Goal: Information Seeking & Learning: Find contact information

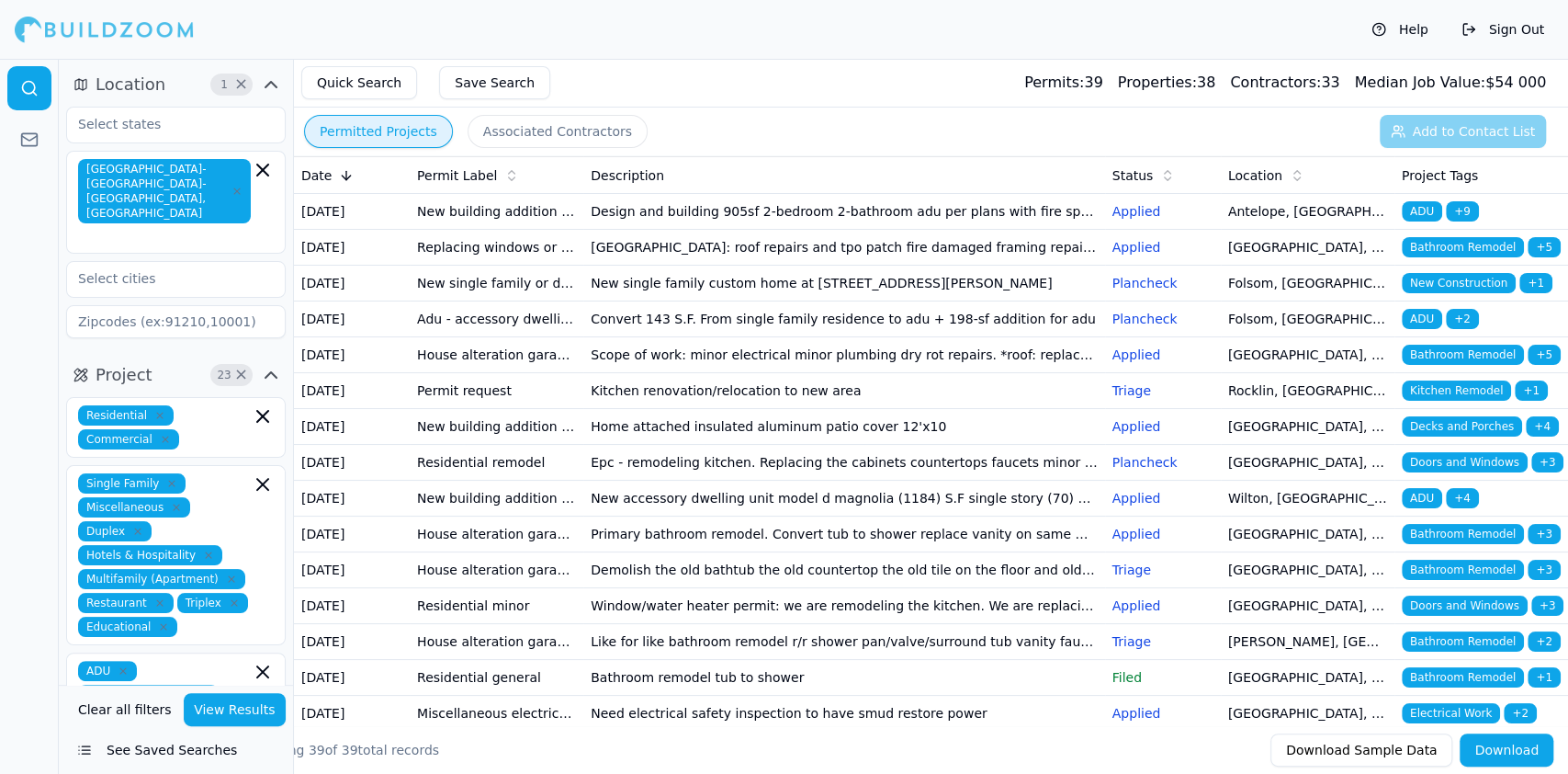
click at [828, 219] on td "Design and building 905sf 2-bedroom 2-bathroom adu per plans with fire sprinkle…" at bounding box center [844, 212] width 521 height 36
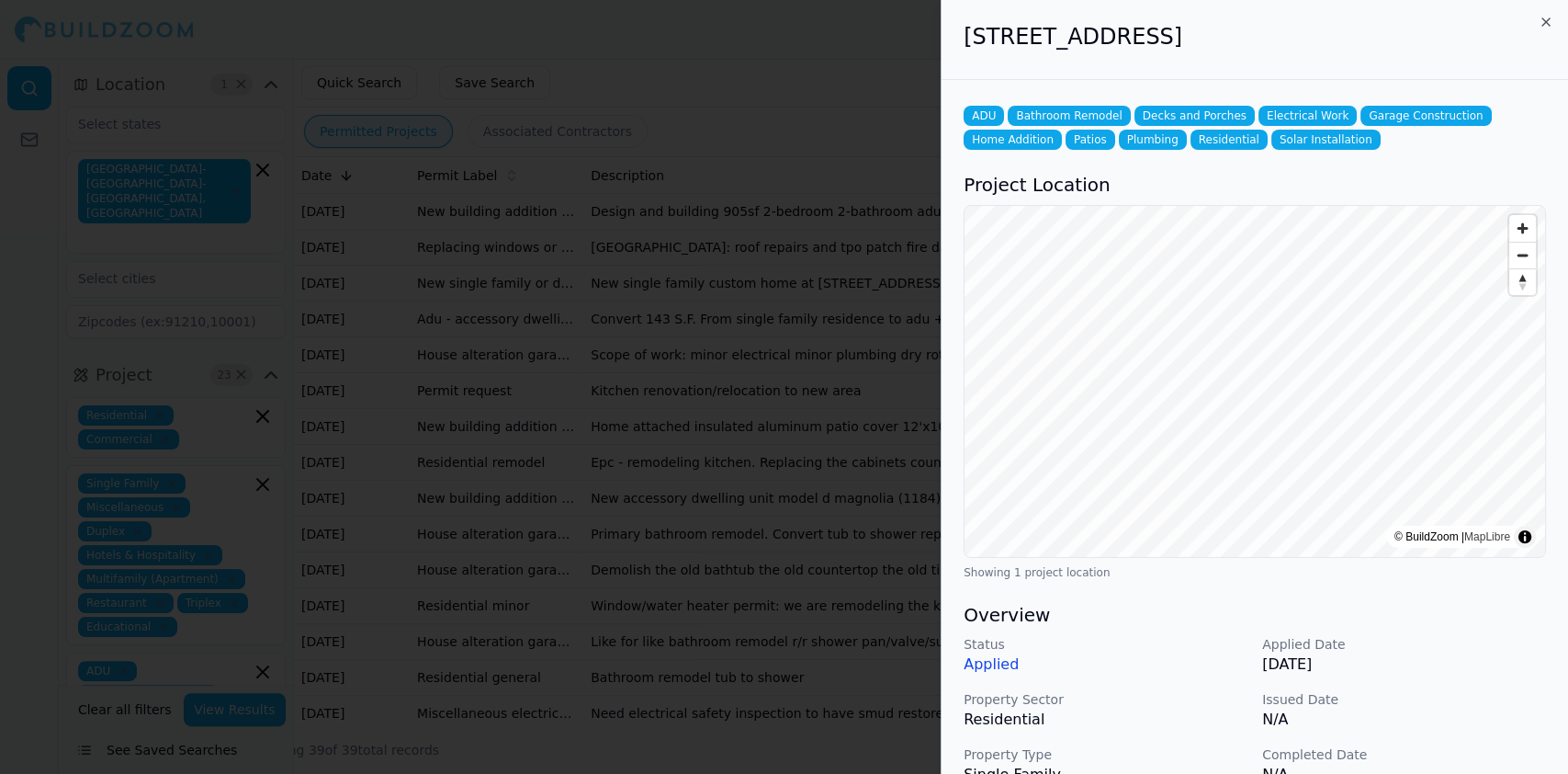
click at [597, 134] on div at bounding box center [784, 387] width 1568 height 774
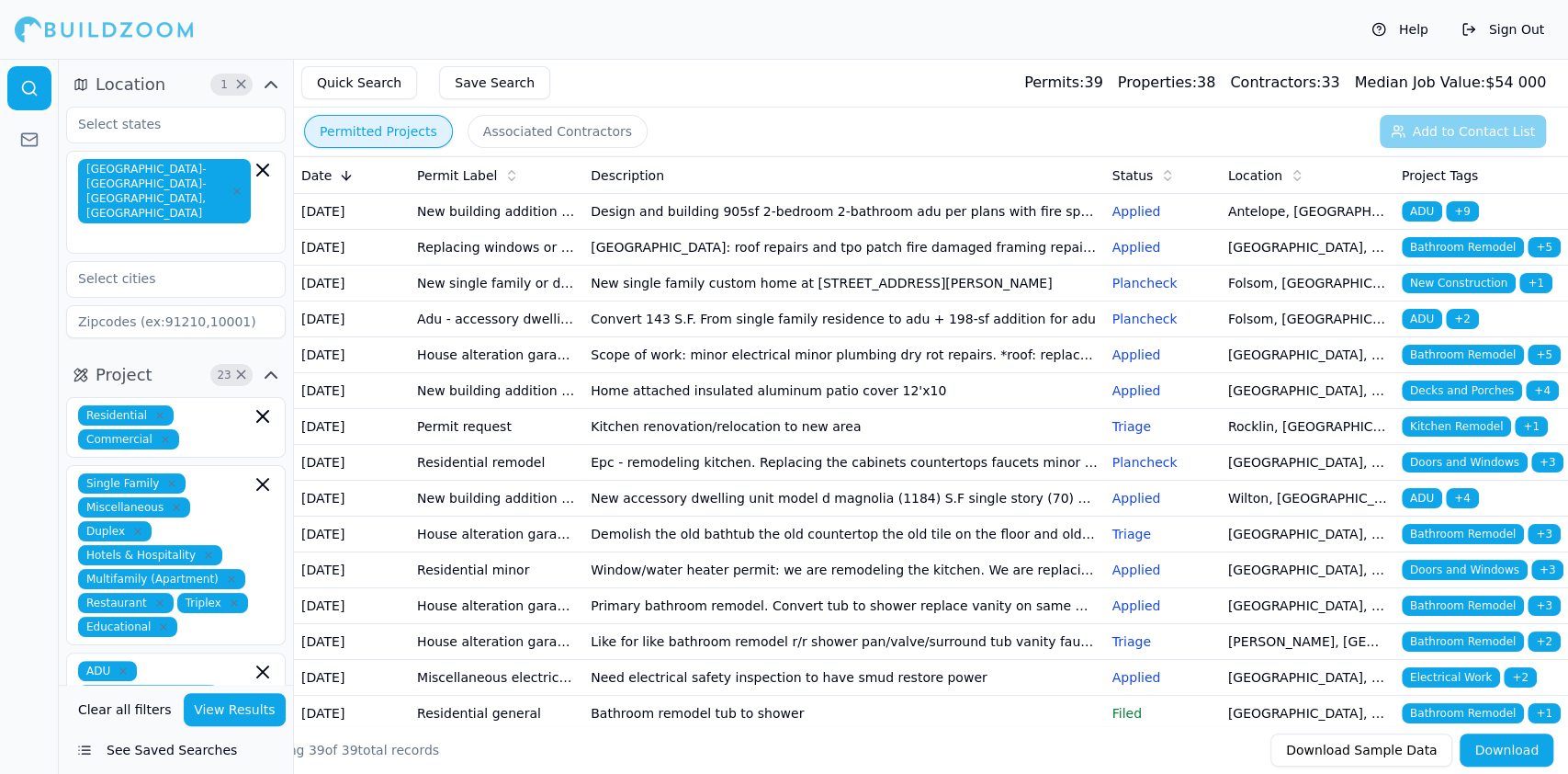
click at [345, 176] on icon at bounding box center [345, 175] width 14 height 14
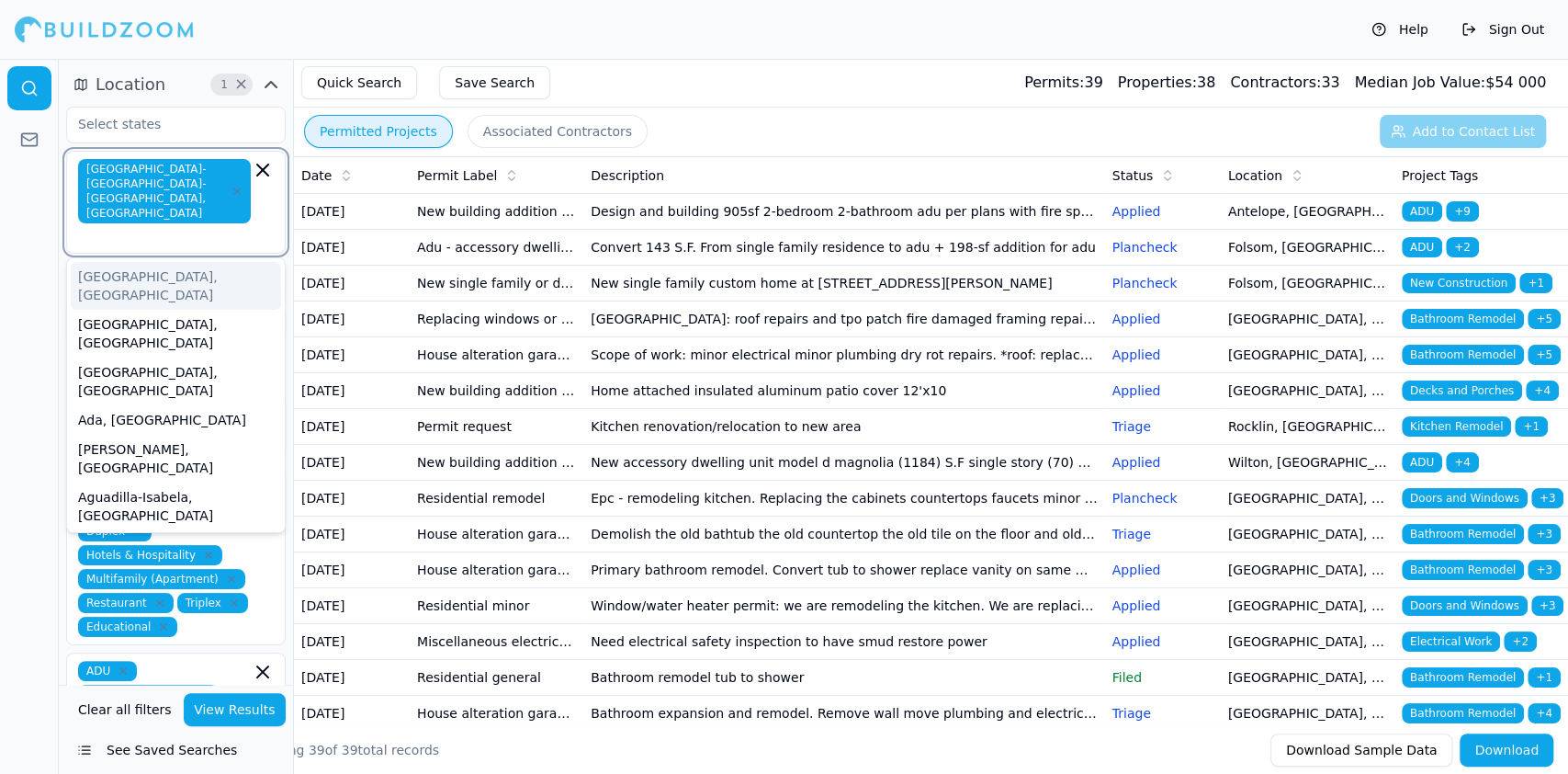
click at [196, 227] on input "text" at bounding box center [166, 236] width 169 height 18
click at [43, 247] on div at bounding box center [30, 416] width 59 height 715
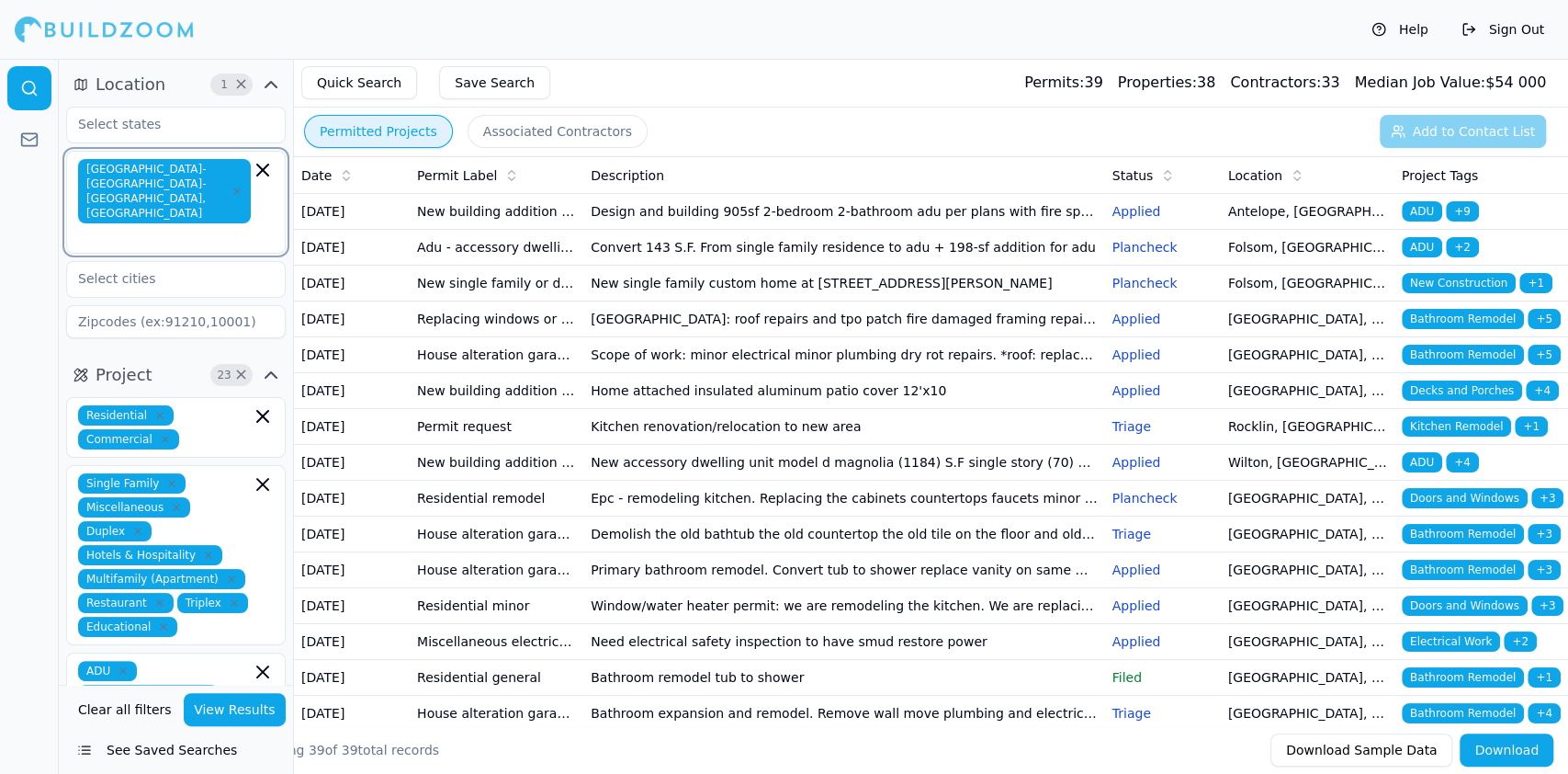
click at [106, 227] on input "text" at bounding box center [166, 236] width 169 height 18
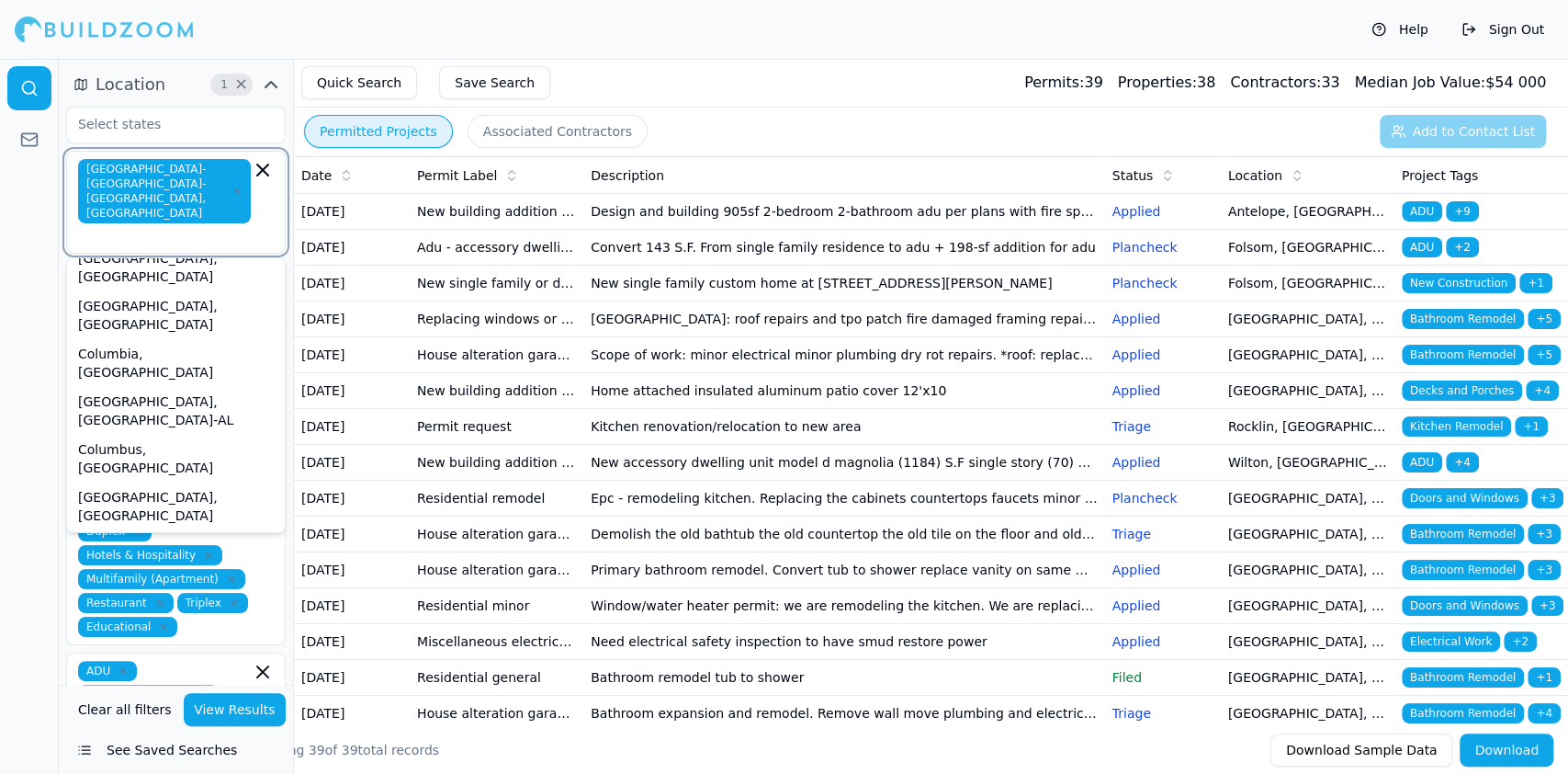
scroll to position [9317, 0]
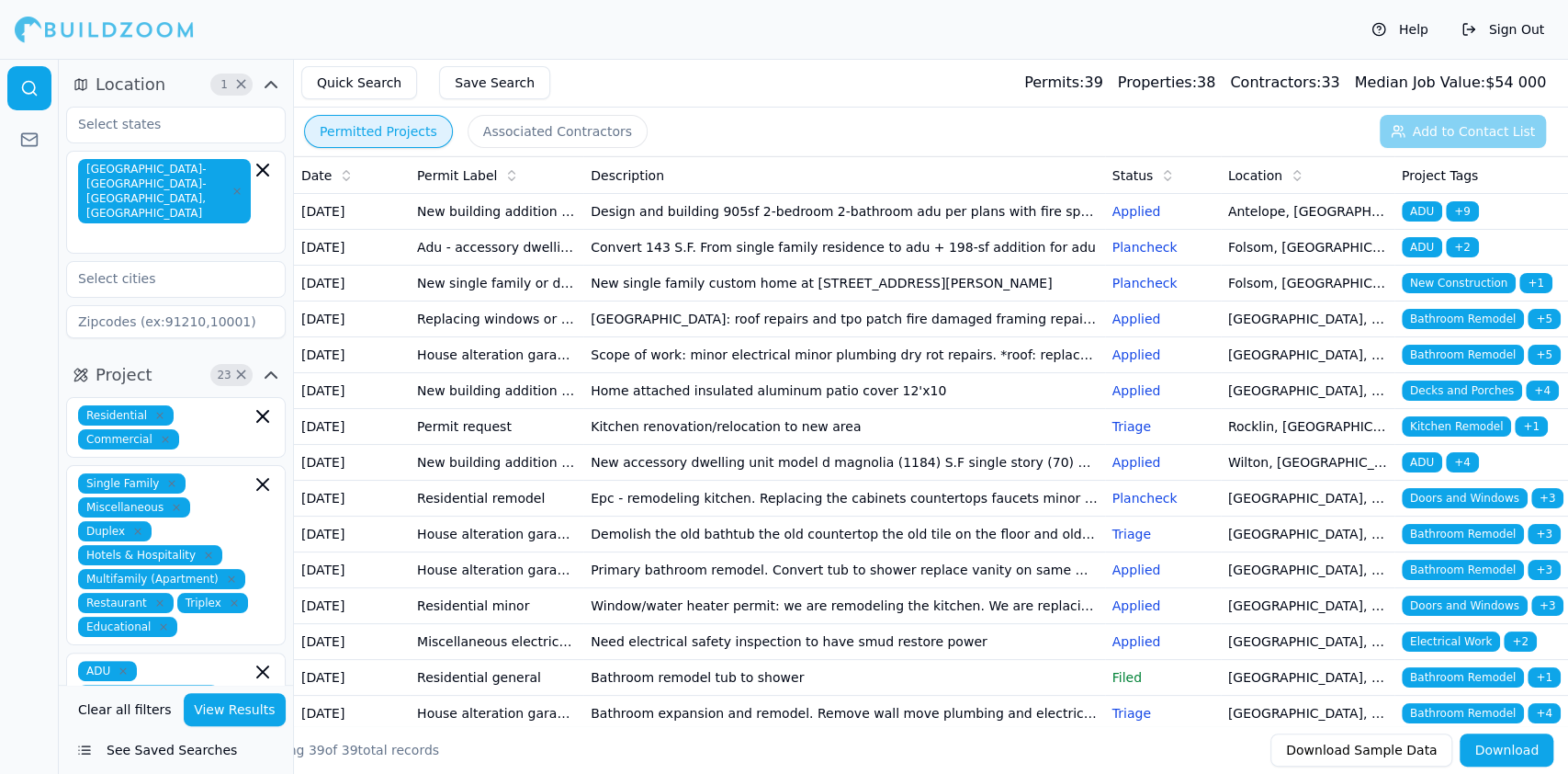
click at [133, 74] on span "Location" at bounding box center [130, 84] width 70 height 26
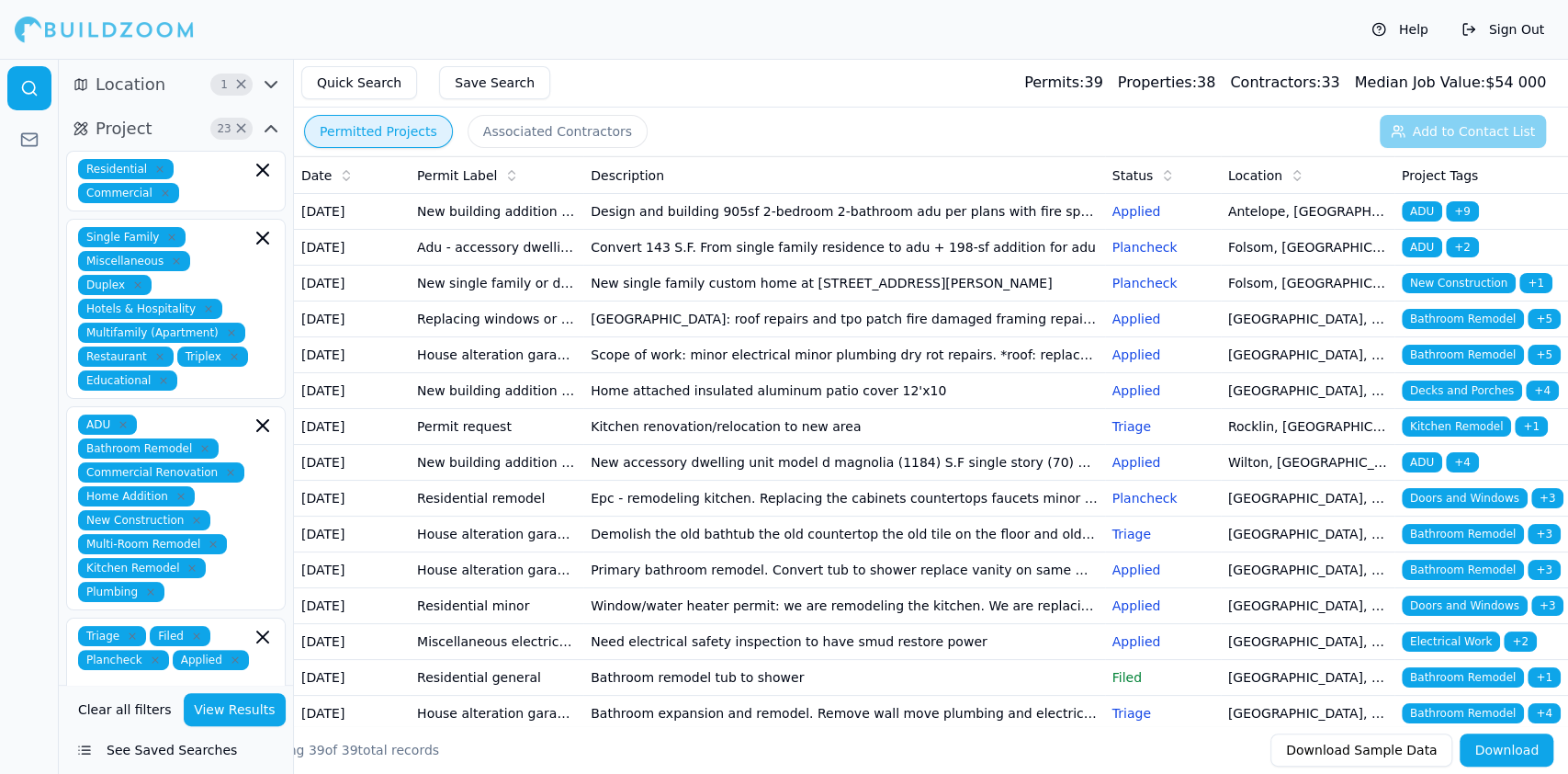
click at [81, 90] on icon "button" at bounding box center [80, 84] width 14 height 14
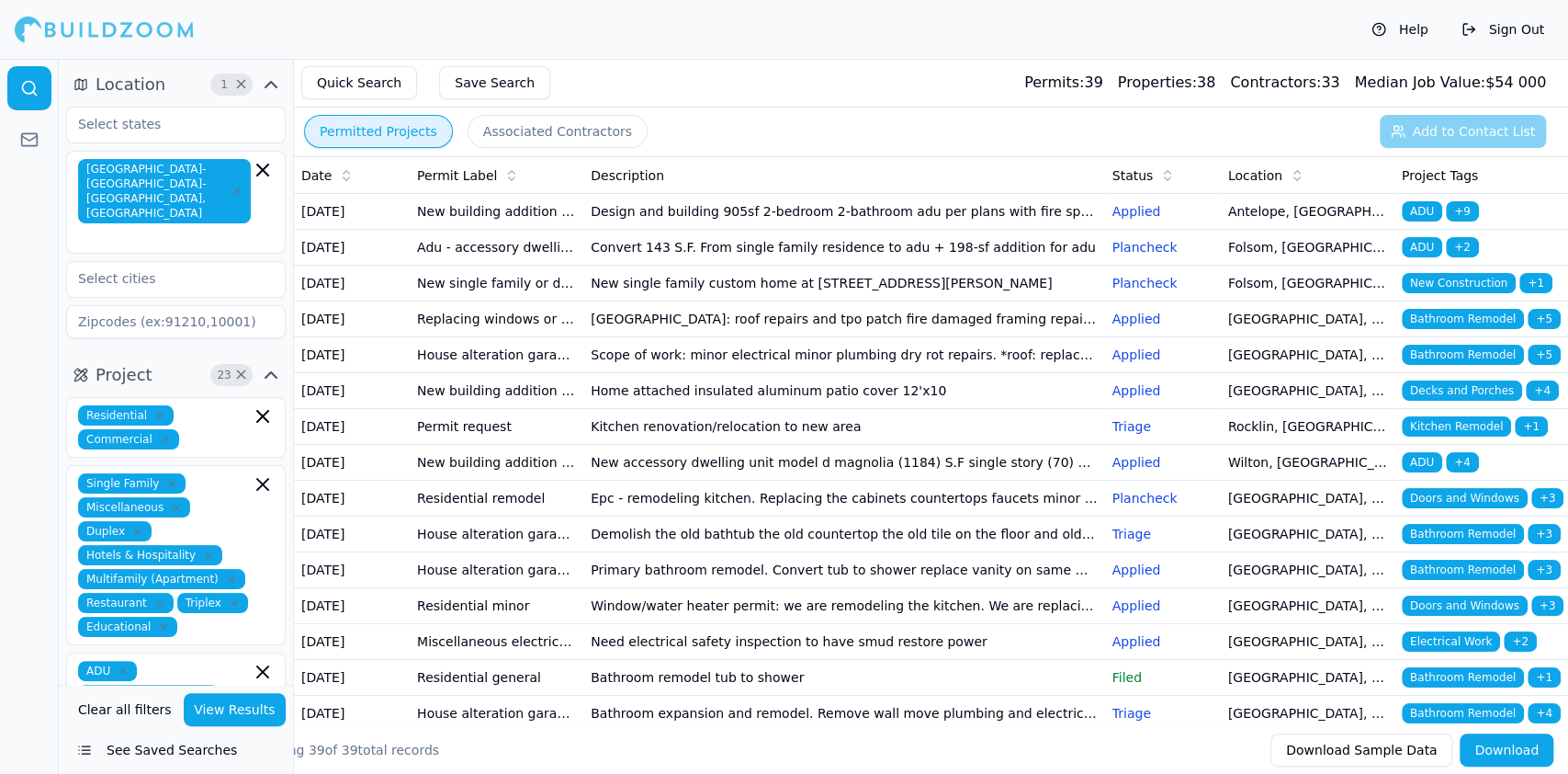
click at [84, 89] on icon "button" at bounding box center [81, 85] width 11 height 11
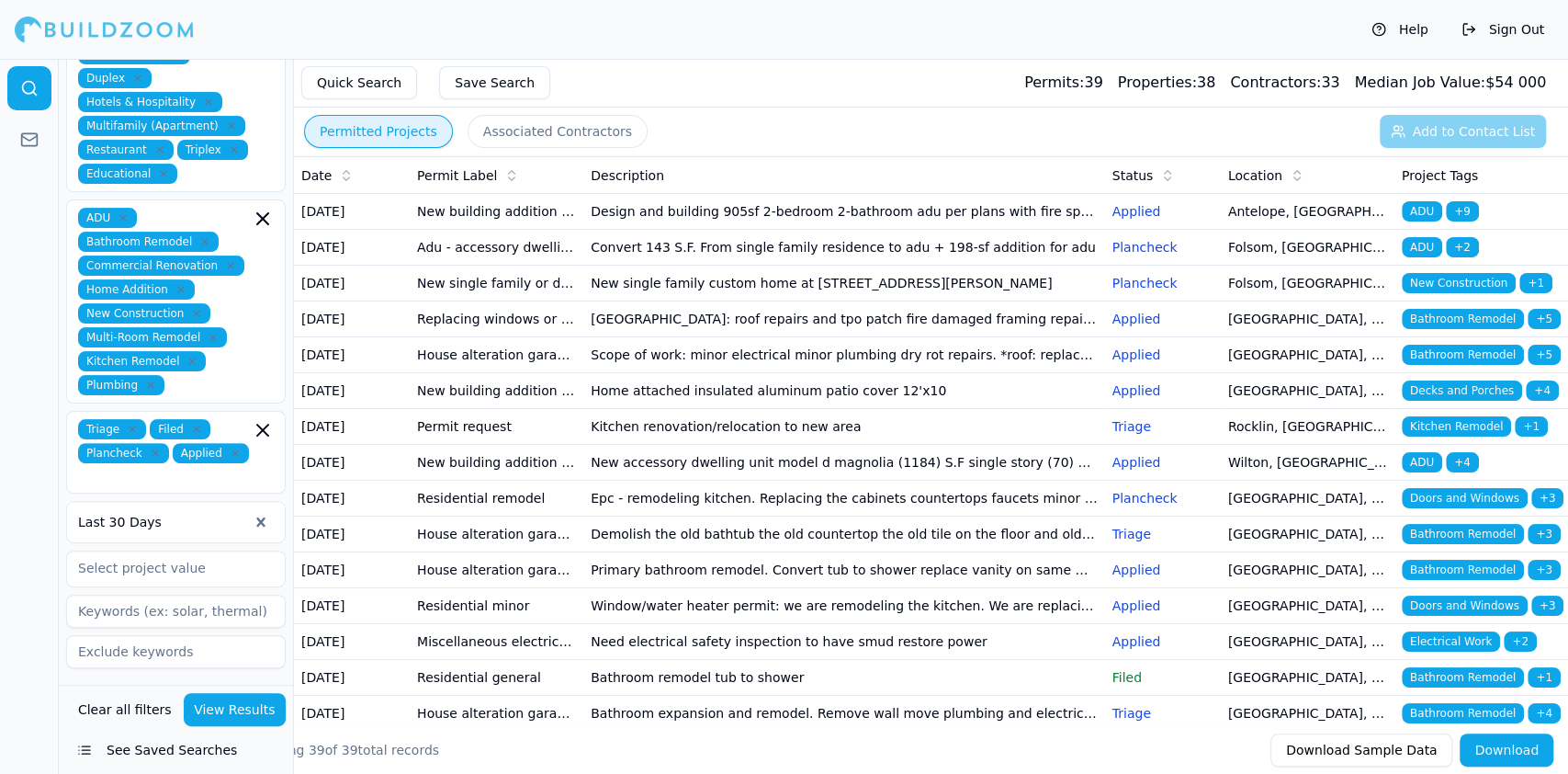
scroll to position [244, 0]
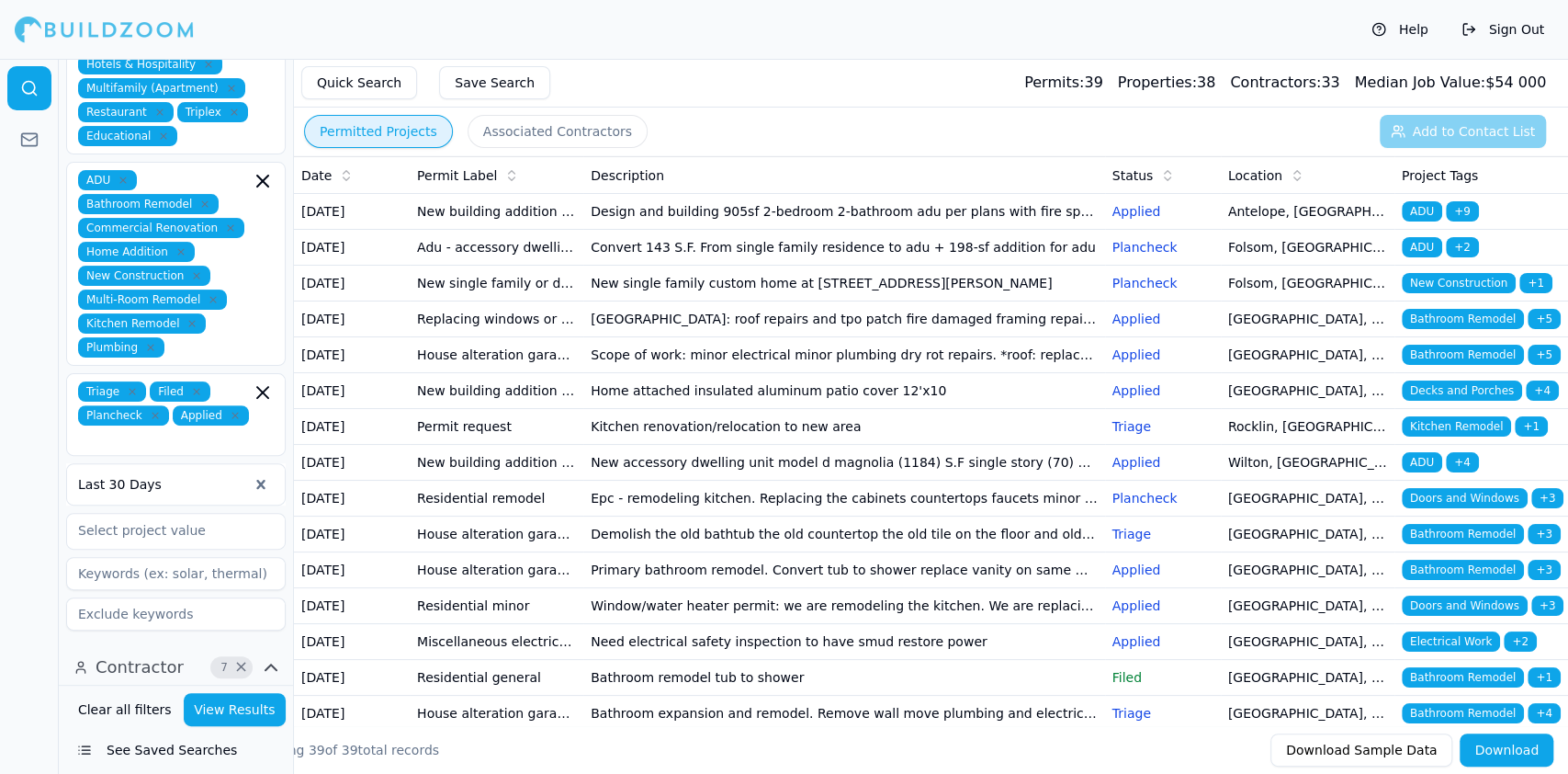
click at [206, 475] on div at bounding box center [163, 484] width 170 height 18
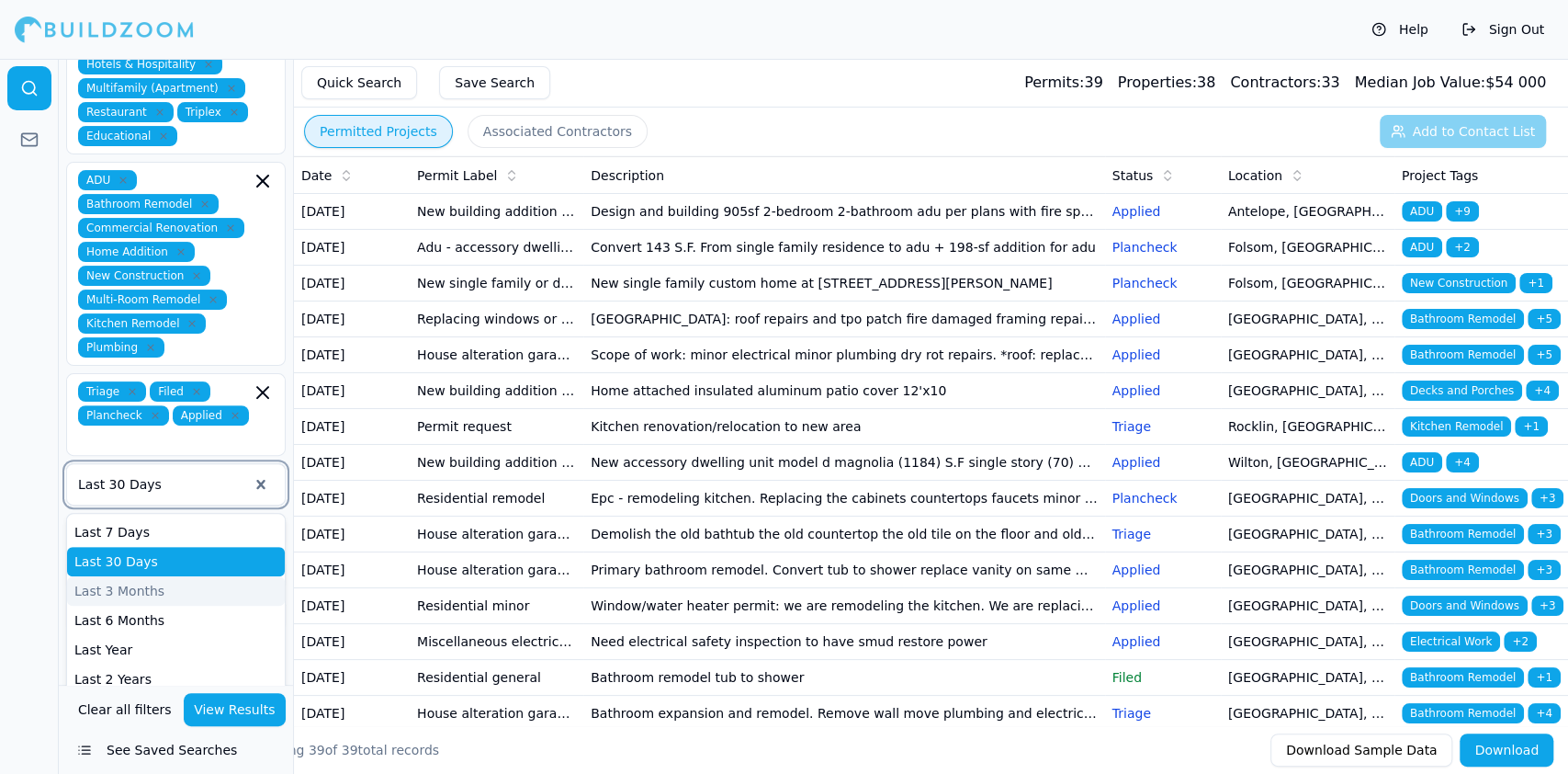
click at [147, 576] on div "Last 3 Months" at bounding box center [175, 591] width 217 height 30
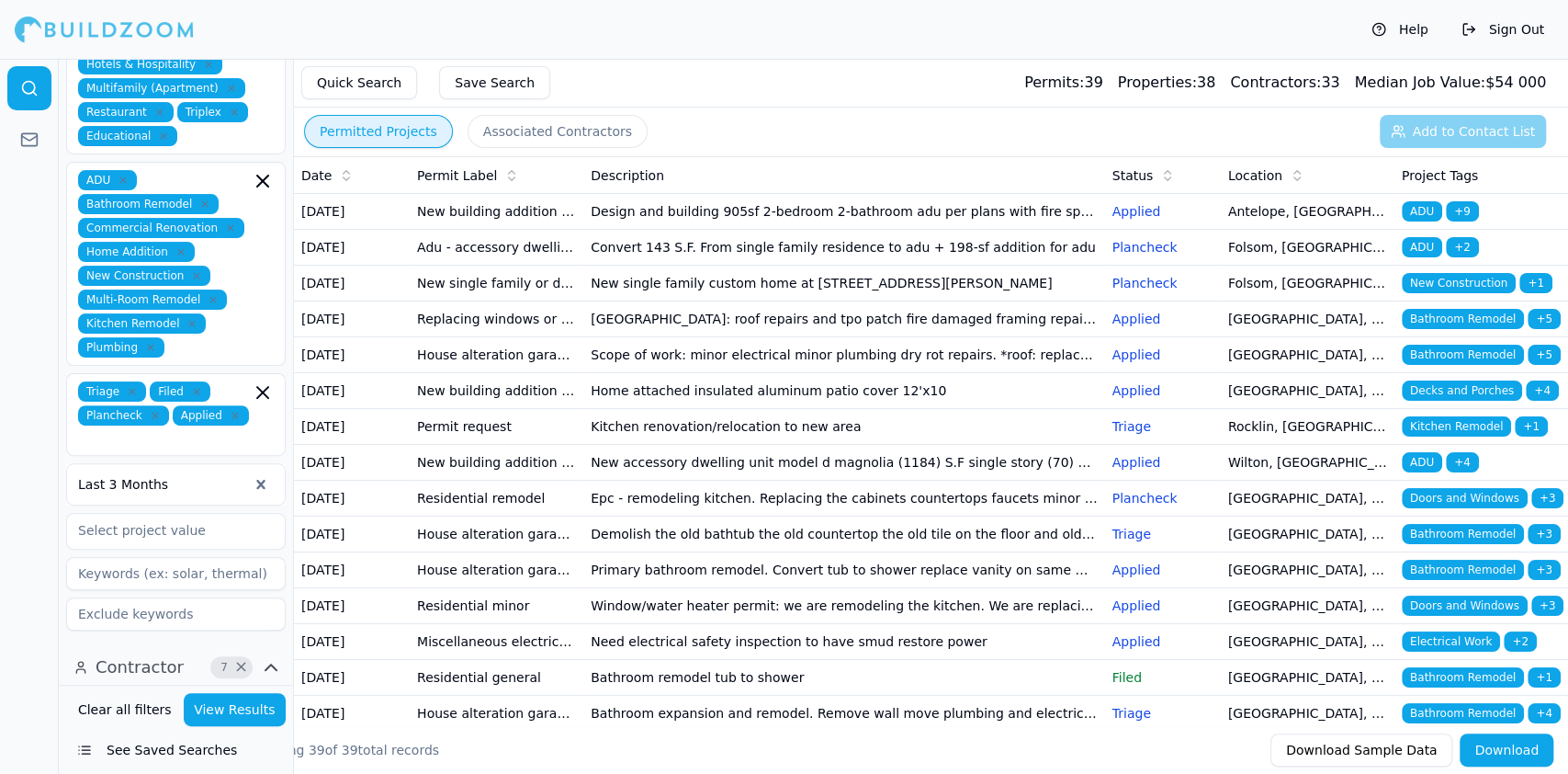
click at [235, 708] on button "View Results" at bounding box center [236, 709] width 103 height 33
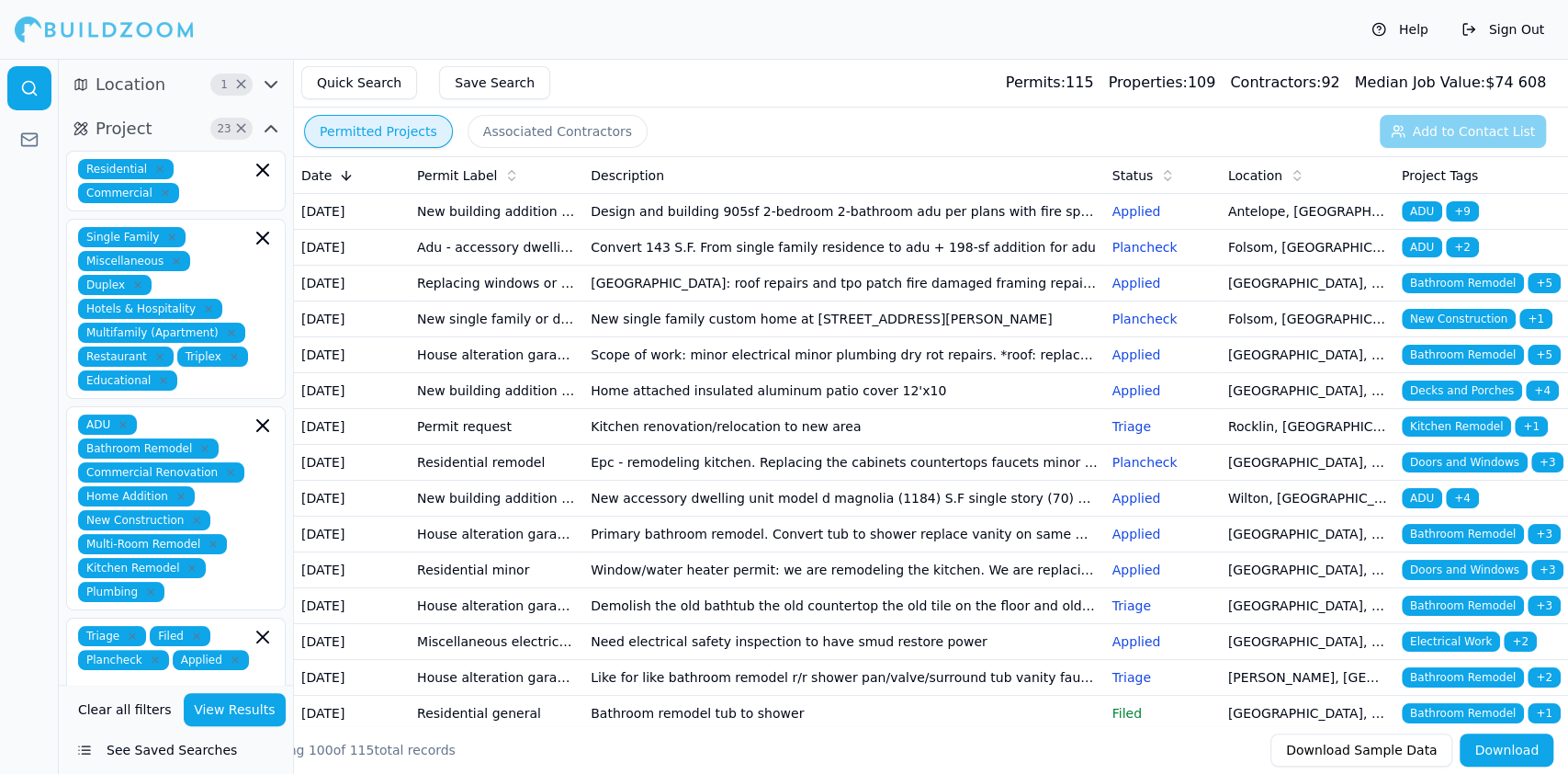
click at [346, 175] on icon at bounding box center [346, 175] width 0 height 9
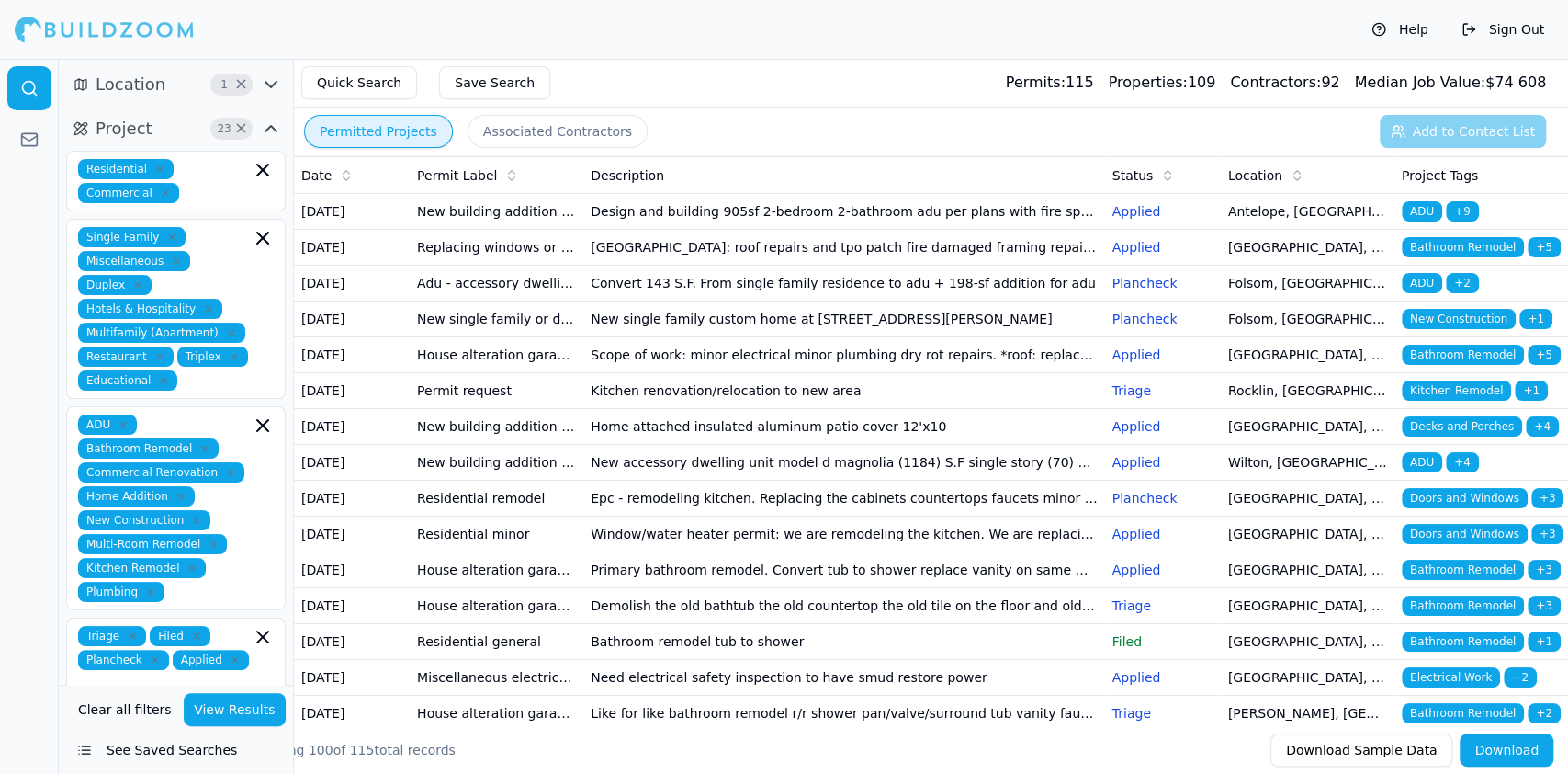
click at [455, 229] on td "New building addition adu (not a garage conversion) deck patio cover garage bar…" at bounding box center [497, 212] width 174 height 36
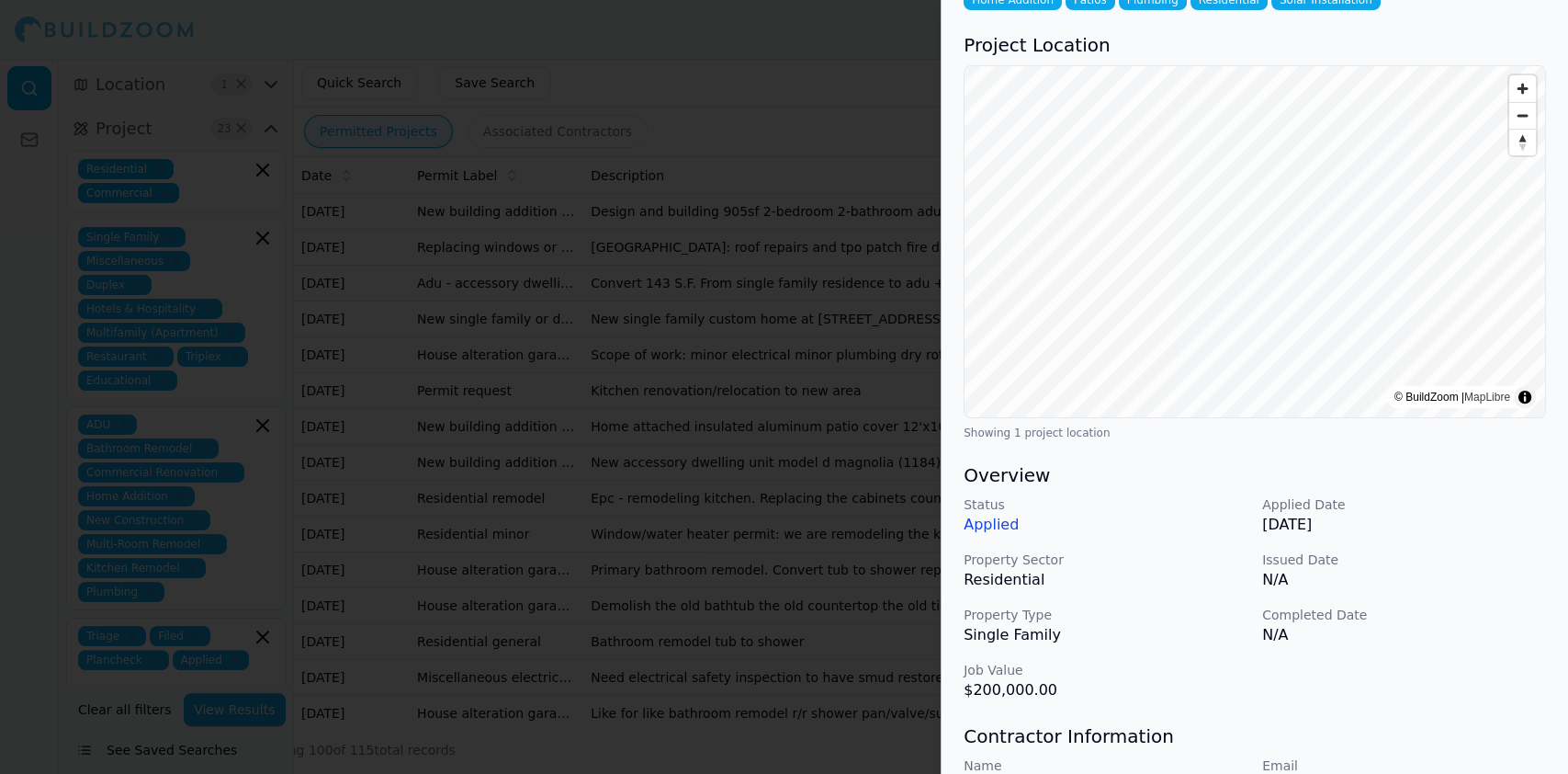
scroll to position [367, 0]
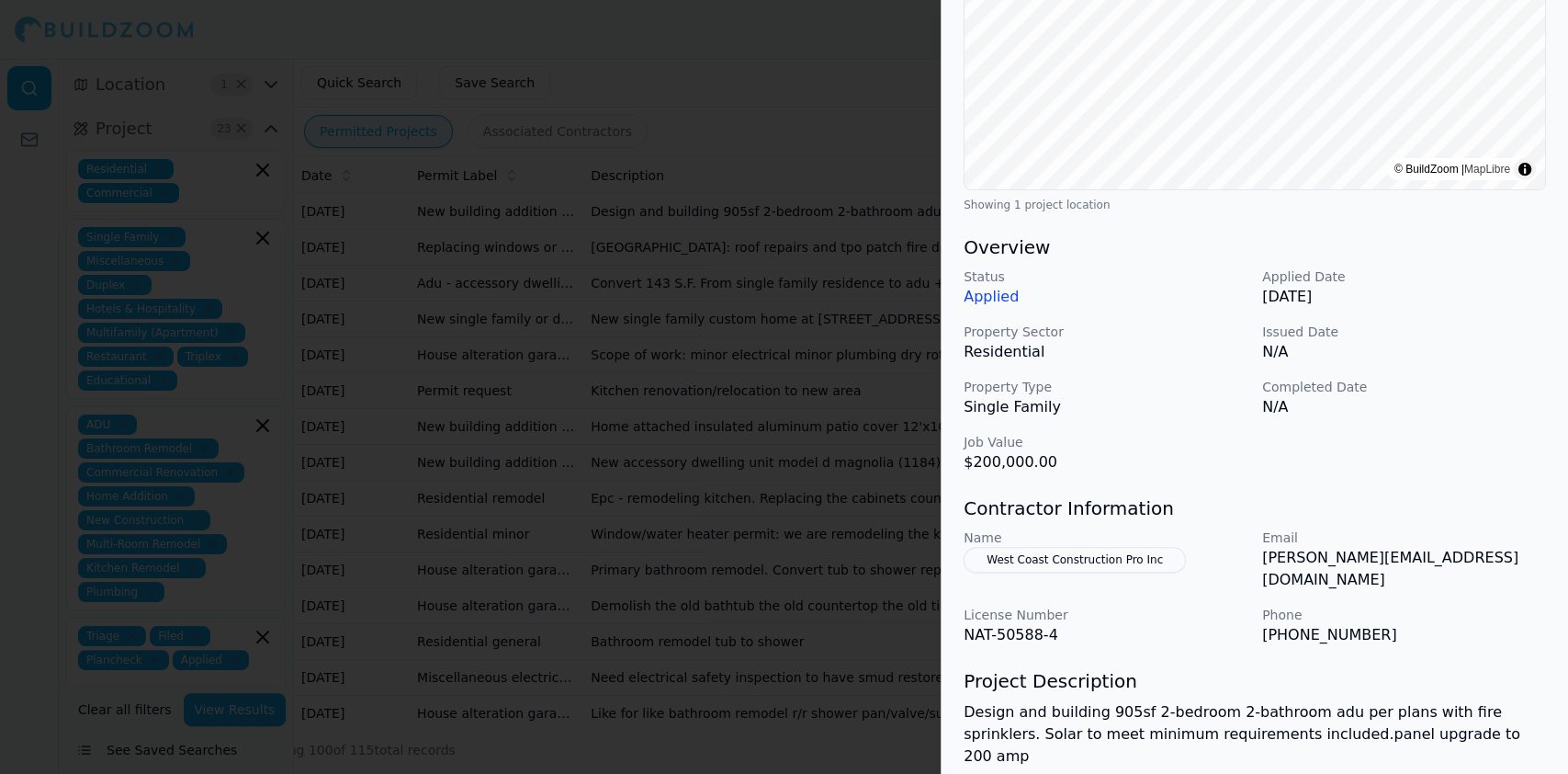
click at [428, 269] on div at bounding box center [784, 387] width 1568 height 774
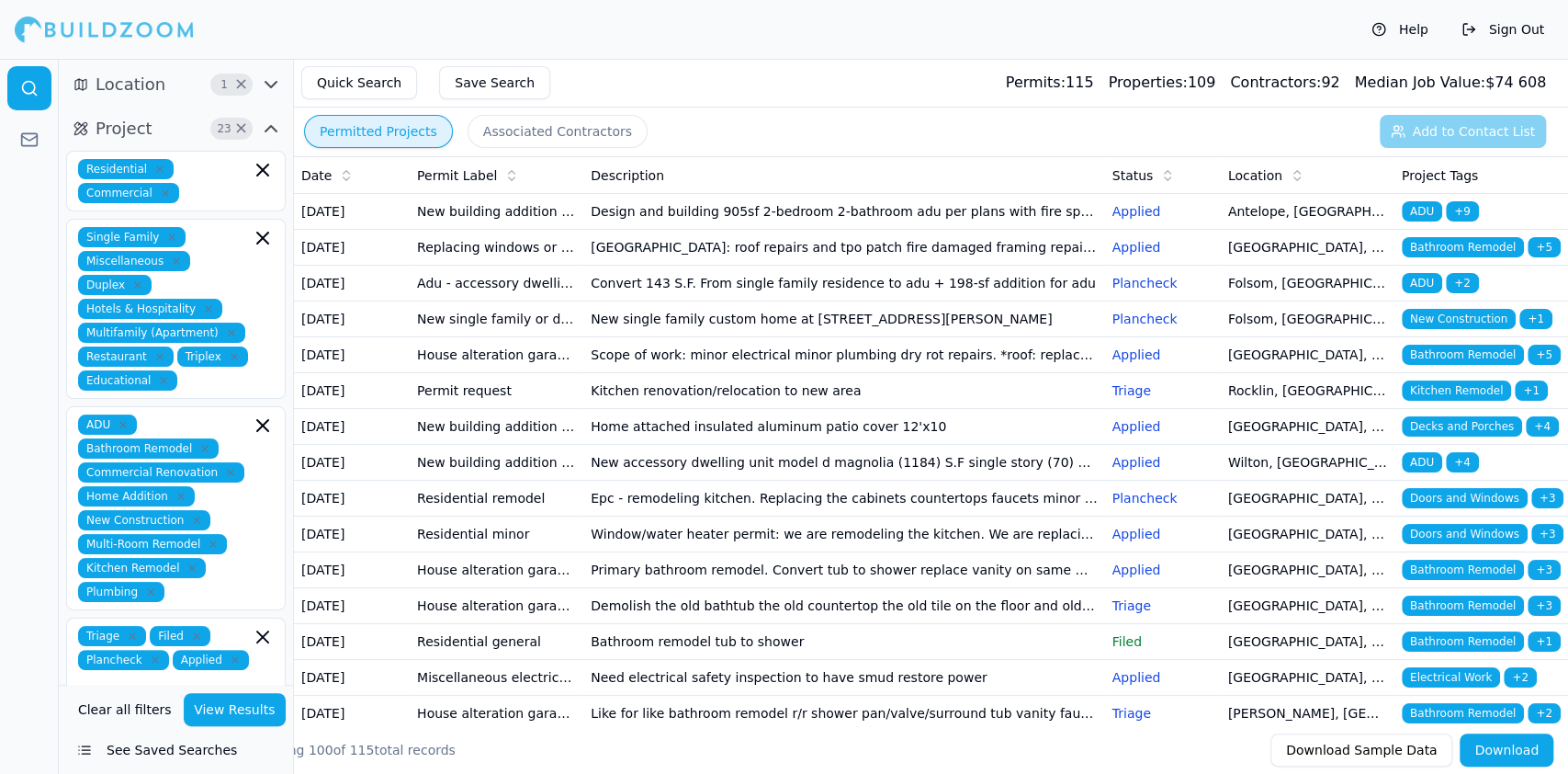
click at [478, 265] on td "Replacing windows or siding fire repair other repairs" at bounding box center [497, 248] width 174 height 36
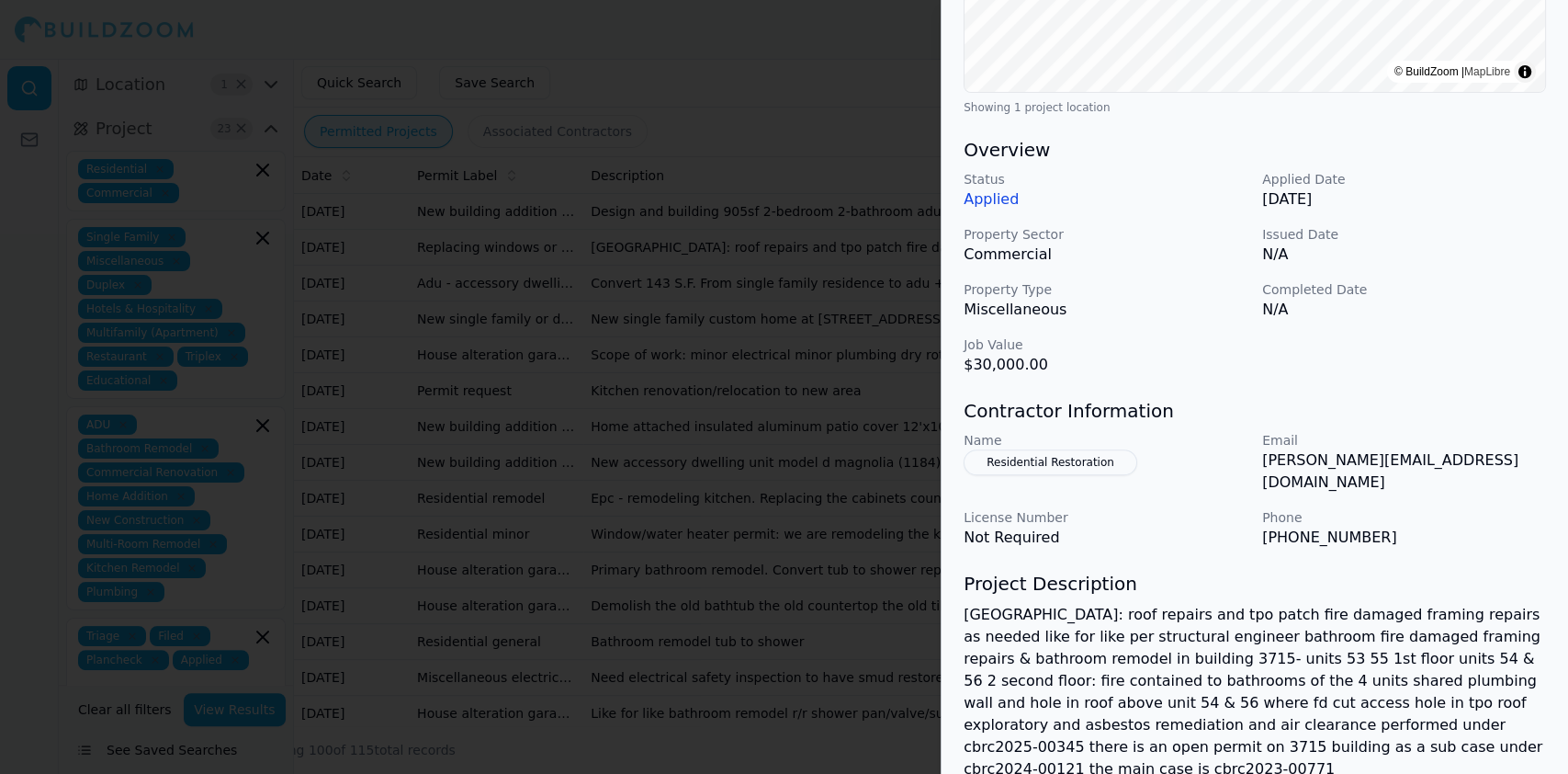
scroll to position [490, 0]
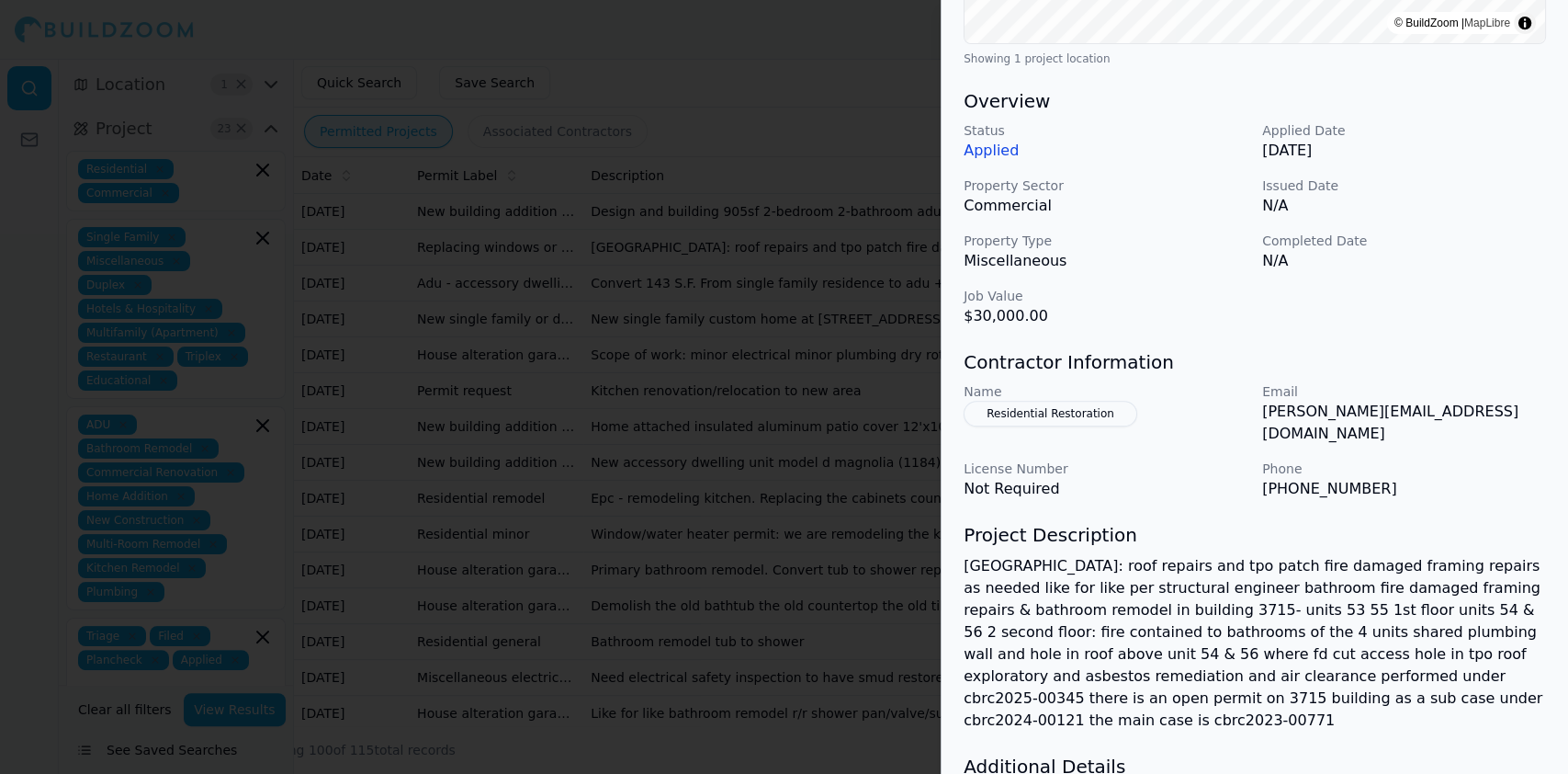
click at [657, 358] on div at bounding box center [784, 387] width 1568 height 774
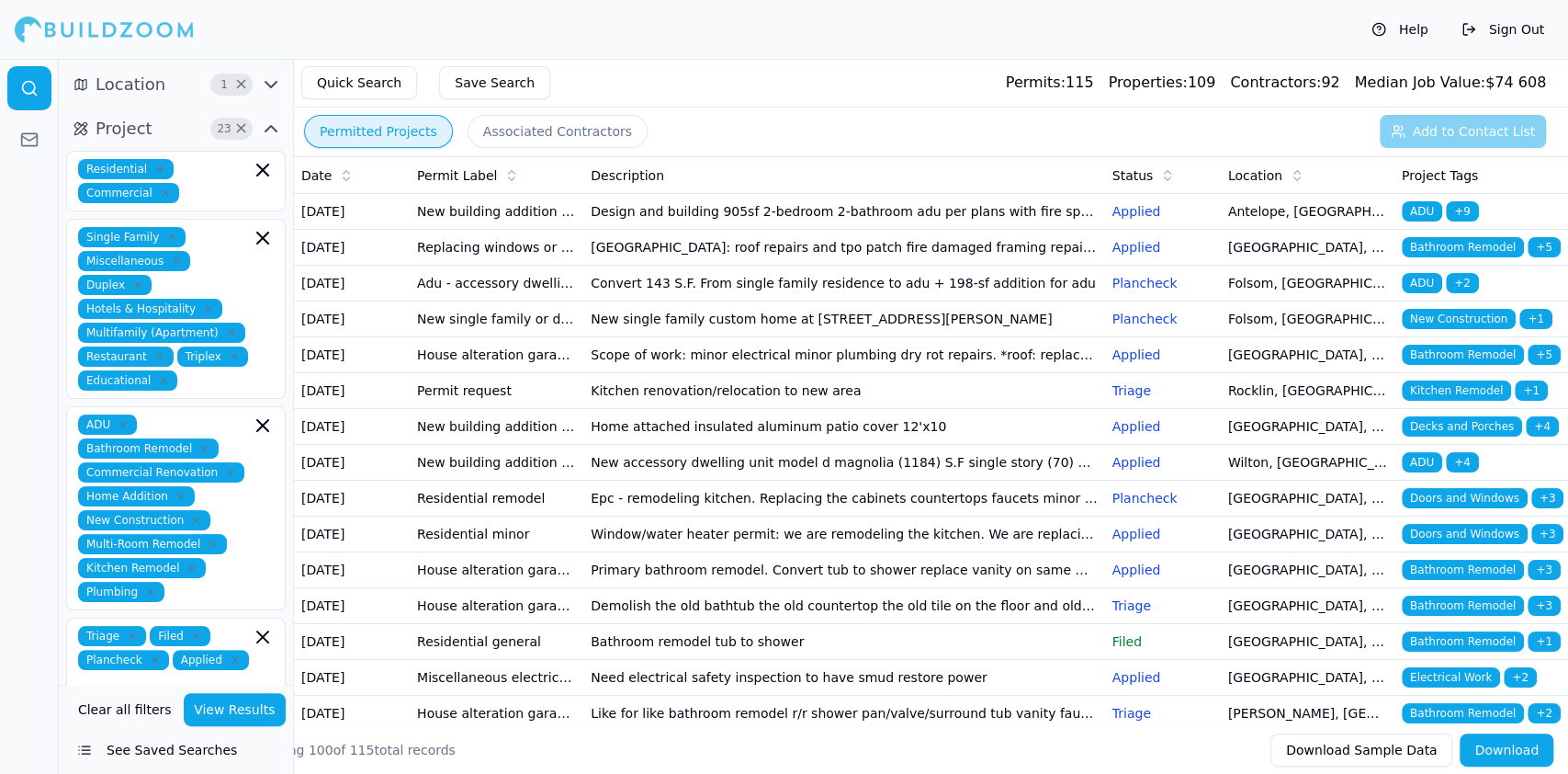
click at [495, 302] on td "Adu - accessory dwelling units" at bounding box center [497, 283] width 174 height 36
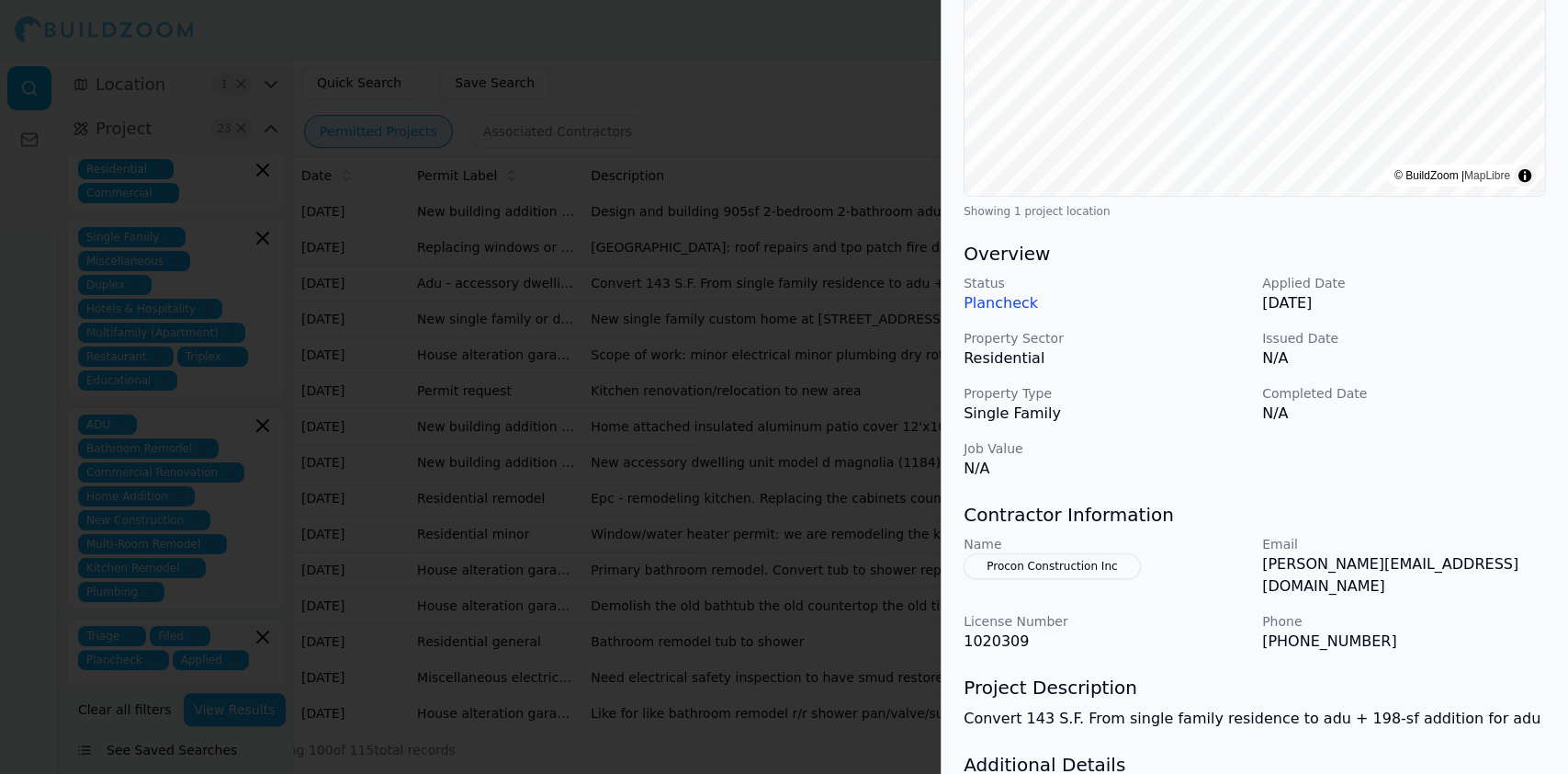
scroll to position [367, 0]
click at [628, 359] on div at bounding box center [784, 387] width 1568 height 774
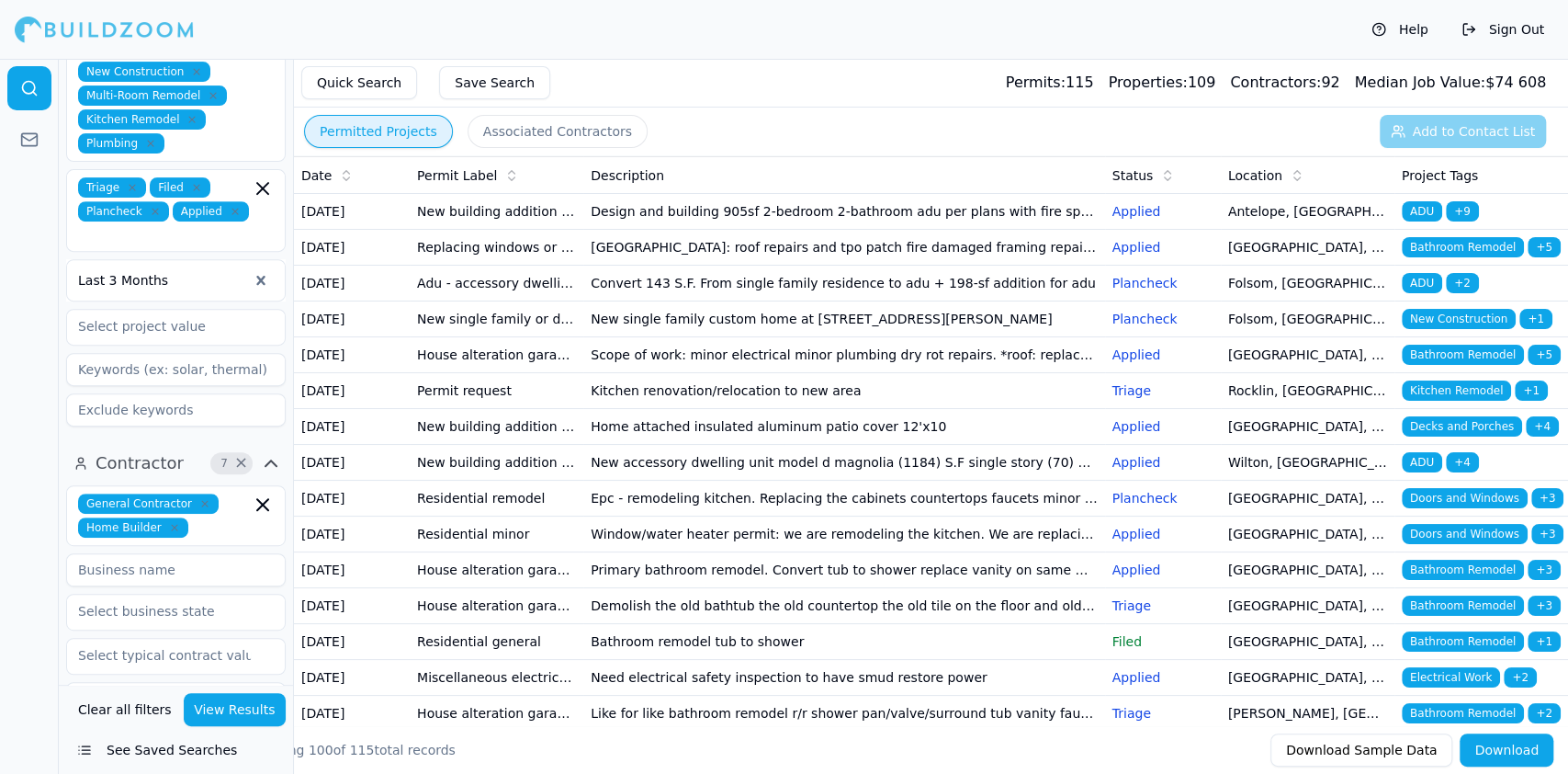
scroll to position [490, 0]
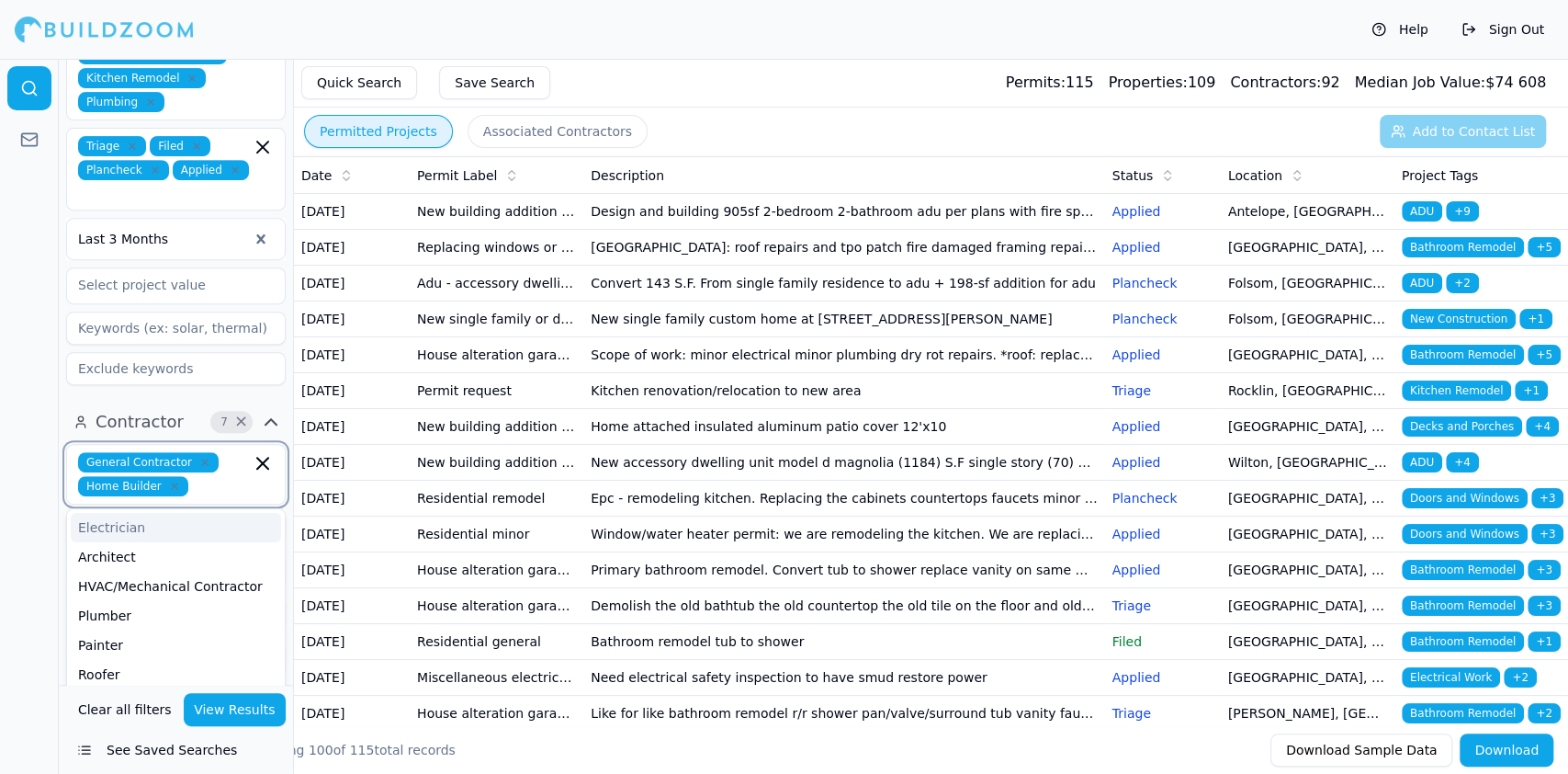
click at [225, 476] on input "text" at bounding box center [223, 486] width 55 height 20
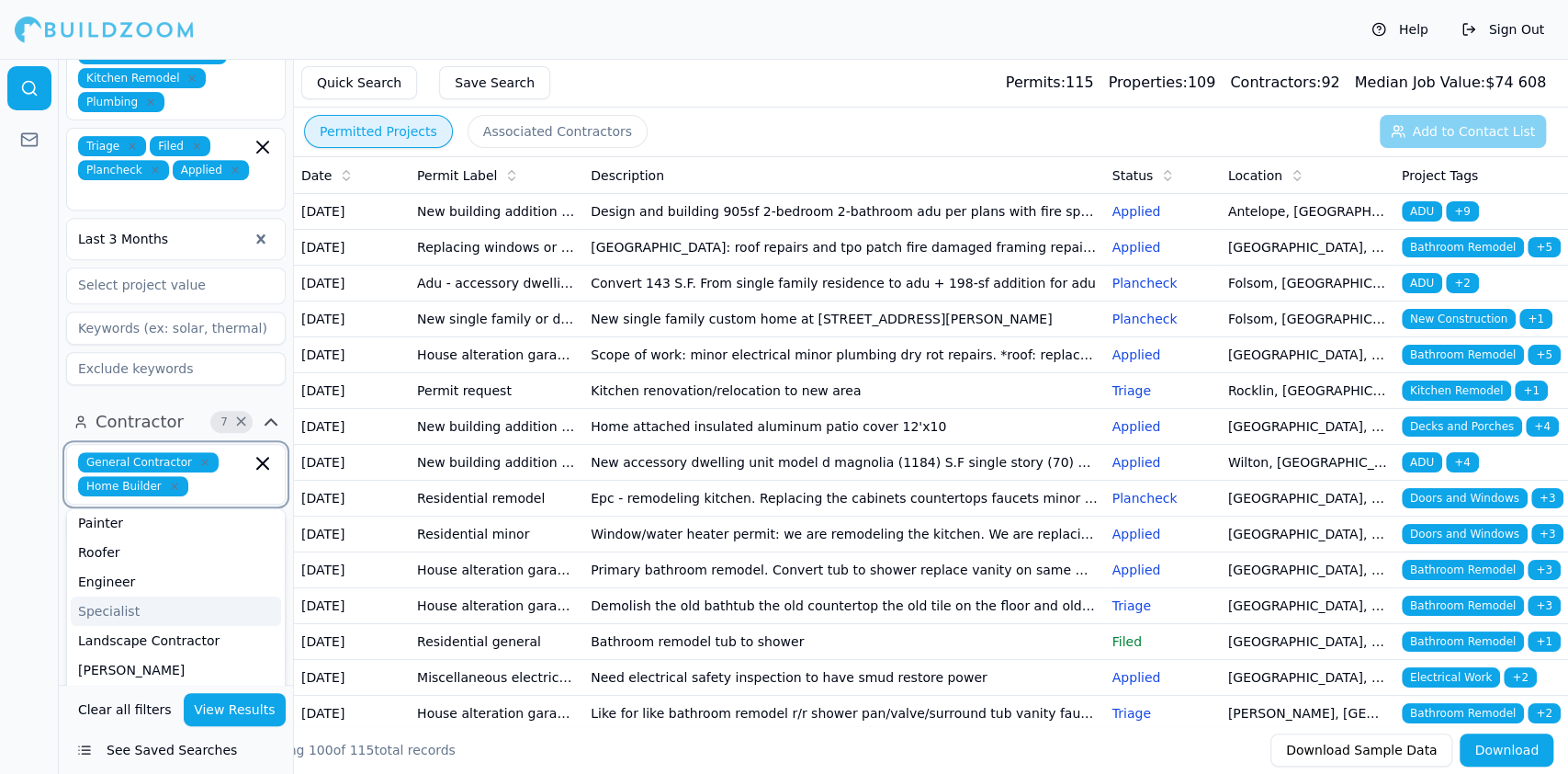
drag, startPoint x: 162, startPoint y: 554, endPoint x: 162, endPoint y: 589, distance: 35.0
click at [151, 567] on div "Engineer" at bounding box center [175, 581] width 211 height 30
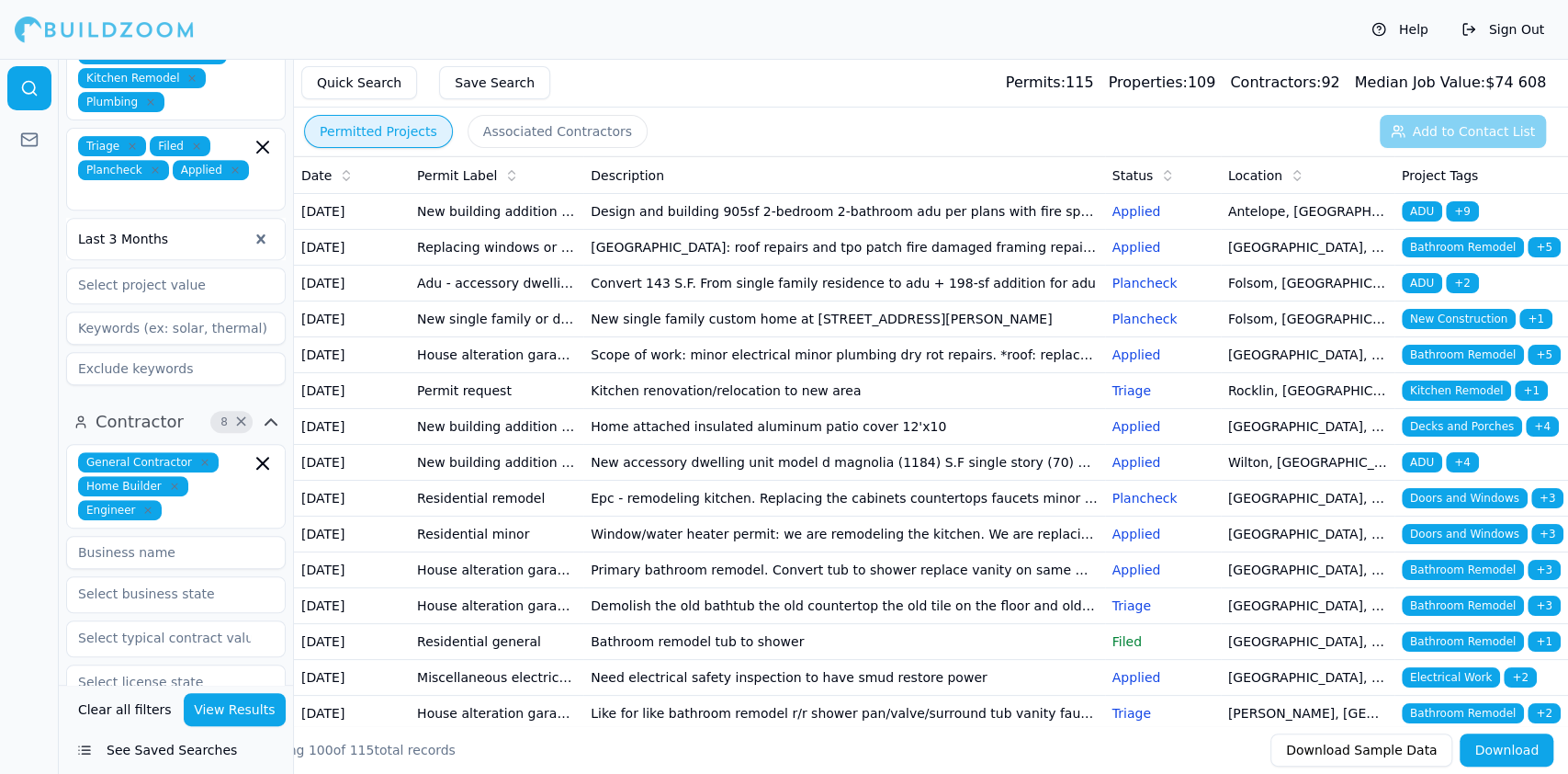
click at [231, 709] on button "View Results" at bounding box center [236, 709] width 103 height 33
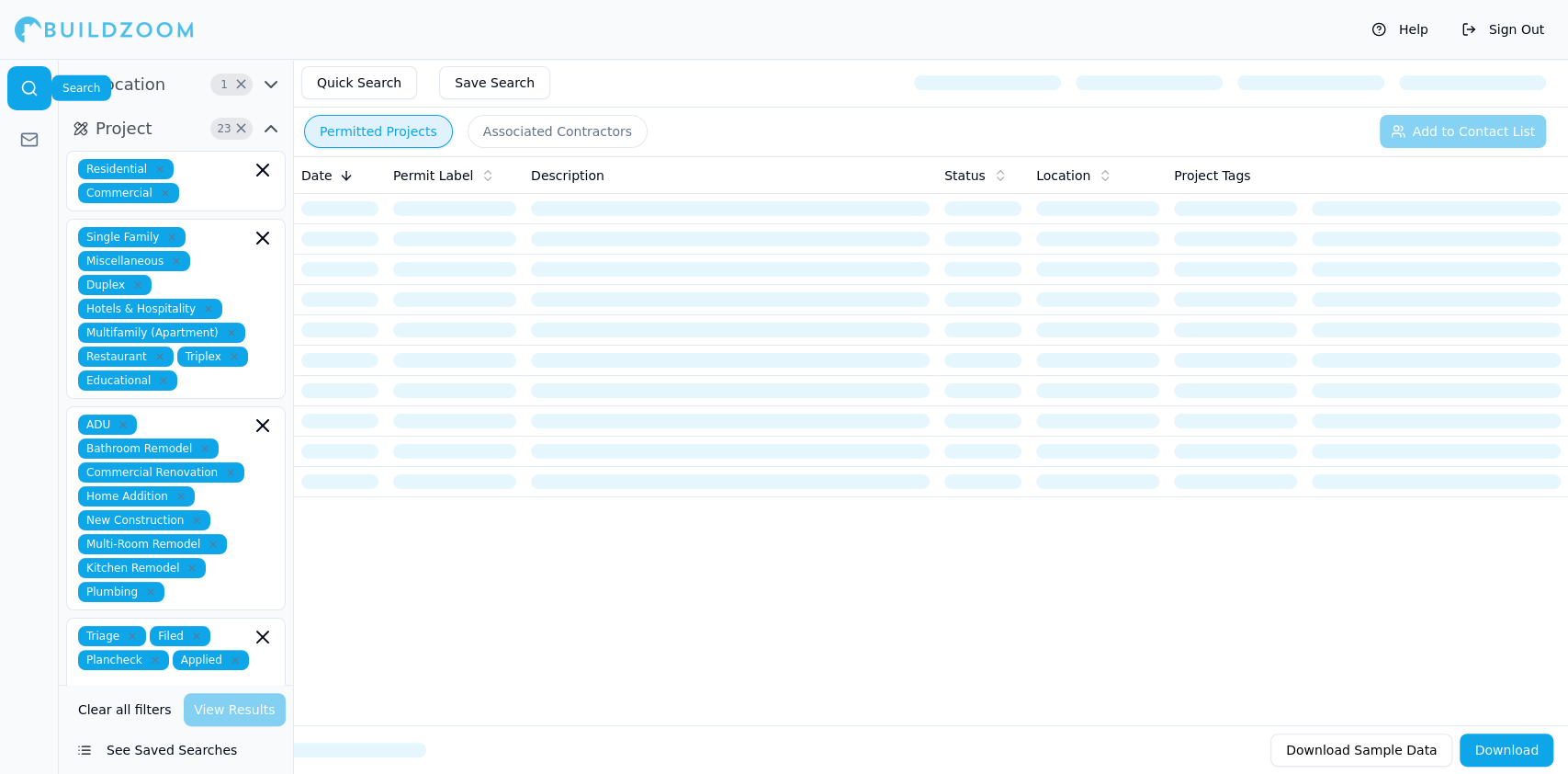
click at [22, 79] on icon at bounding box center [29, 88] width 18 height 18
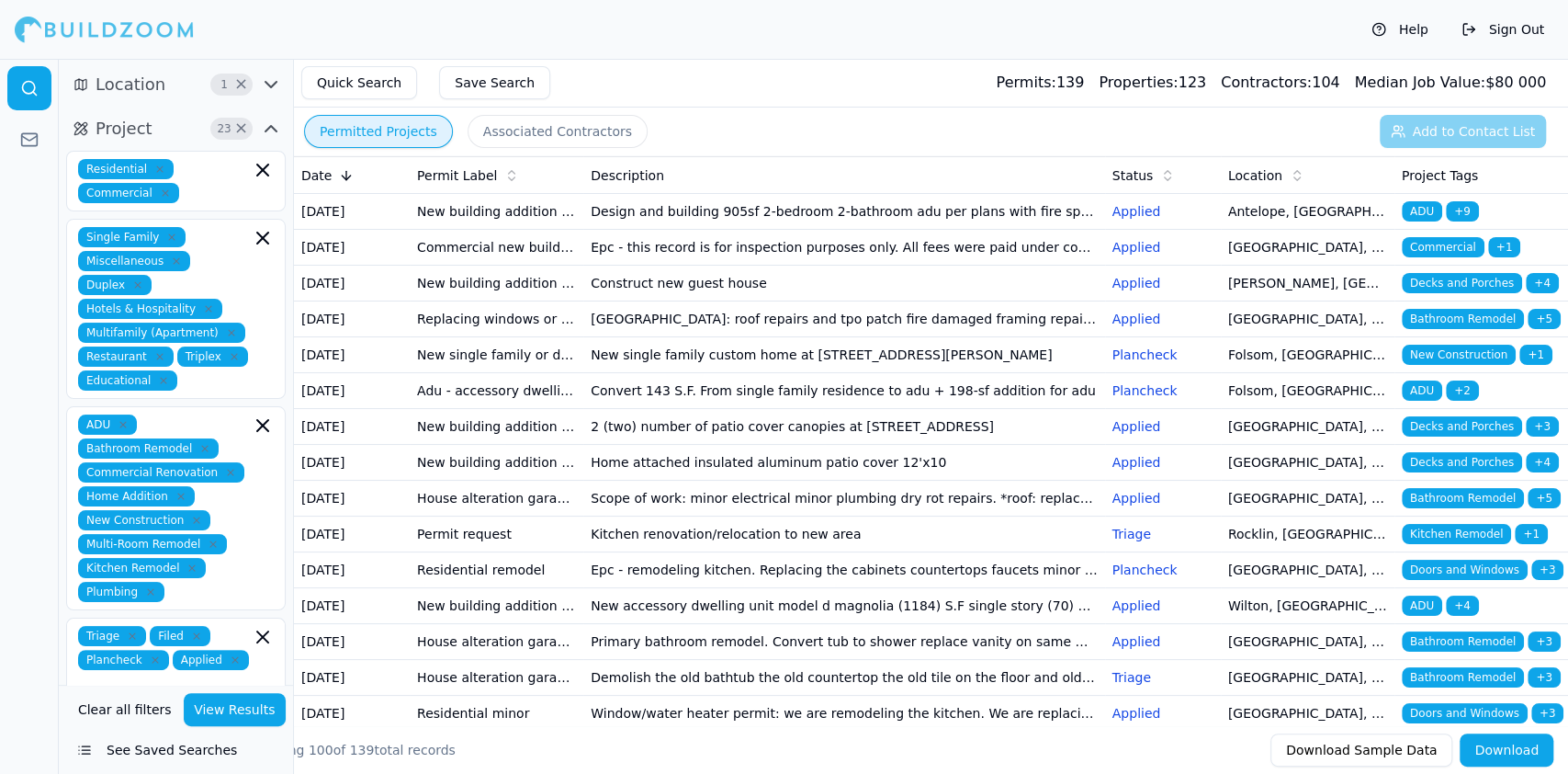
click at [22, 79] on icon at bounding box center [29, 88] width 18 height 18
click at [93, 89] on button "Location 1 ×" at bounding box center [175, 84] width 219 height 30
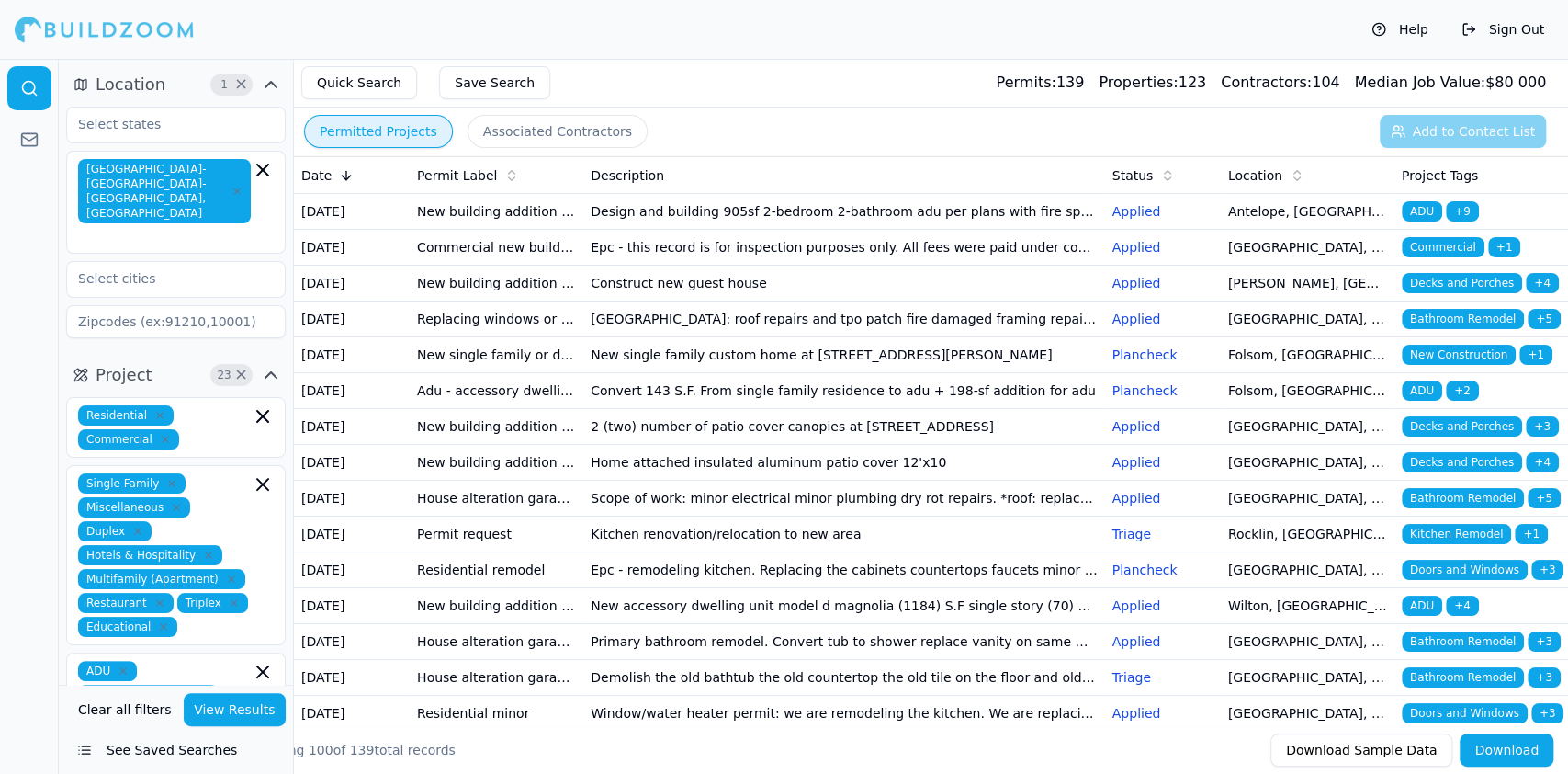
click at [149, 89] on span "Location" at bounding box center [130, 84] width 70 height 26
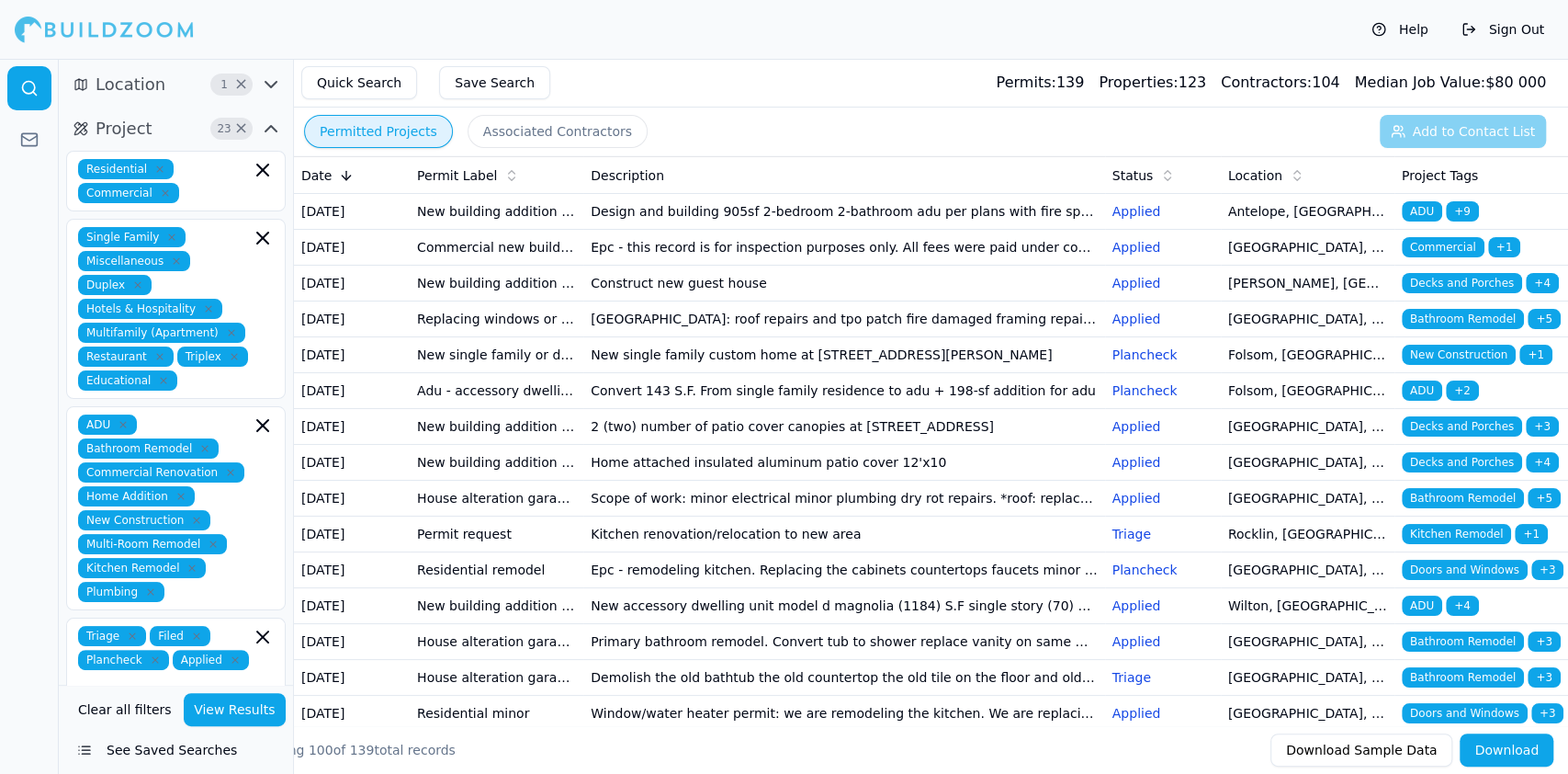
click at [122, 85] on span "Location" at bounding box center [130, 84] width 70 height 26
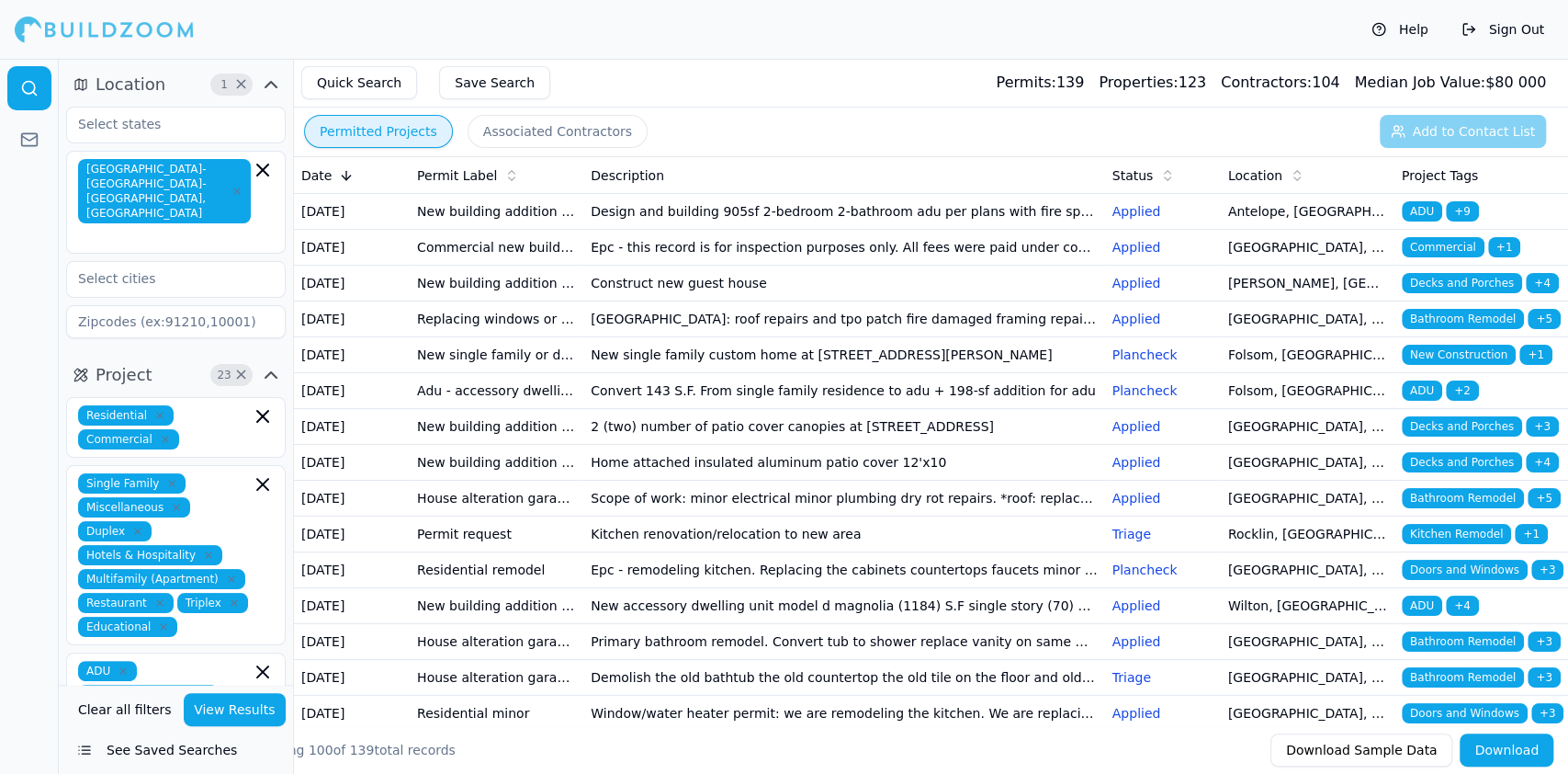
click at [123, 92] on span "Location" at bounding box center [130, 84] width 70 height 26
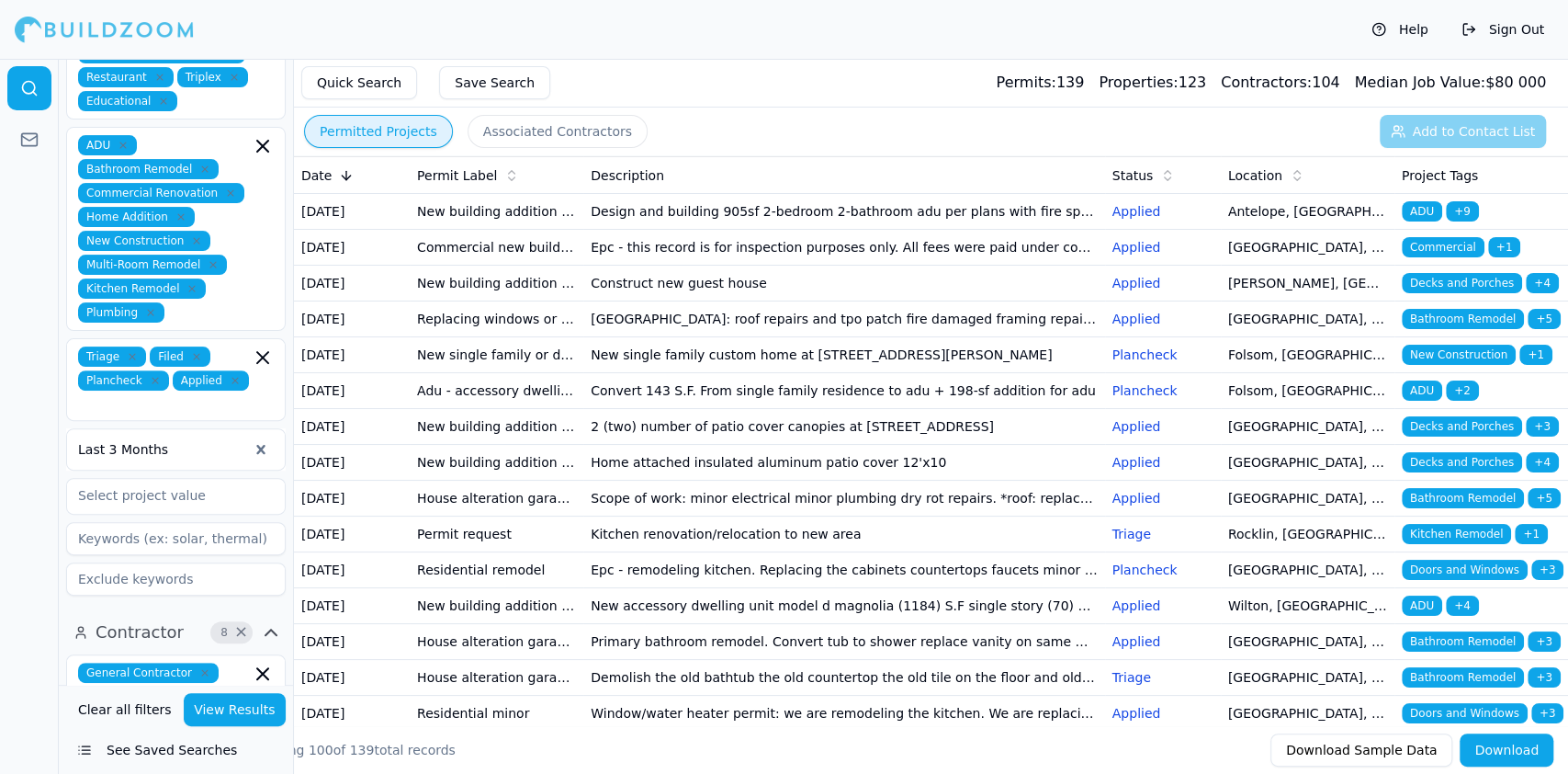
scroll to position [367, 0]
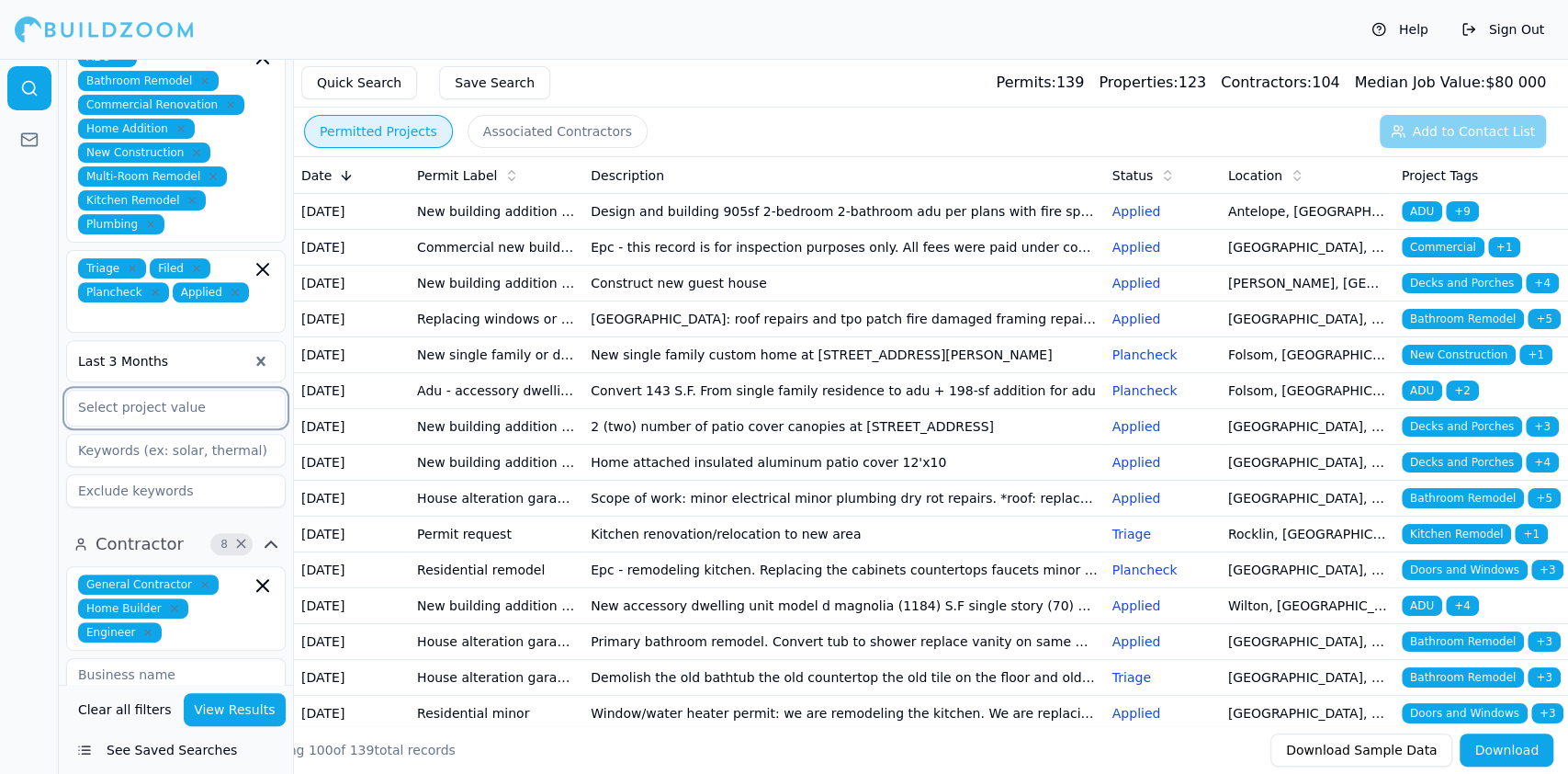
click at [162, 390] on input "text" at bounding box center [164, 407] width 195 height 33
click at [9, 431] on div at bounding box center [30, 416] width 59 height 715
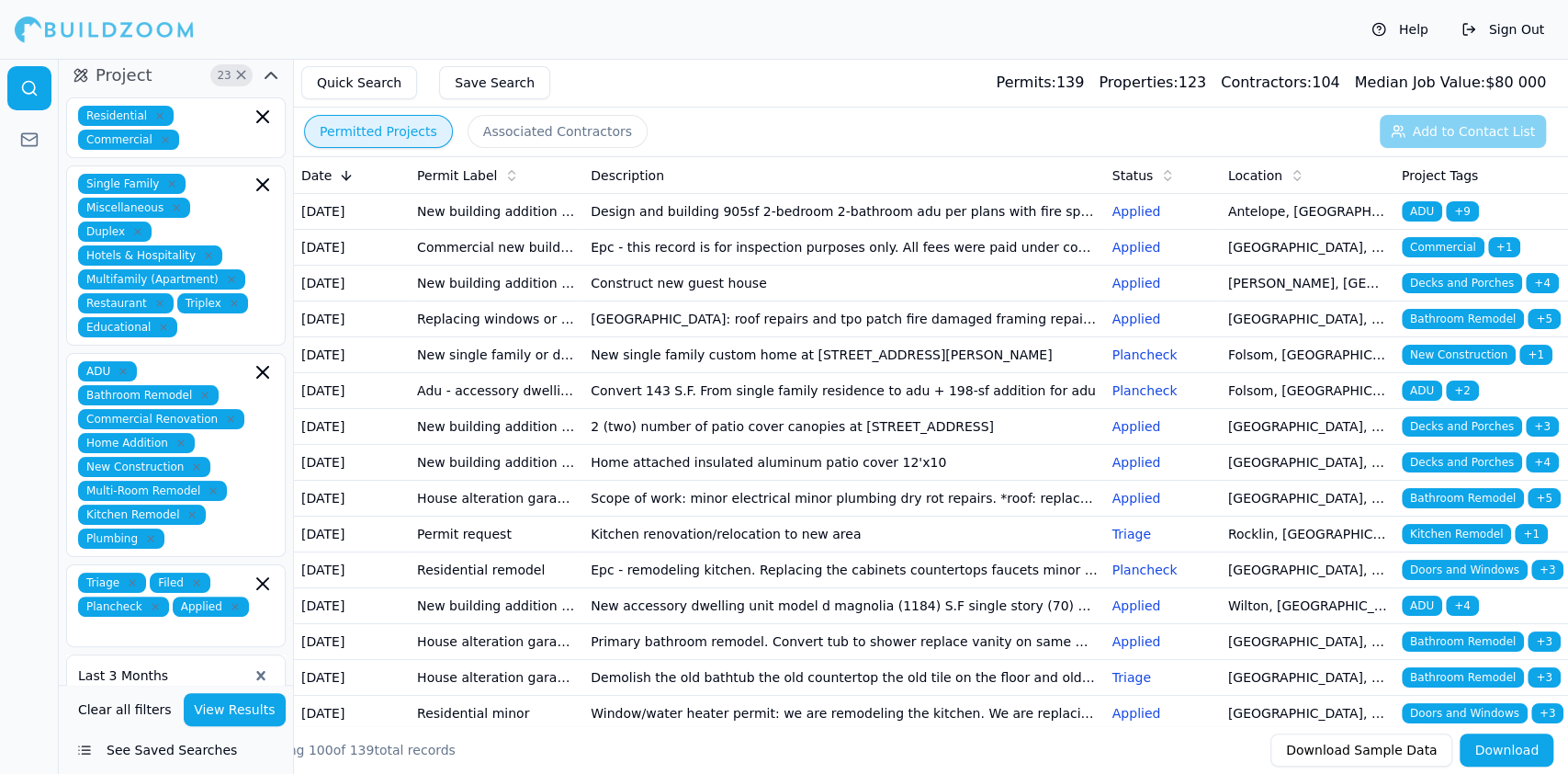
scroll to position [0, 0]
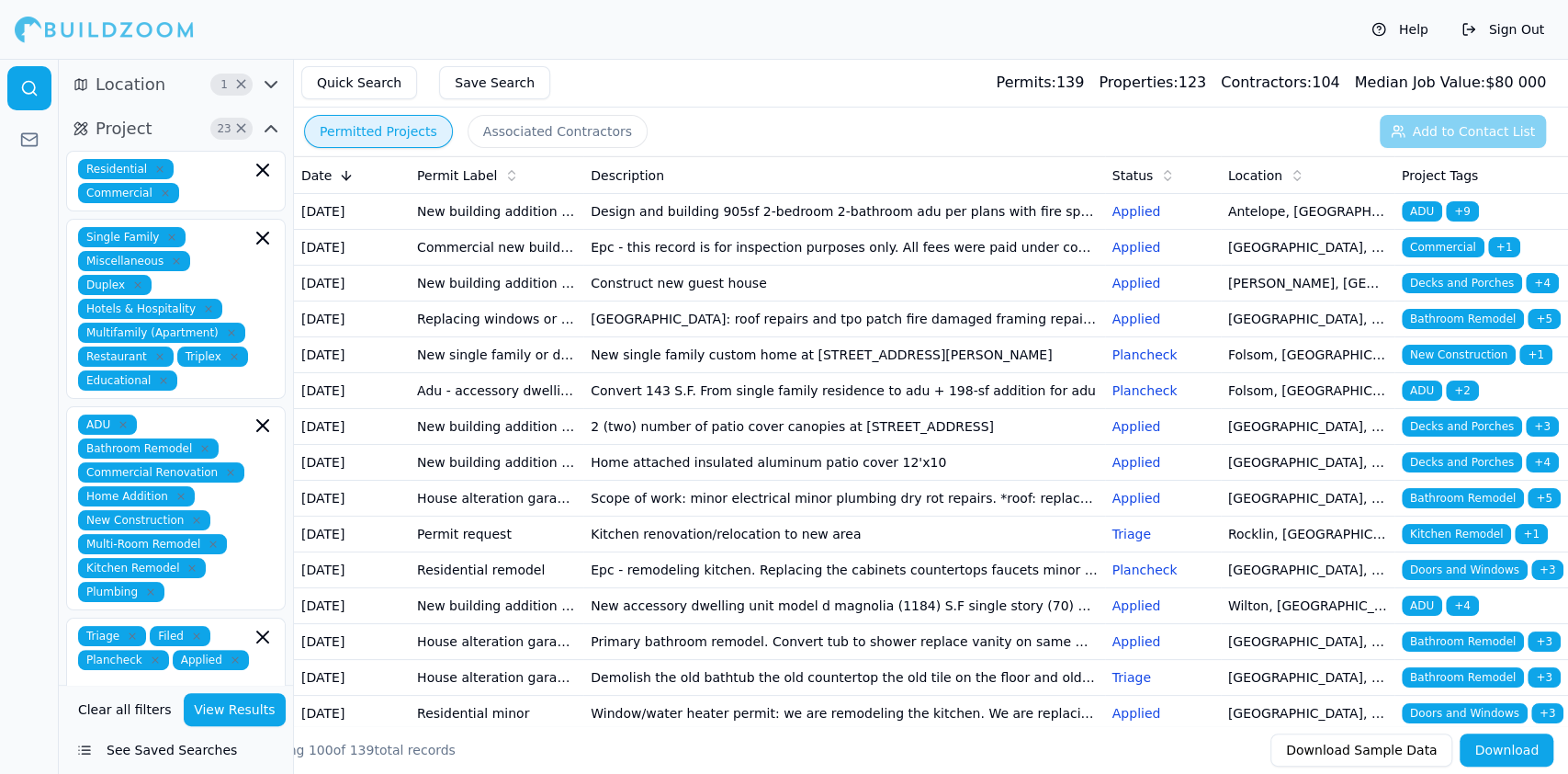
click at [349, 124] on button "Permitted Projects" at bounding box center [379, 131] width 149 height 33
click at [522, 133] on button "Associated Contractors" at bounding box center [557, 131] width 180 height 33
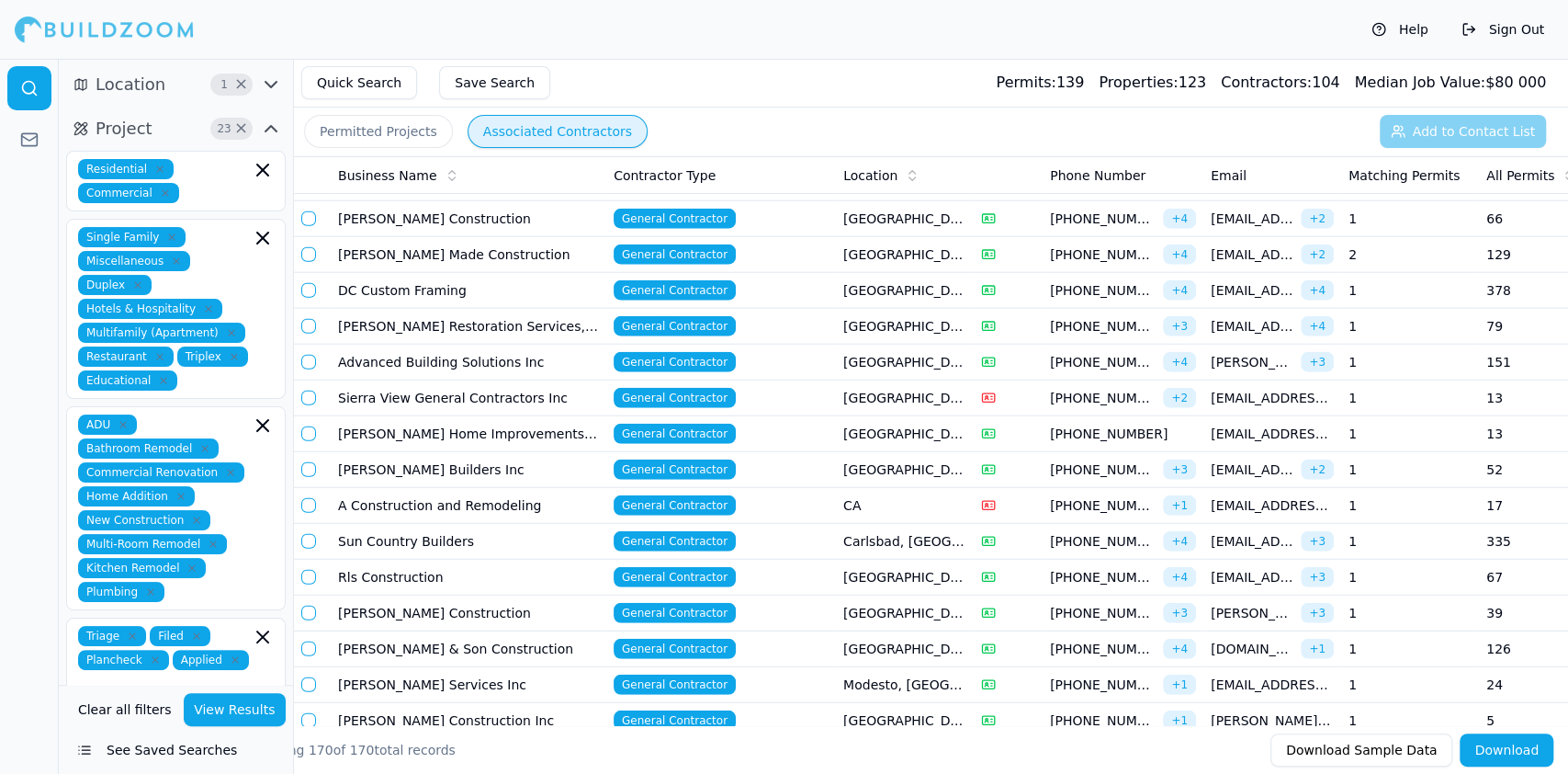
scroll to position [1554, 0]
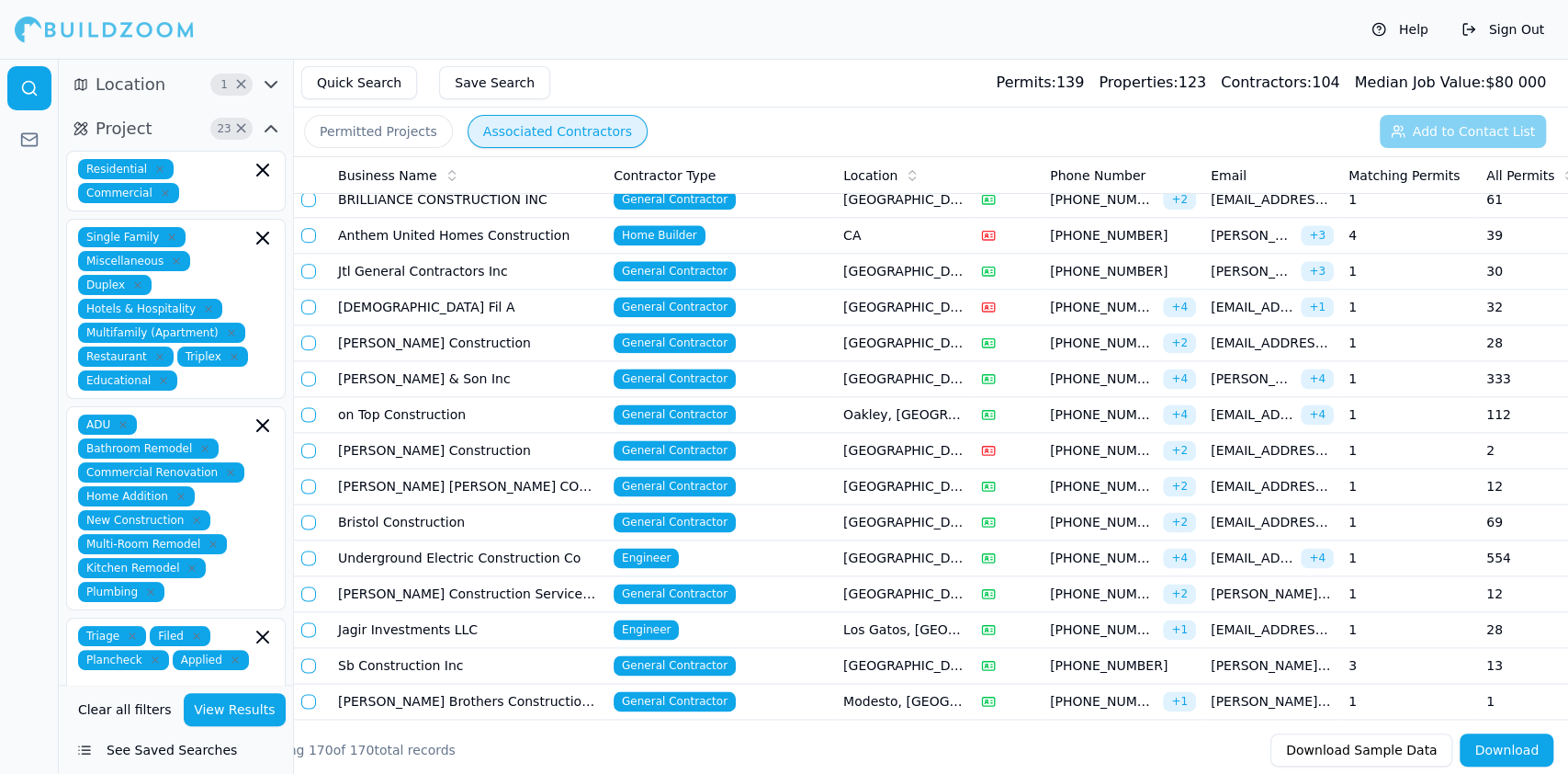
click at [382, 129] on button "Permitted Projects" at bounding box center [379, 131] width 149 height 33
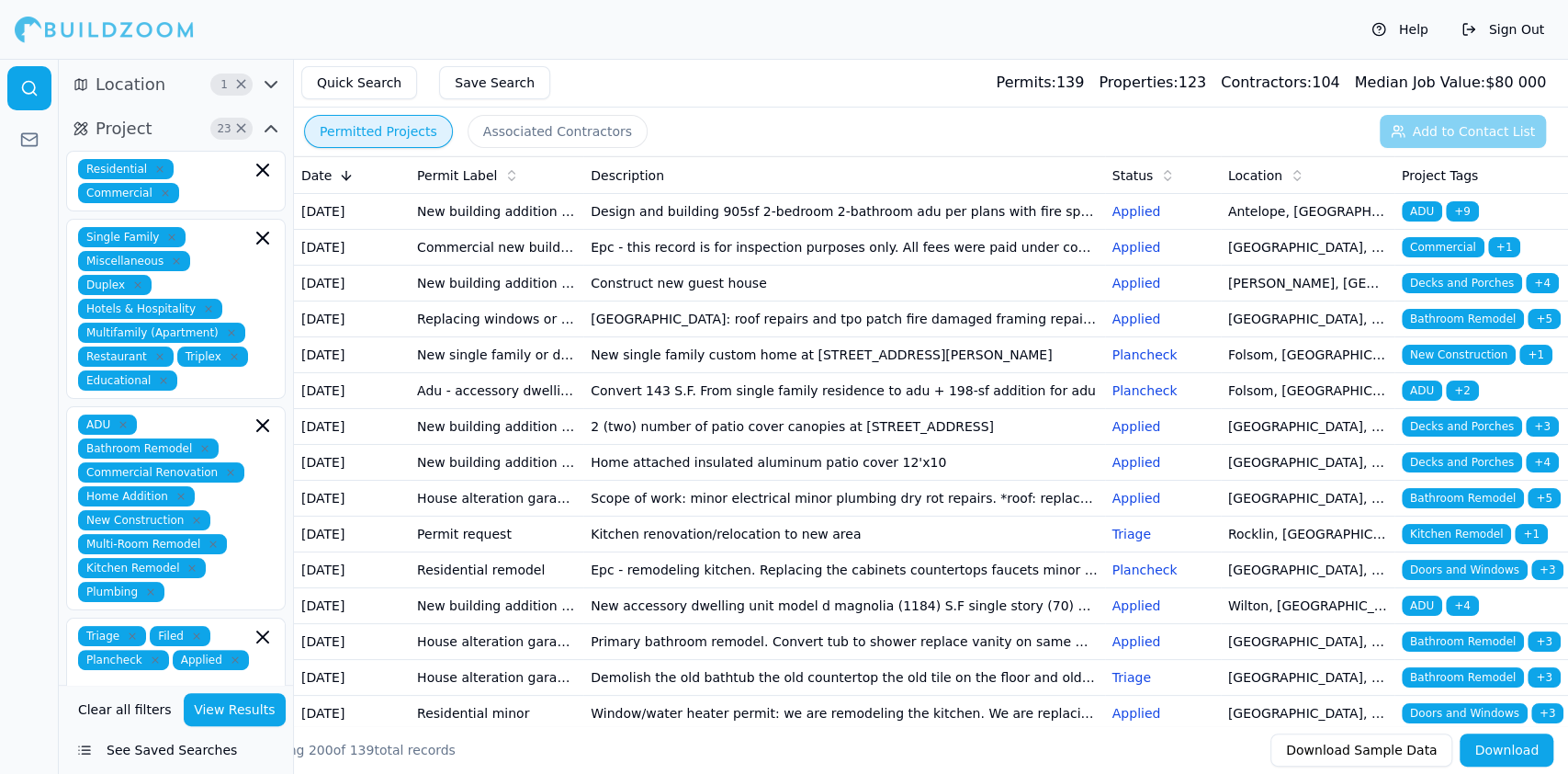
click at [79, 81] on icon "button" at bounding box center [79, 84] width 0 height 10
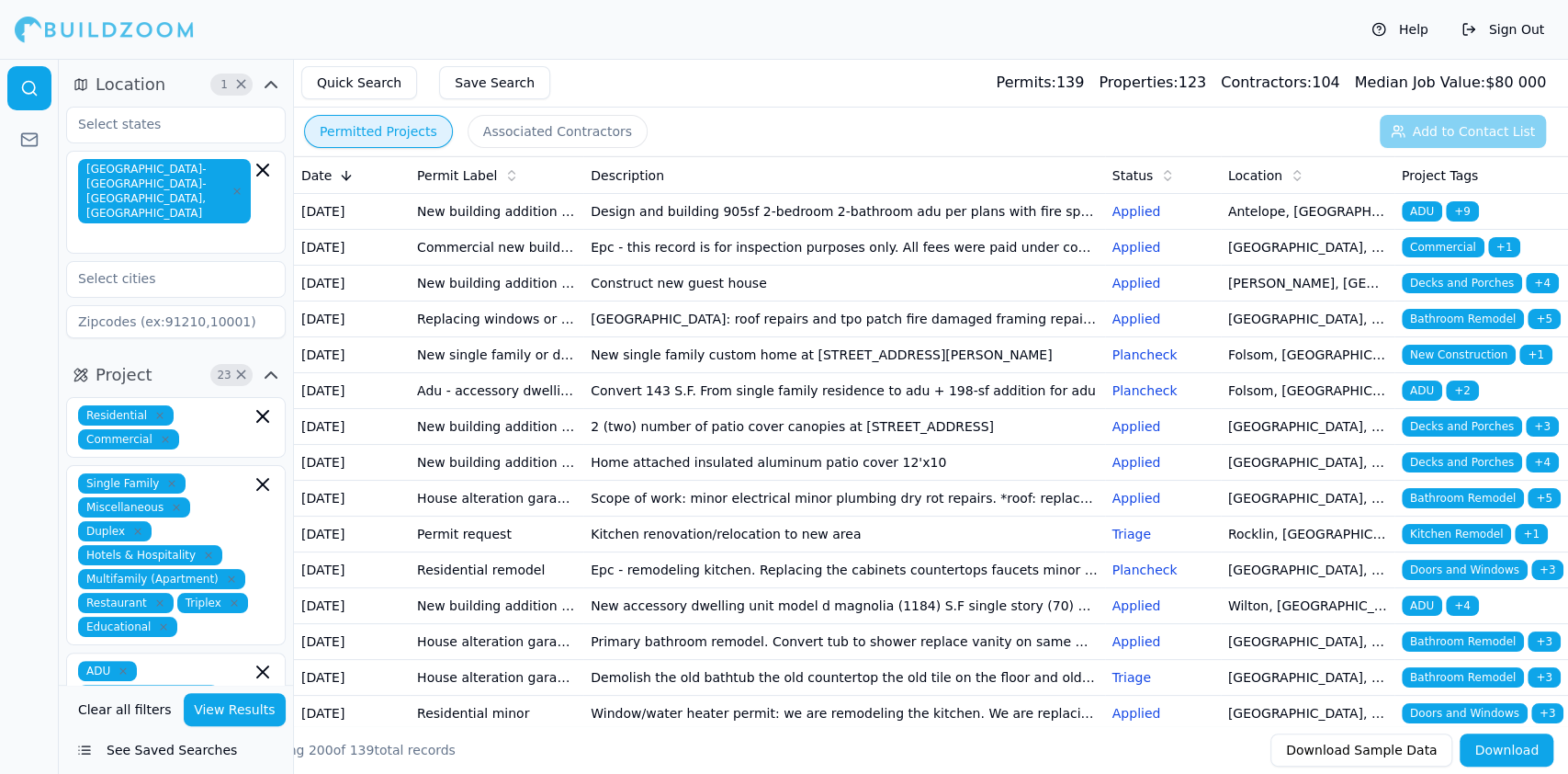
click at [151, 79] on span "Location" at bounding box center [130, 84] width 70 height 26
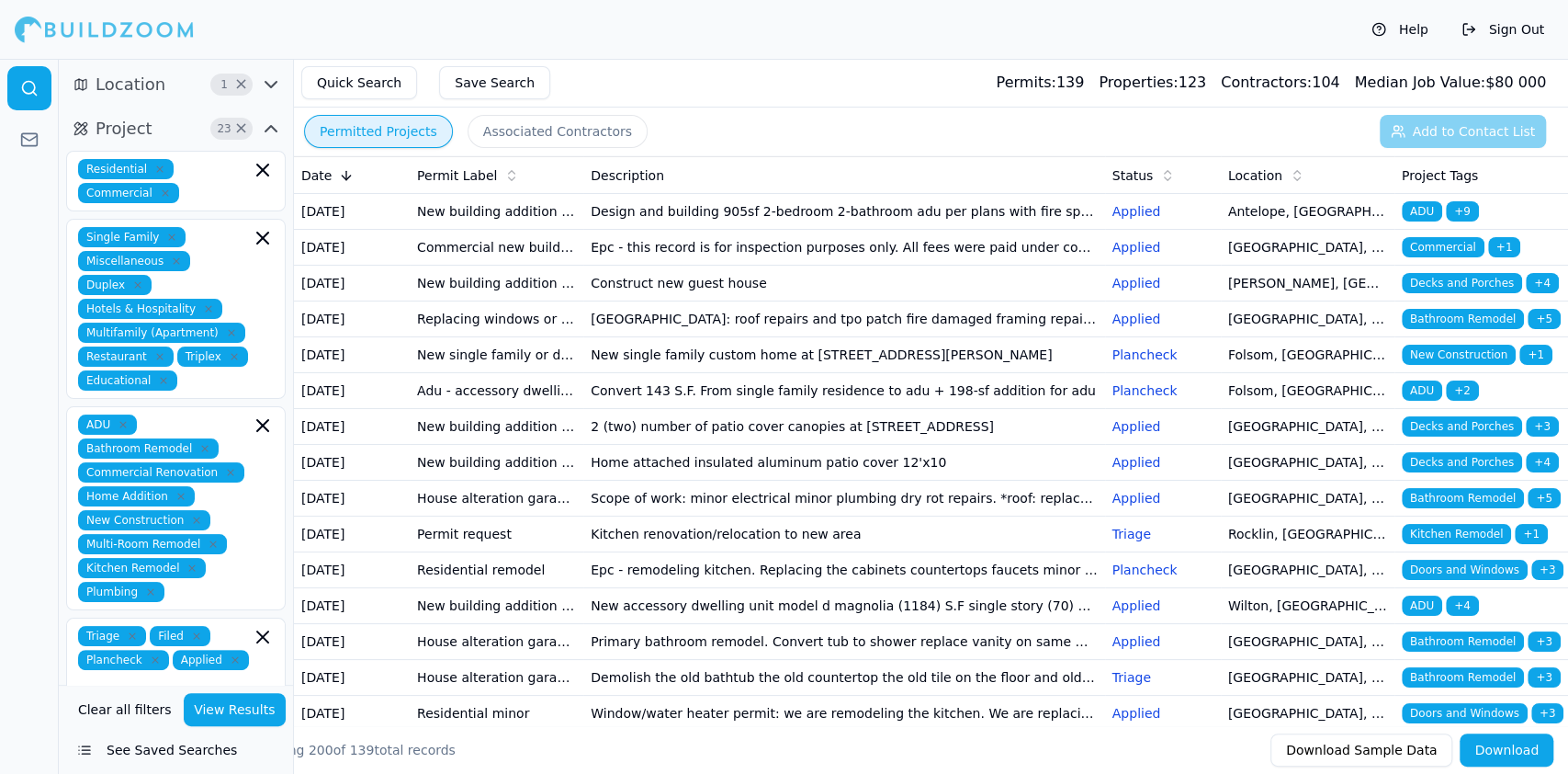
click at [242, 86] on span "×" at bounding box center [241, 85] width 13 height 10
click at [269, 85] on icon "button" at bounding box center [271, 84] width 22 height 22
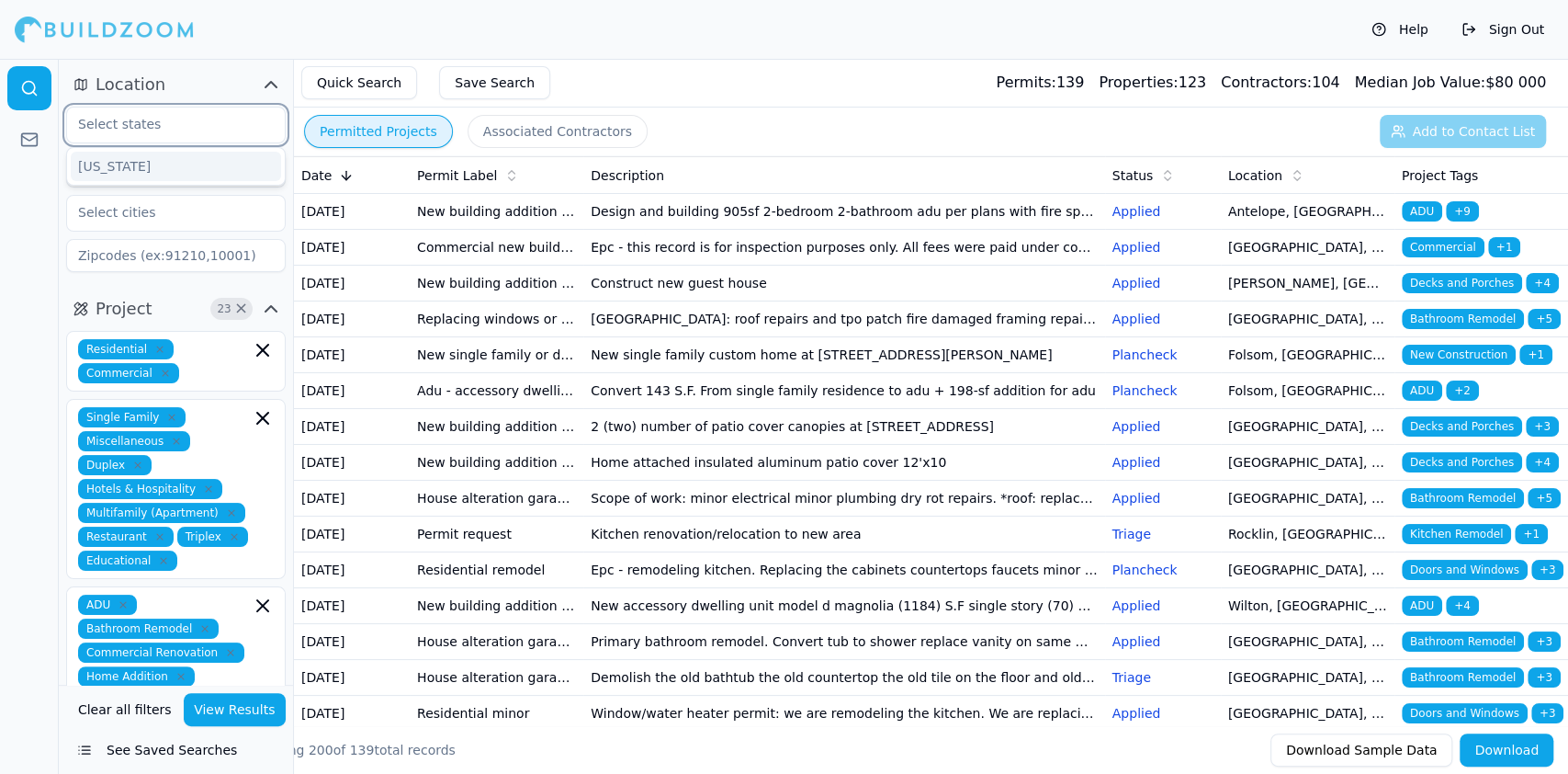
click at [194, 128] on input "text" at bounding box center [164, 124] width 195 height 33
type input "CA"
type input "95843"
type input "VZ Plumbing Inc"
click at [160, 212] on input "text" at bounding box center [164, 212] width 195 height 33
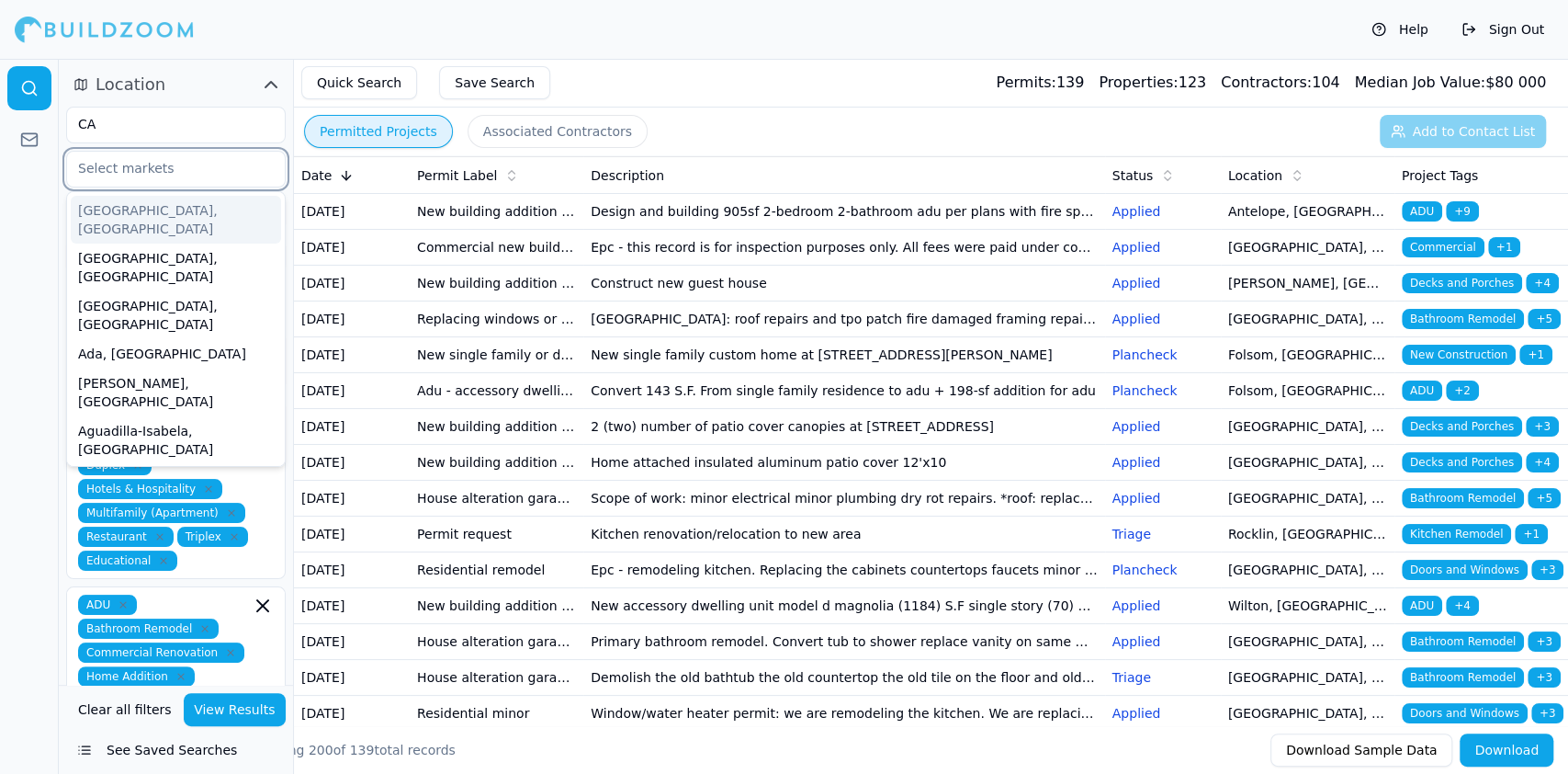
click at [162, 165] on input "text" at bounding box center [164, 168] width 195 height 33
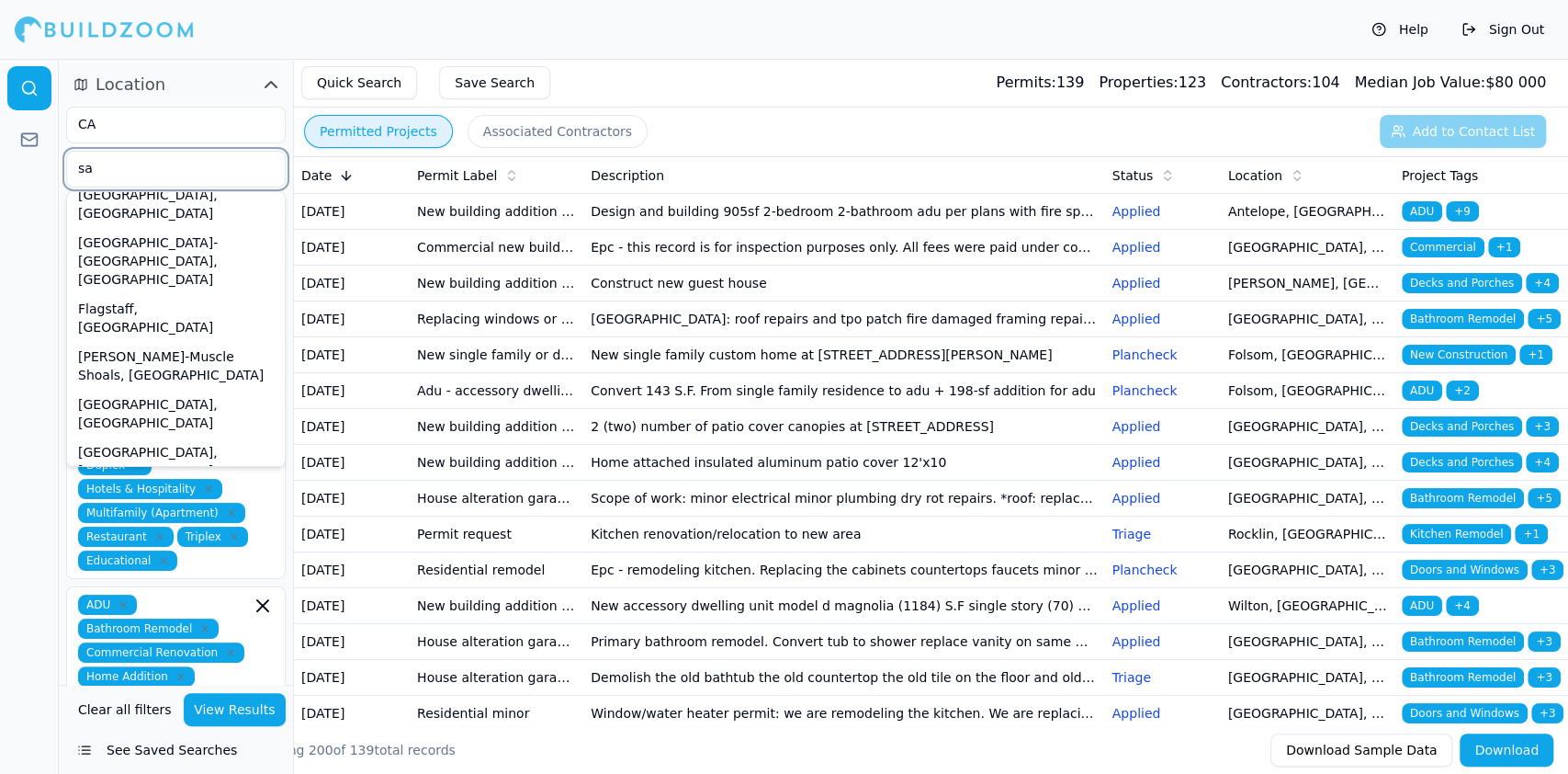
scroll to position [6875, 0]
type input "s"
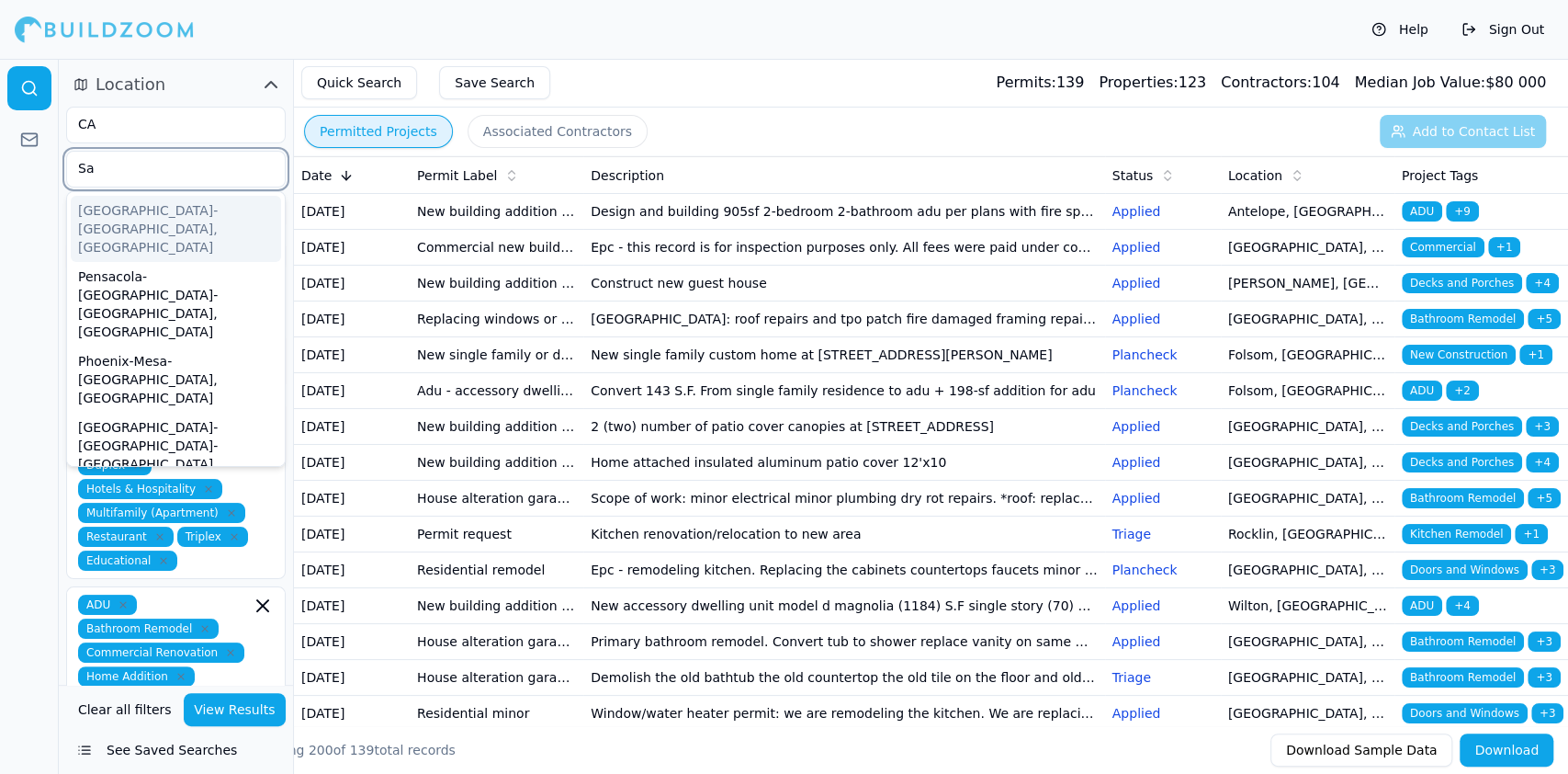
scroll to position [30, 0]
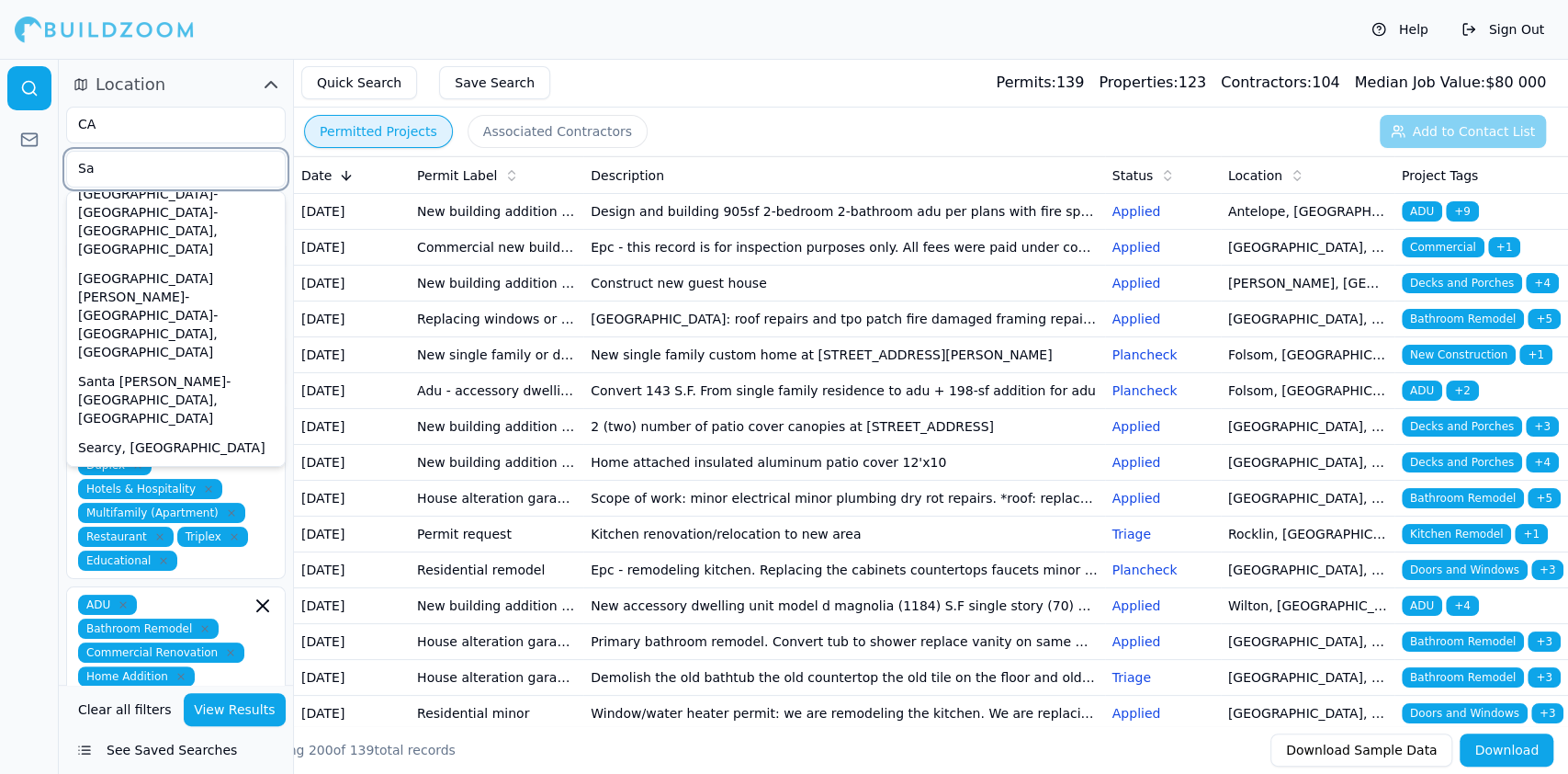
type input "S"
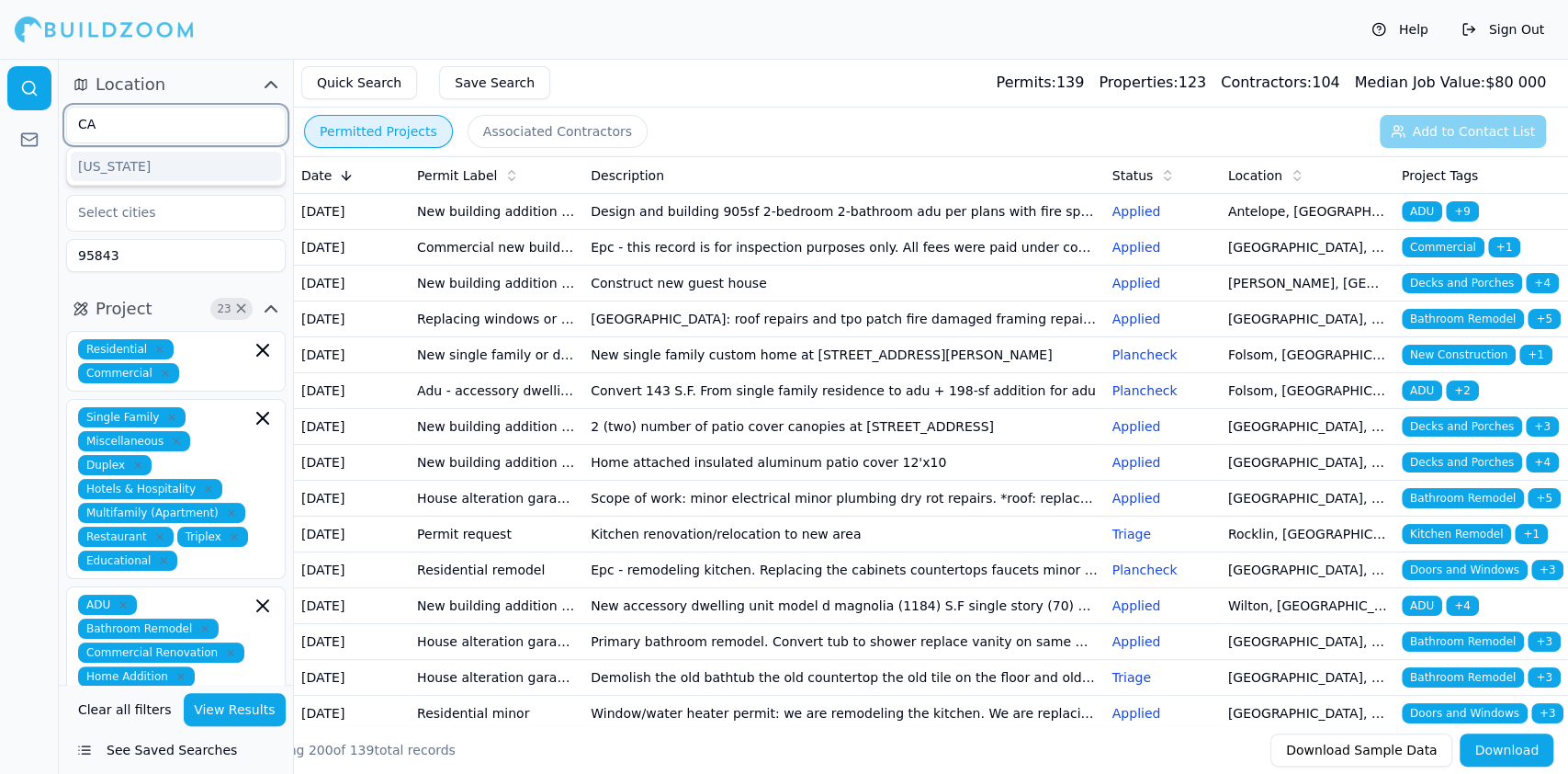
click at [198, 121] on input "CA" at bounding box center [164, 124] width 195 height 33
click at [211, 89] on button "Location" at bounding box center [175, 84] width 219 height 30
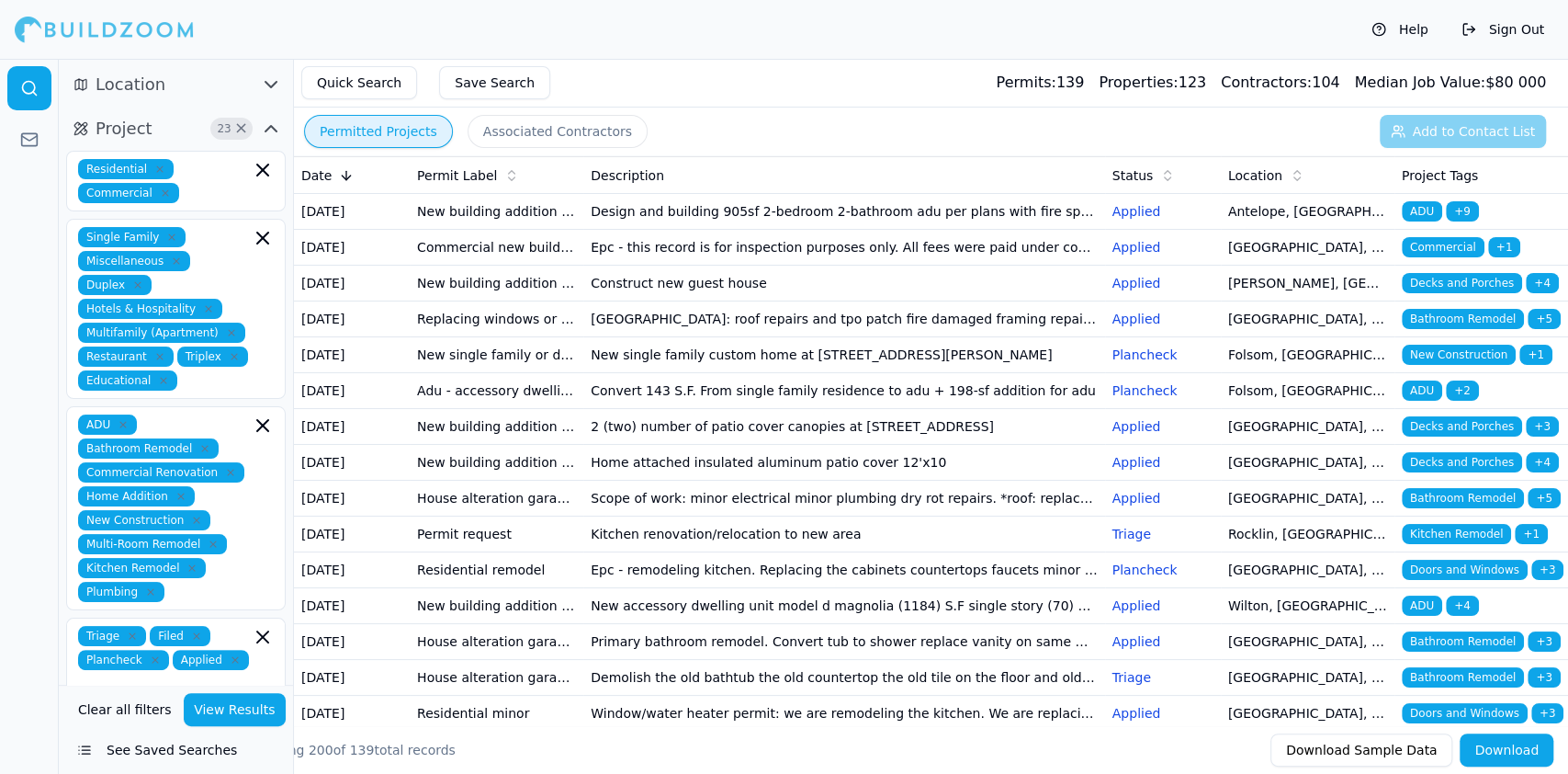
click at [146, 82] on span "Location" at bounding box center [130, 84] width 70 height 26
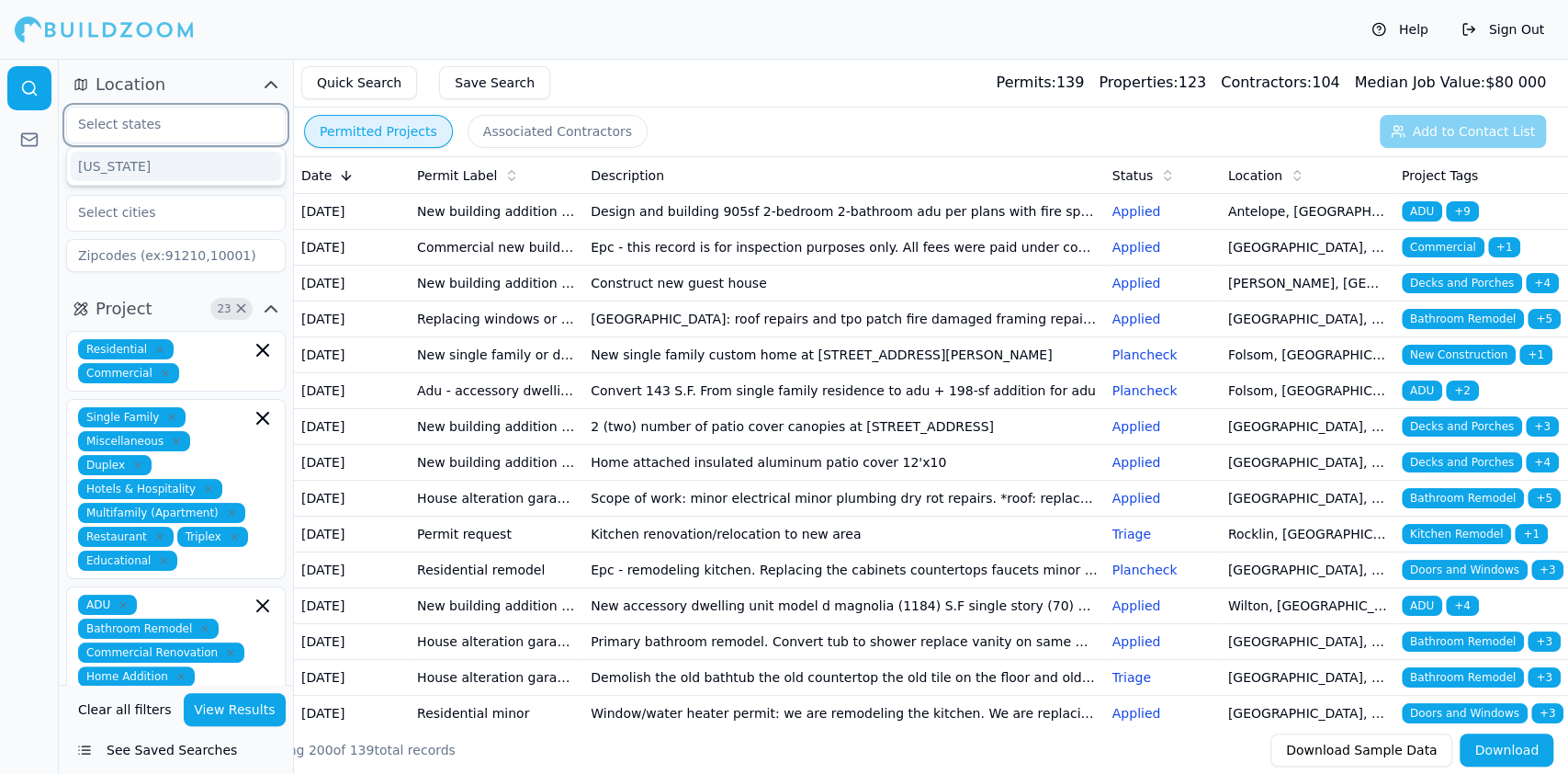
click at [171, 123] on input "text" at bounding box center [164, 124] width 195 height 33
click at [149, 119] on input "text" at bounding box center [164, 124] width 195 height 33
type input "Cal"
click at [105, 162] on div "California" at bounding box center [175, 166] width 211 height 30
click at [217, 178] on input "text" at bounding box center [164, 168] width 195 height 33
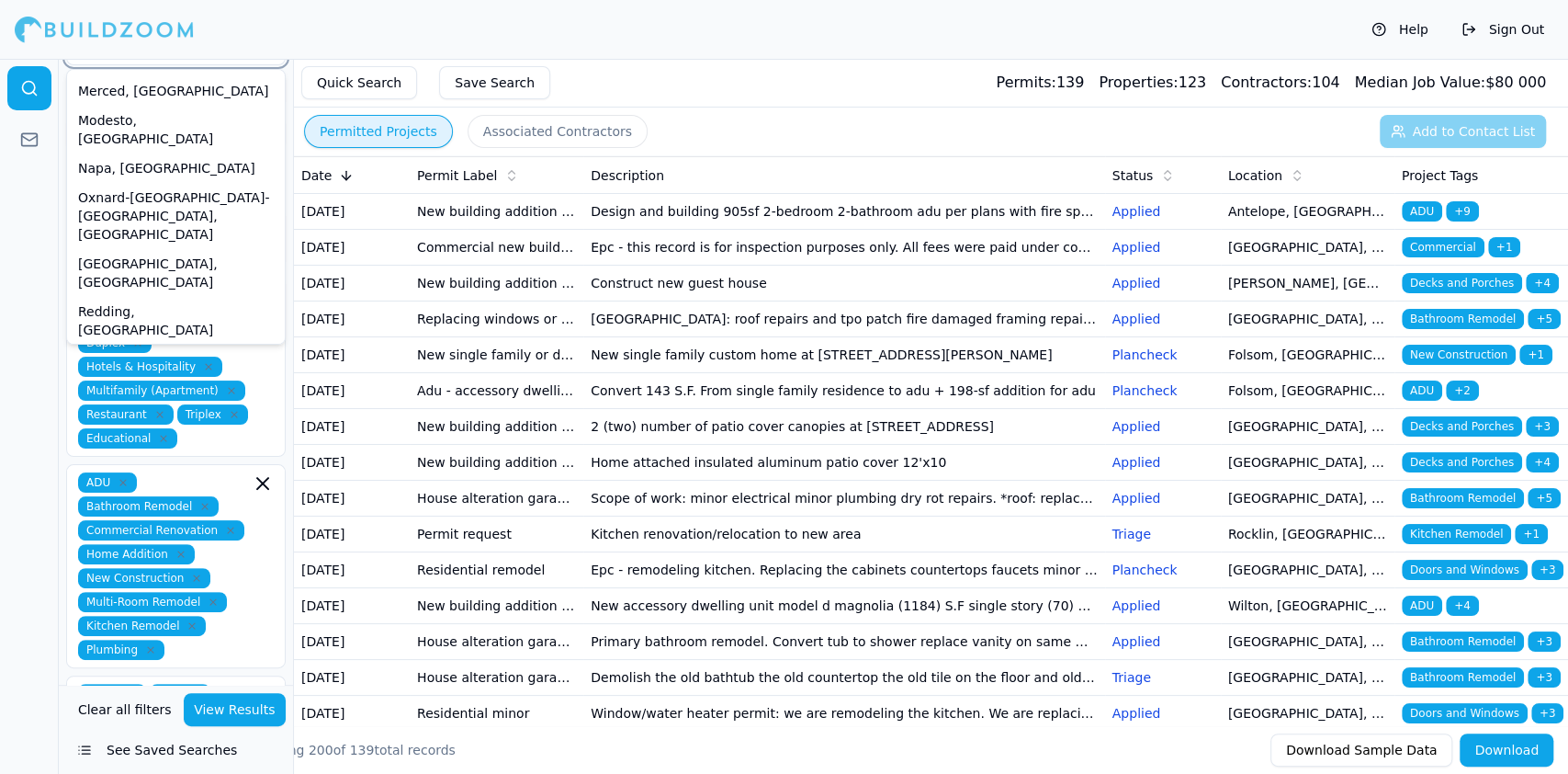
scroll to position [475, 0]
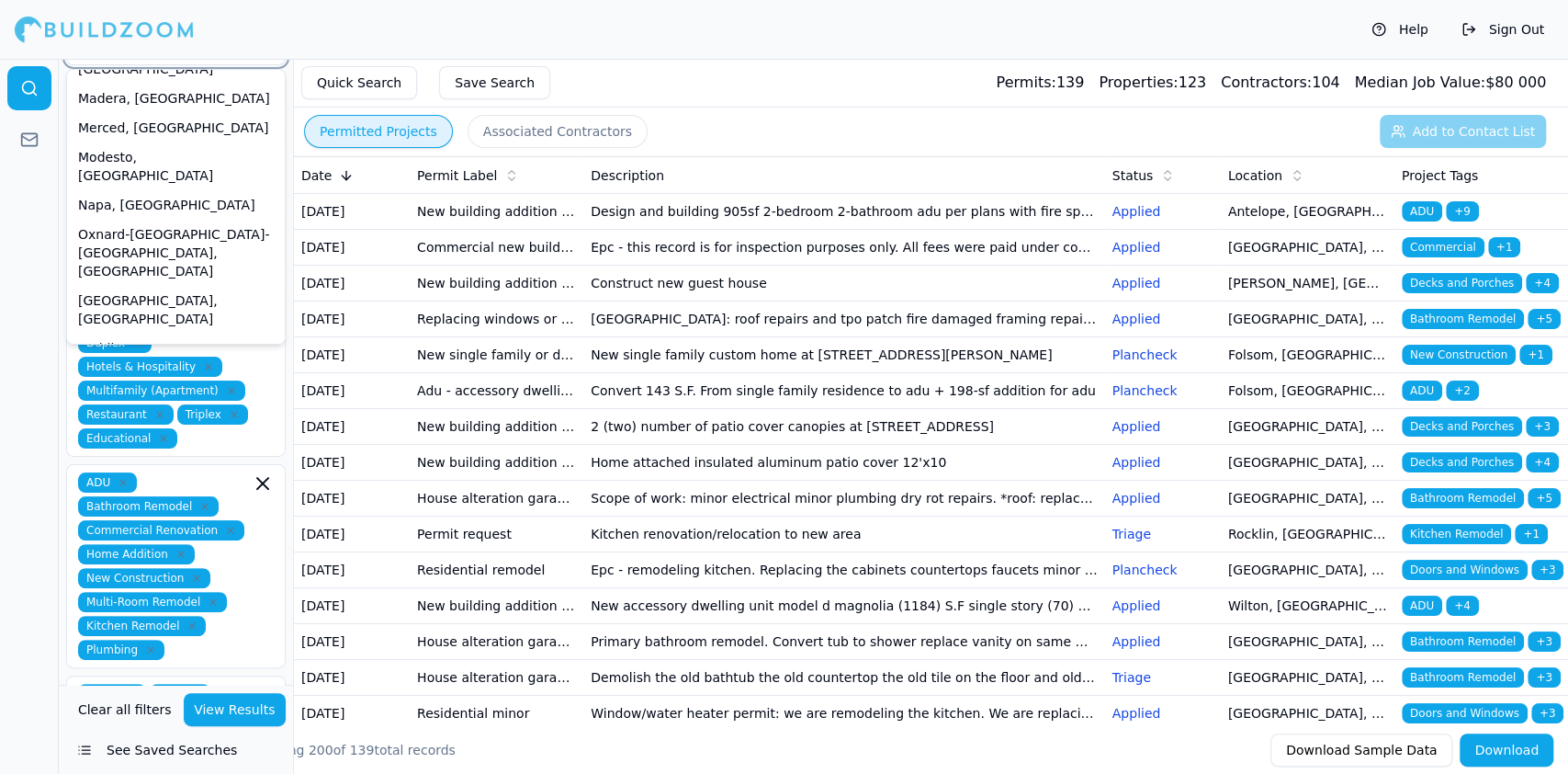
click at [162, 466] on div "[GEOGRAPHIC_DATA]-[GEOGRAPHIC_DATA]-[GEOGRAPHIC_DATA], [GEOGRAPHIC_DATA]" at bounding box center [175, 508] width 211 height 85
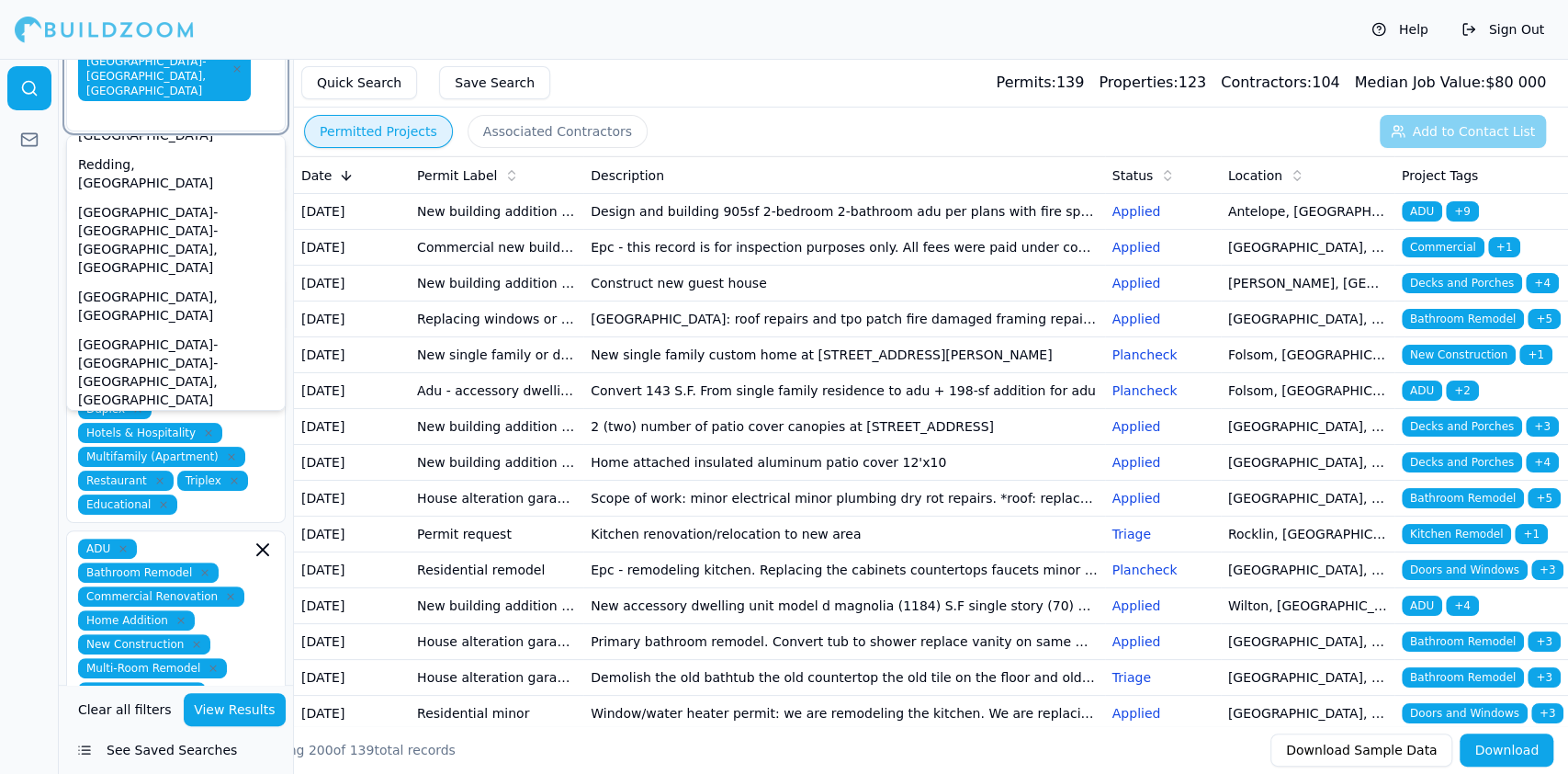
scroll to position [814, 0]
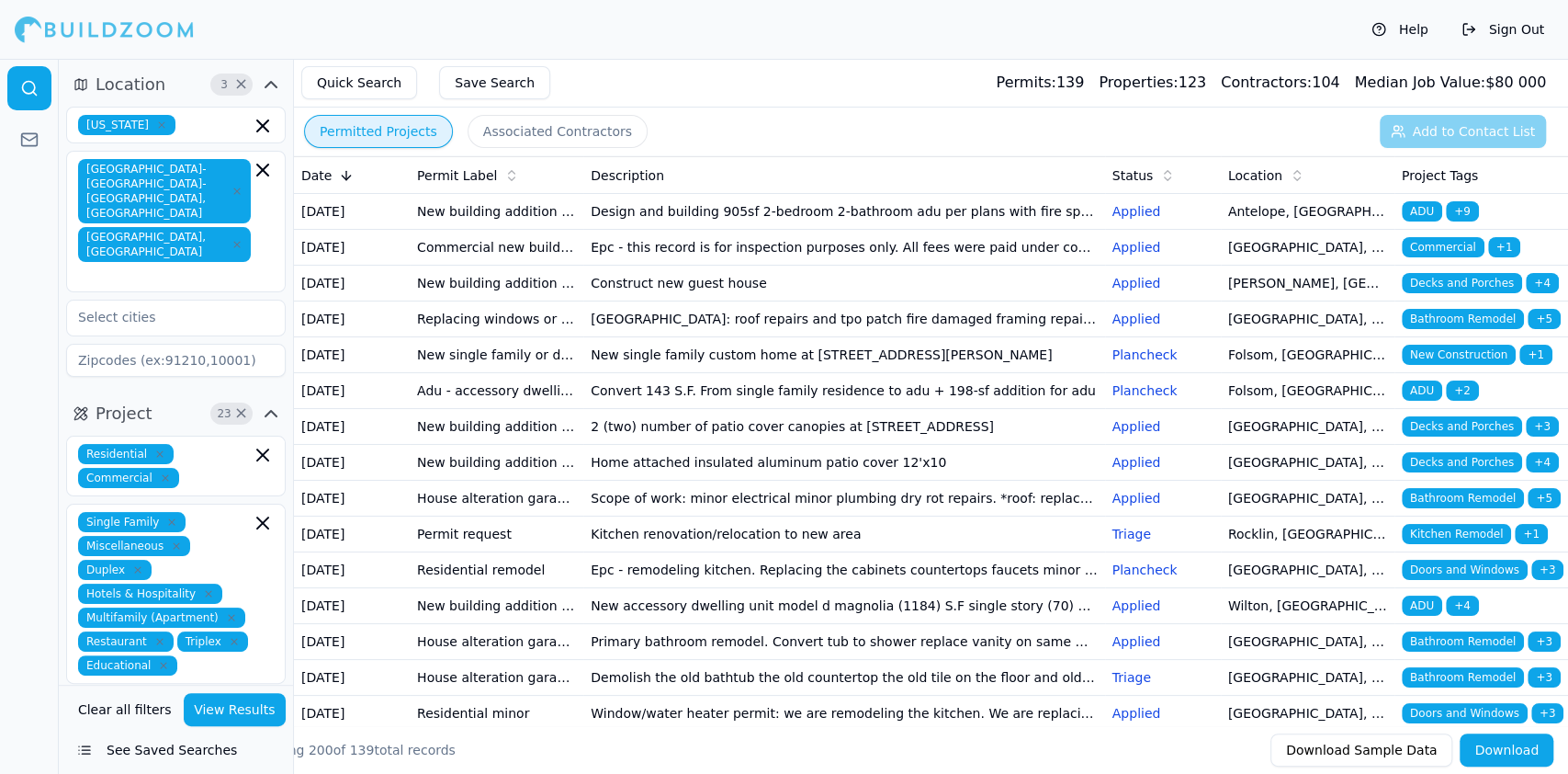
click at [17, 317] on div at bounding box center [30, 416] width 59 height 715
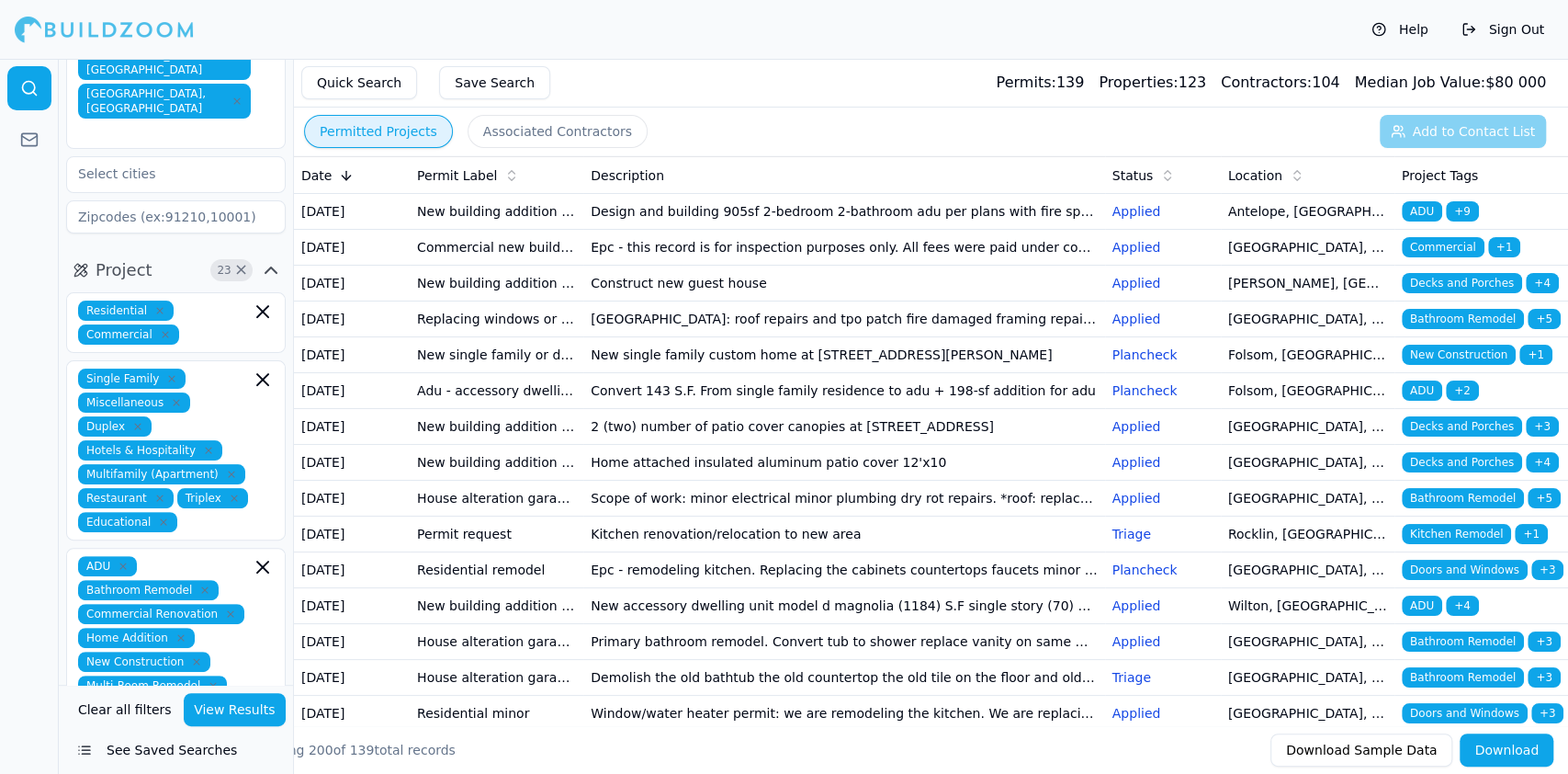
scroll to position [244, 0]
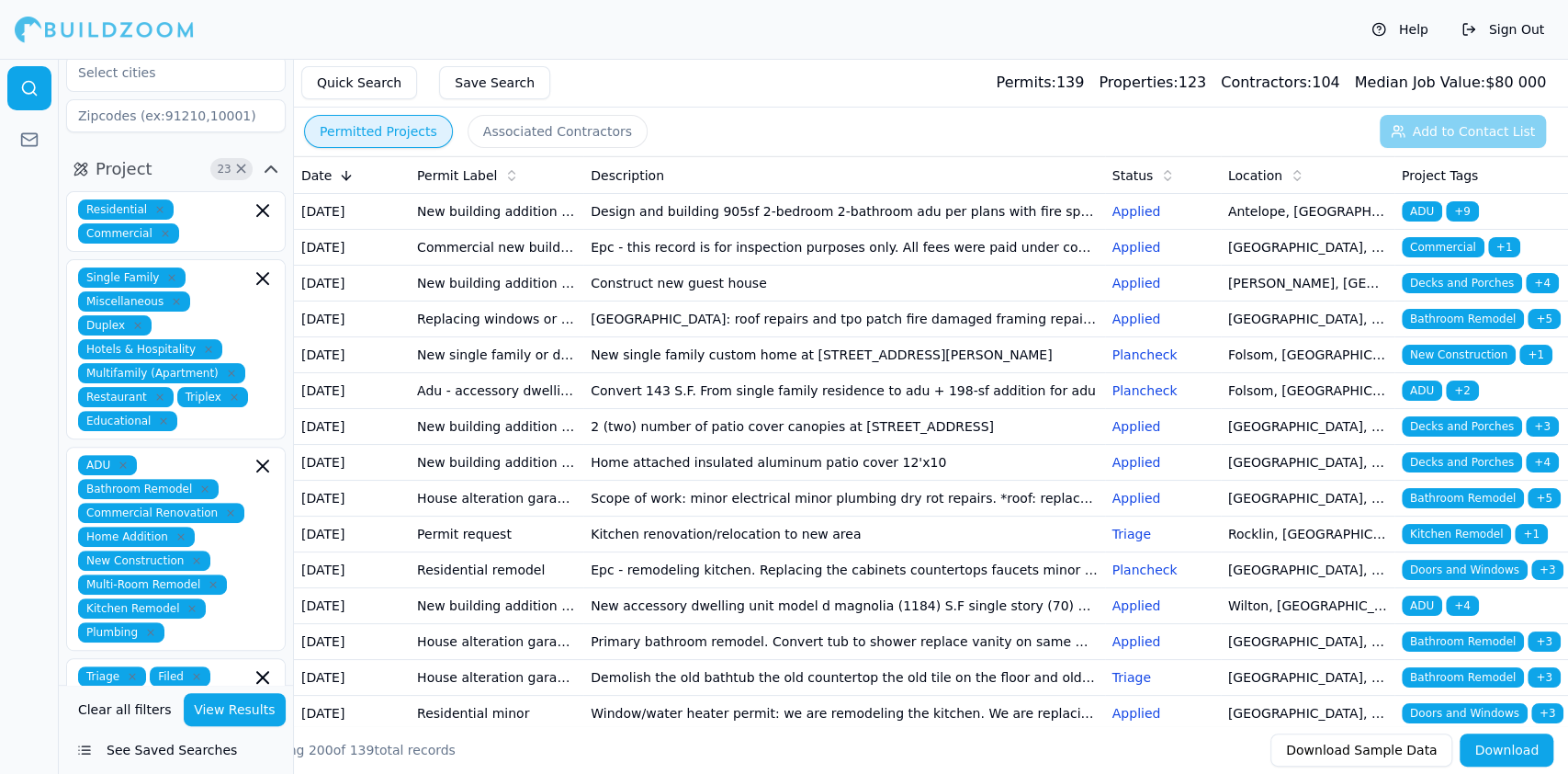
click at [227, 710] on button "View Results" at bounding box center [236, 709] width 103 height 33
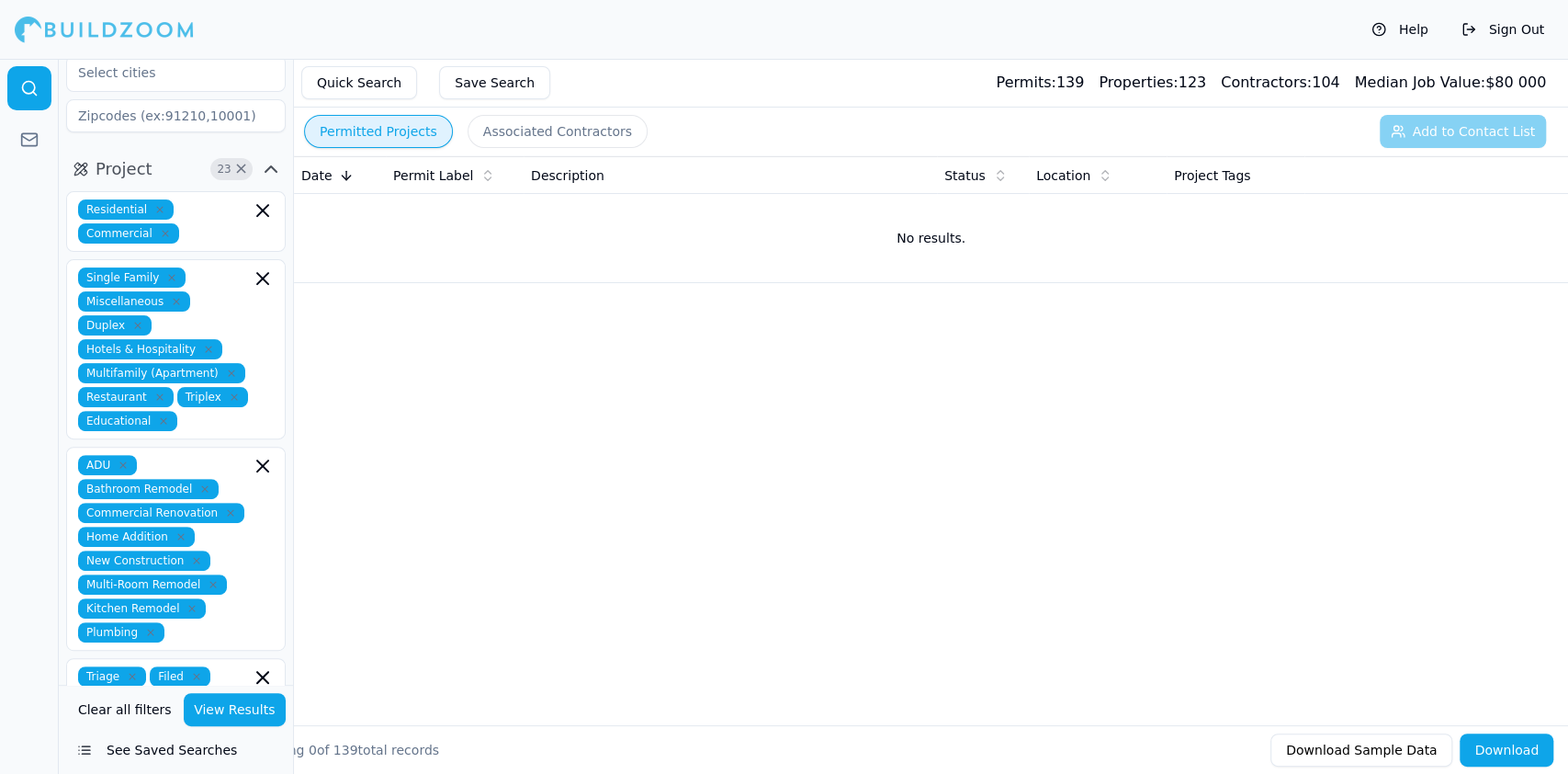
scroll to position [0, 0]
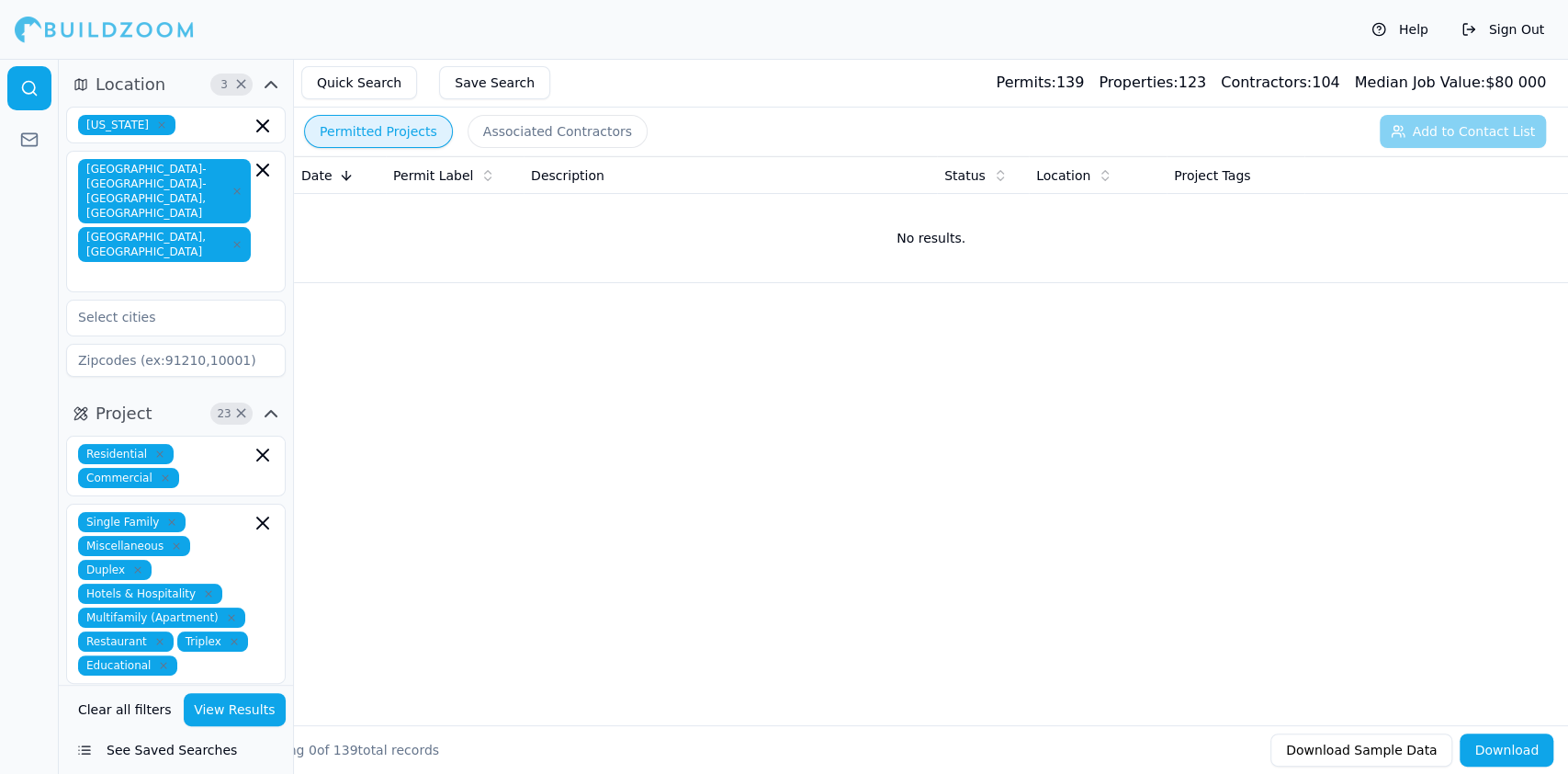
click at [366, 129] on button "Permitted Projects" at bounding box center [379, 131] width 149 height 33
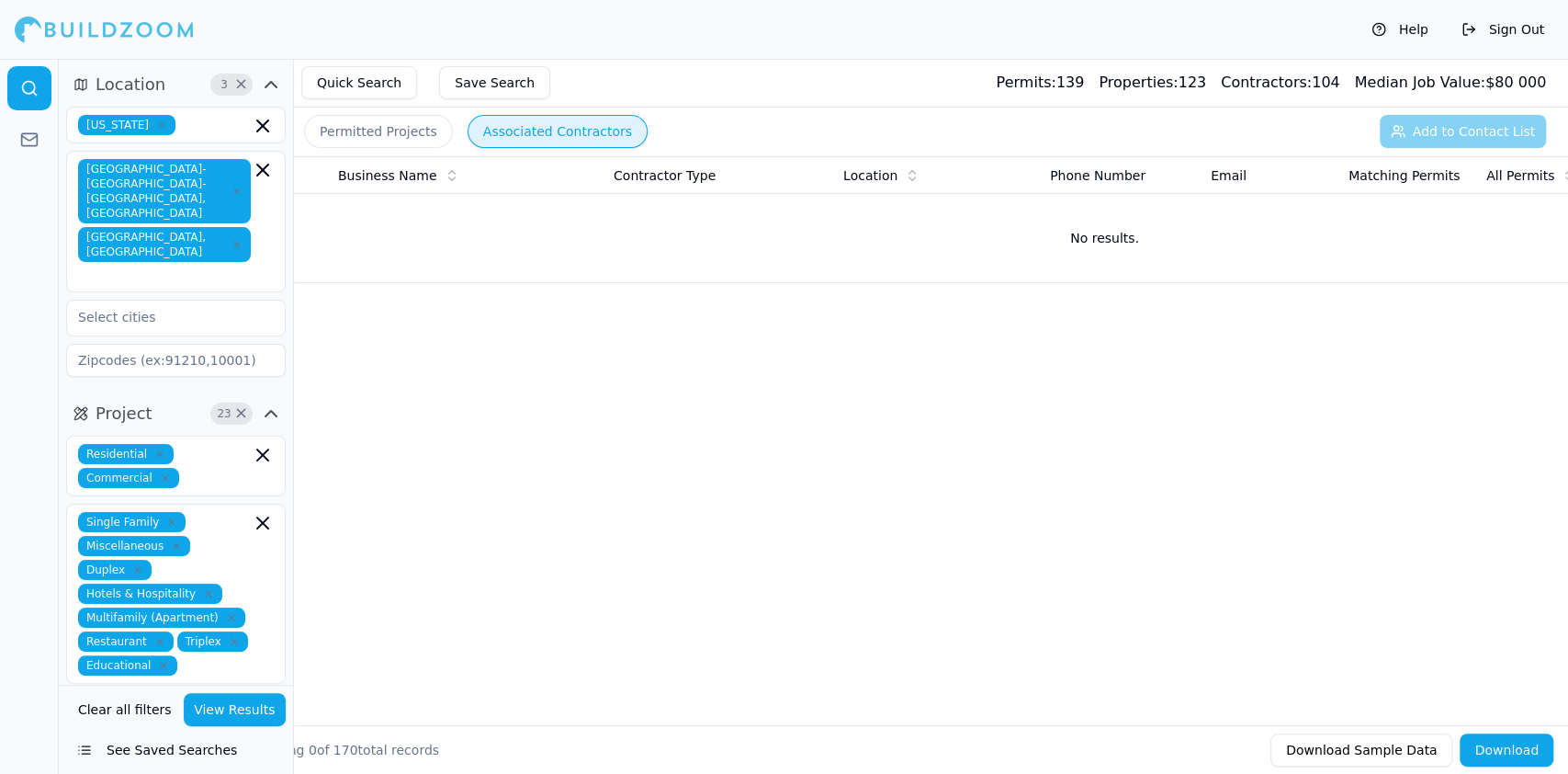
click at [551, 134] on button "Associated Contractors" at bounding box center [557, 131] width 180 height 33
click at [232, 239] on icon "button" at bounding box center [237, 244] width 11 height 11
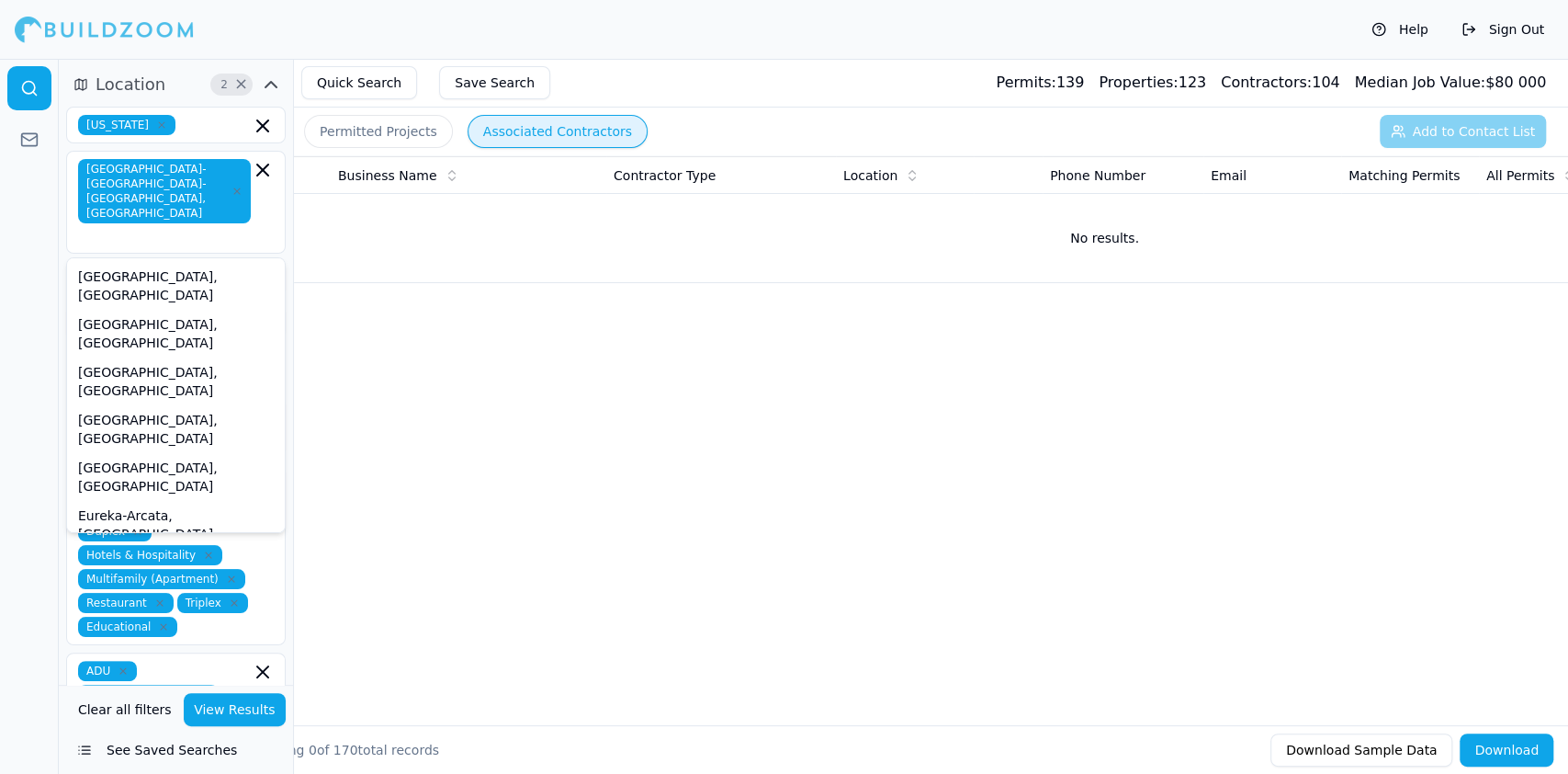
click at [485, 135] on button "Associated Contractors" at bounding box center [557, 131] width 180 height 33
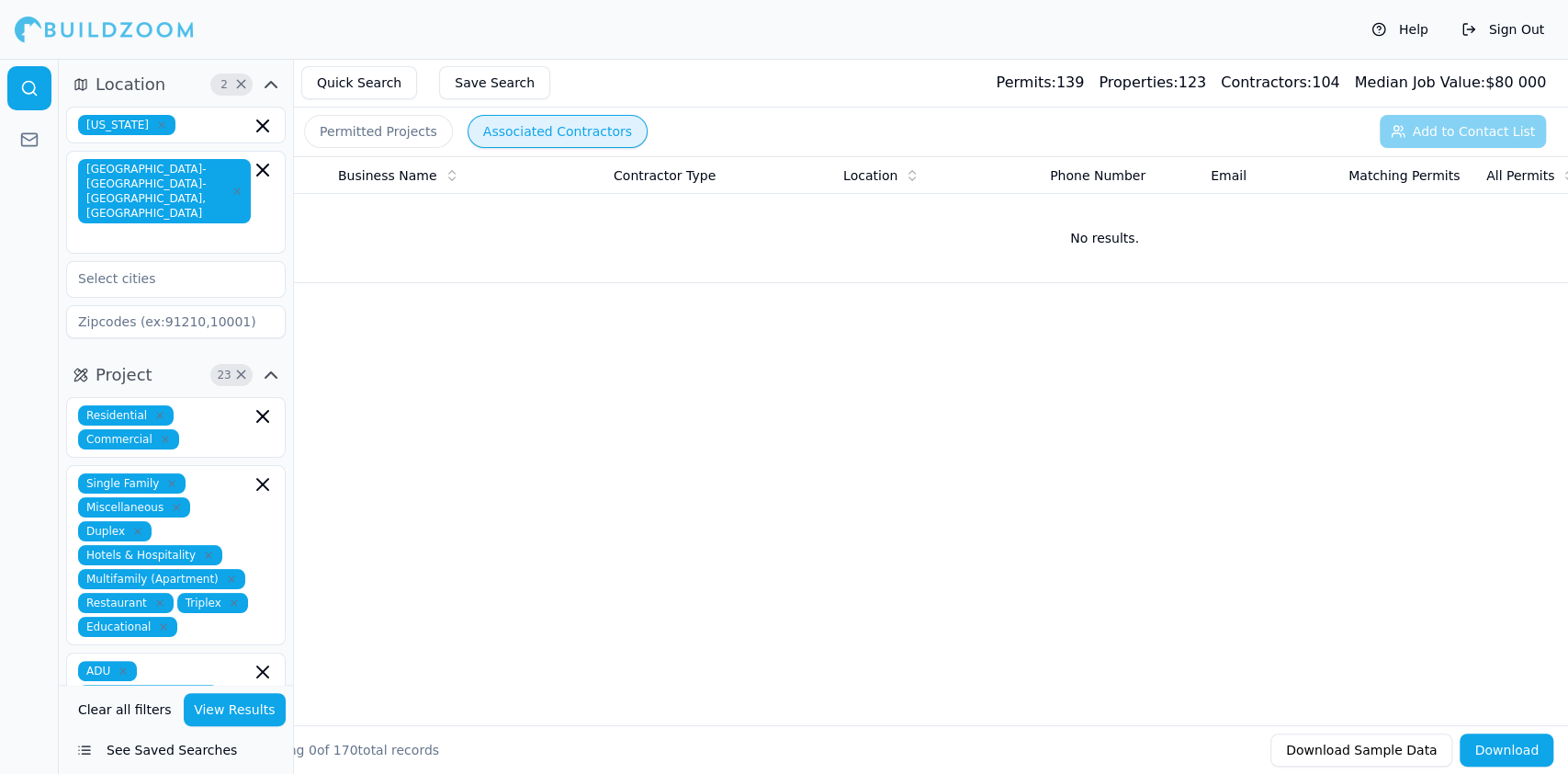
click at [360, 131] on button "Permitted Projects" at bounding box center [379, 131] width 149 height 33
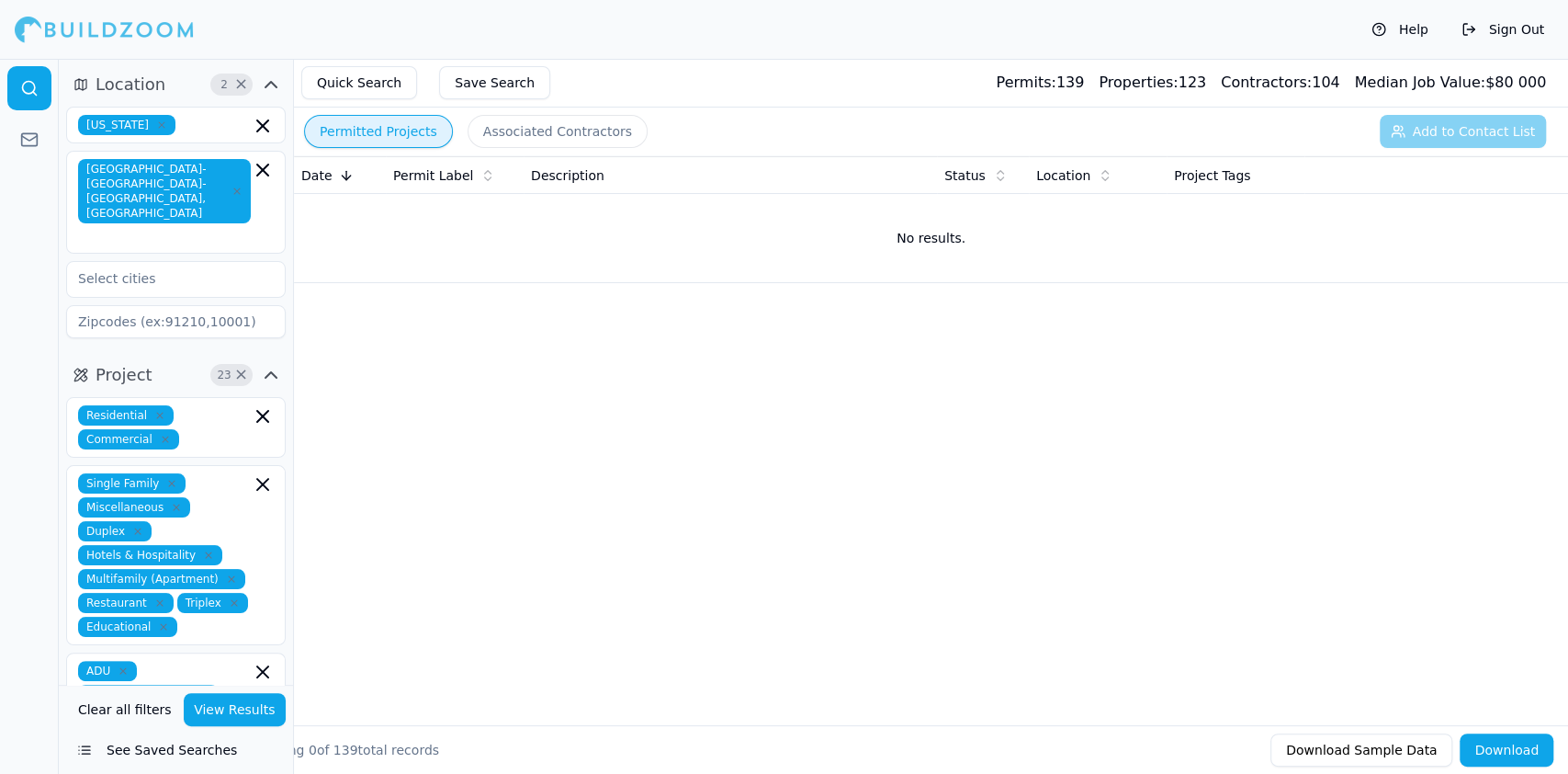
click at [215, 88] on span "2" at bounding box center [223, 84] width 18 height 18
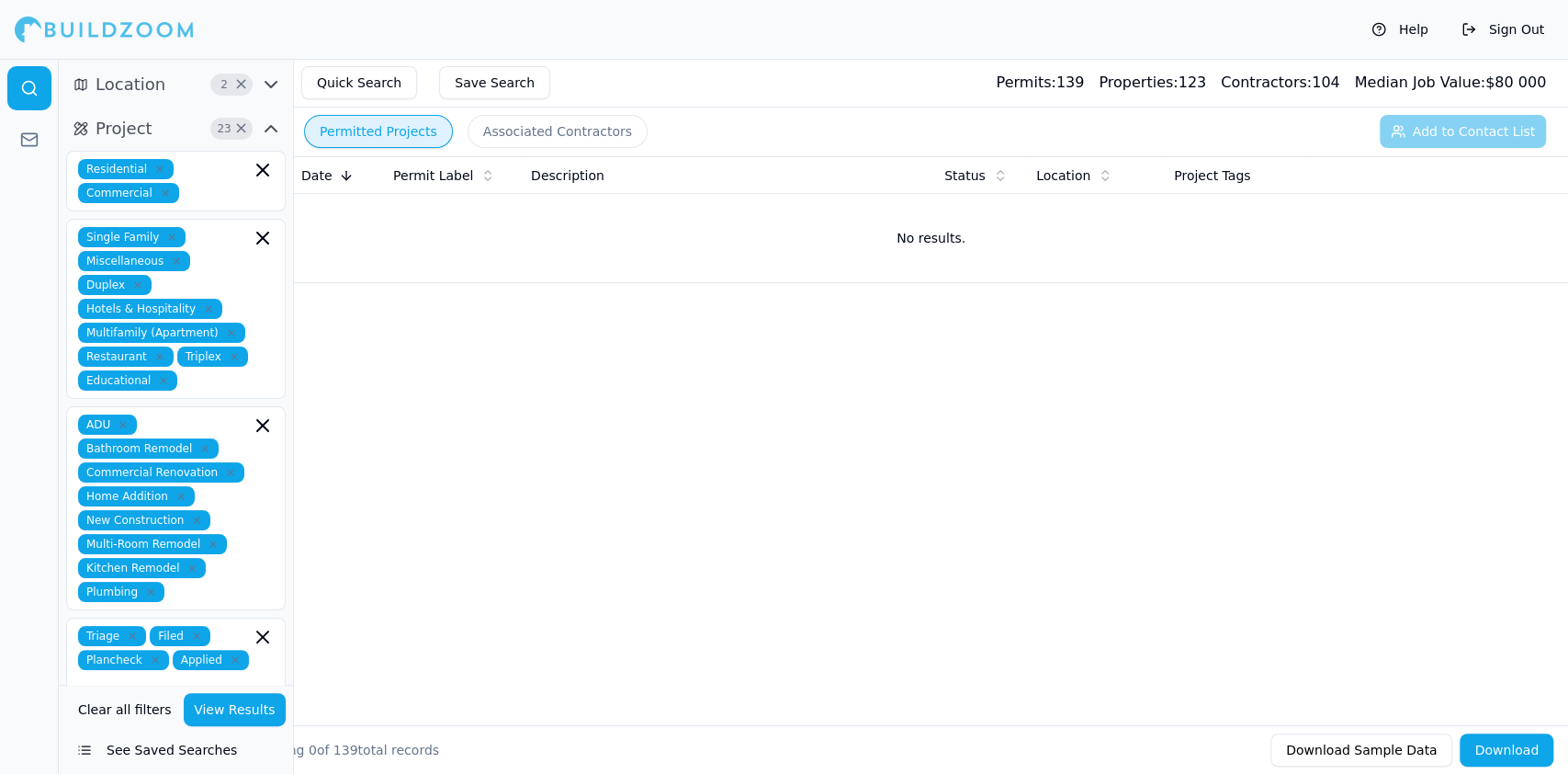
click at [152, 79] on span "Location" at bounding box center [130, 84] width 70 height 26
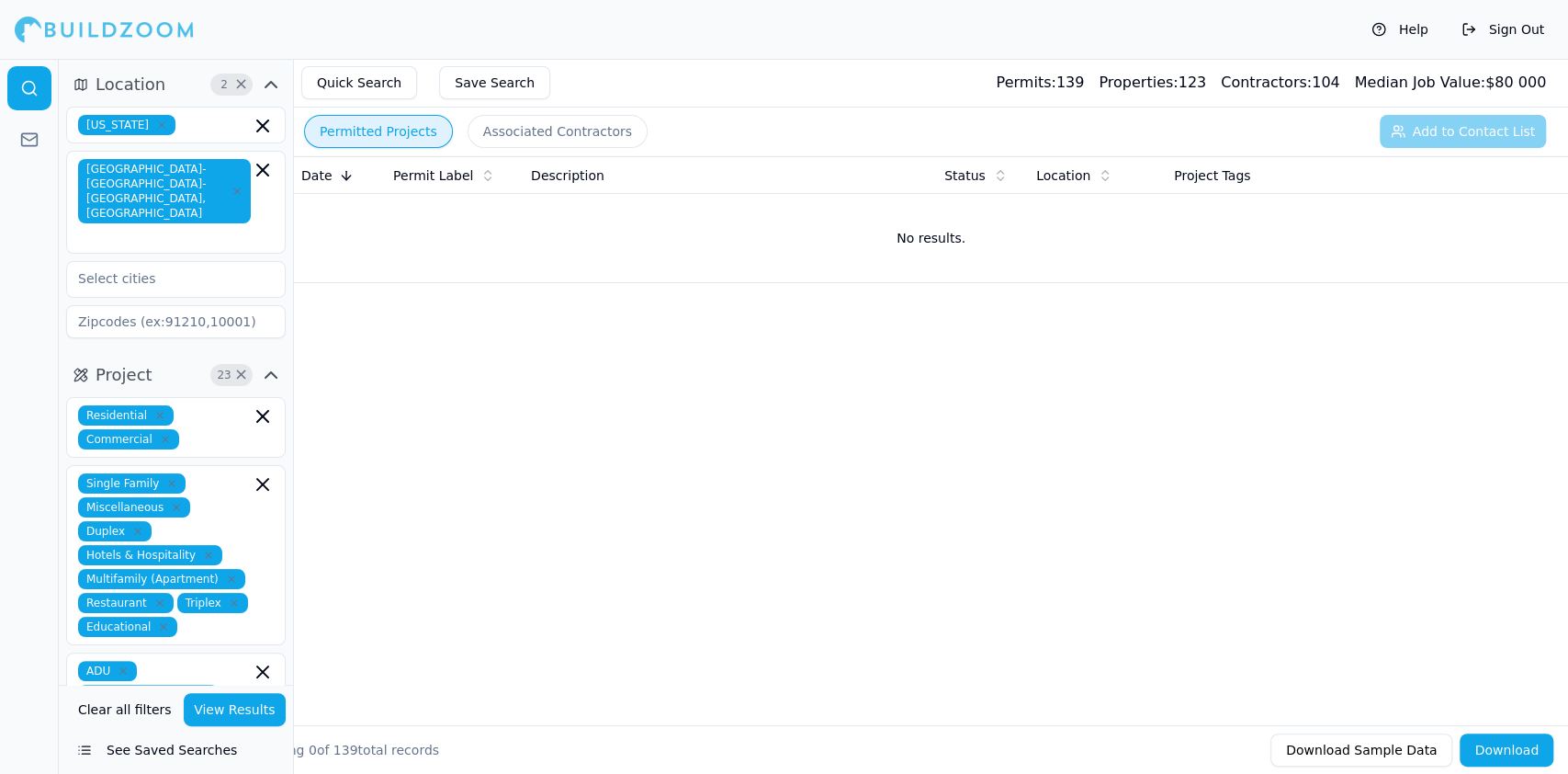
click at [152, 79] on span "Location" at bounding box center [130, 84] width 70 height 26
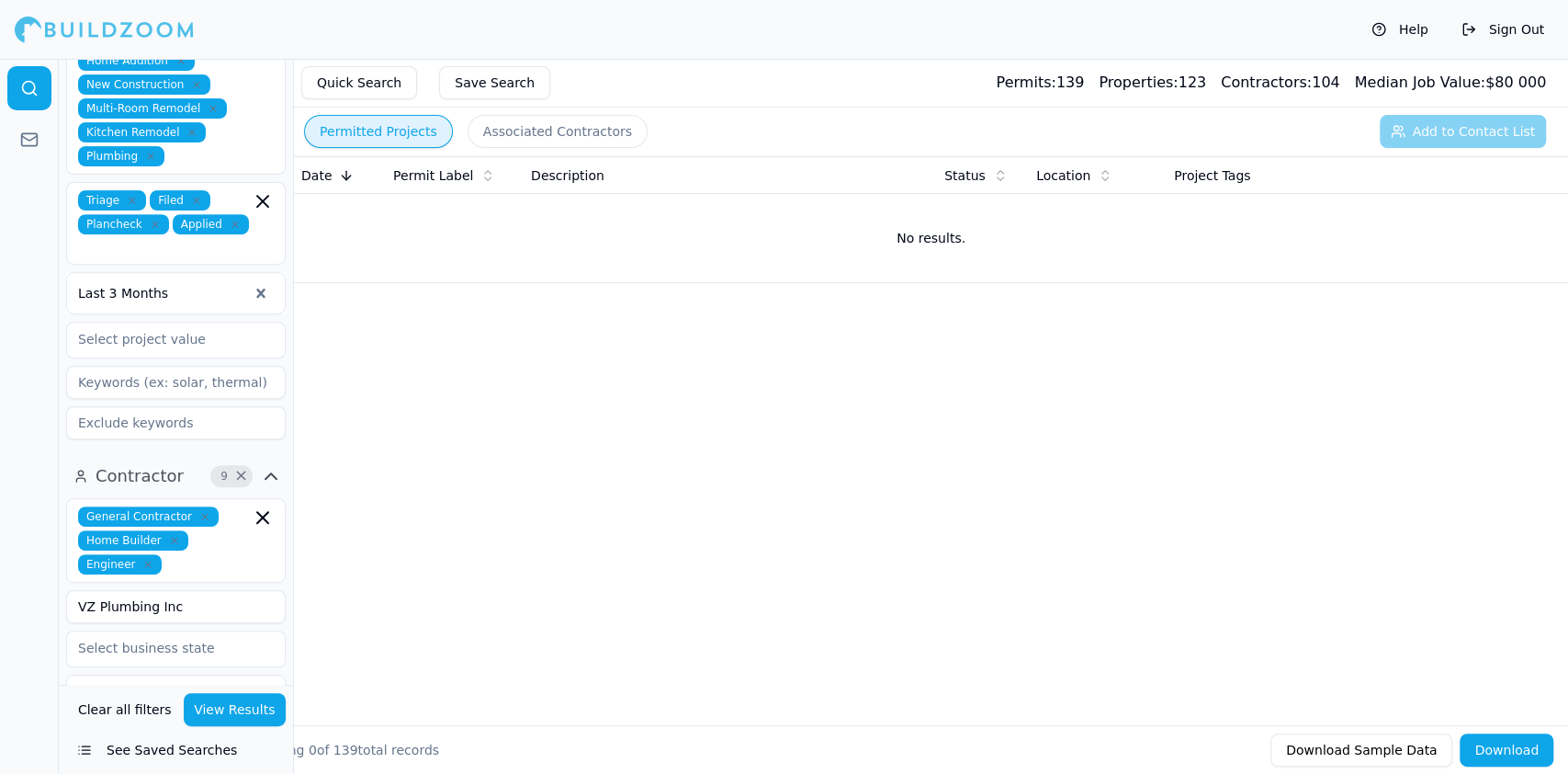
scroll to position [490, 0]
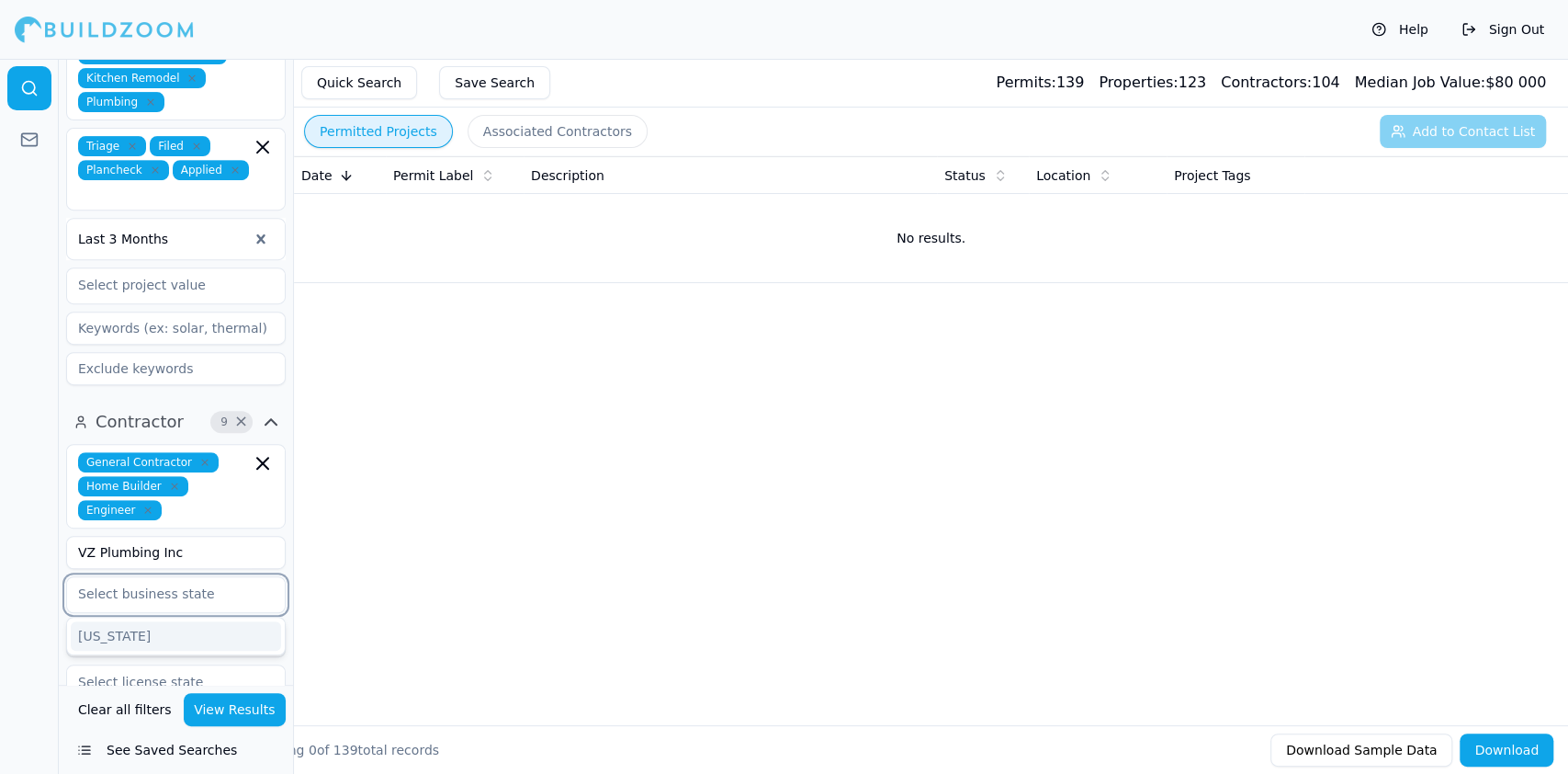
click at [161, 577] on input "text" at bounding box center [164, 594] width 195 height 33
type input "CA"
click at [123, 621] on div "California" at bounding box center [175, 636] width 211 height 30
click at [155, 621] on input "text" at bounding box center [164, 638] width 195 height 33
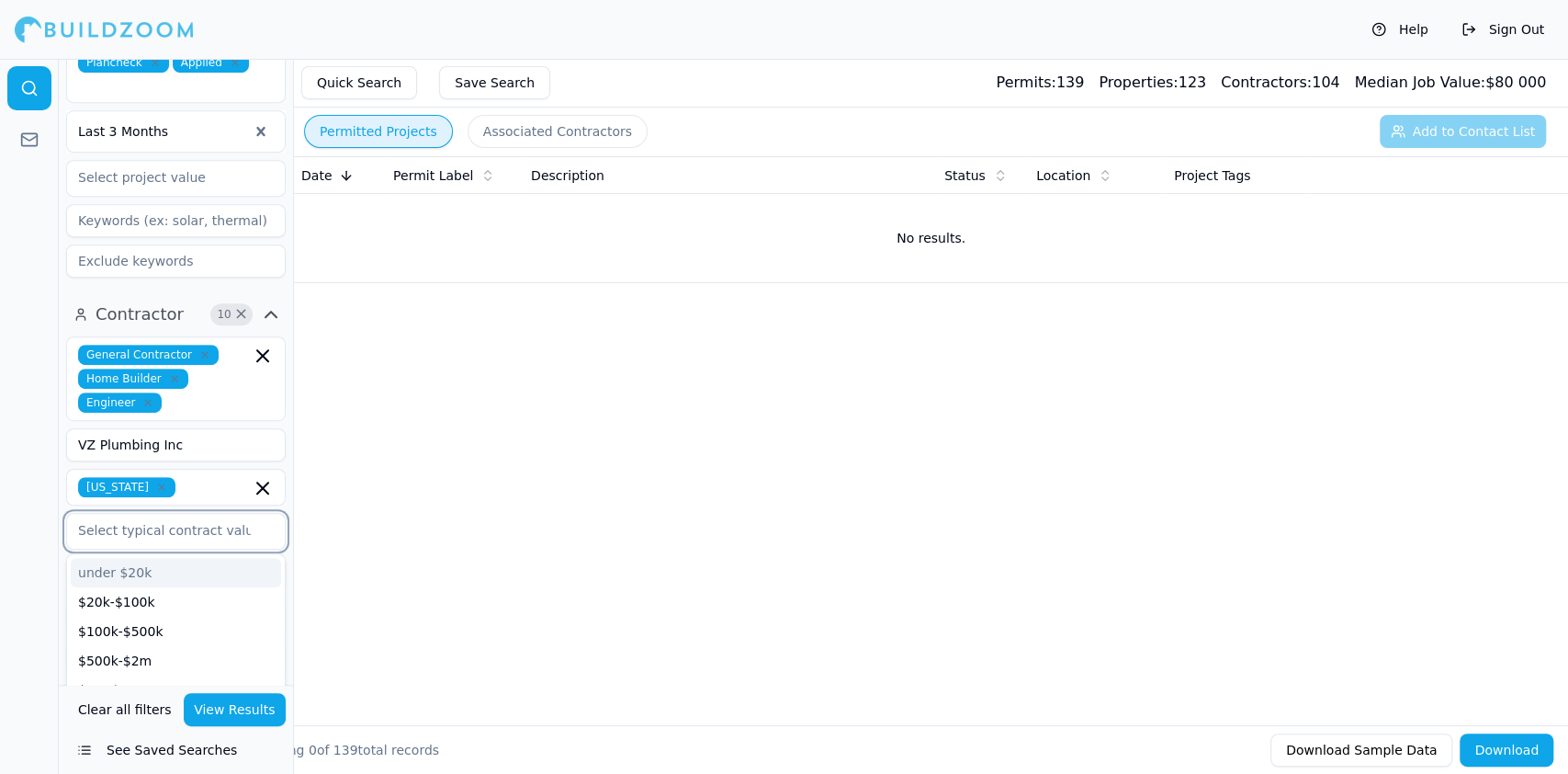
scroll to position [736, 0]
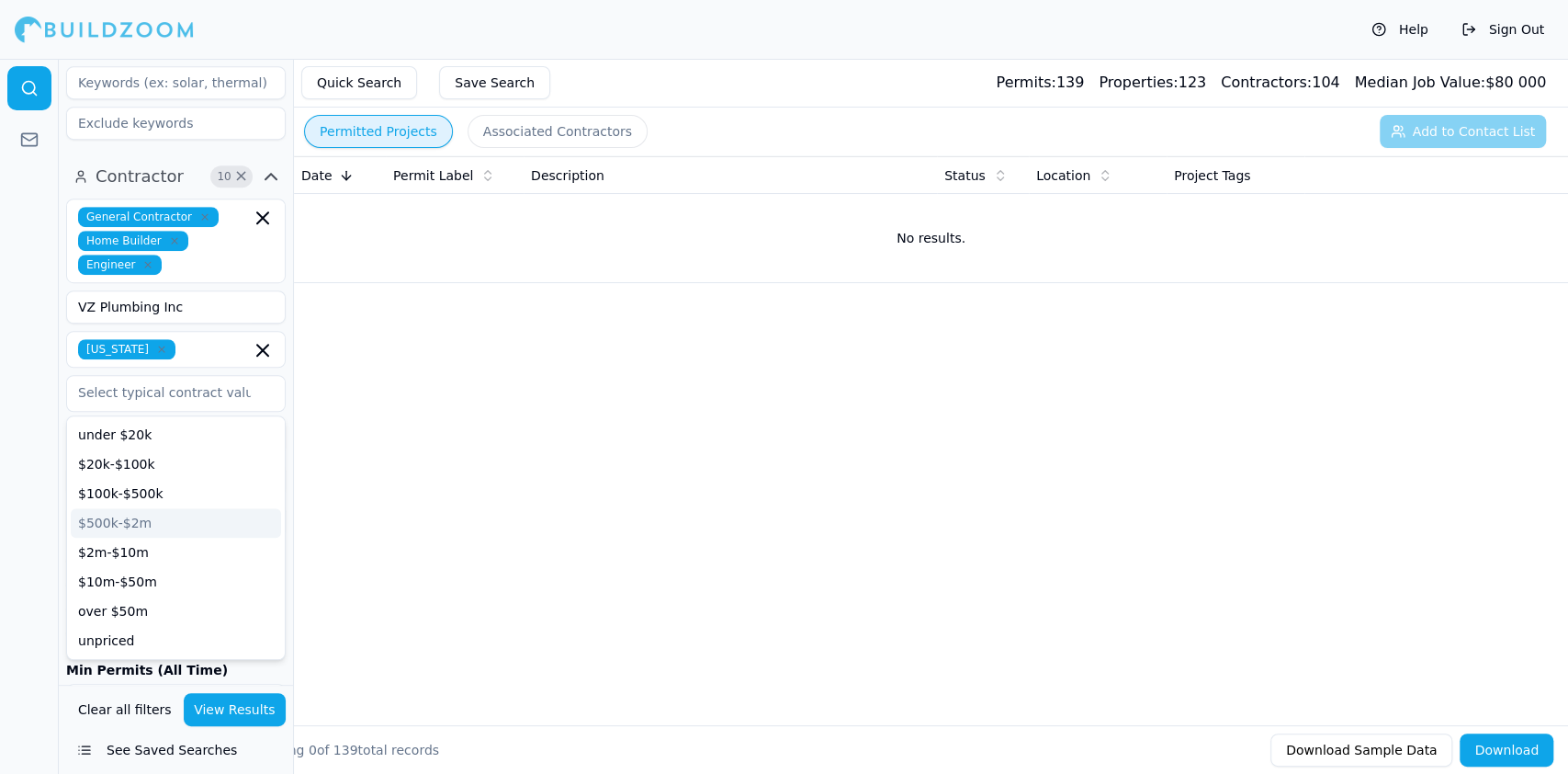
click at [41, 533] on div at bounding box center [30, 416] width 59 height 715
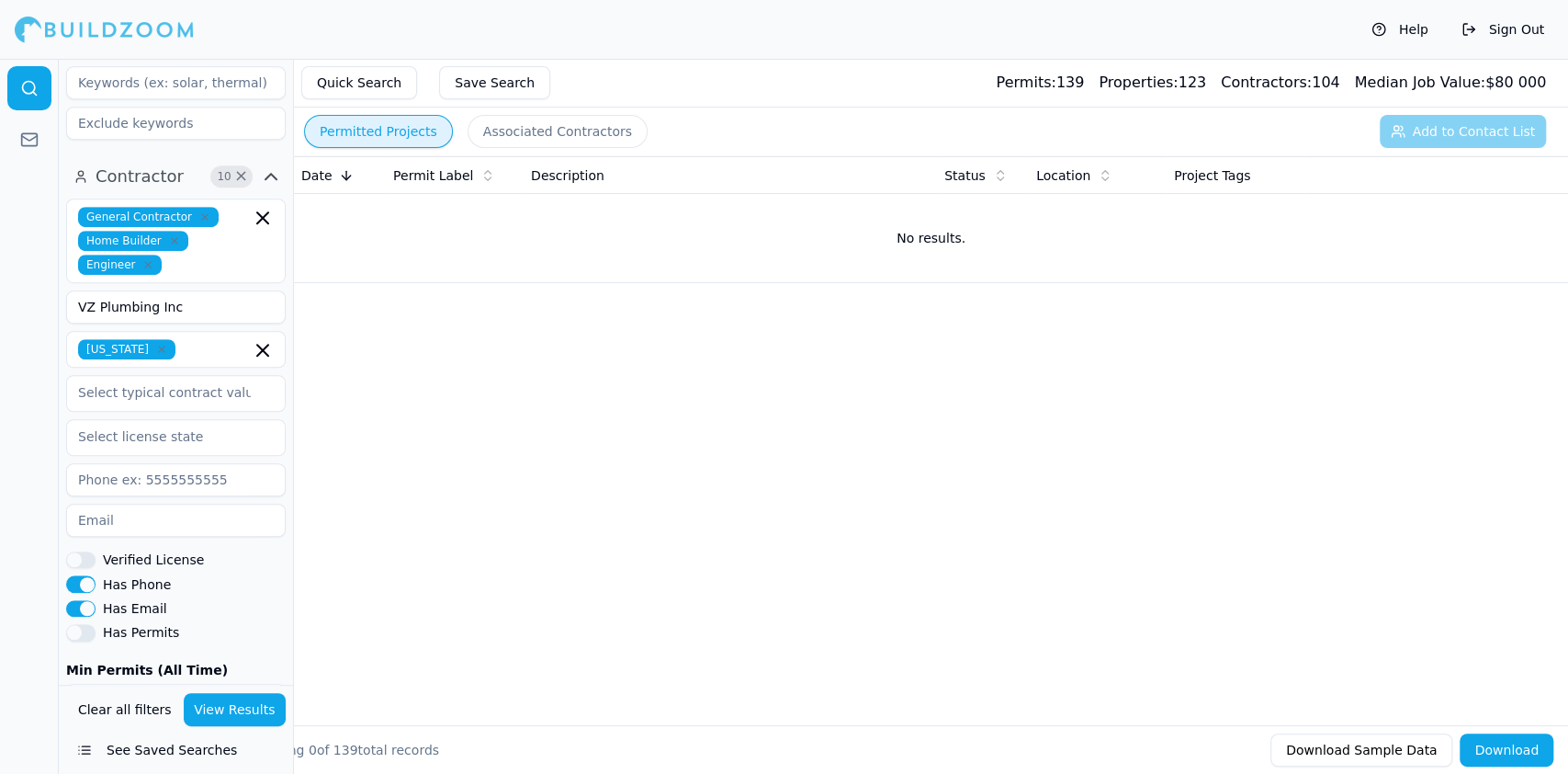
click at [242, 715] on button "View Results" at bounding box center [236, 709] width 103 height 33
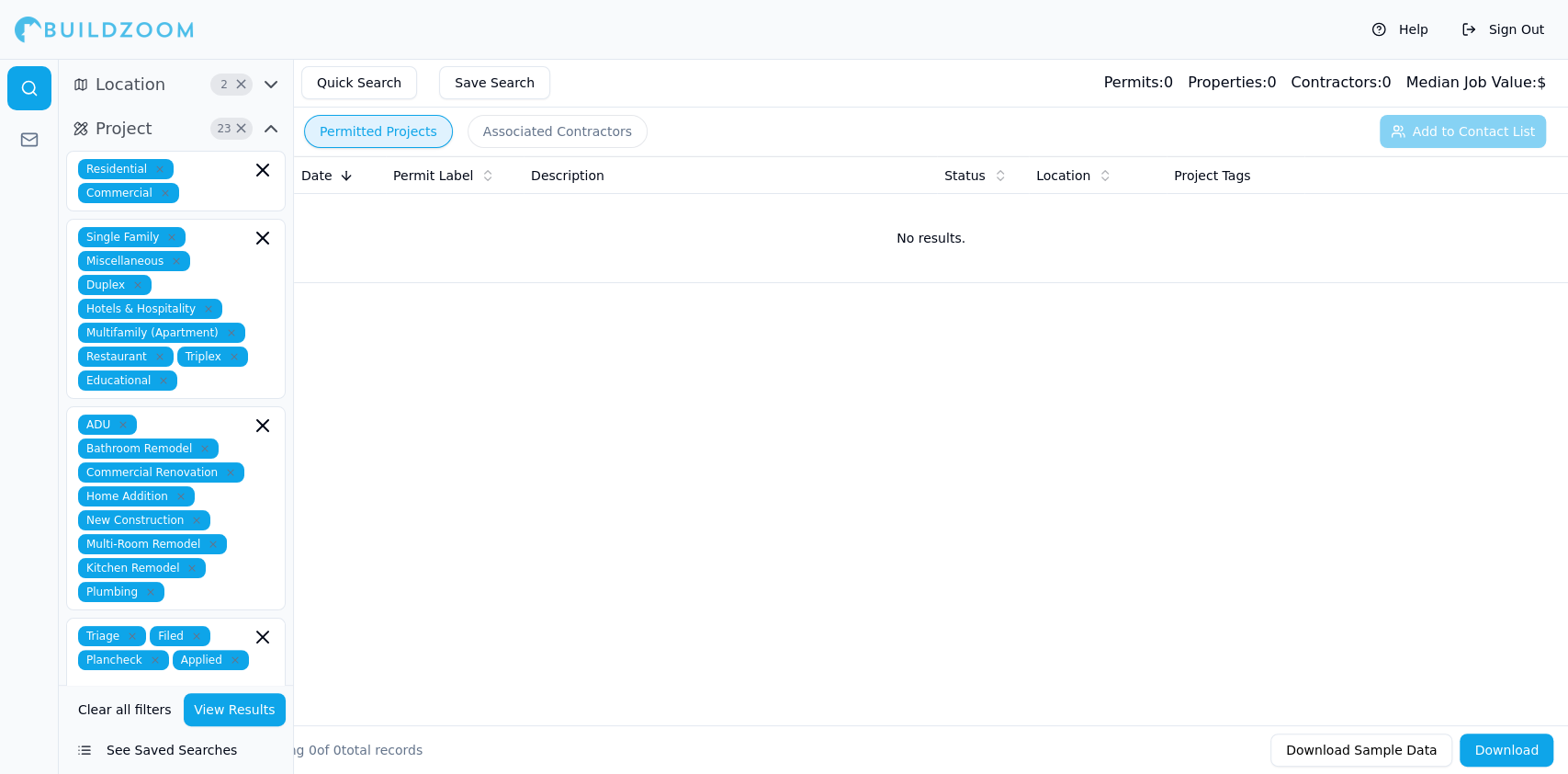
click at [158, 379] on icon "button" at bounding box center [164, 381] width 11 height 11
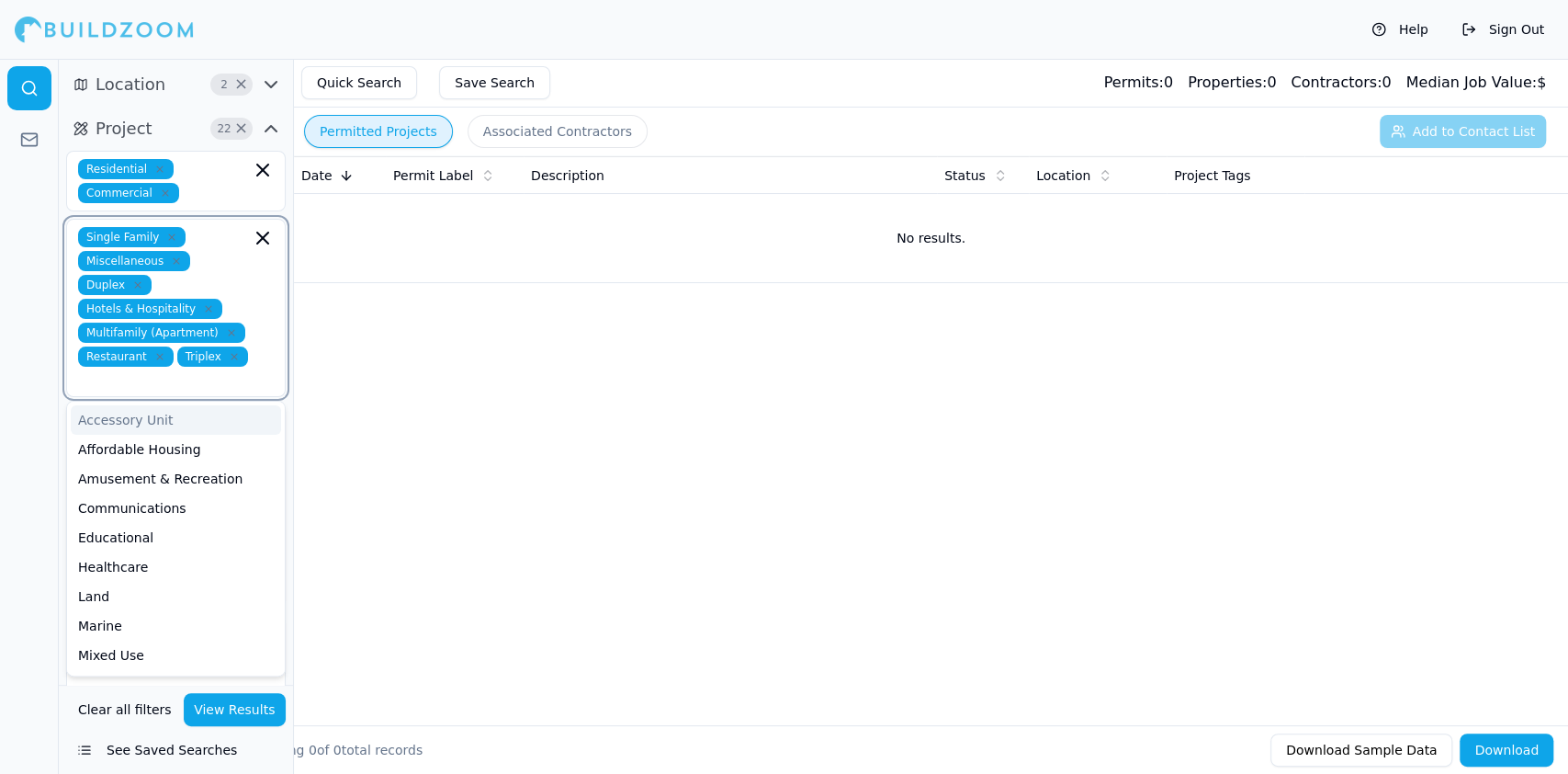
click at [155, 354] on icon "button" at bounding box center [160, 357] width 11 height 11
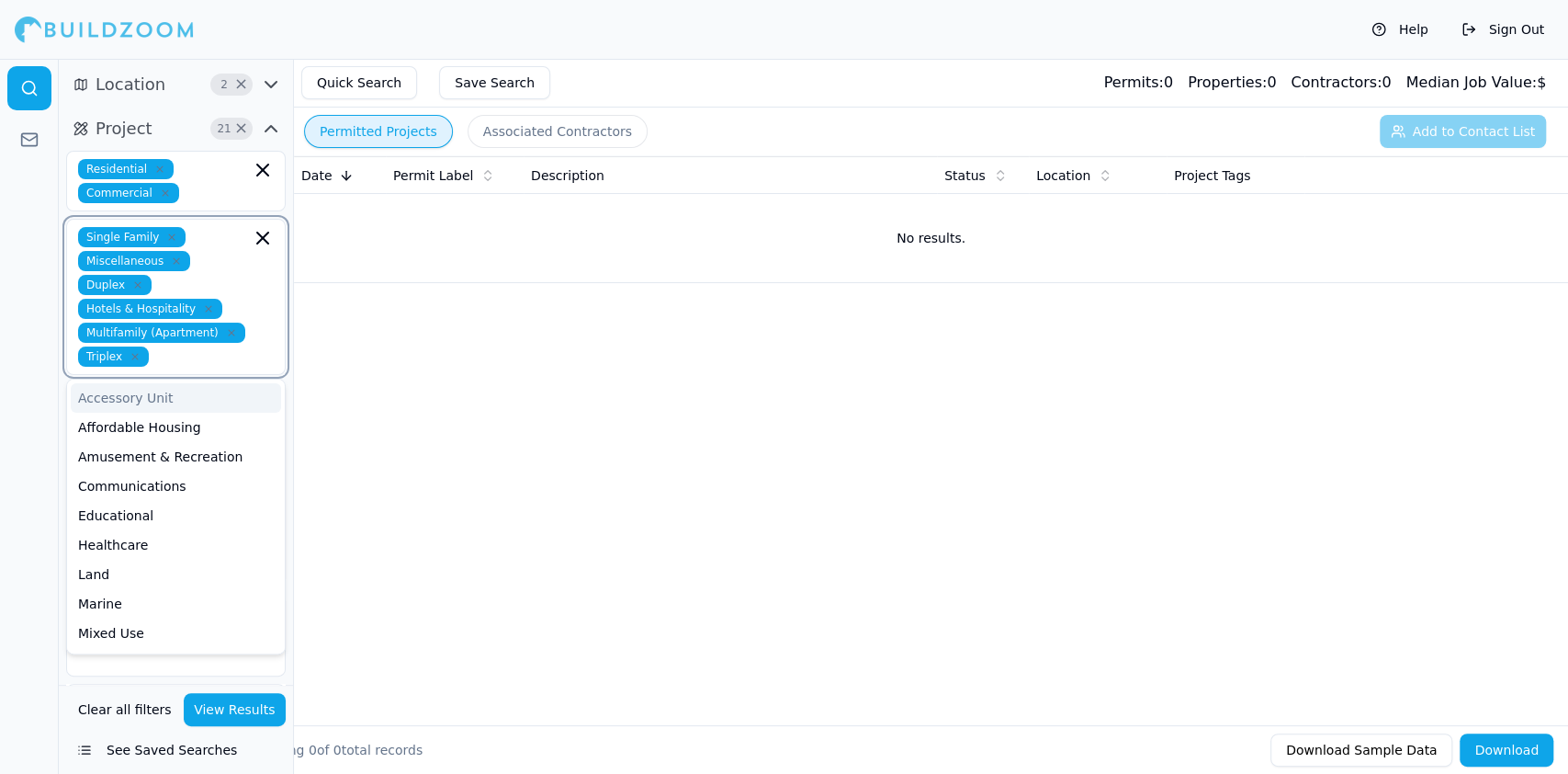
click at [133, 354] on icon "button" at bounding box center [135, 357] width 6 height 6
click at [226, 330] on icon "button" at bounding box center [232, 333] width 11 height 11
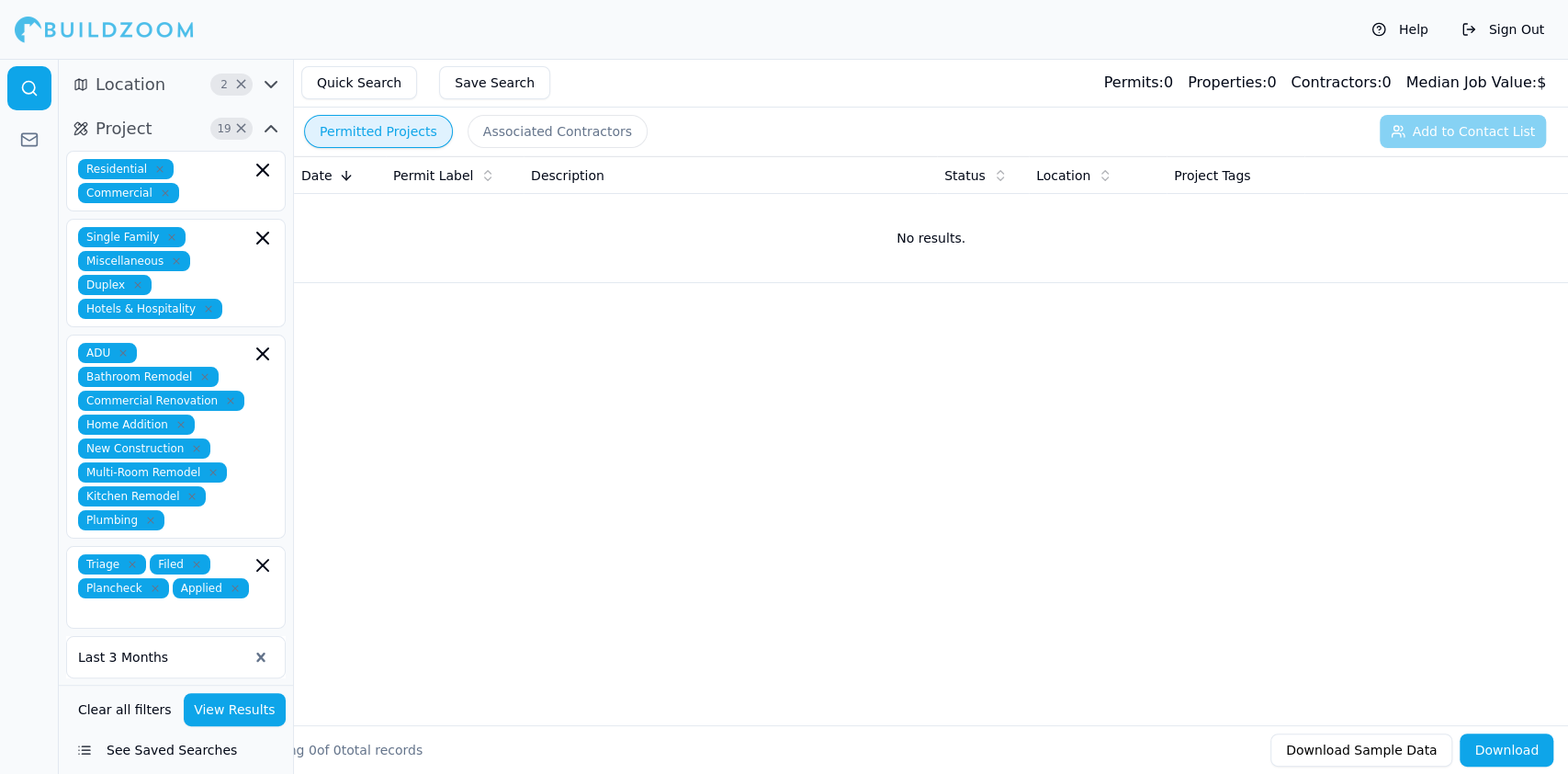
click at [231, 712] on button "View Results" at bounding box center [236, 709] width 103 height 33
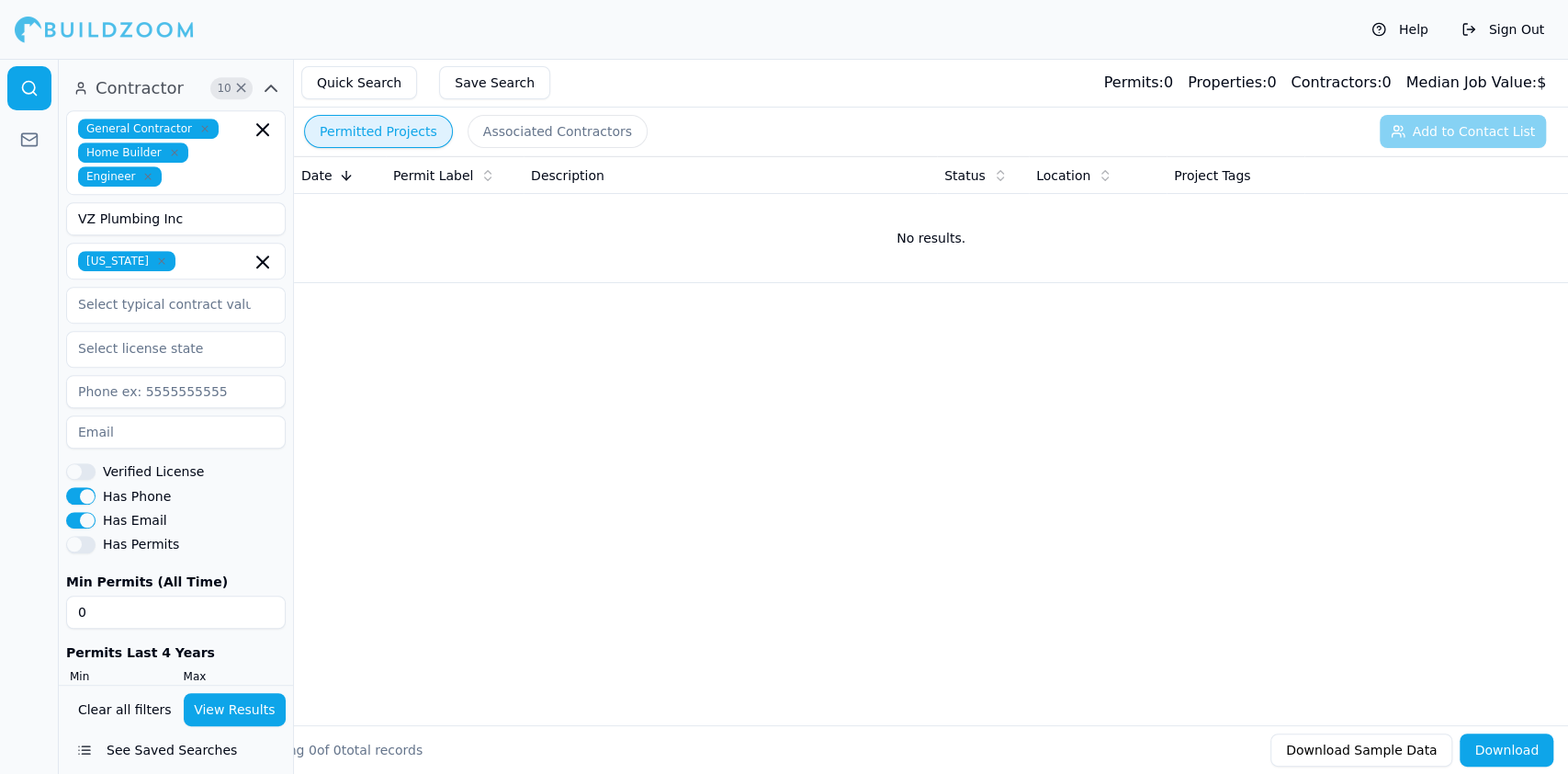
scroll to position [782, 0]
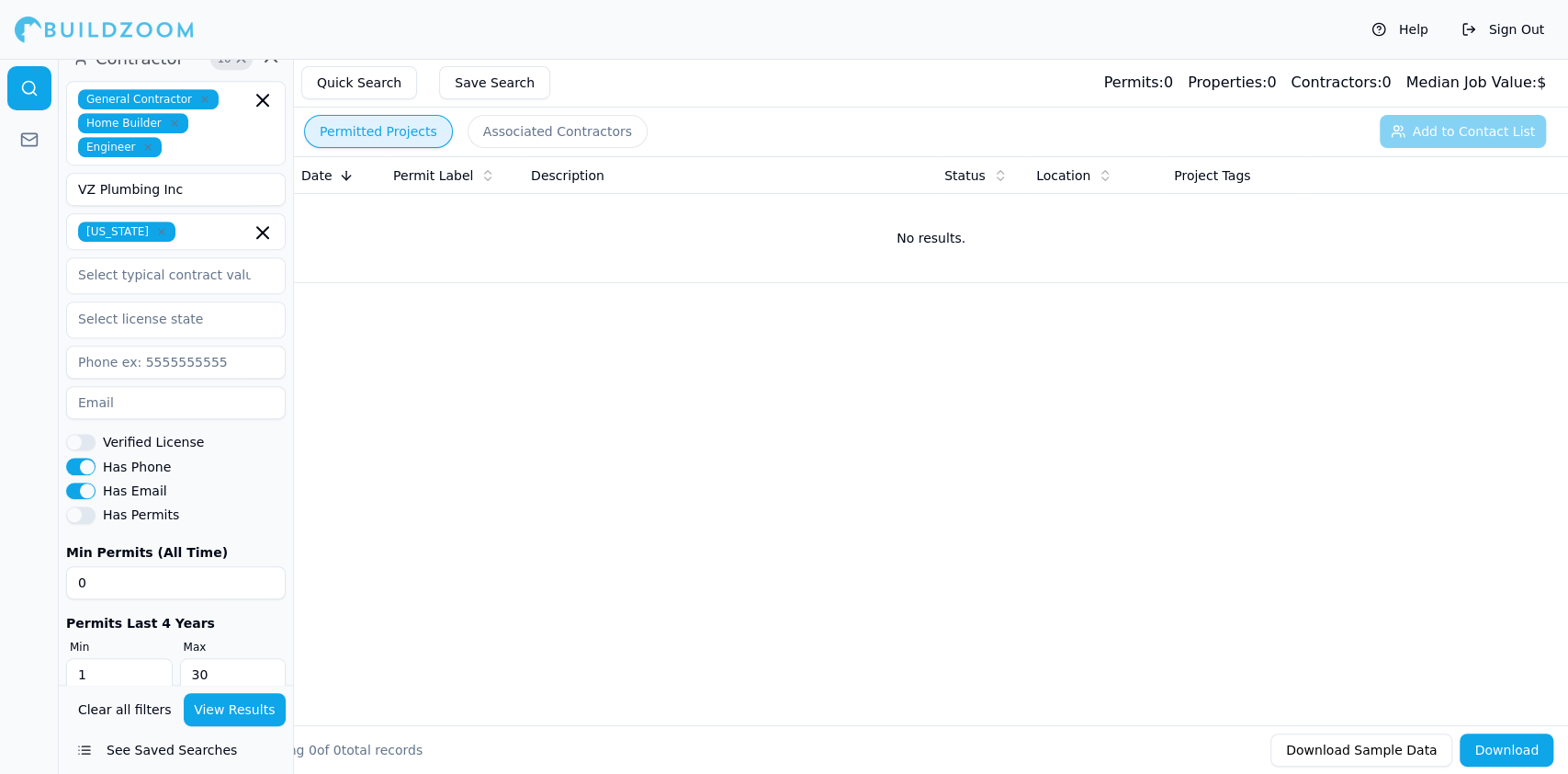
click at [259, 709] on button "View Results" at bounding box center [236, 709] width 103 height 33
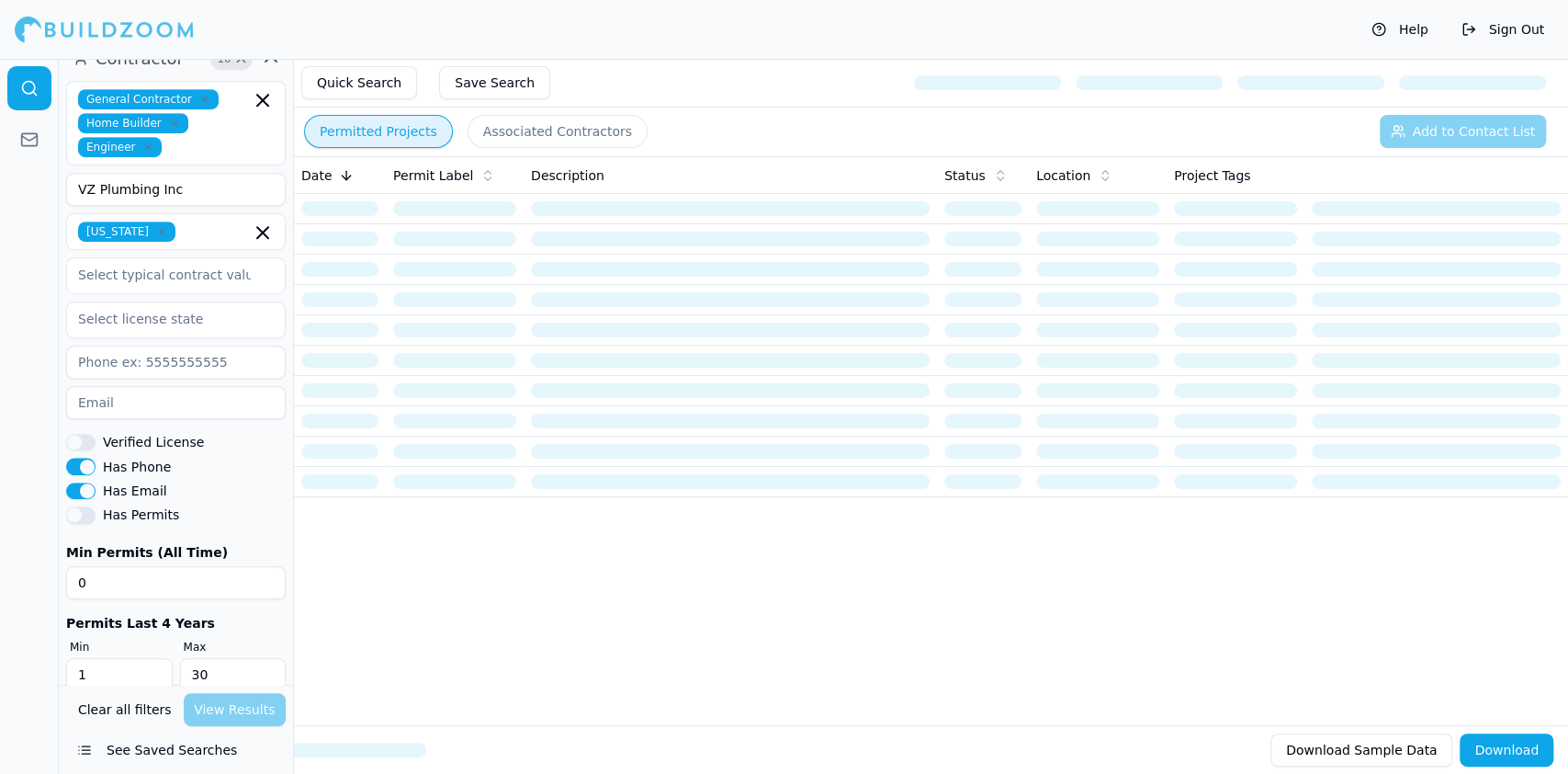
click at [179, 754] on button "See Saved Searches" at bounding box center [175, 750] width 219 height 33
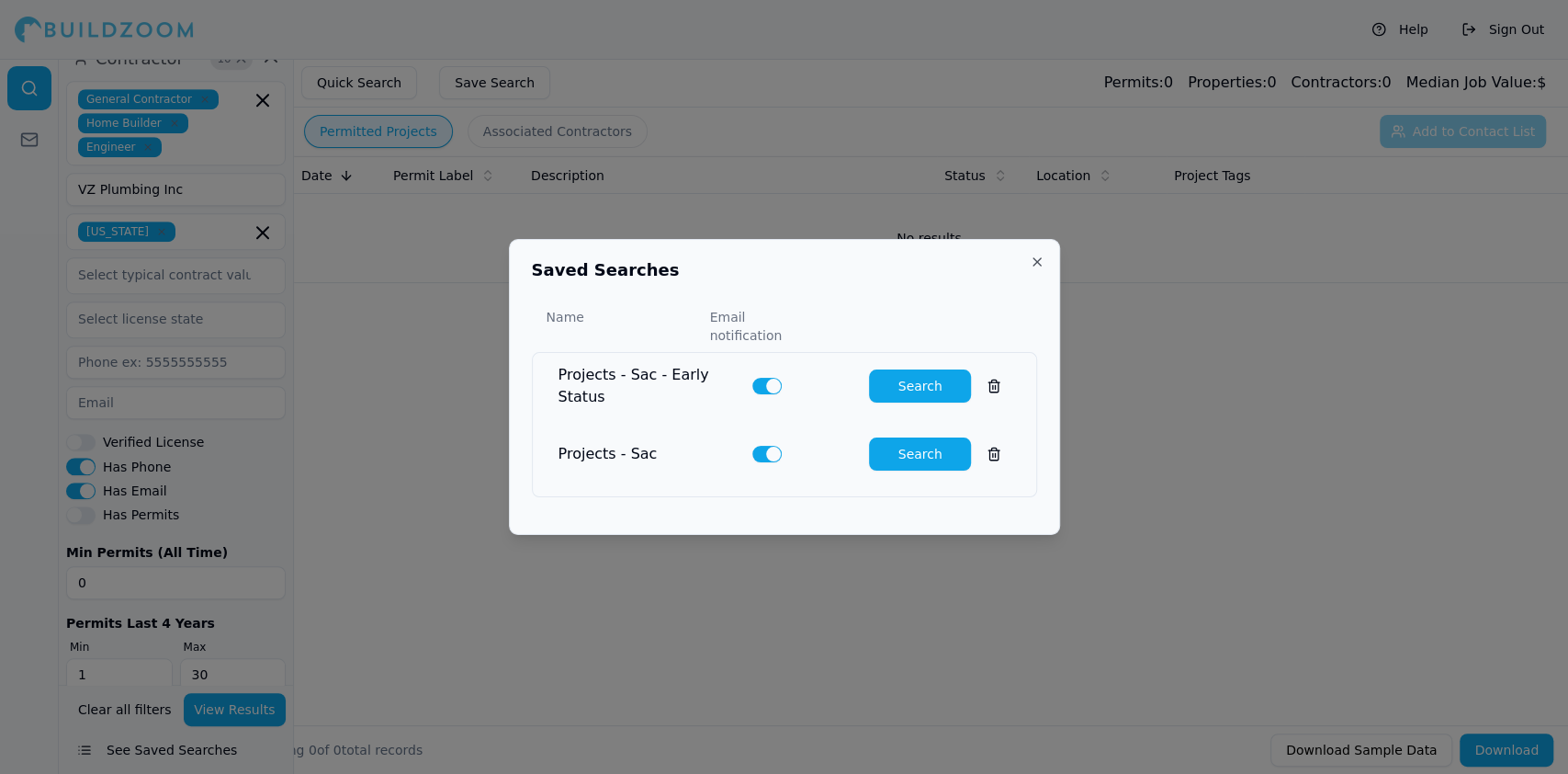
click at [904, 379] on button "Search" at bounding box center [919, 386] width 102 height 33
type input "0"
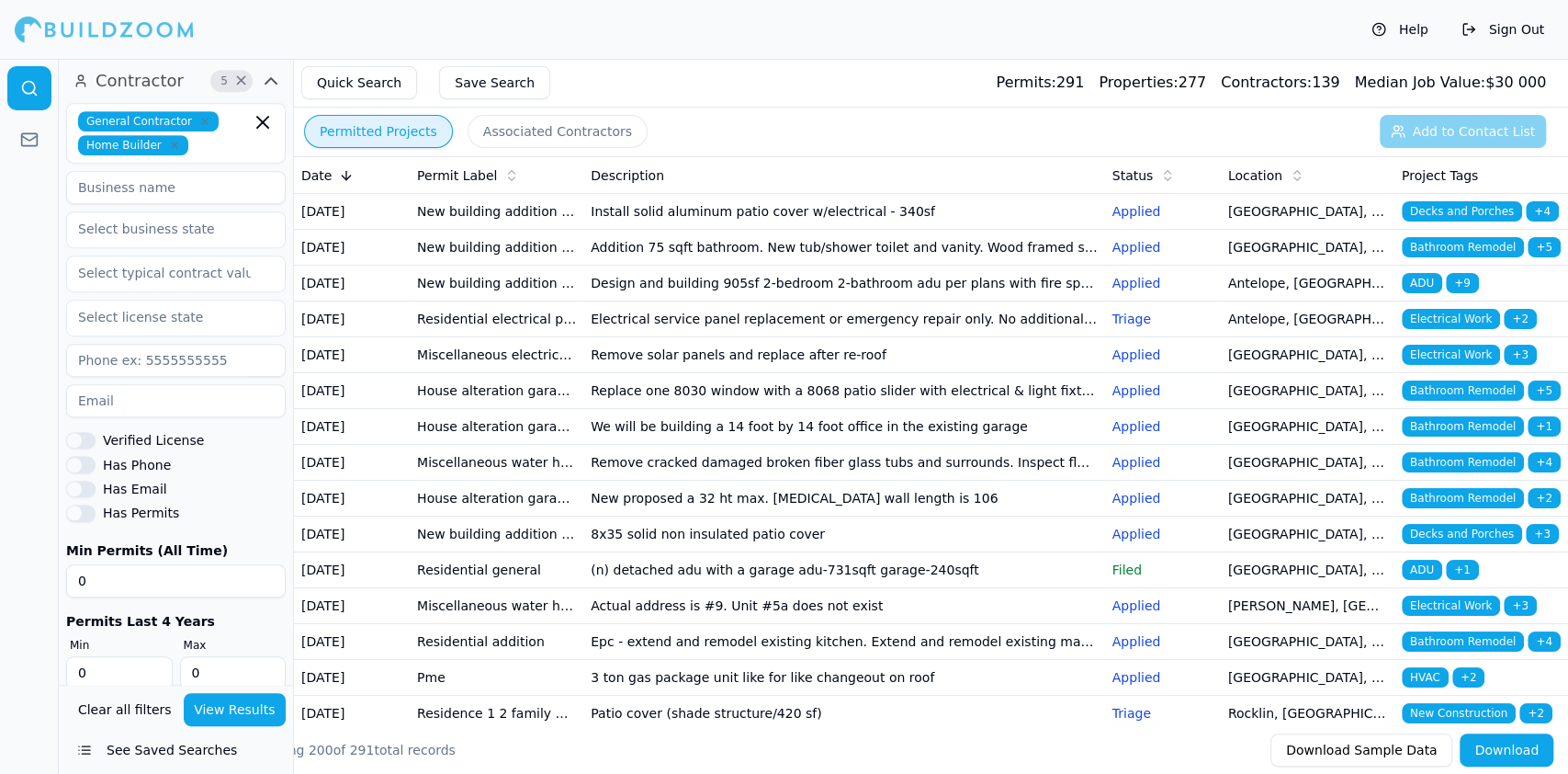
click at [375, 129] on button "Permitted Projects" at bounding box center [379, 131] width 149 height 33
click at [558, 136] on button "Associated Contractors" at bounding box center [557, 131] width 180 height 33
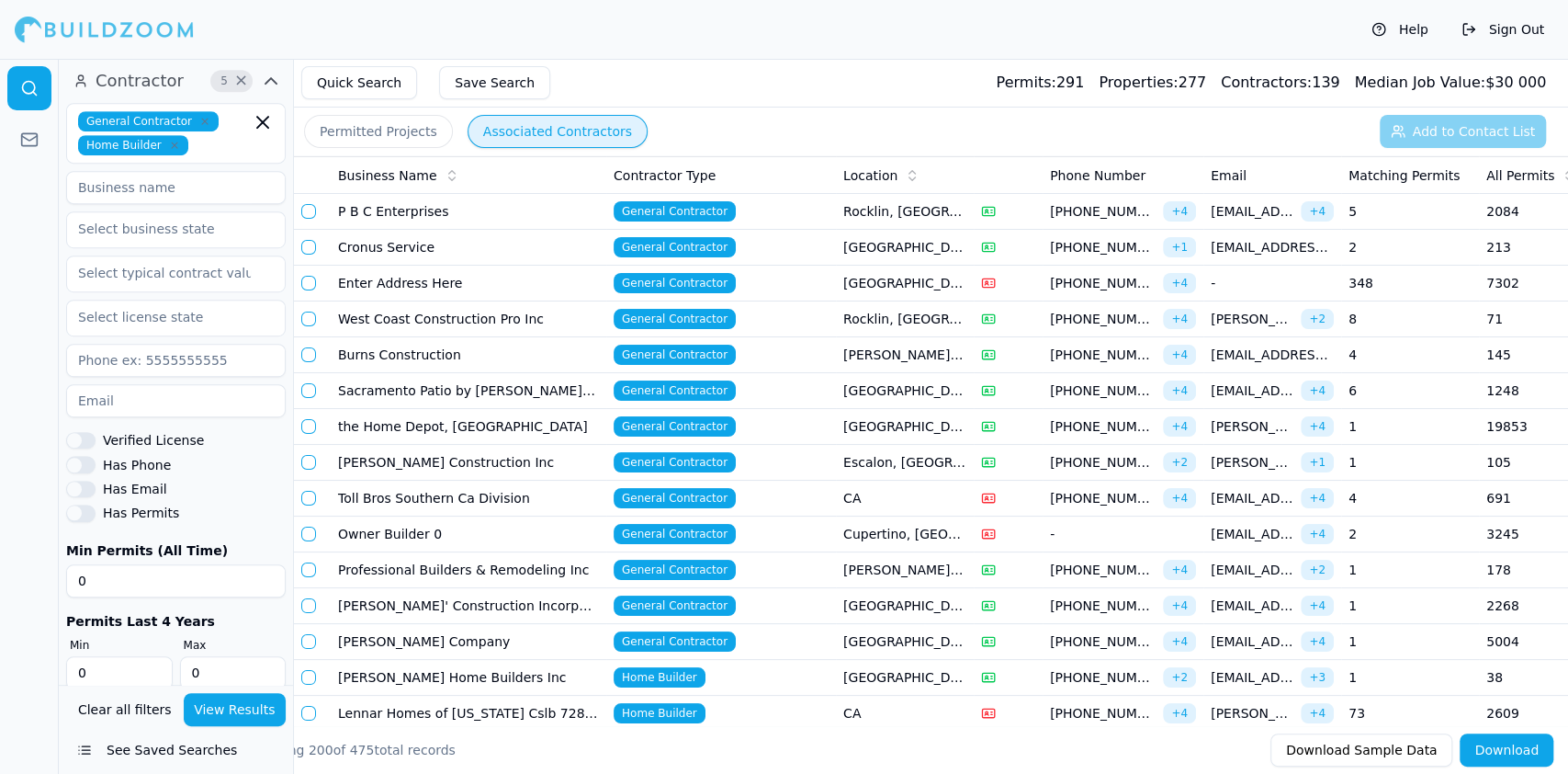
click at [412, 137] on button "Permitted Projects" at bounding box center [379, 131] width 149 height 33
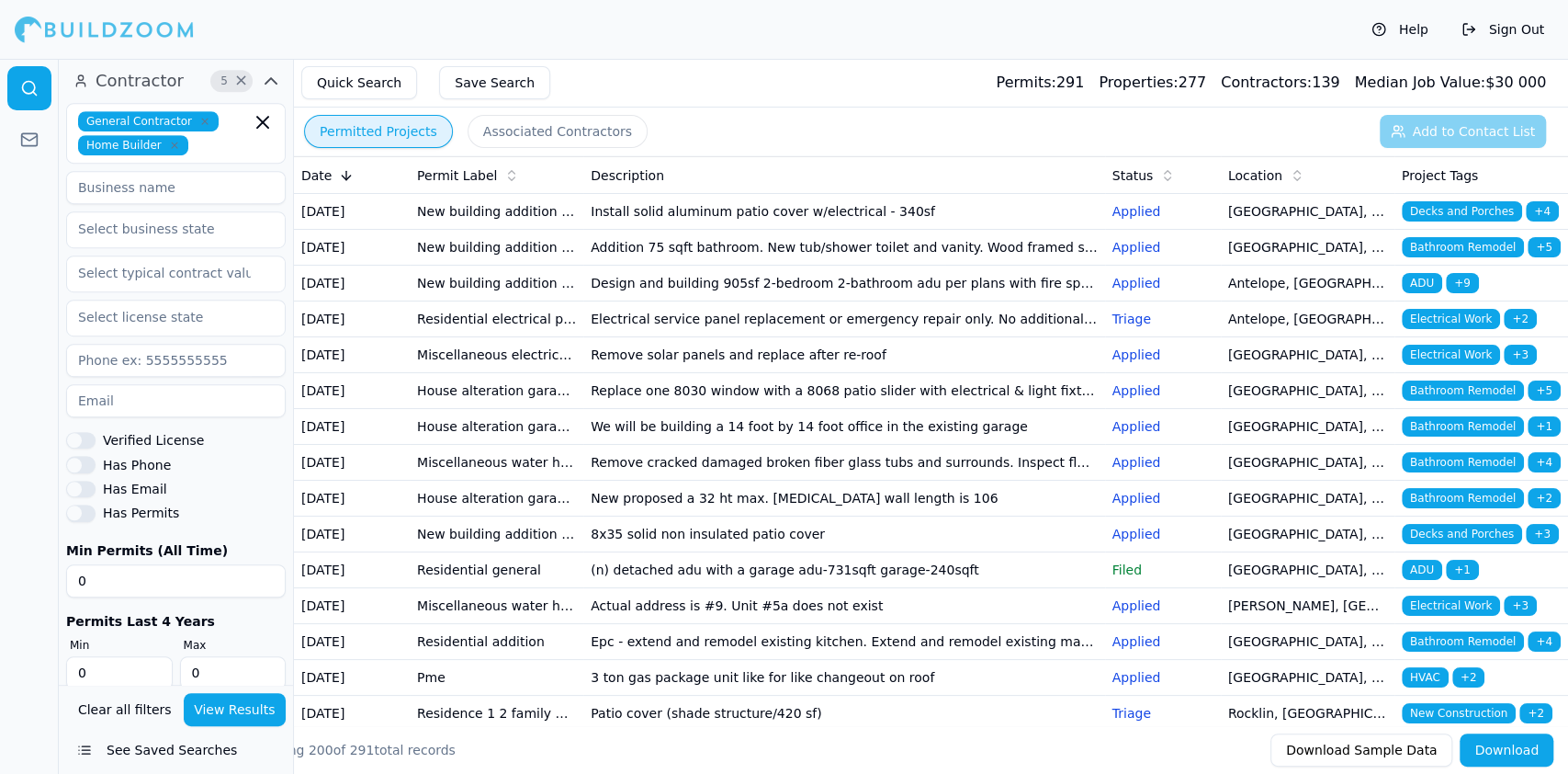
click at [464, 224] on td "New building addition adu (not a garage conversion) deck patio cover garage bar…" at bounding box center [497, 212] width 174 height 36
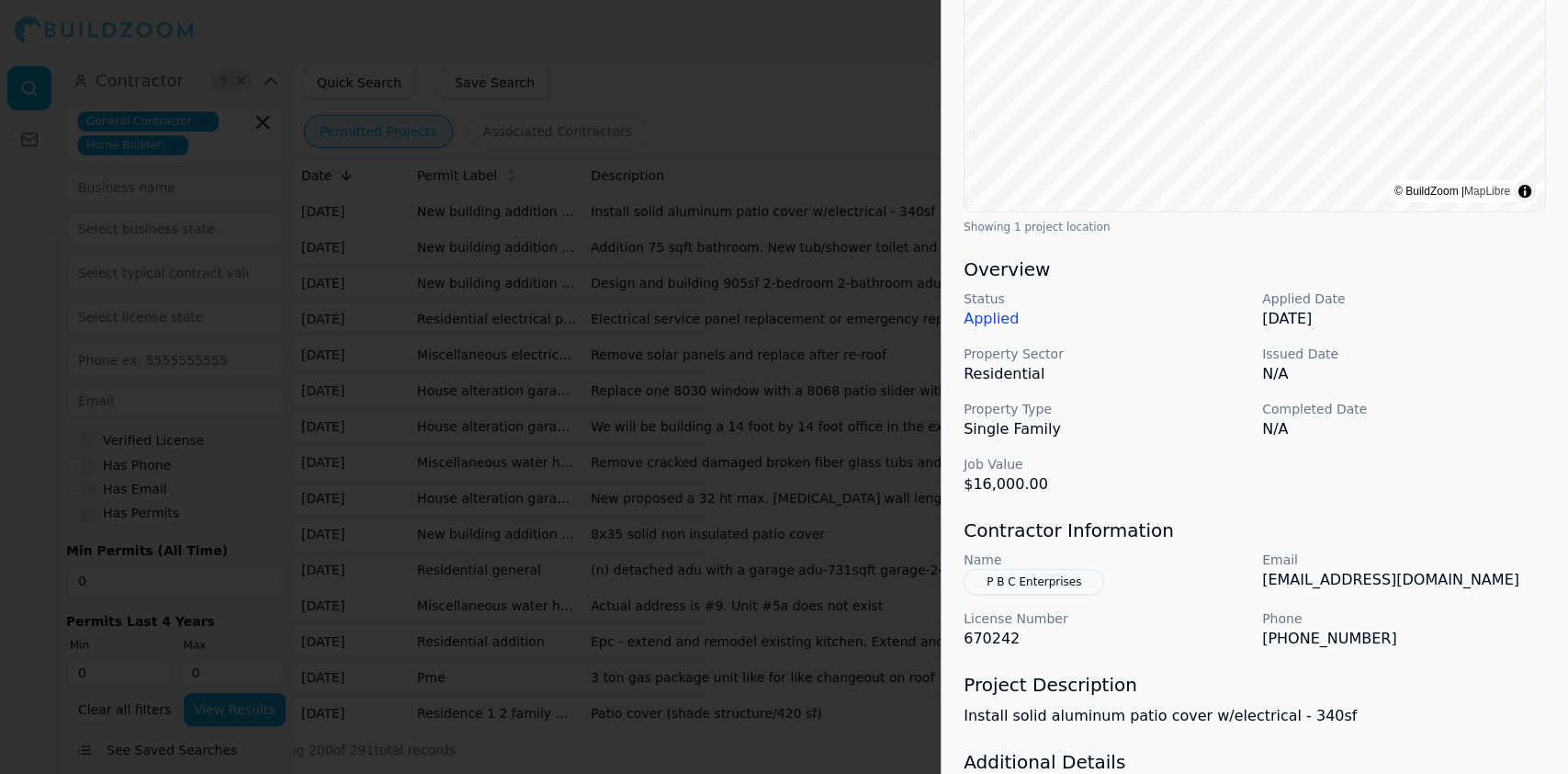
scroll to position [448, 0]
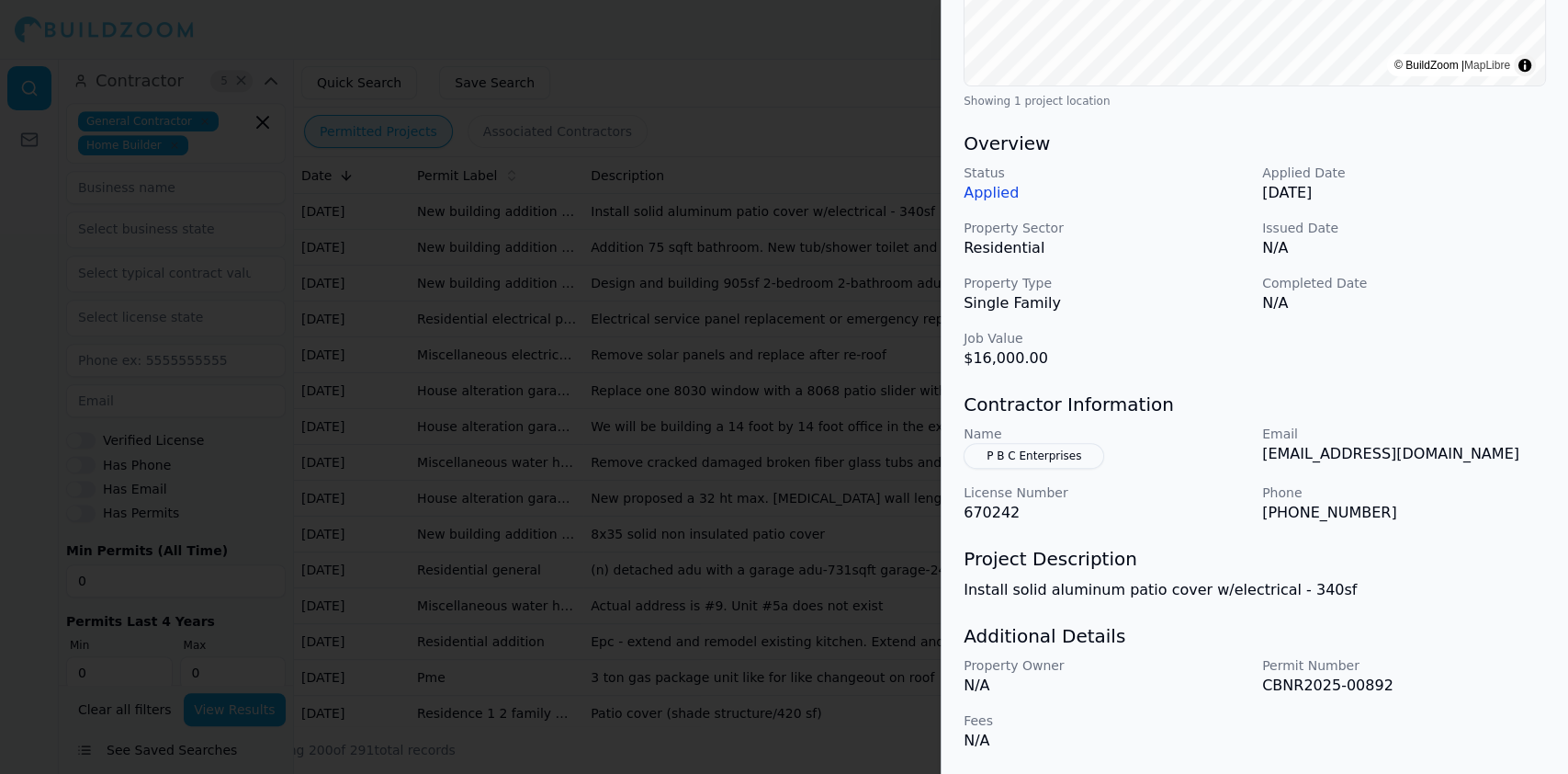
click at [755, 326] on div at bounding box center [784, 387] width 1568 height 774
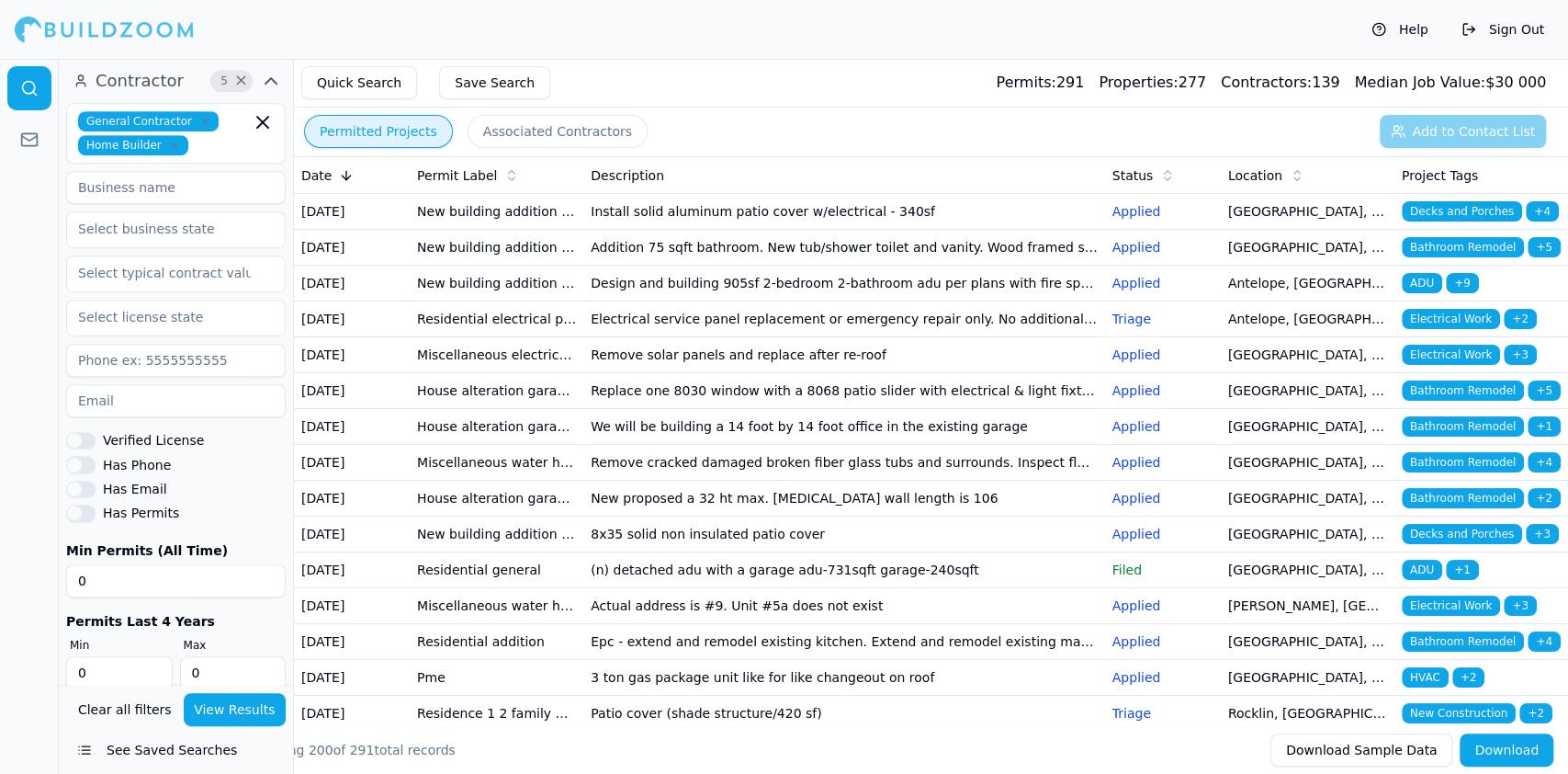
click at [445, 265] on td "New building addition adu (not a garage conversion) deck patio cover garage bar…" at bounding box center [497, 248] width 174 height 36
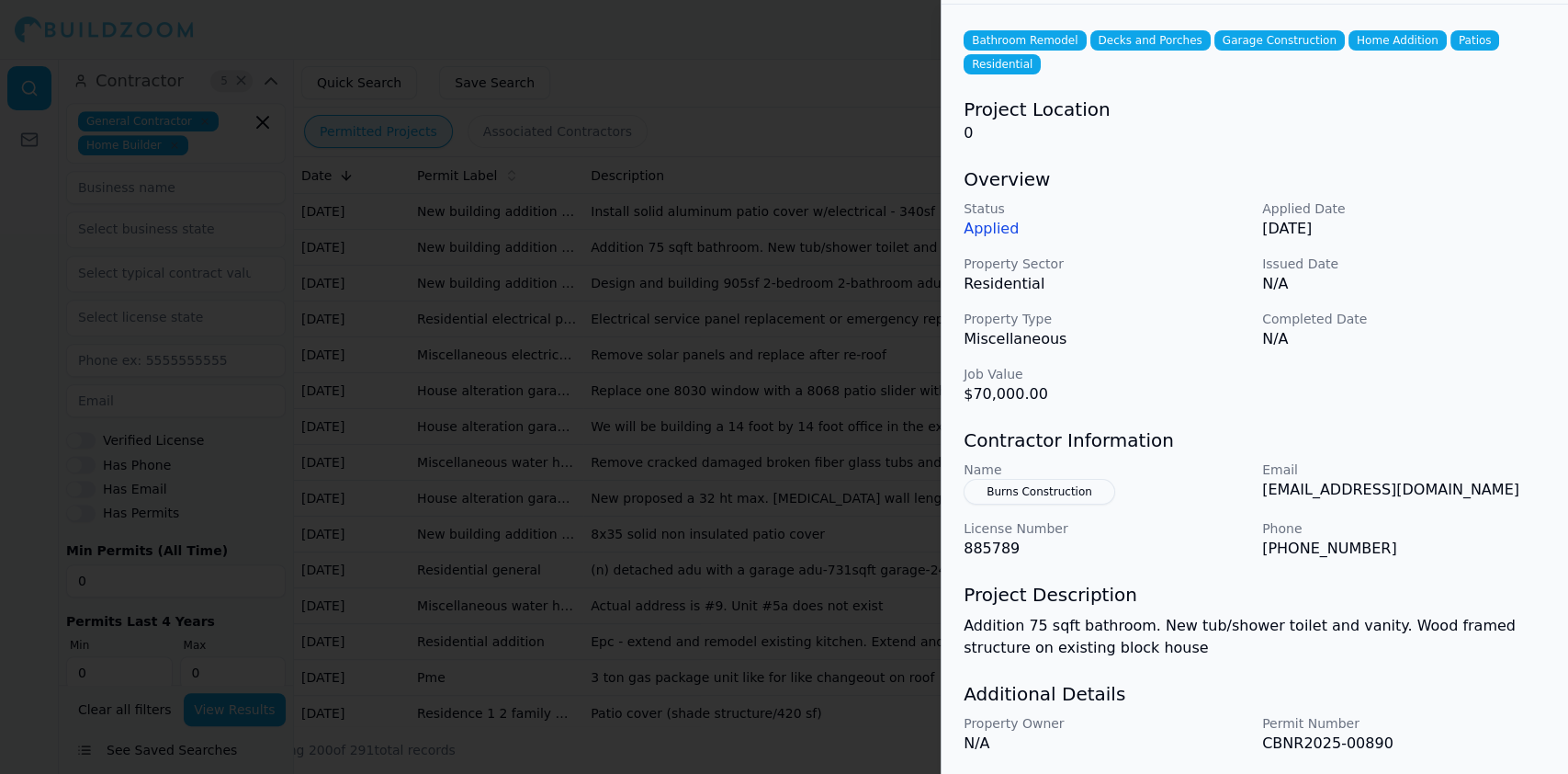
scroll to position [110, 0]
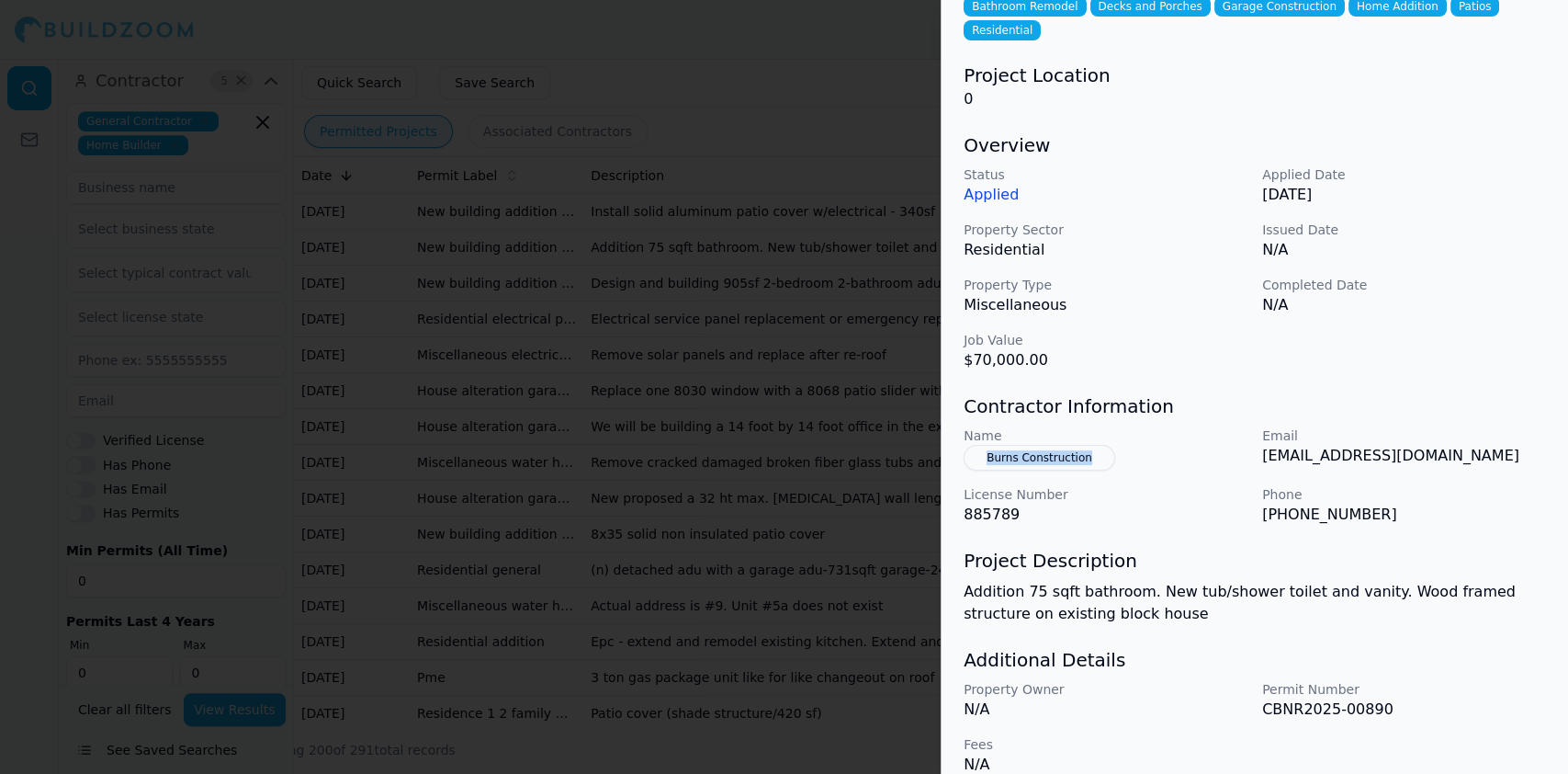
drag, startPoint x: 1109, startPoint y: 436, endPoint x: 982, endPoint y: 421, distance: 127.9
click at [982, 427] on div "Name Burns Construction" at bounding box center [1106, 449] width 284 height 44
copy button "Burns Construction"
drag, startPoint x: 1266, startPoint y: 496, endPoint x: 1354, endPoint y: 490, distance: 88.2
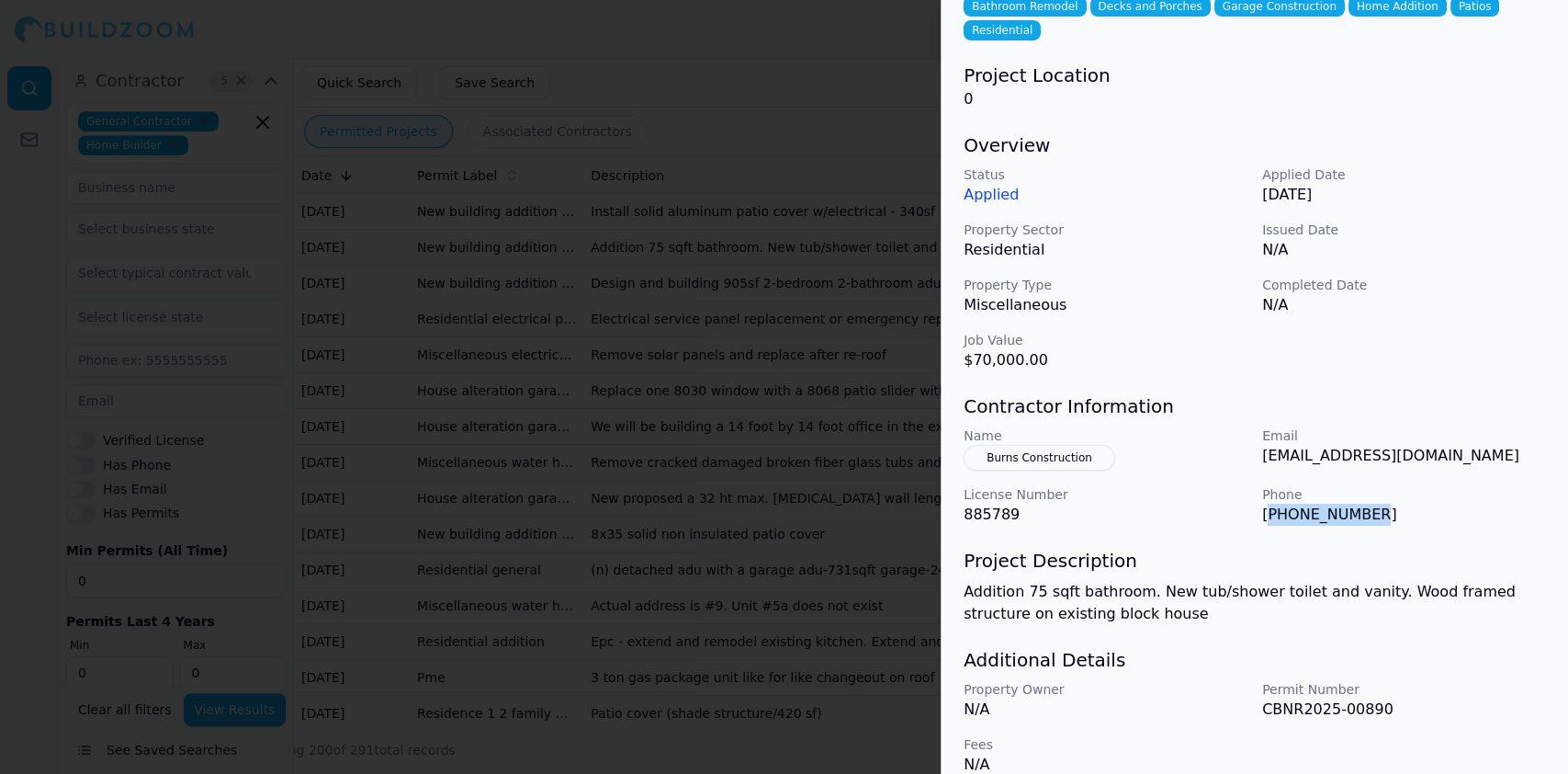
click at [1354, 504] on p "(916) 768-2645" at bounding box center [1405, 514] width 284 height 22
click at [1382, 504] on p "(916) 768-2645" at bounding box center [1405, 514] width 284 height 22
drag, startPoint x: 1262, startPoint y: 492, endPoint x: 1367, endPoint y: 491, distance: 105.0
click at [1367, 491] on div "Name Burns Construction Email burnsconstruction@att.net License Number 885789 P…" at bounding box center [1255, 476] width 583 height 99
click at [1374, 507] on div "Bathroom Remodel Decks and Porches Garage Construction Home Addition Patios Res…" at bounding box center [1254, 384] width 627 height 827
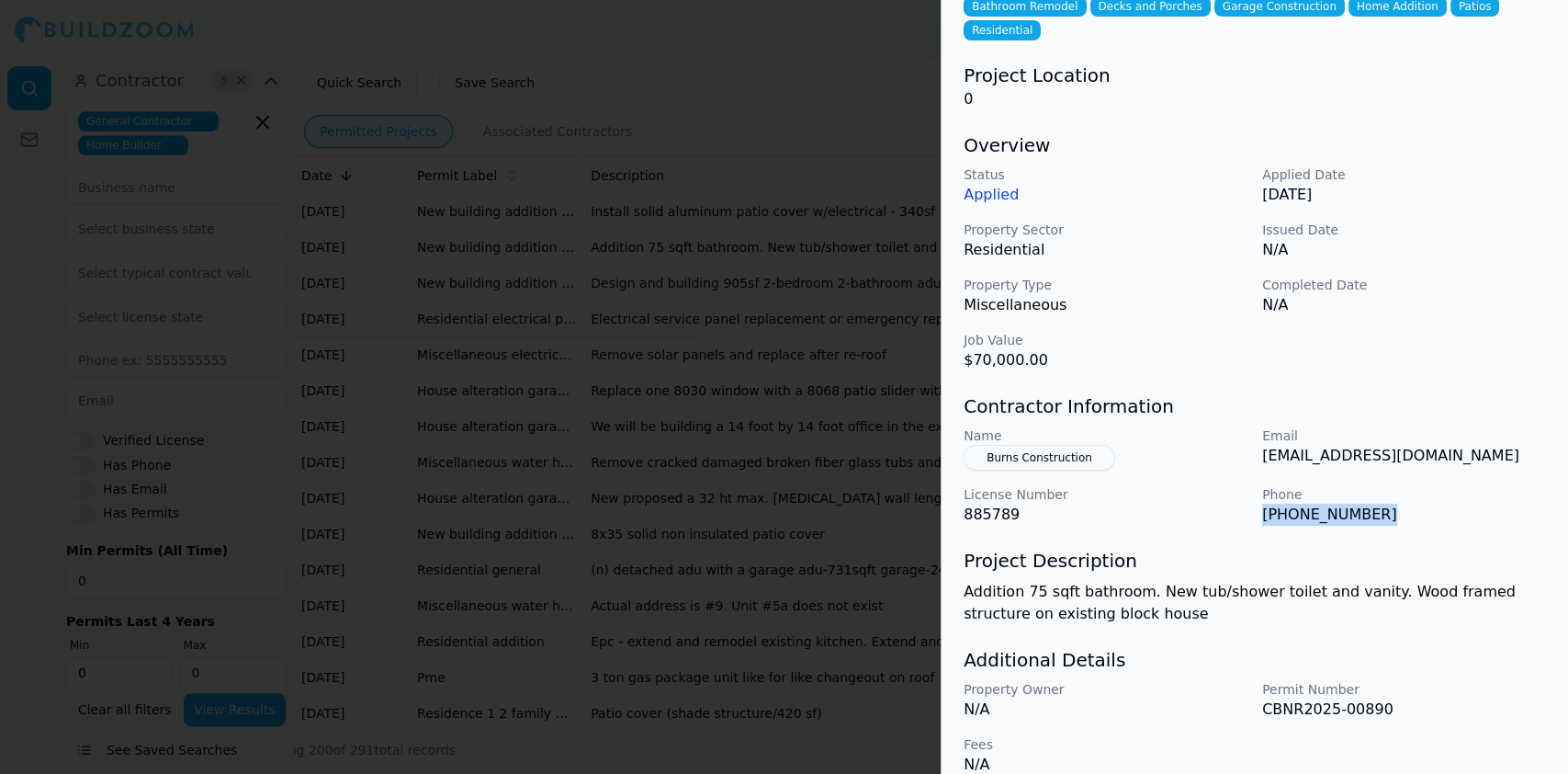
drag, startPoint x: 1372, startPoint y: 490, endPoint x: 1257, endPoint y: 492, distance: 115.0
click at [1257, 492] on div "Name Burns Construction Email burnsconstruction@att.net License Number 885789 P…" at bounding box center [1255, 476] width 583 height 99
drag, startPoint x: 1262, startPoint y: 436, endPoint x: 1454, endPoint y: 441, distance: 192.1
click at [1454, 445] on p "burnsconstruction@att.net" at bounding box center [1405, 455] width 284 height 22
copy p "burnsconstruction@att.net"
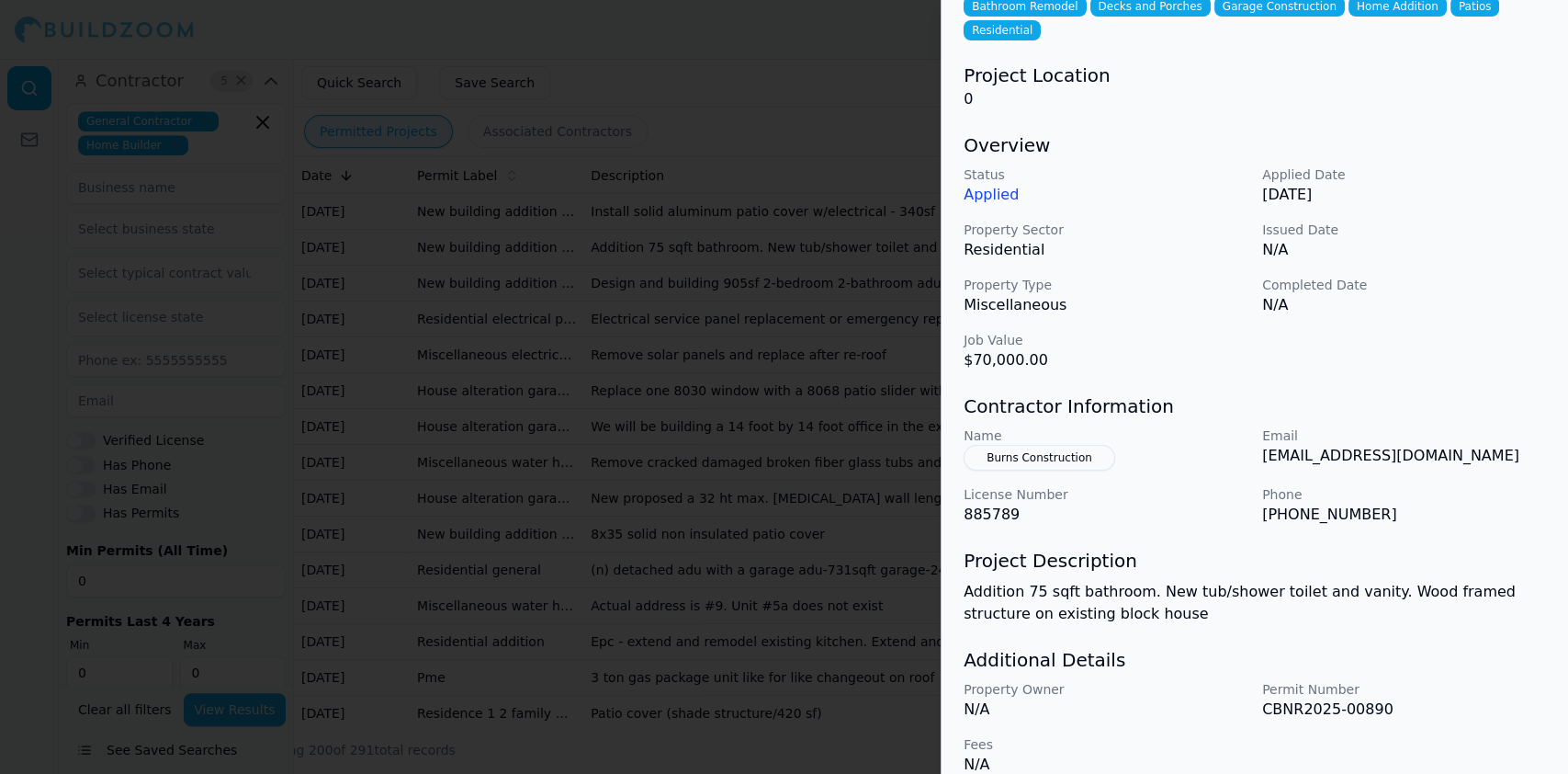
click at [500, 262] on div at bounding box center [784, 387] width 1568 height 774
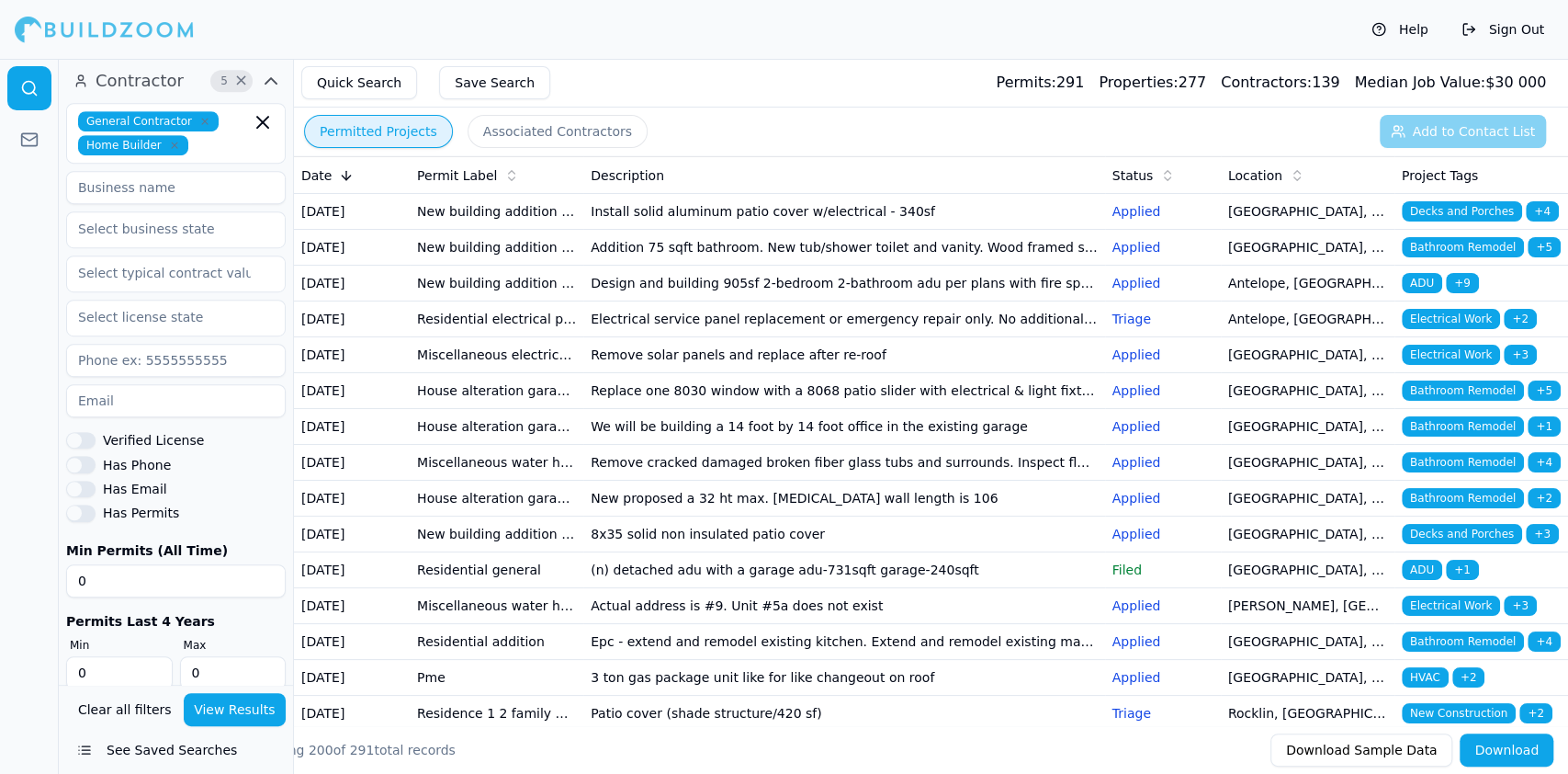
click at [460, 265] on td "New building addition adu (not a garage conversion) deck patio cover garage bar…" at bounding box center [497, 248] width 174 height 36
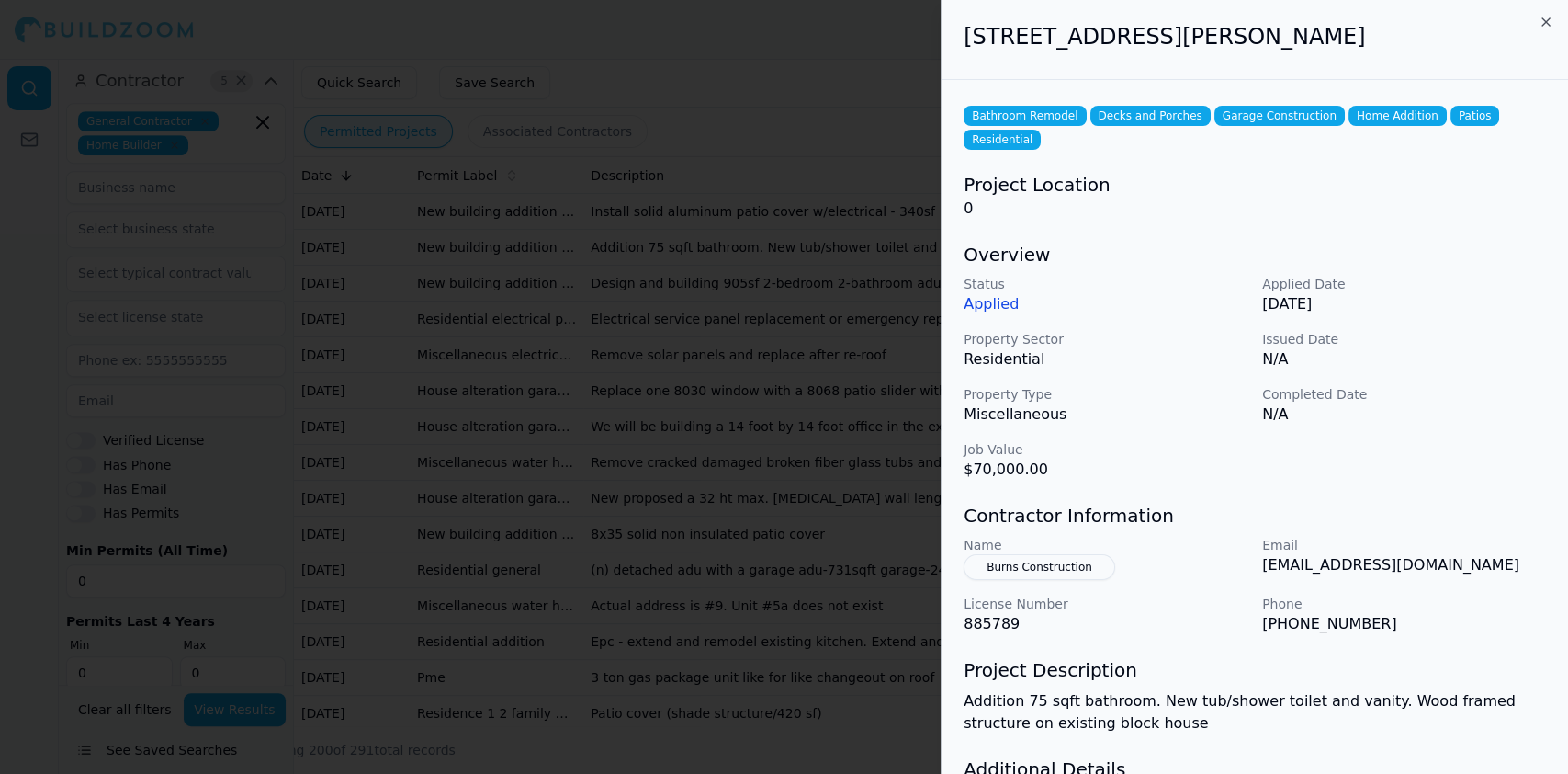
click at [412, 275] on div at bounding box center [784, 387] width 1568 height 774
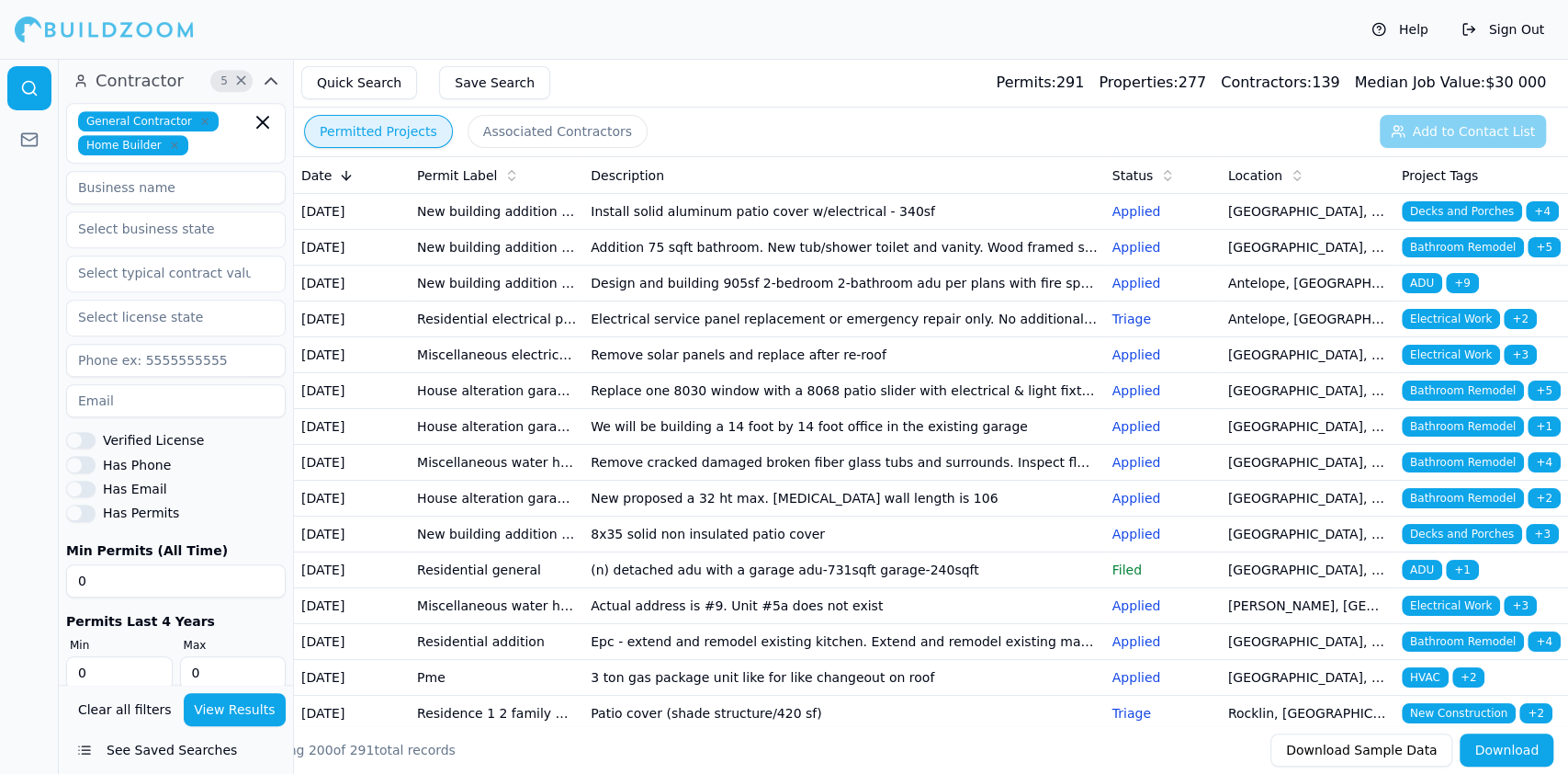
click at [455, 302] on td "New building addition adu (not a garage conversion) deck patio cover garage bar…" at bounding box center [497, 283] width 174 height 36
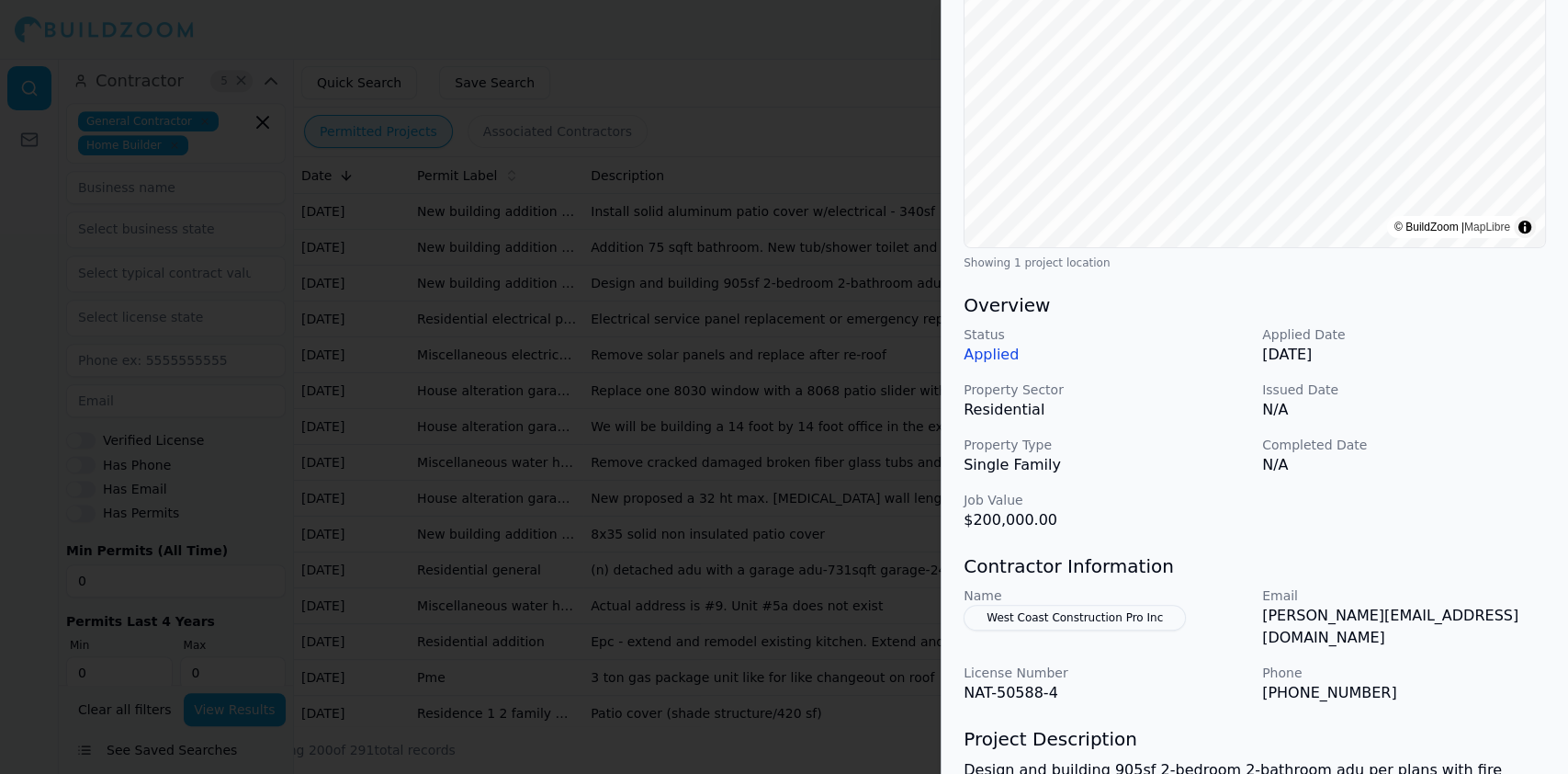
scroll to position [490, 0]
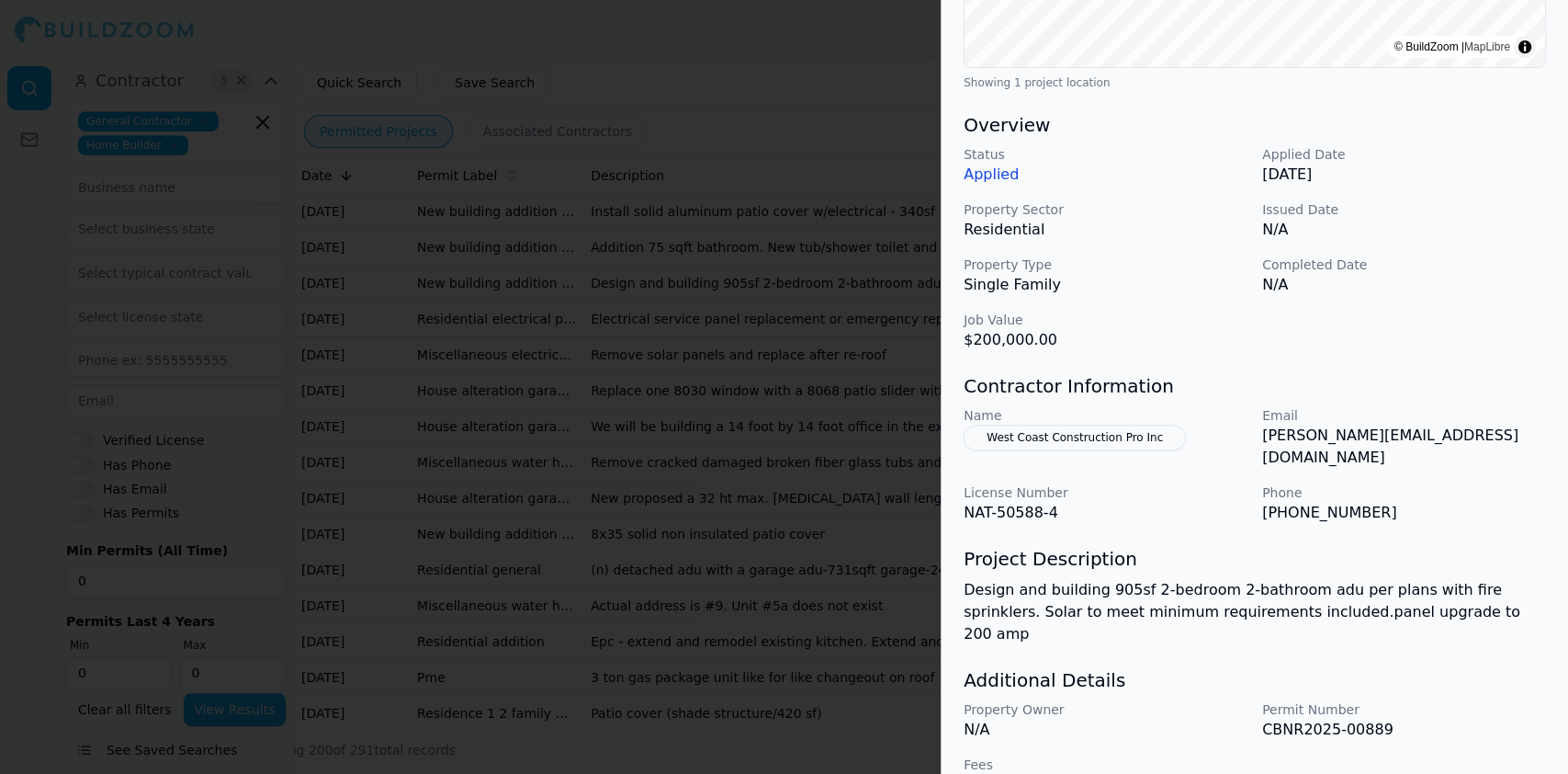
click at [379, 234] on div at bounding box center [784, 387] width 1568 height 774
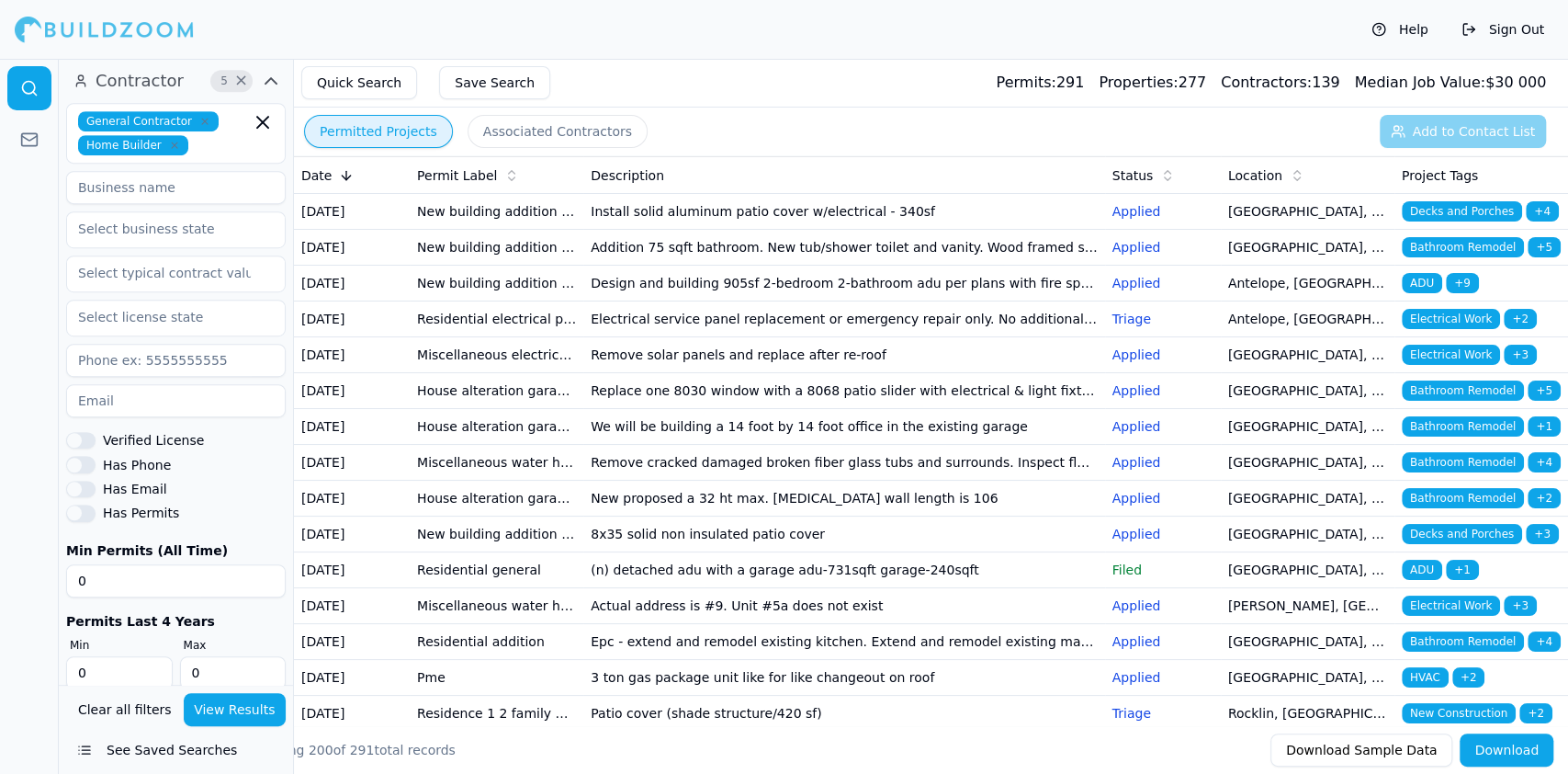
click at [423, 302] on td "New building addition adu (not a garage conversion) deck patio cover garage bar…" at bounding box center [497, 283] width 174 height 36
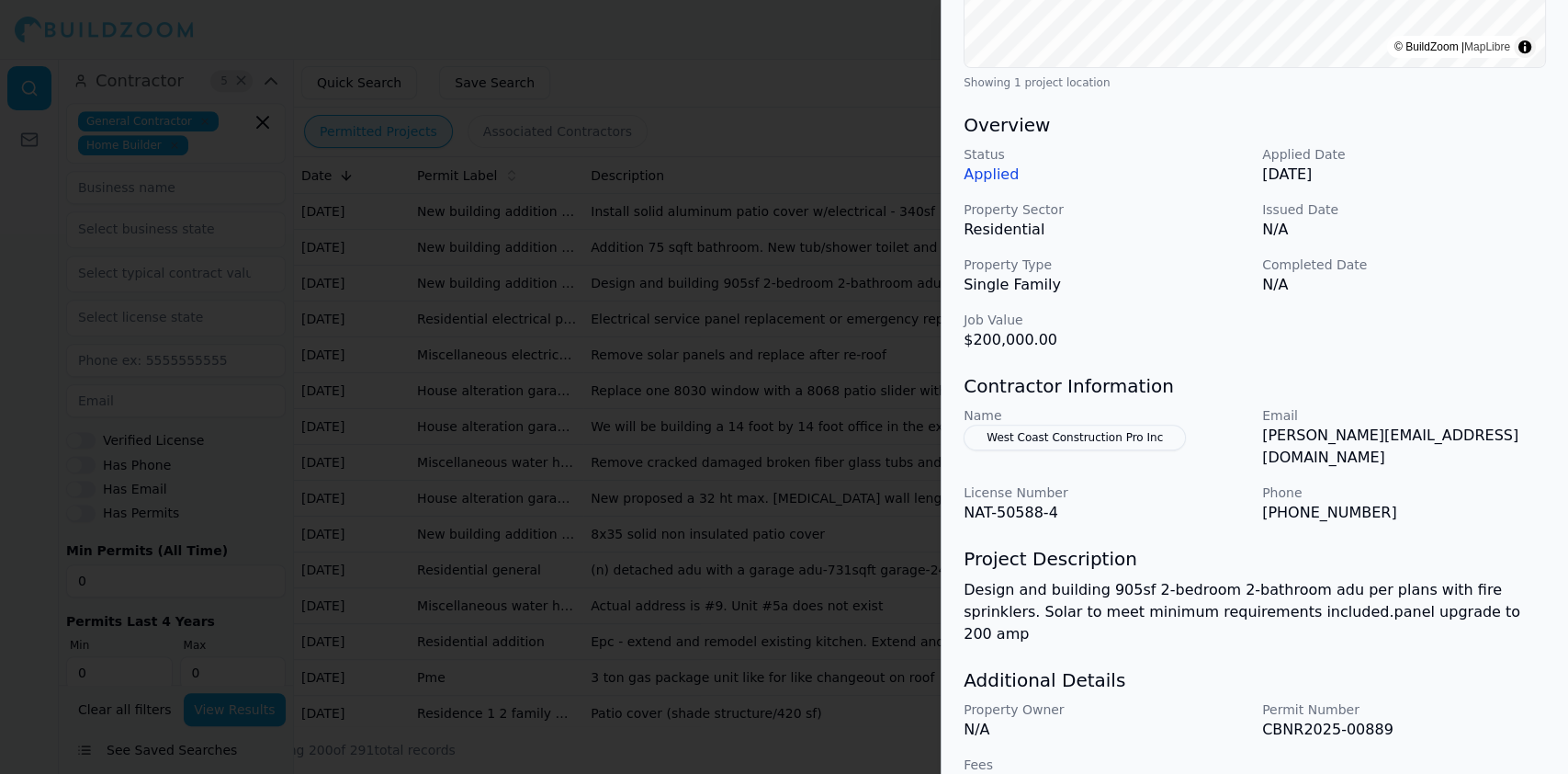
click at [452, 303] on div at bounding box center [784, 387] width 1568 height 774
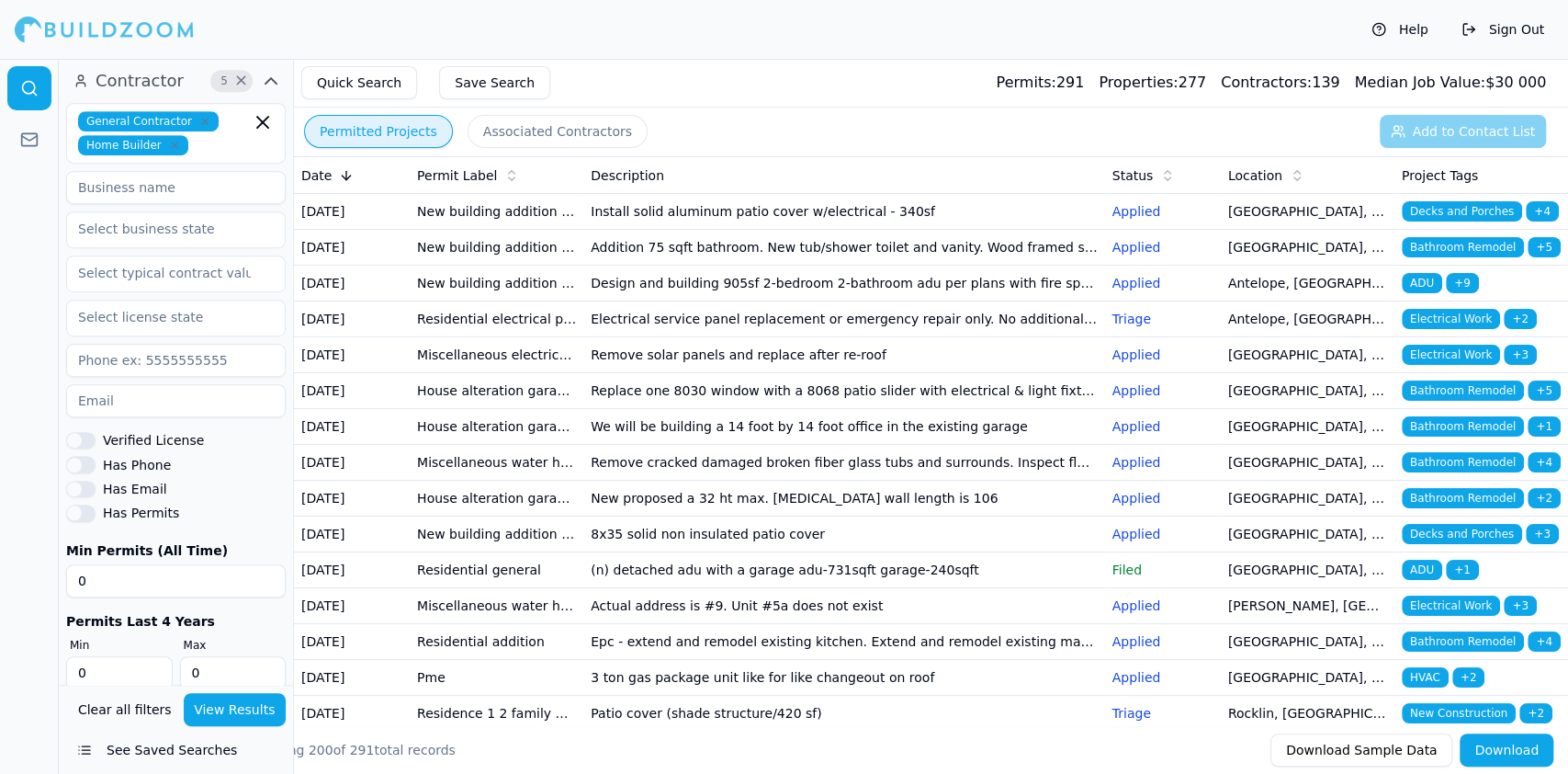
scroll to position [122, 0]
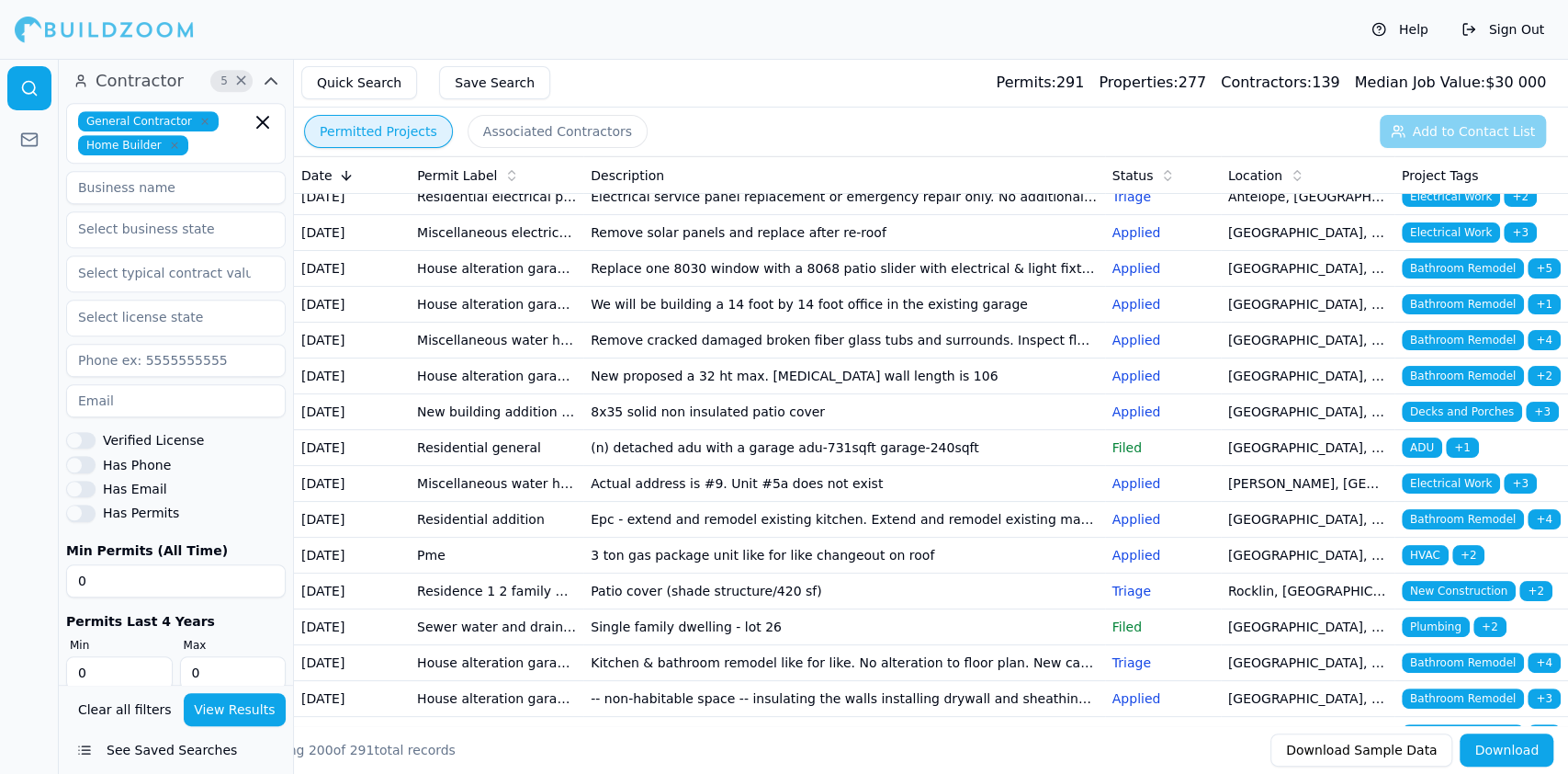
click at [419, 215] on td "Residential electrical panel replacement" at bounding box center [497, 198] width 174 height 36
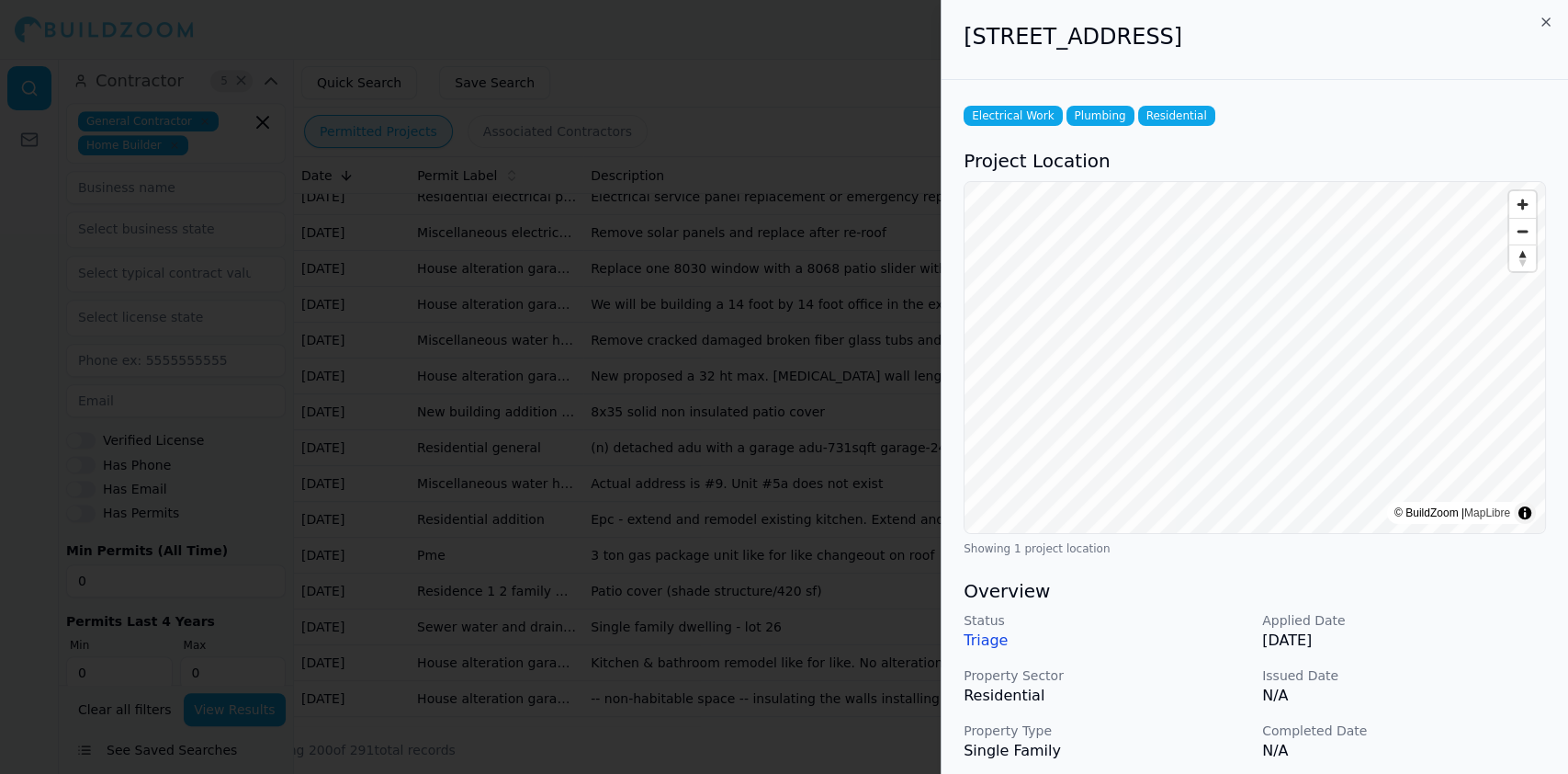
scroll to position [490, 0]
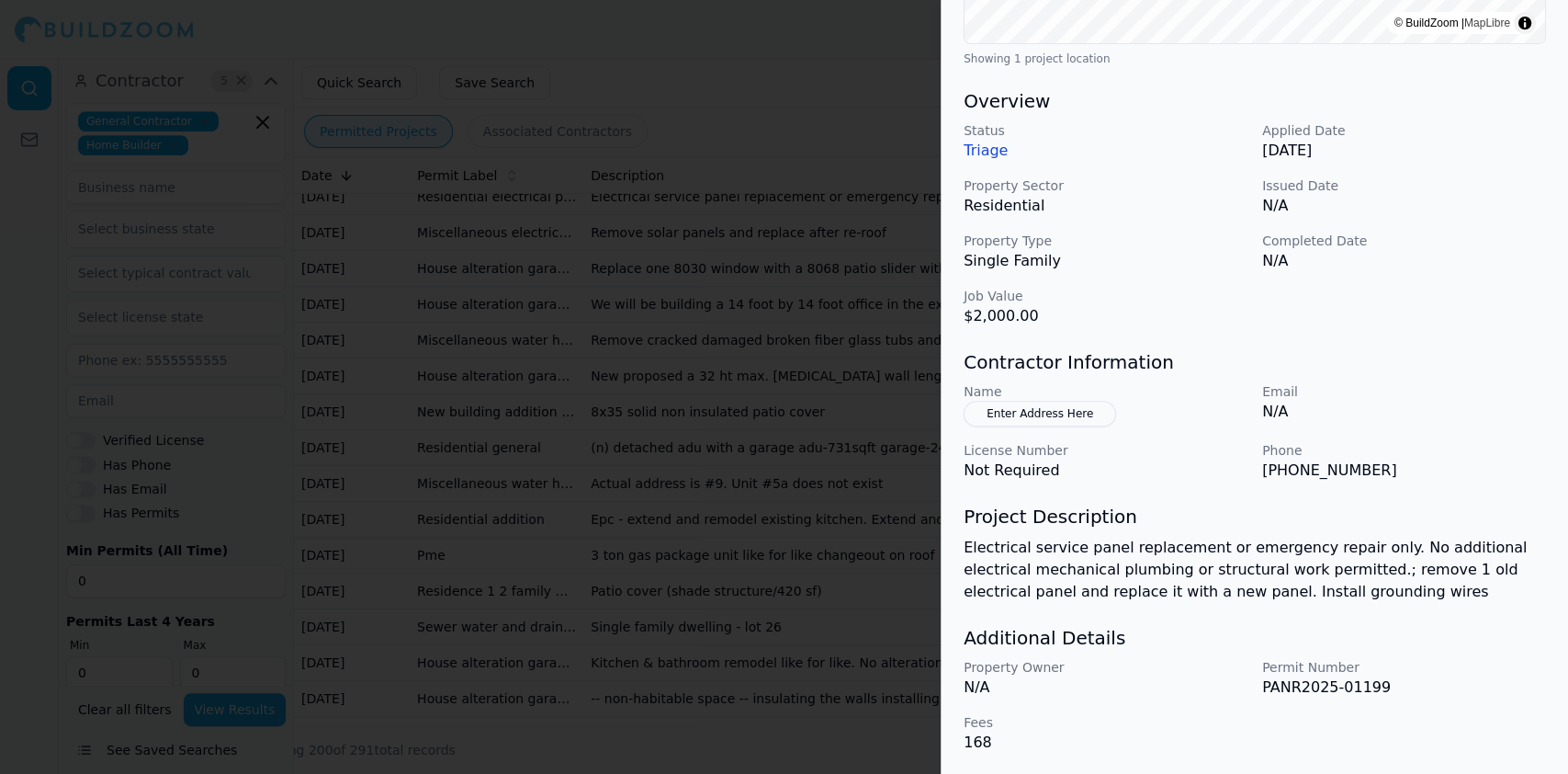
click at [414, 337] on div at bounding box center [784, 387] width 1568 height 774
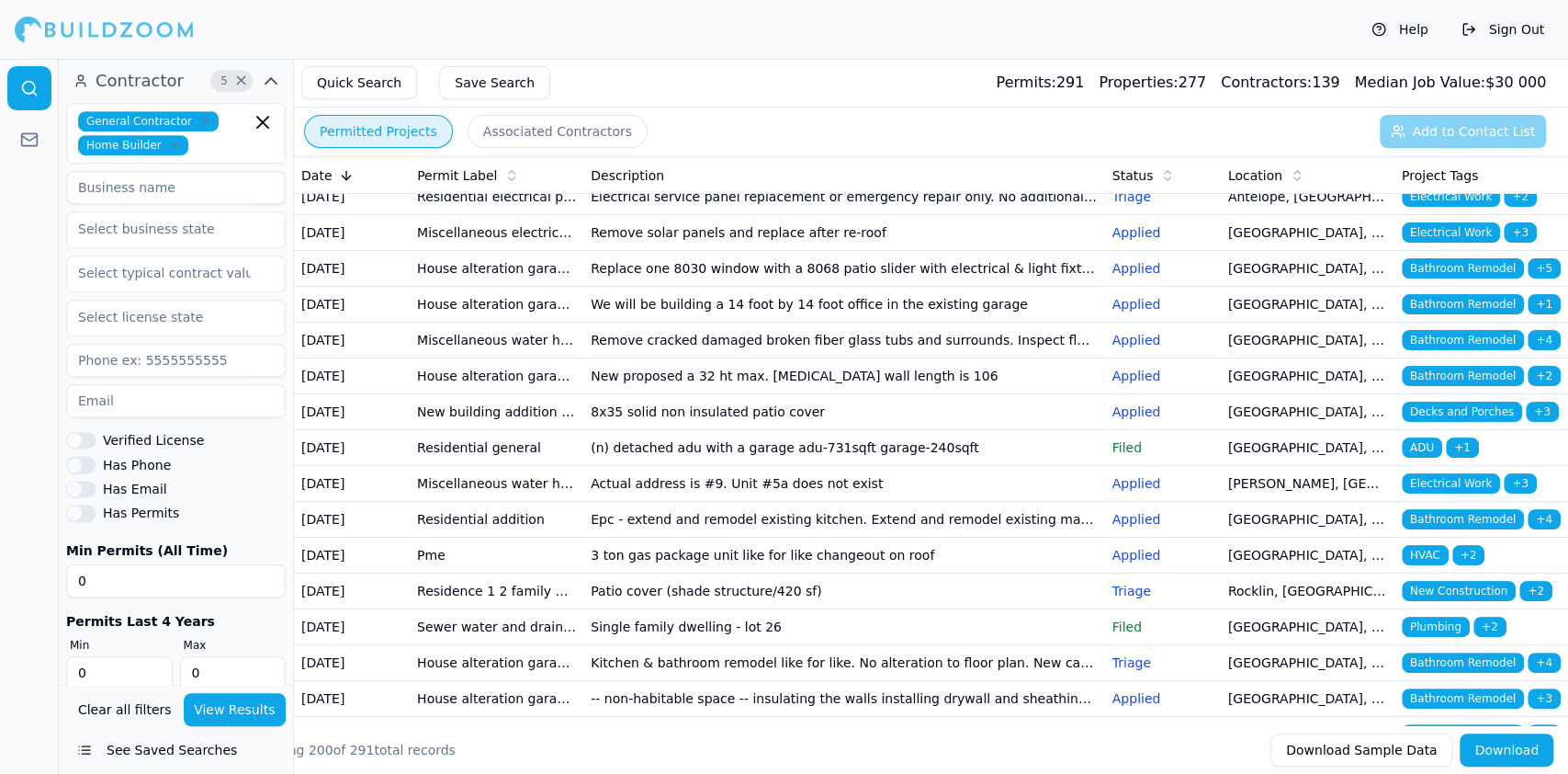
scroll to position [244, 0]
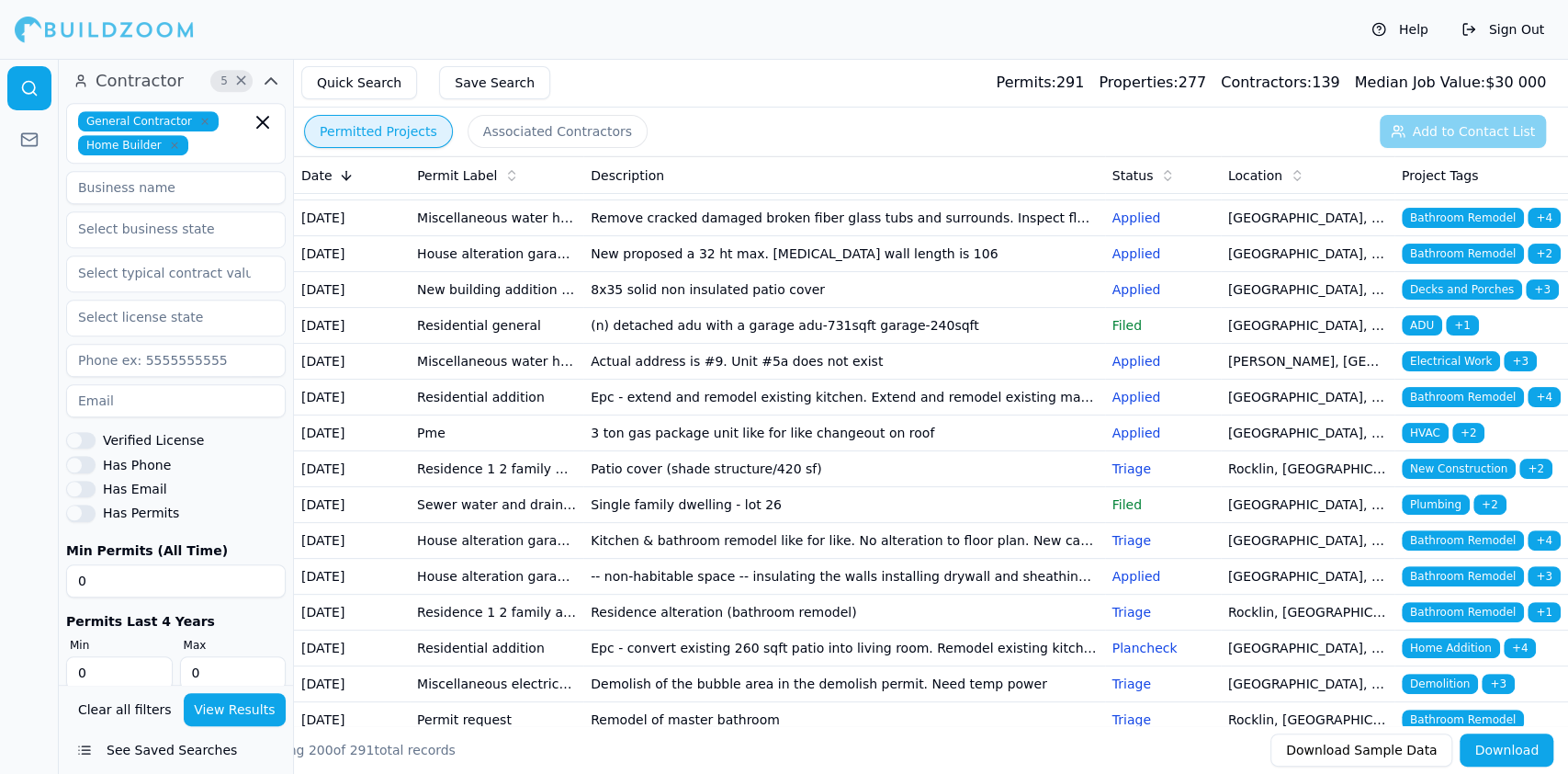
click at [419, 164] on td "House alteration garage conversion to living space/adu (no new sqft) kitchen/ba…" at bounding box center [497, 147] width 174 height 36
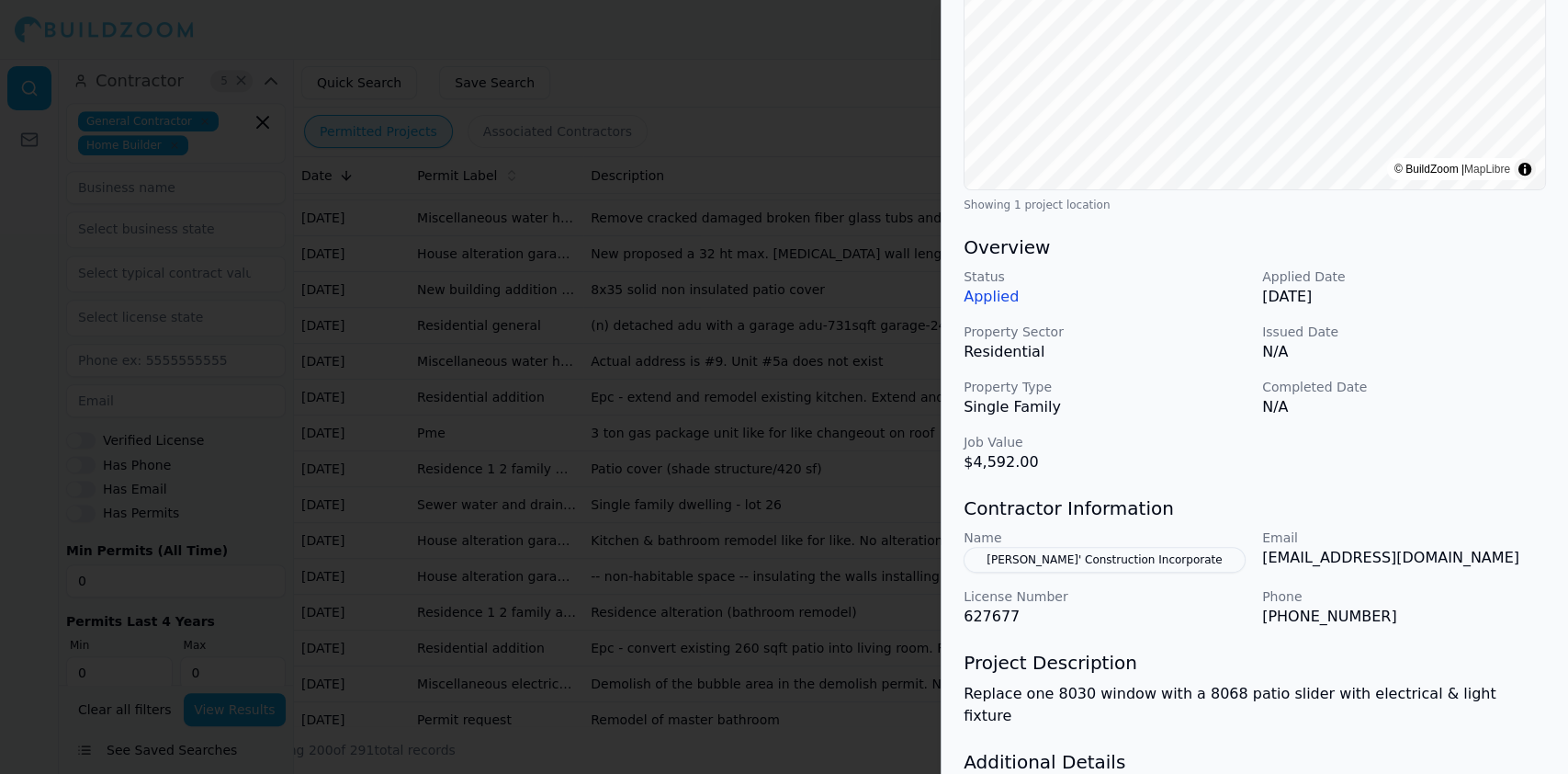
scroll to position [448, 0]
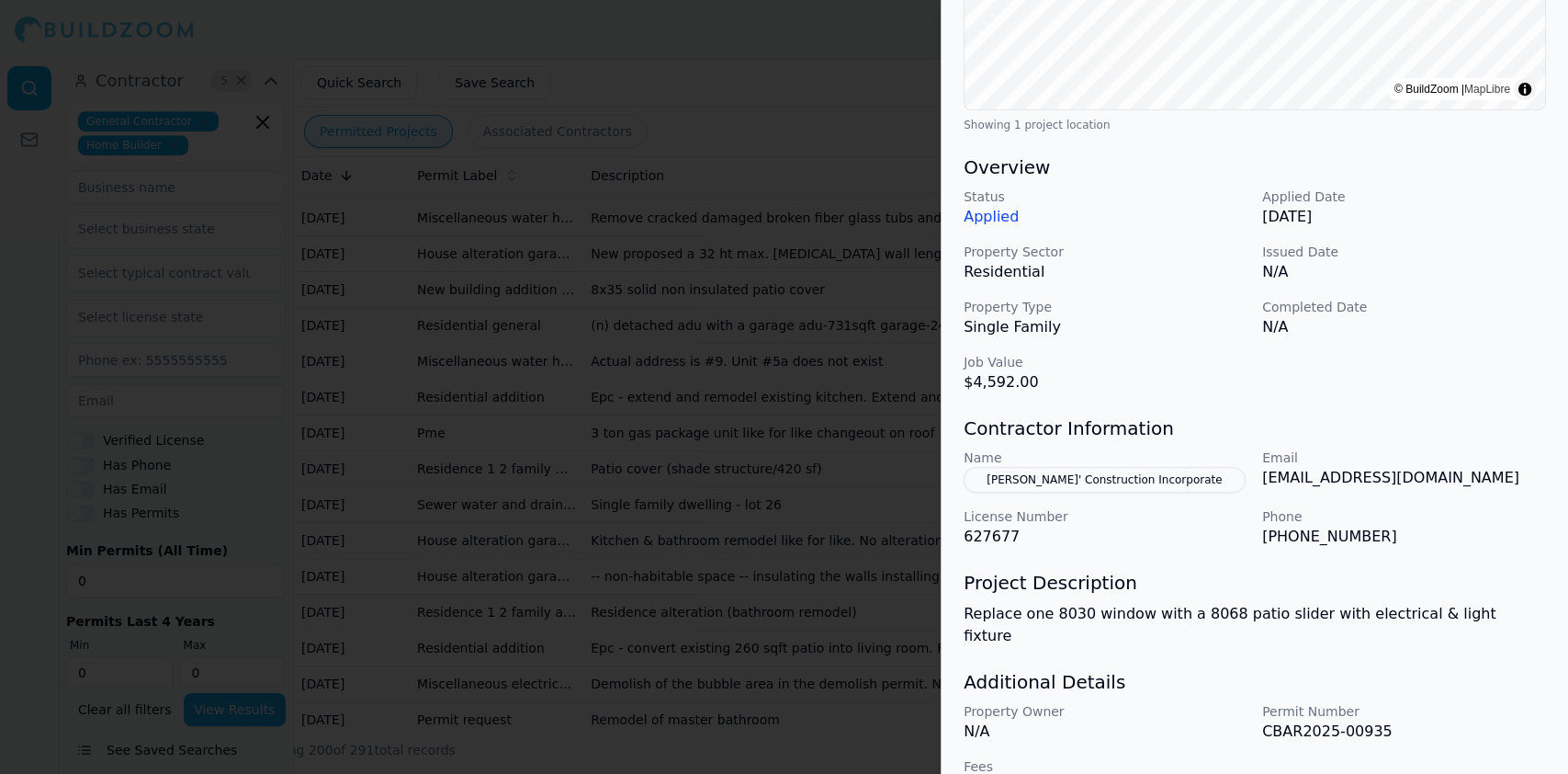
click at [580, 372] on div at bounding box center [784, 387] width 1568 height 774
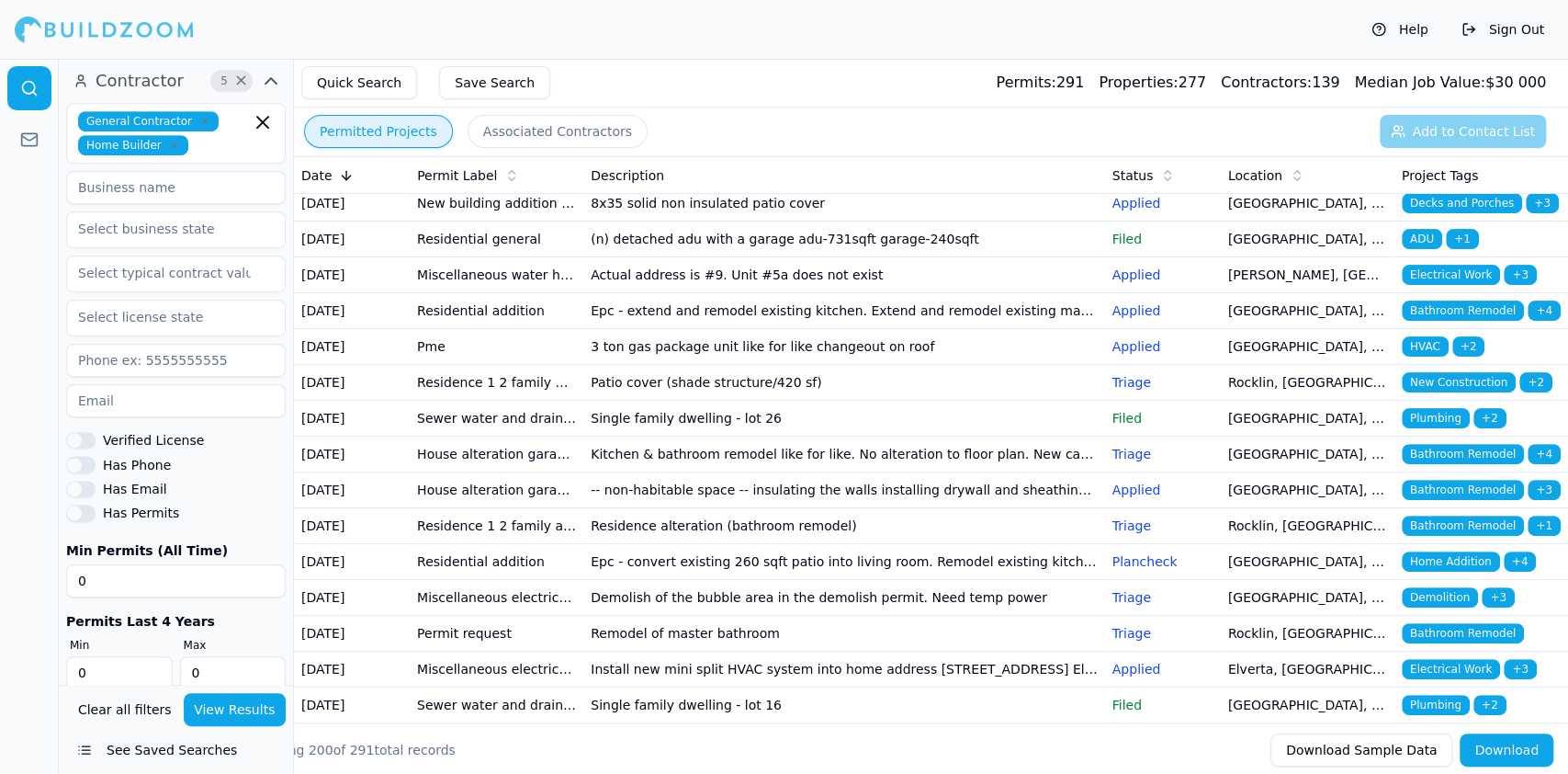
scroll to position [367, 0]
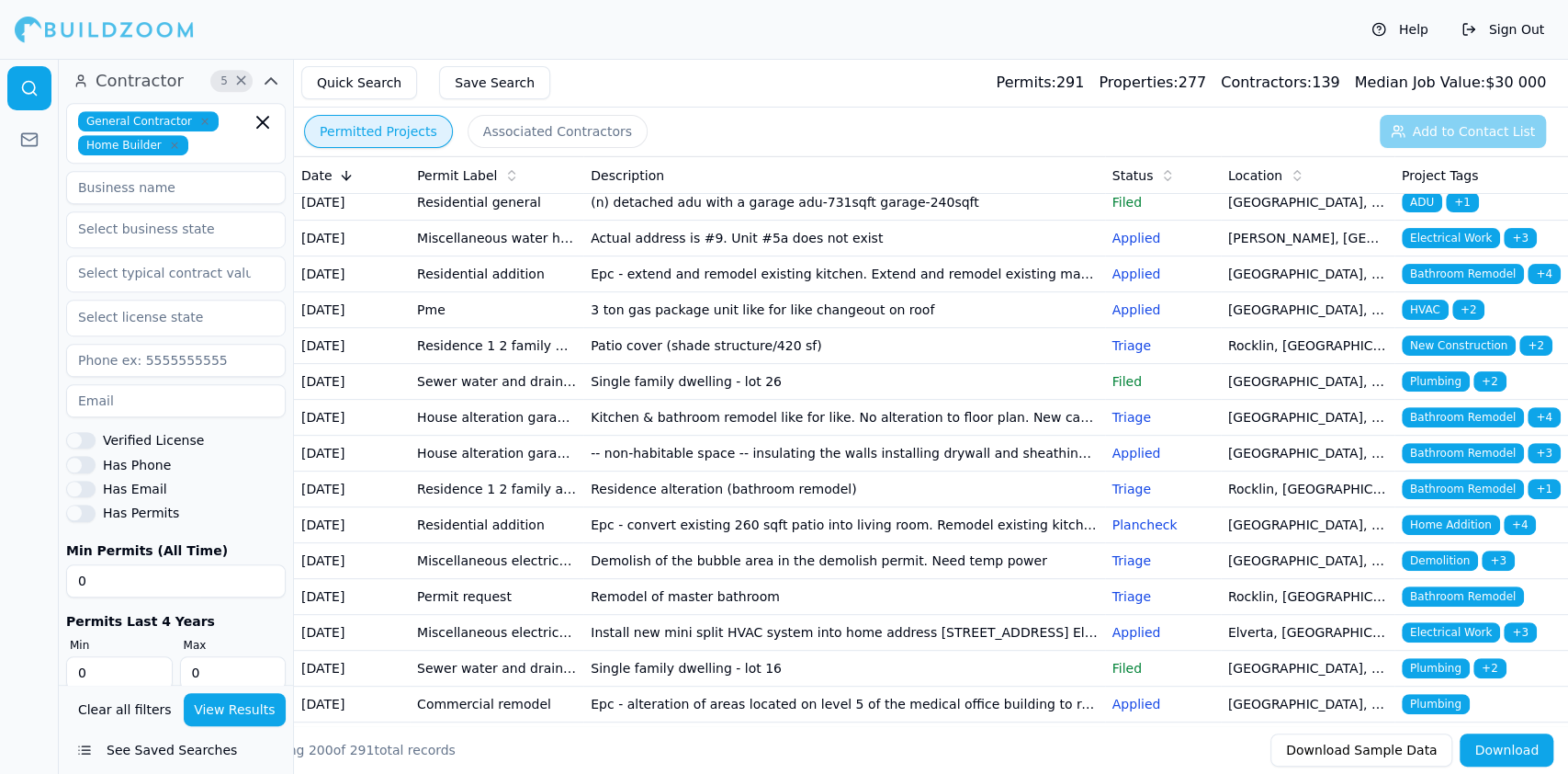
click at [491, 185] on td "New building addition adu (not a garage conversion) deck patio cover garage bar…" at bounding box center [497, 167] width 174 height 36
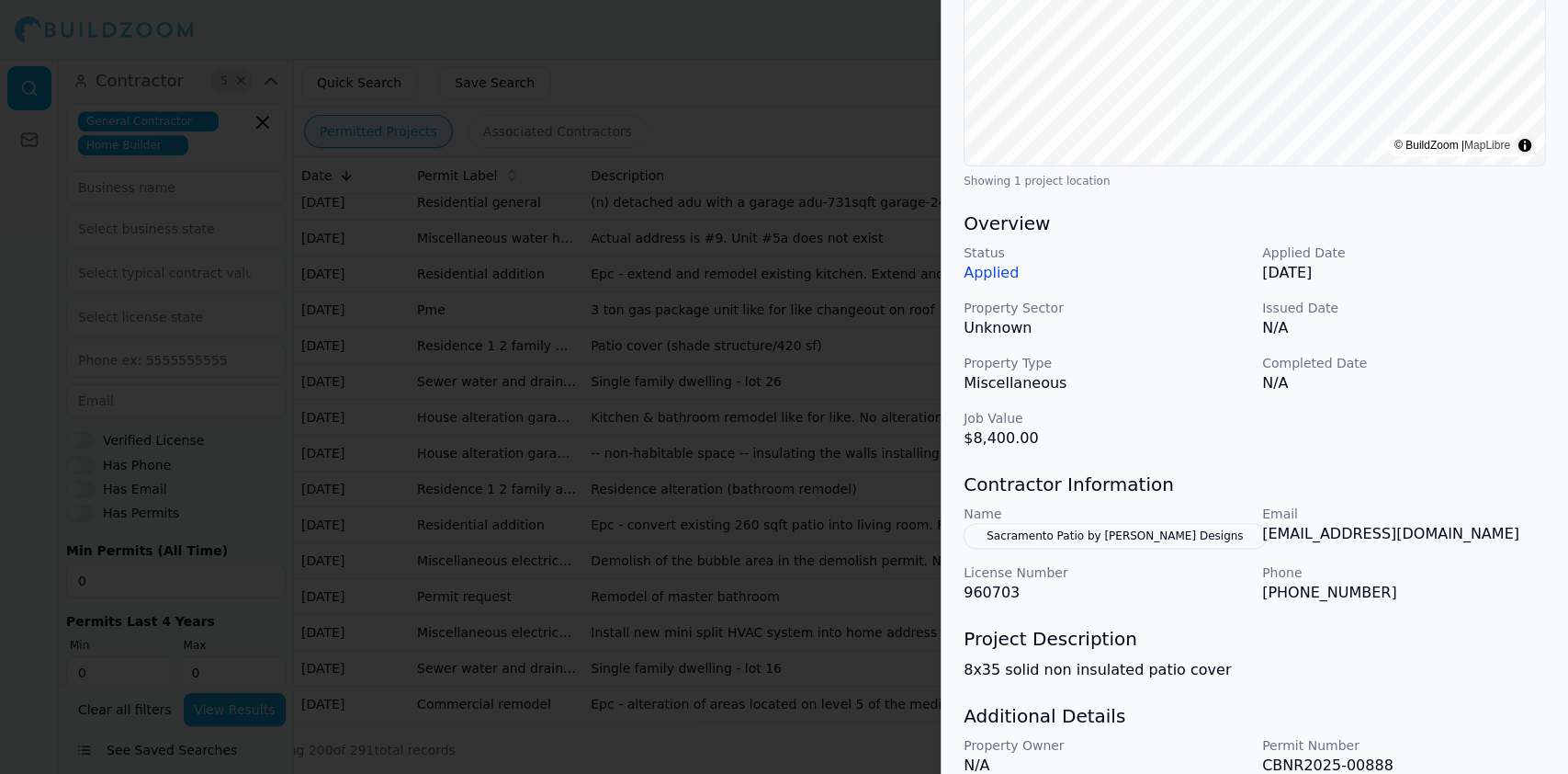
click at [444, 376] on div at bounding box center [784, 387] width 1568 height 774
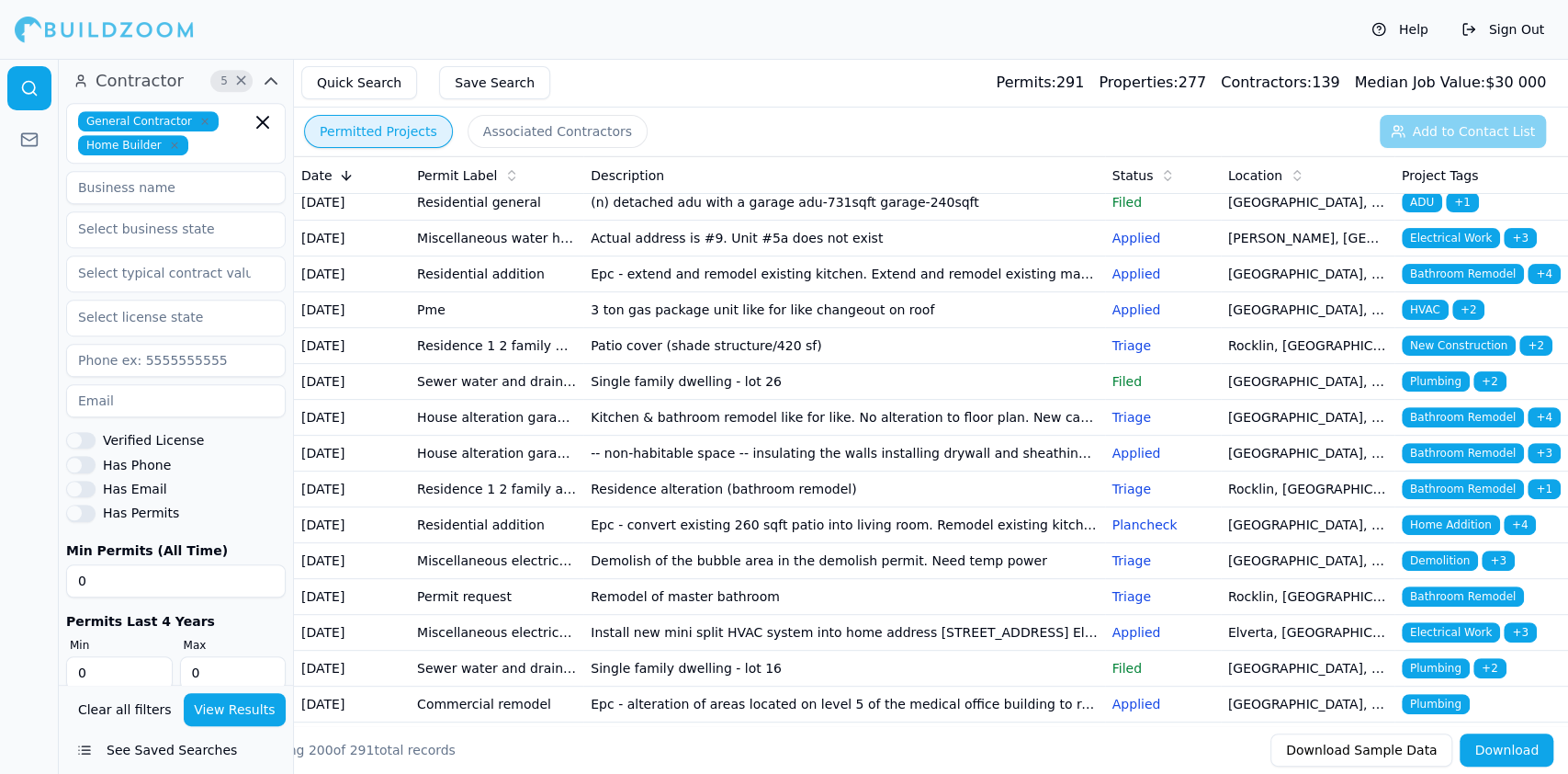
scroll to position [490, 0]
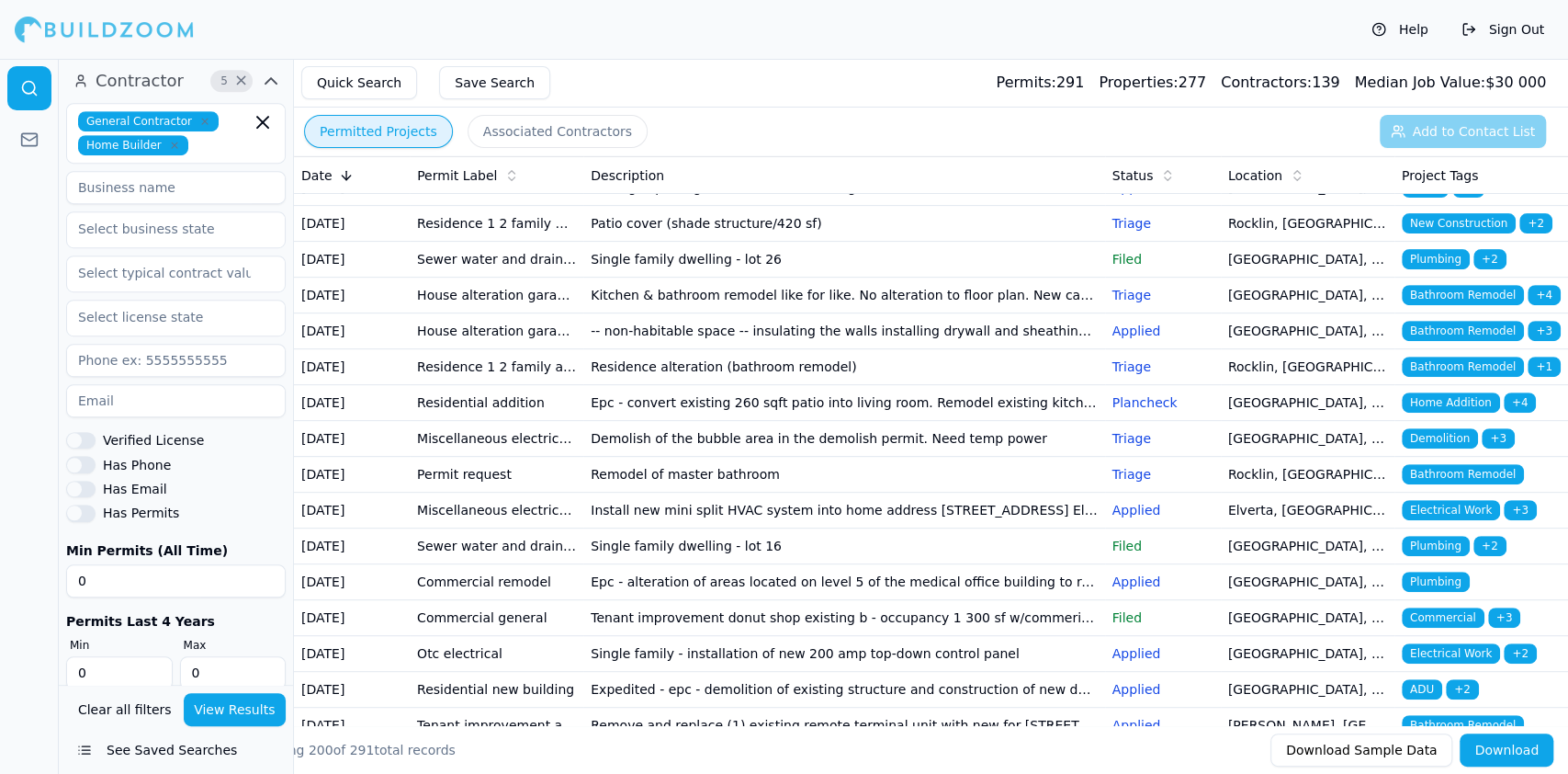
click at [470, 98] on td "Residential general" at bounding box center [497, 81] width 174 height 36
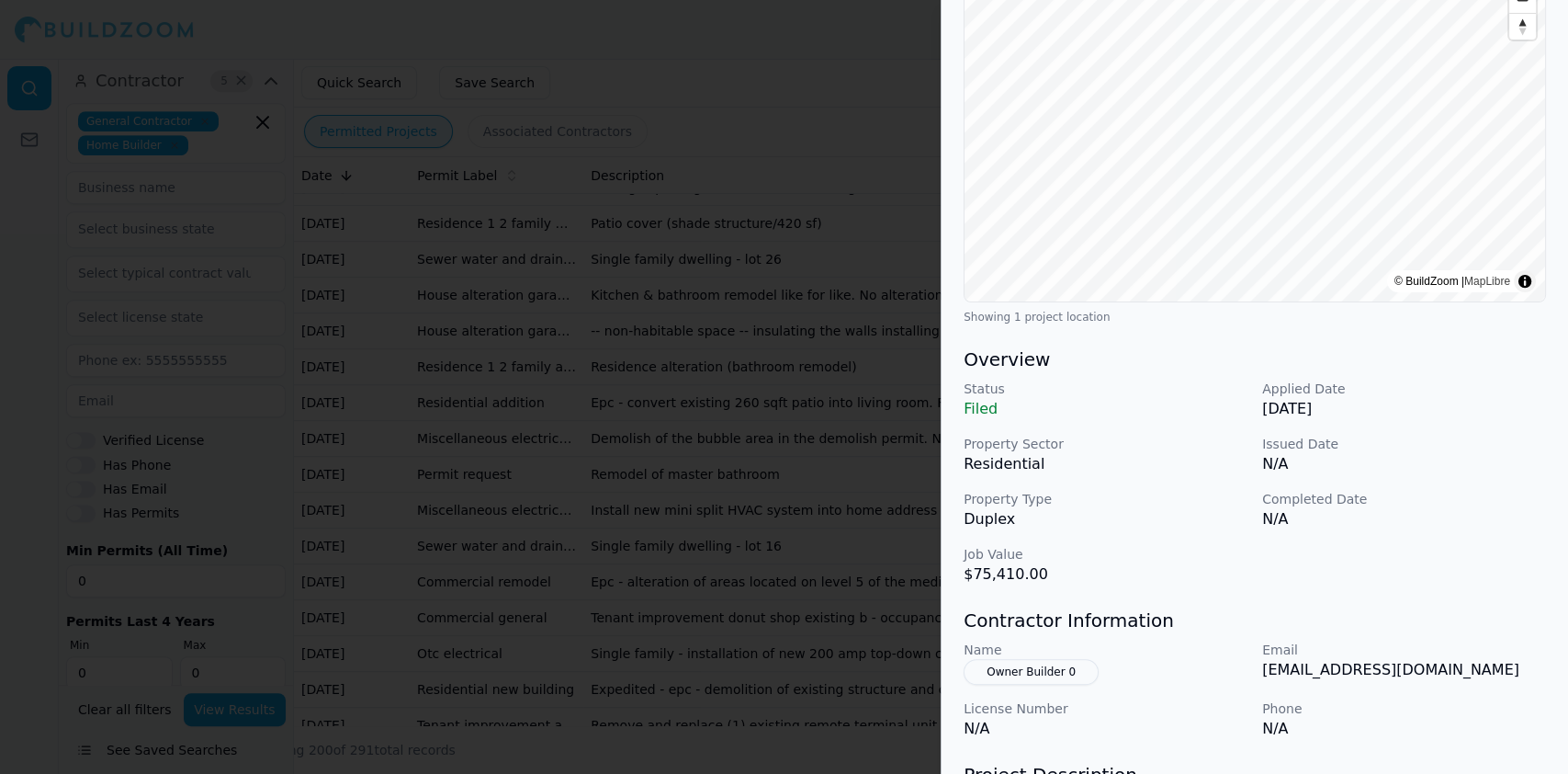
scroll to position [367, 0]
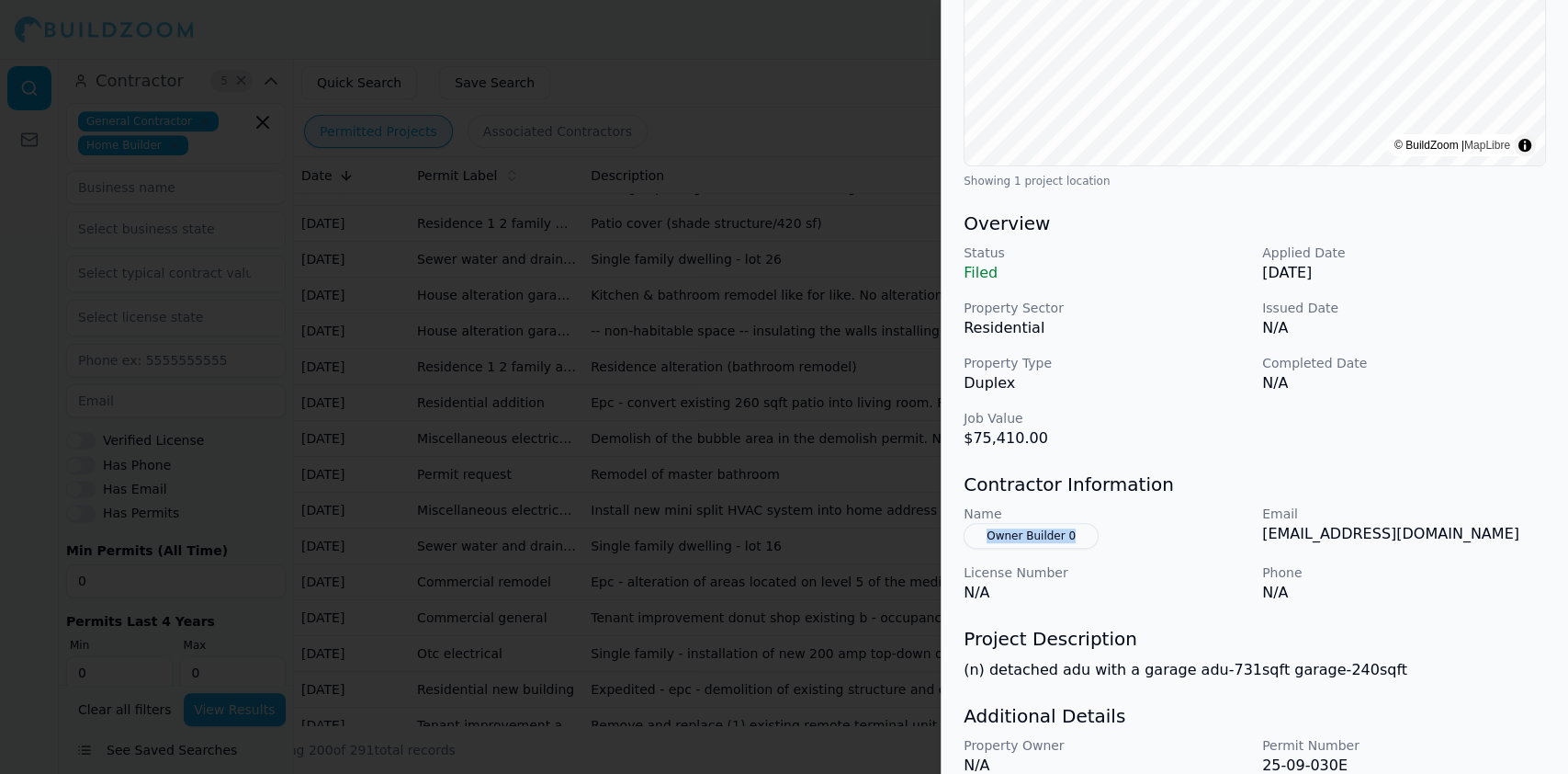
drag, startPoint x: 1095, startPoint y: 530, endPoint x: 964, endPoint y: 537, distance: 131.2
click at [964, 537] on div "Name Owner Builder 0" at bounding box center [1106, 527] width 284 height 44
copy button "Owner Builder 0"
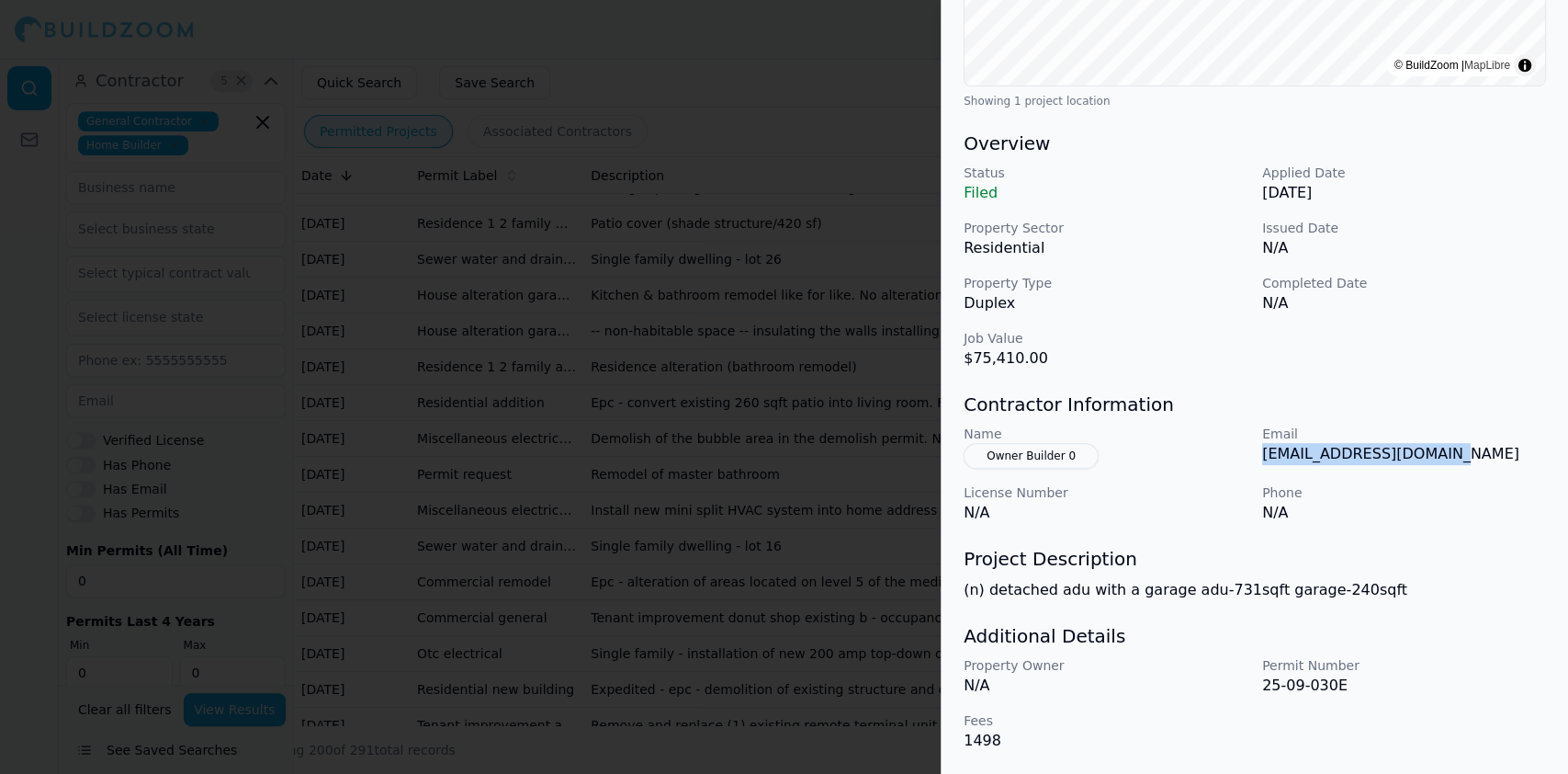
drag, startPoint x: 1264, startPoint y: 455, endPoint x: 1453, endPoint y: 467, distance: 189.4
click at [1453, 467] on div "Email martaarroyo05@gmail.com" at bounding box center [1405, 447] width 284 height 44
copy p "martaarroyo05@gmail.com"
click at [479, 429] on div at bounding box center [784, 387] width 1568 height 774
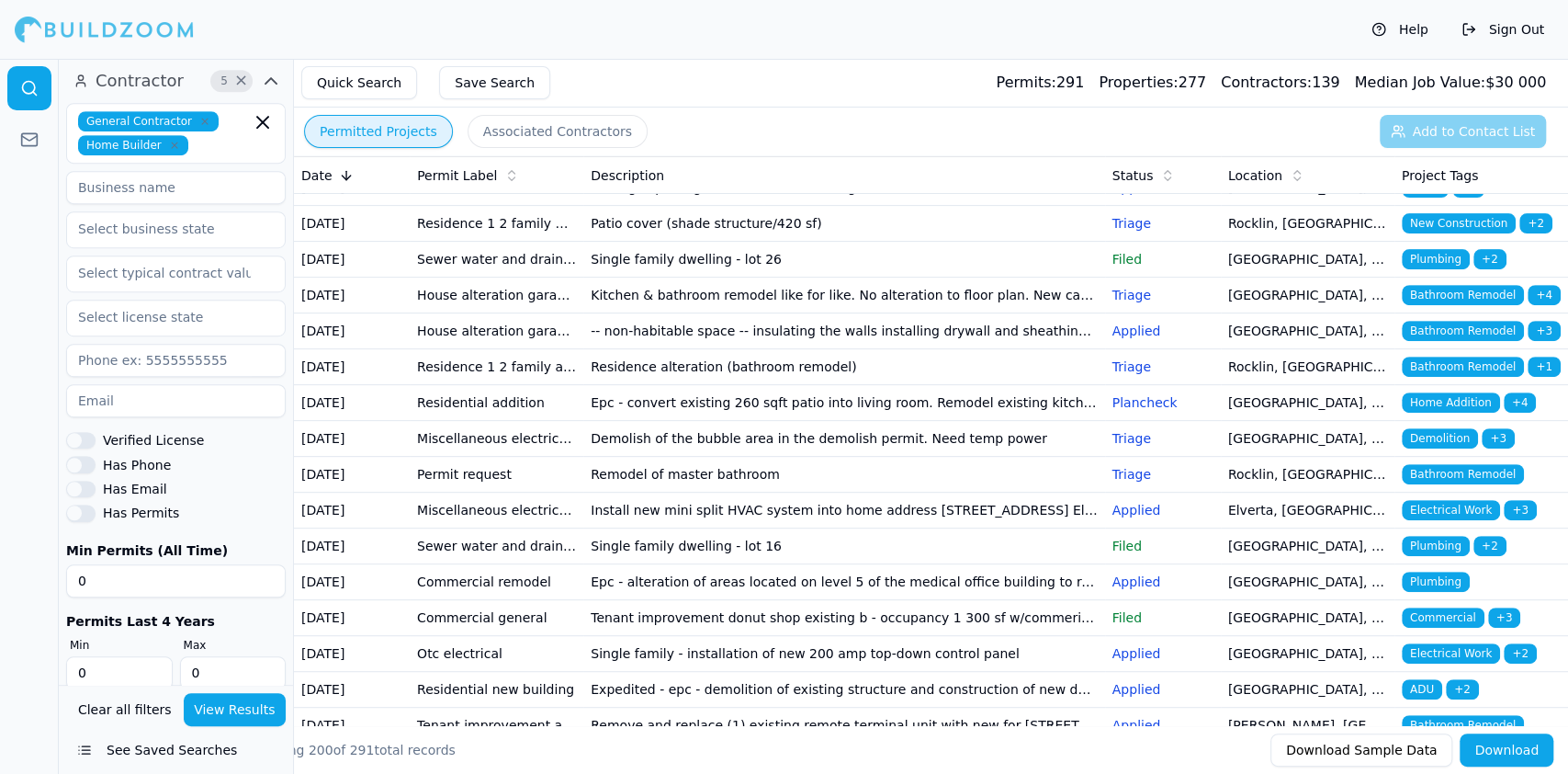
click at [484, 135] on td "Miscellaneous water heater electrical plumbing HVAC mechanical solar/pv" at bounding box center [497, 116] width 174 height 36
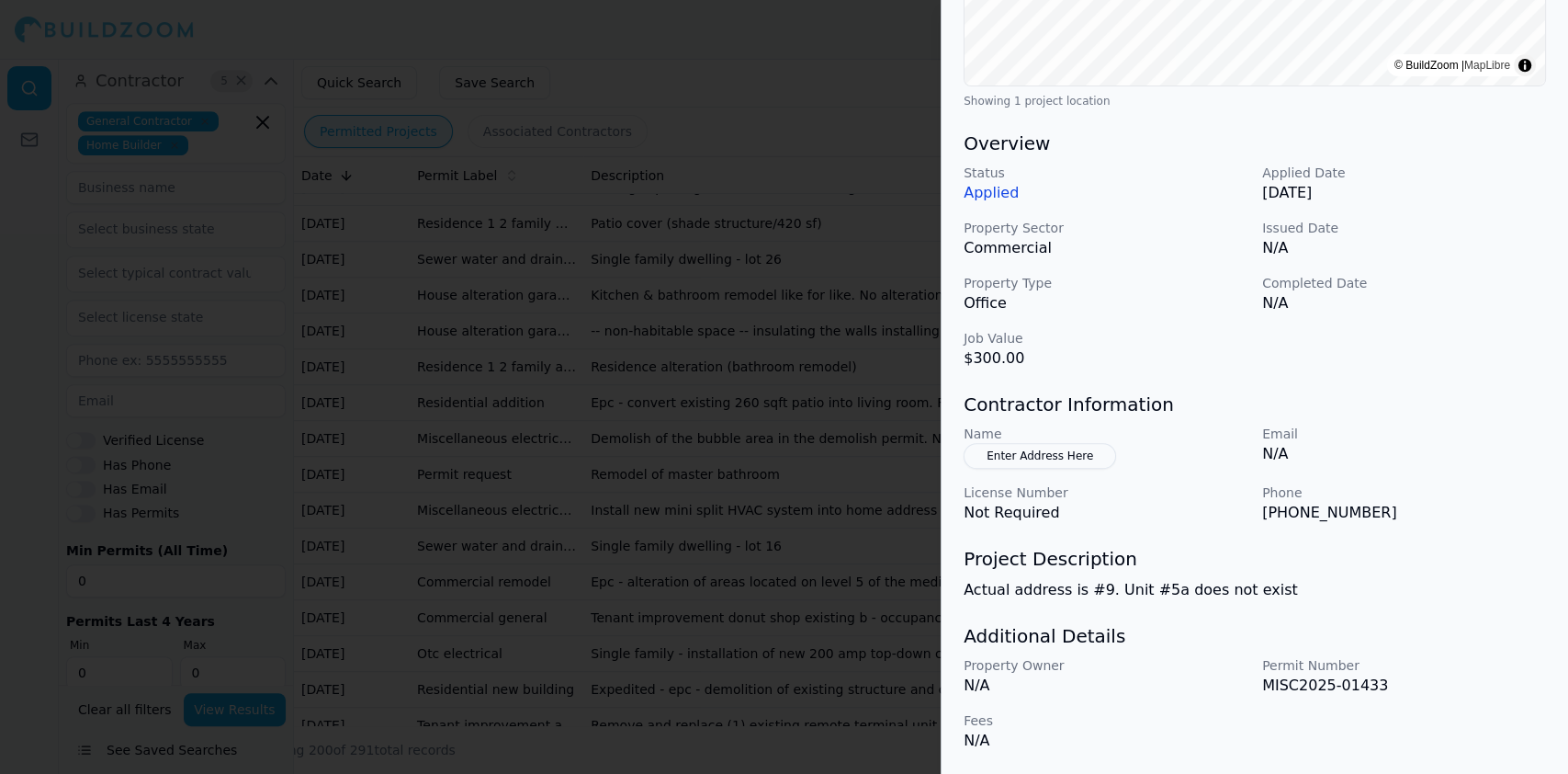
click at [353, 364] on div at bounding box center [784, 387] width 1568 height 774
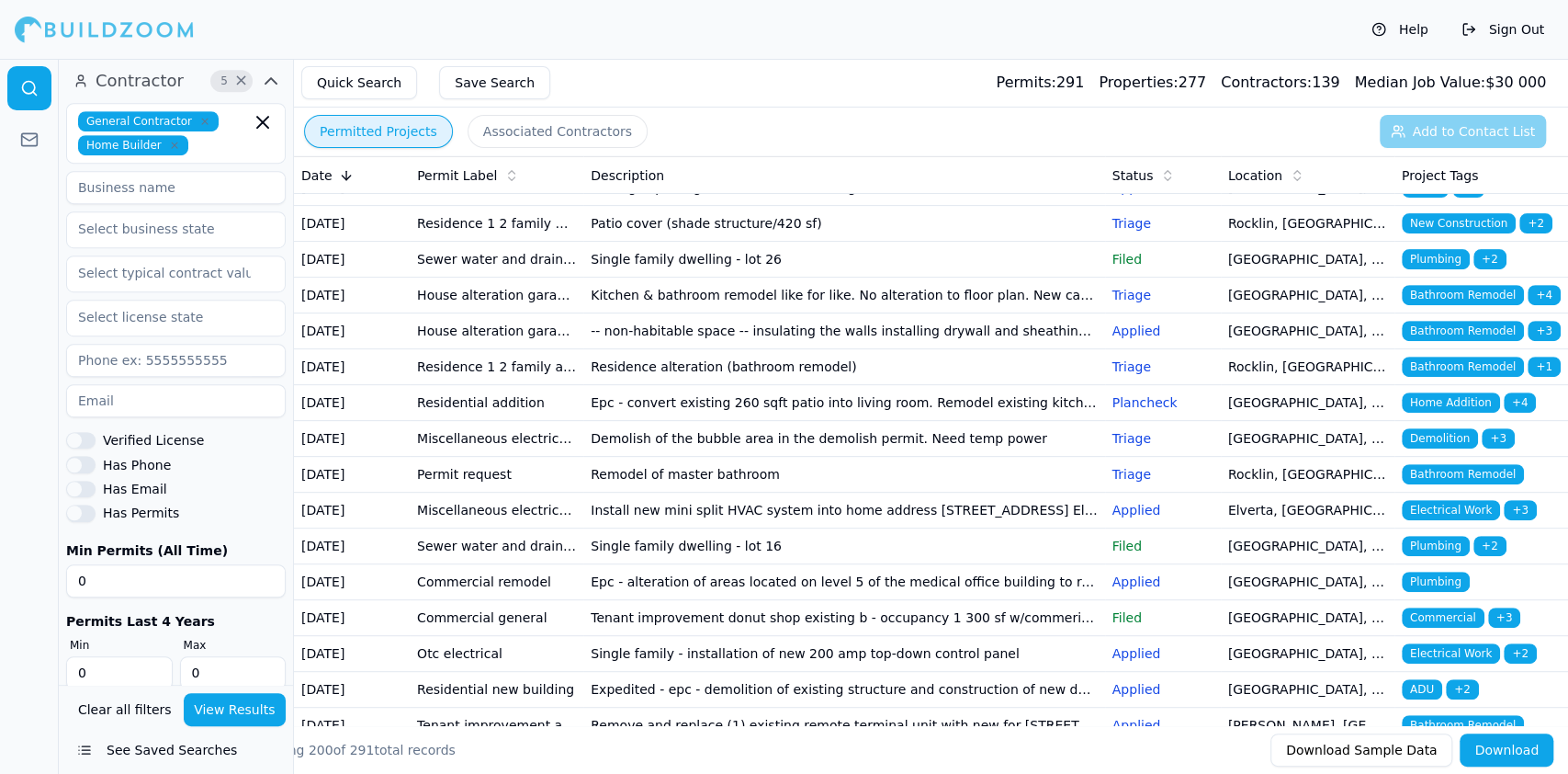
click at [440, 135] on td "Miscellaneous water heater electrical plumbing HVAC mechanical solar/pv" at bounding box center [497, 116] width 174 height 36
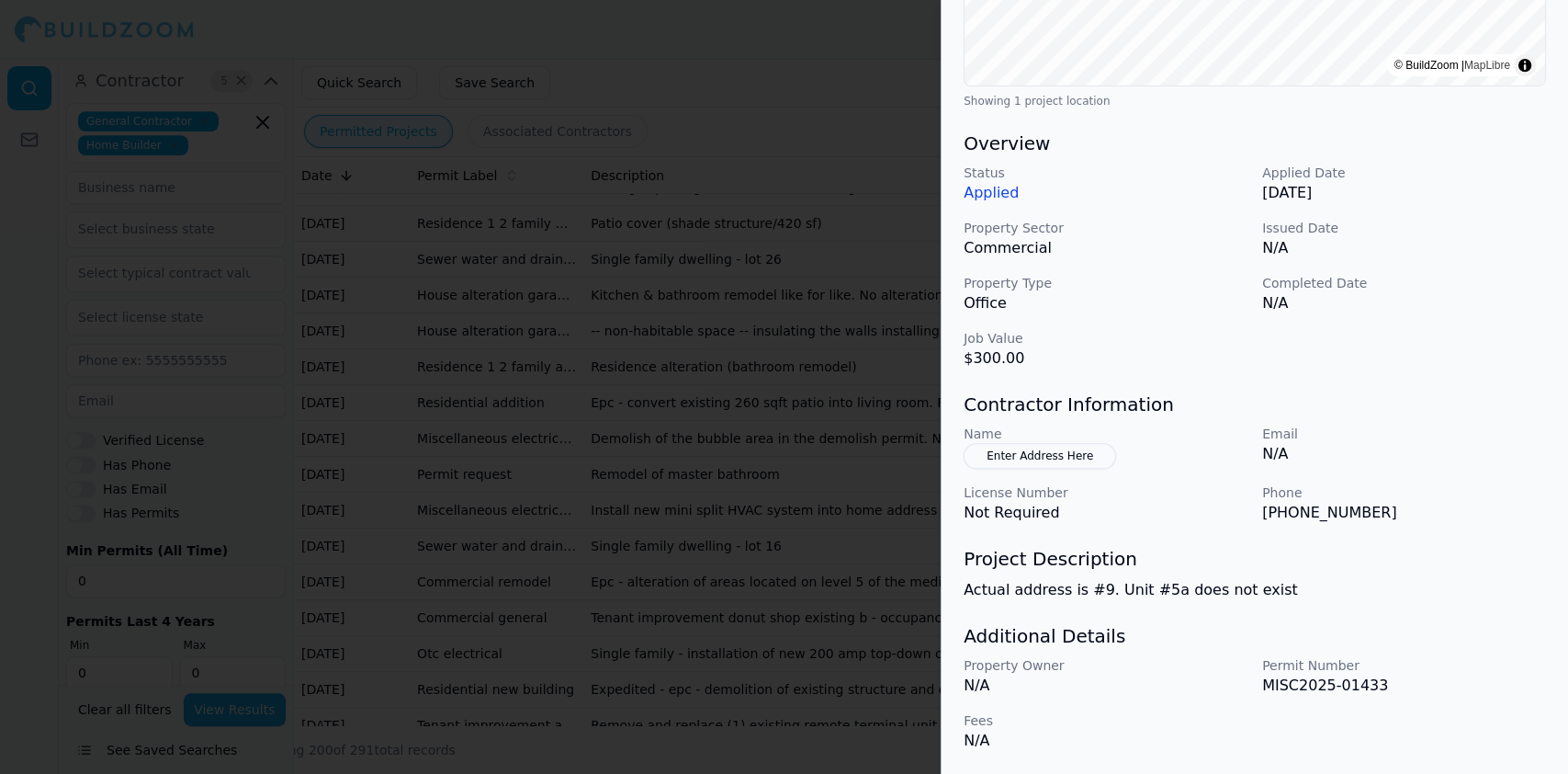
click at [409, 364] on div at bounding box center [784, 387] width 1568 height 774
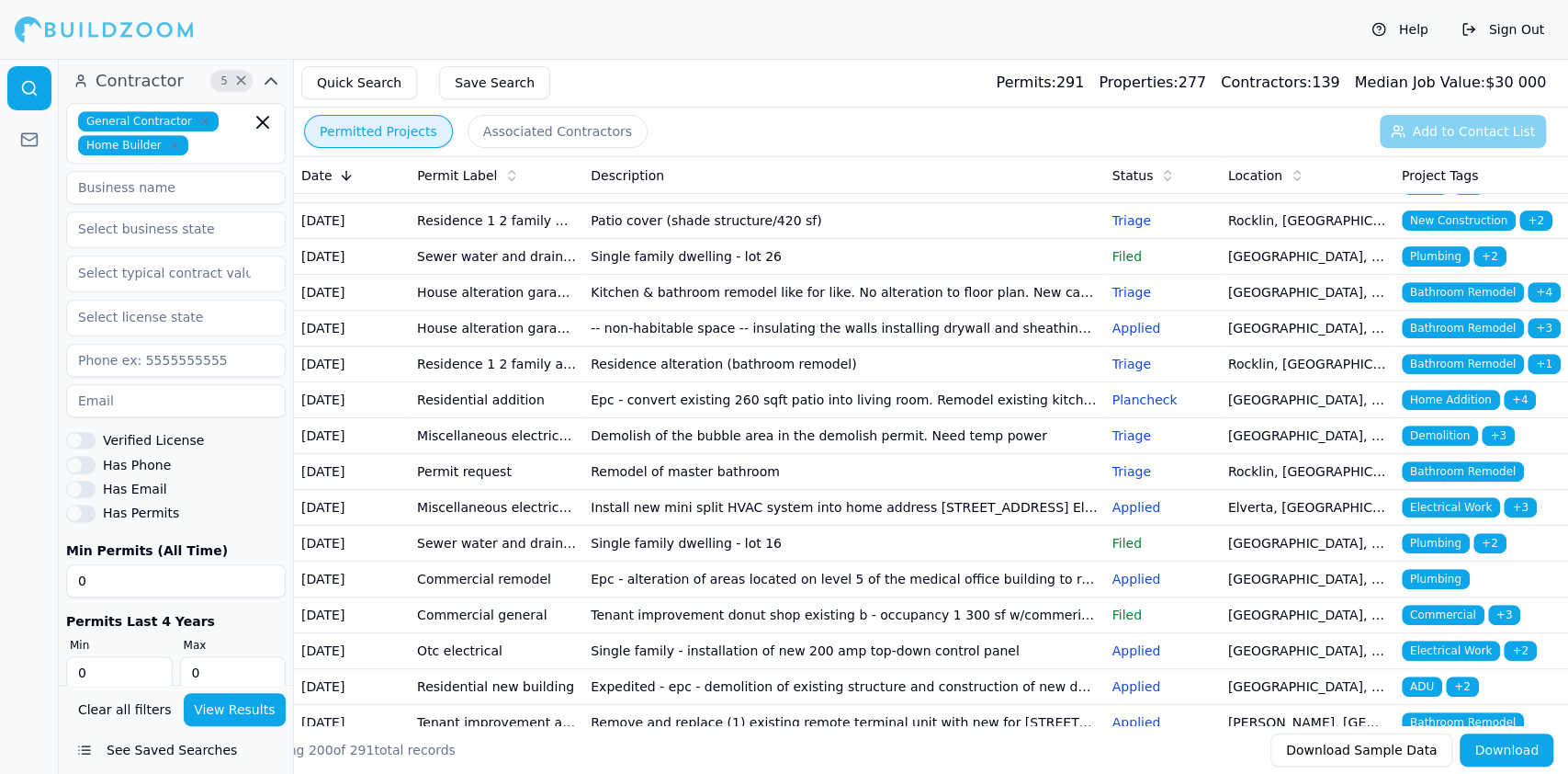
scroll to position [490, 0]
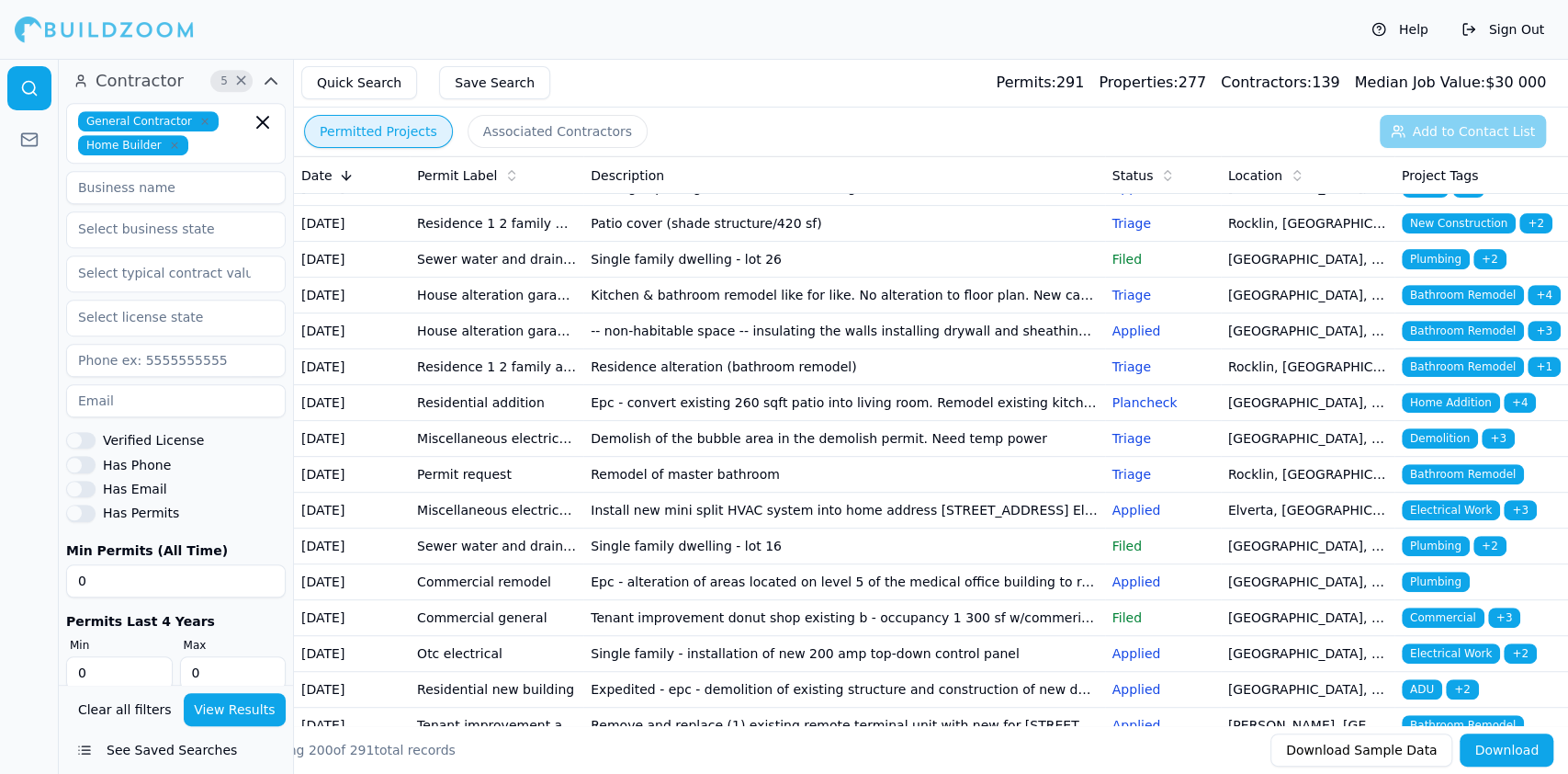
click at [461, 206] on td "Pme" at bounding box center [497, 188] width 174 height 36
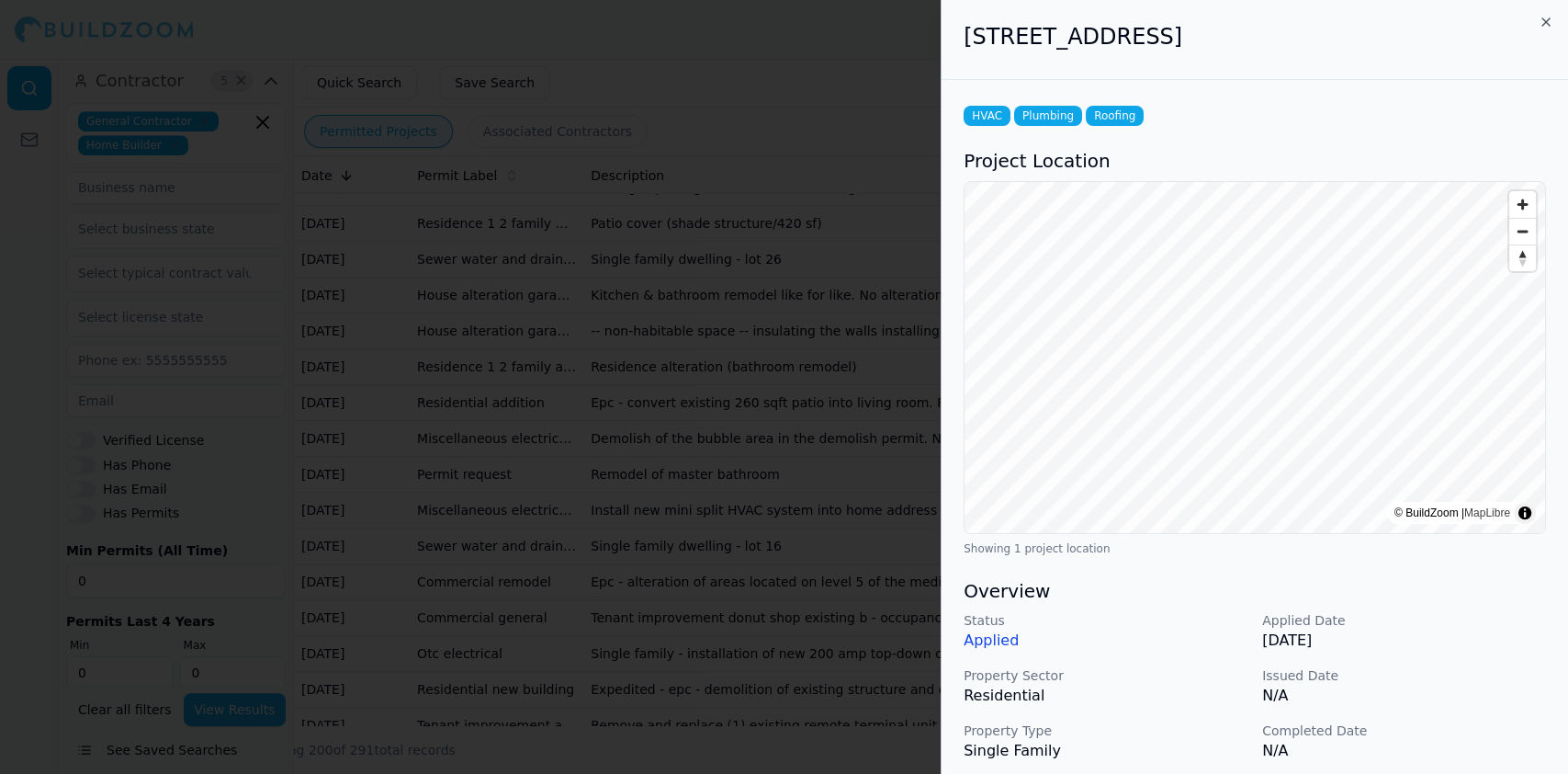
scroll to position [448, 0]
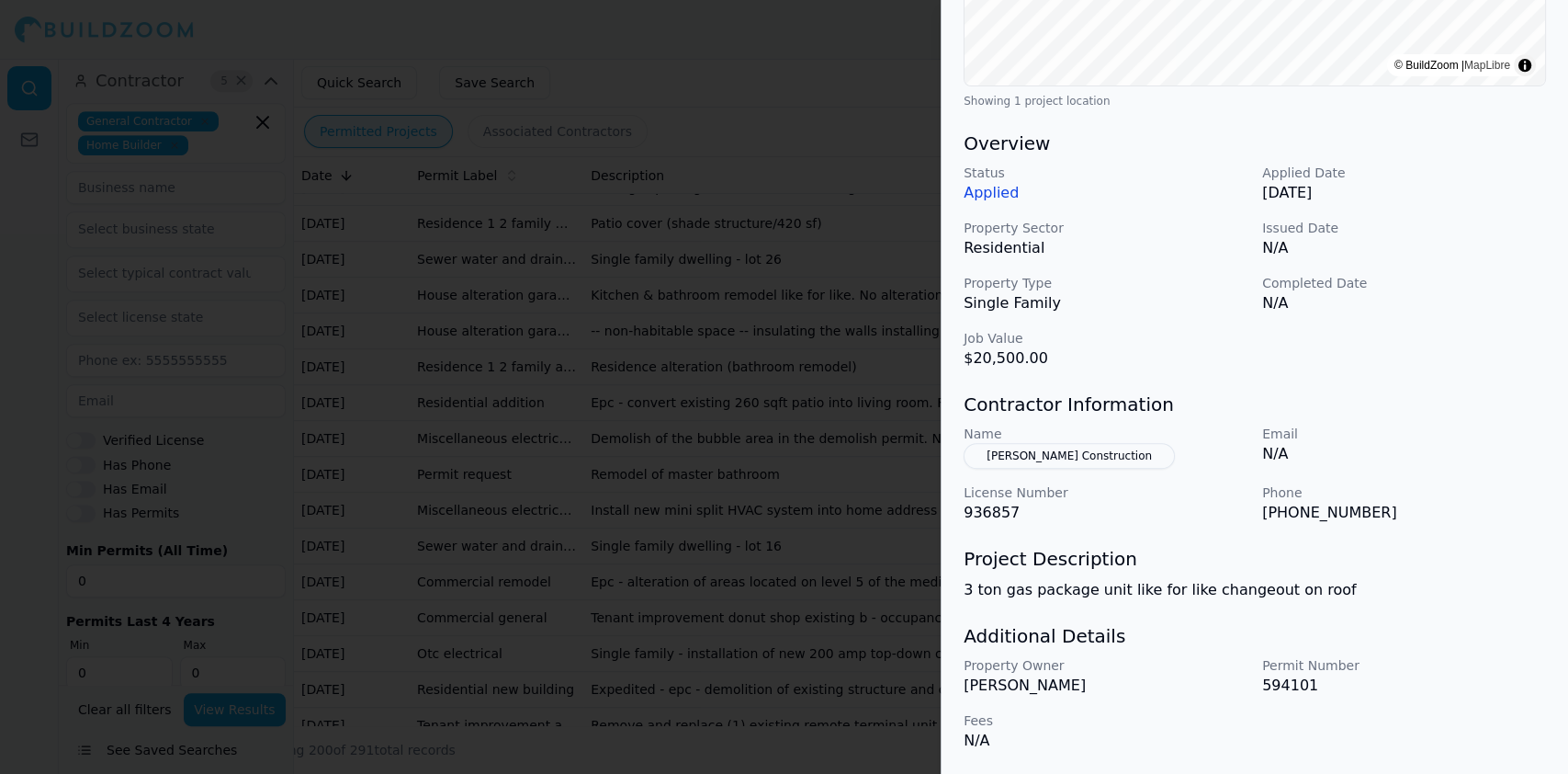
click at [569, 370] on div at bounding box center [784, 387] width 1568 height 774
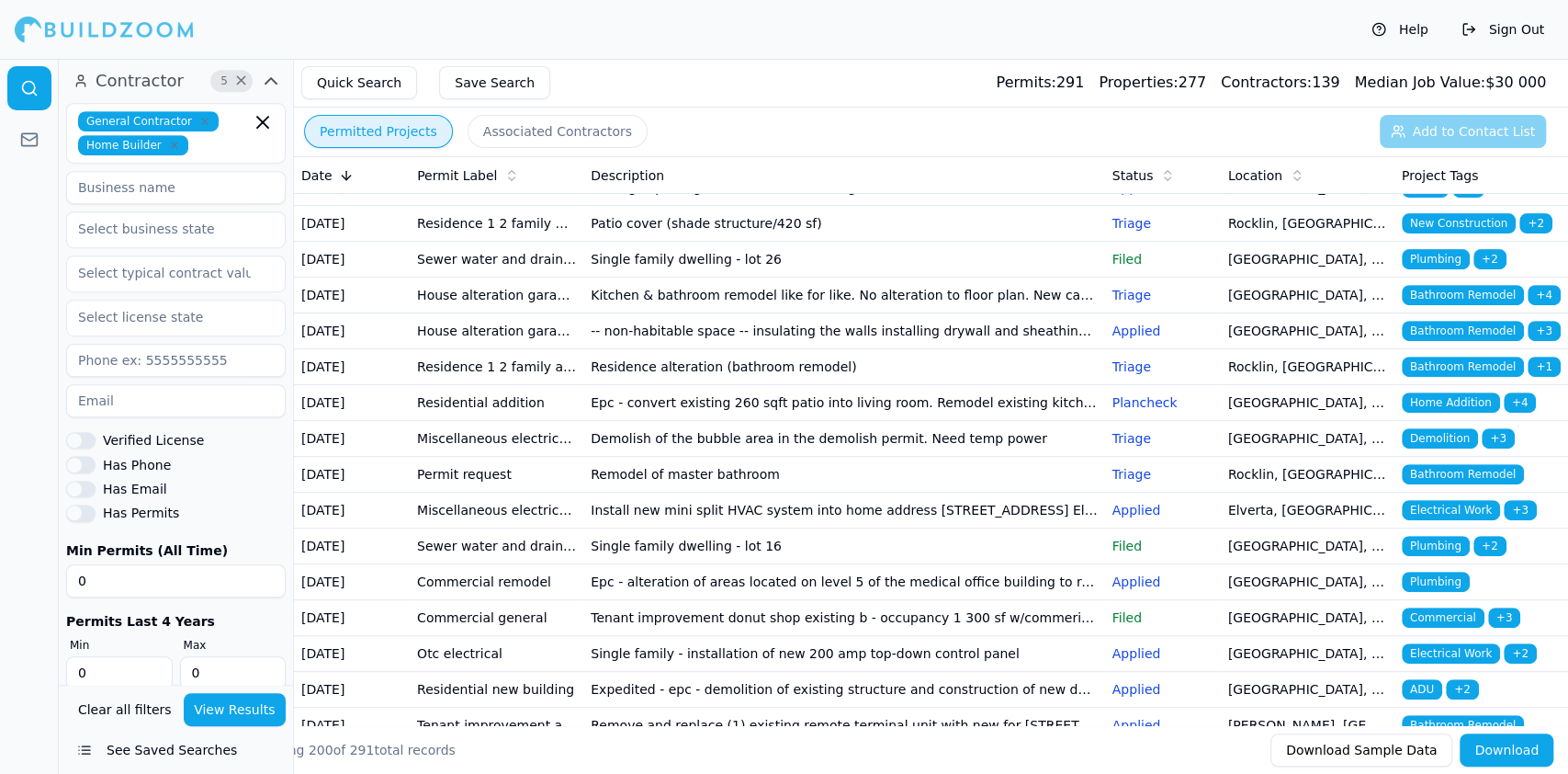
click at [430, 241] on td "Residence 1 2 family new" at bounding box center [497, 224] width 174 height 36
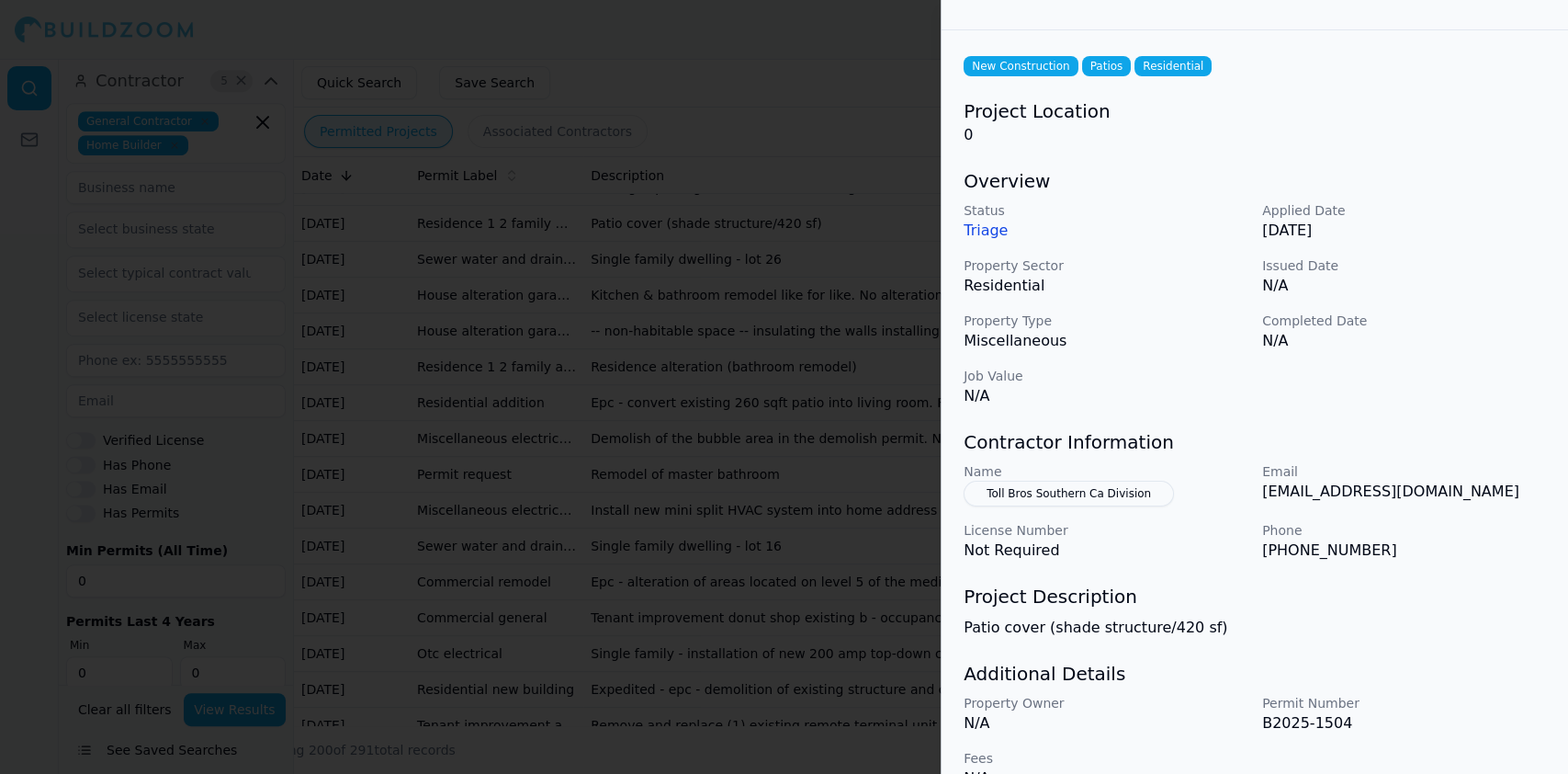
scroll to position [88, 0]
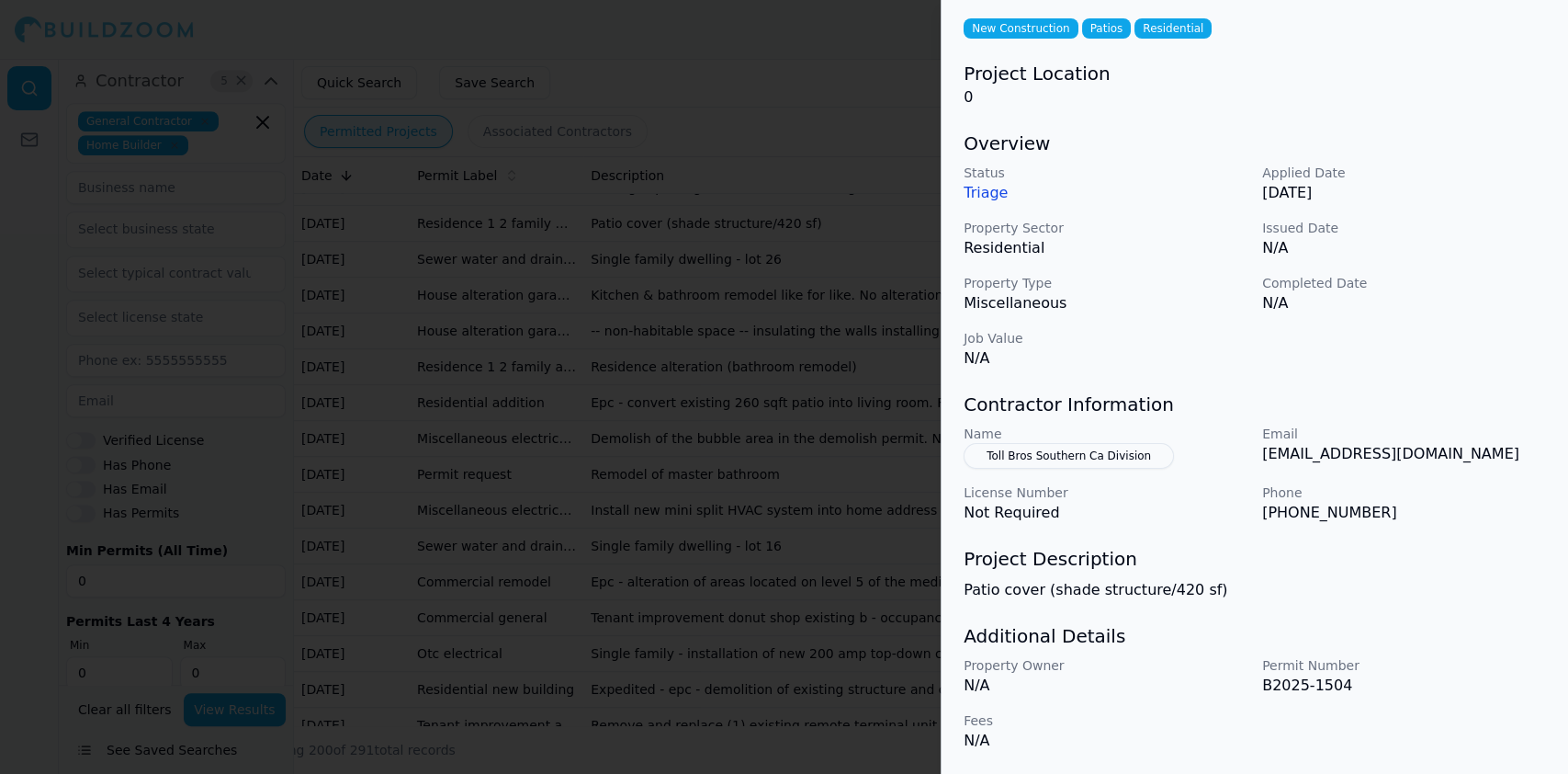
click at [367, 419] on div at bounding box center [784, 387] width 1568 height 774
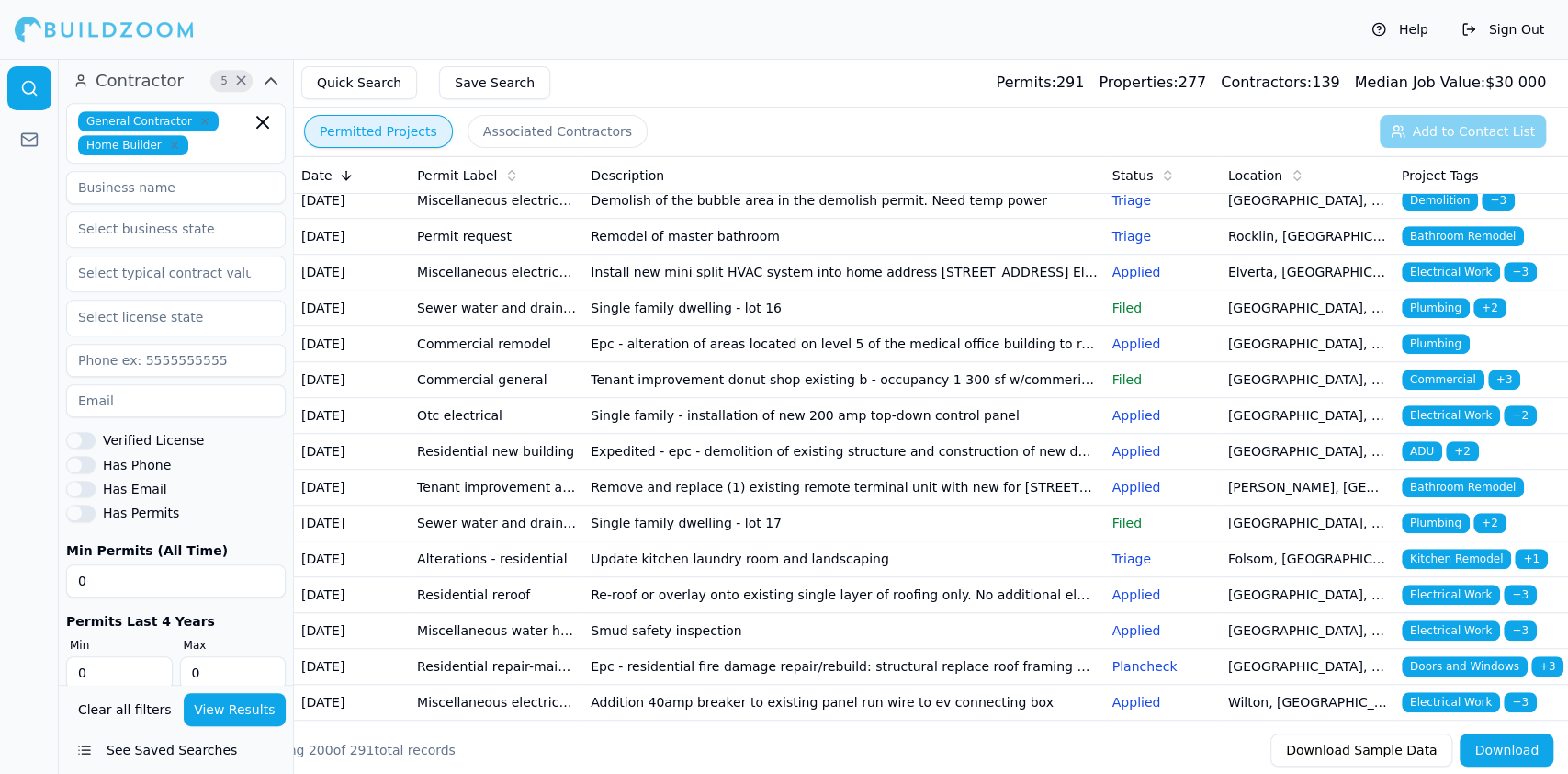
scroll to position [736, 0]
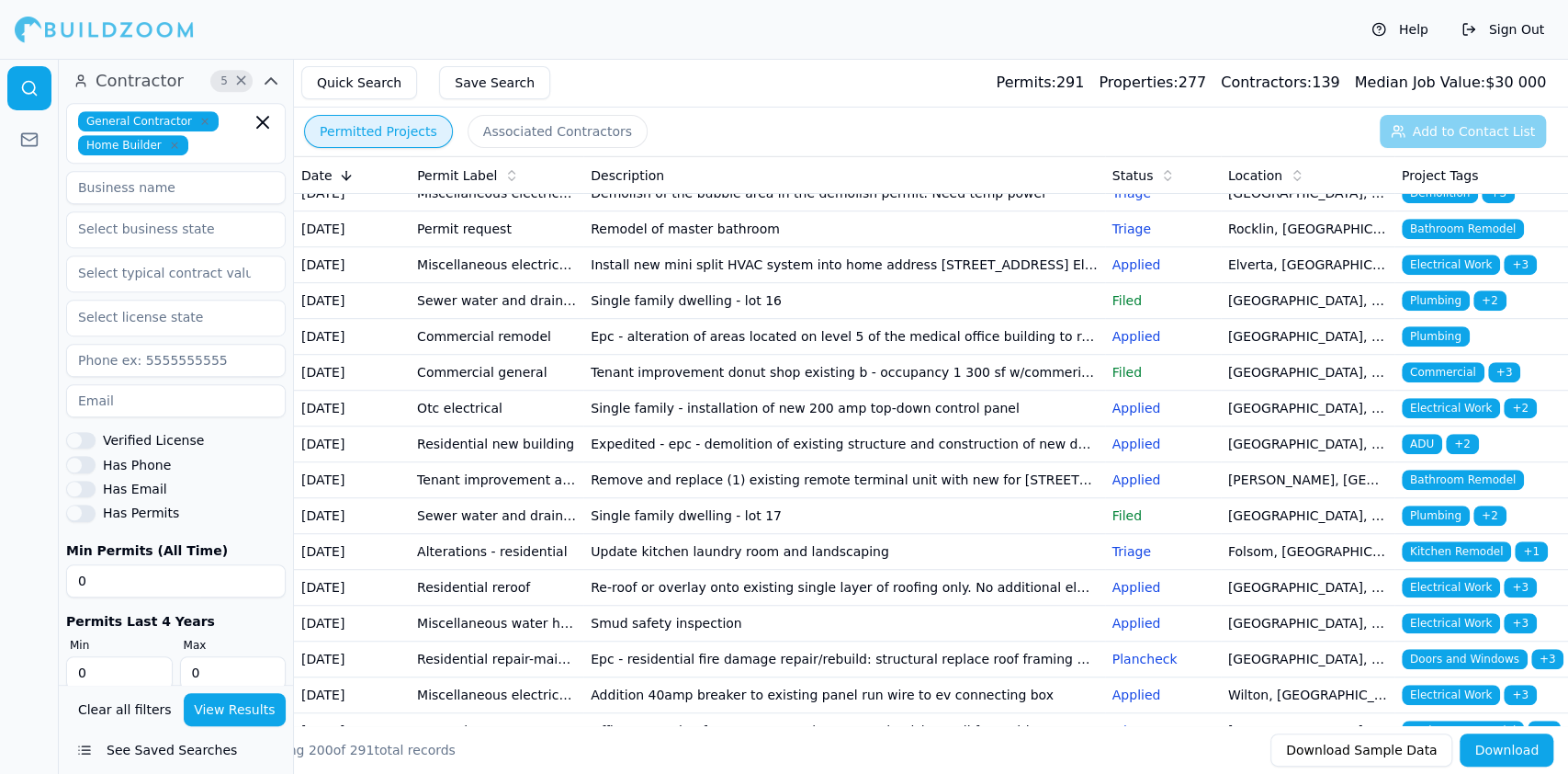
click at [425, 32] on td "Sewer water and drainage miscellaneous" at bounding box center [497, 14] width 174 height 36
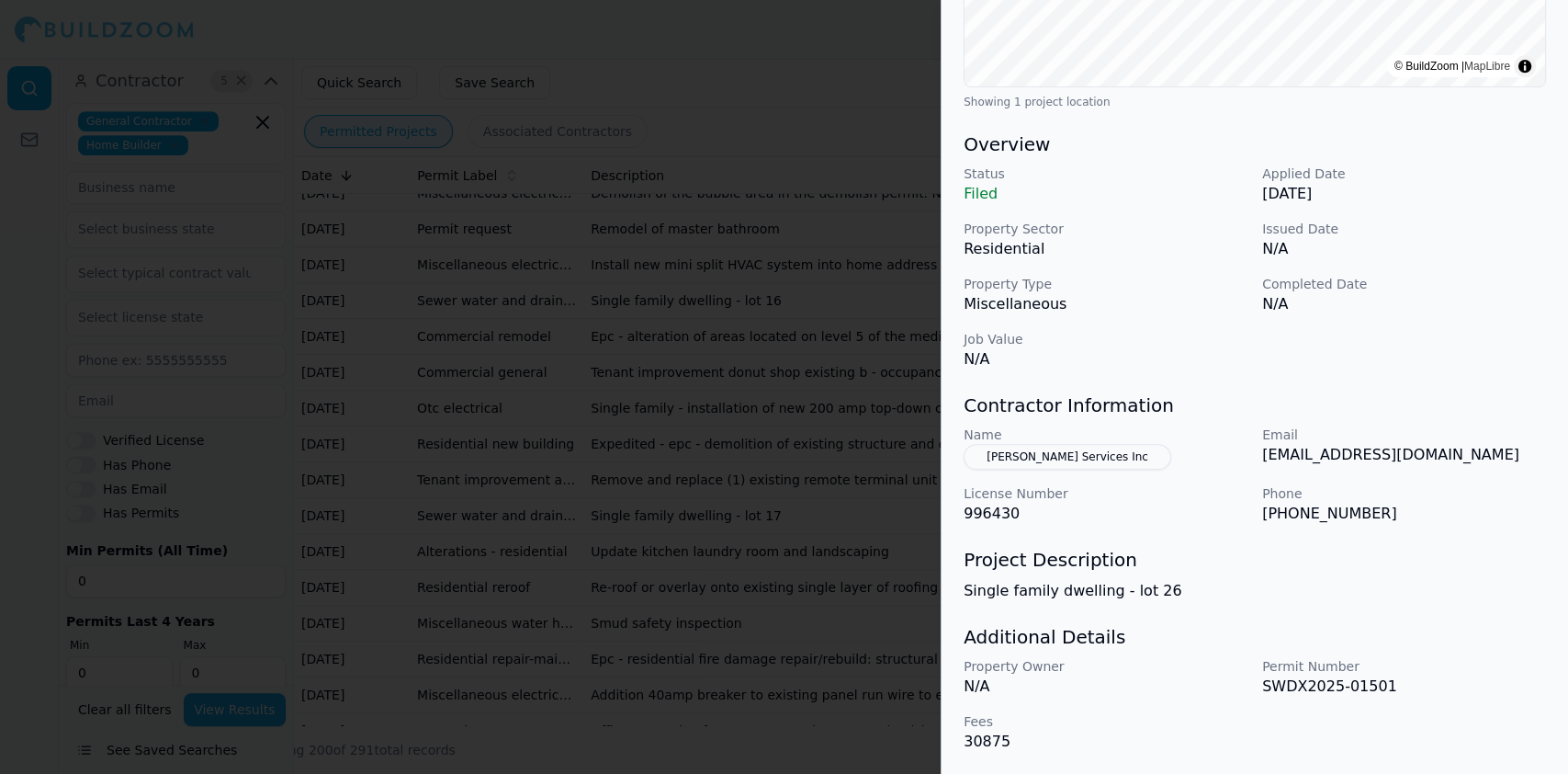
scroll to position [448, 0]
drag, startPoint x: 1157, startPoint y: 460, endPoint x: 956, endPoint y: 470, distance: 201.2
click at [956, 470] on div "Plumbing Residential Sewer Laterals Project Location © BuildZoom | MapLibre Sho…" at bounding box center [1254, 203] width 627 height 1141
copy button "Taylor Morrison Services Inc"
drag, startPoint x: 1261, startPoint y: 517, endPoint x: 1370, endPoint y: 512, distance: 109.1
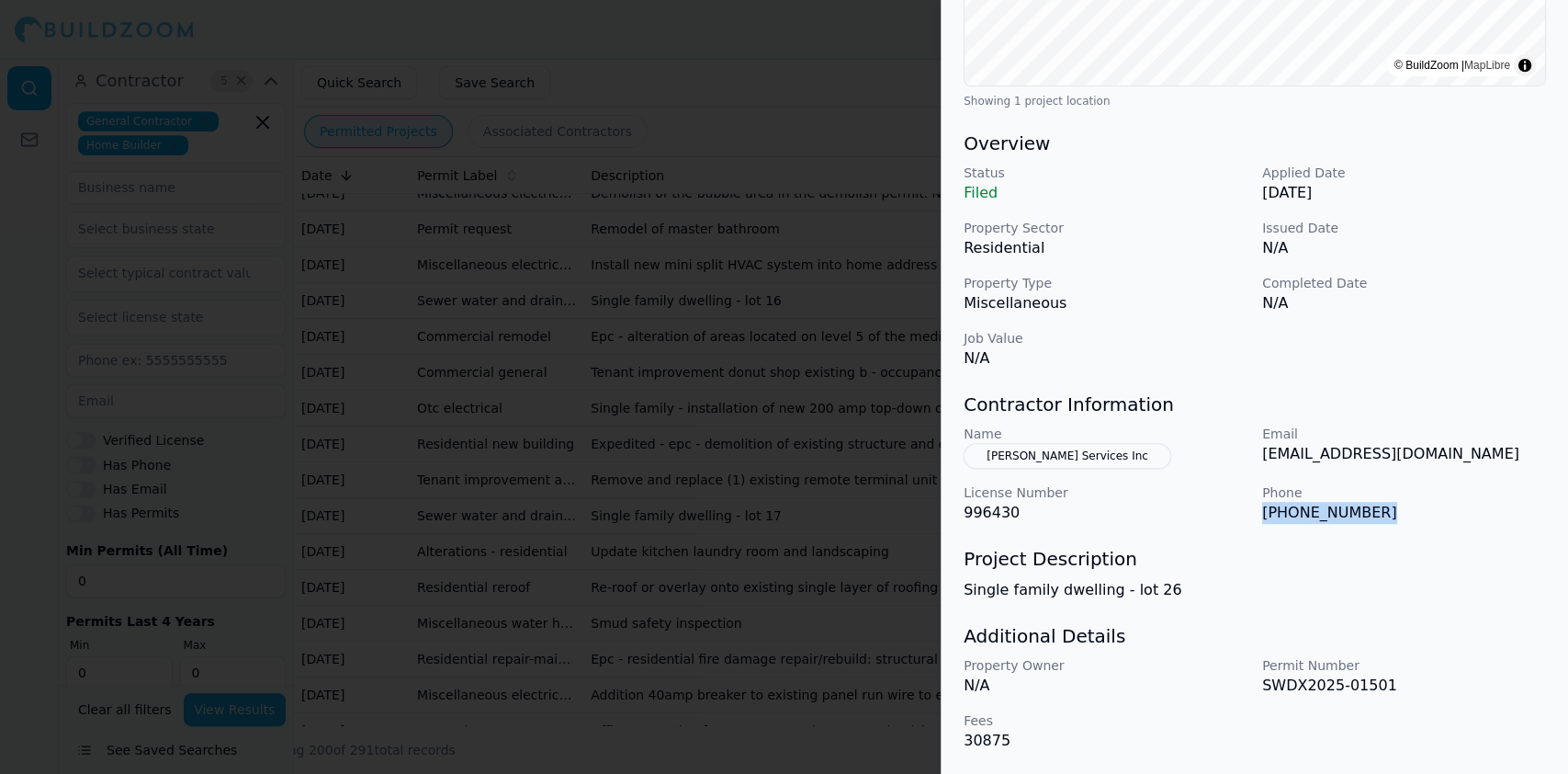
click at [1370, 512] on div "Name Taylor Morrison Services Inc Email ycamera@taylormorrison.com License Numb…" at bounding box center [1255, 474] width 583 height 99
copy p "(916) 932-0950"
drag, startPoint x: 1265, startPoint y: 448, endPoint x: 1461, endPoint y: 470, distance: 197.2
click at [1461, 471] on div "Name Taylor Morrison Services Inc Email ycamera@taylormorrison.com License Numb…" at bounding box center [1255, 474] width 583 height 99
copy p "ycamera@taylormorrison.com"
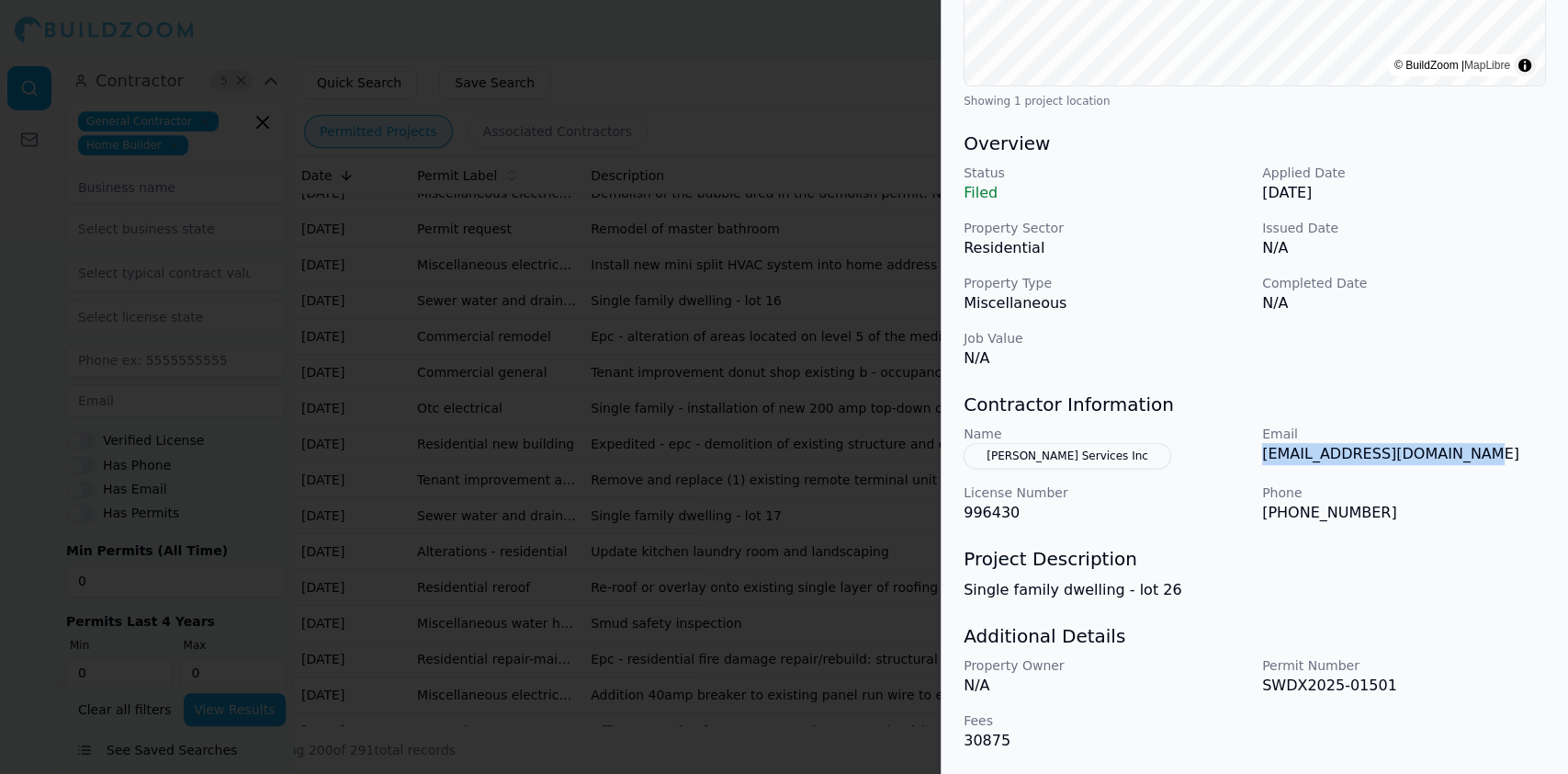
click at [532, 387] on div at bounding box center [784, 387] width 1568 height 774
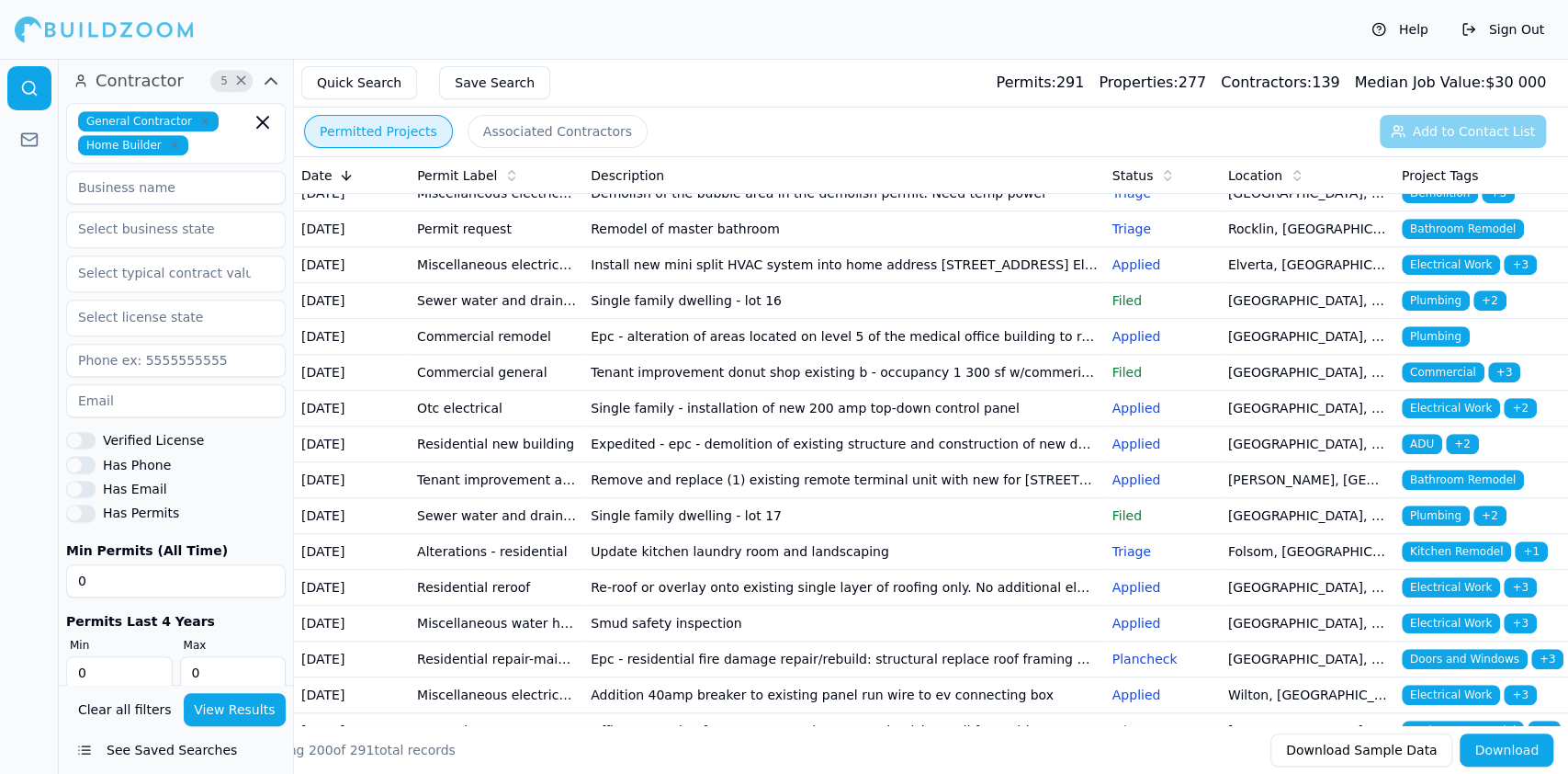
click at [447, 32] on td "Sewer water and drainage miscellaneous" at bounding box center [497, 14] width 174 height 36
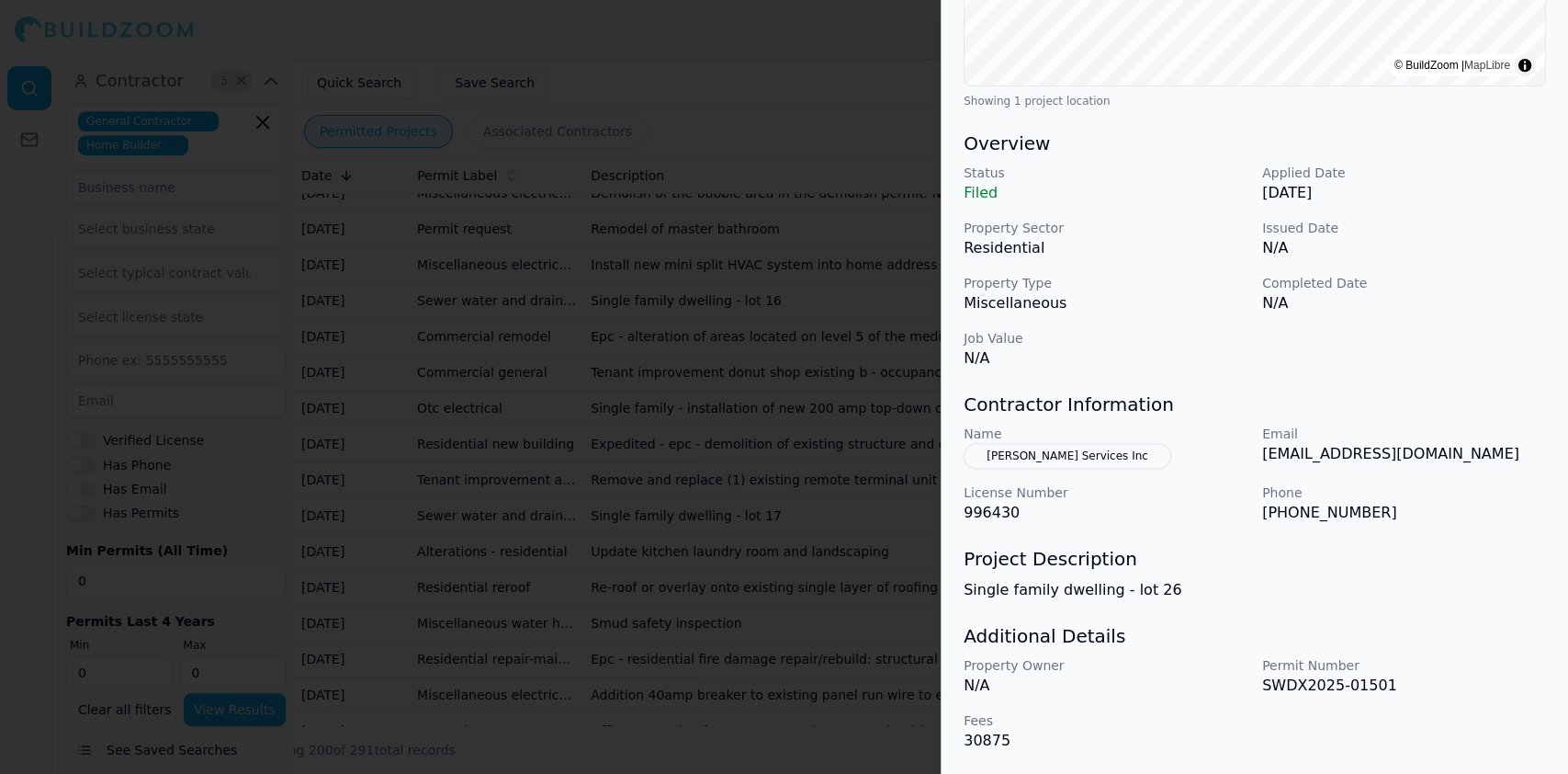
click at [511, 325] on div at bounding box center [784, 387] width 1568 height 774
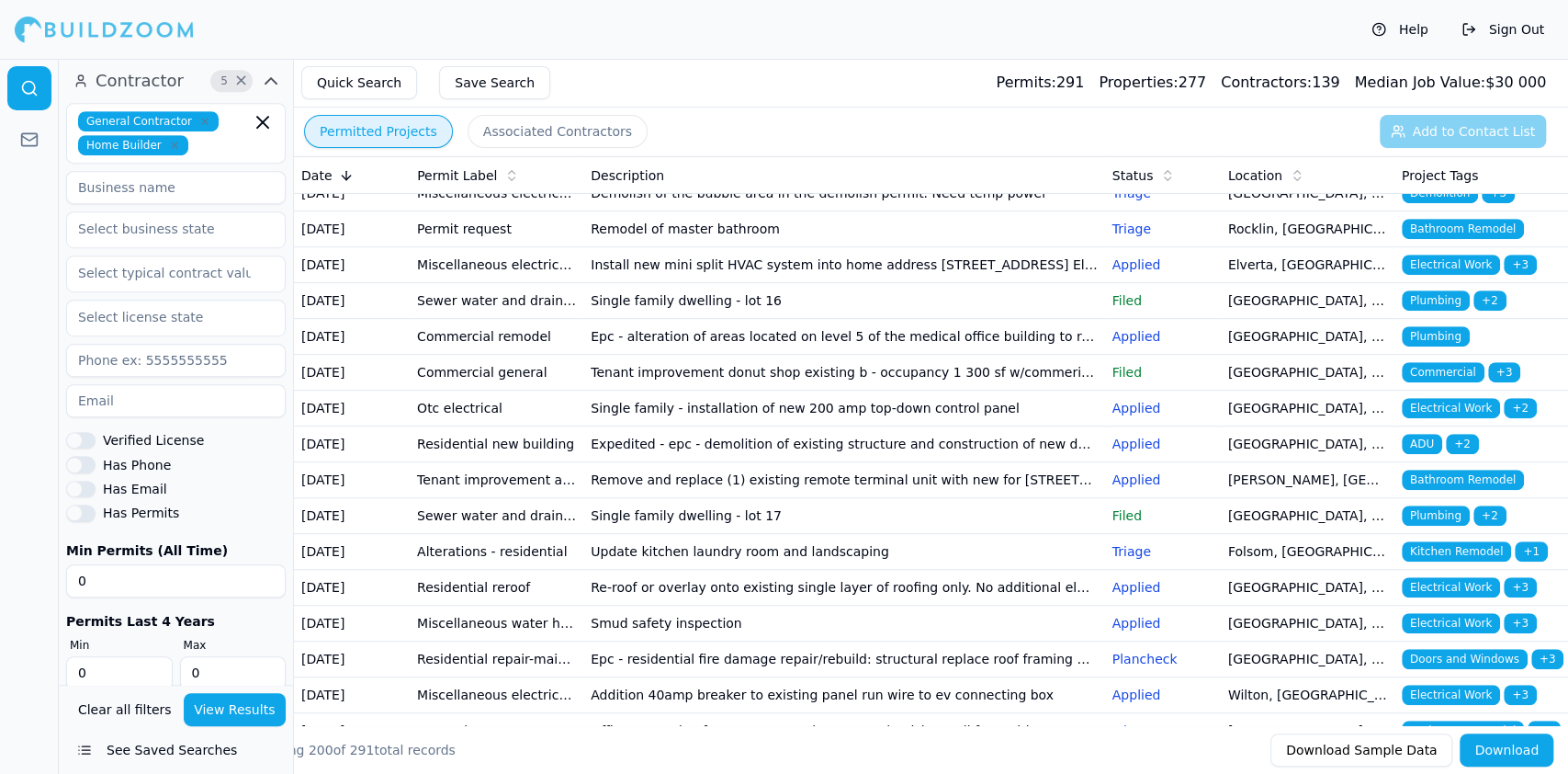
click at [497, 68] on td "House alteration garage conversion to living space/adu (no new sqft) kitchen/ba…" at bounding box center [497, 51] width 174 height 36
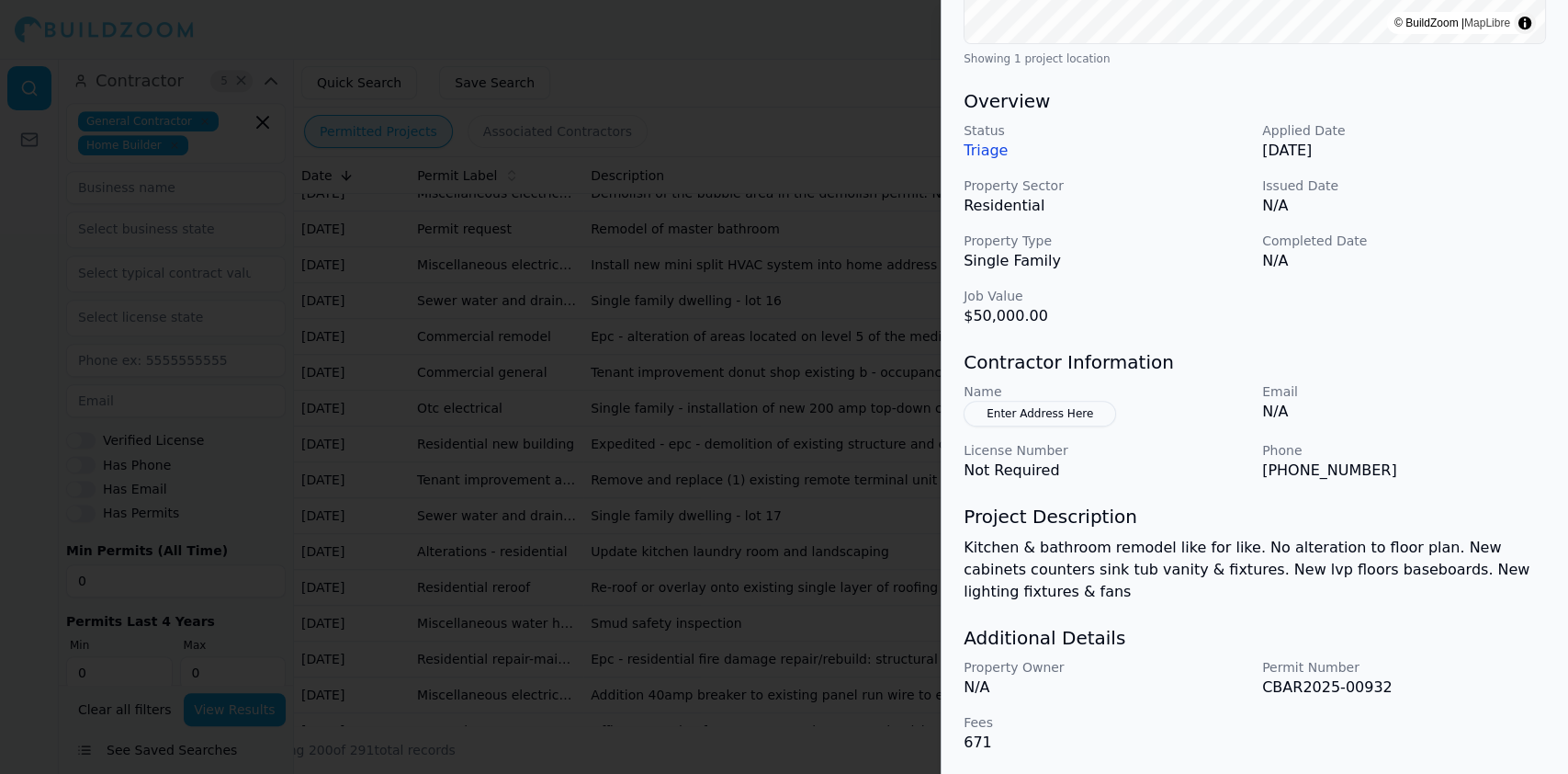
scroll to position [492, 0]
click at [1110, 544] on p "Kitchen & bathroom remodel like for like. No alteration to floor plan. New cabi…" at bounding box center [1255, 568] width 583 height 66
click at [352, 379] on div at bounding box center [784, 387] width 1568 height 774
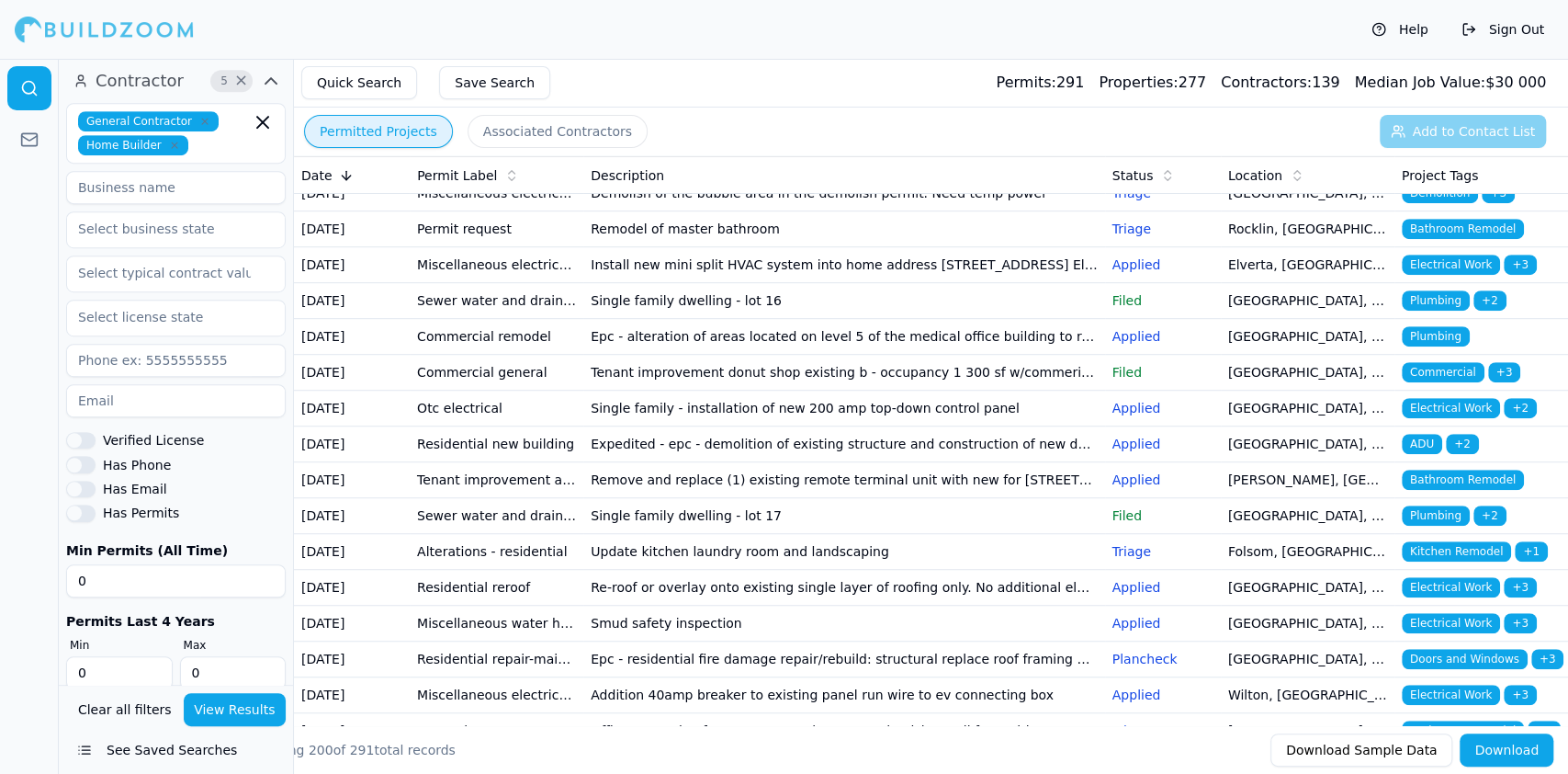
click at [429, 68] on td "House alteration garage conversion to living space/adu (no new sqft) kitchen/ba…" at bounding box center [497, 51] width 174 height 36
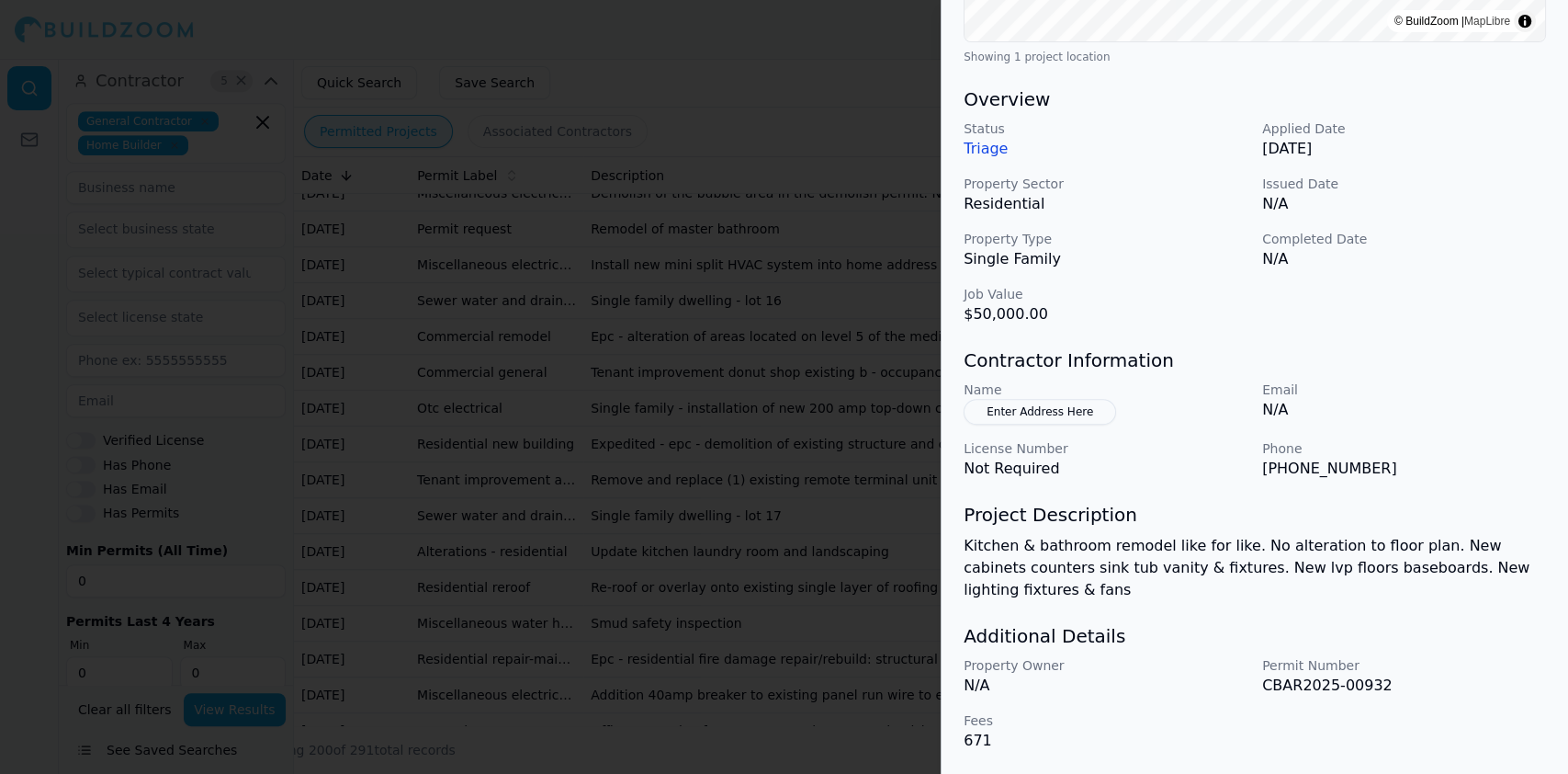
click at [483, 348] on div at bounding box center [784, 387] width 1568 height 774
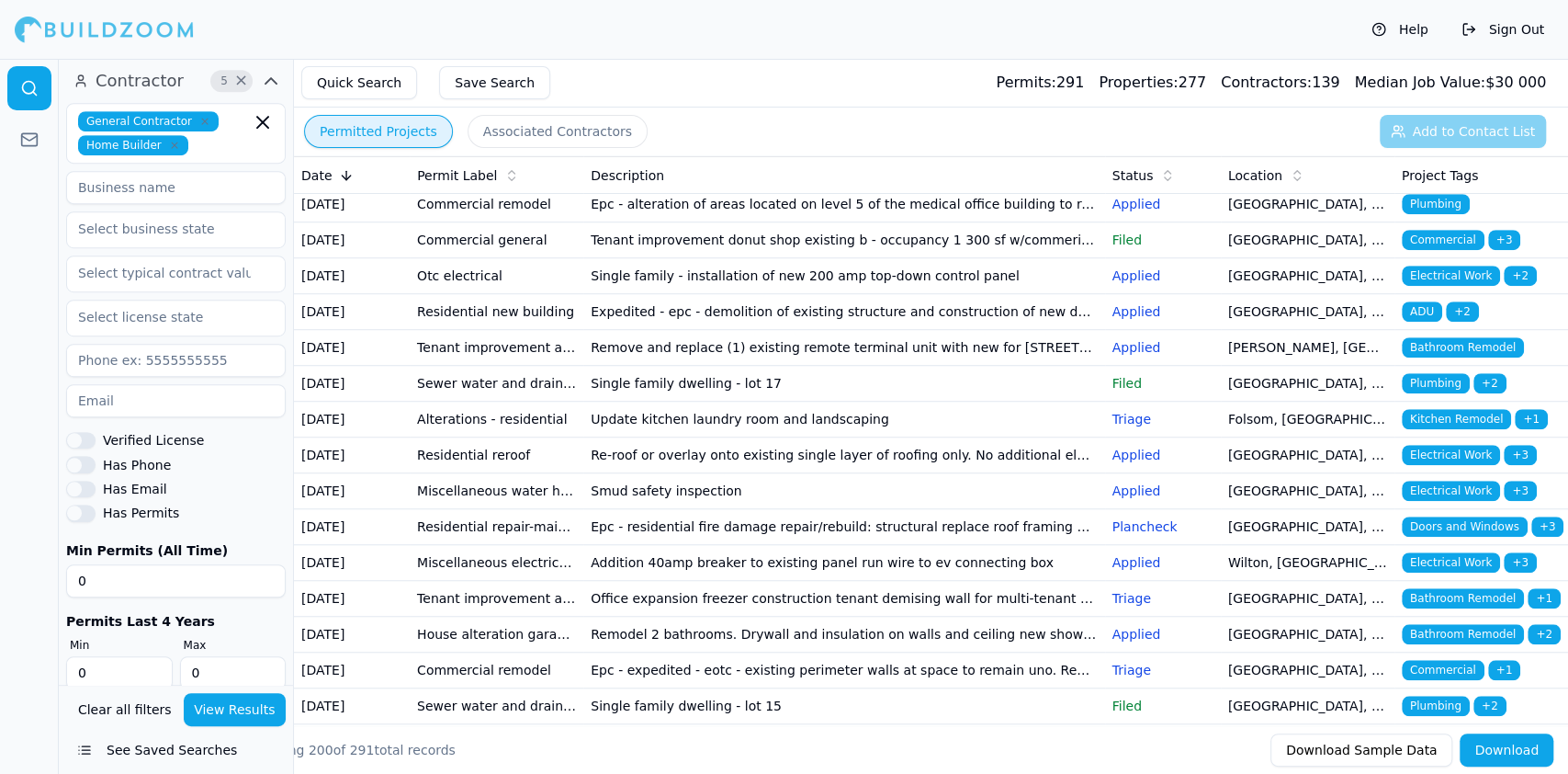
scroll to position [980, 0]
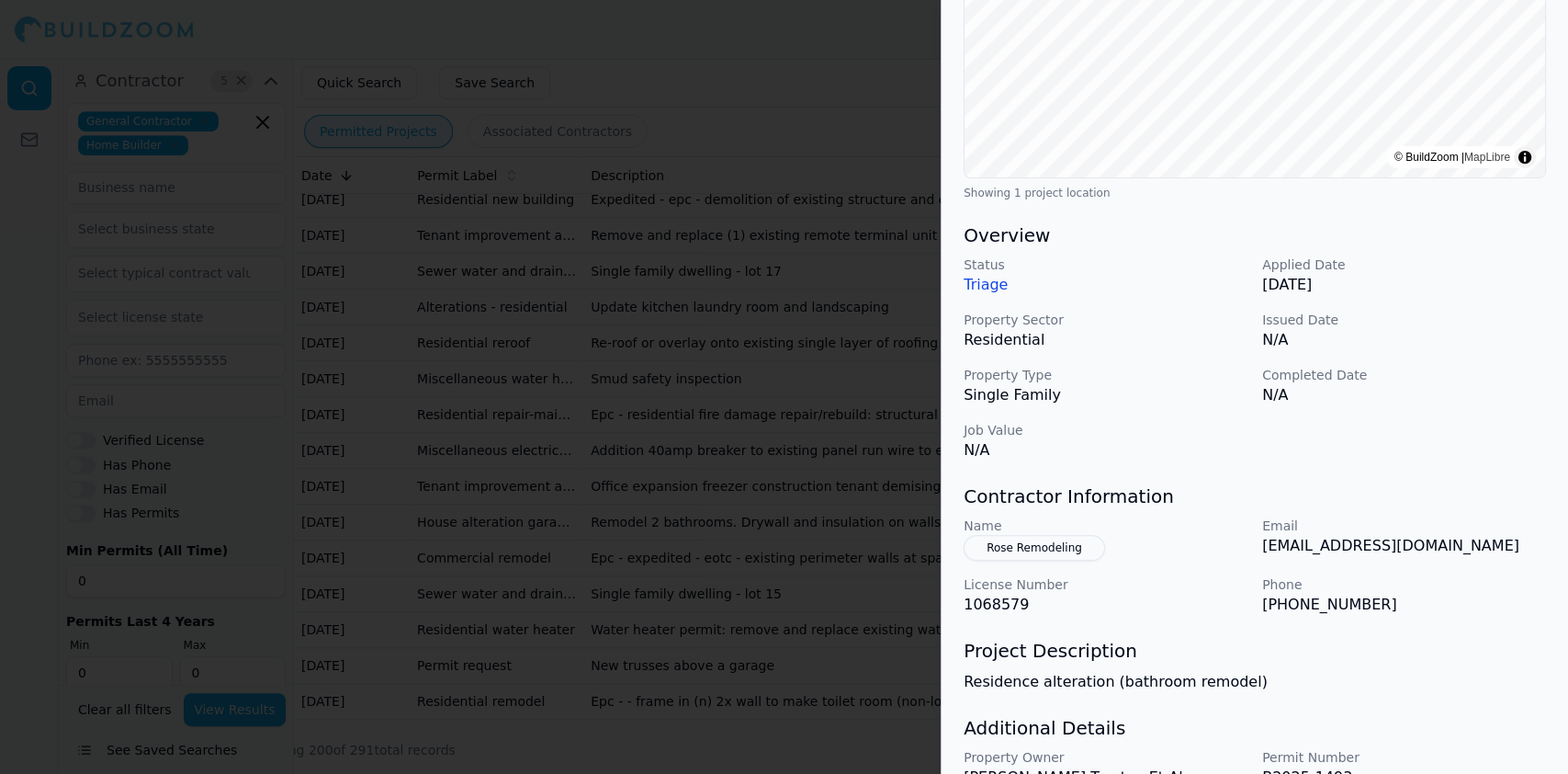
scroll to position [324, 0]
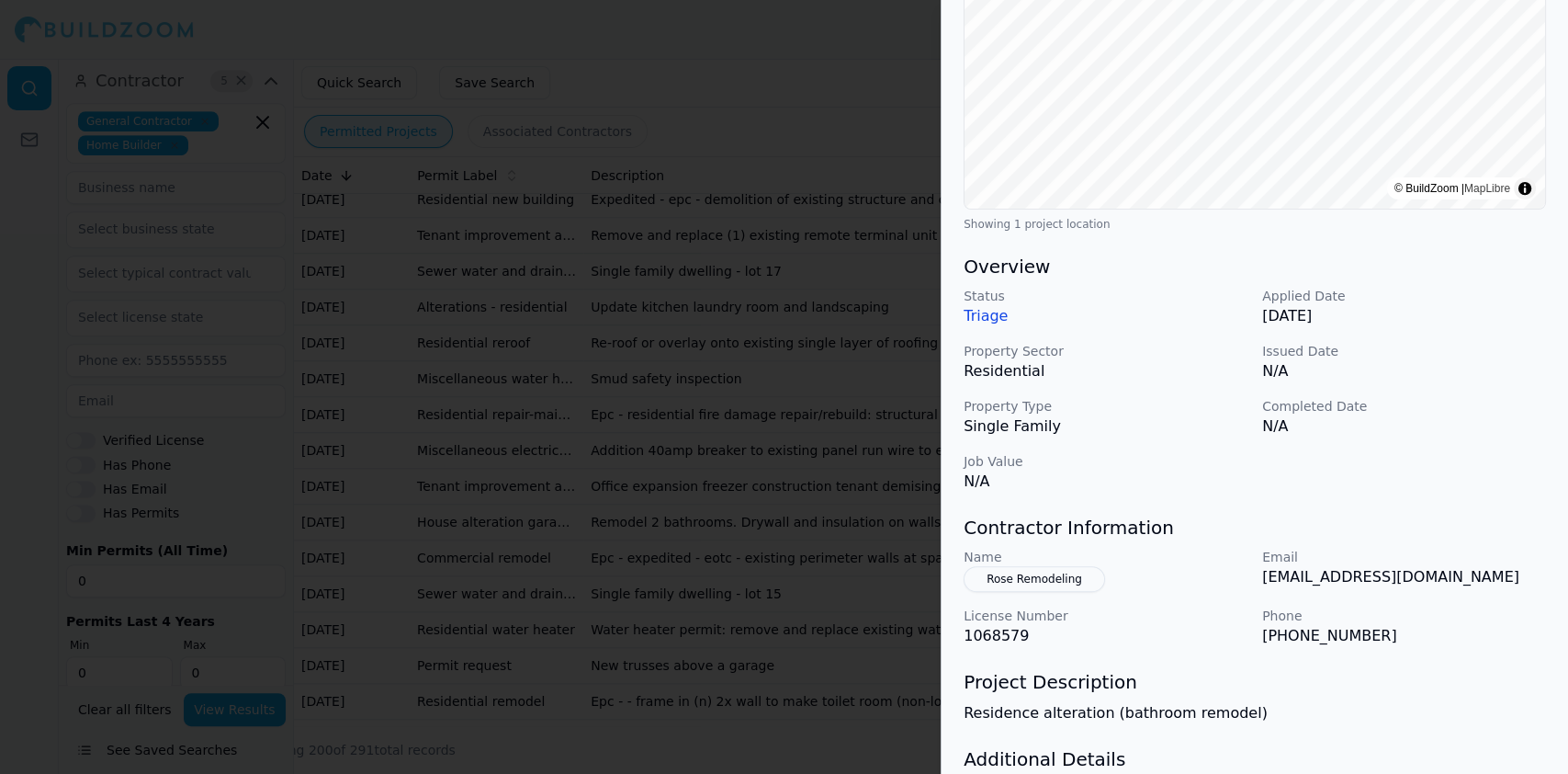
click at [427, 263] on div at bounding box center [784, 387] width 1568 height 774
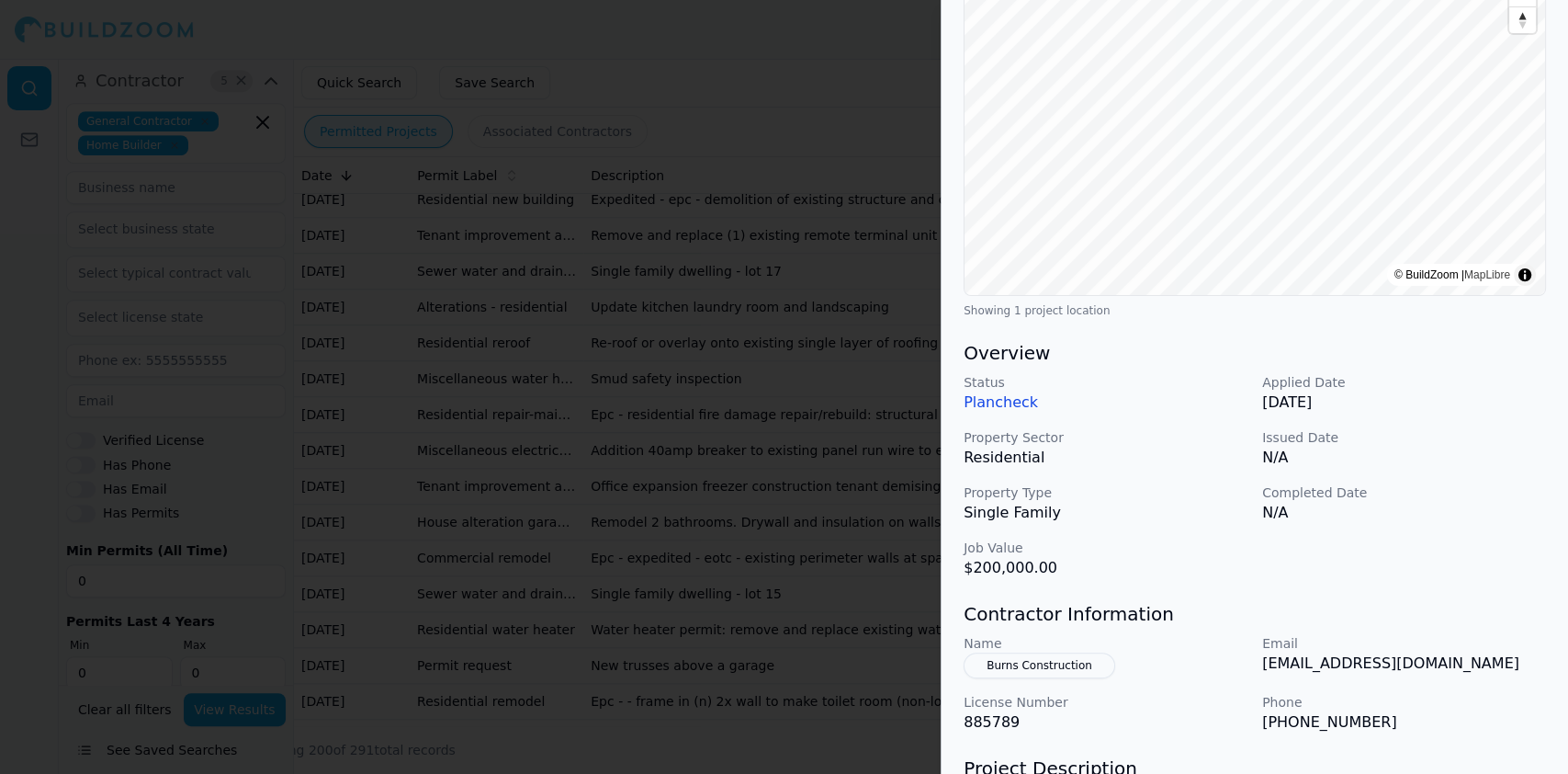
scroll to position [367, 0]
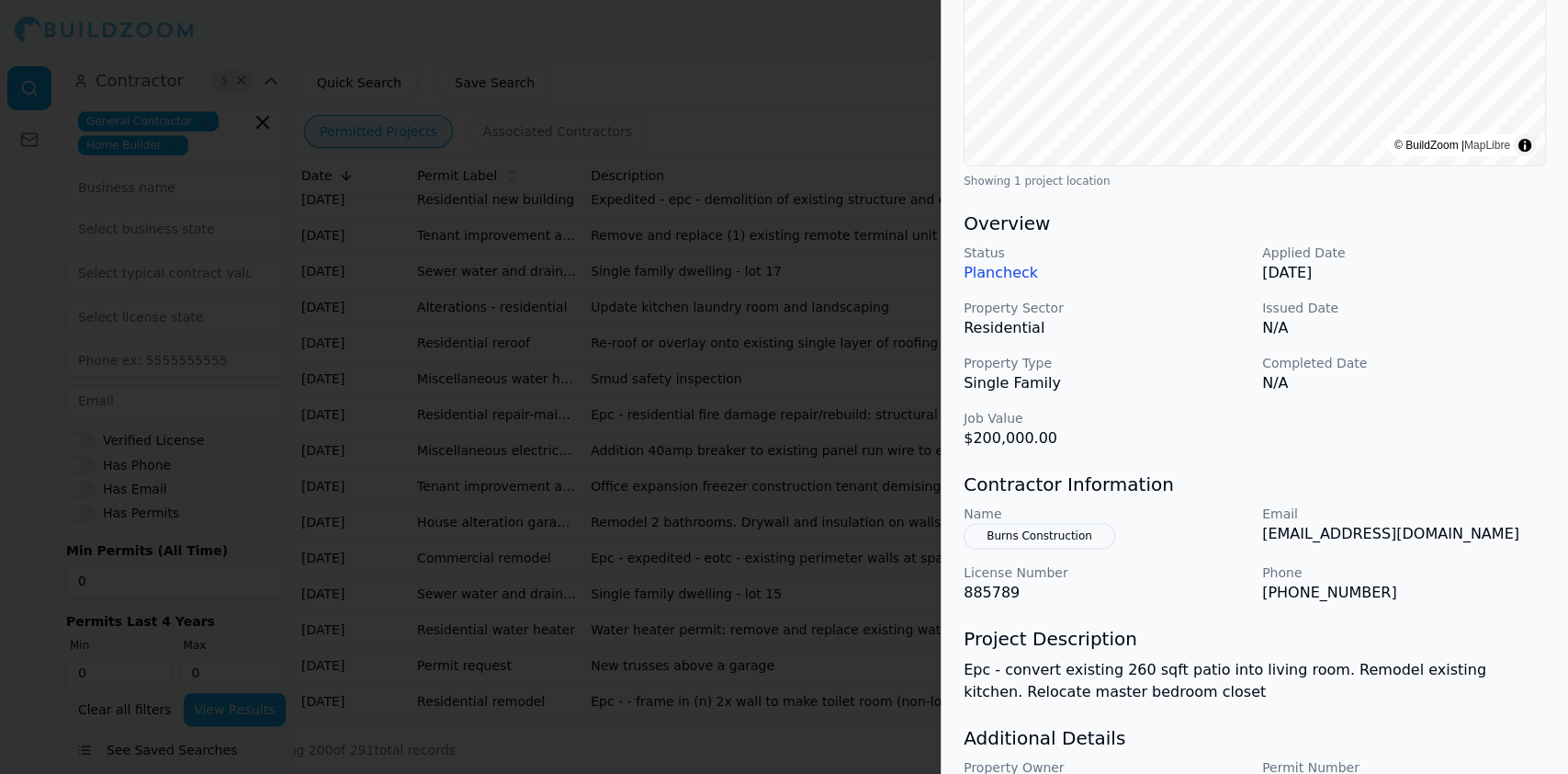
click at [371, 217] on div at bounding box center [784, 387] width 1568 height 774
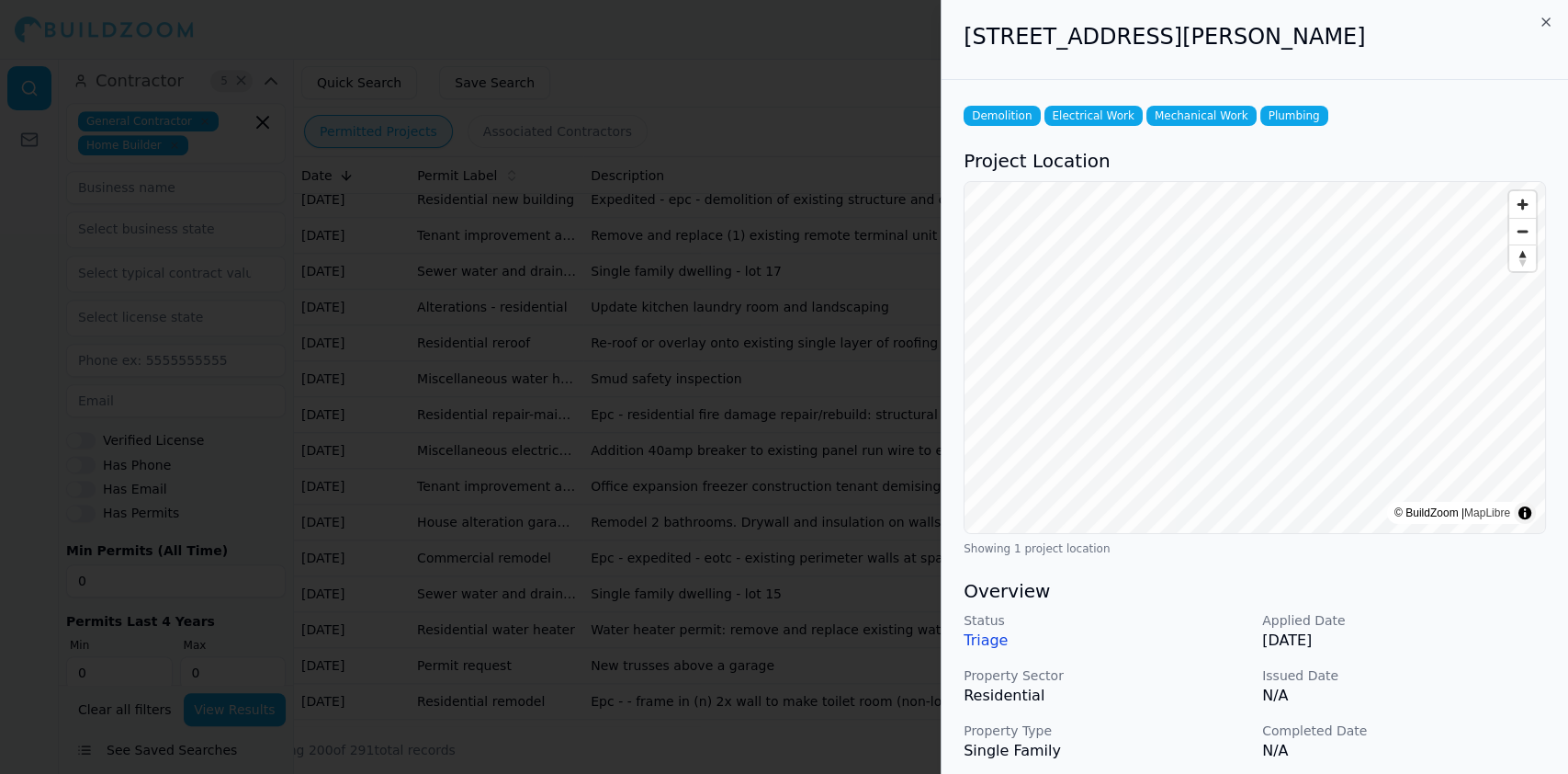
scroll to position [448, 0]
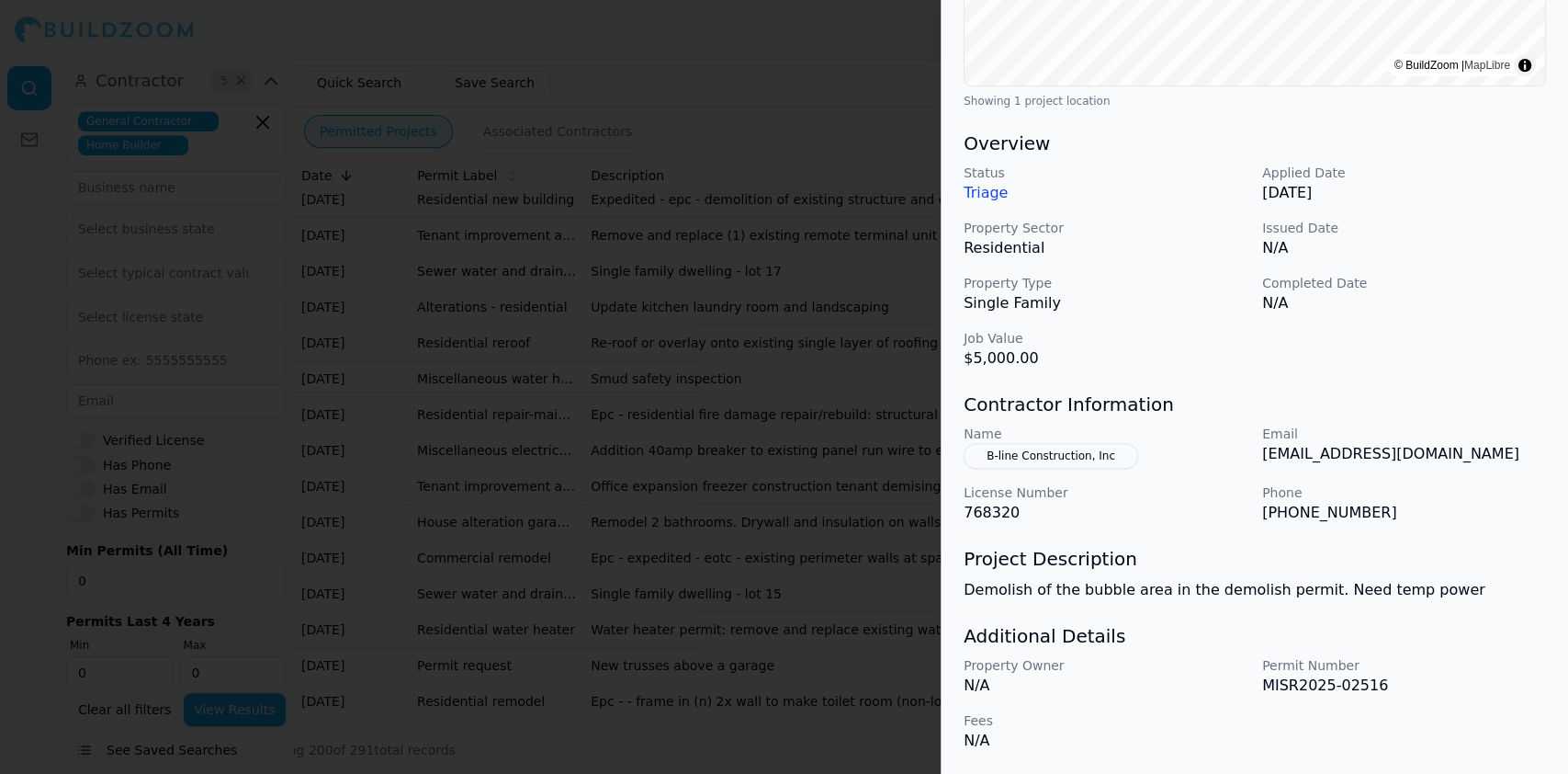
click at [1140, 454] on div "Name B-line Construction, Inc" at bounding box center [1106, 447] width 284 height 44
click at [491, 417] on div at bounding box center [784, 387] width 1568 height 774
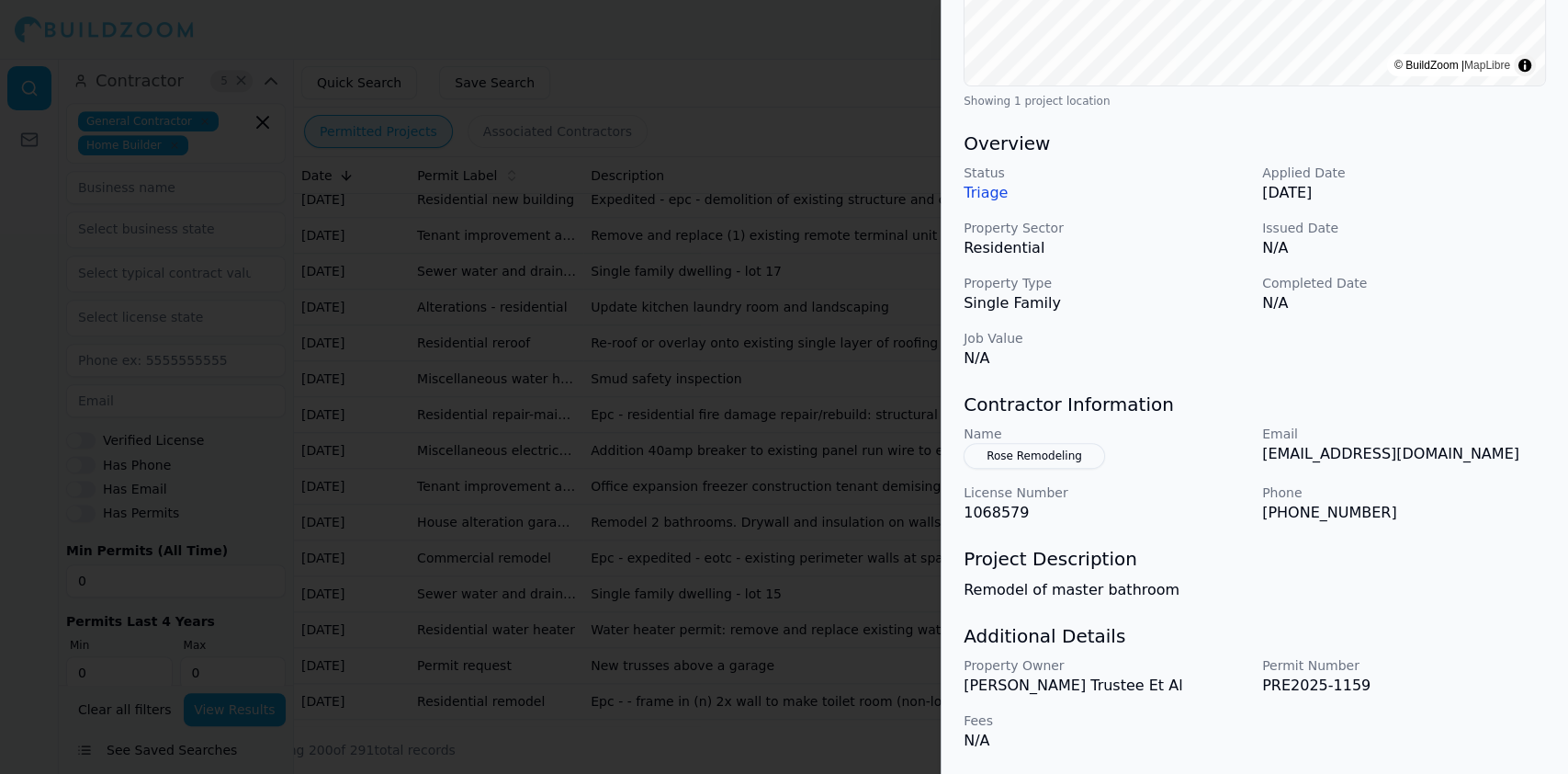
click at [426, 329] on div at bounding box center [784, 387] width 1568 height 774
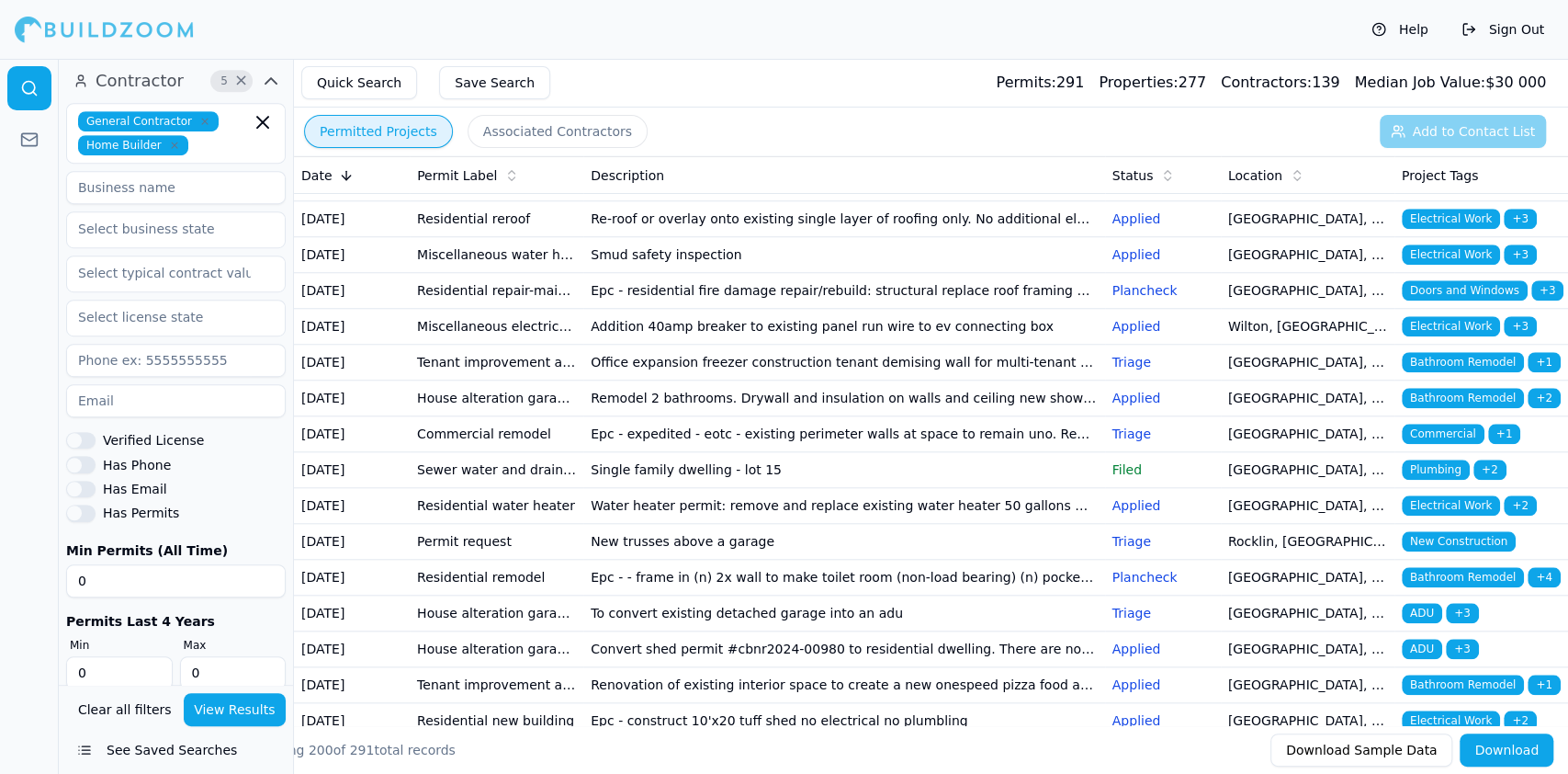
scroll to position [1225, 0]
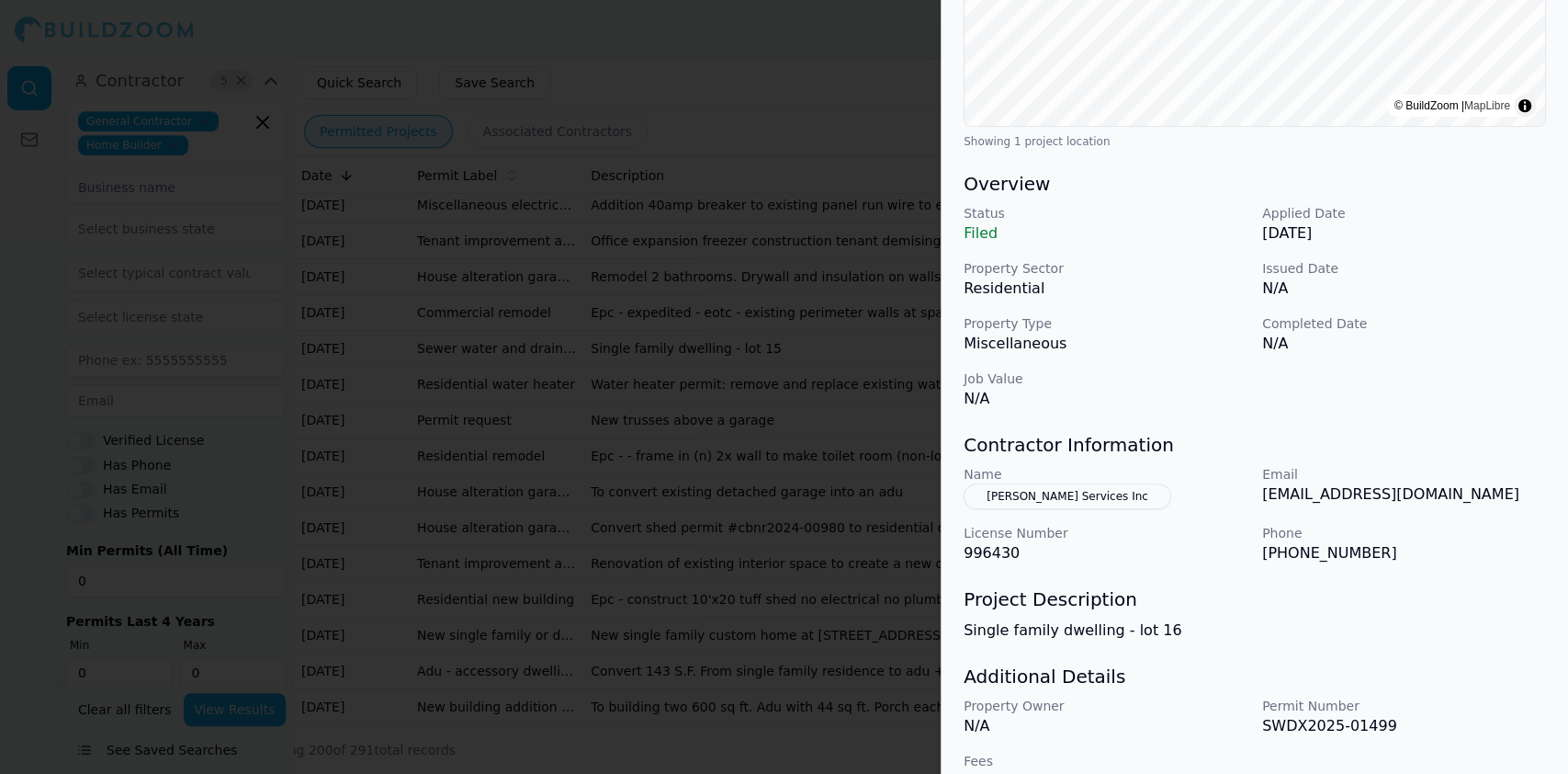
scroll to position [448, 0]
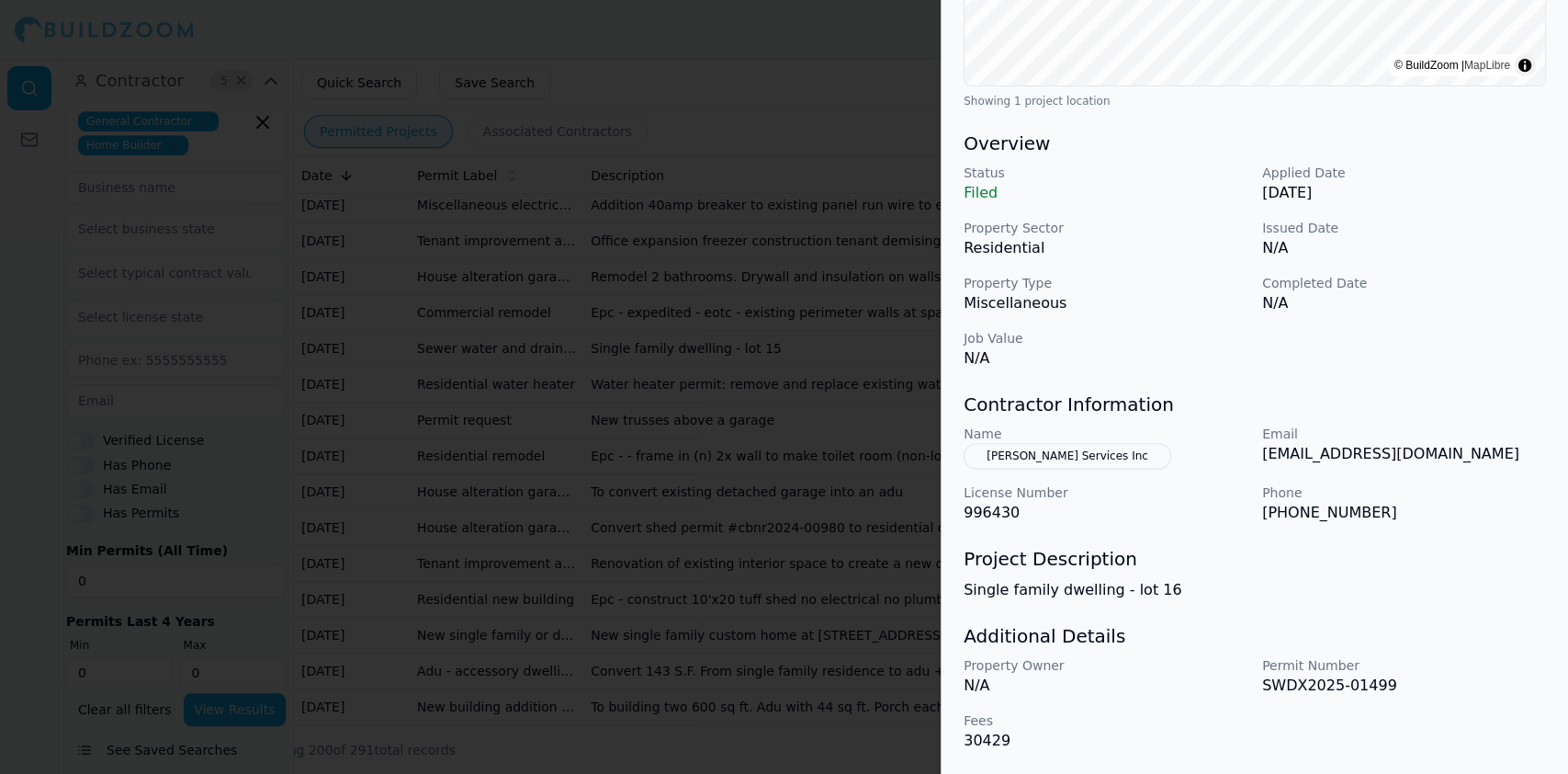
click at [364, 218] on div at bounding box center [784, 387] width 1568 height 774
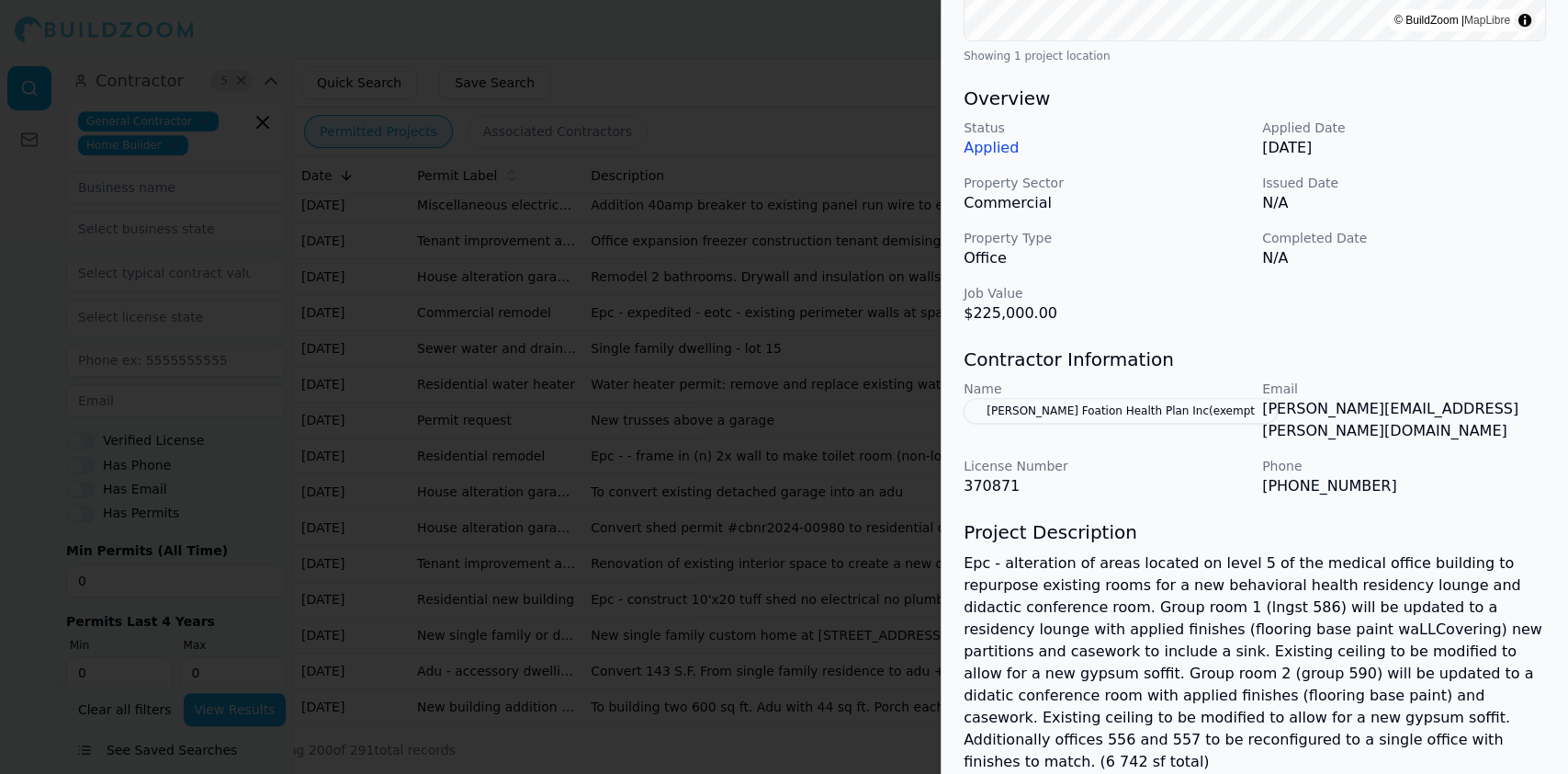
scroll to position [613, 0]
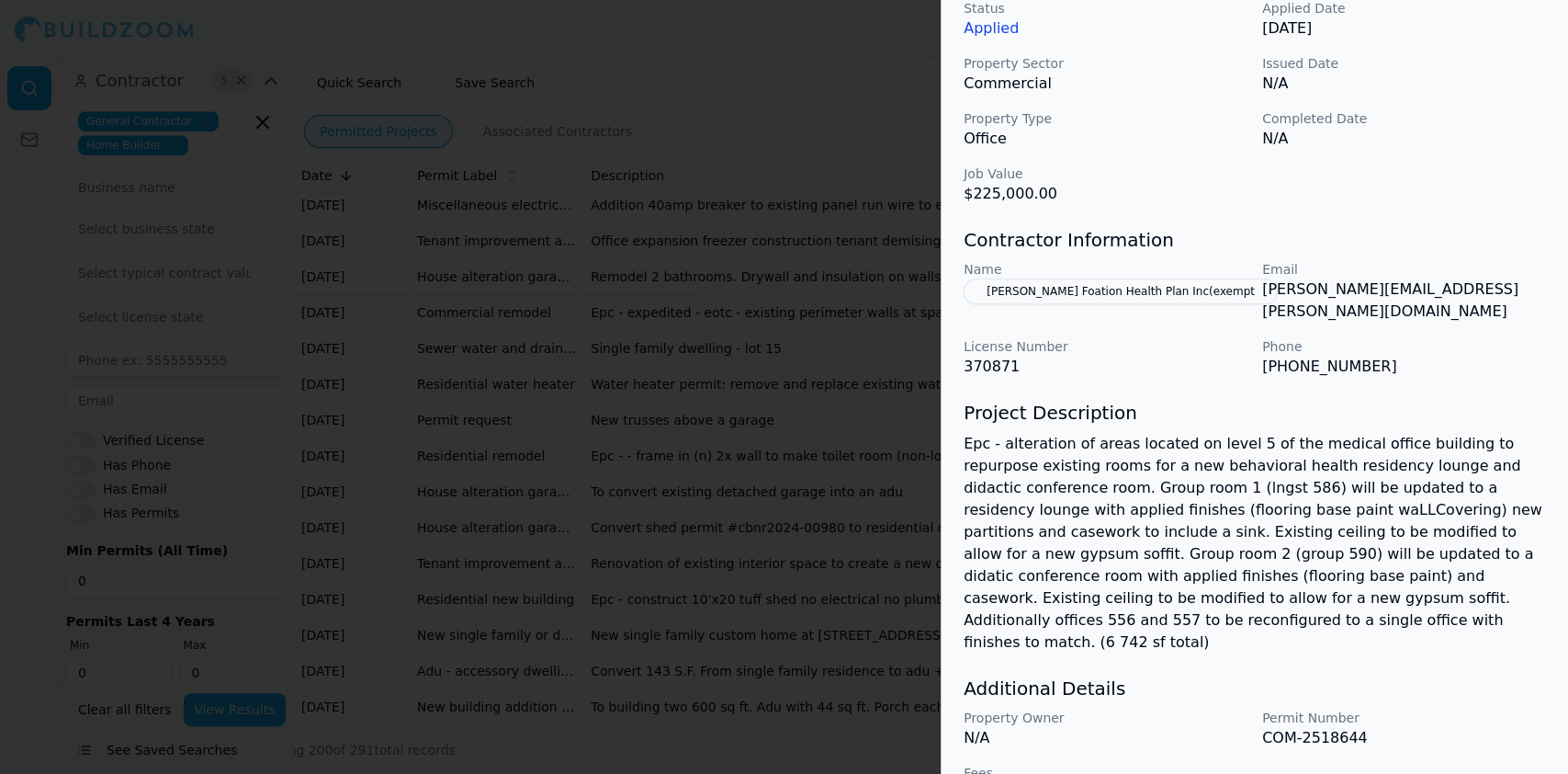
click at [467, 361] on div at bounding box center [784, 387] width 1568 height 774
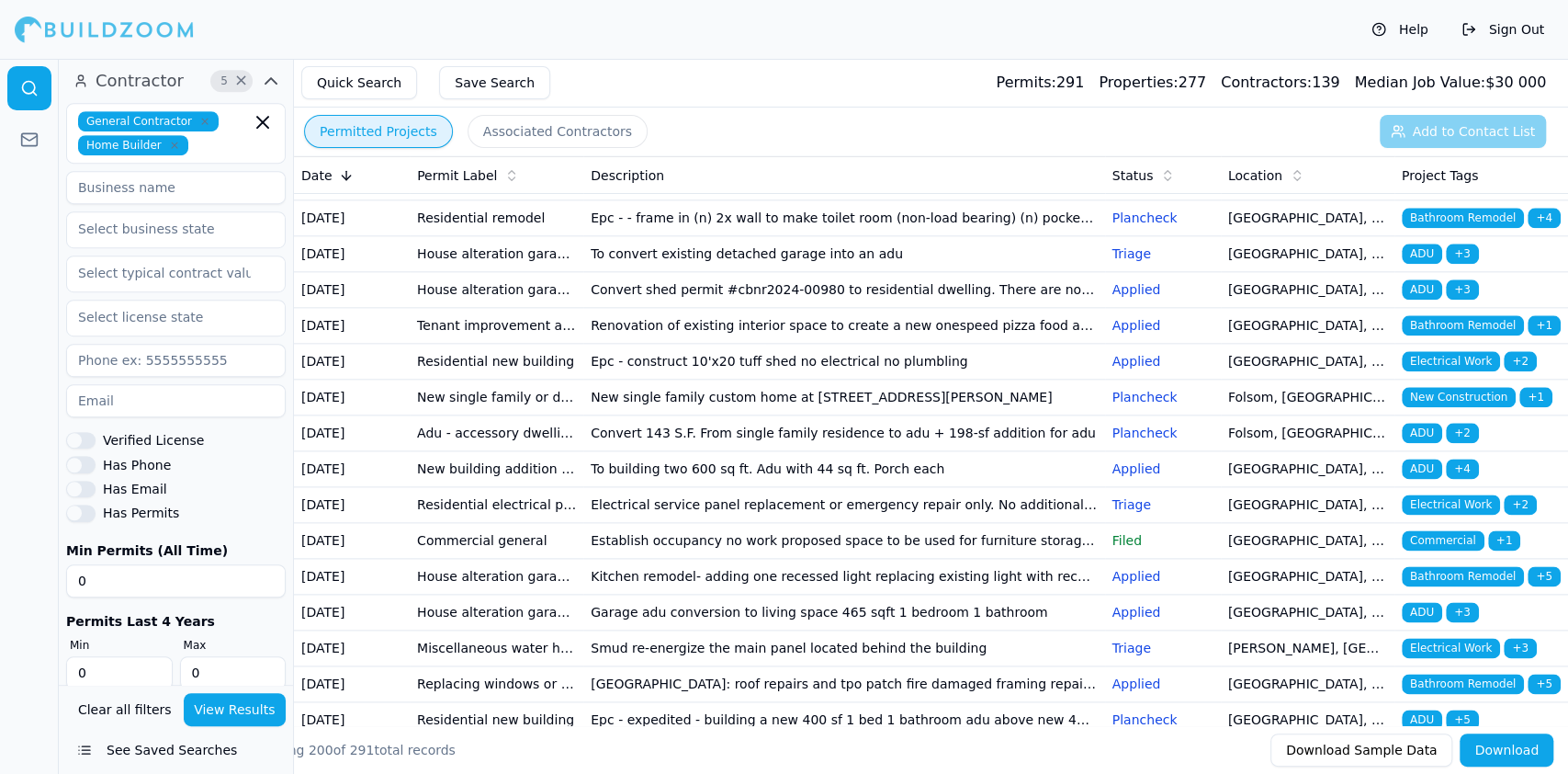
scroll to position [1471, 0]
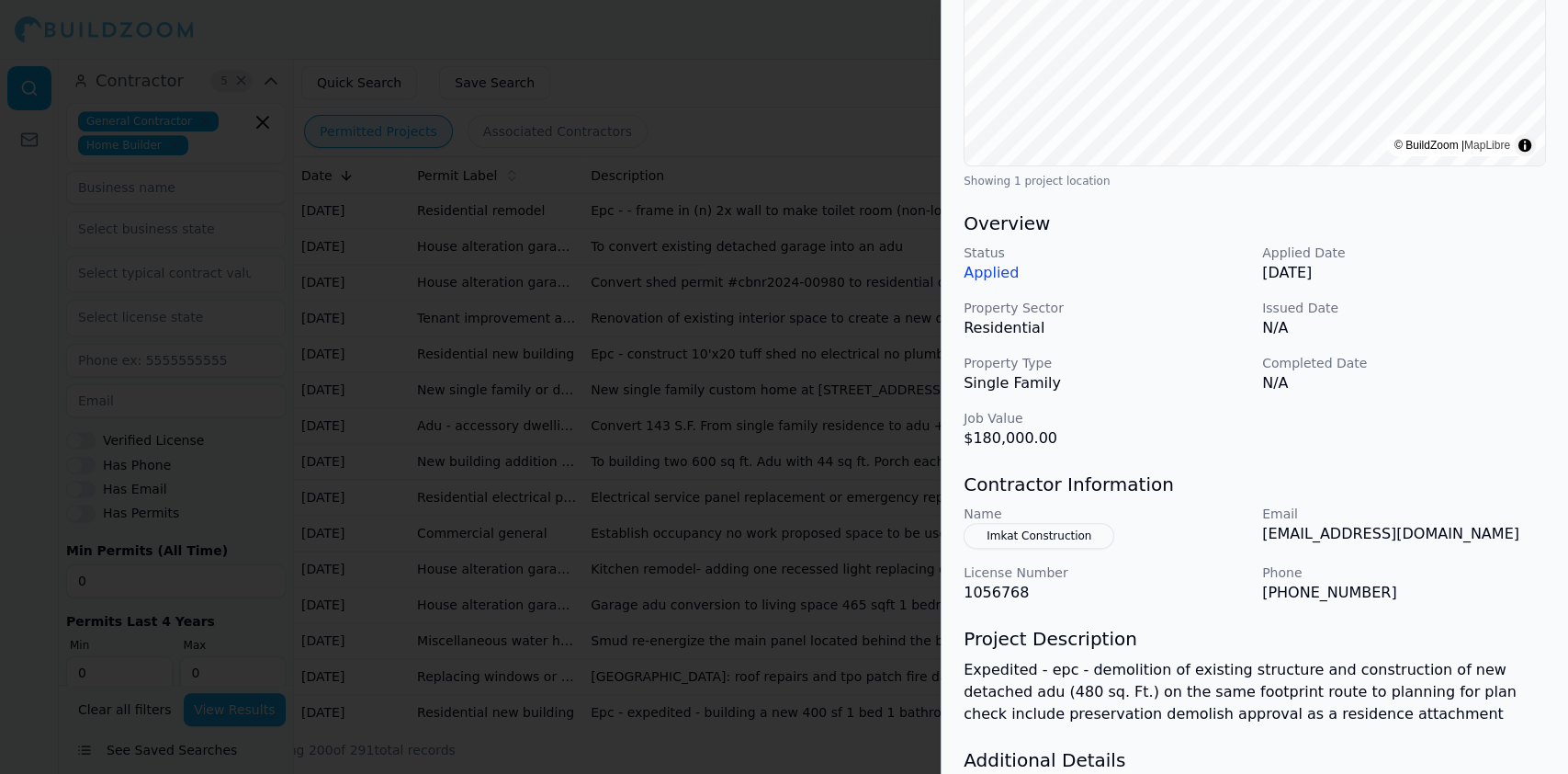
scroll to position [490, 0]
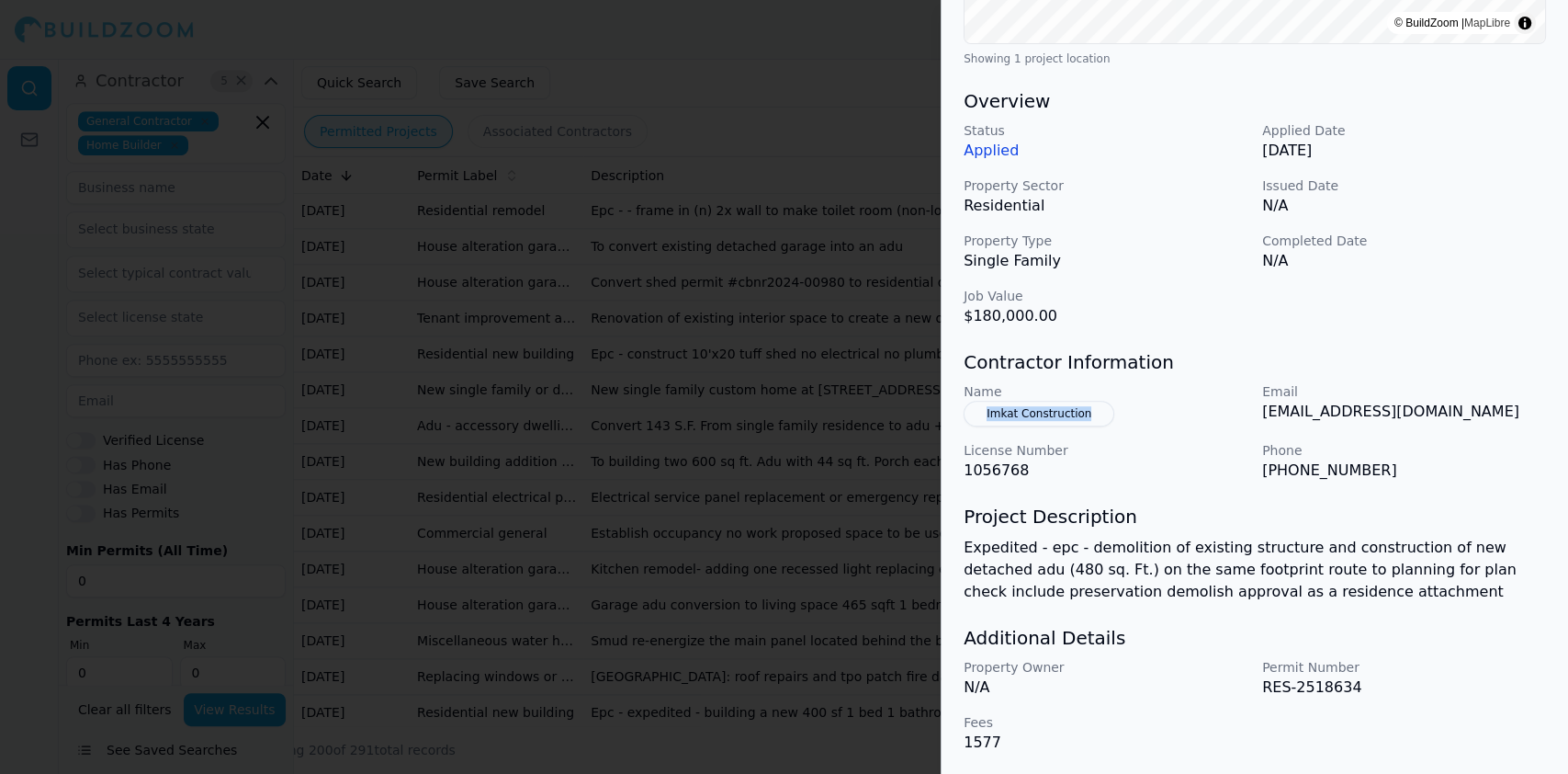
drag, startPoint x: 1117, startPoint y: 408, endPoint x: 948, endPoint y: 401, distance: 169.1
click at [950, 401] on div "ADU Demolition Residential Project Location © BuildZoom | MapLibre Showing 1 pr…" at bounding box center [1254, 182] width 627 height 1186
copy button "Imkat Construction"
drag, startPoint x: 1360, startPoint y: 470, endPoint x: 1255, endPoint y: 471, distance: 105.0
click at [1255, 471] on div "Name Imkat Construction Email permit@imkatconstruction.com License Number 10567…" at bounding box center [1255, 432] width 583 height 99
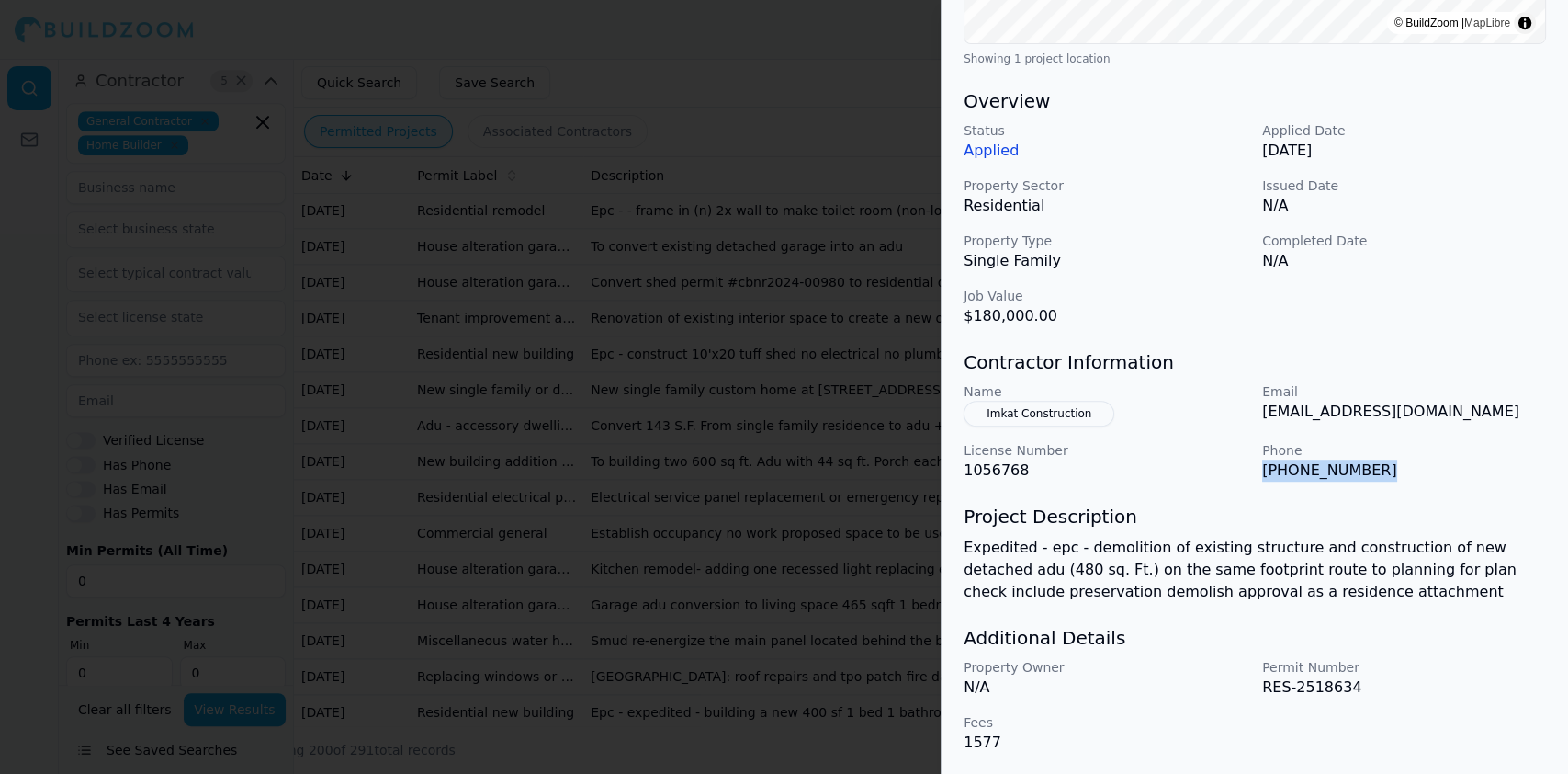
copy p "(916) 702-7802"
drag, startPoint x: 1265, startPoint y: 413, endPoint x: 1470, endPoint y: 408, distance: 205.1
click at [1470, 408] on p "permit@imkatconstruction.com" at bounding box center [1405, 411] width 284 height 22
click at [537, 459] on div at bounding box center [784, 387] width 1568 height 774
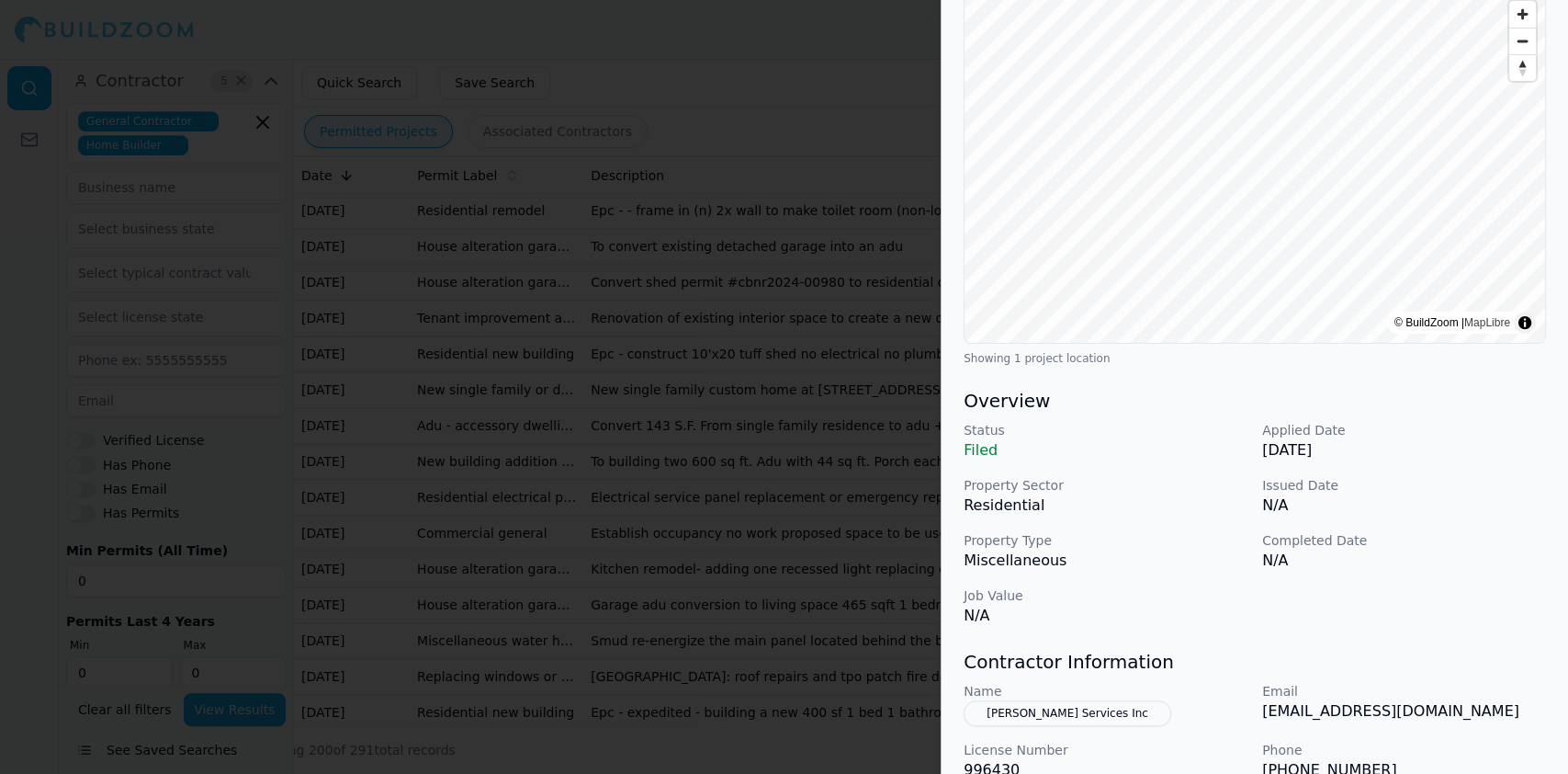
scroll to position [448, 0]
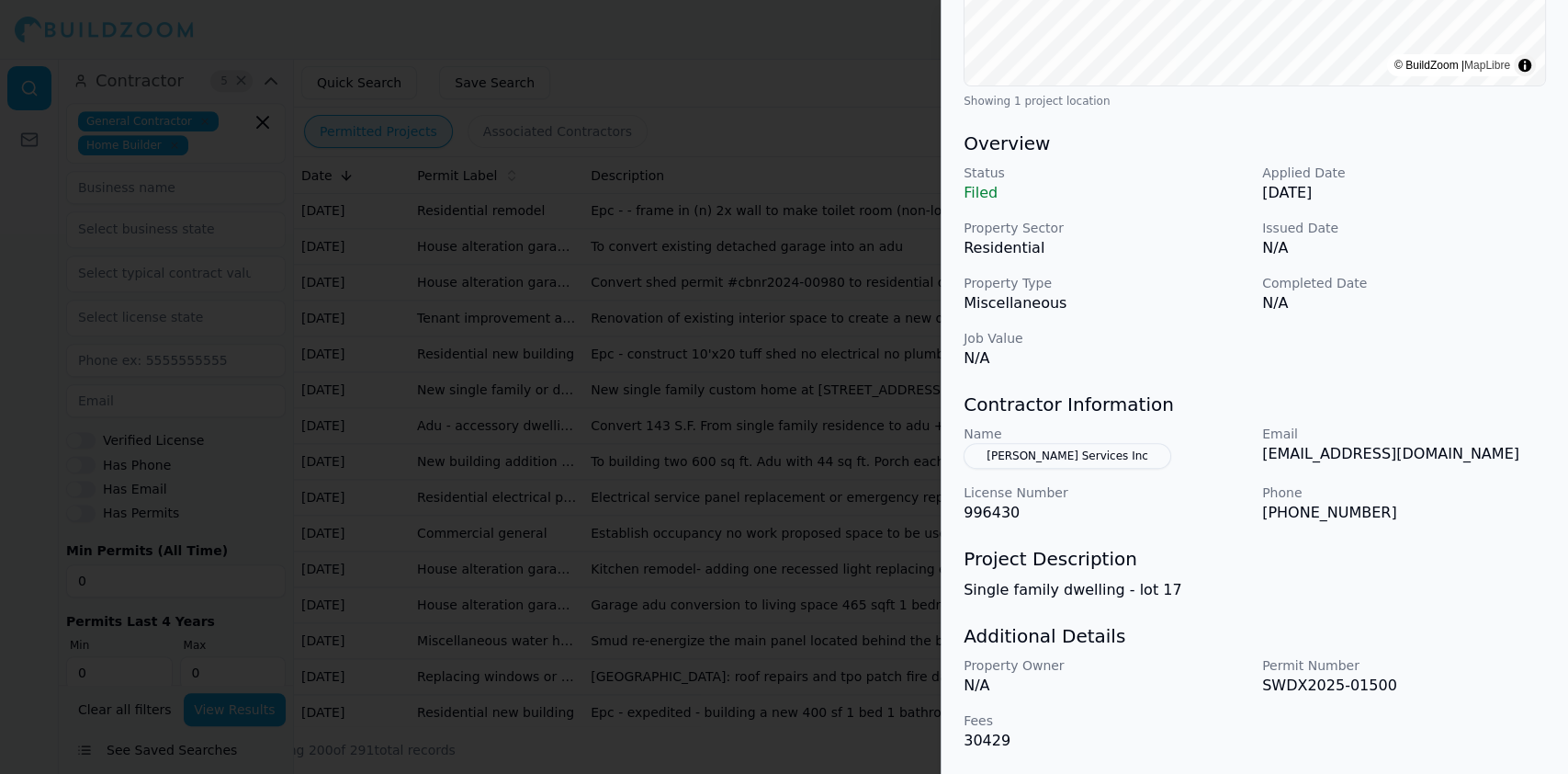
click at [482, 295] on div at bounding box center [784, 387] width 1568 height 774
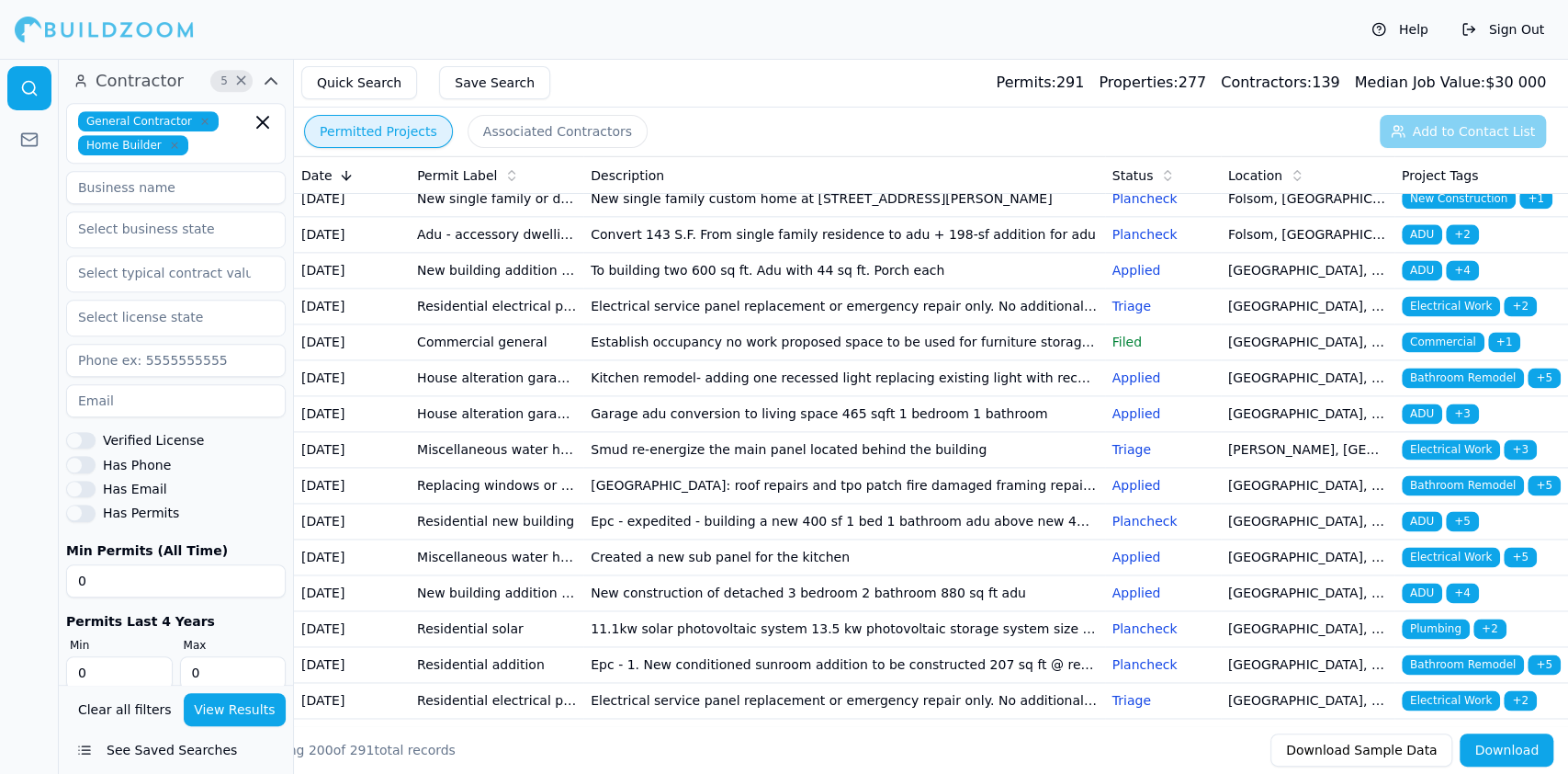
scroll to position [1716, 0]
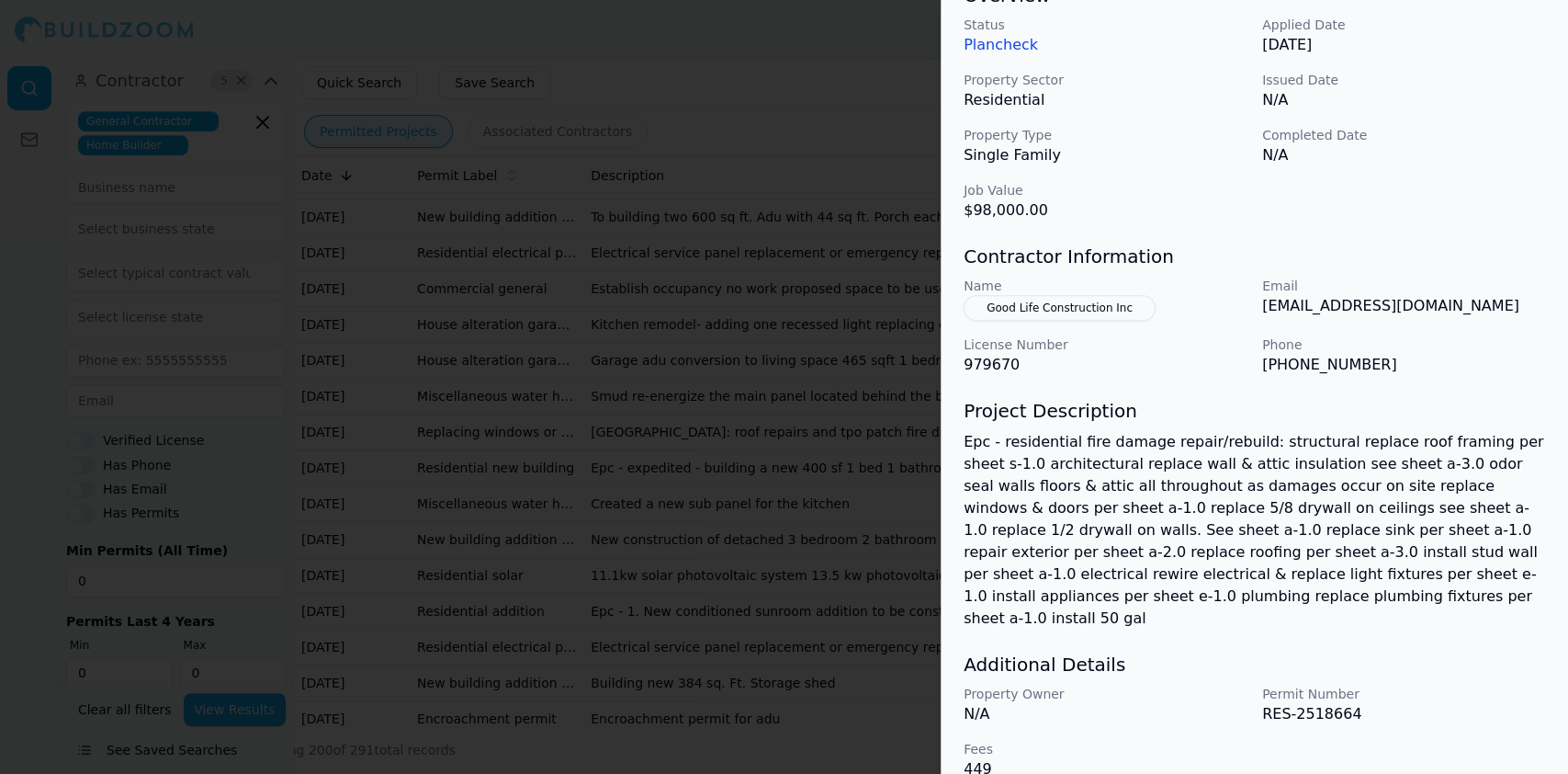
scroll to position [602, 0]
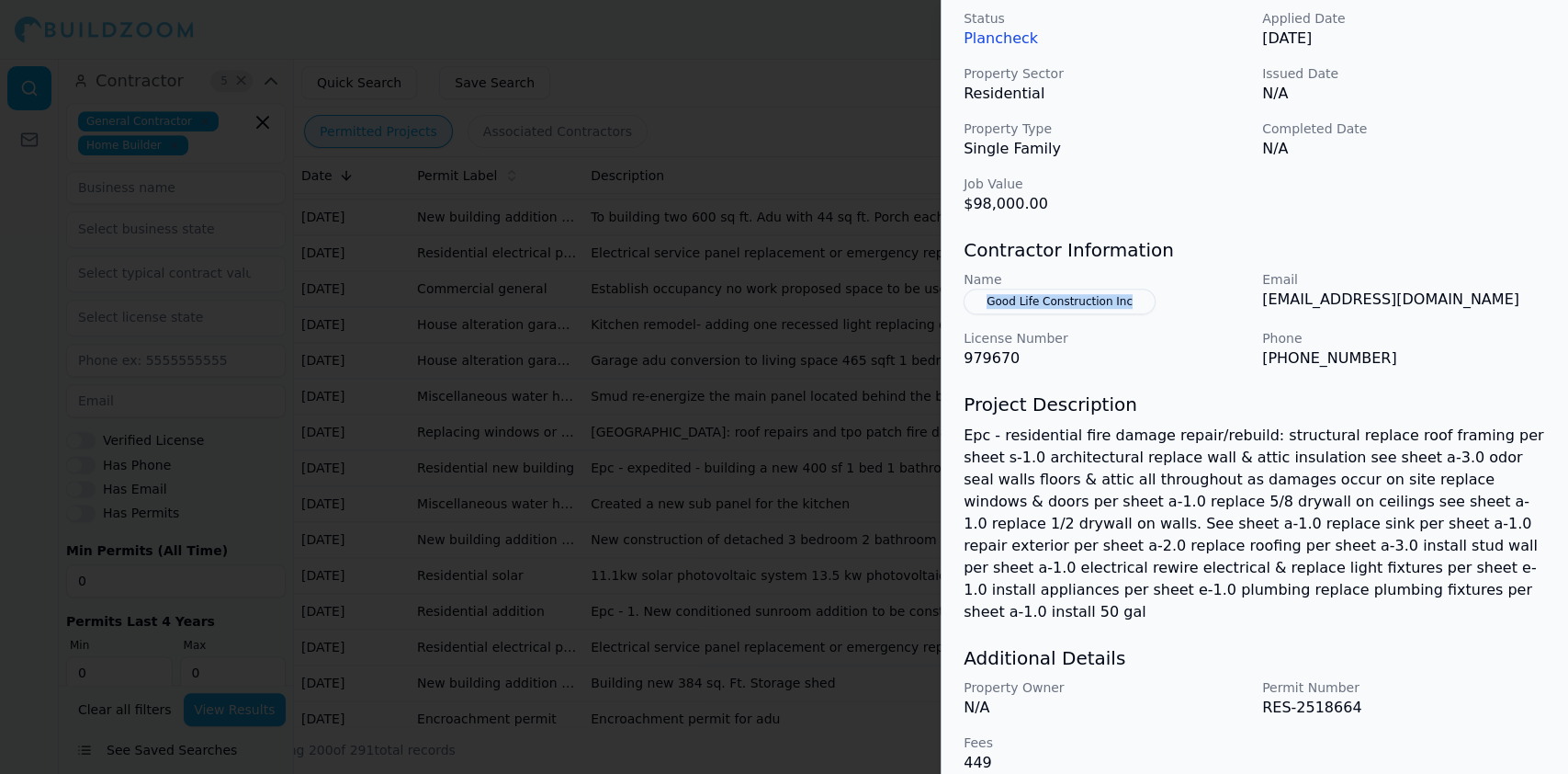
drag, startPoint x: 1146, startPoint y: 301, endPoint x: 972, endPoint y: 305, distance: 174.0
click at [972, 305] on div "Name Good Life Construction Inc" at bounding box center [1106, 292] width 284 height 44
drag, startPoint x: 1264, startPoint y: 357, endPoint x: 1375, endPoint y: 358, distance: 111.0
click at [1375, 358] on p "(916) 833-1379" at bounding box center [1405, 358] width 284 height 22
drag, startPoint x: 1257, startPoint y: 297, endPoint x: 1418, endPoint y: 310, distance: 161.5
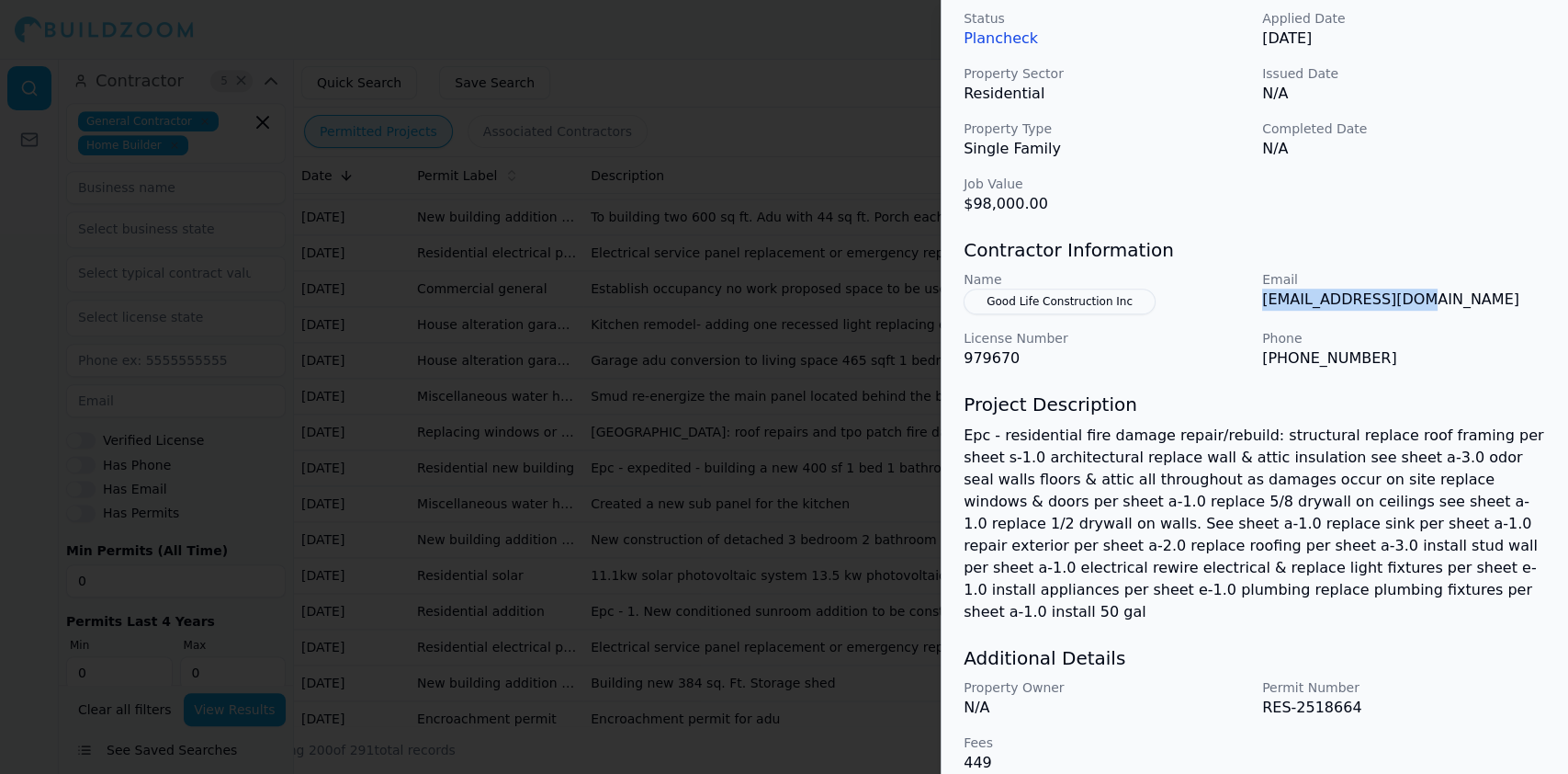
click at [1418, 310] on div "Name Good Life Construction Inc Email permits@nahspro.com License Number 979670…" at bounding box center [1255, 320] width 583 height 99
click at [380, 358] on div at bounding box center [784, 387] width 1568 height 774
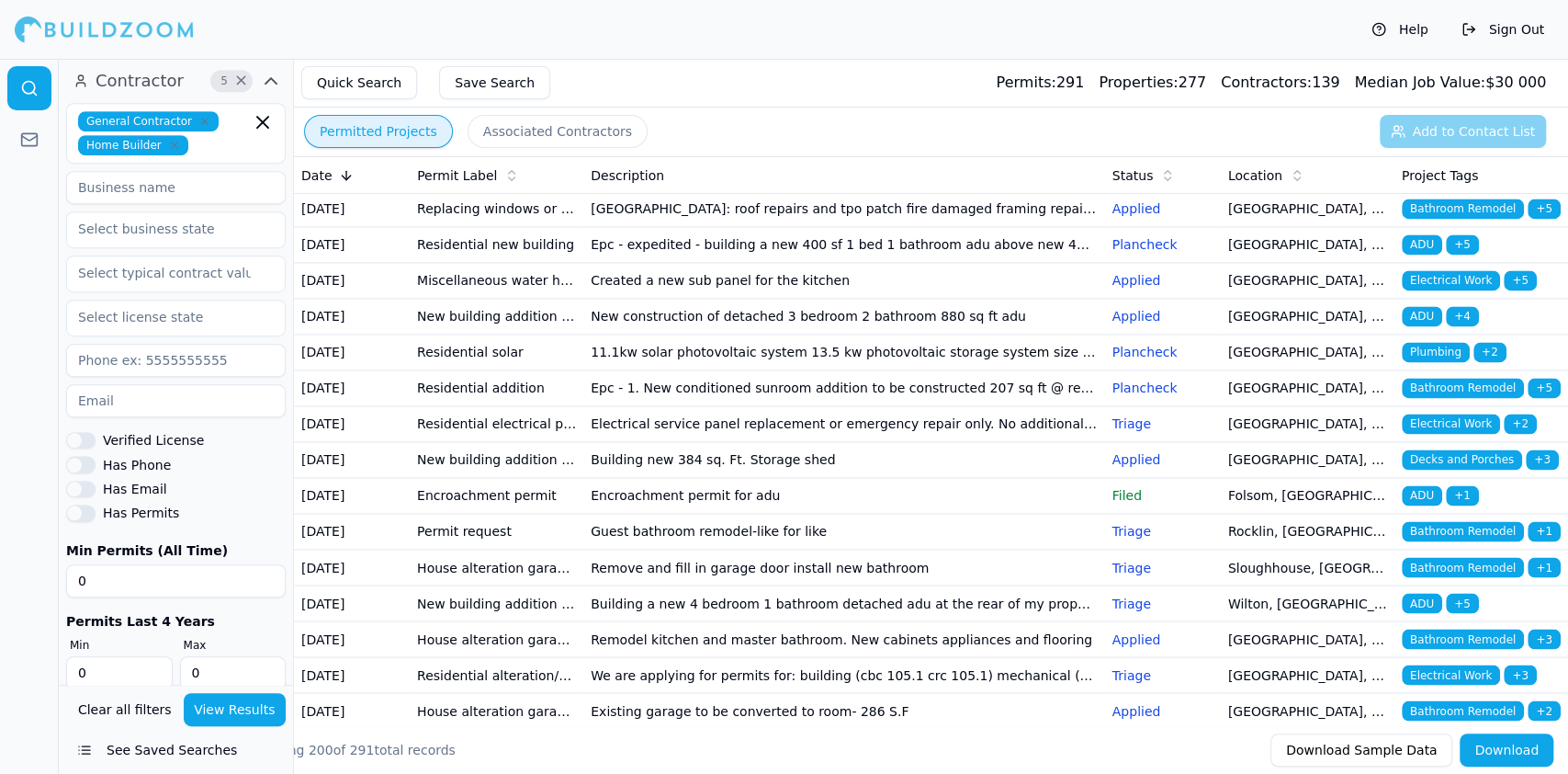
scroll to position [1961, 0]
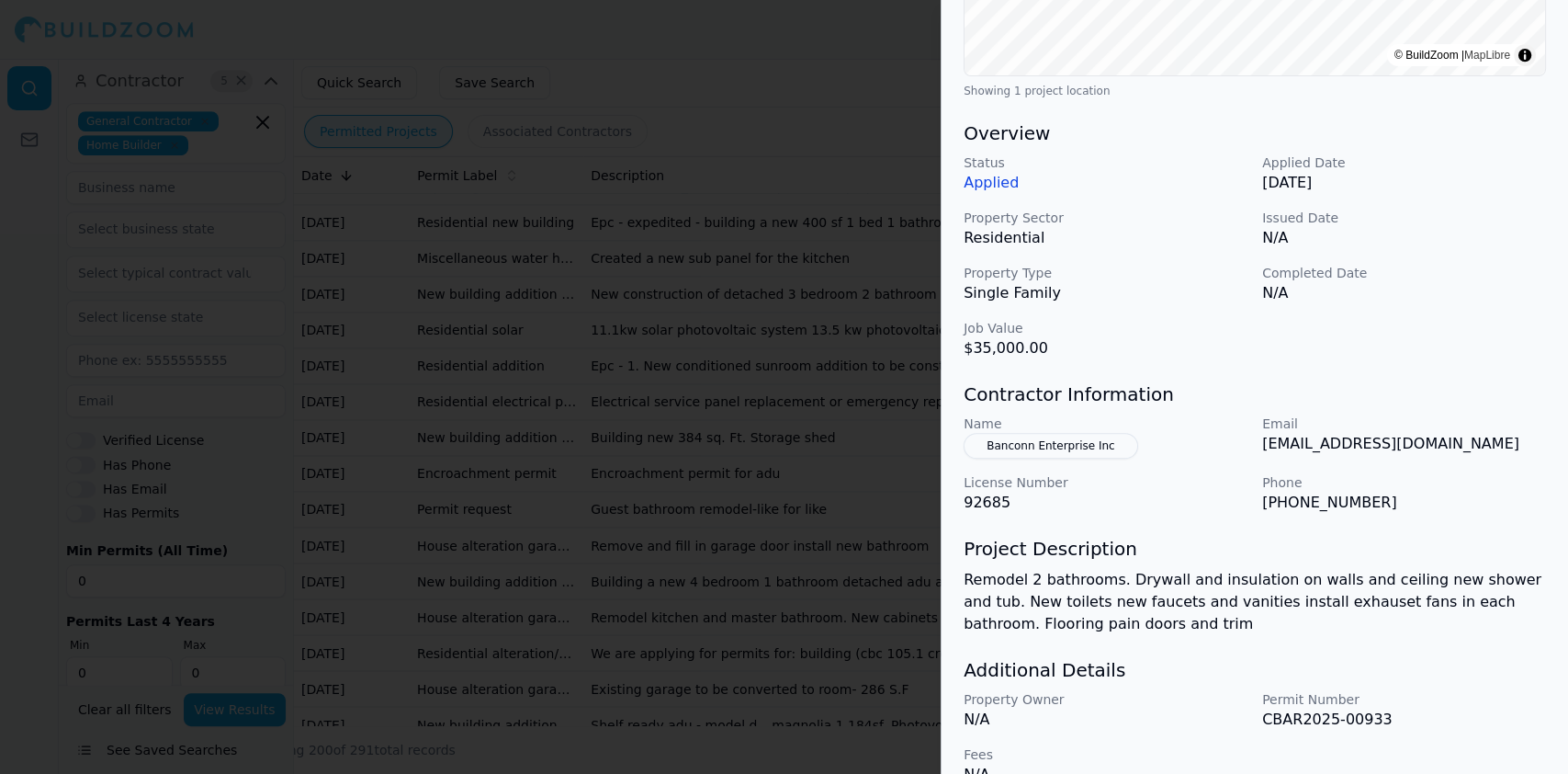
scroll to position [492, 0]
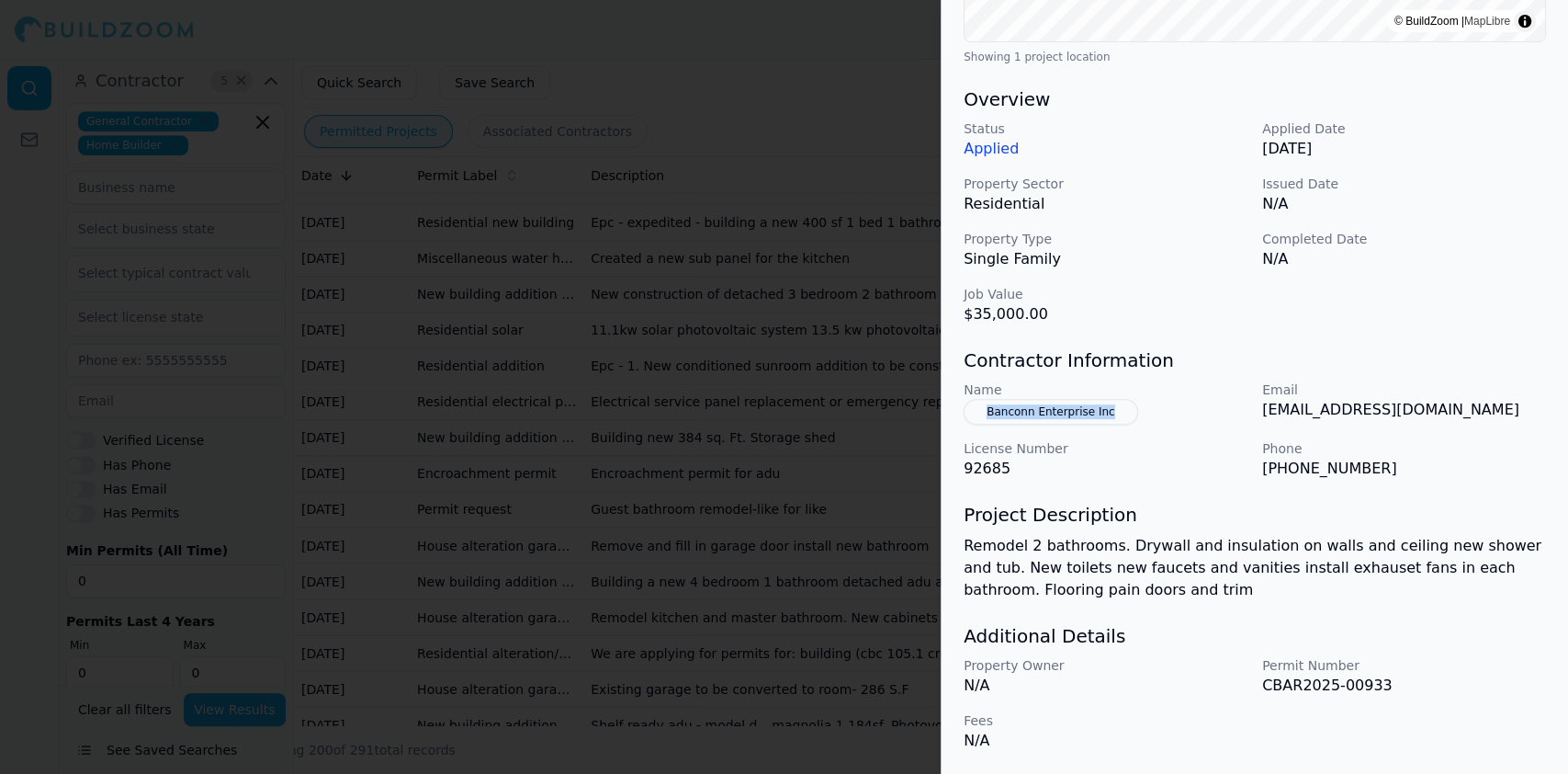
drag, startPoint x: 1141, startPoint y: 406, endPoint x: 977, endPoint y: 414, distance: 164.2
click at [977, 414] on div "Name Banconn Enterprise Inc" at bounding box center [1106, 403] width 284 height 44
drag, startPoint x: 1258, startPoint y: 471, endPoint x: 1382, endPoint y: 474, distance: 124.0
click at [1384, 475] on div "Name Banconn Enterprise Inc Email tconner@banconn.com License Number 92685 Phon…" at bounding box center [1255, 430] width 583 height 99
click at [1284, 407] on p "tconner@banconn.com" at bounding box center [1405, 409] width 284 height 22
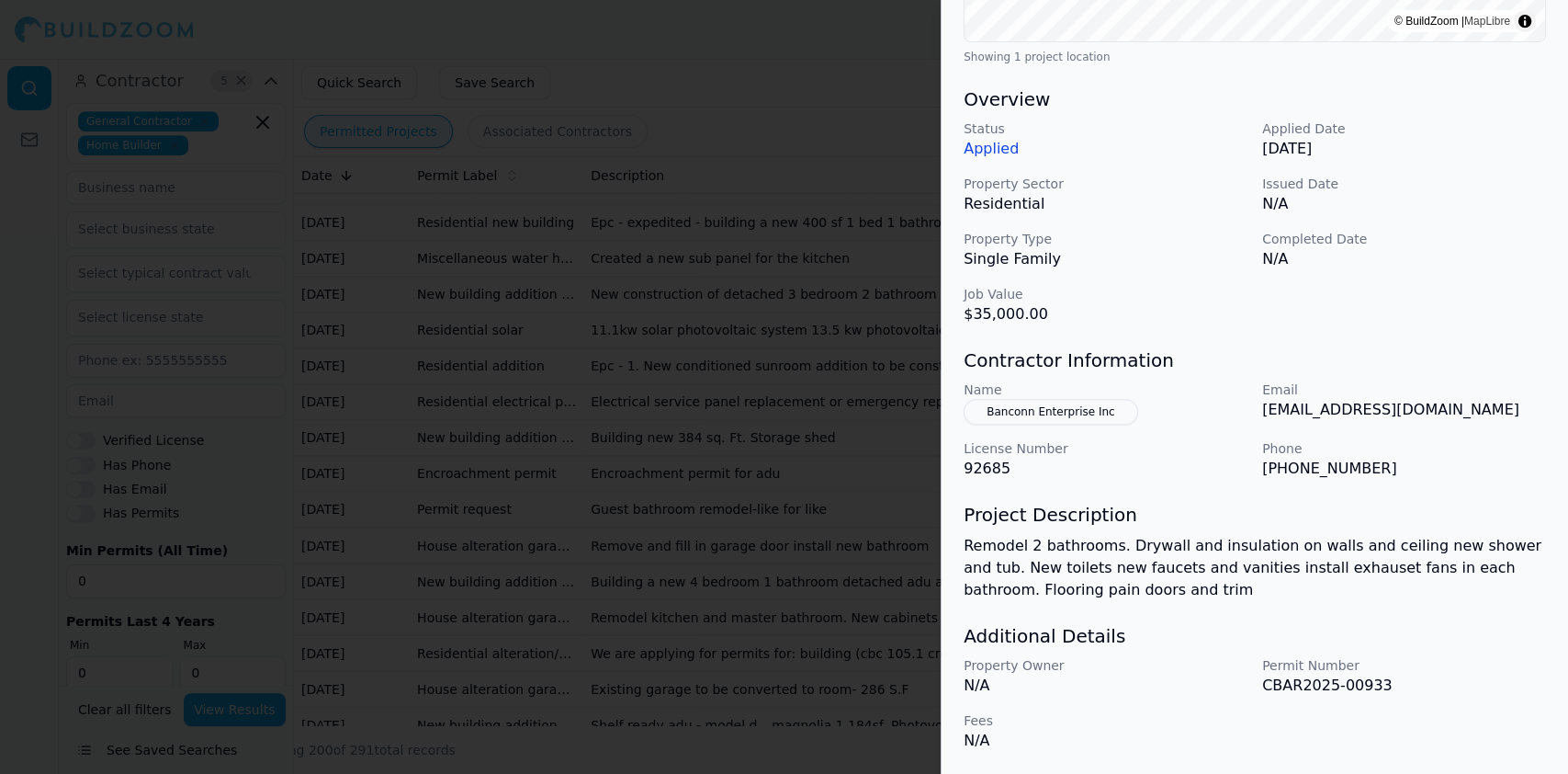
click at [1284, 407] on p "tconner@banconn.com" at bounding box center [1405, 409] width 284 height 22
click at [478, 282] on div at bounding box center [784, 387] width 1568 height 774
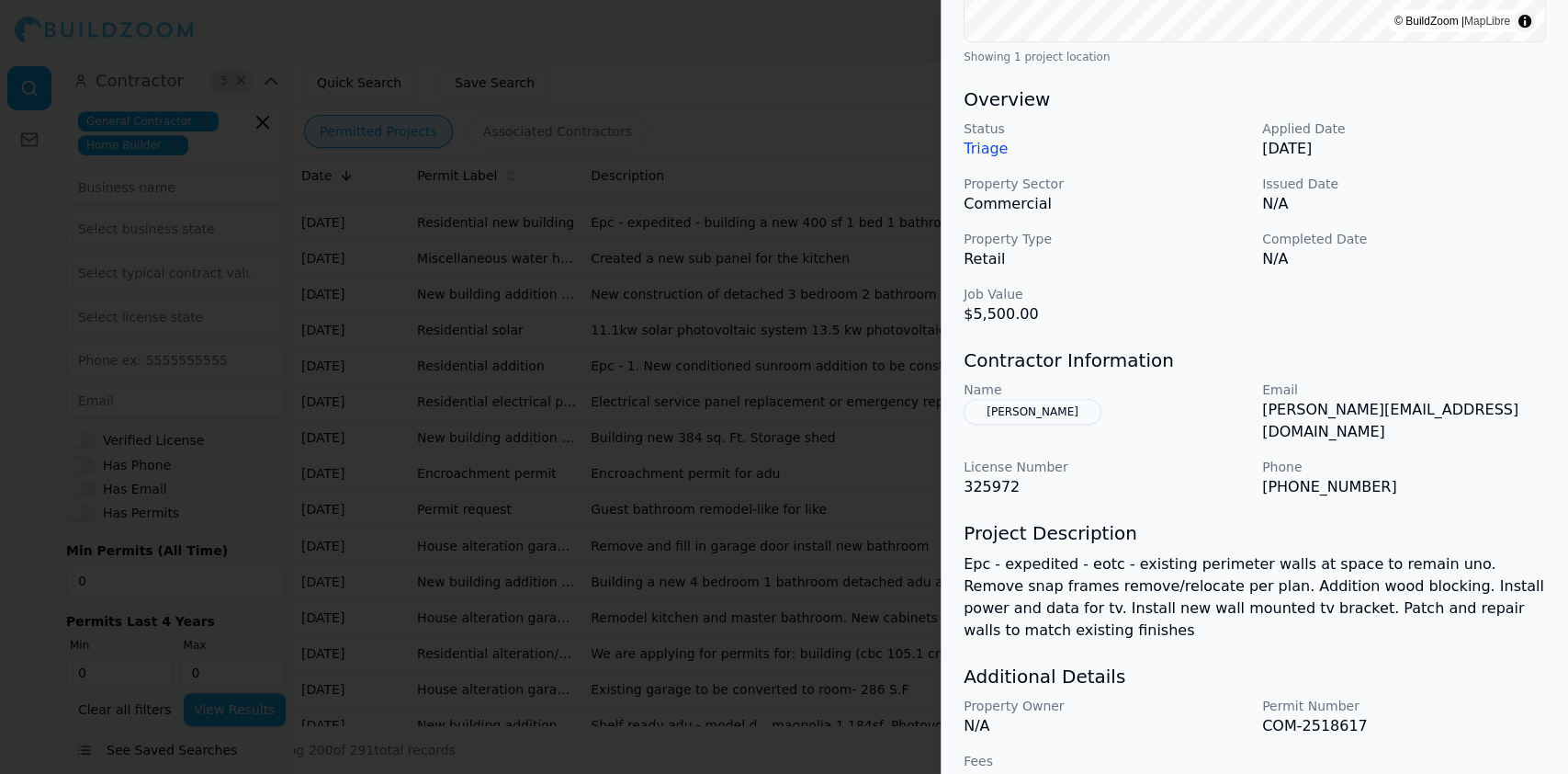
click at [470, 256] on div at bounding box center [784, 387] width 1568 height 774
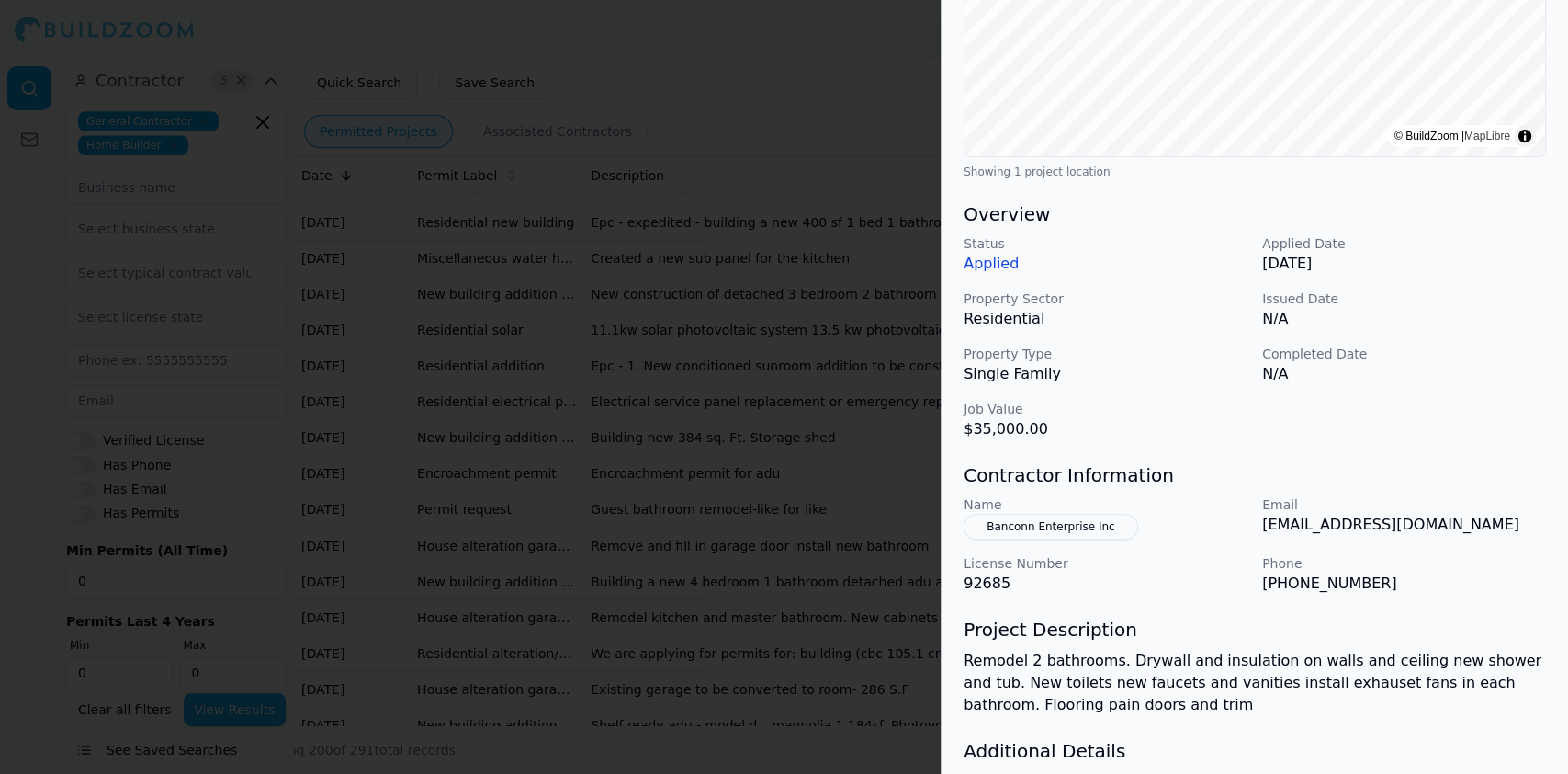
scroll to position [490, 0]
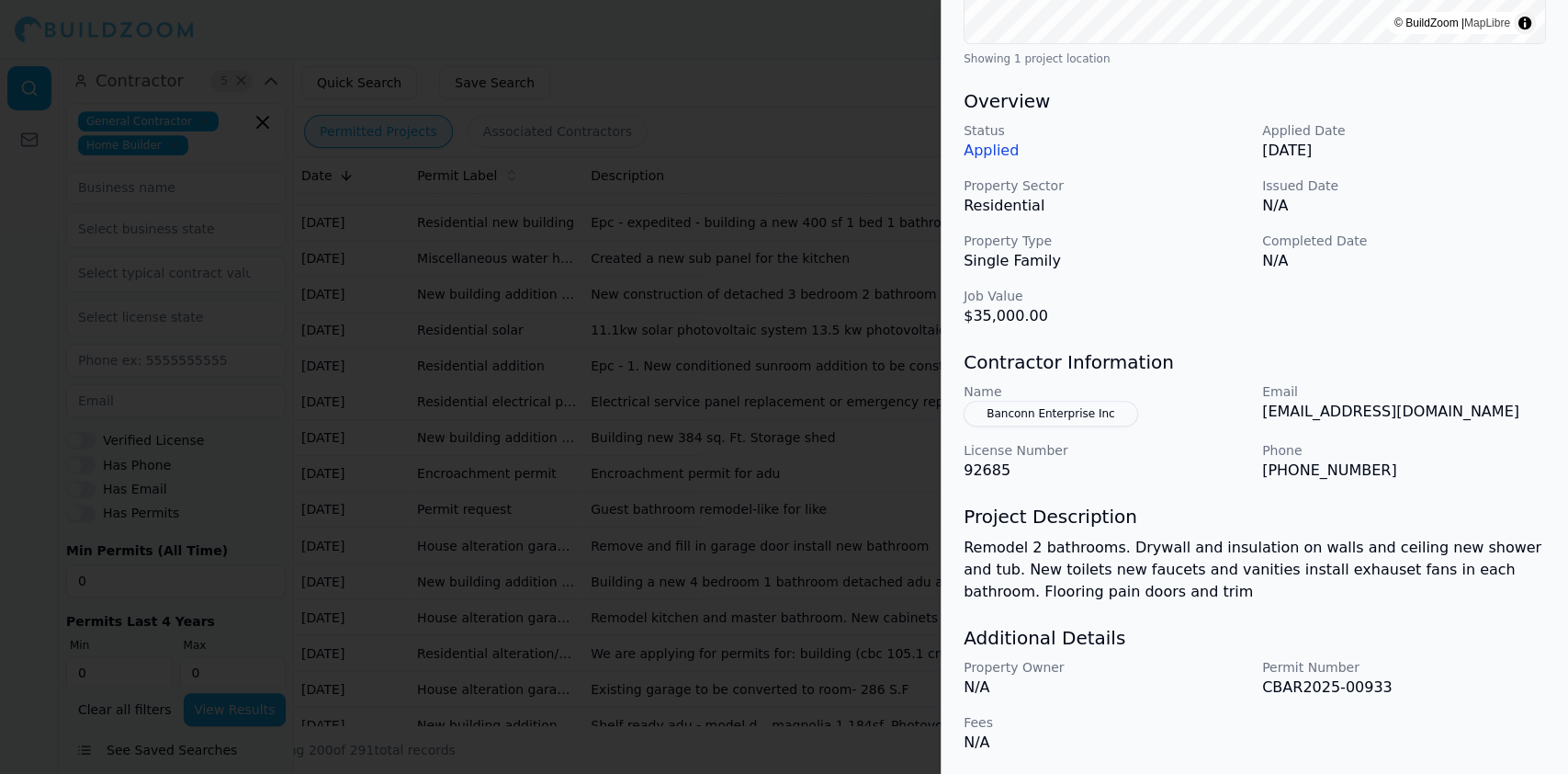
click at [491, 261] on div at bounding box center [784, 387] width 1568 height 774
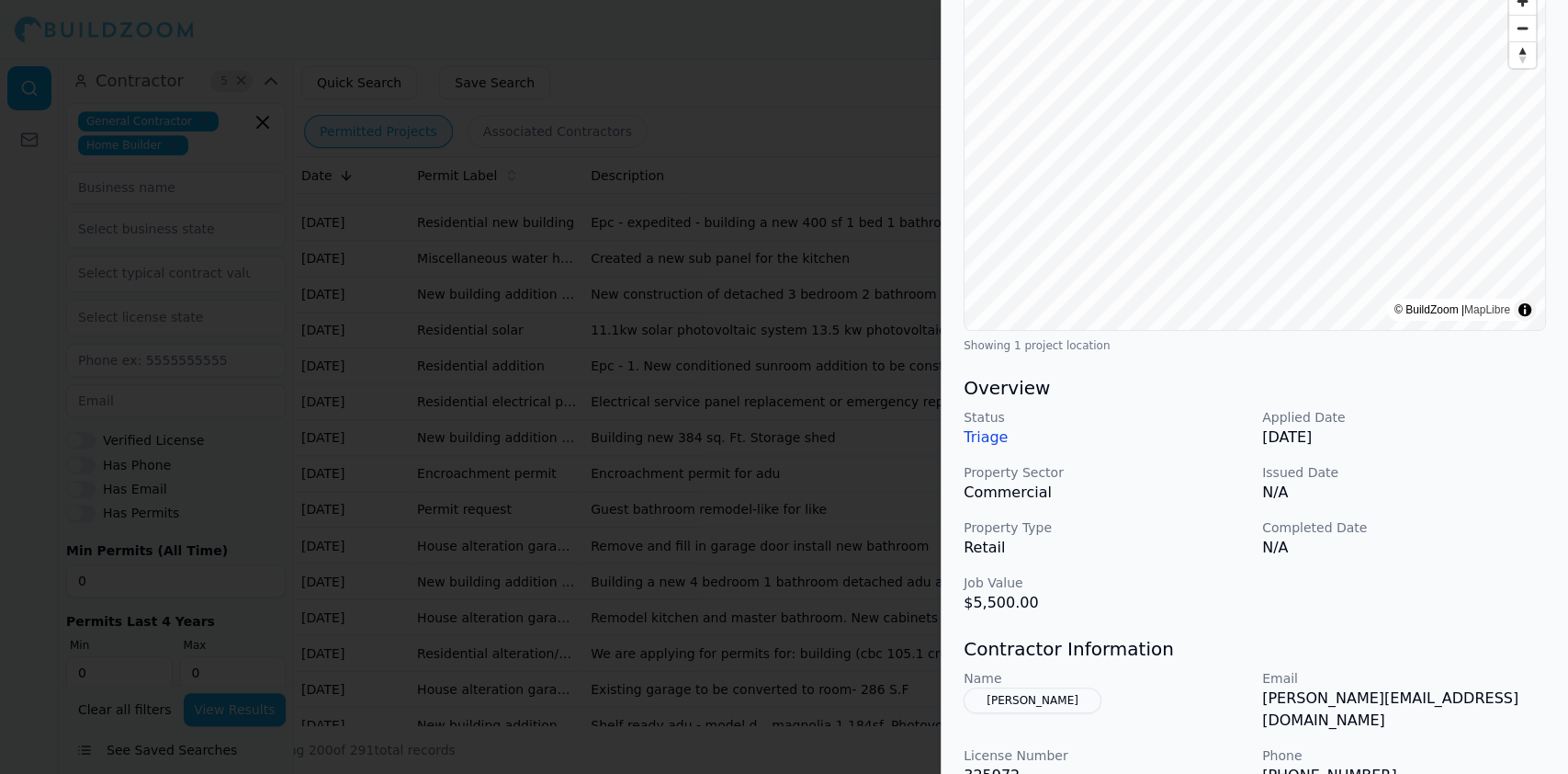
scroll to position [367, 0]
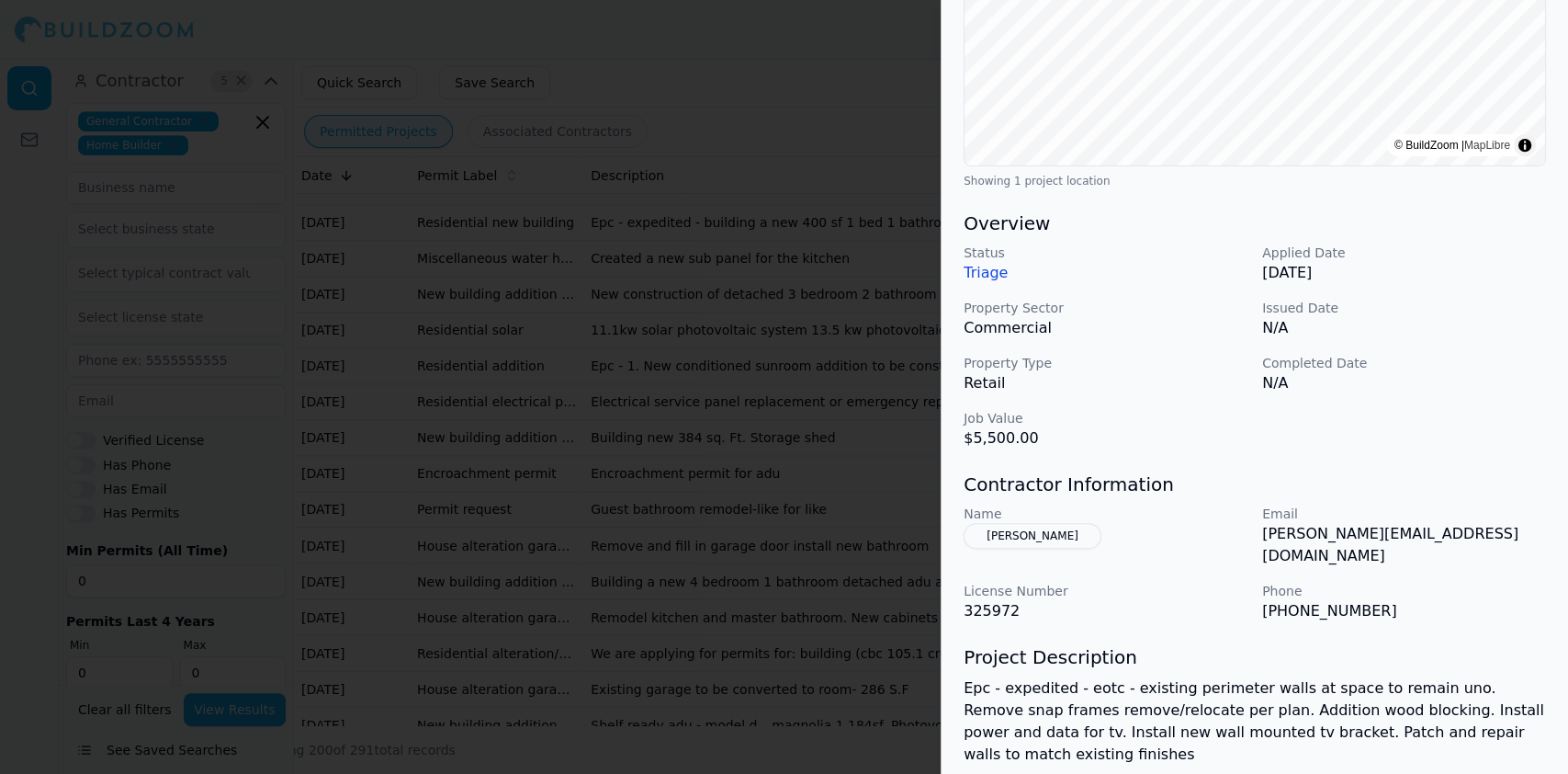
click at [558, 496] on div at bounding box center [784, 387] width 1568 height 774
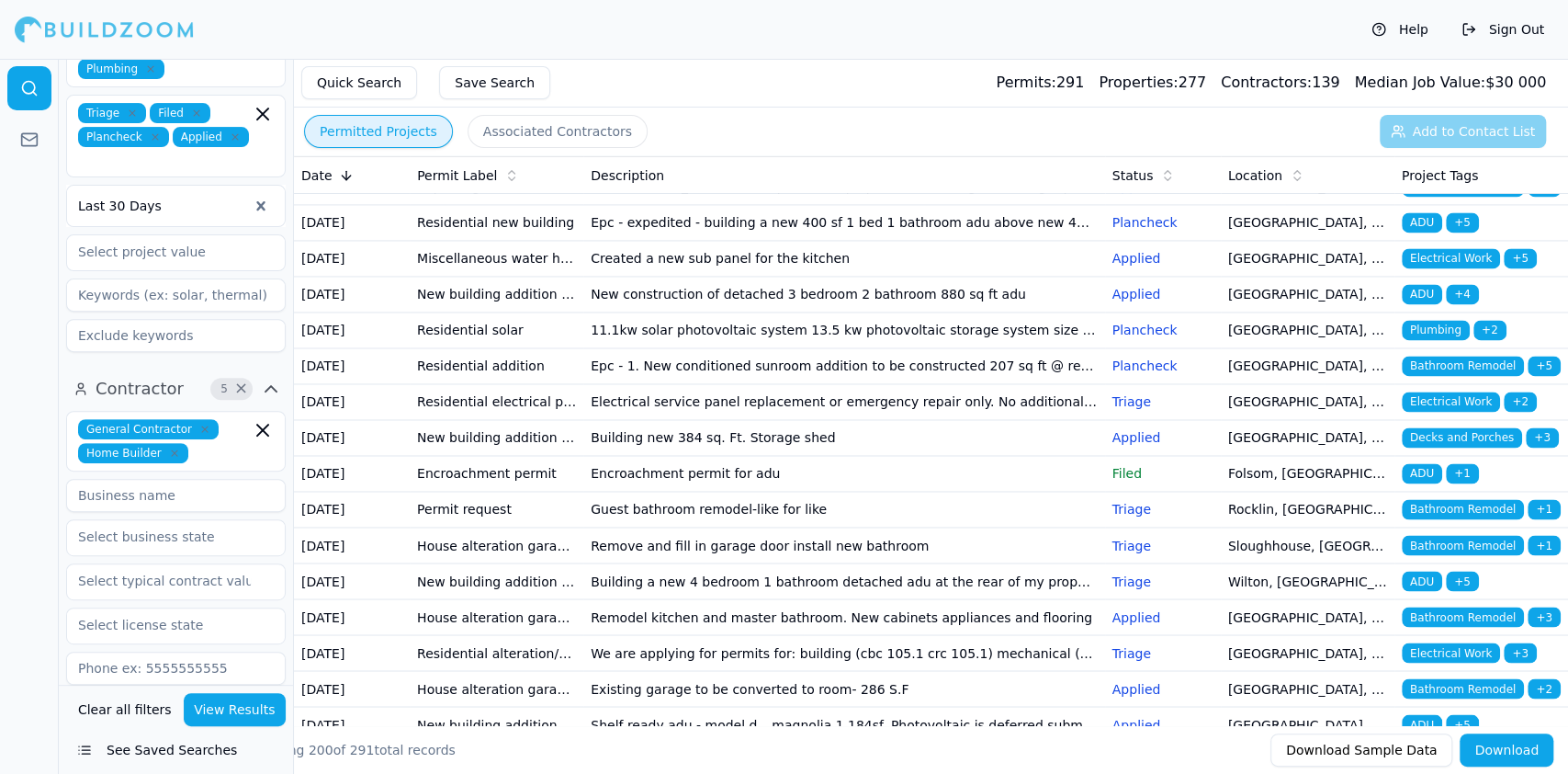
scroll to position [296, 0]
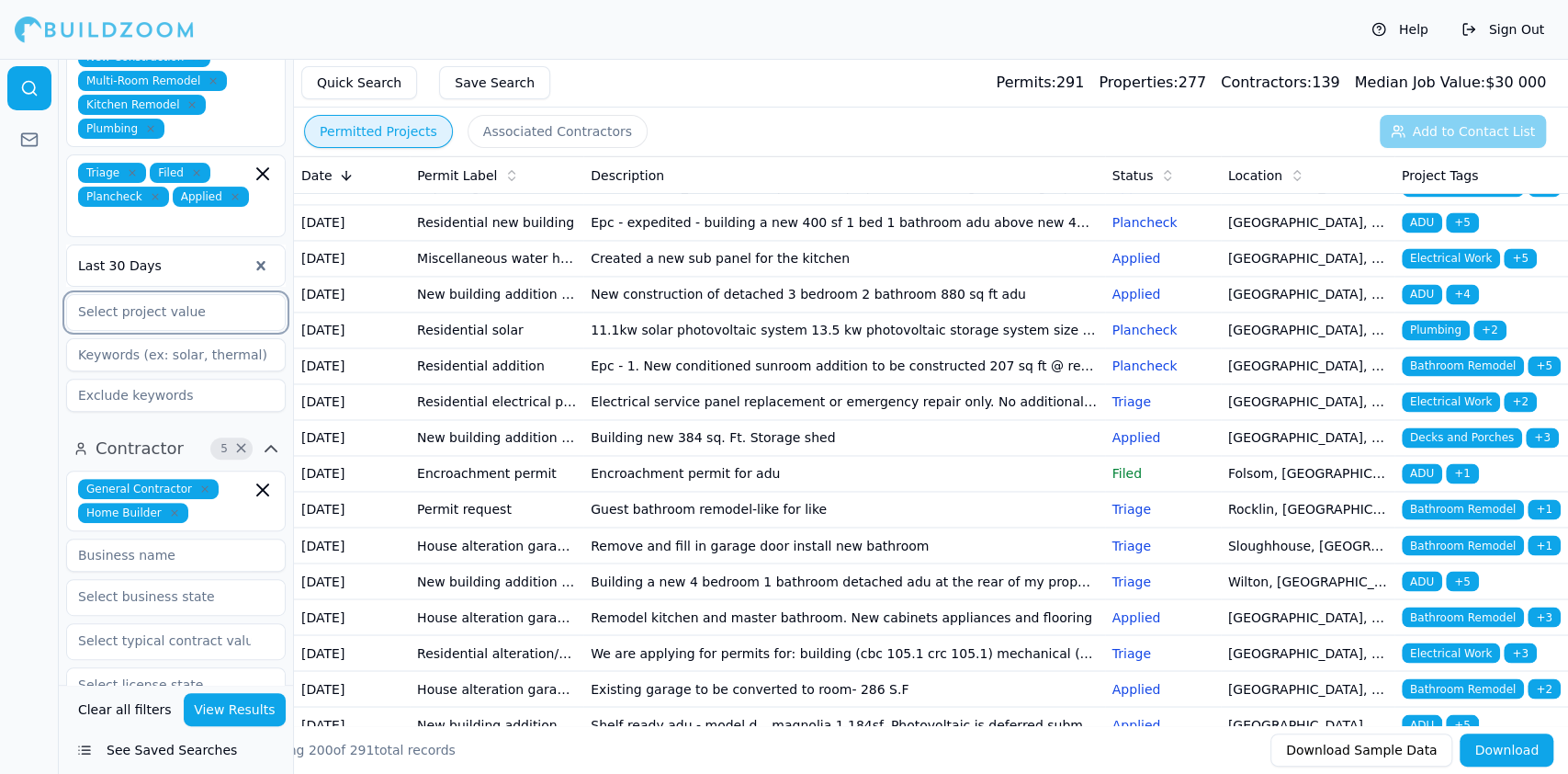
click at [197, 295] on input "text" at bounding box center [164, 311] width 195 height 33
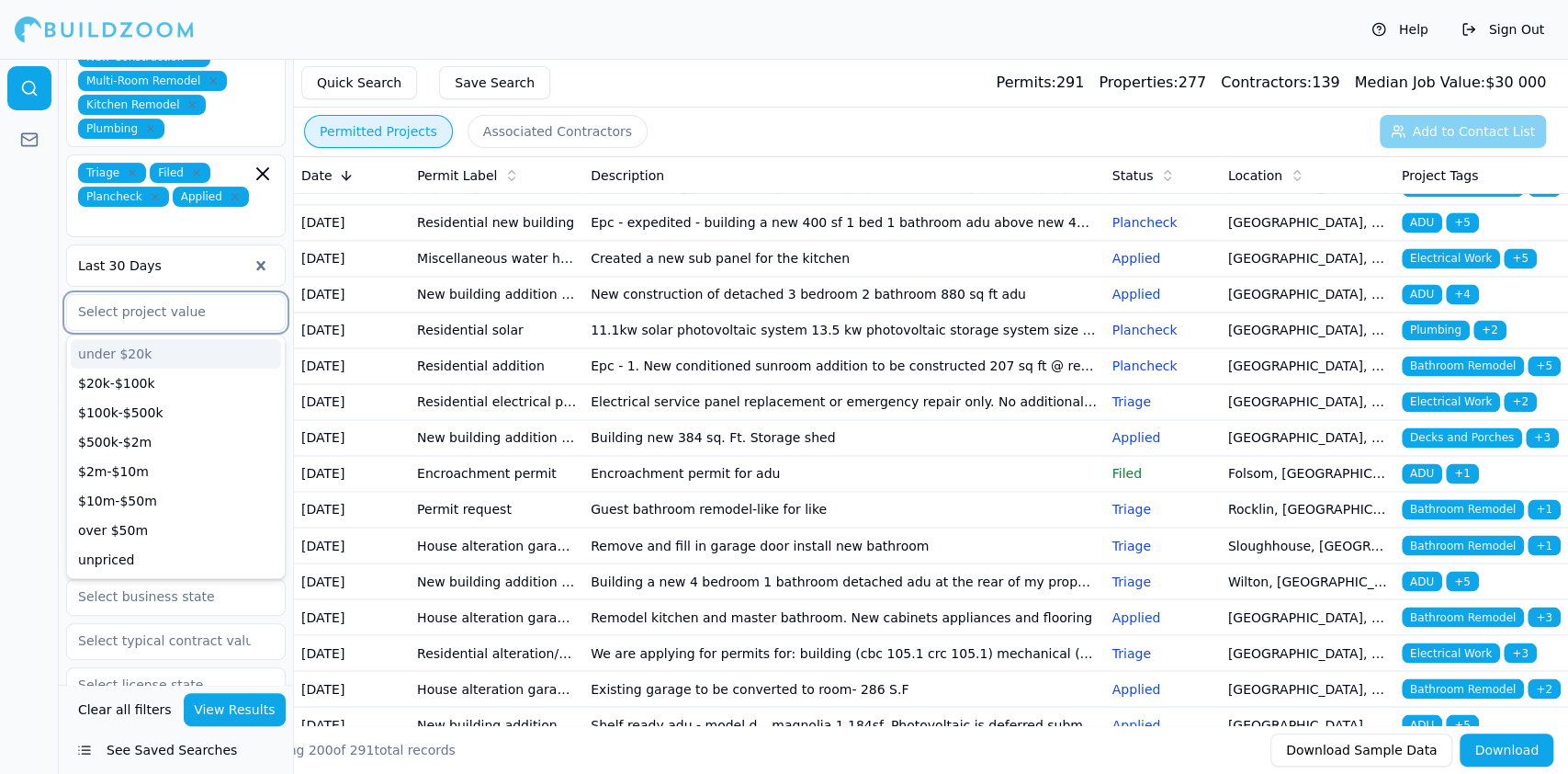
click at [197, 295] on input "text" at bounding box center [164, 311] width 195 height 33
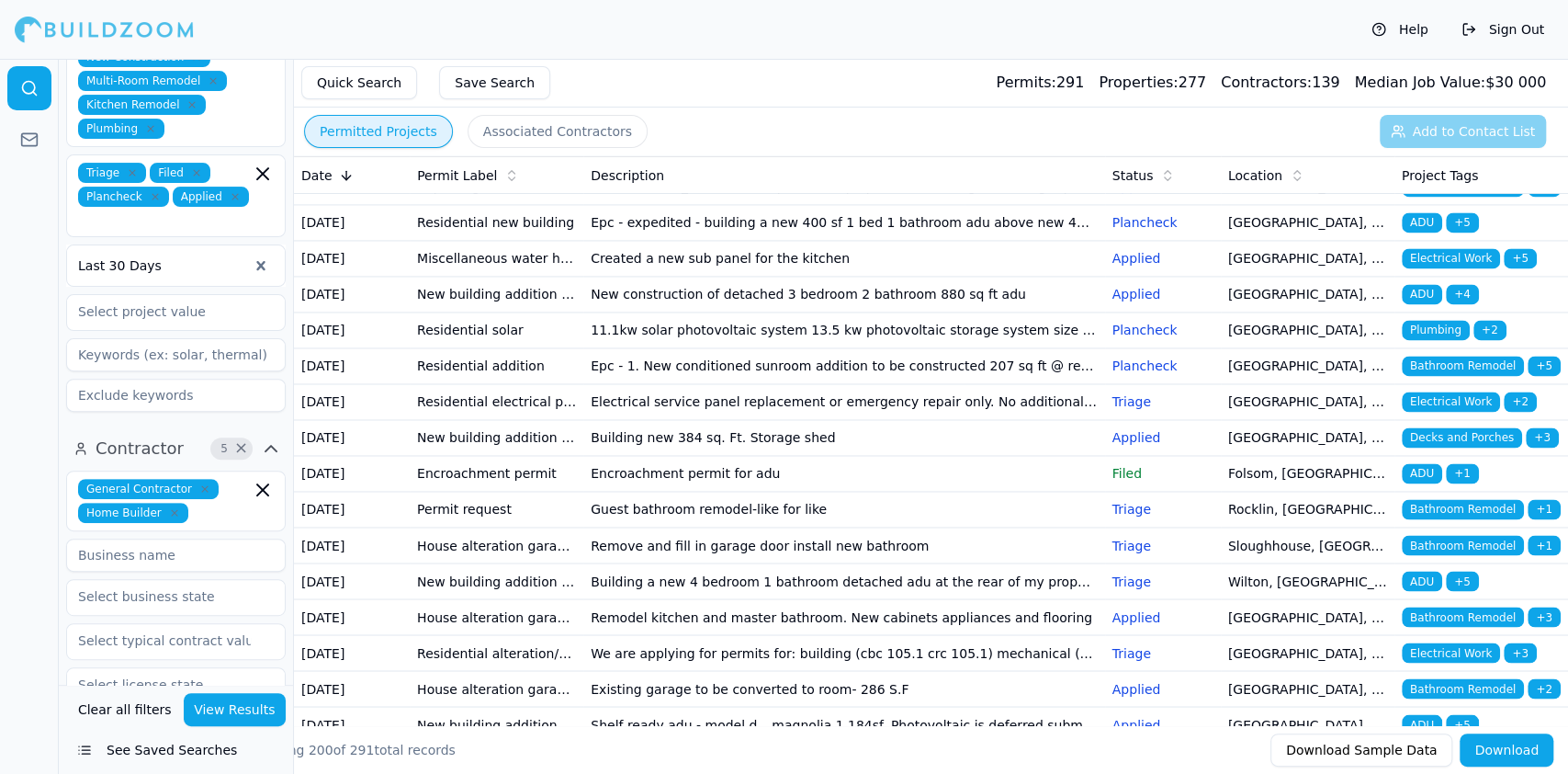
click at [9, 258] on div at bounding box center [30, 416] width 59 height 715
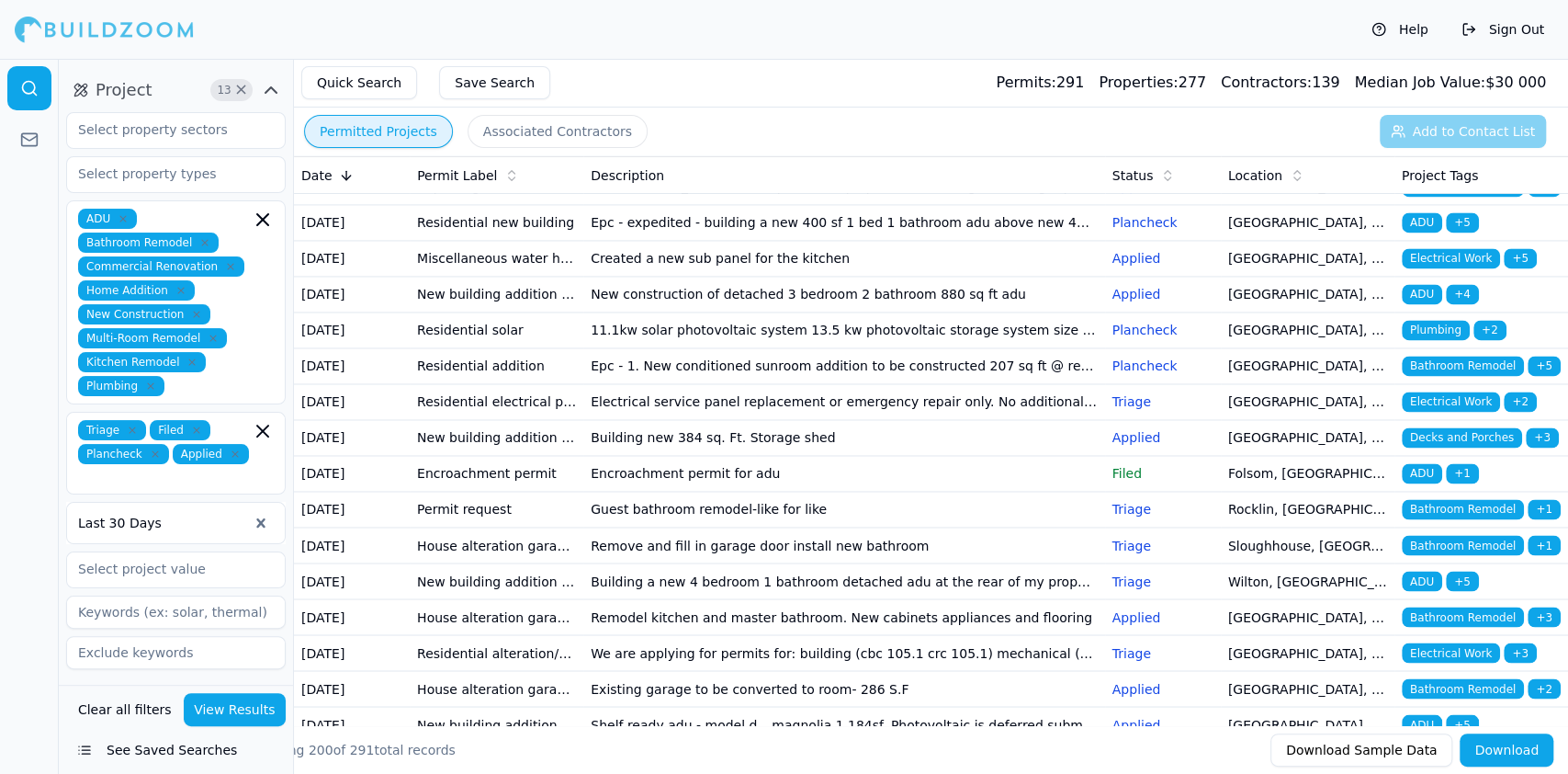
scroll to position [0, 0]
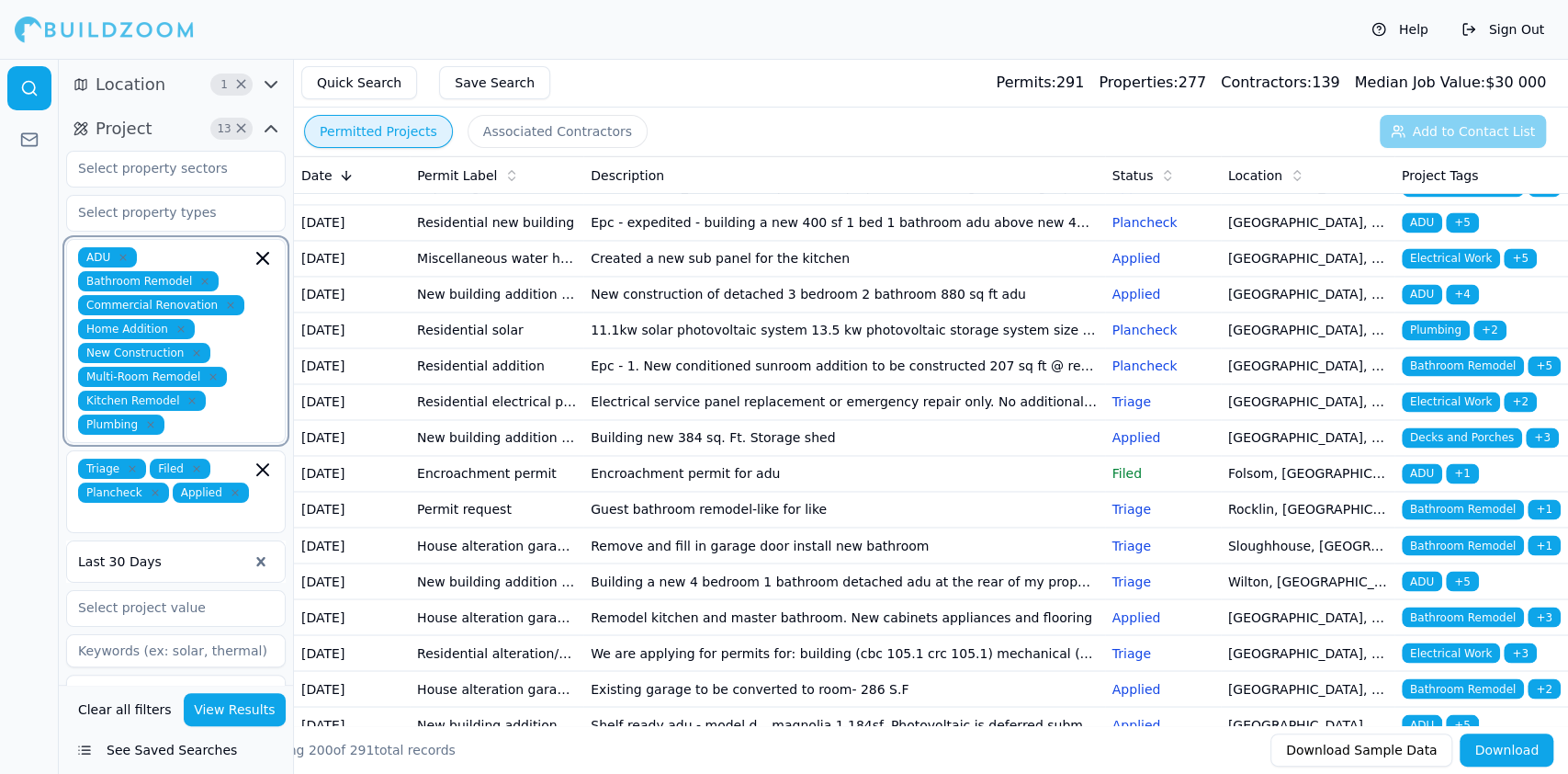
click at [226, 414] on input "text" at bounding box center [211, 424] width 79 height 20
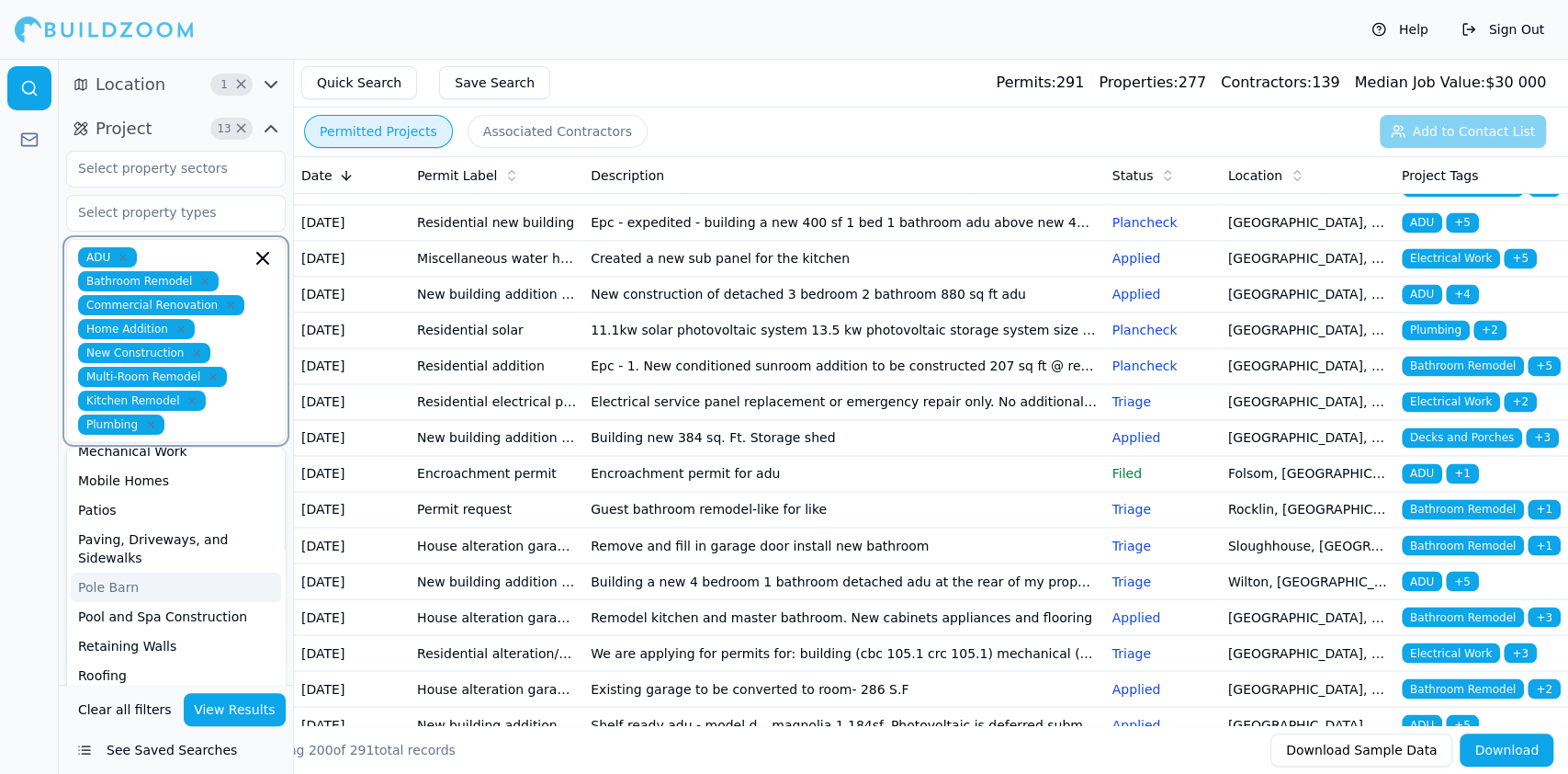
scroll to position [439, 0]
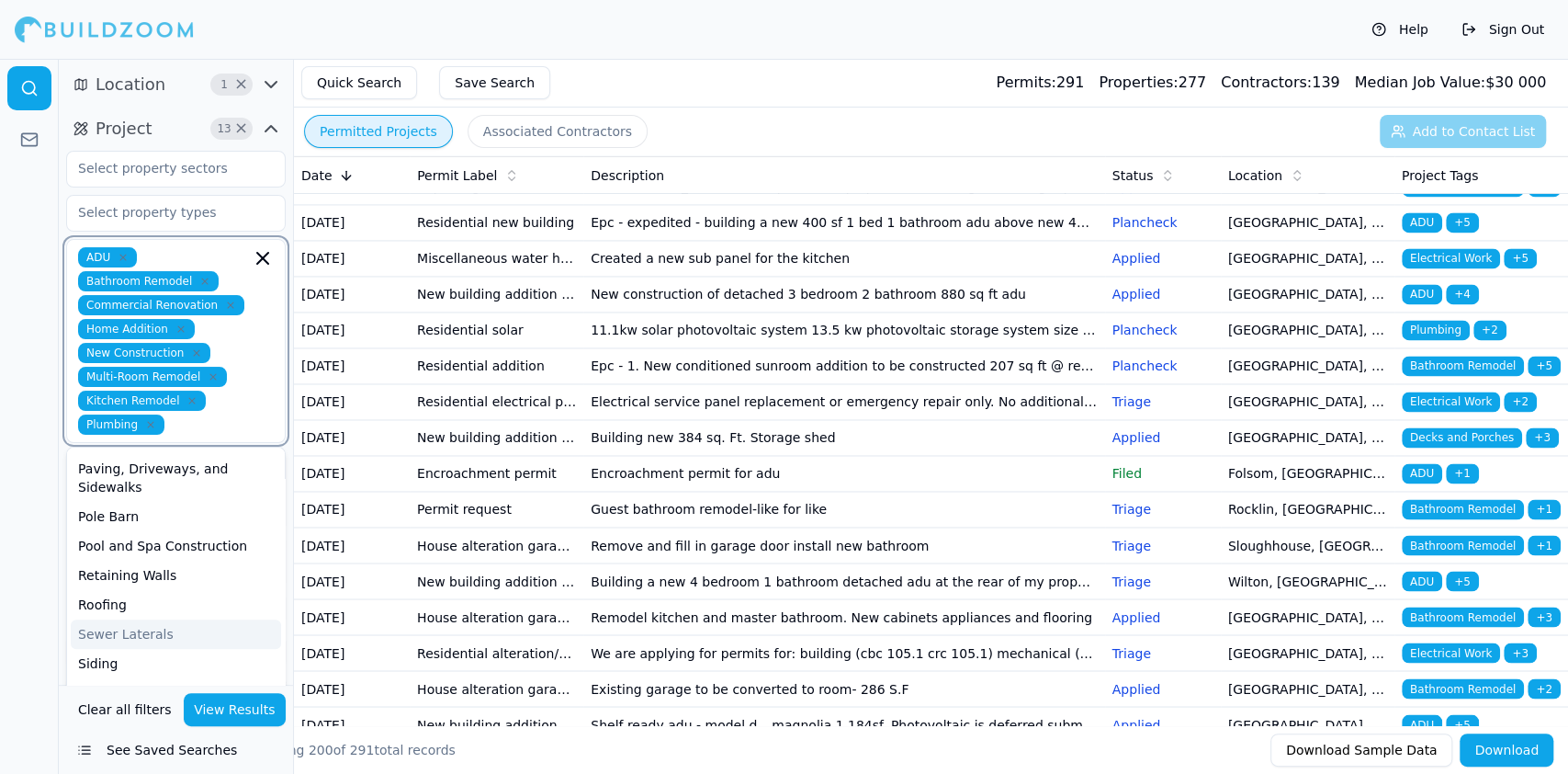
click at [187, 619] on div "Sewer Laterals" at bounding box center [175, 634] width 211 height 30
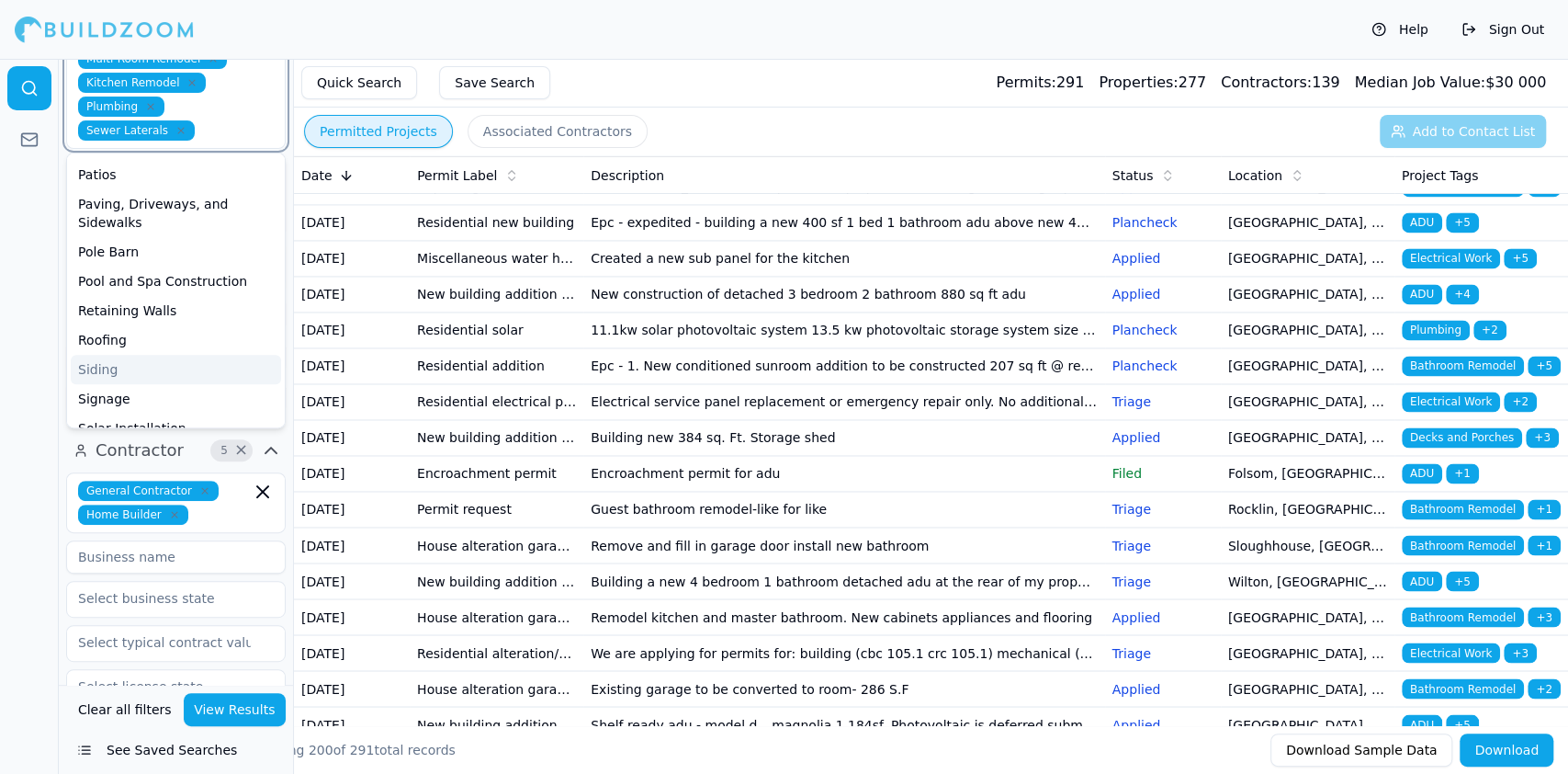
scroll to position [367, 0]
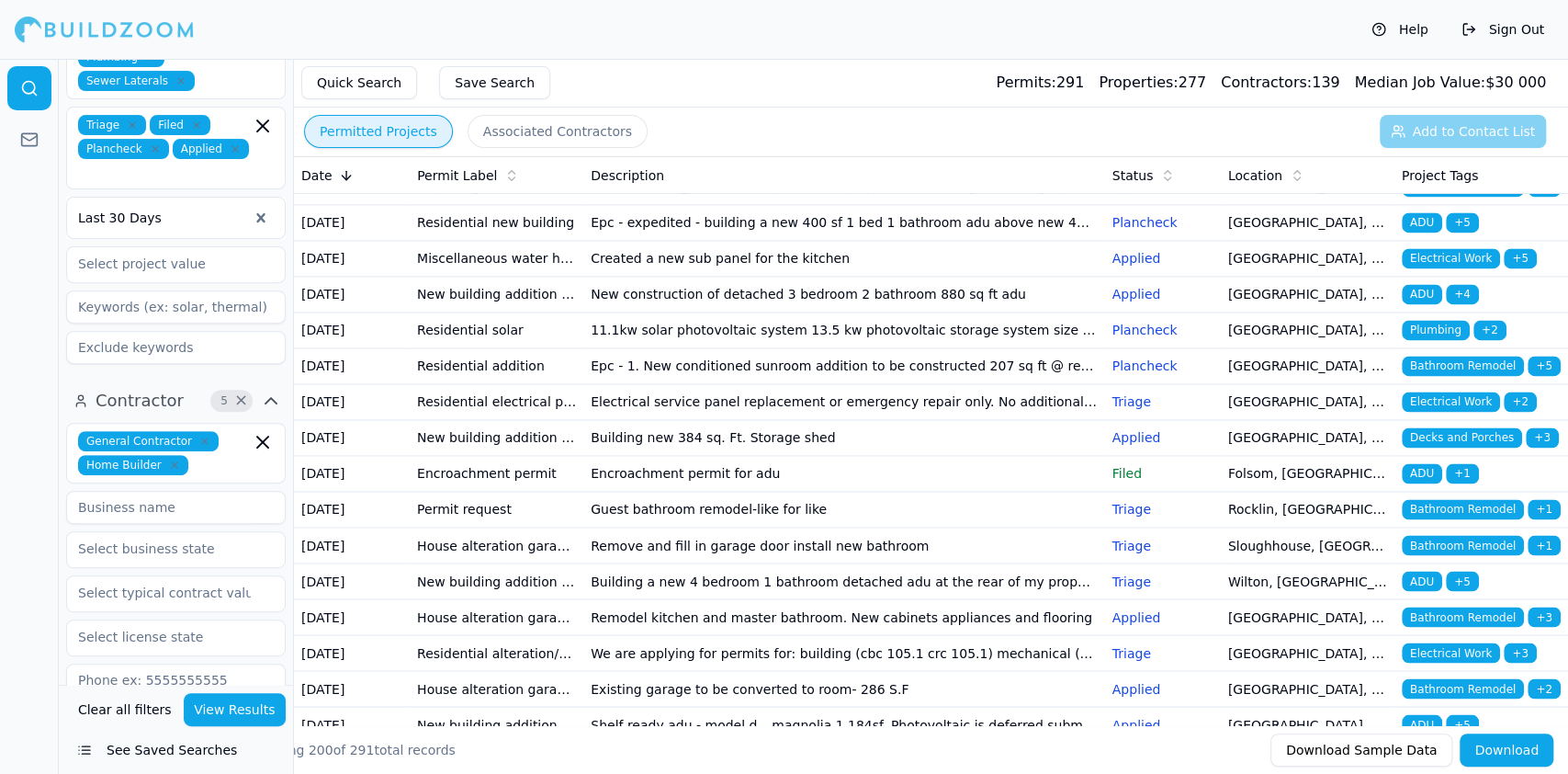
click at [2, 449] on div at bounding box center [30, 416] width 59 height 715
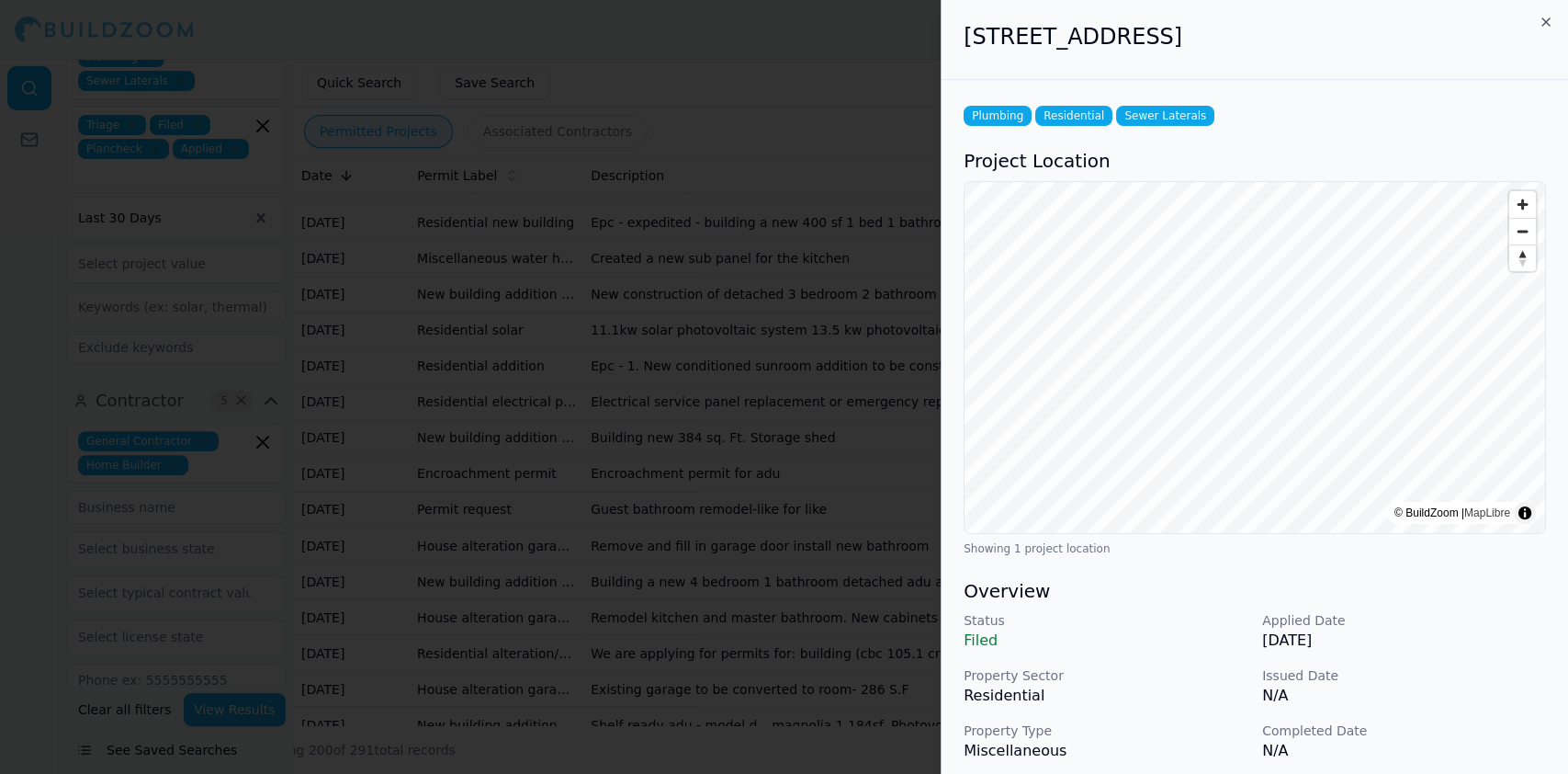
scroll to position [244, 0]
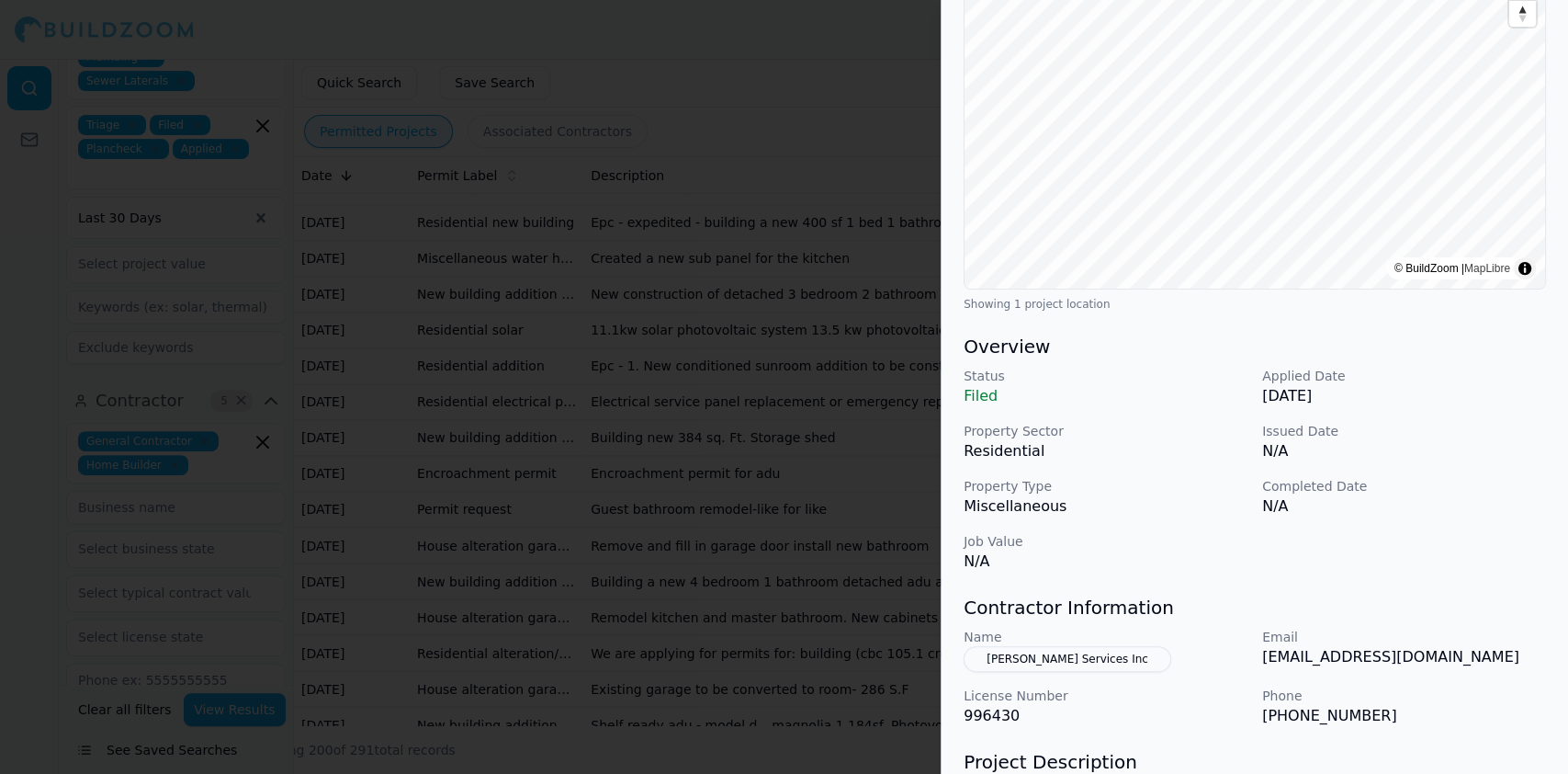
click at [470, 382] on div at bounding box center [784, 387] width 1568 height 774
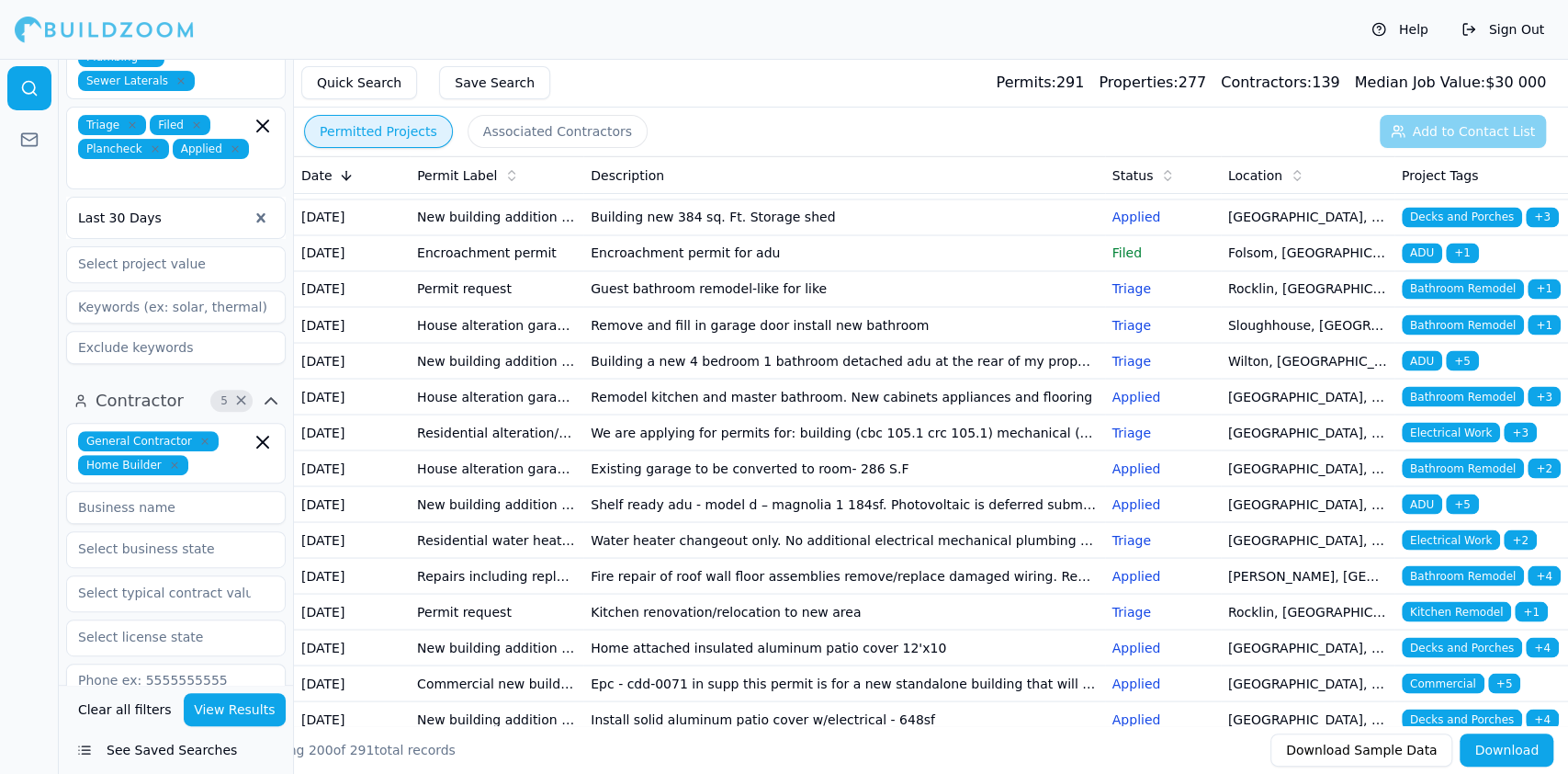
scroll to position [2207, 0]
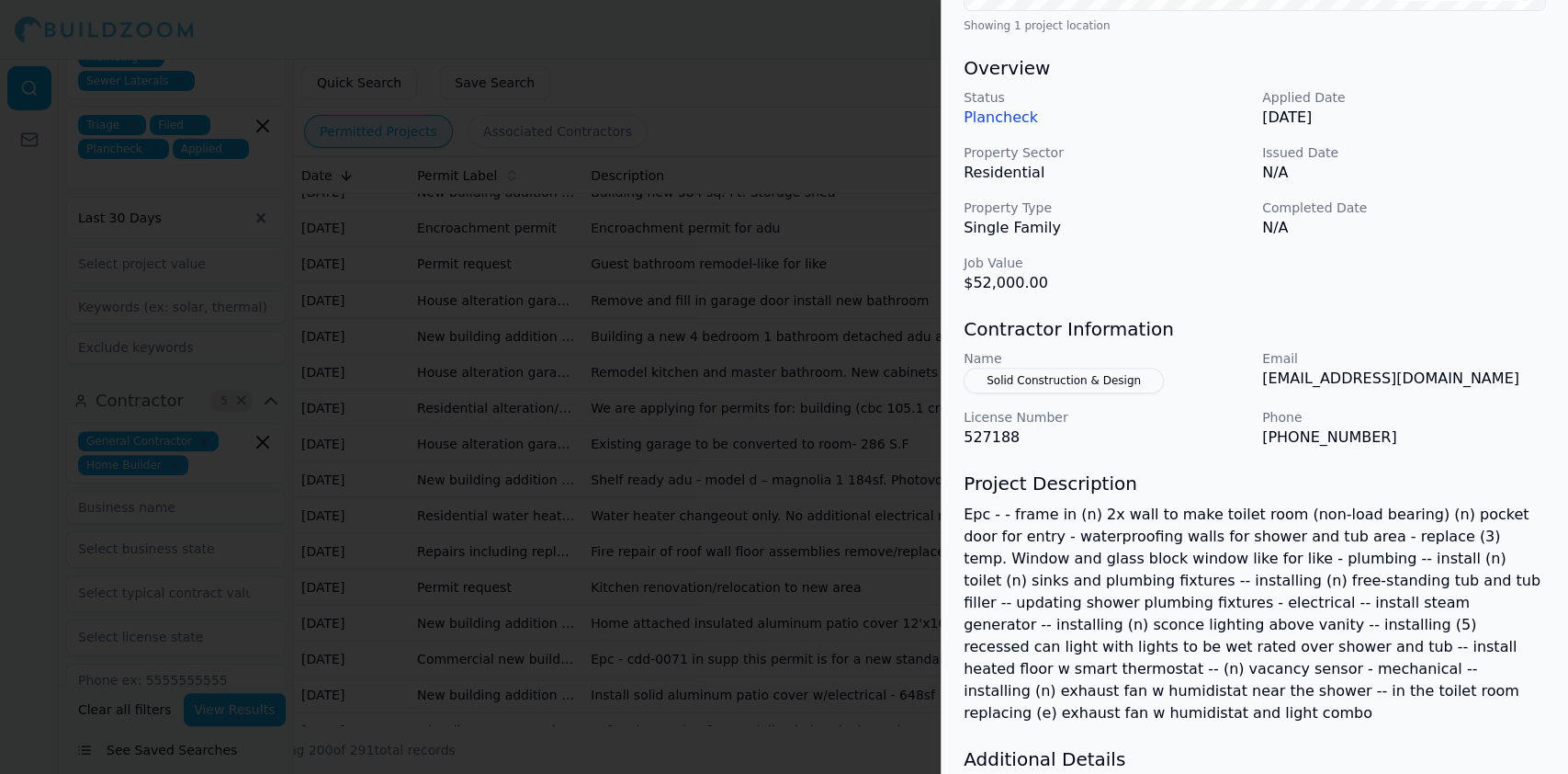
scroll to position [613, 0]
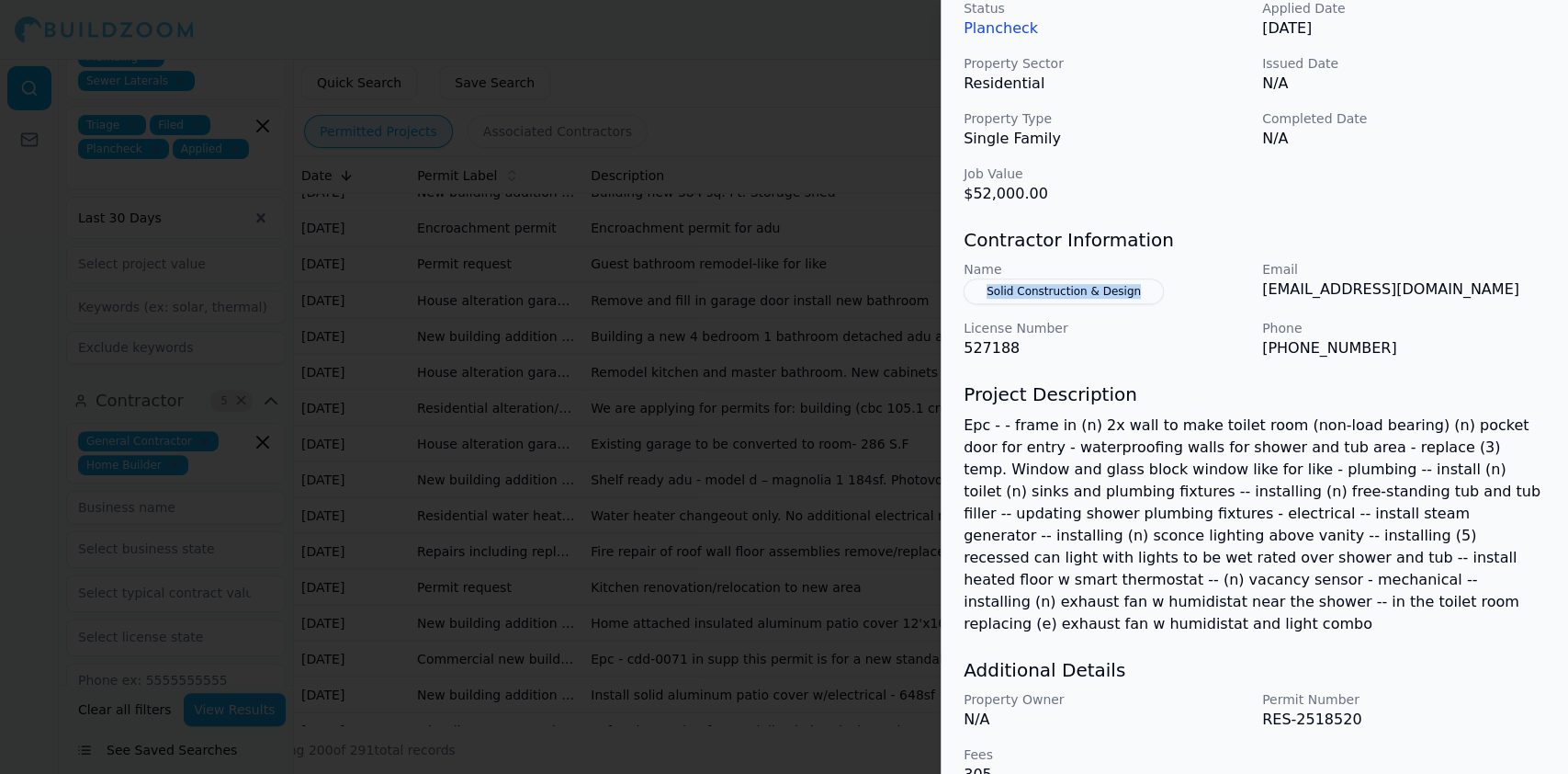
drag, startPoint x: 1149, startPoint y: 282, endPoint x: 959, endPoint y: 286, distance: 190.0
click at [959, 286] on div "Bathroom Remodel Doors and Windows Electrical Work Plumbing Residential Project…" at bounding box center [1254, 137] width 627 height 1341
drag, startPoint x: 1256, startPoint y: 350, endPoint x: 1383, endPoint y: 357, distance: 127.2
click at [1383, 357] on div "Name Solid Construction & Design Email permits@solidcd.com License Number 52718…" at bounding box center [1255, 310] width 583 height 99
drag, startPoint x: 1262, startPoint y: 290, endPoint x: 1434, endPoint y: 293, distance: 172.0
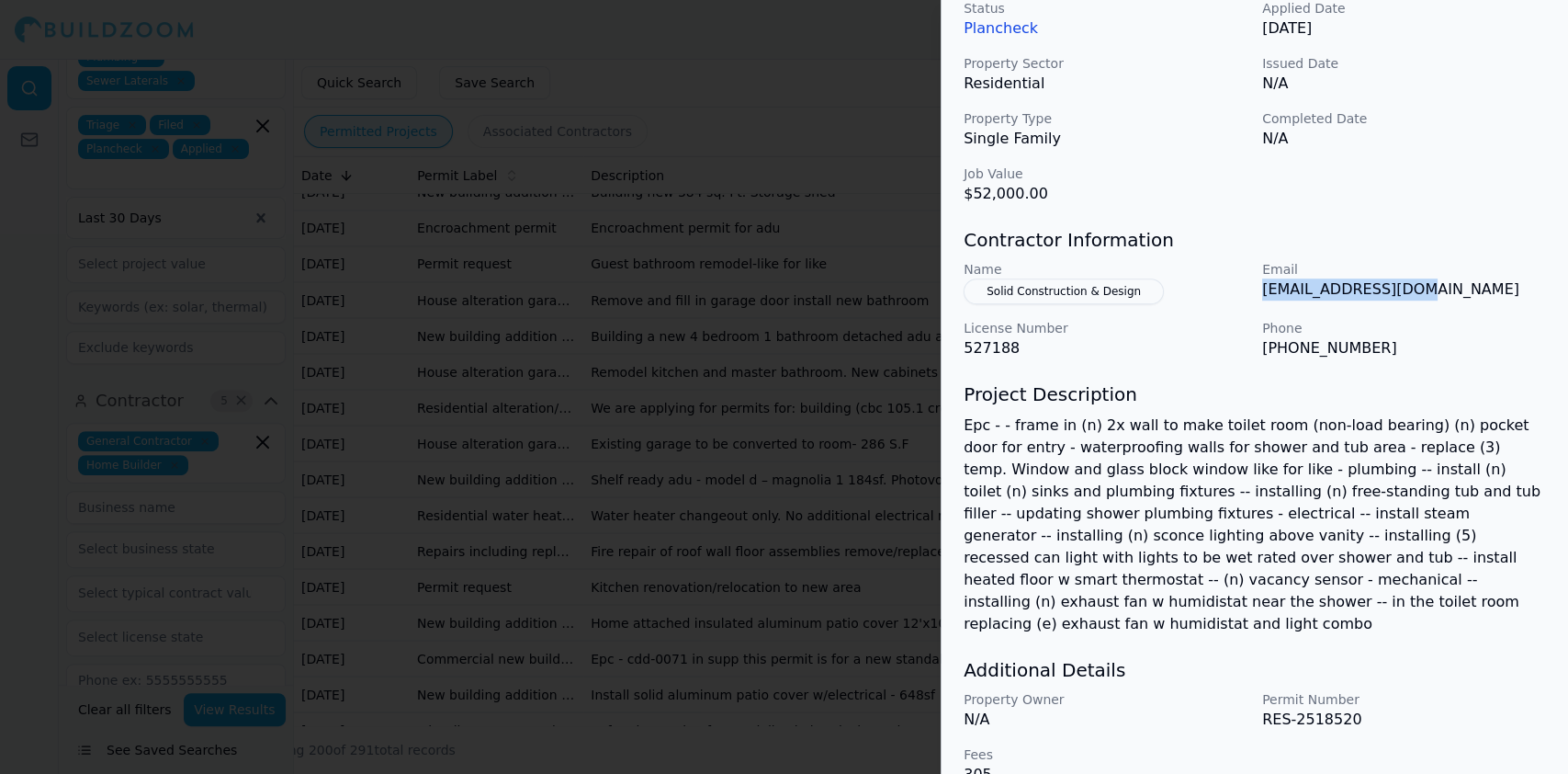
click at [1434, 293] on div "Name Solid Construction & Design Email permits@solidcd.com License Number 52718…" at bounding box center [1255, 310] width 583 height 99
click at [458, 276] on div at bounding box center [784, 387] width 1568 height 774
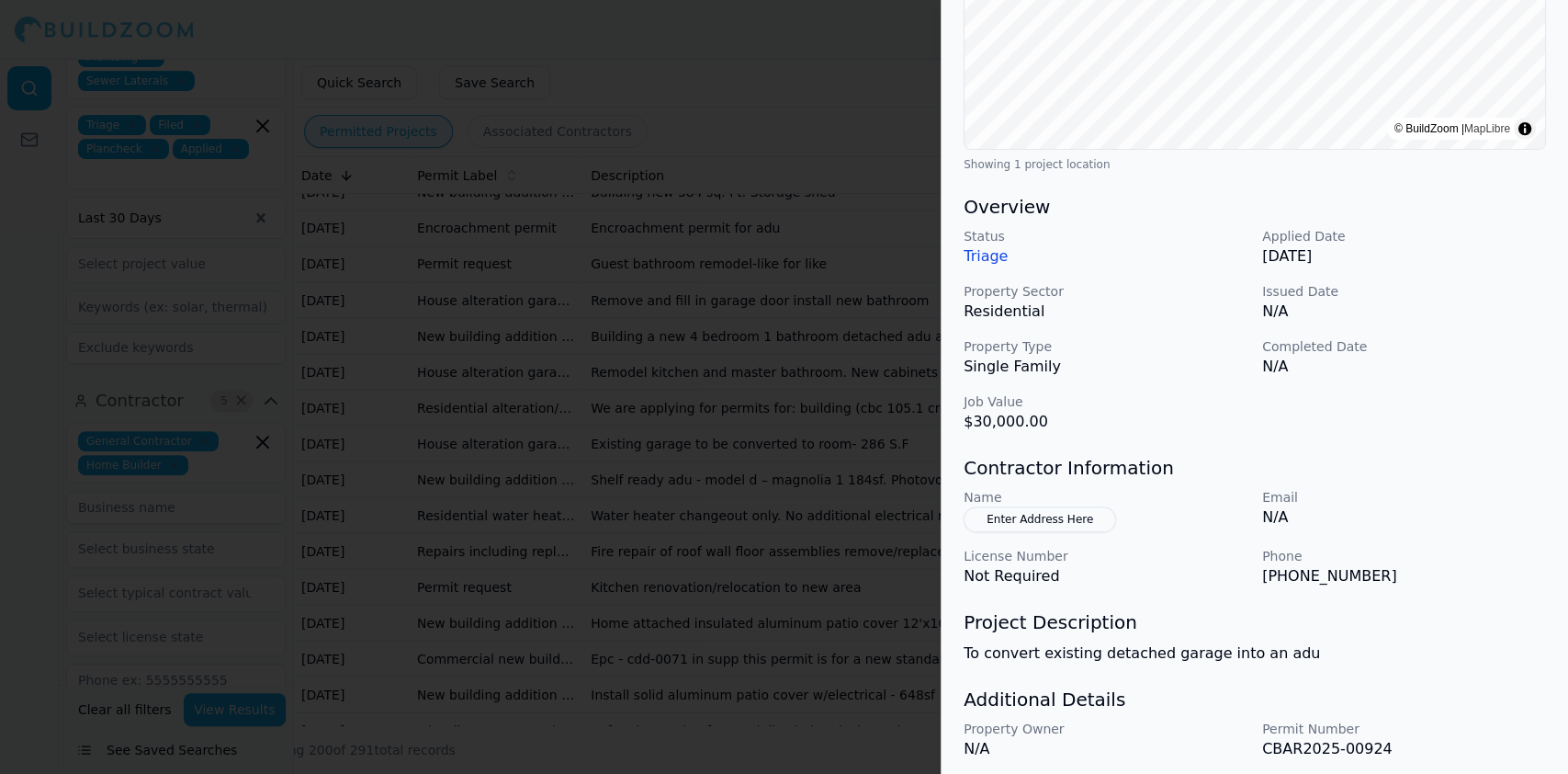
scroll to position [448, 0]
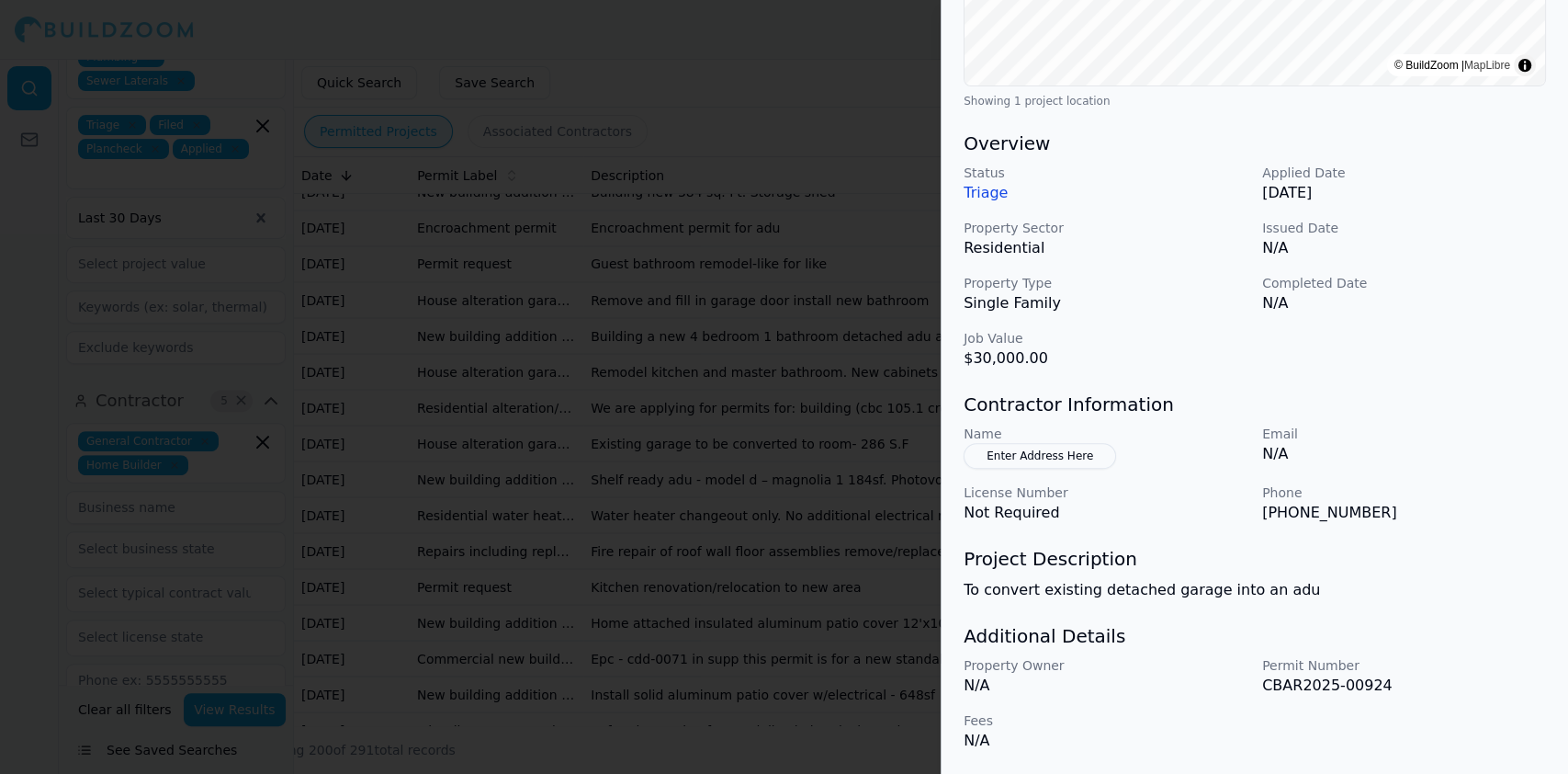
click at [544, 376] on div at bounding box center [784, 387] width 1568 height 774
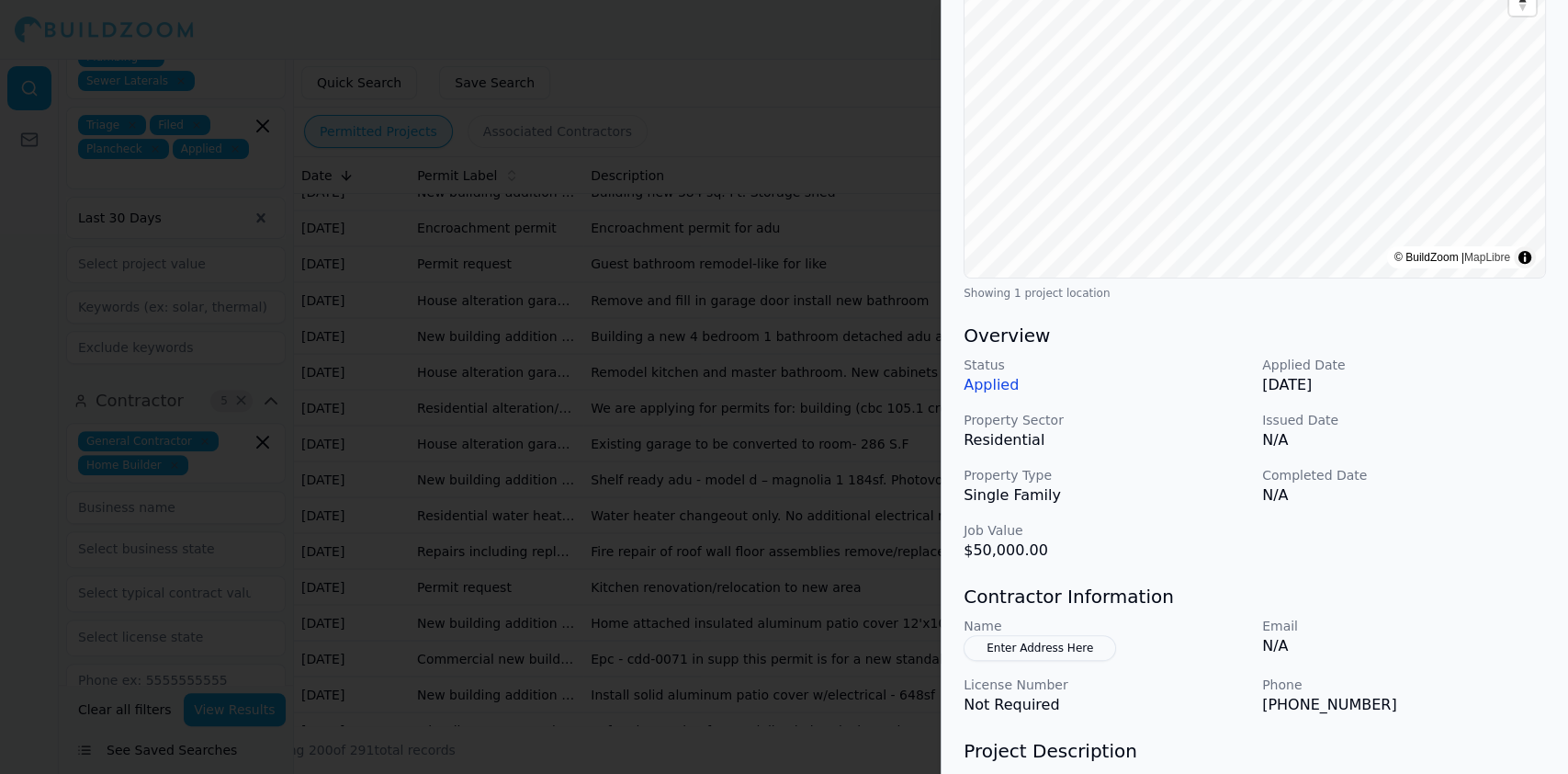
scroll to position [470, 0]
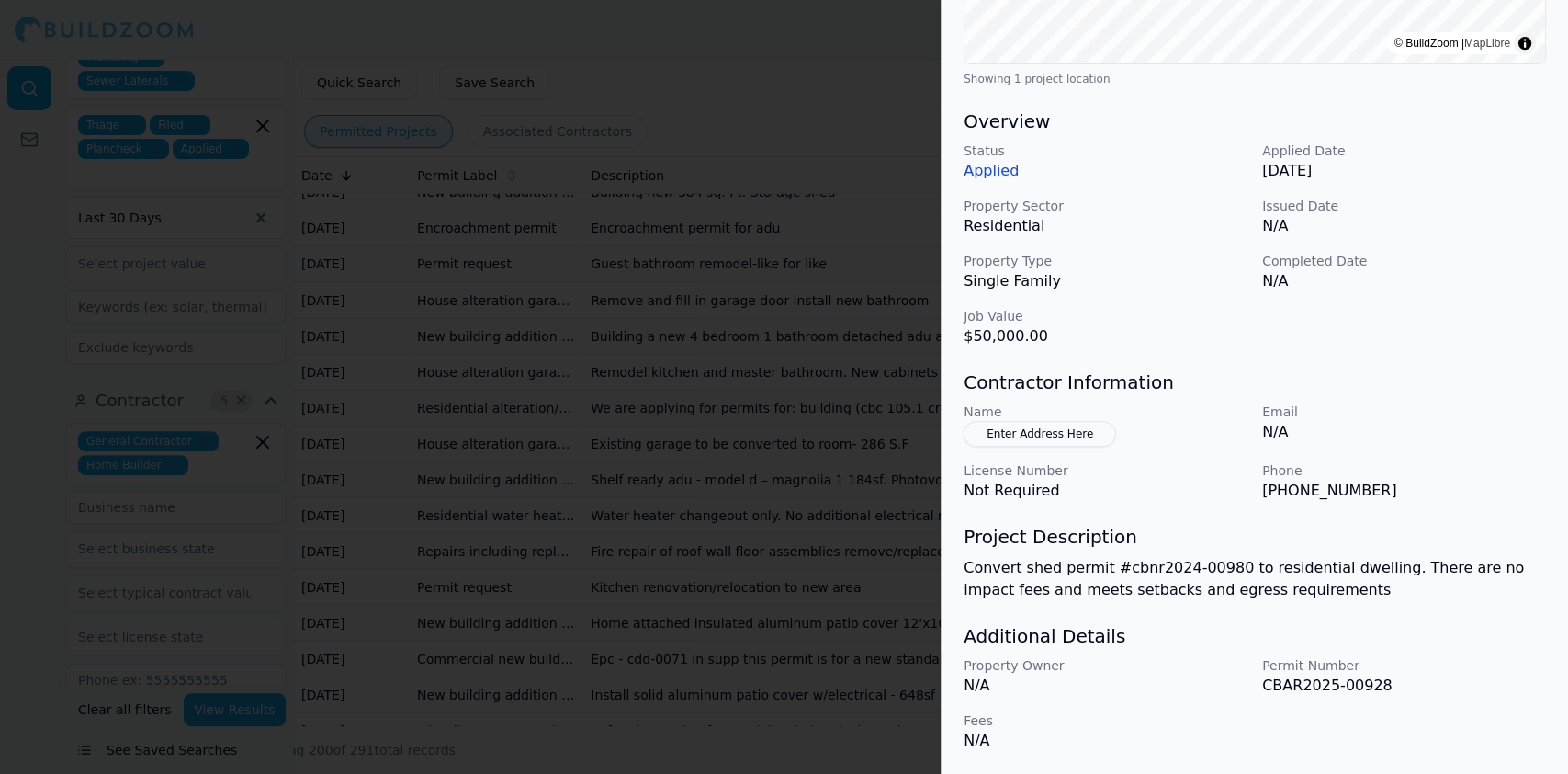
drag, startPoint x: 444, startPoint y: 283, endPoint x: 432, endPoint y: 283, distance: 12.0
click at [433, 283] on div at bounding box center [784, 387] width 1568 height 774
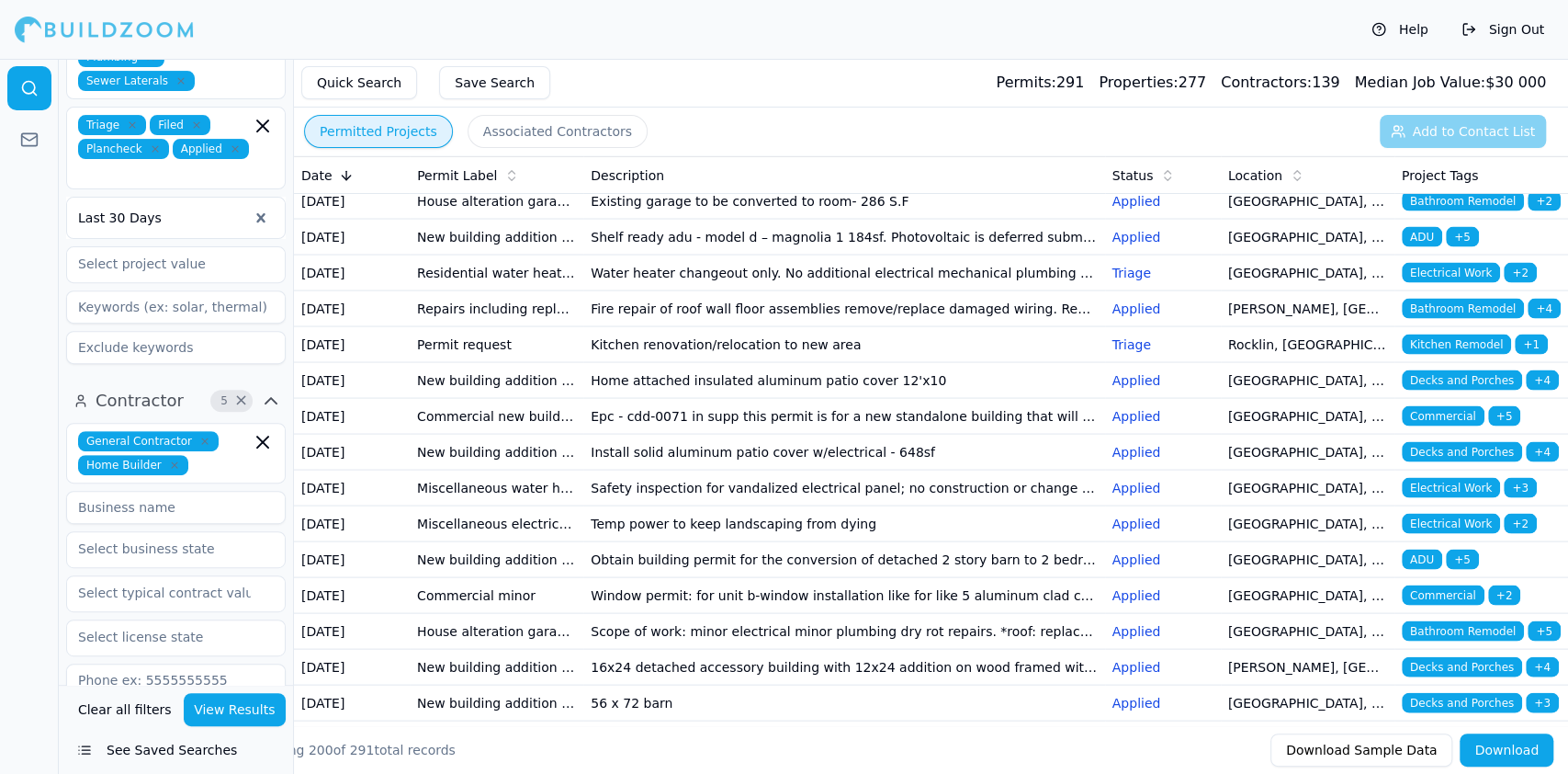
scroll to position [2451, 0]
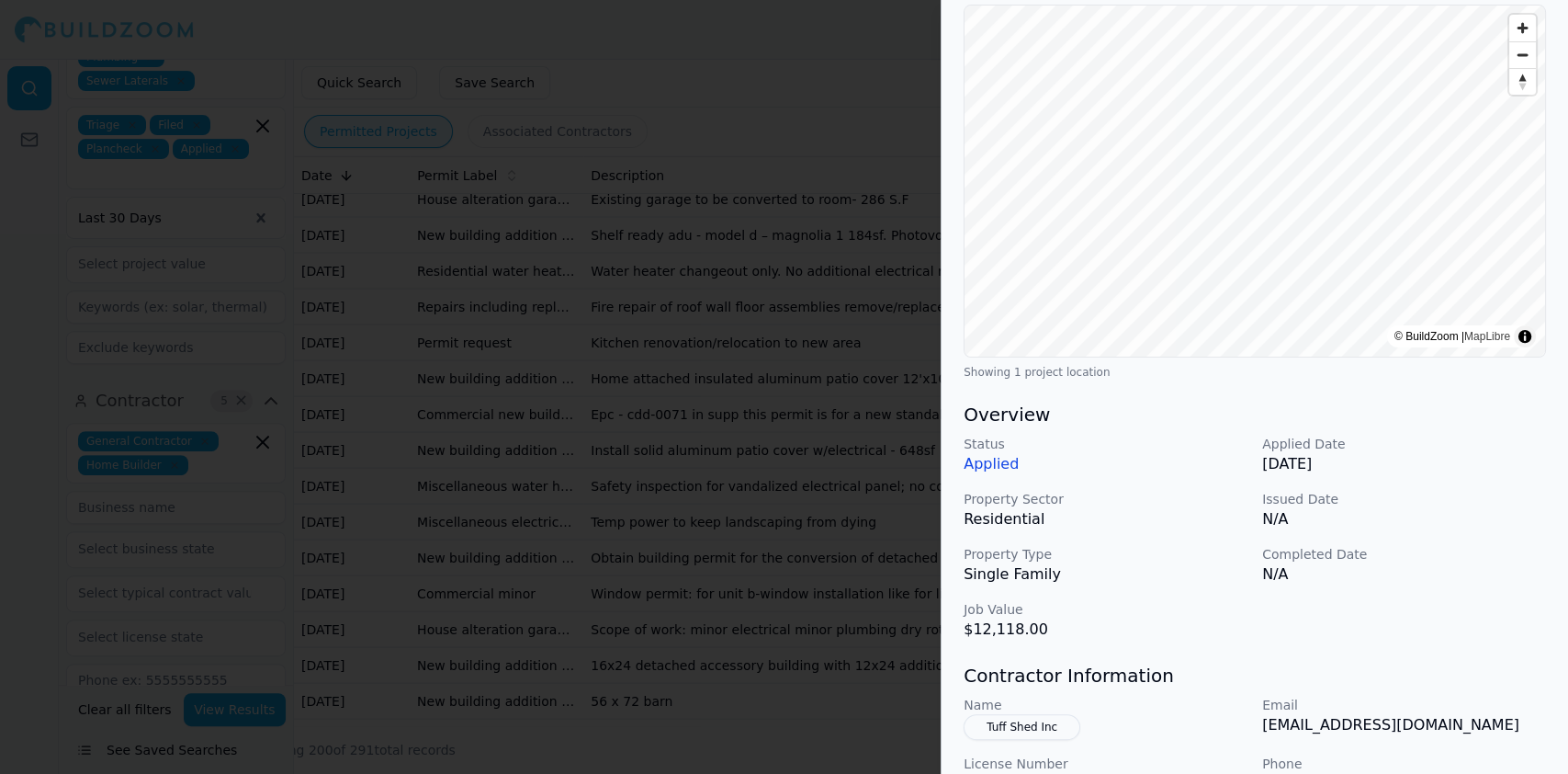
scroll to position [367, 0]
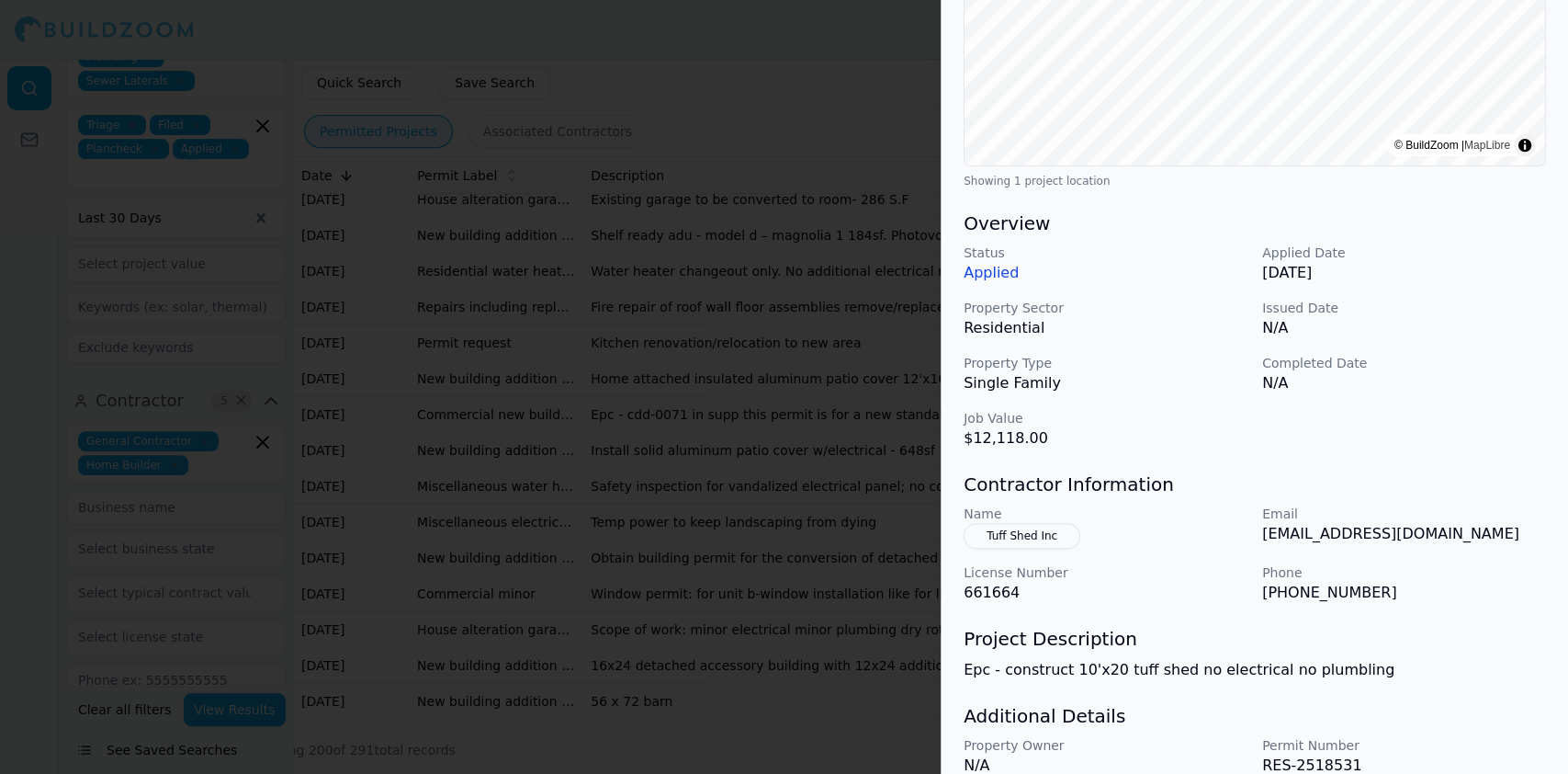
click at [439, 264] on div at bounding box center [784, 387] width 1568 height 774
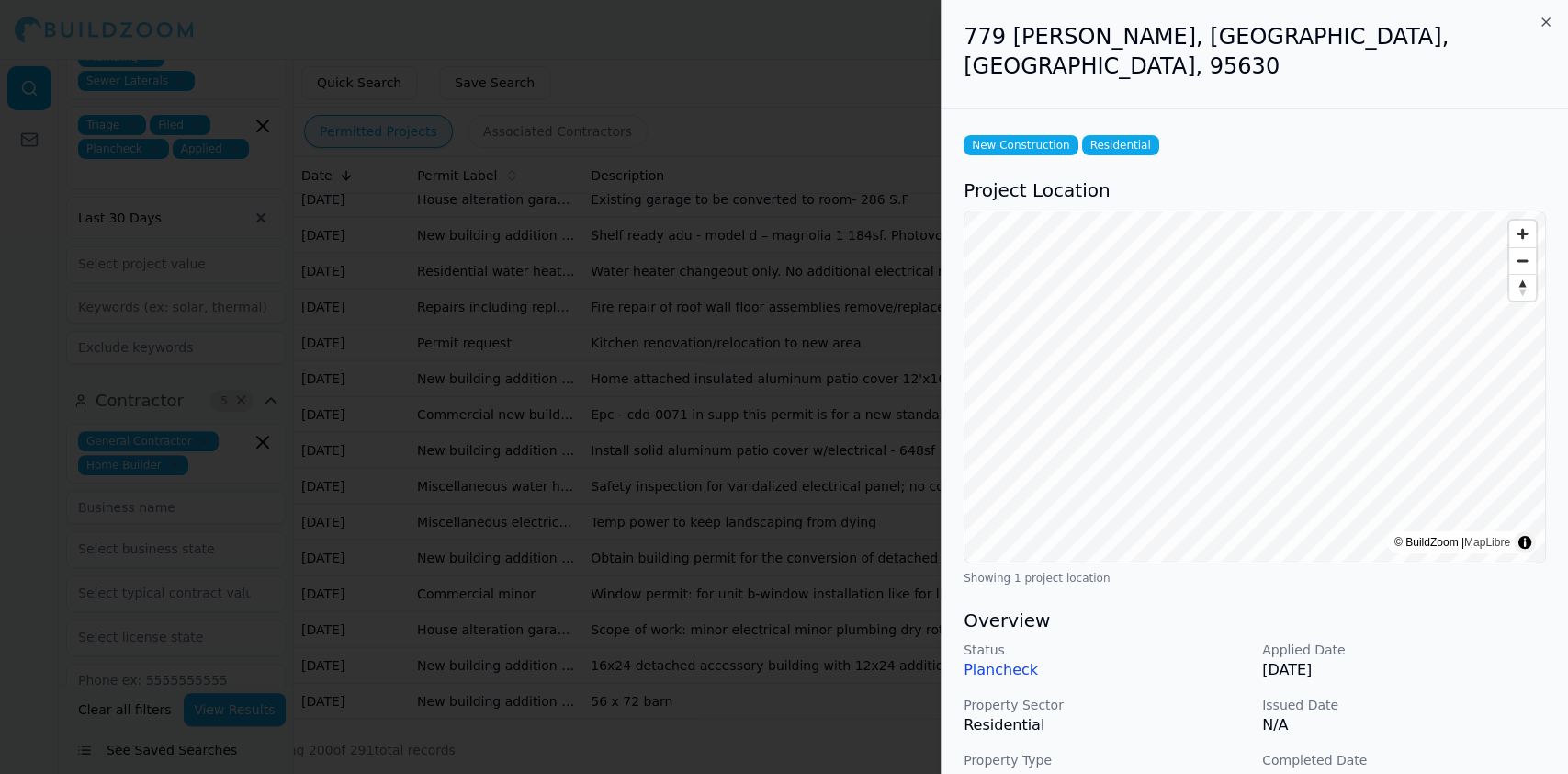
click at [1149, 696] on p "Property Sector" at bounding box center [1106, 704] width 284 height 18
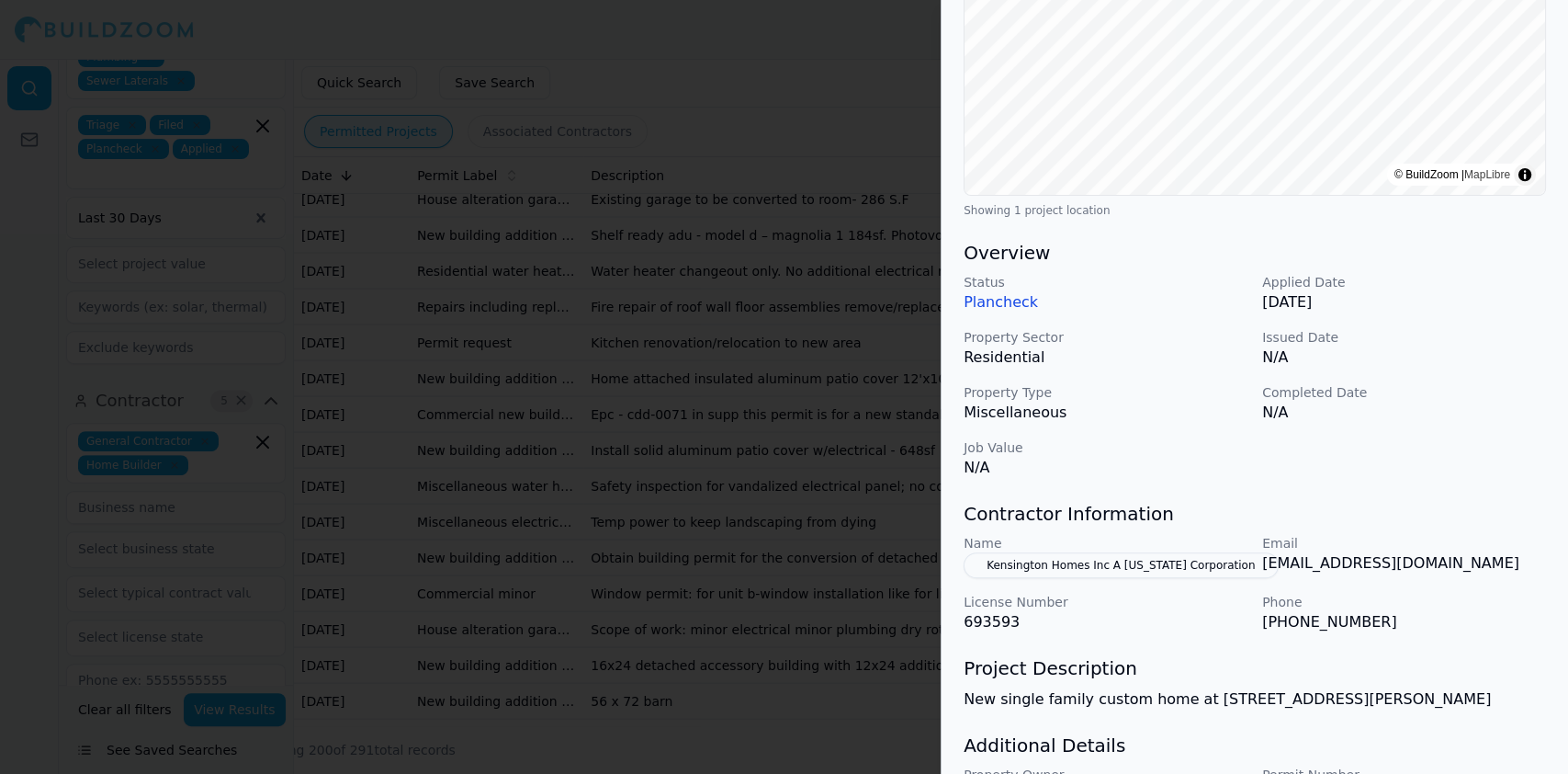
scroll to position [448, 0]
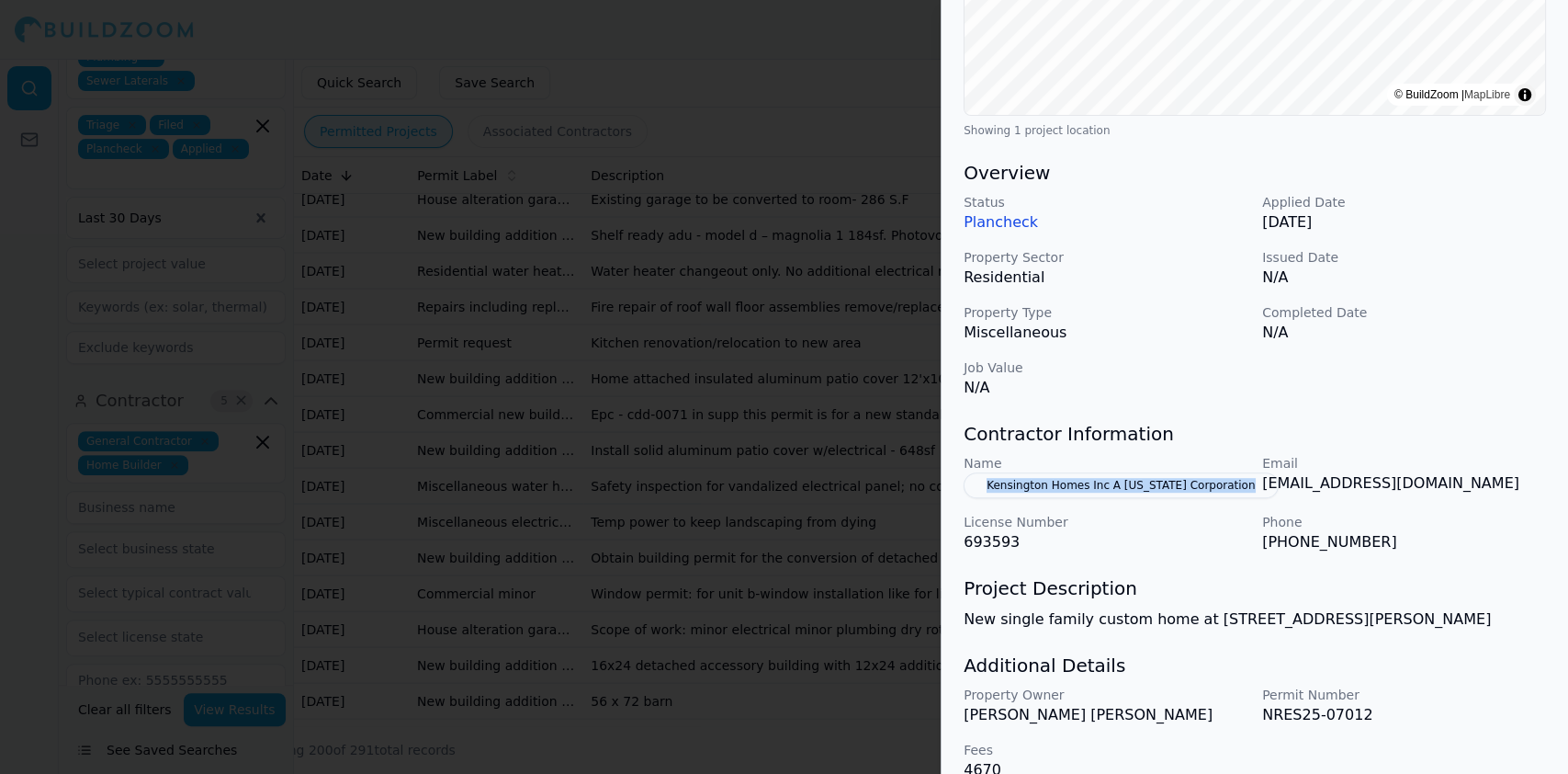
drag, startPoint x: 1252, startPoint y: 461, endPoint x: 980, endPoint y: 448, distance: 272.3
click at [980, 454] on div "Name Kensington Homes Inc A California Corporation Email jbernau@kensingtonhome…" at bounding box center [1255, 504] width 583 height 99
drag, startPoint x: 1261, startPoint y: 516, endPoint x: 1385, endPoint y: 504, distance: 124.6
click at [1385, 504] on div "Name Kensington Homes Inc A California Corporation Email jbernau@kensingtonhome…" at bounding box center [1255, 504] width 583 height 99
drag, startPoint x: 1260, startPoint y: 454, endPoint x: 1492, endPoint y: 462, distance: 232.1
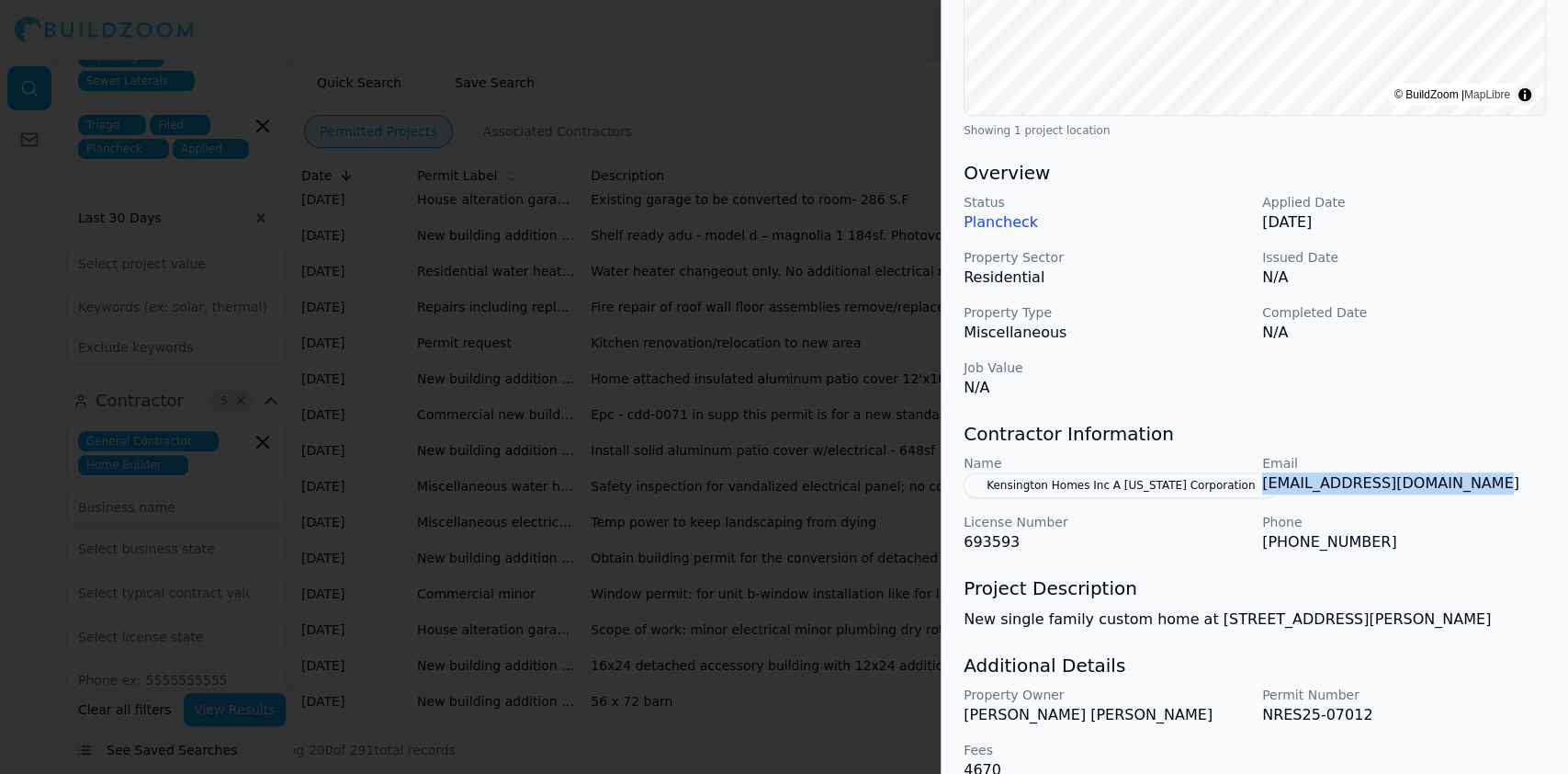
click at [1492, 462] on div "Name Kensington Homes Inc A California Corporation Email jbernau@kensingtonhome…" at bounding box center [1255, 504] width 583 height 99
click at [576, 272] on div at bounding box center [784, 387] width 1568 height 774
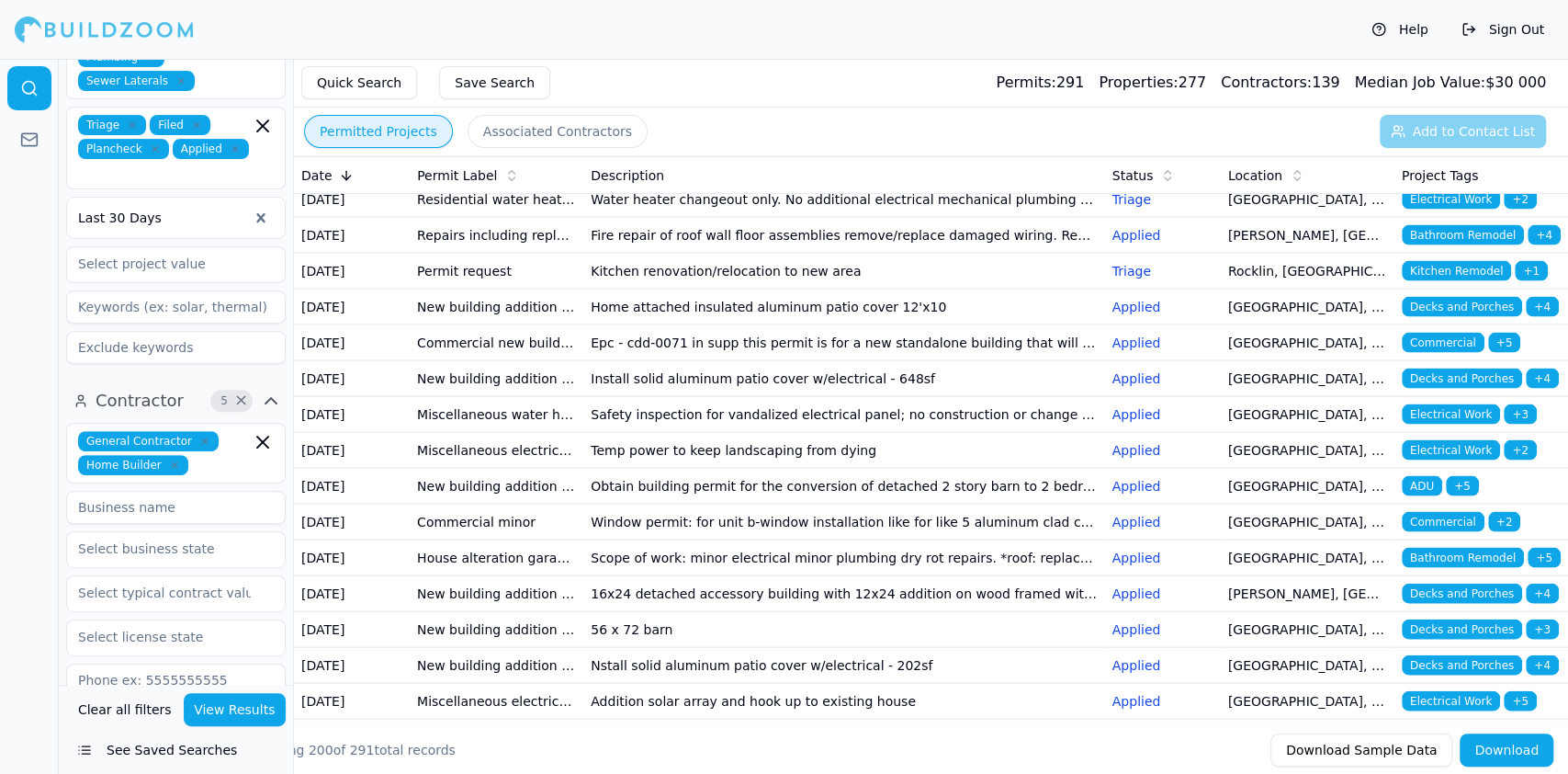
scroll to position [2574, 0]
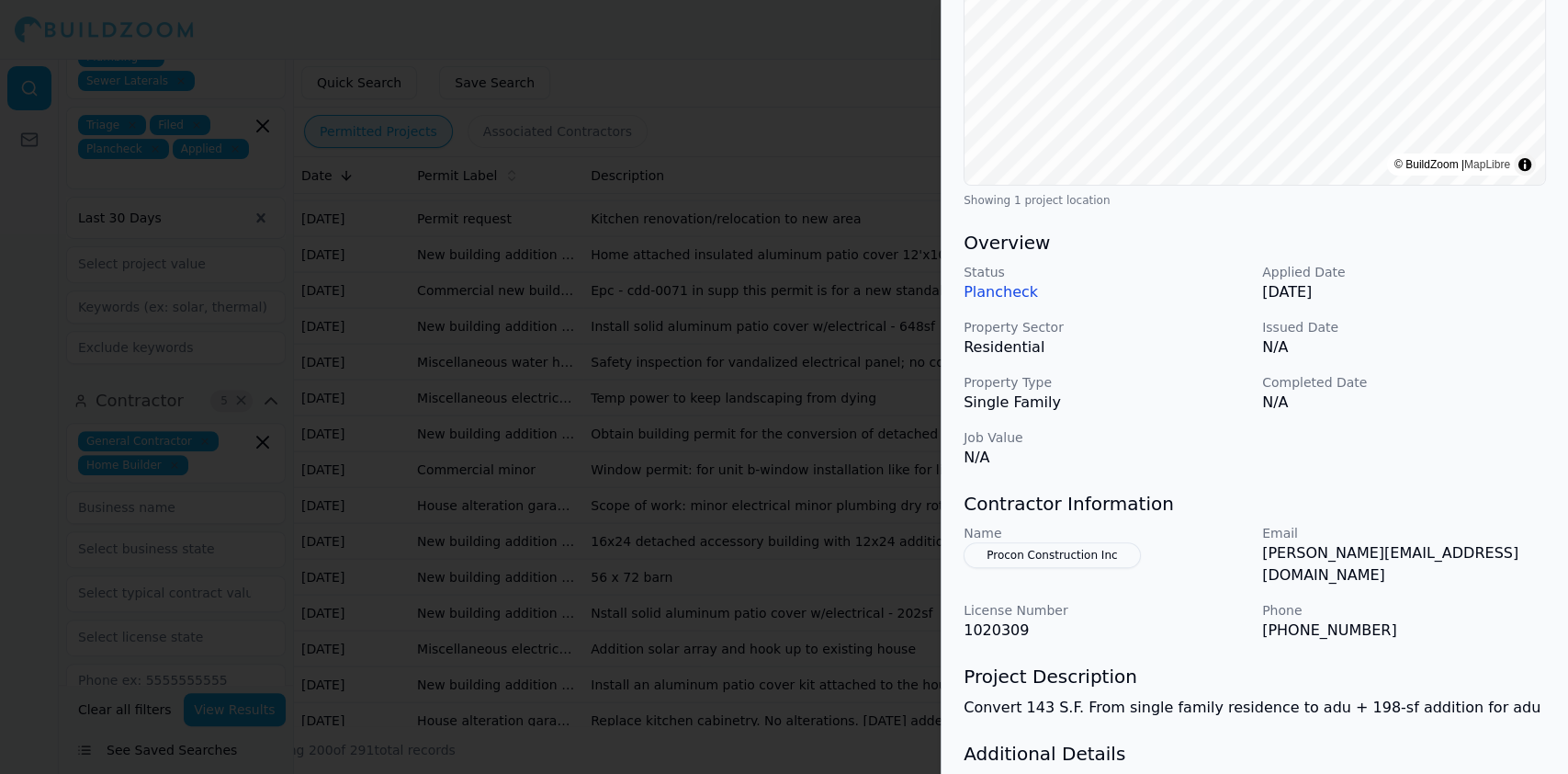
scroll to position [448, 0]
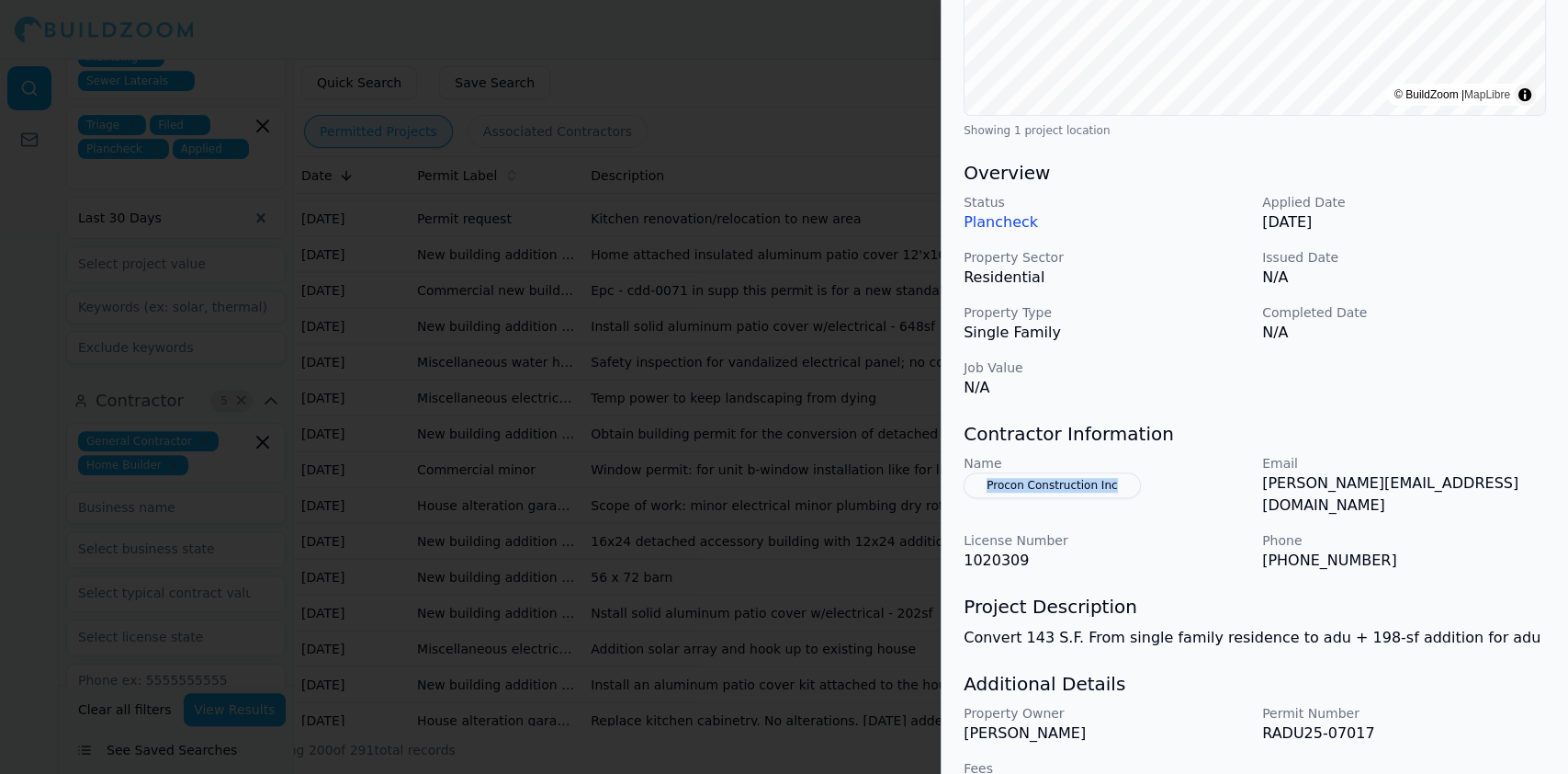
drag, startPoint x: 1130, startPoint y: 462, endPoint x: 965, endPoint y: 460, distance: 165.0
click at [965, 460] on div "Name Procon Construction Inc" at bounding box center [1106, 486] width 284 height 63
drag, startPoint x: 1267, startPoint y: 516, endPoint x: 1369, endPoint y: 505, distance: 102.6
click at [1369, 550] on p "(916) 952-9549" at bounding box center [1405, 560] width 284 height 22
click at [1351, 532] on p "Phone" at bounding box center [1405, 540] width 284 height 18
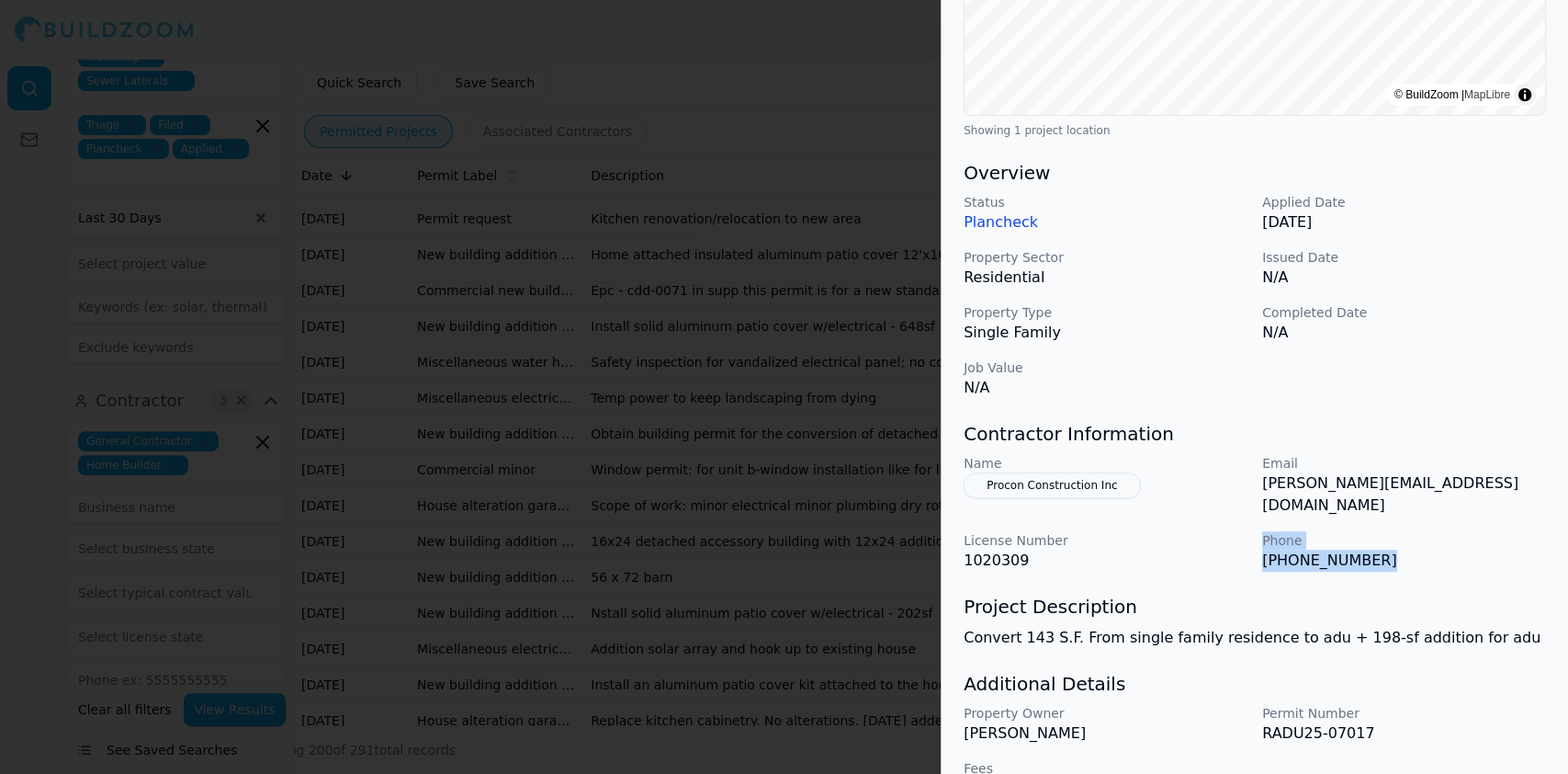
drag, startPoint x: 1367, startPoint y: 512, endPoint x: 1254, endPoint y: 514, distance: 113.0
click at [1254, 514] on div "Name Procon Construction Inc Email kevin@proconcorp.com License Number 1020309 …" at bounding box center [1255, 513] width 583 height 117
click at [1248, 518] on div "Name Procon Construction Inc Email kevin@proconcorp.com License Number 1020309 …" at bounding box center [1255, 513] width 583 height 117
drag, startPoint x: 1262, startPoint y: 514, endPoint x: 1380, endPoint y: 514, distance: 118.0
click at [1380, 550] on p "(916) 952-9549" at bounding box center [1405, 560] width 284 height 22
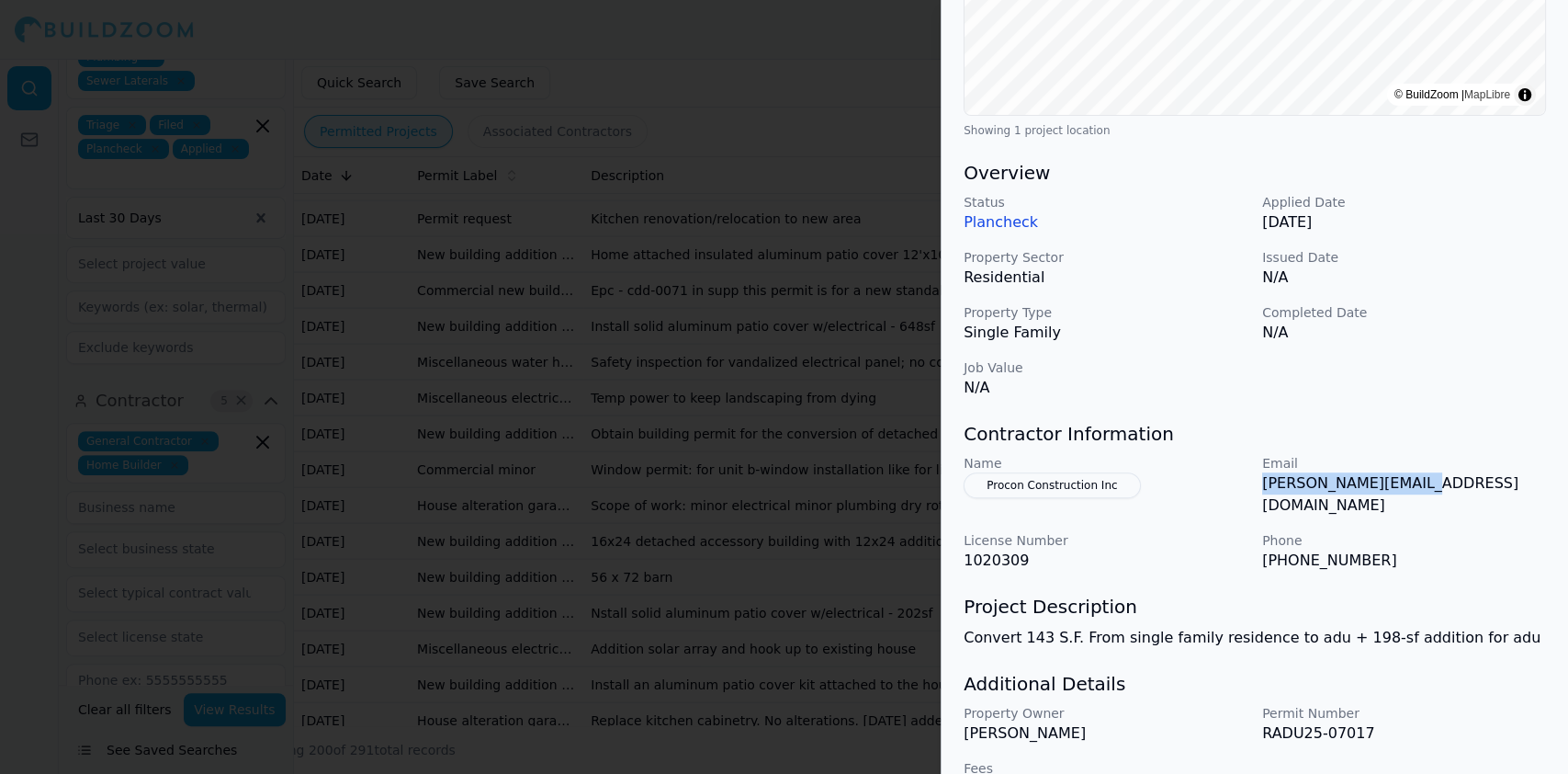
drag, startPoint x: 1262, startPoint y: 450, endPoint x: 1456, endPoint y: 464, distance: 194.5
click at [1456, 472] on p "kevin@proconcorp.com" at bounding box center [1405, 494] width 284 height 44
click at [484, 331] on div at bounding box center [784, 387] width 1568 height 774
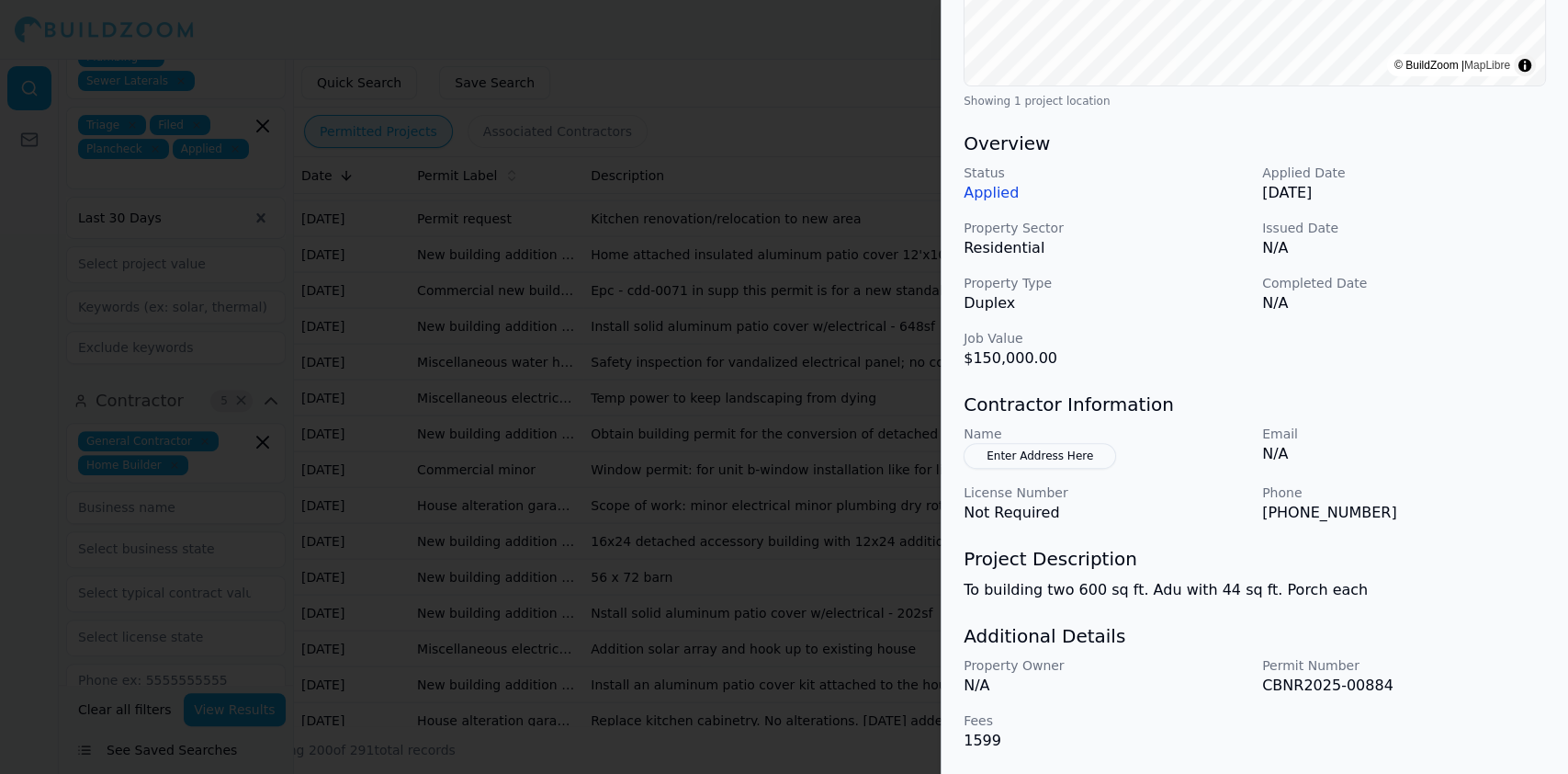
click at [552, 410] on div at bounding box center [784, 387] width 1568 height 774
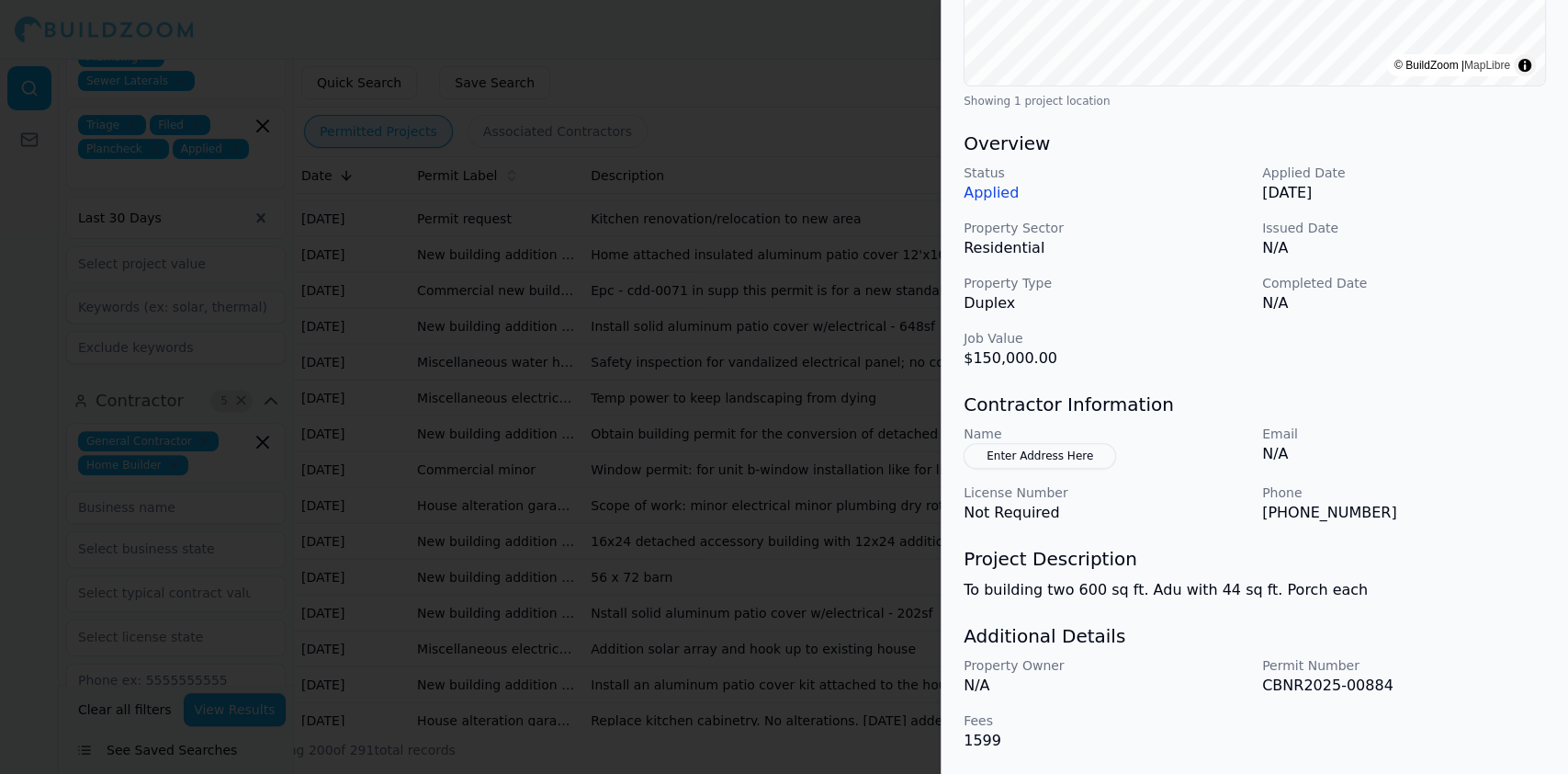
click at [1366, 367] on div "Status Applied Applied Date Sep 2, 2025 Property Sector Residential Issued Date…" at bounding box center [1255, 266] width 583 height 206
click at [494, 317] on div at bounding box center [784, 387] width 1568 height 774
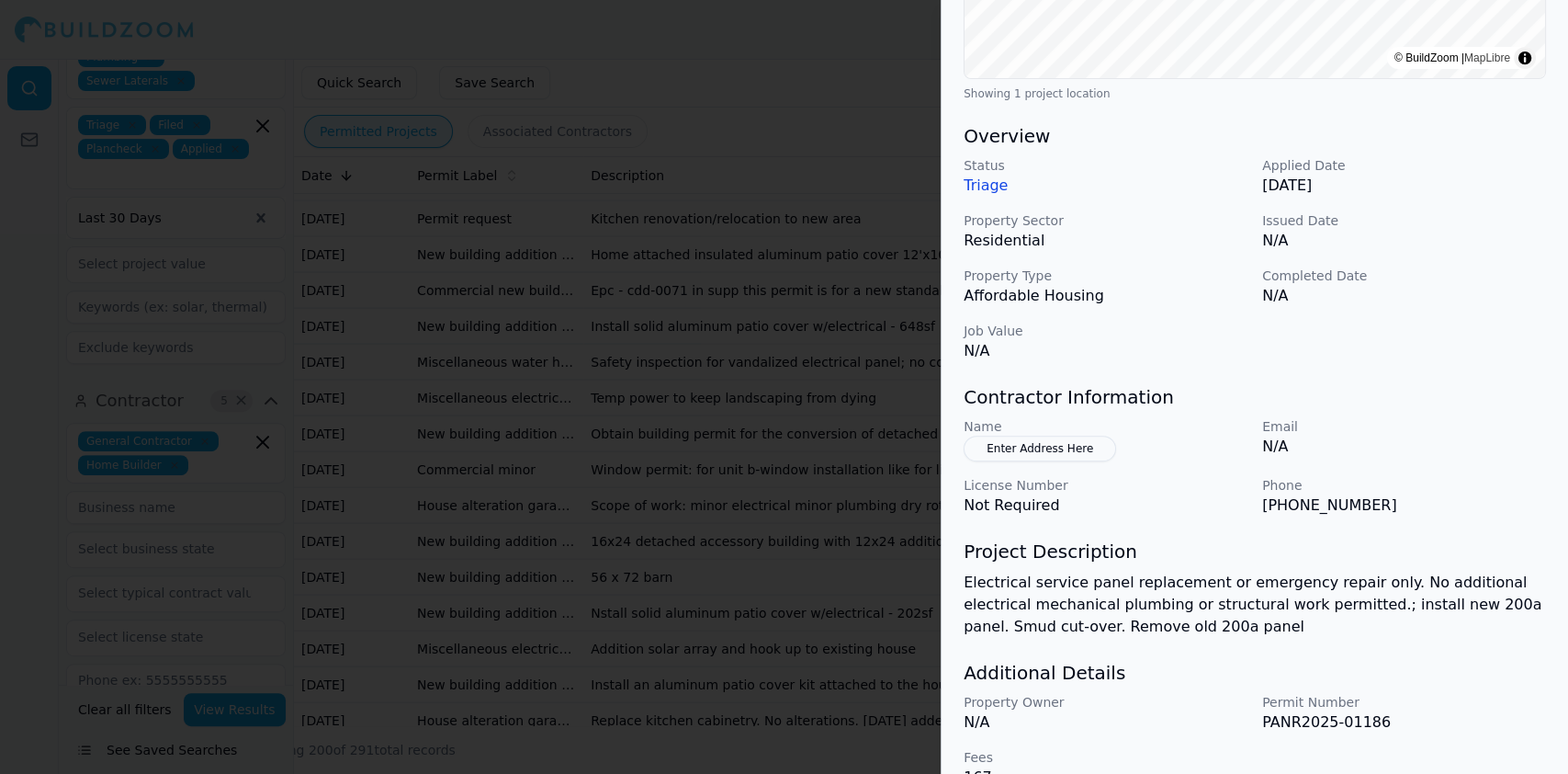
scroll to position [490, 0]
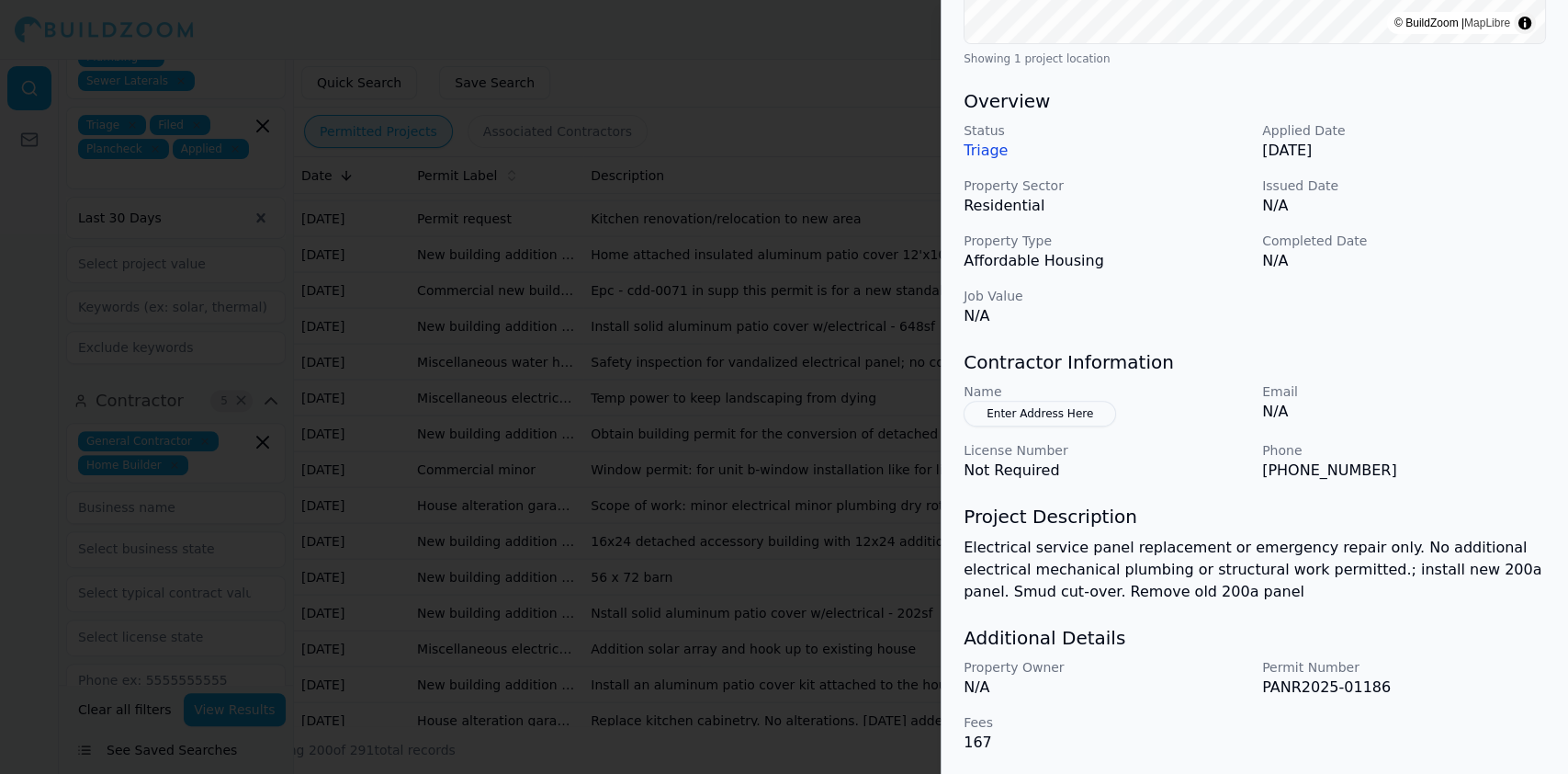
click at [546, 370] on div at bounding box center [784, 387] width 1568 height 774
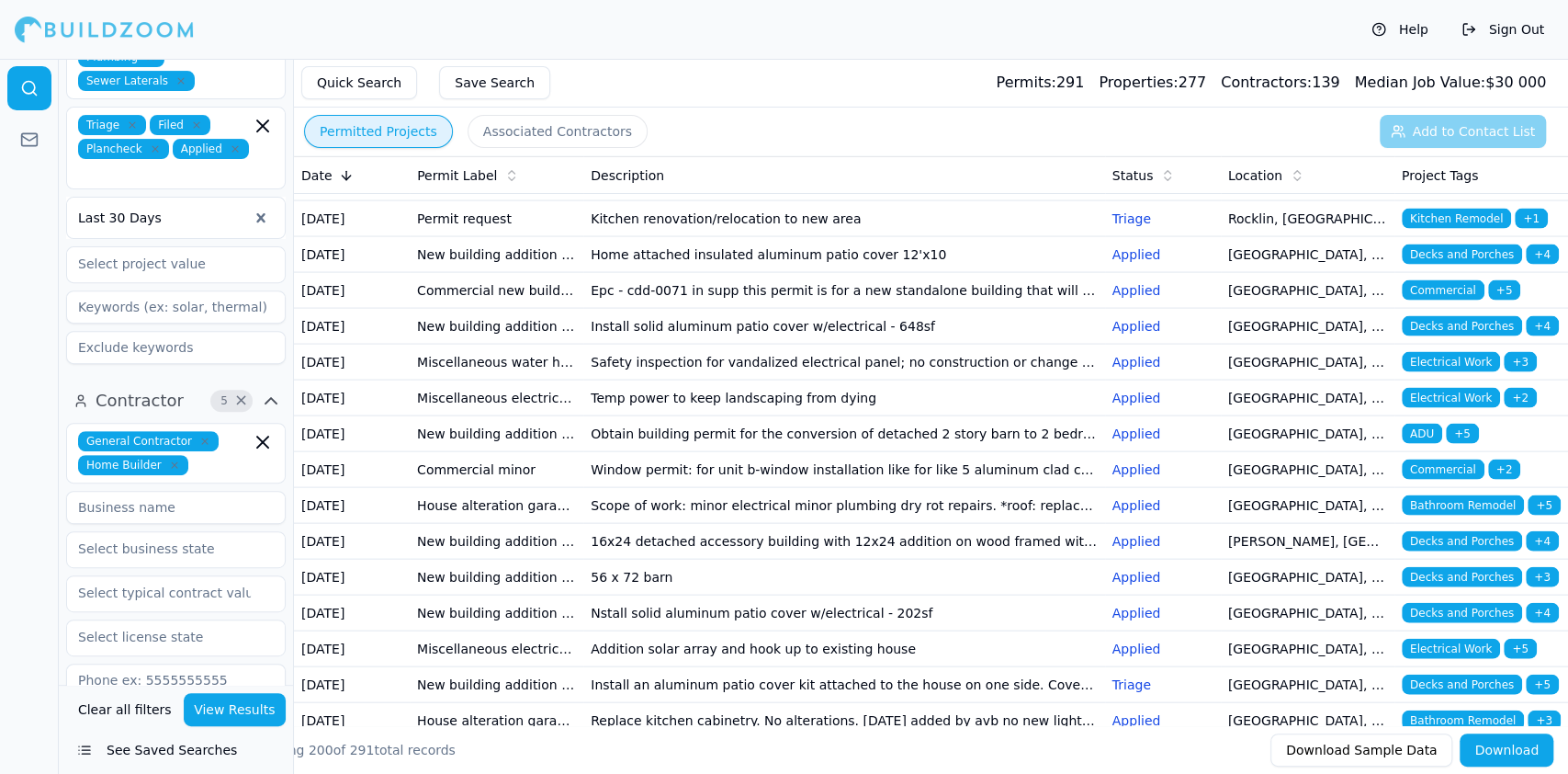
scroll to position [2697, 0]
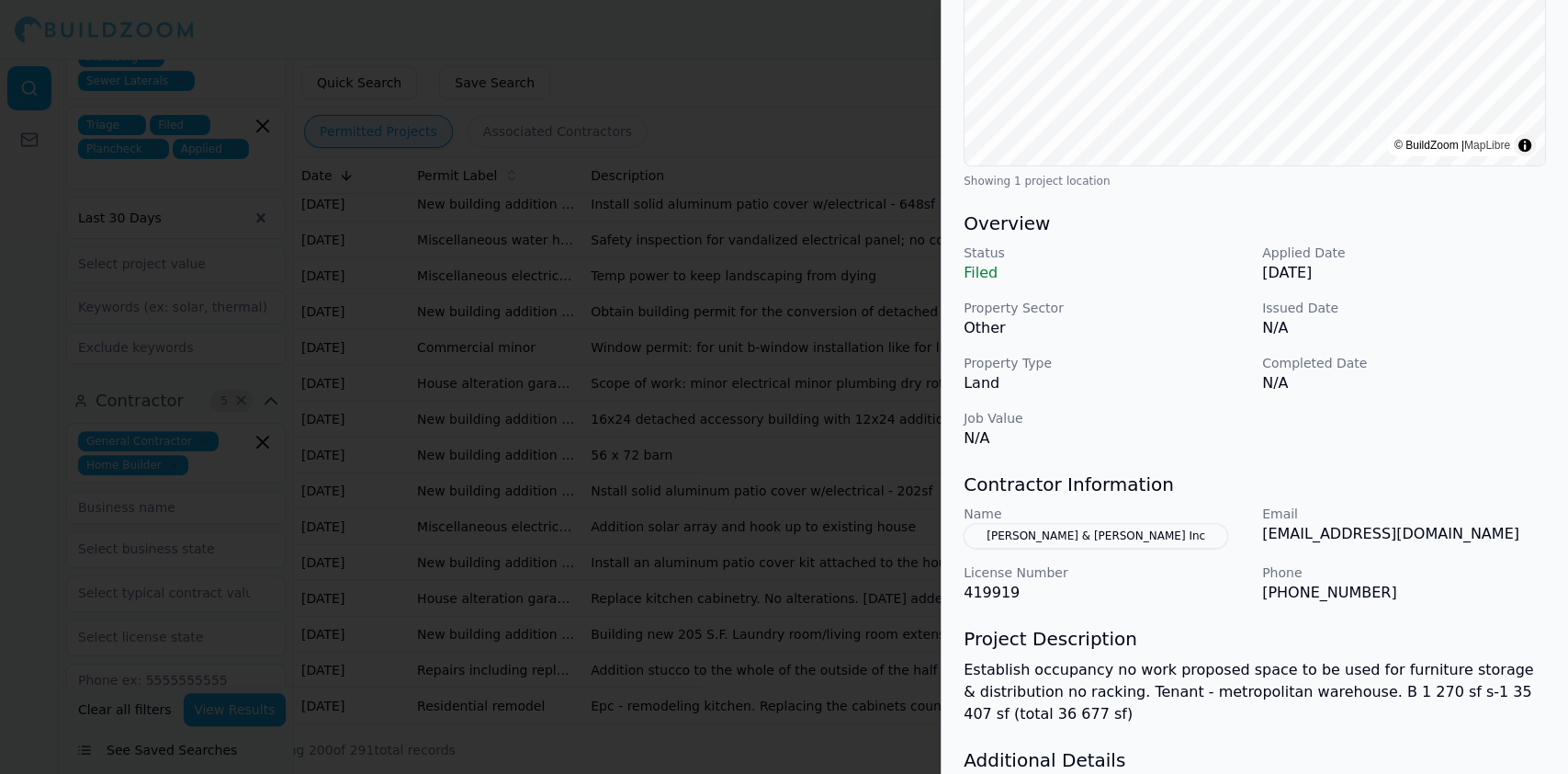
scroll to position [490, 0]
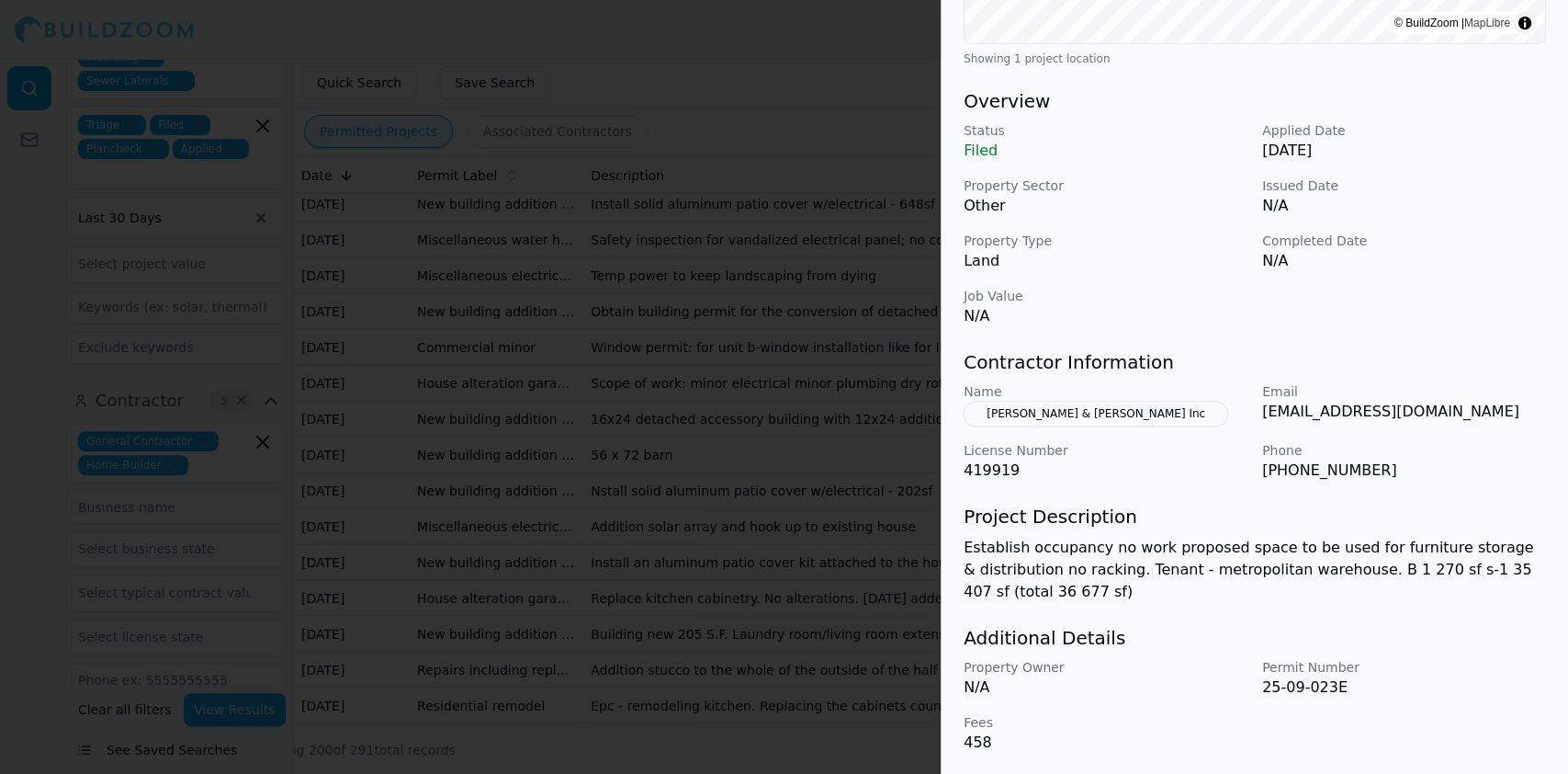
click at [531, 313] on div at bounding box center [784, 387] width 1568 height 774
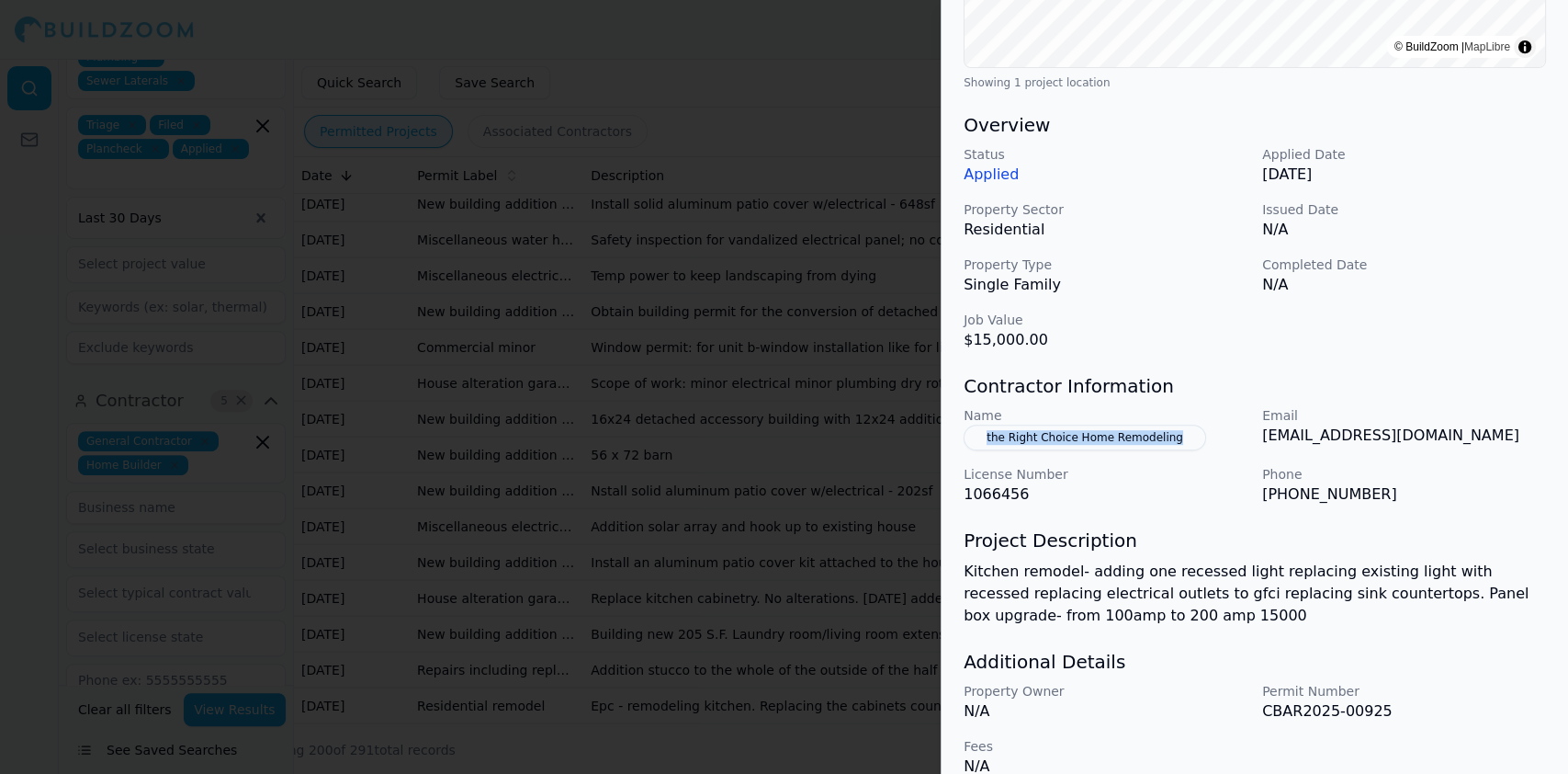
drag, startPoint x: 1191, startPoint y: 414, endPoint x: 972, endPoint y: 423, distance: 219.2
click at [972, 423] on div "Name the Right Choice Home Remodeling" at bounding box center [1106, 429] width 284 height 44
drag, startPoint x: 1263, startPoint y: 468, endPoint x: 1367, endPoint y: 482, distance: 104.9
click at [1367, 482] on div "Bathroom Remodel Electrical Work Garage Construction Kitchen Remodel Plumbing R…" at bounding box center [1254, 195] width 627 height 1210
drag, startPoint x: 1259, startPoint y: 408, endPoint x: 1484, endPoint y: 415, distance: 225.1
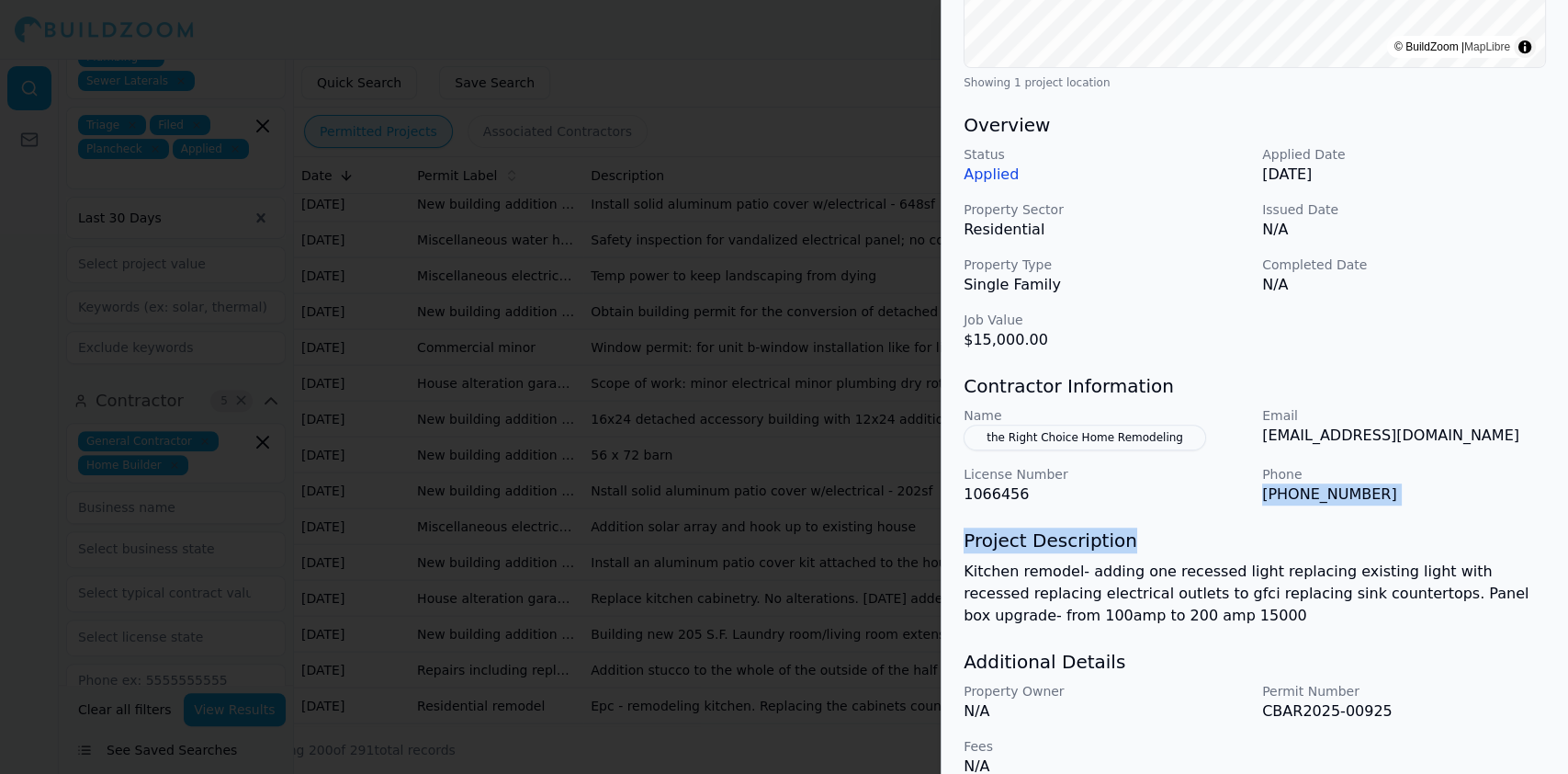
click at [1484, 415] on div "Name the Right Choice Home Remodeling Email info.ninasexpservices@gmail.com Lic…" at bounding box center [1255, 456] width 583 height 99
click at [487, 379] on div at bounding box center [784, 387] width 1568 height 774
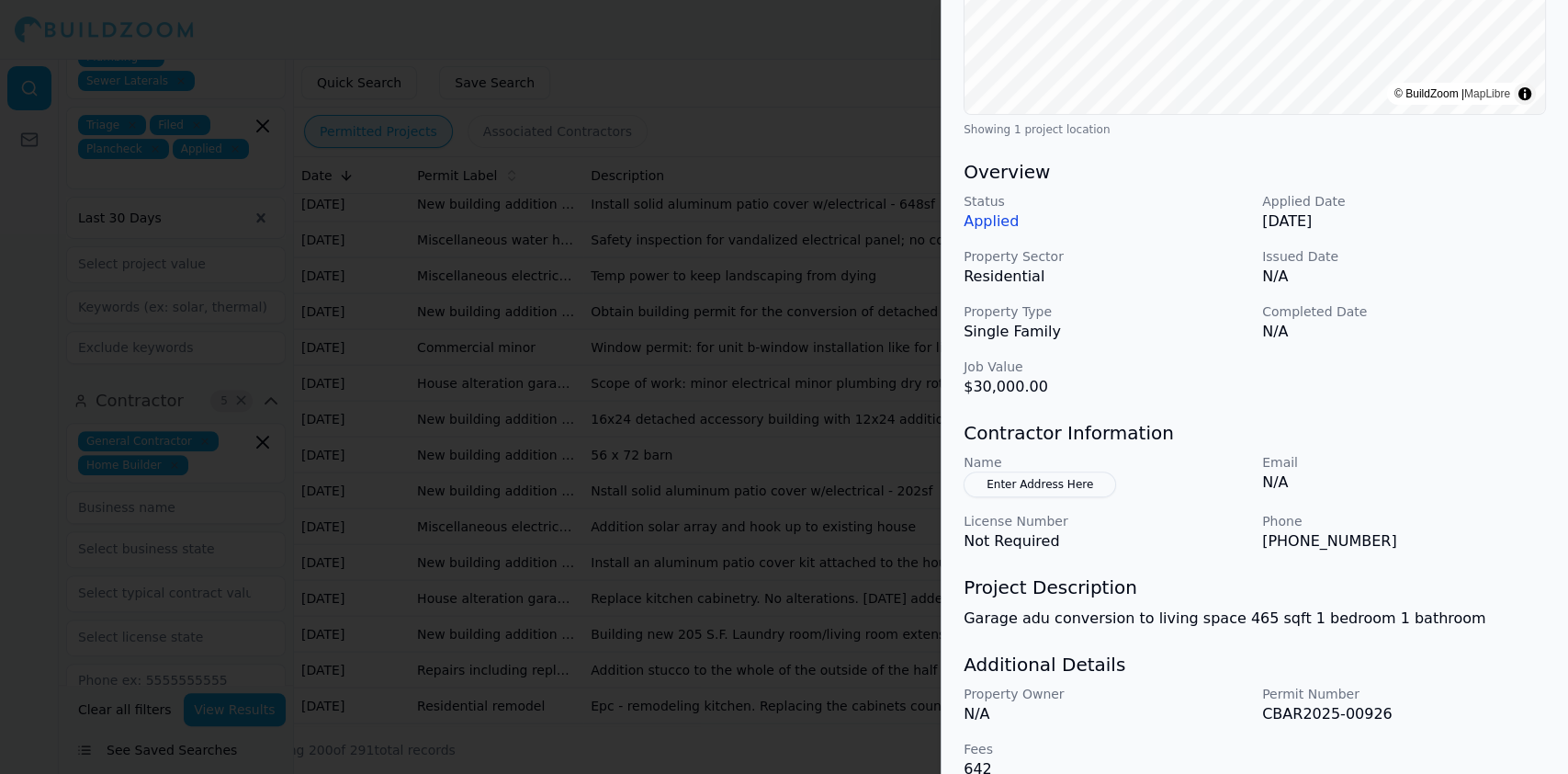
scroll to position [448, 0]
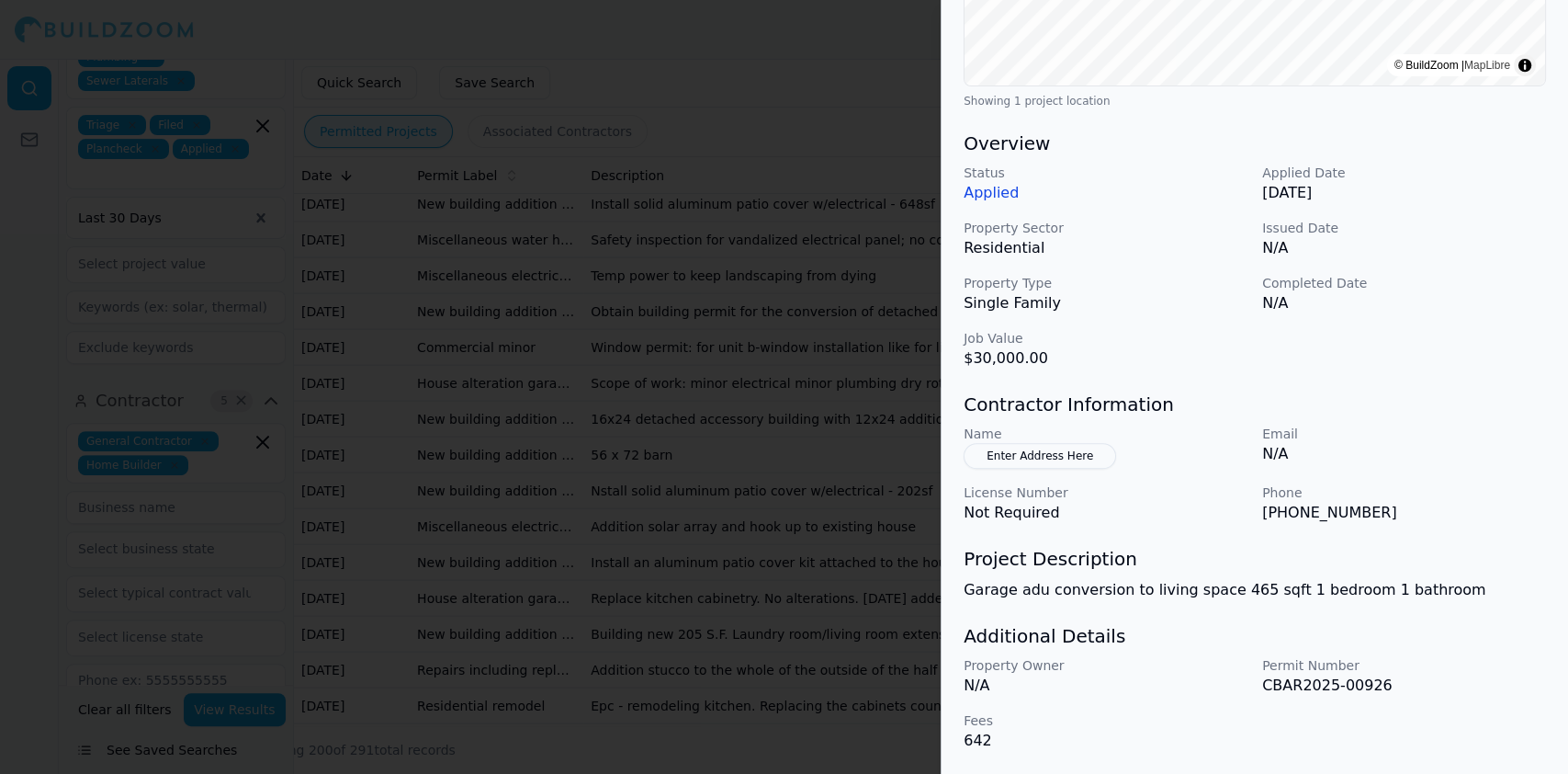
click at [406, 282] on div at bounding box center [784, 387] width 1568 height 774
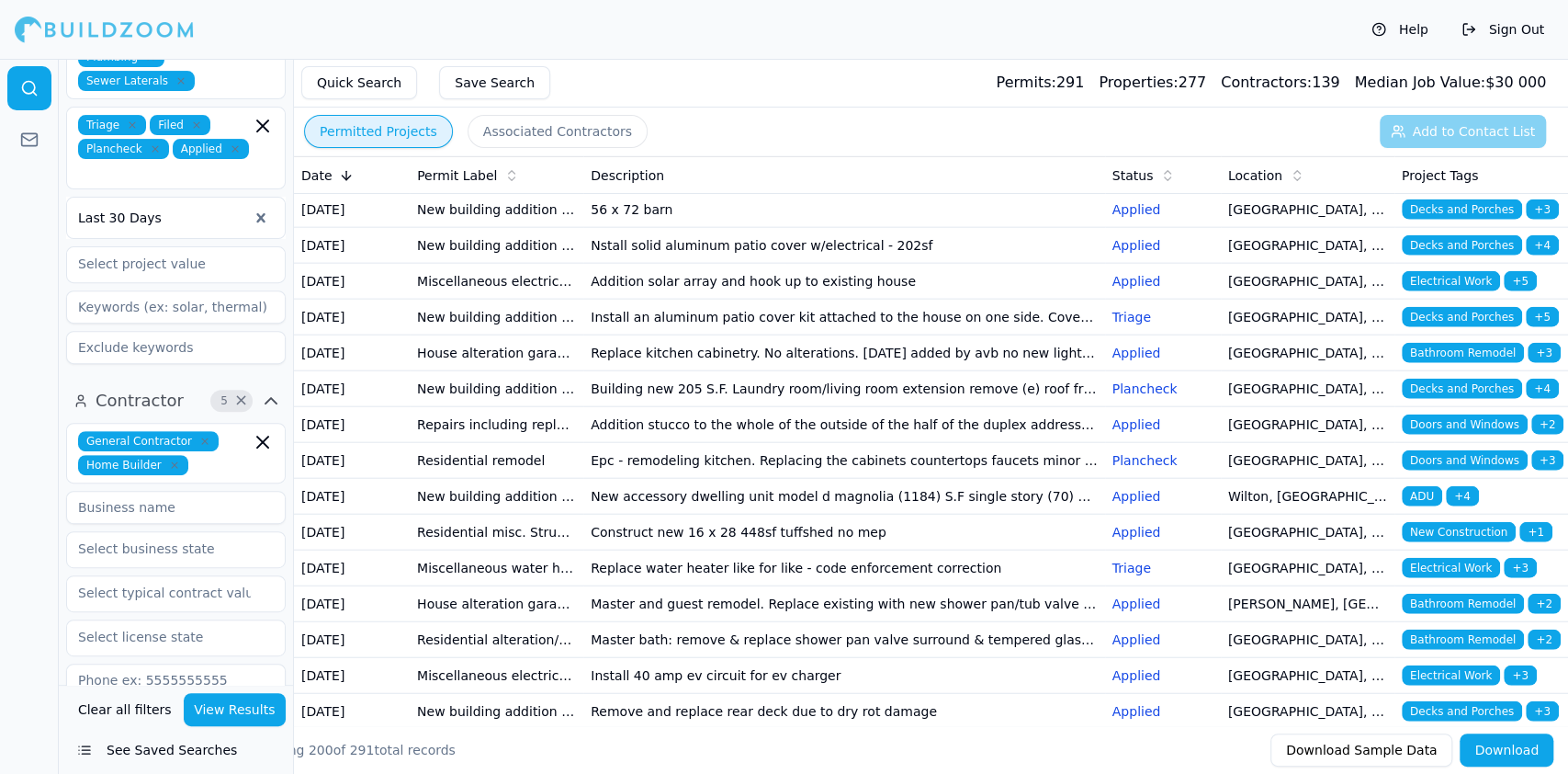
scroll to position [2819, 0]
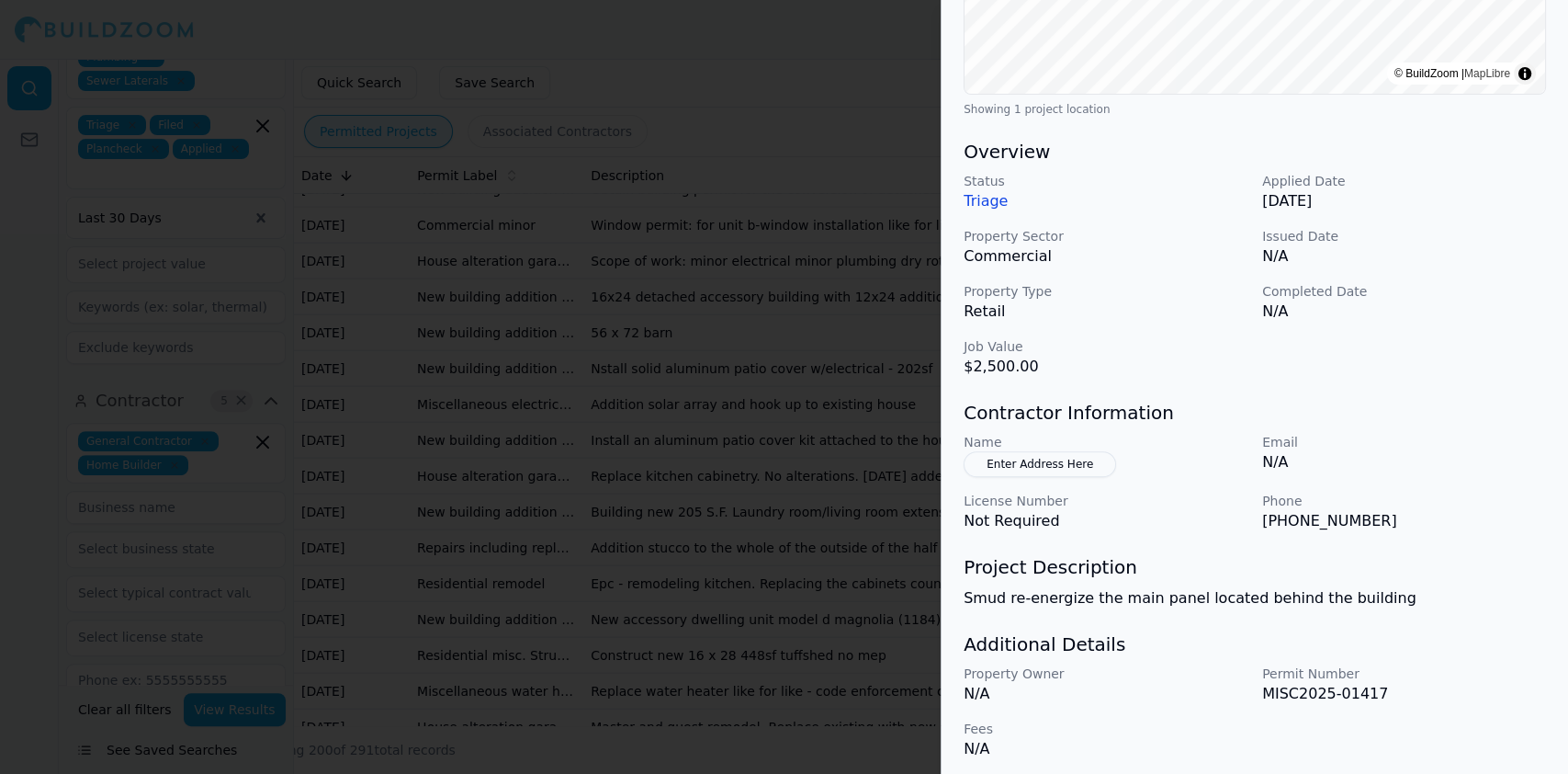
scroll to position [448, 0]
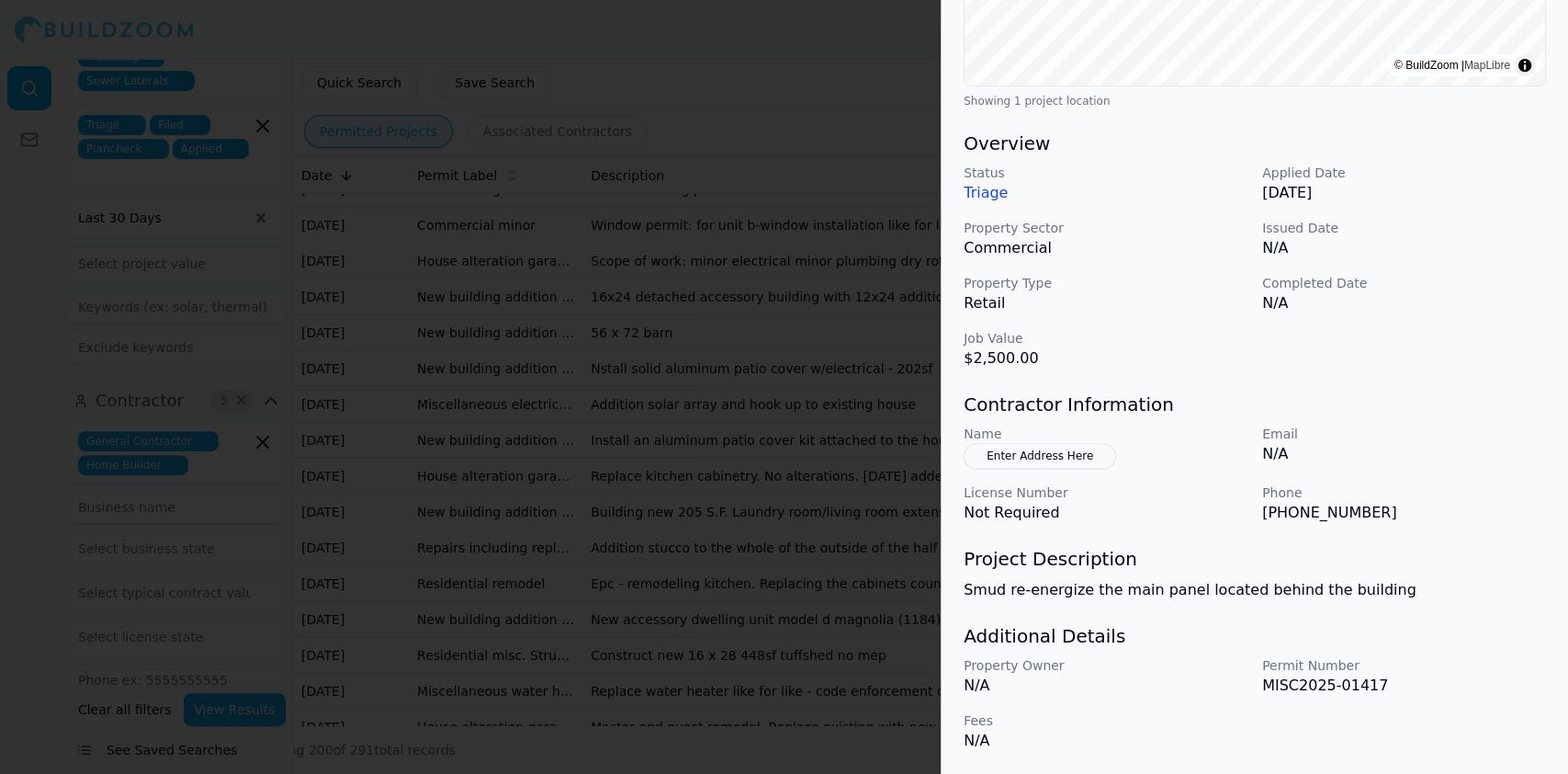
click at [398, 285] on div at bounding box center [784, 387] width 1568 height 774
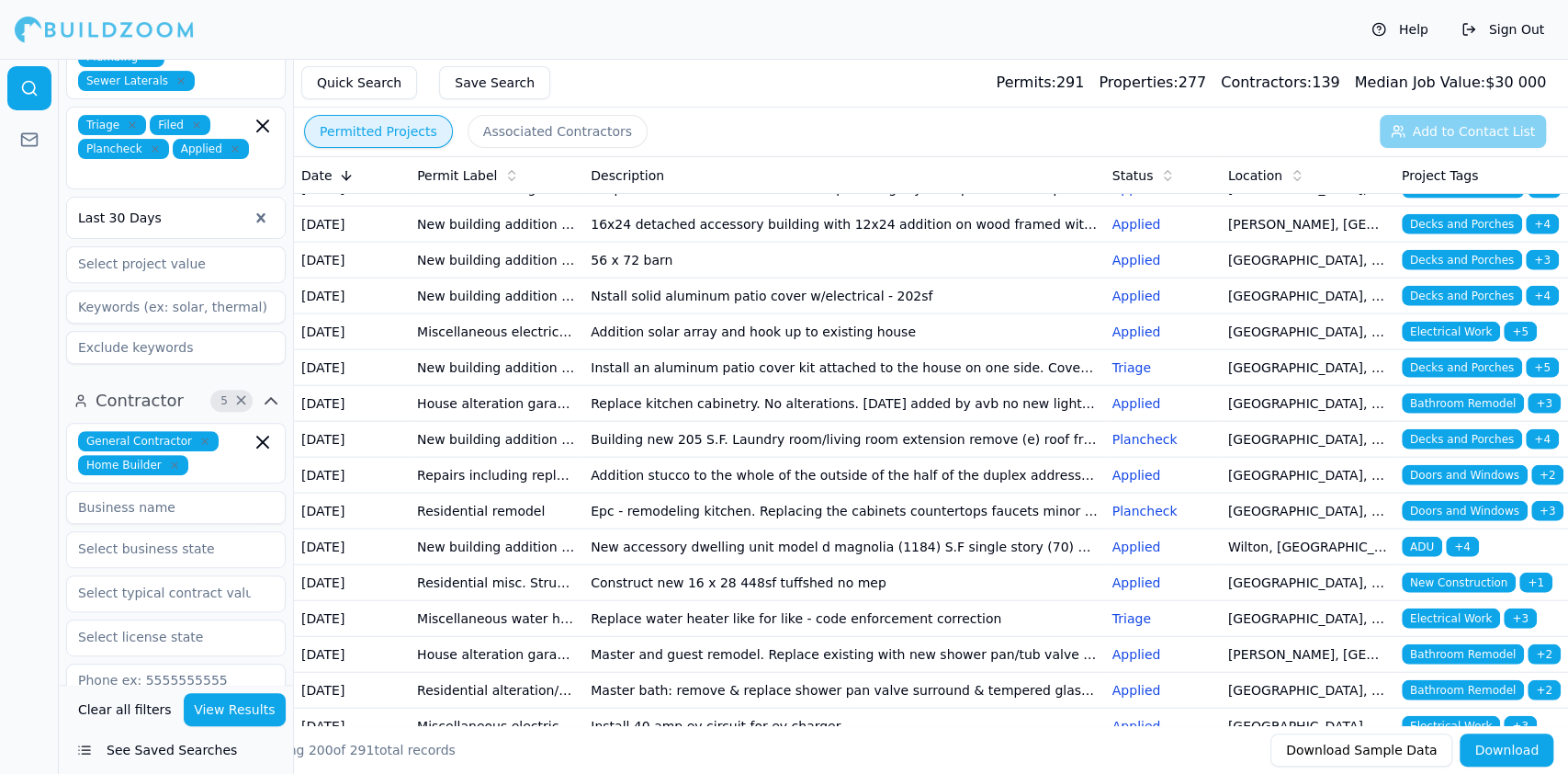
scroll to position [2942, 0]
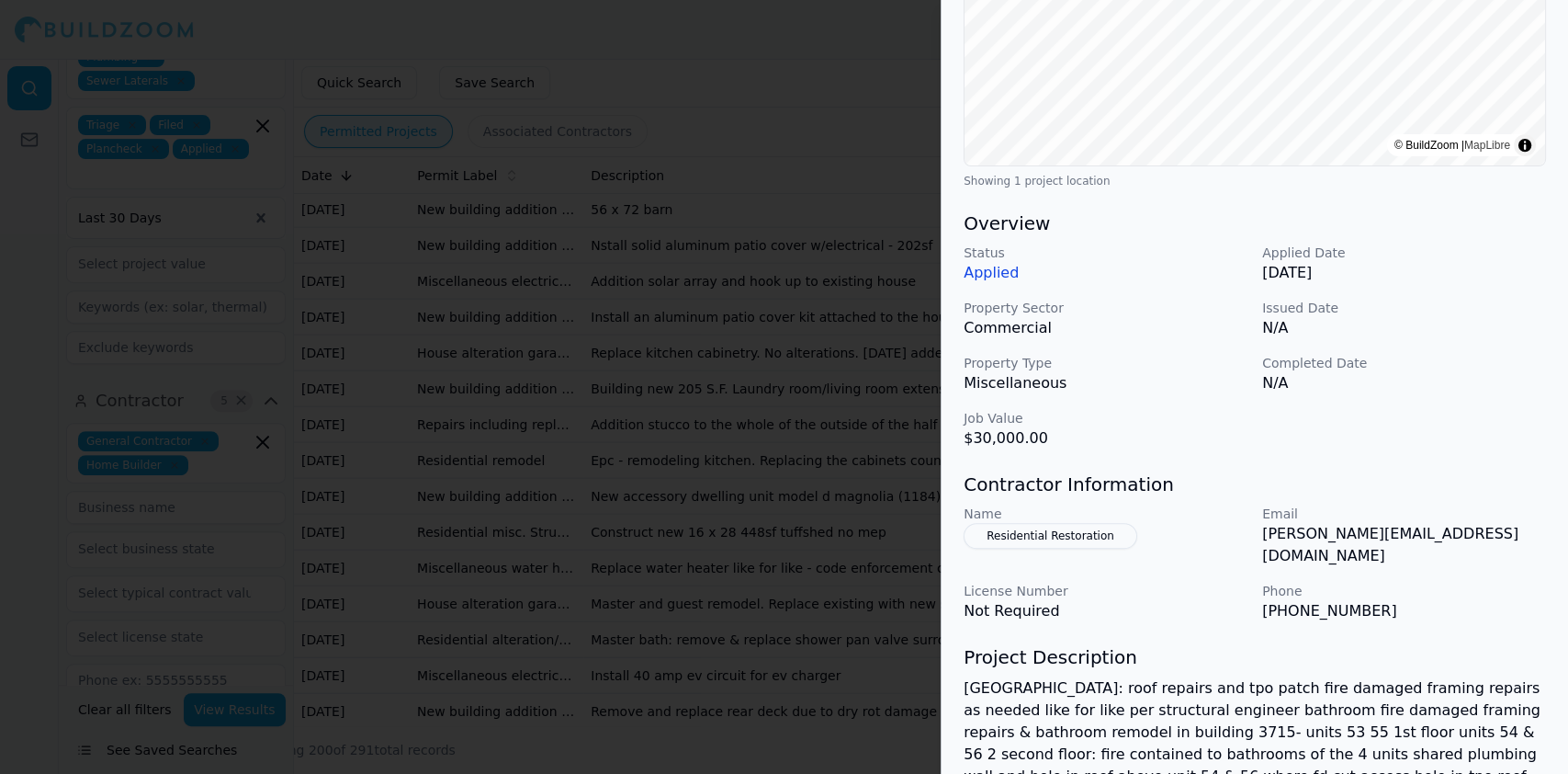
scroll to position [580, 0]
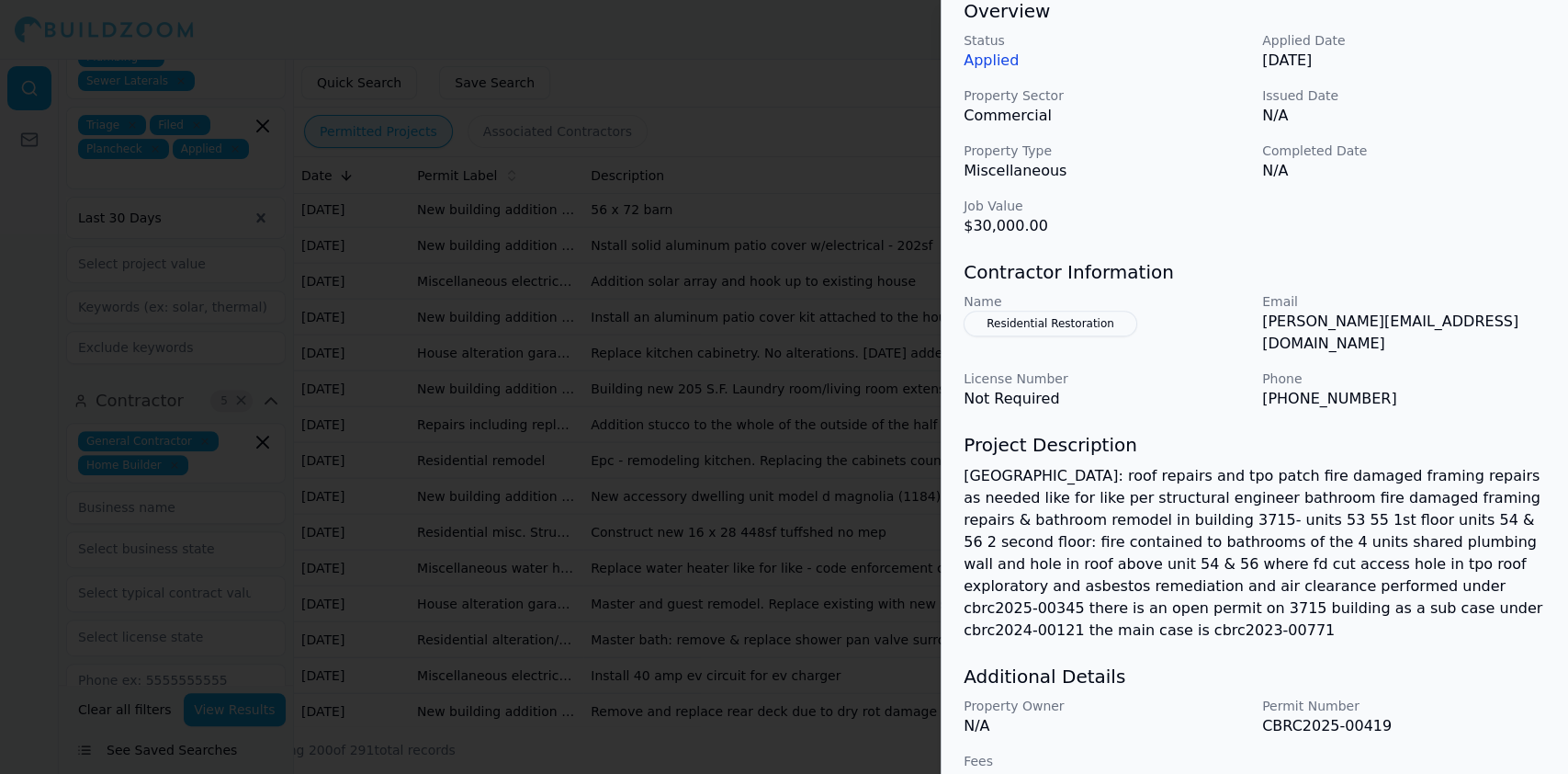
click at [457, 404] on div at bounding box center [784, 387] width 1568 height 774
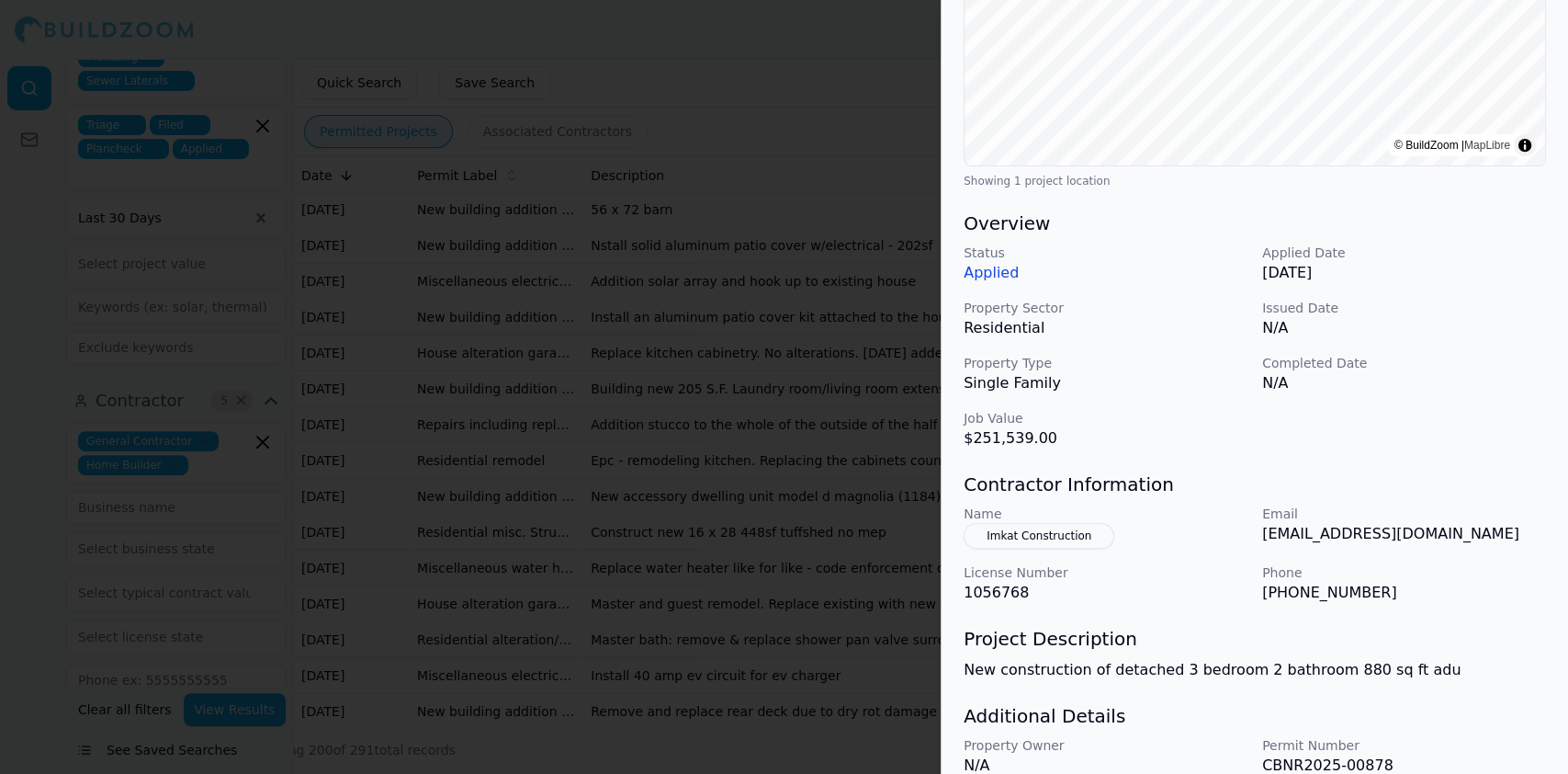
scroll to position [448, 0]
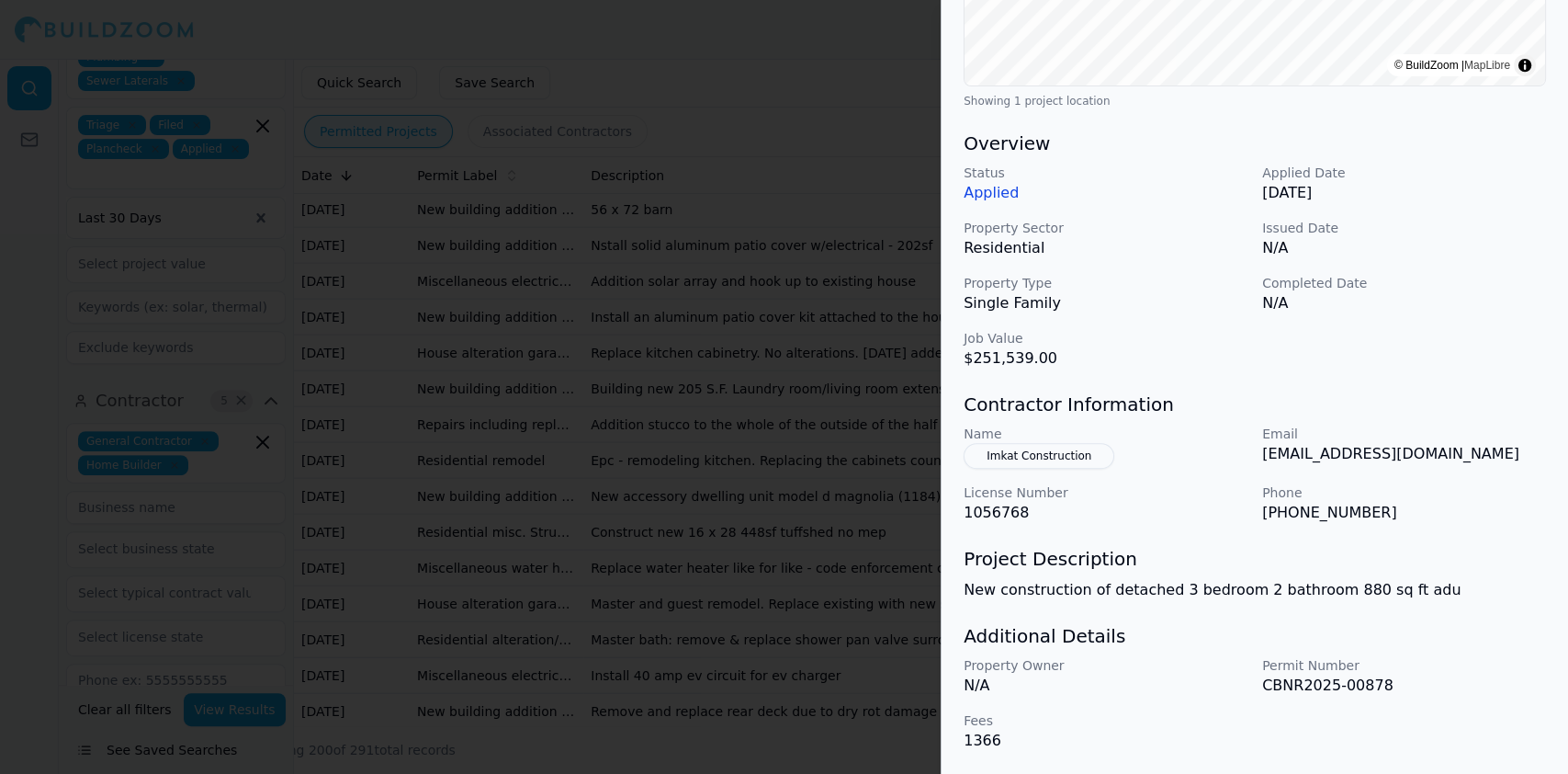
click at [365, 360] on div at bounding box center [784, 387] width 1568 height 774
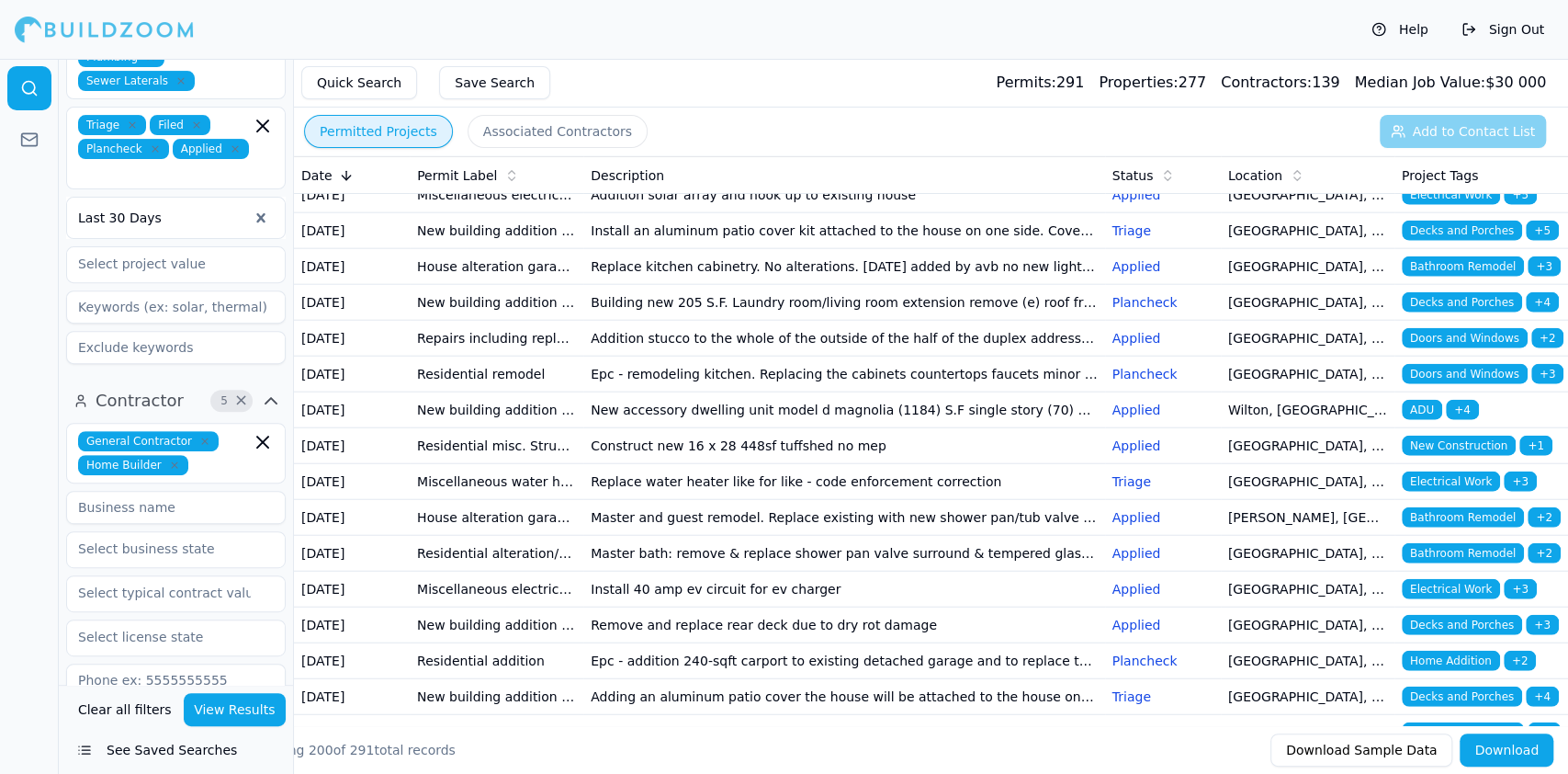
scroll to position [3065, 0]
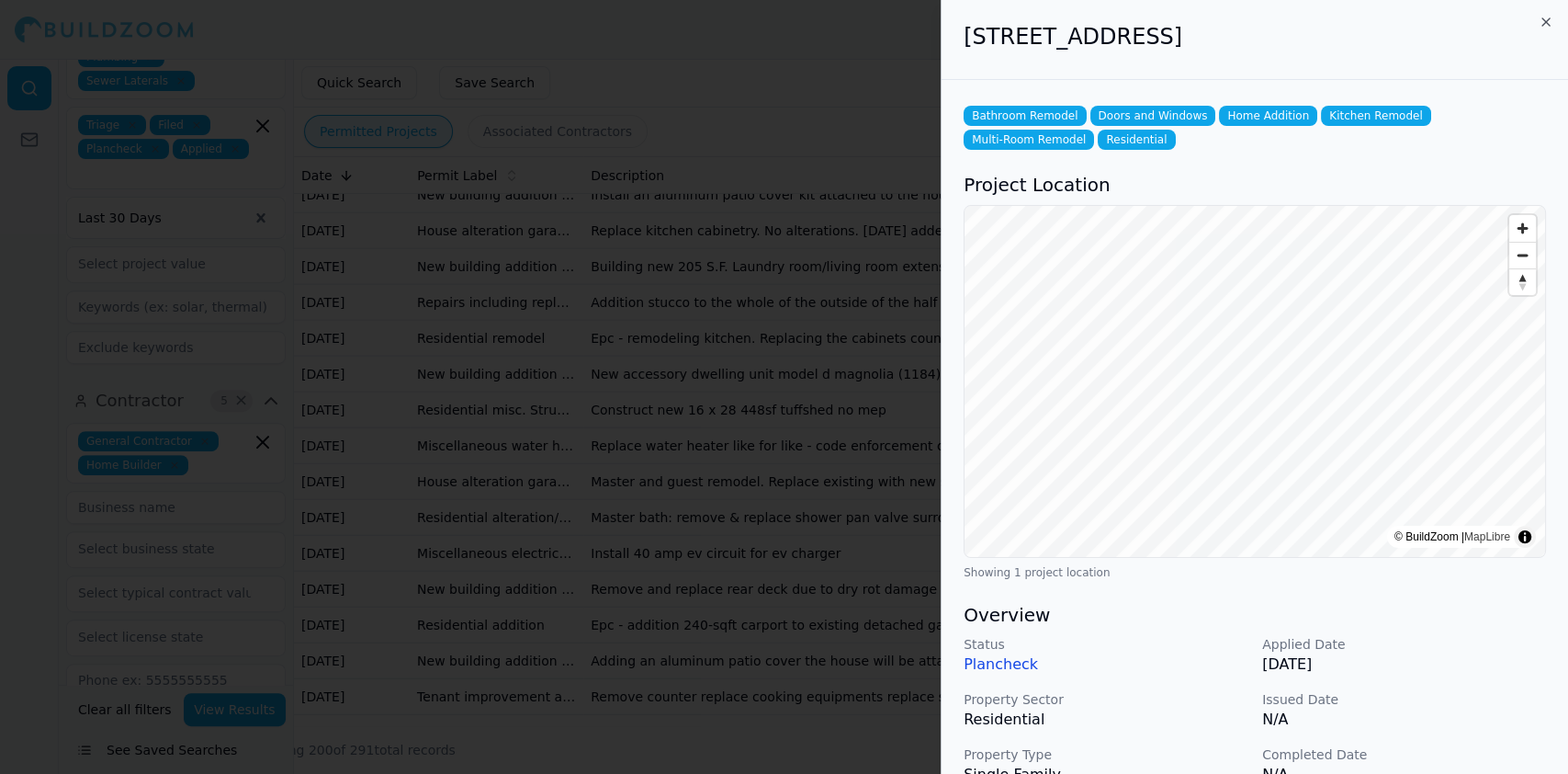
click at [445, 253] on div at bounding box center [784, 387] width 1568 height 774
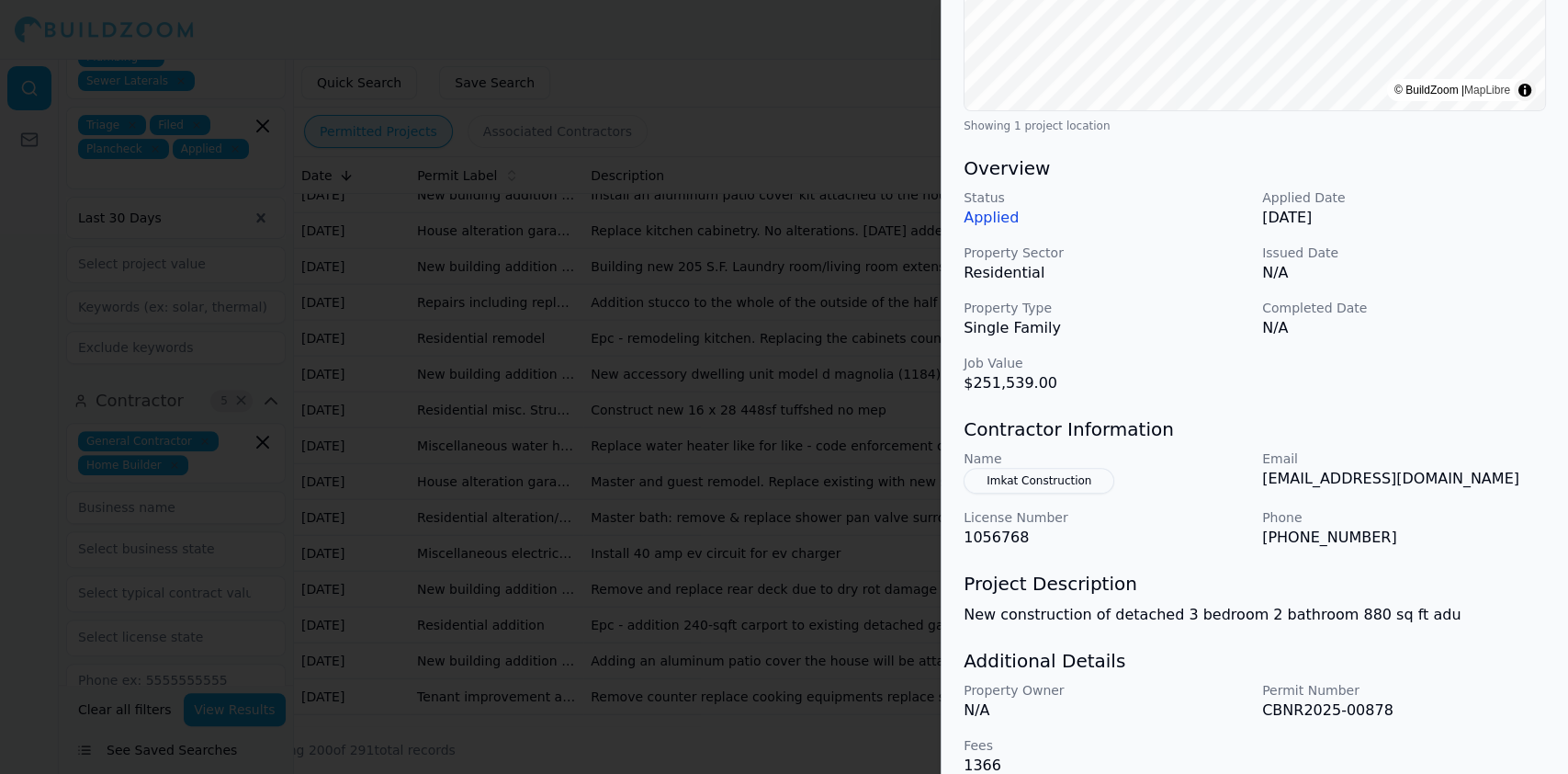
scroll to position [448, 0]
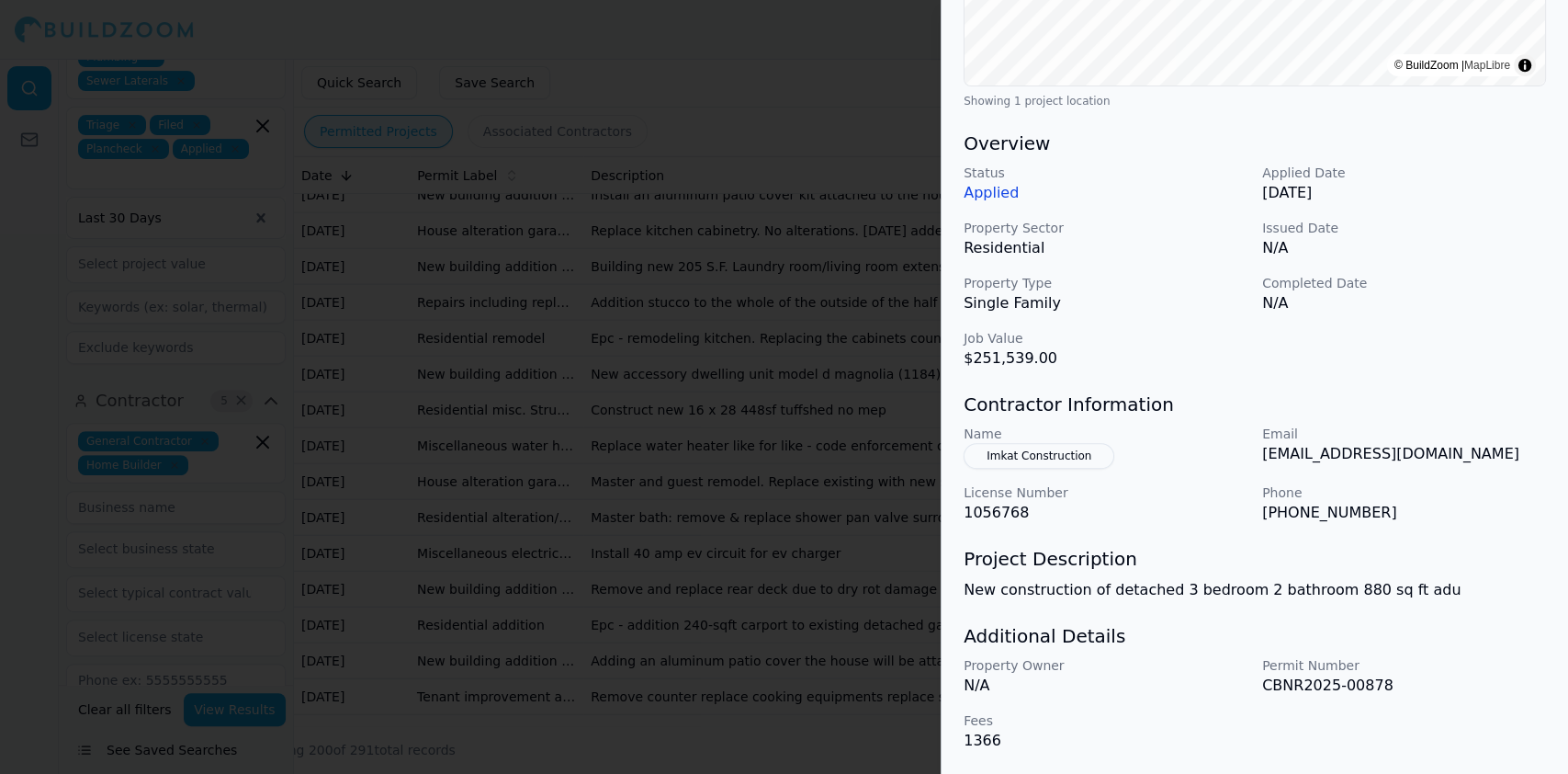
click at [469, 421] on div at bounding box center [784, 387] width 1568 height 774
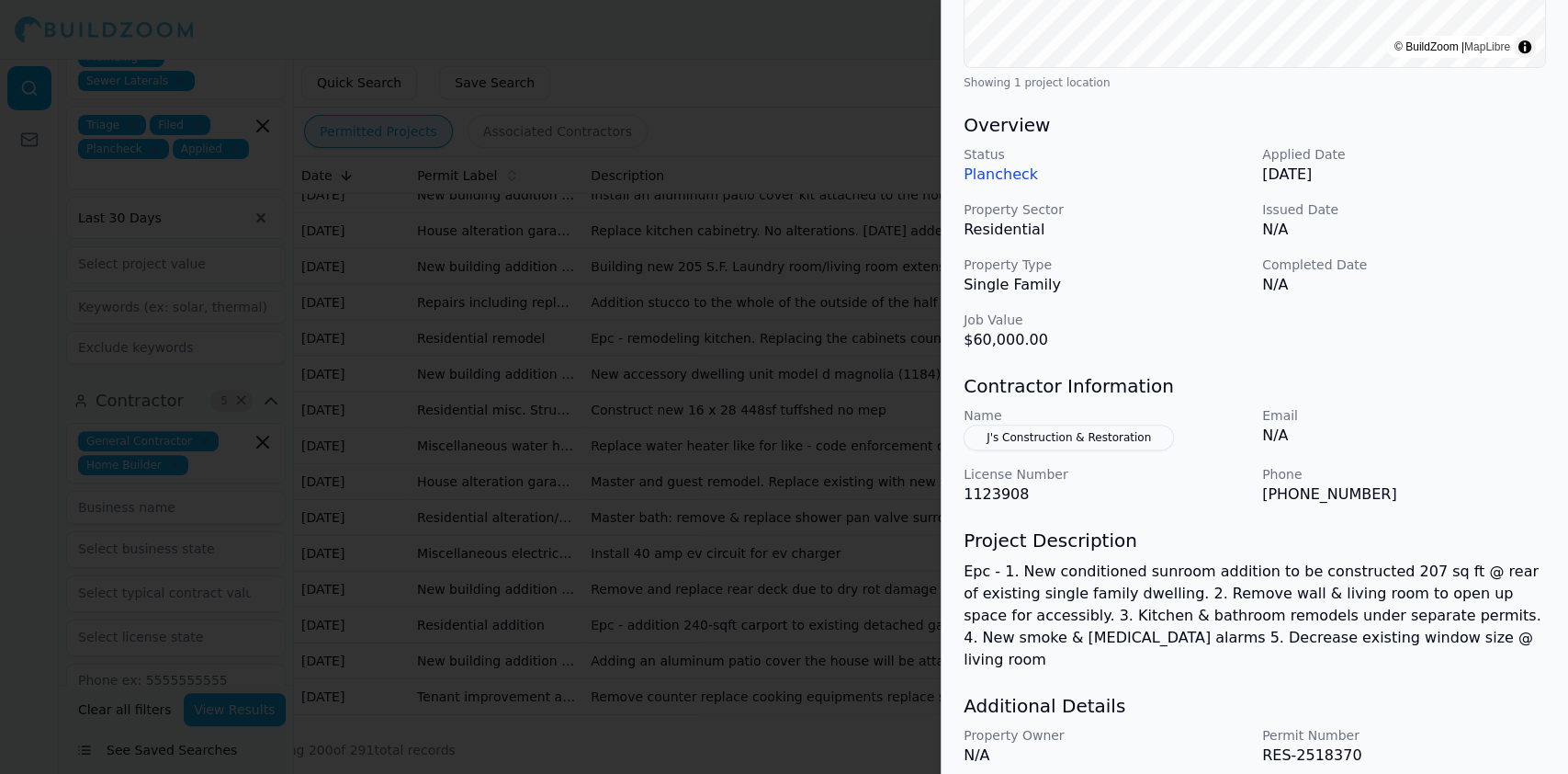
scroll to position [537, 0]
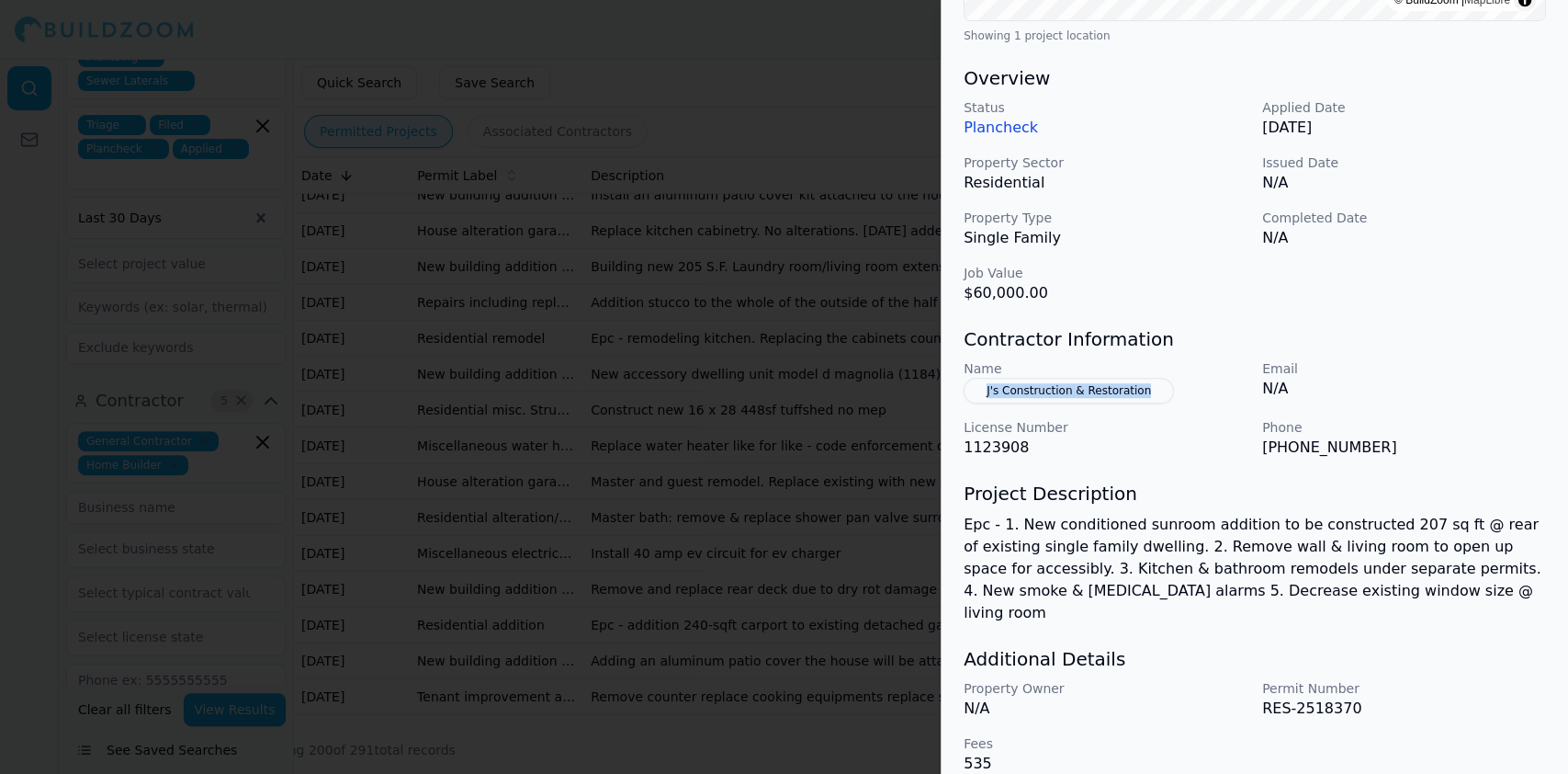
drag, startPoint x: 1164, startPoint y: 391, endPoint x: 960, endPoint y: 387, distance: 204.0
click at [960, 387] on div "Bathroom Remodel Doors and Windows Home Addition Kitchen Remodel Multi-Room Rem…" at bounding box center [1254, 170] width 627 height 1254
drag, startPoint x: 1355, startPoint y: 443, endPoint x: 1309, endPoint y: 452, distance: 46.9
click at [1309, 452] on p "(916) 848-9554" at bounding box center [1405, 448] width 284 height 22
click at [1367, 443] on p "(916) 848-9554" at bounding box center [1405, 448] width 284 height 22
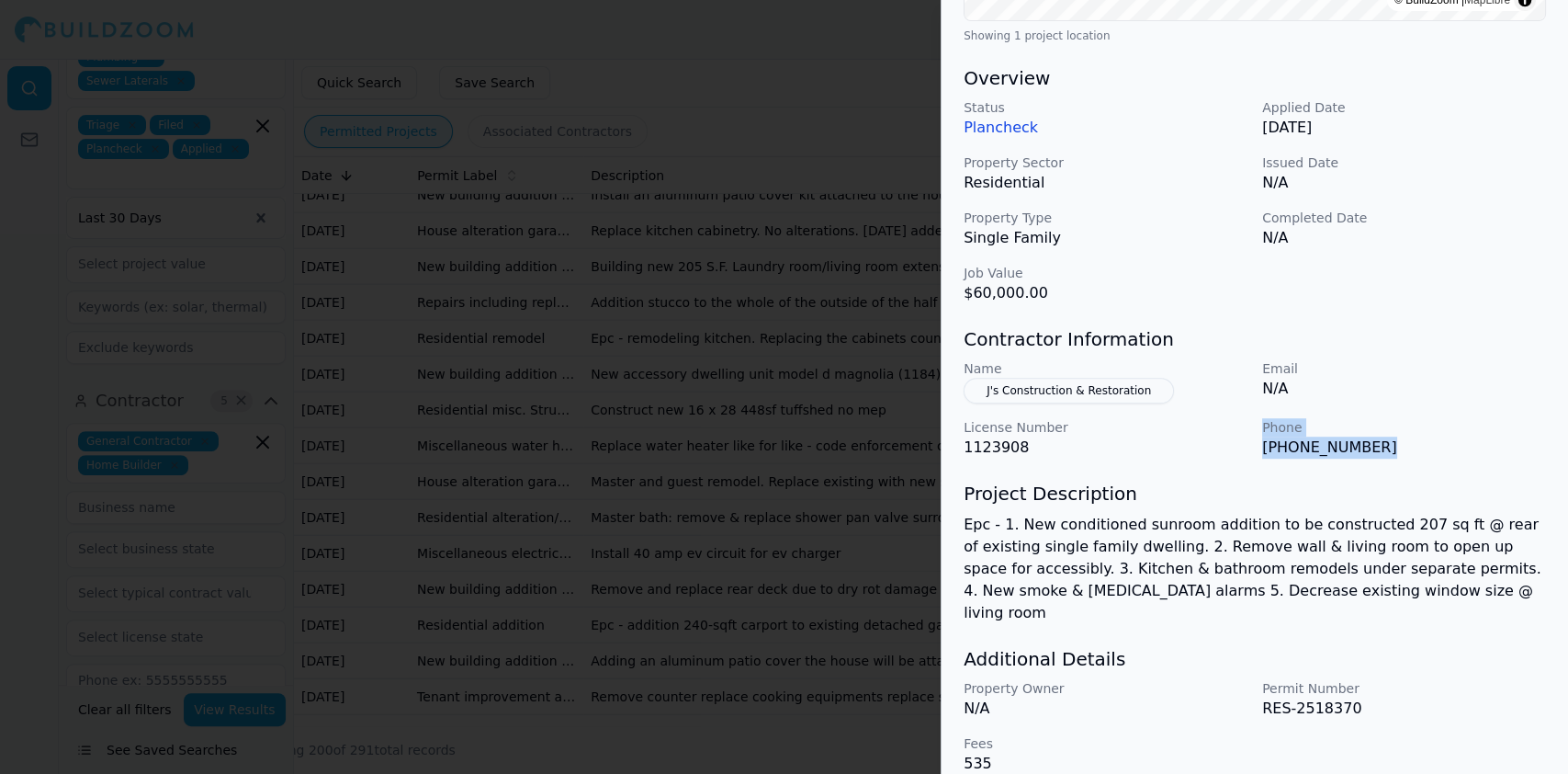
drag, startPoint x: 1344, startPoint y: 445, endPoint x: 1252, endPoint y: 439, distance: 92.2
click at [1252, 439] on div "Name J's Construction & Restoration Email N/A License Number 1123908 Phone (916…" at bounding box center [1255, 409] width 583 height 99
click at [1264, 458] on div "Bathroom Remodel Doors and Windows Home Addition Kitchen Remodel Multi-Room Rem…" at bounding box center [1254, 170] width 627 height 1254
drag, startPoint x: 1261, startPoint y: 452, endPoint x: 1365, endPoint y: 445, distance: 104.2
click at [1366, 446] on div "Name J's Construction & Restoration Email N/A License Number 1123908 Phone (916…" at bounding box center [1255, 409] width 583 height 99
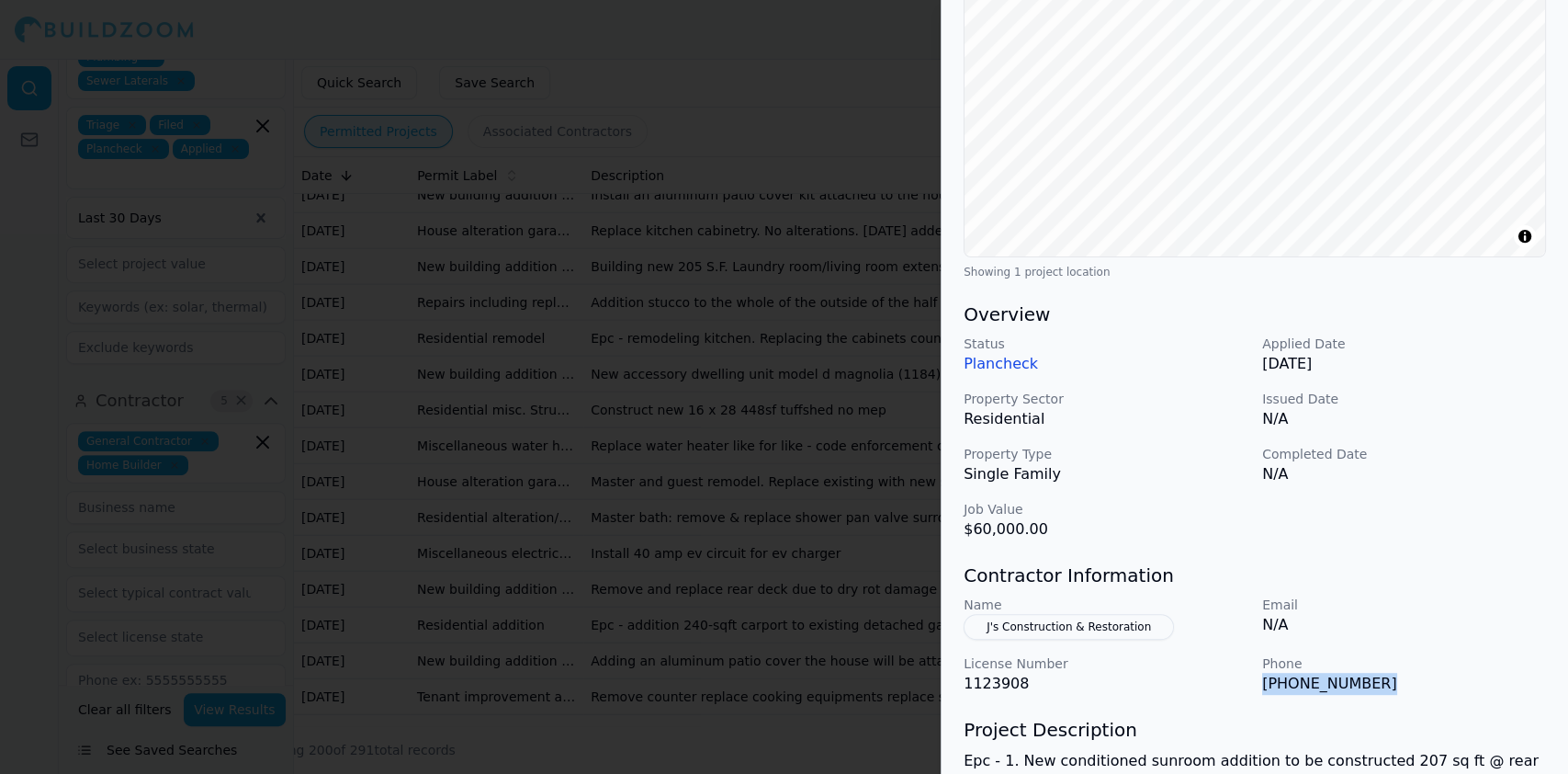
scroll to position [302, 0]
click at [1104, 623] on button "J's Construction & Restoration" at bounding box center [1069, 626] width 211 height 26
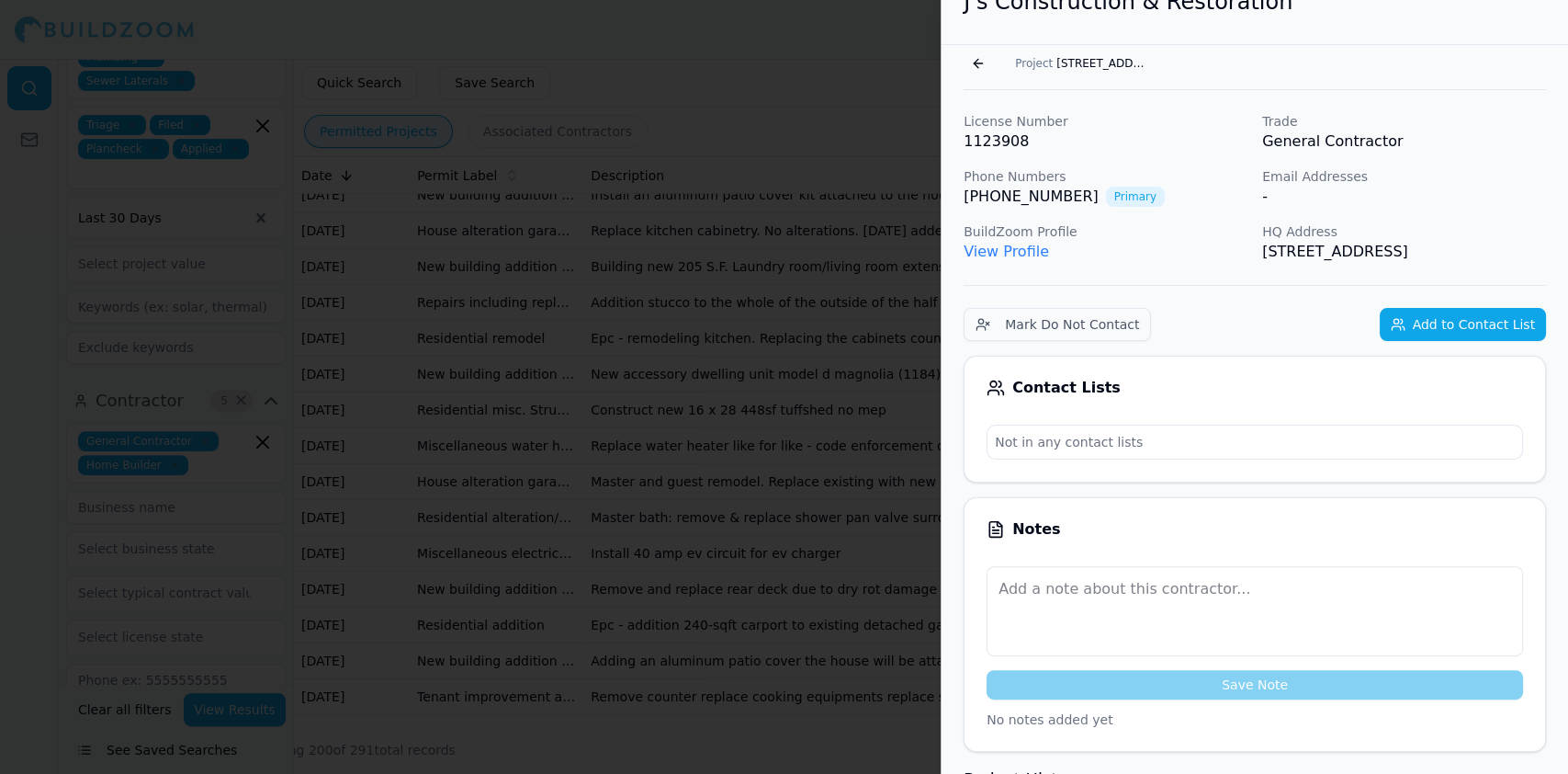
scroll to position [0, 0]
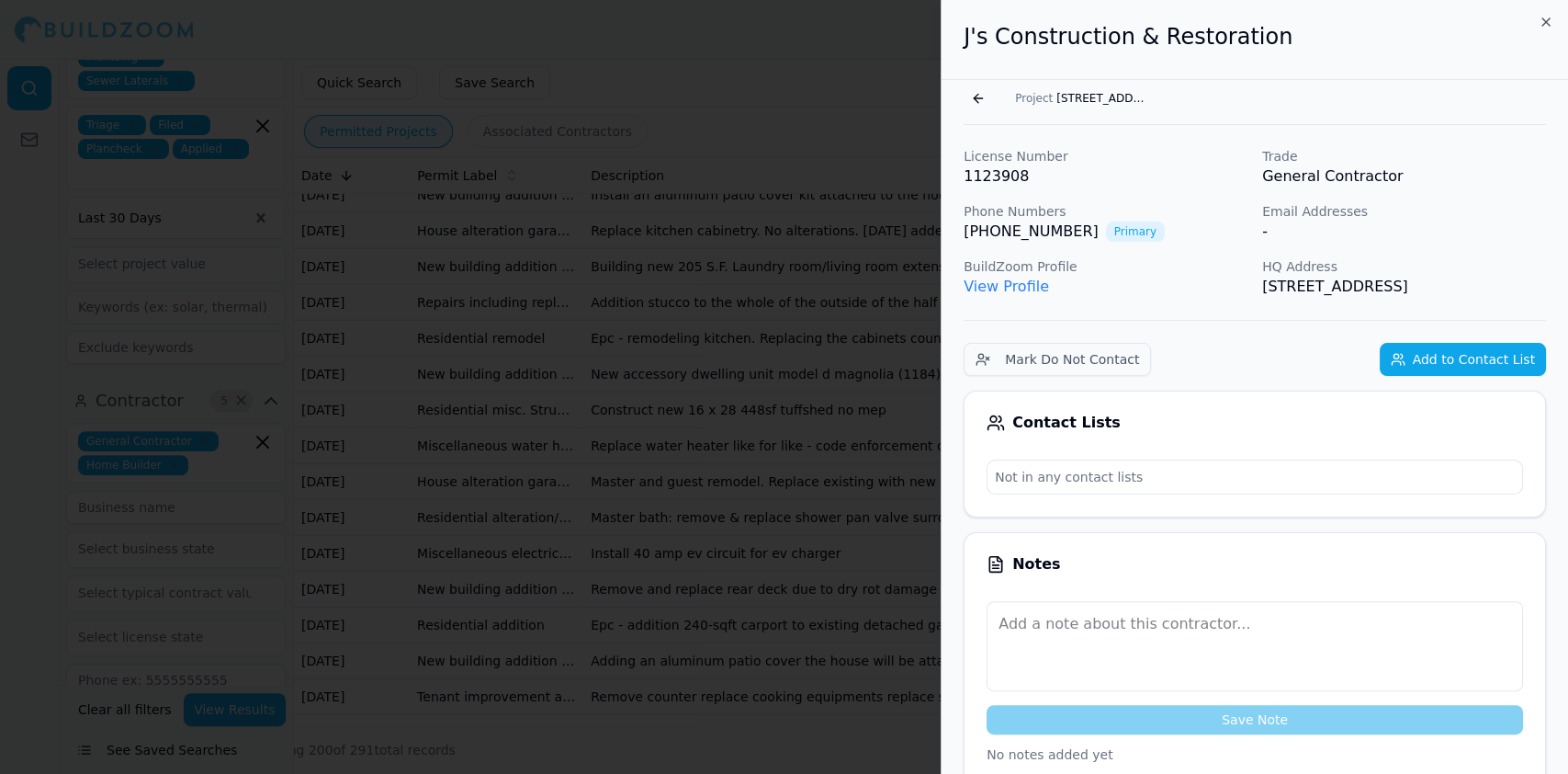
click at [972, 100] on button "Go back" at bounding box center [979, 98] width 30 height 30
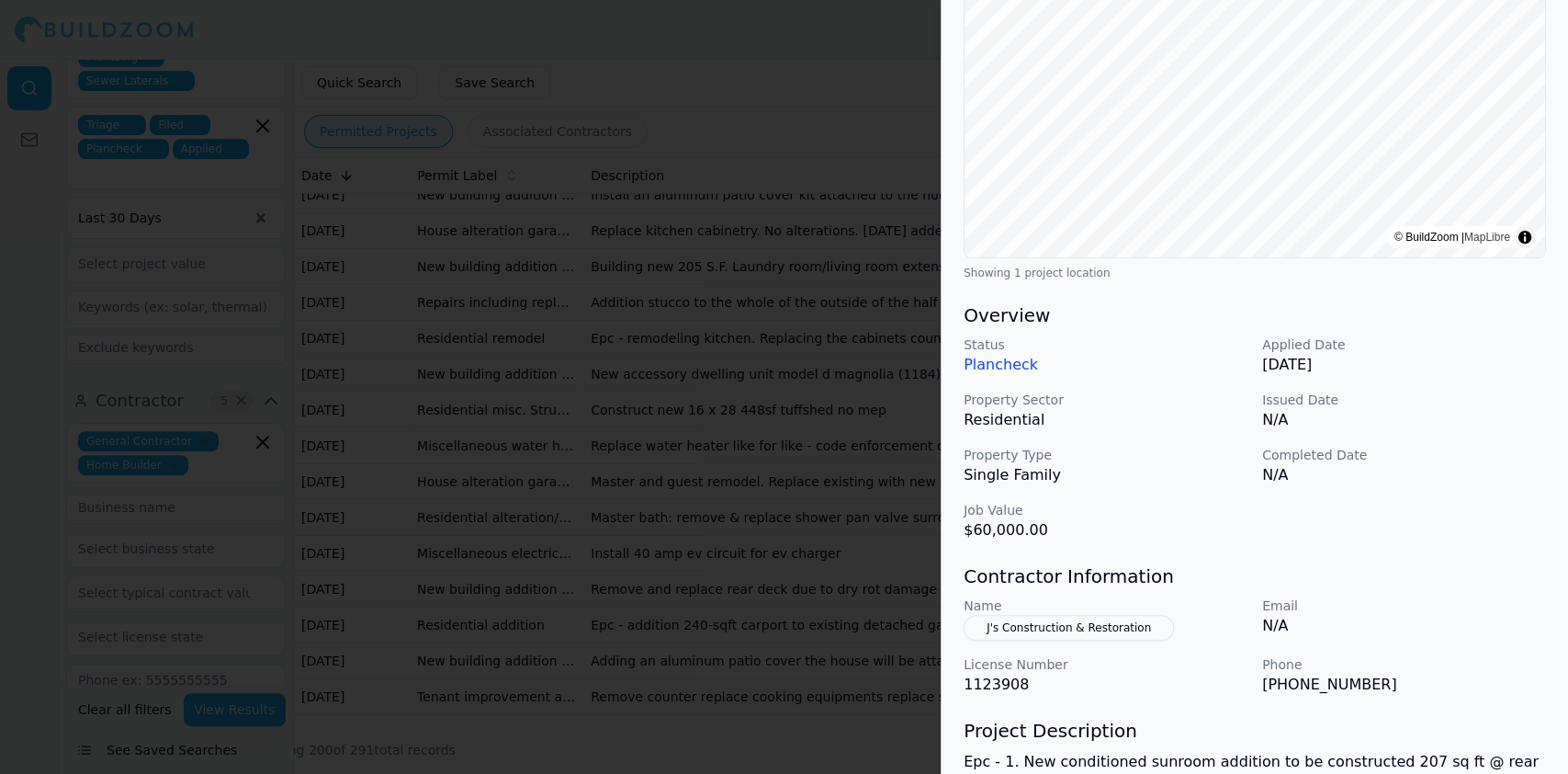
scroll to position [537, 0]
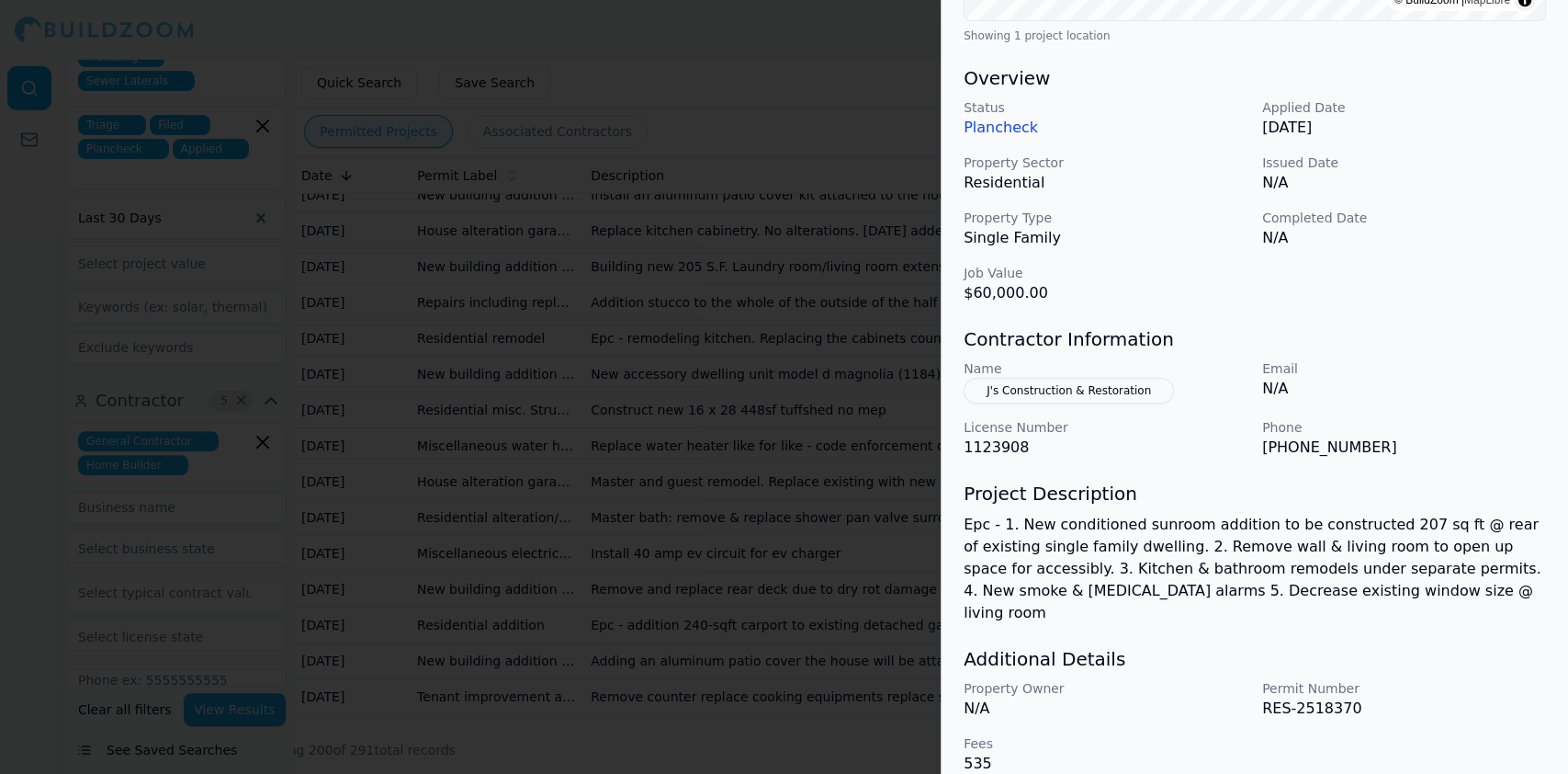
click at [519, 379] on div at bounding box center [784, 387] width 1568 height 774
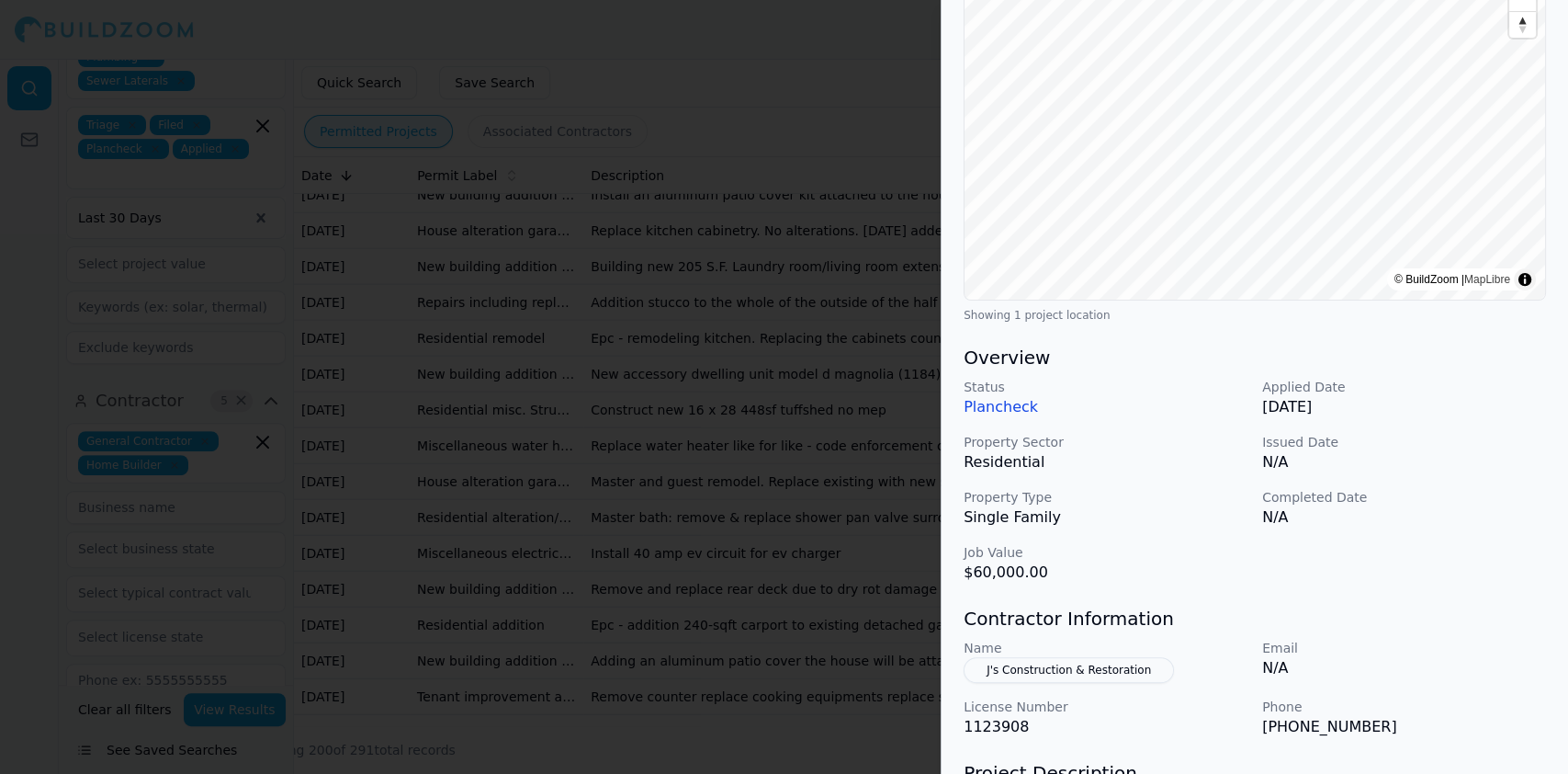
scroll to position [490, 0]
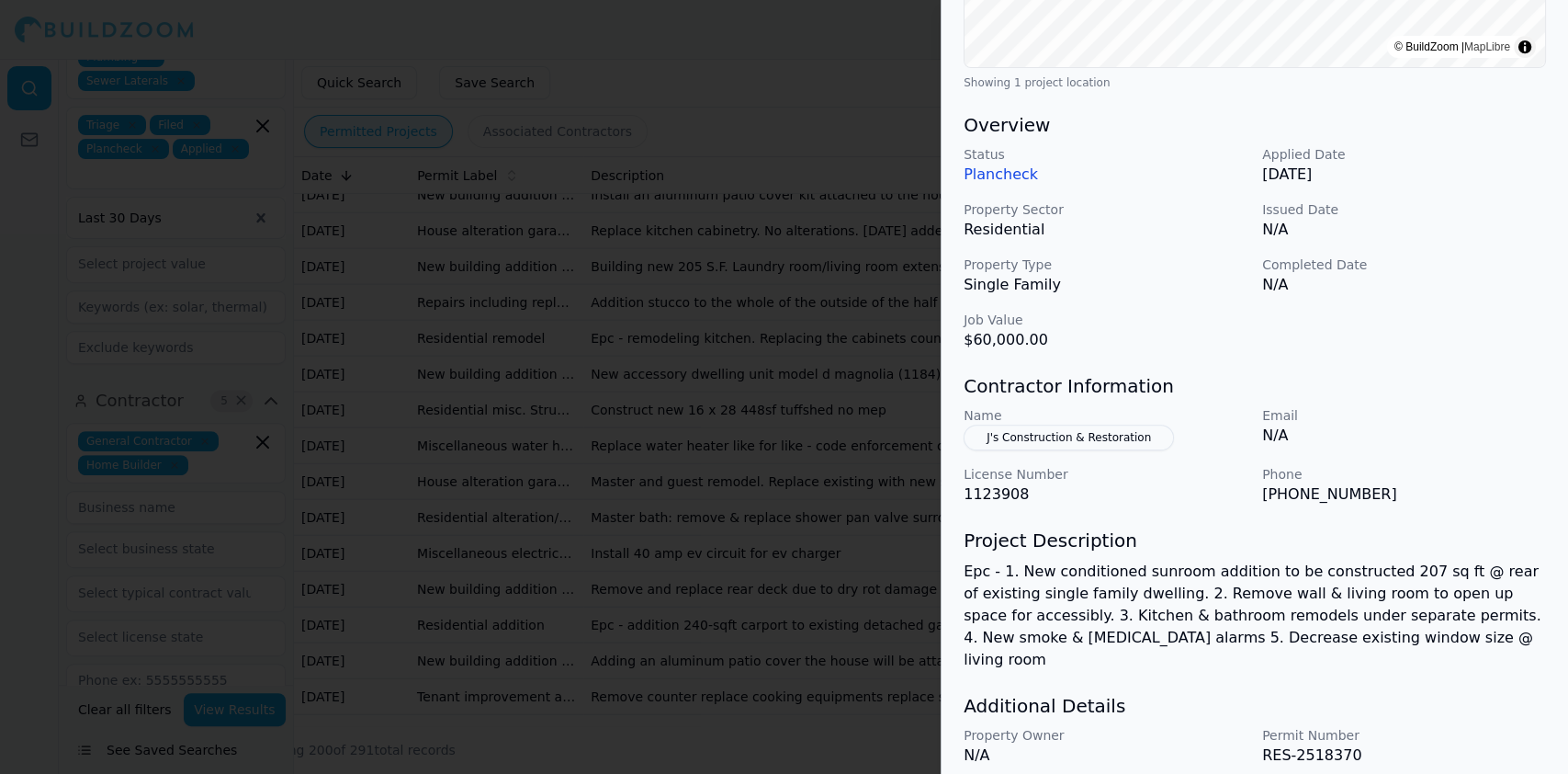
click at [541, 283] on div at bounding box center [784, 387] width 1568 height 774
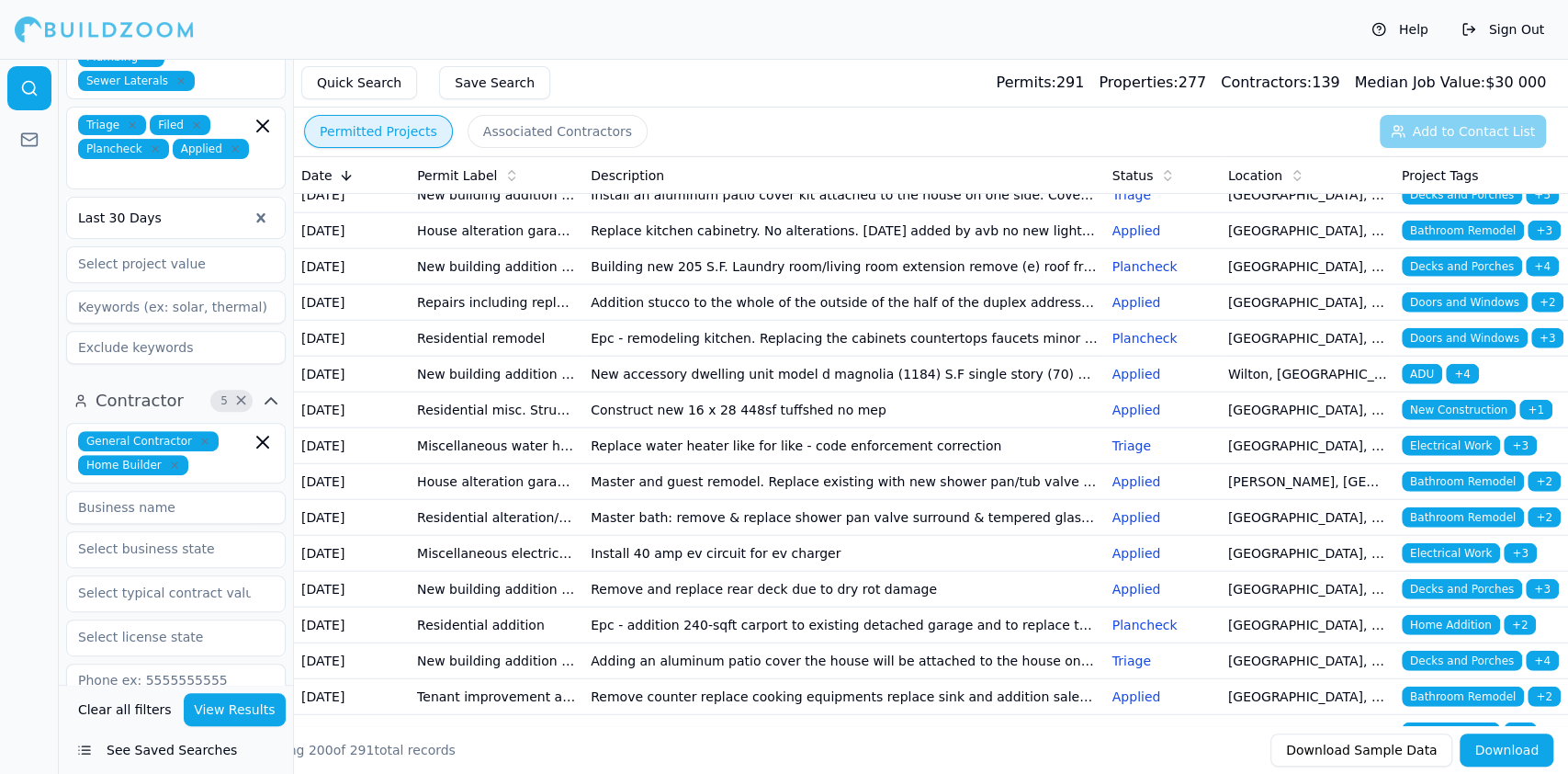
scroll to position [3310, 0]
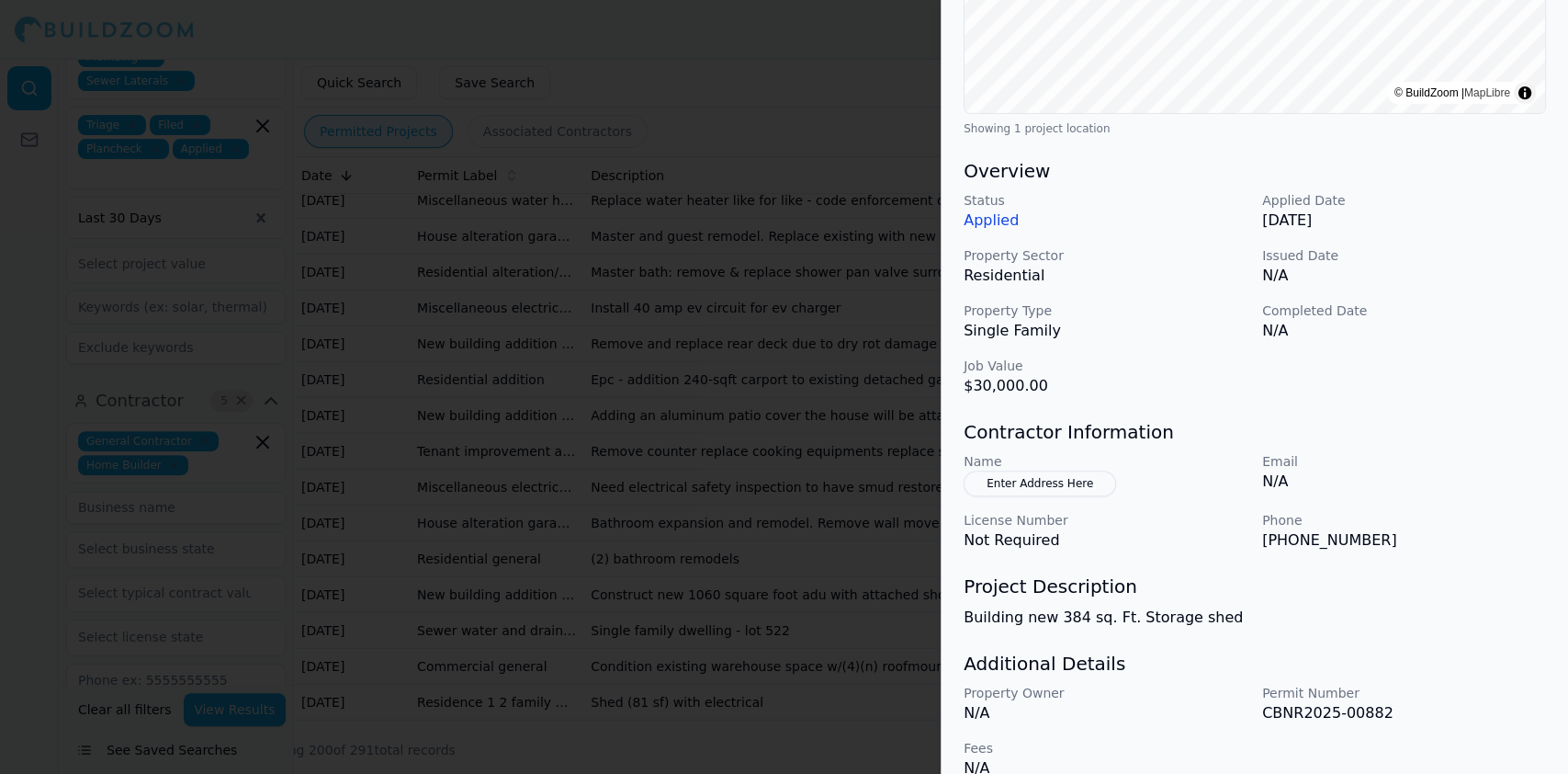
scroll to position [448, 0]
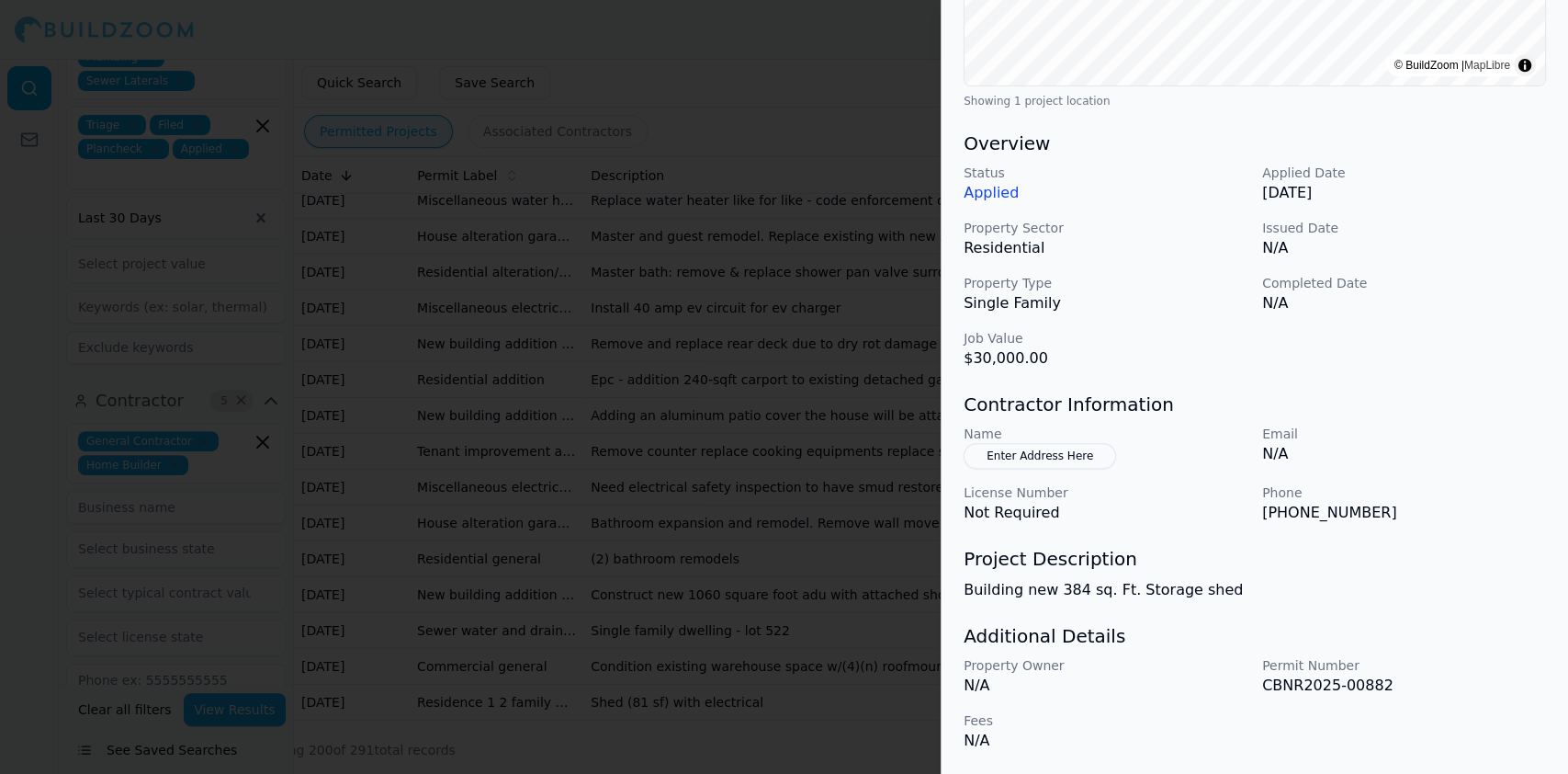
click at [485, 279] on div at bounding box center [784, 387] width 1568 height 774
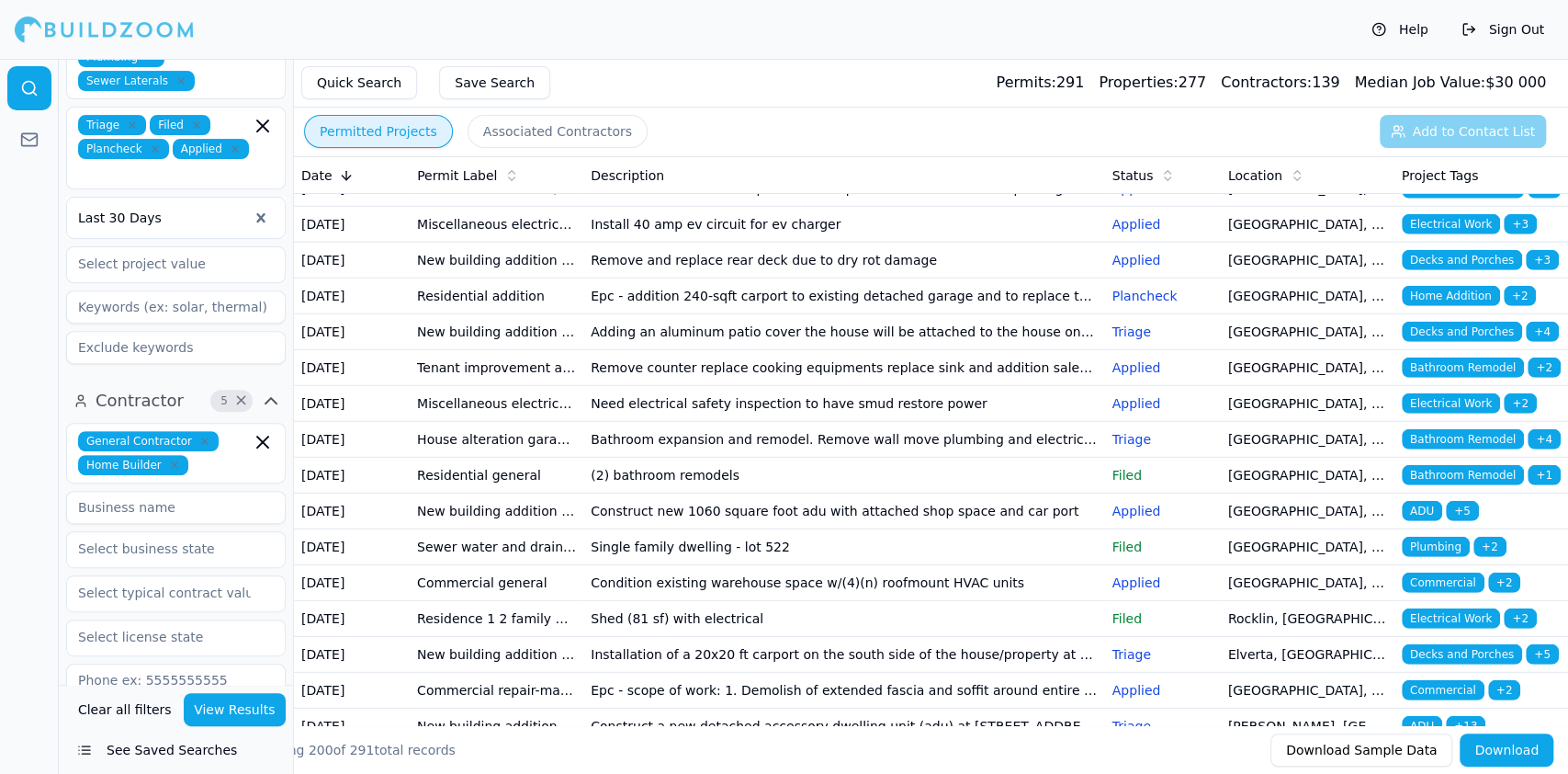
scroll to position [3432, 0]
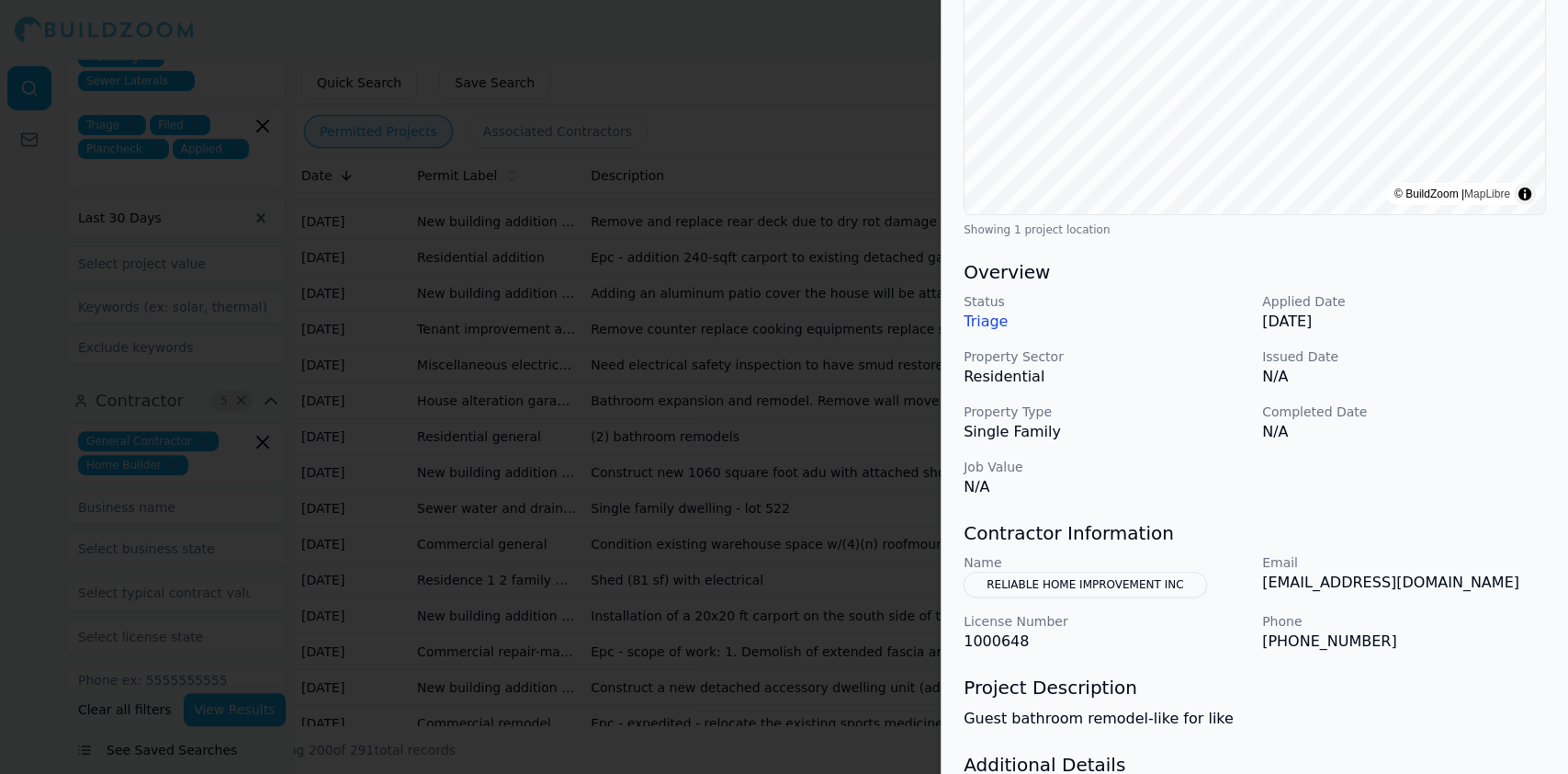
scroll to position [448, 0]
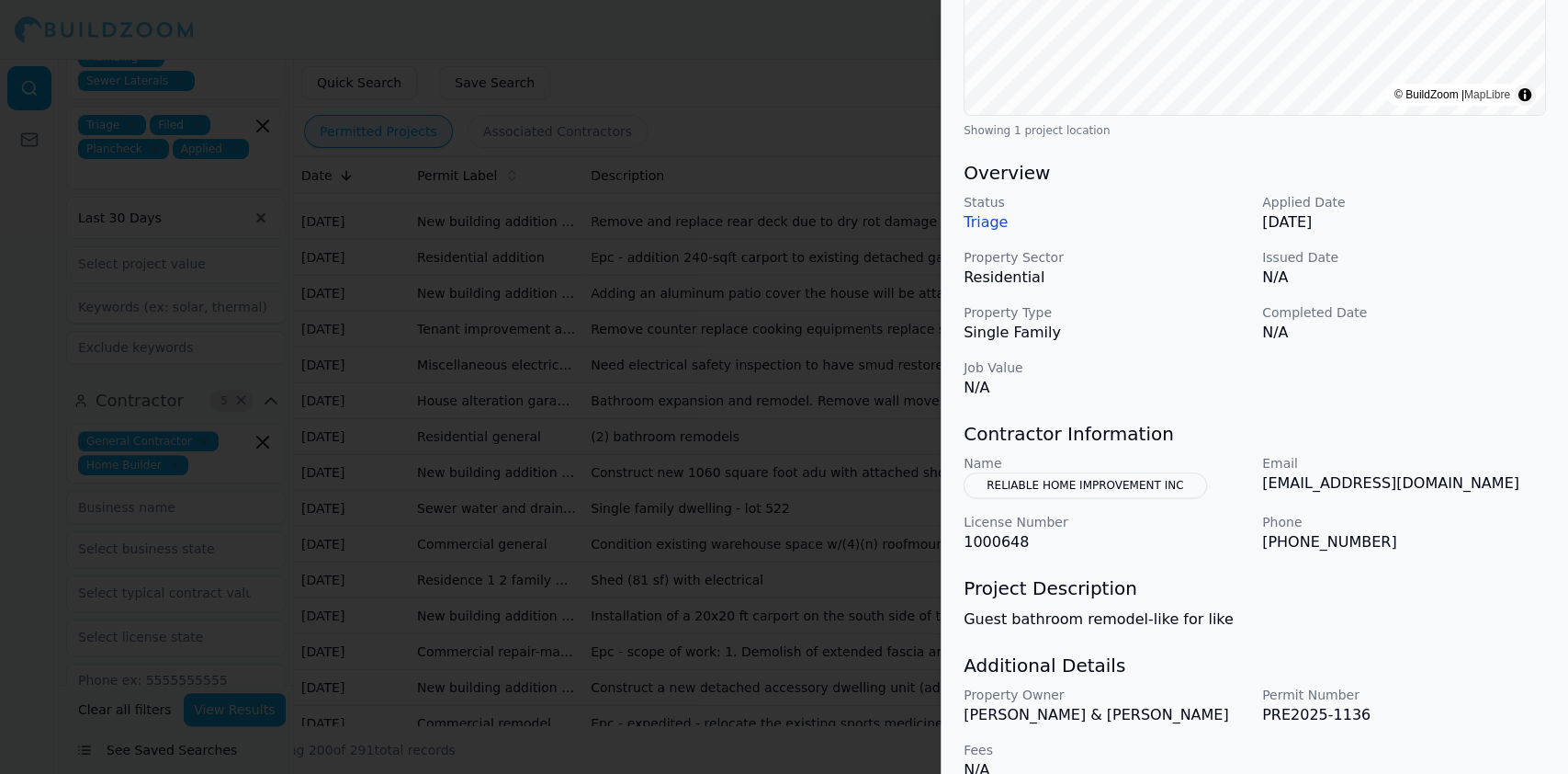
drag, startPoint x: 1187, startPoint y: 460, endPoint x: 1116, endPoint y: 445, distance: 72.6
click at [1116, 472] on button "RELIABLE HOME IMPROVEMENT INC" at bounding box center [1085, 485] width 242 height 26
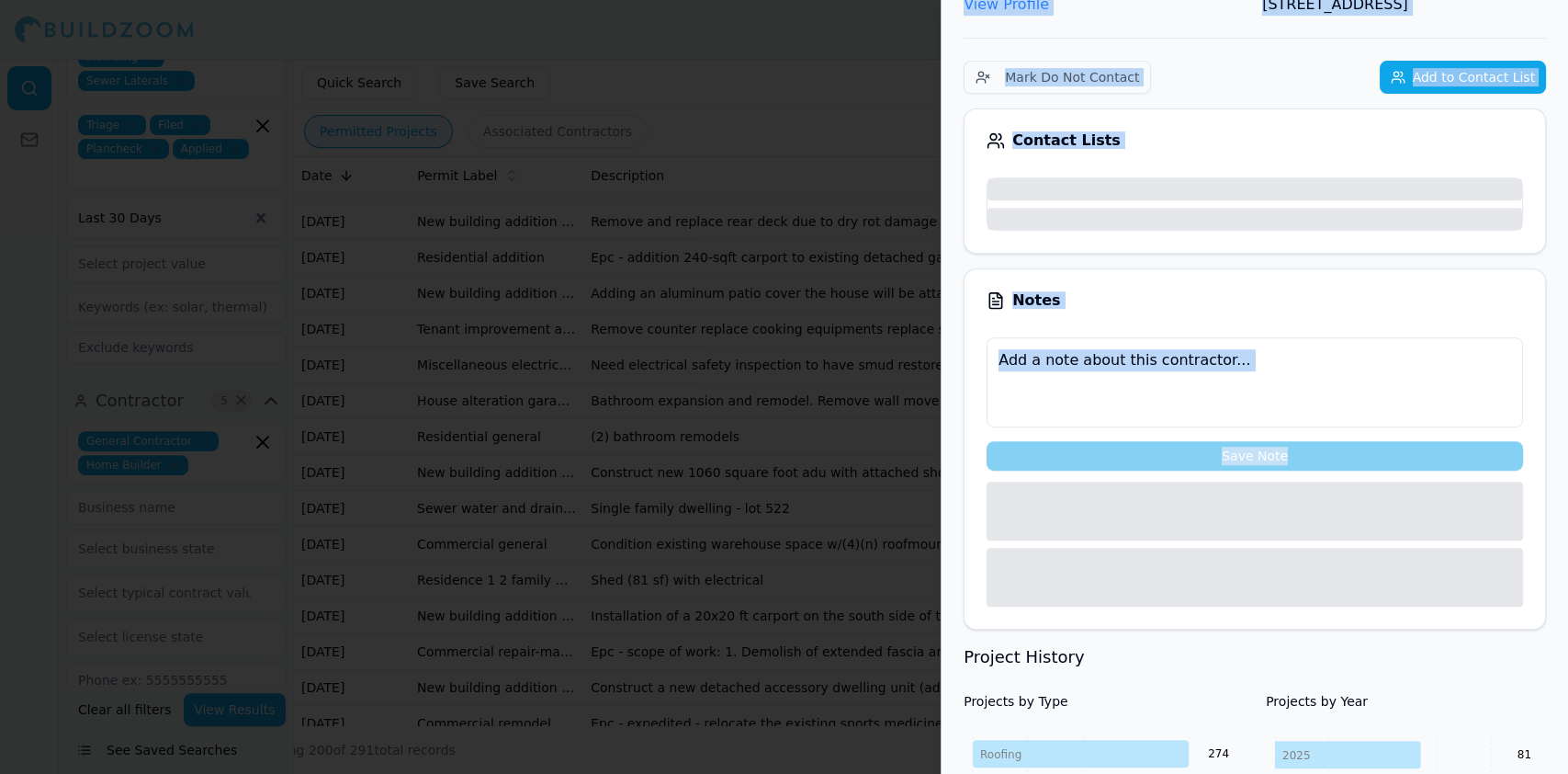
scroll to position [492, 0]
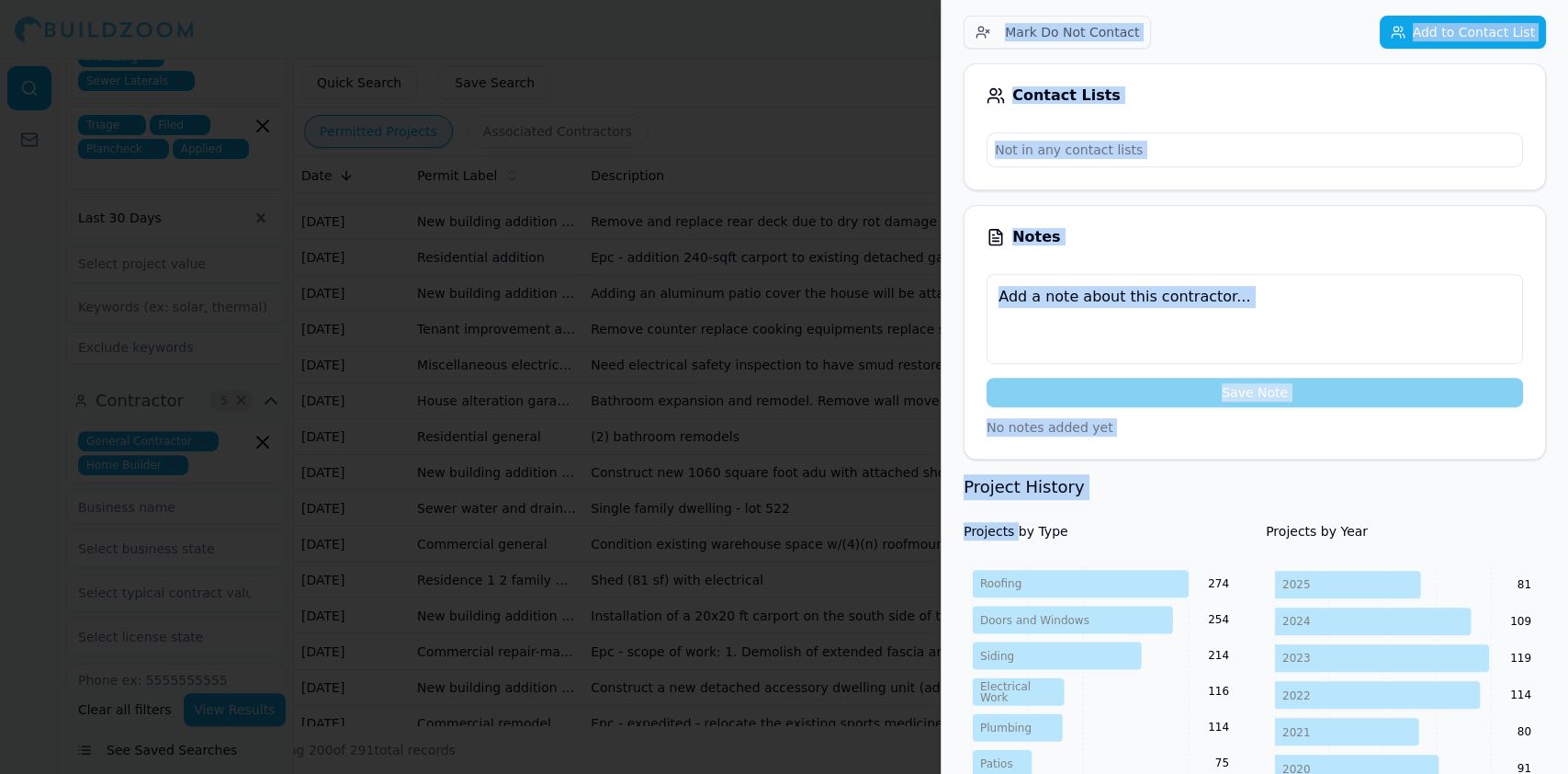
drag, startPoint x: 1200, startPoint y: 451, endPoint x: 1016, endPoint y: 454, distance: 184.0
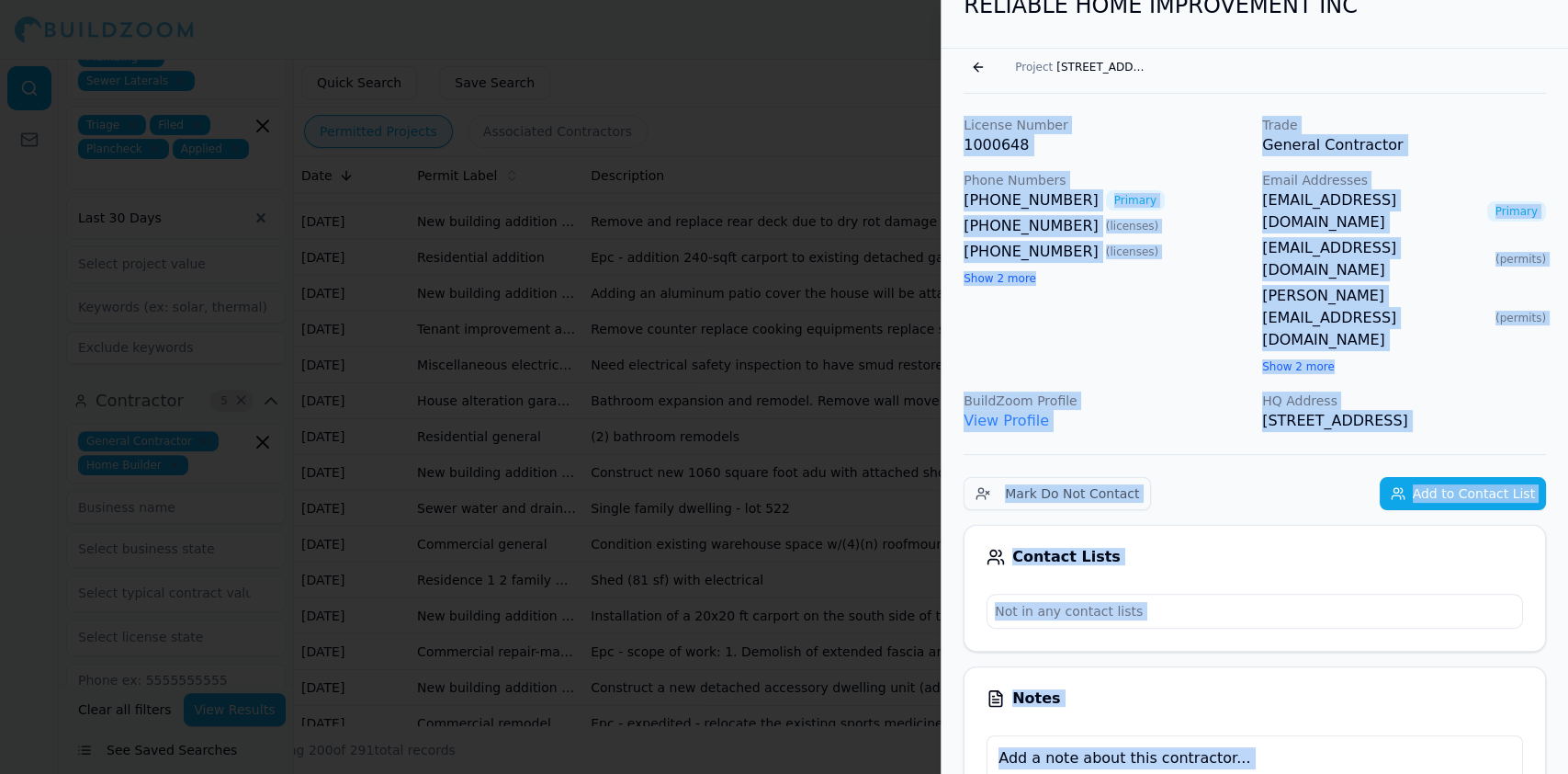
scroll to position [0, 0]
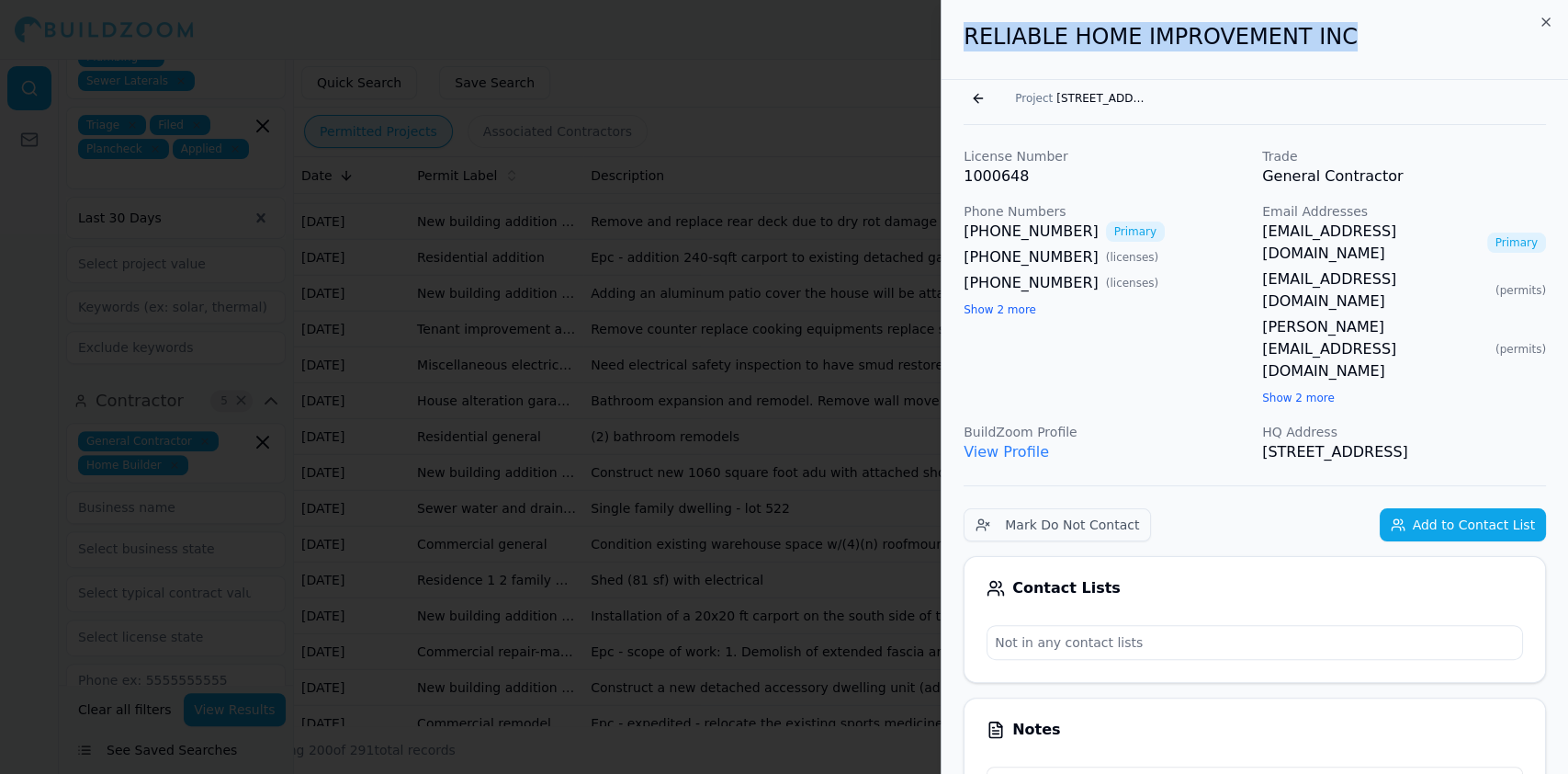
drag, startPoint x: 1349, startPoint y: 40, endPoint x: 950, endPoint y: 37, distance: 399.0
click at [950, 37] on div "RELIABLE HOME IMPROVEMENT INC" at bounding box center [1254, 40] width 627 height 80
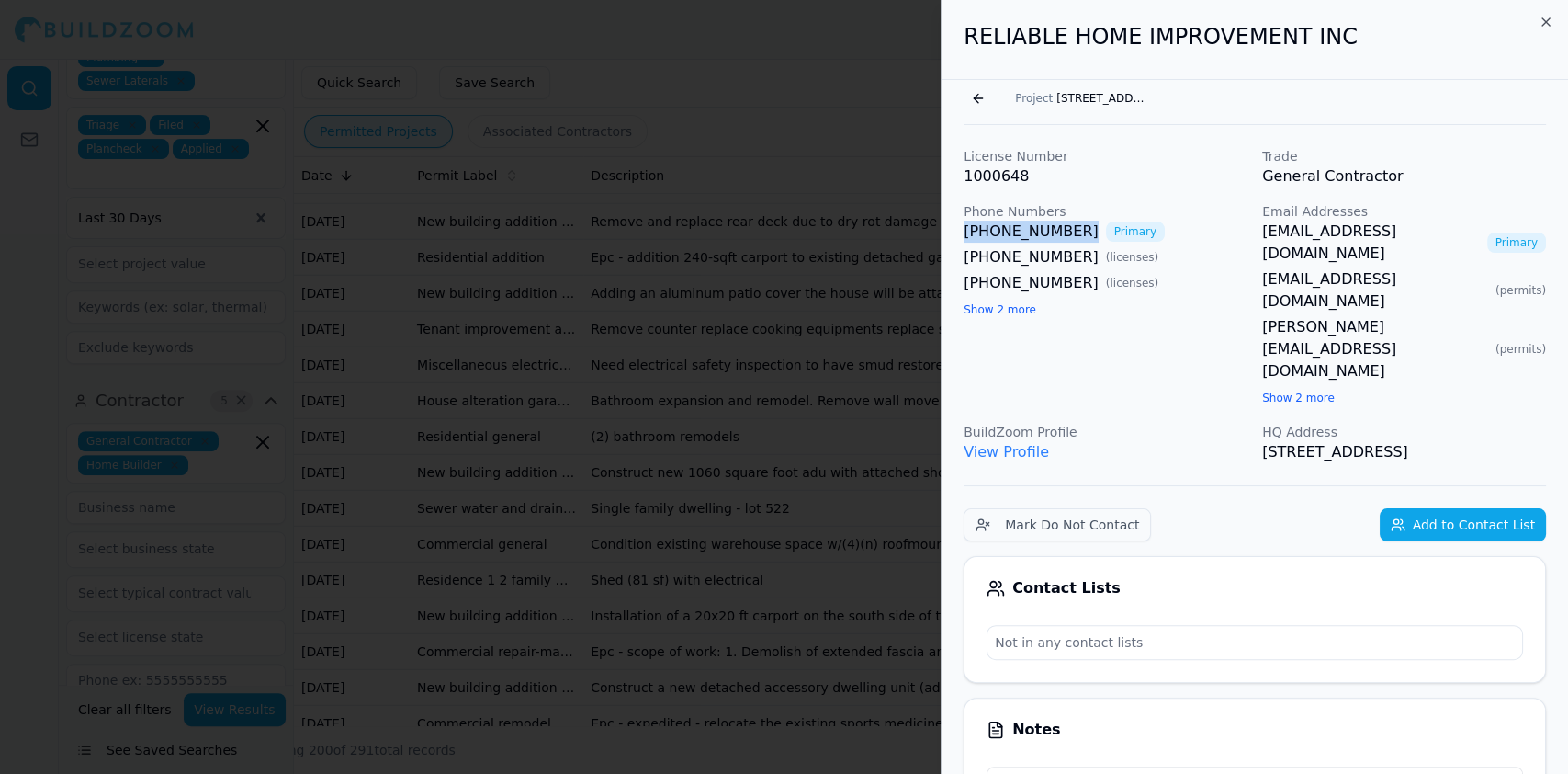
drag, startPoint x: 954, startPoint y: 226, endPoint x: 1061, endPoint y: 235, distance: 107.4
drag, startPoint x: 1257, startPoint y: 235, endPoint x: 1432, endPoint y: 236, distance: 175.0
click at [1432, 236] on div "License Number 1000648 Trade General Contractor Phone Numbers (916) 773-0263 Pr…" at bounding box center [1255, 304] width 583 height 316
click at [684, 467] on div at bounding box center [784, 387] width 1568 height 774
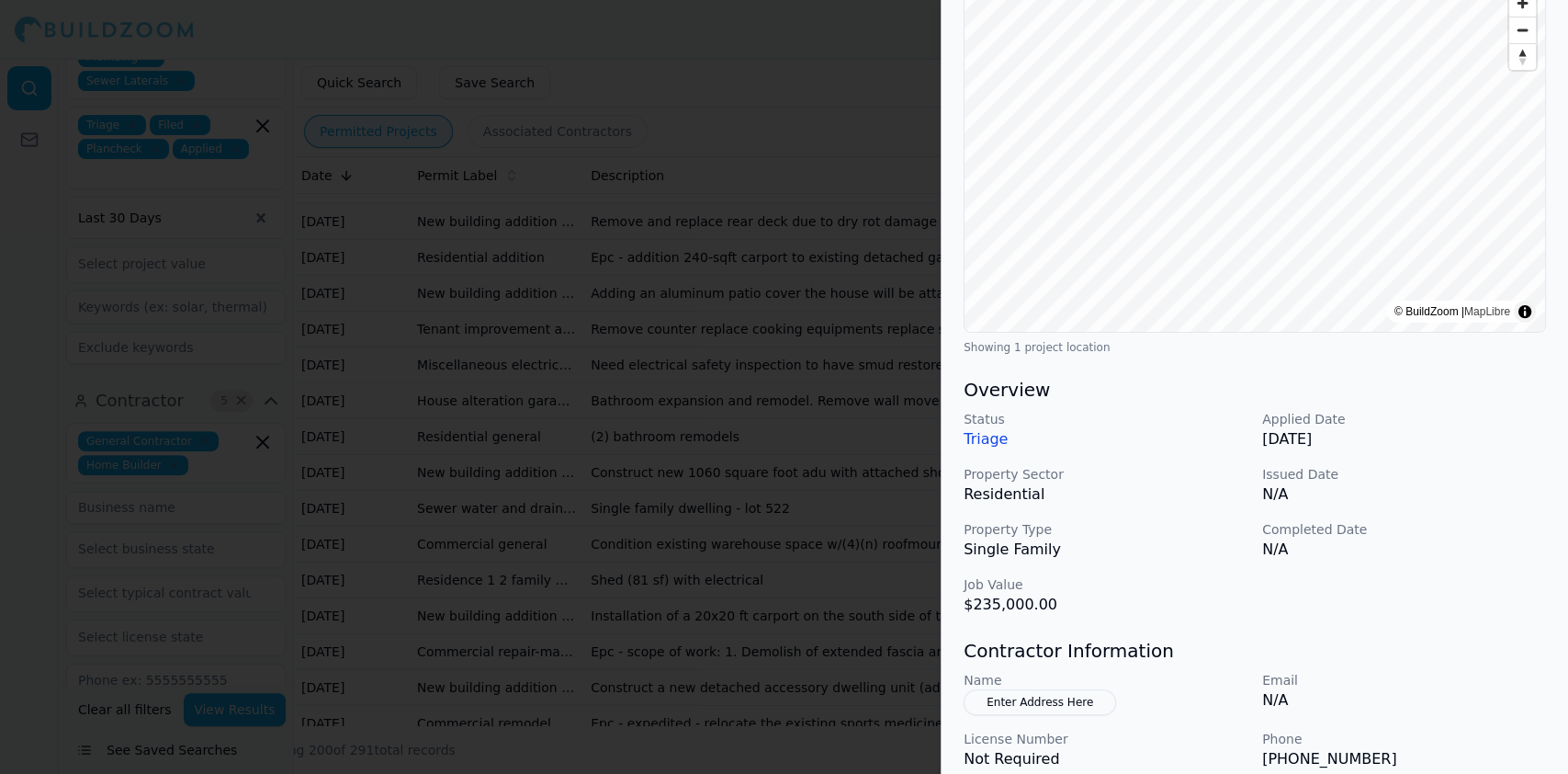
scroll to position [367, 0]
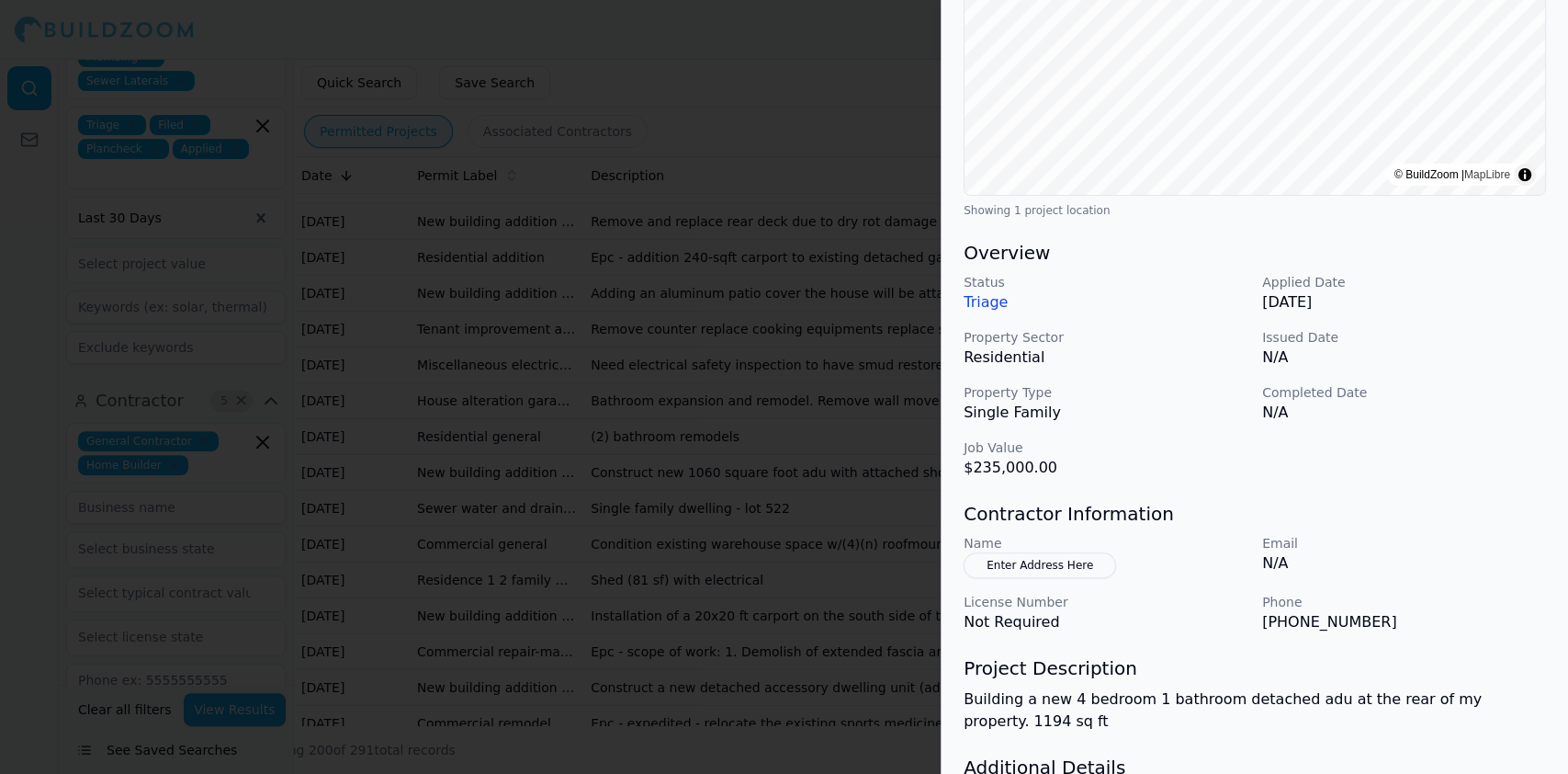
click at [412, 293] on div at bounding box center [784, 387] width 1568 height 774
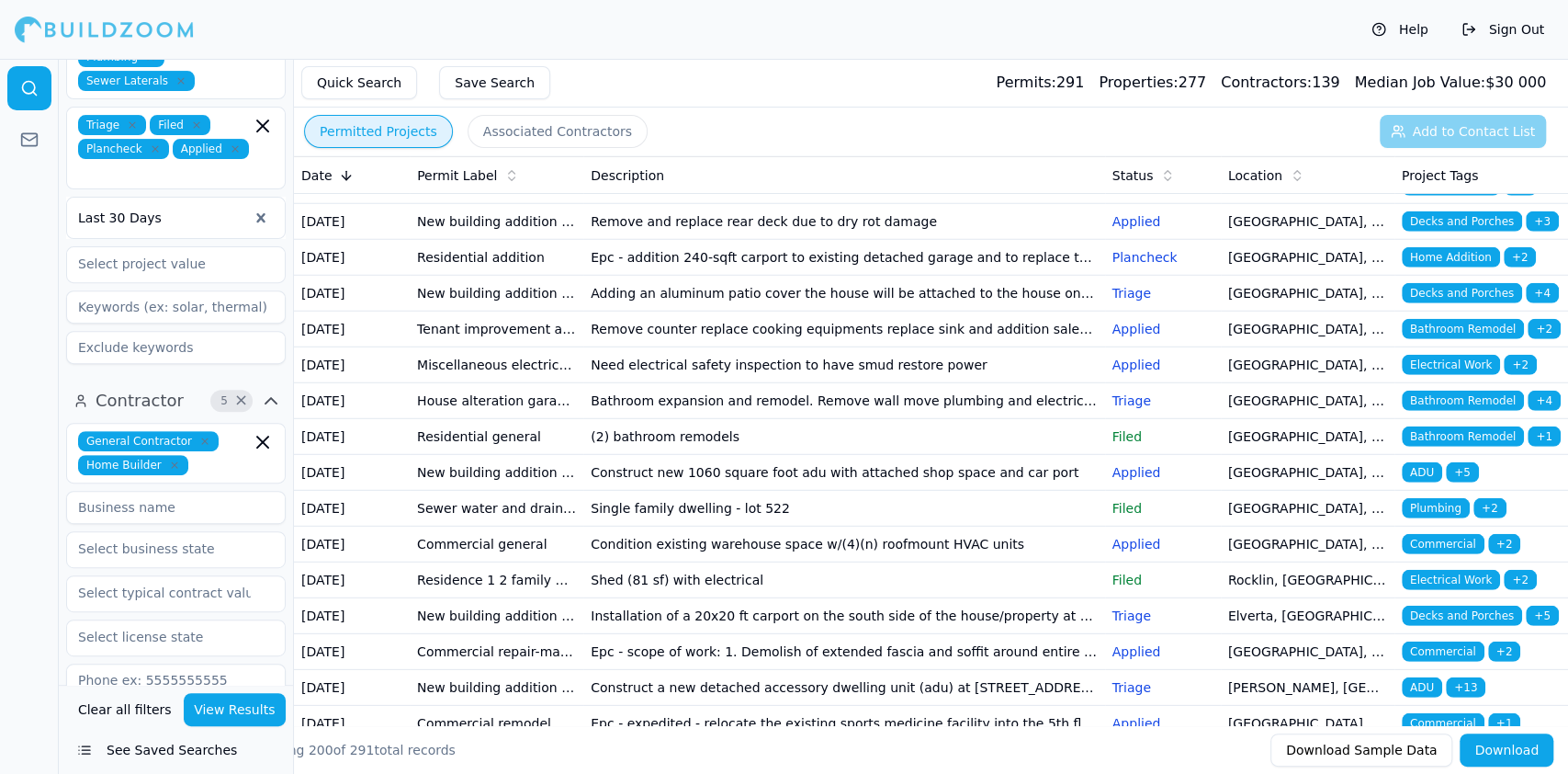
scroll to position [3554, 0]
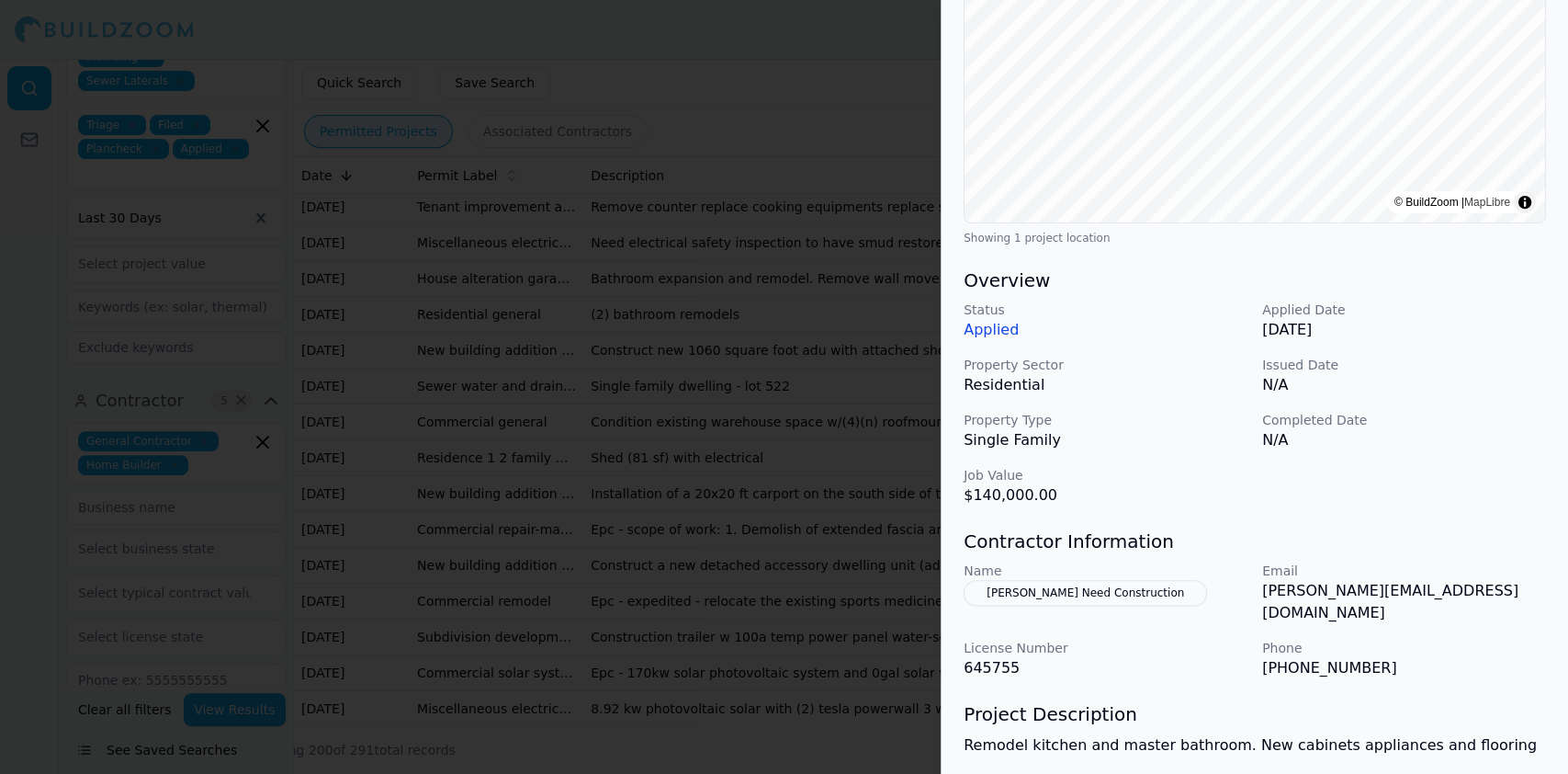
scroll to position [367, 0]
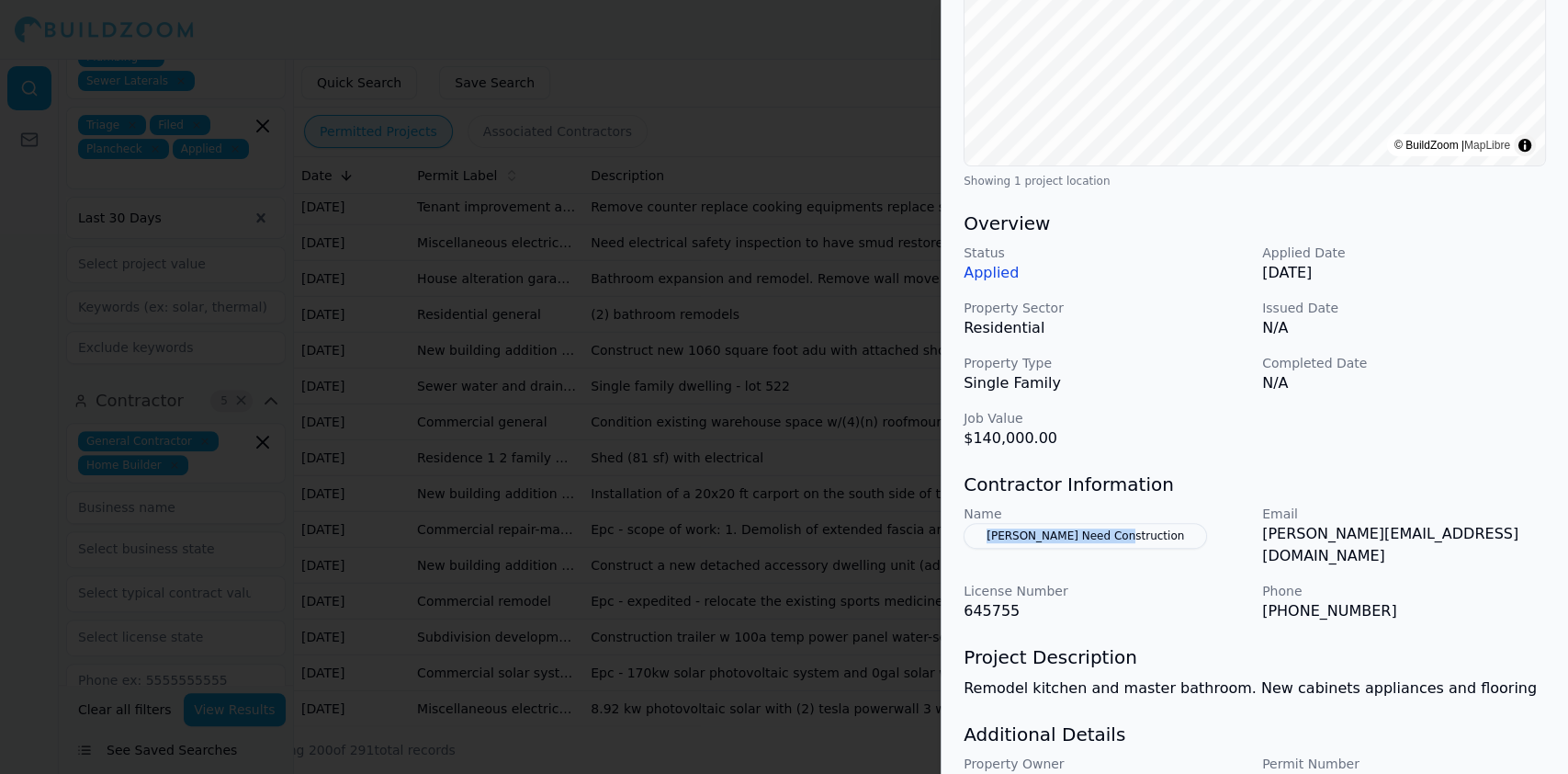
drag, startPoint x: 1145, startPoint y: 545, endPoint x: 956, endPoint y: 549, distance: 189.0
click at [956, 549] on div "Bathroom Remodel Garage Construction Kitchen Remodel Residential Project Locati…" at bounding box center [1254, 292] width 627 height 1161
drag, startPoint x: 1261, startPoint y: 595, endPoint x: 1380, endPoint y: 593, distance: 119.0
click at [1380, 593] on div "Name Dyer Need Construction Email ken@dyerconstructioninc.com License Number 64…" at bounding box center [1255, 563] width 583 height 117
drag, startPoint x: 1260, startPoint y: 536, endPoint x: 1466, endPoint y: 537, distance: 206.0
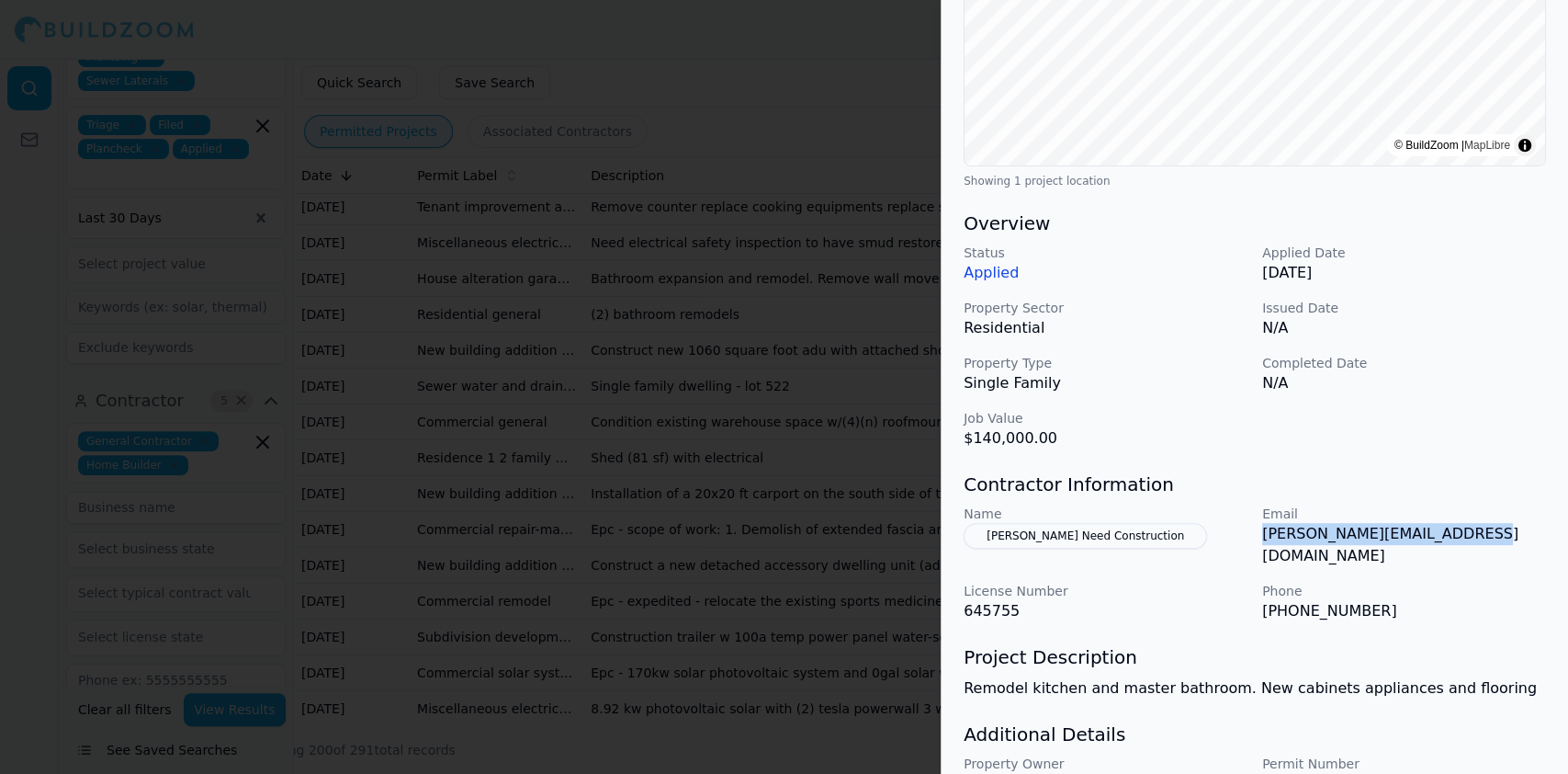
click at [1467, 538] on div "Name Dyer Need Construction Email ken@dyerconstructioninc.com License Number 64…" at bounding box center [1255, 563] width 583 height 117
click at [753, 518] on div at bounding box center [784, 387] width 1568 height 774
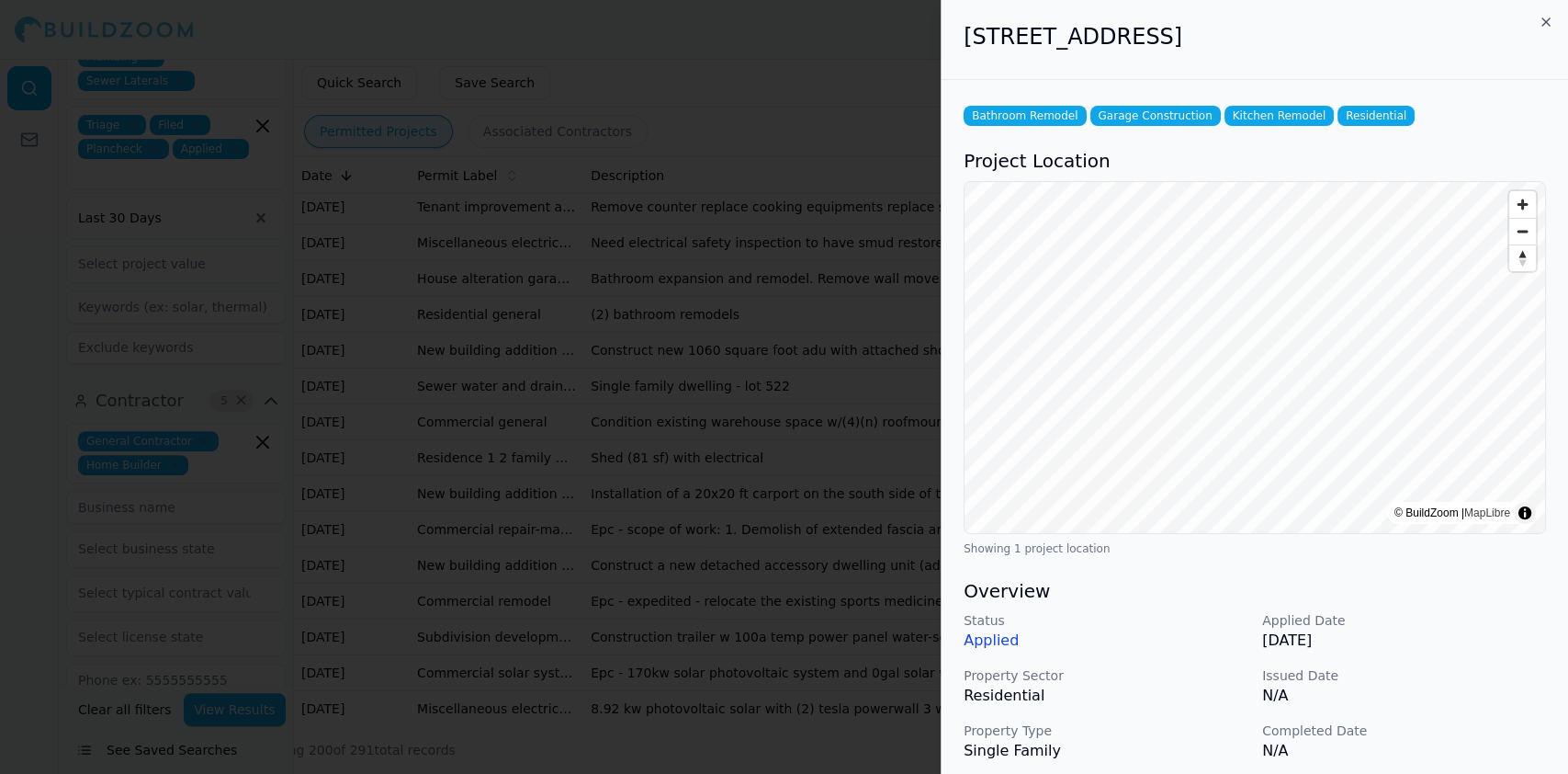
scroll to position [448, 0]
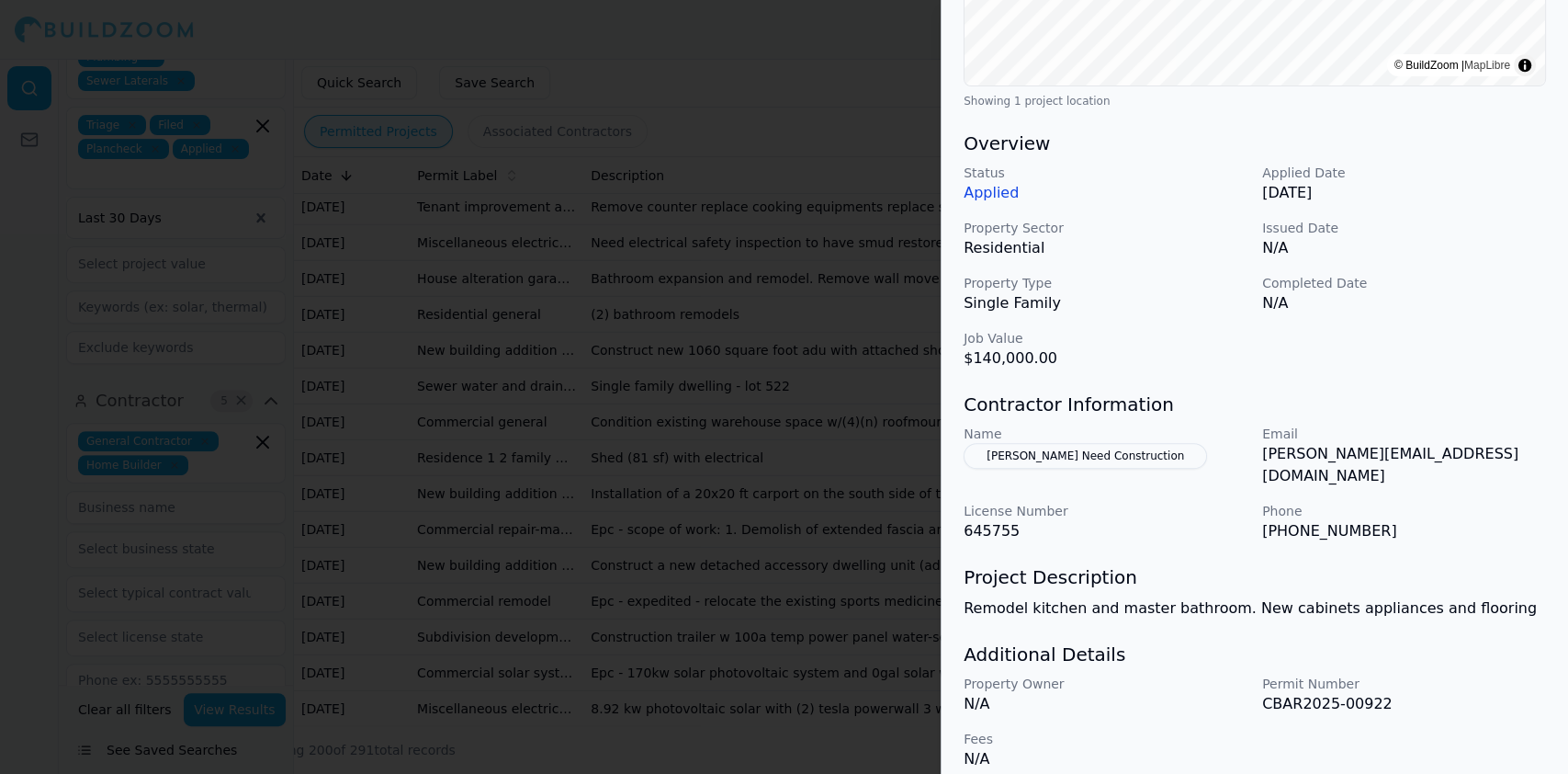
click at [515, 198] on div at bounding box center [784, 387] width 1568 height 774
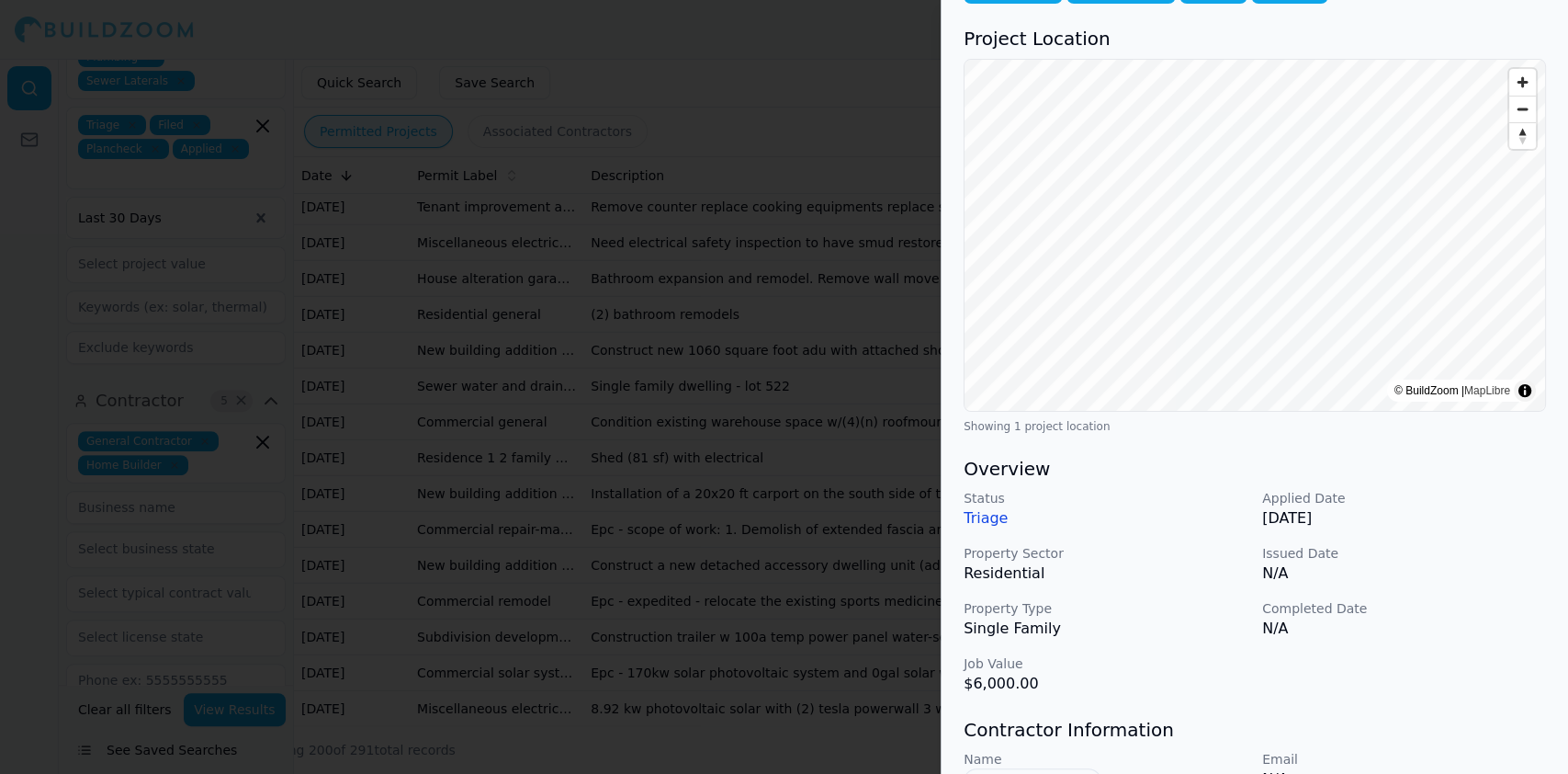
scroll to position [367, 0]
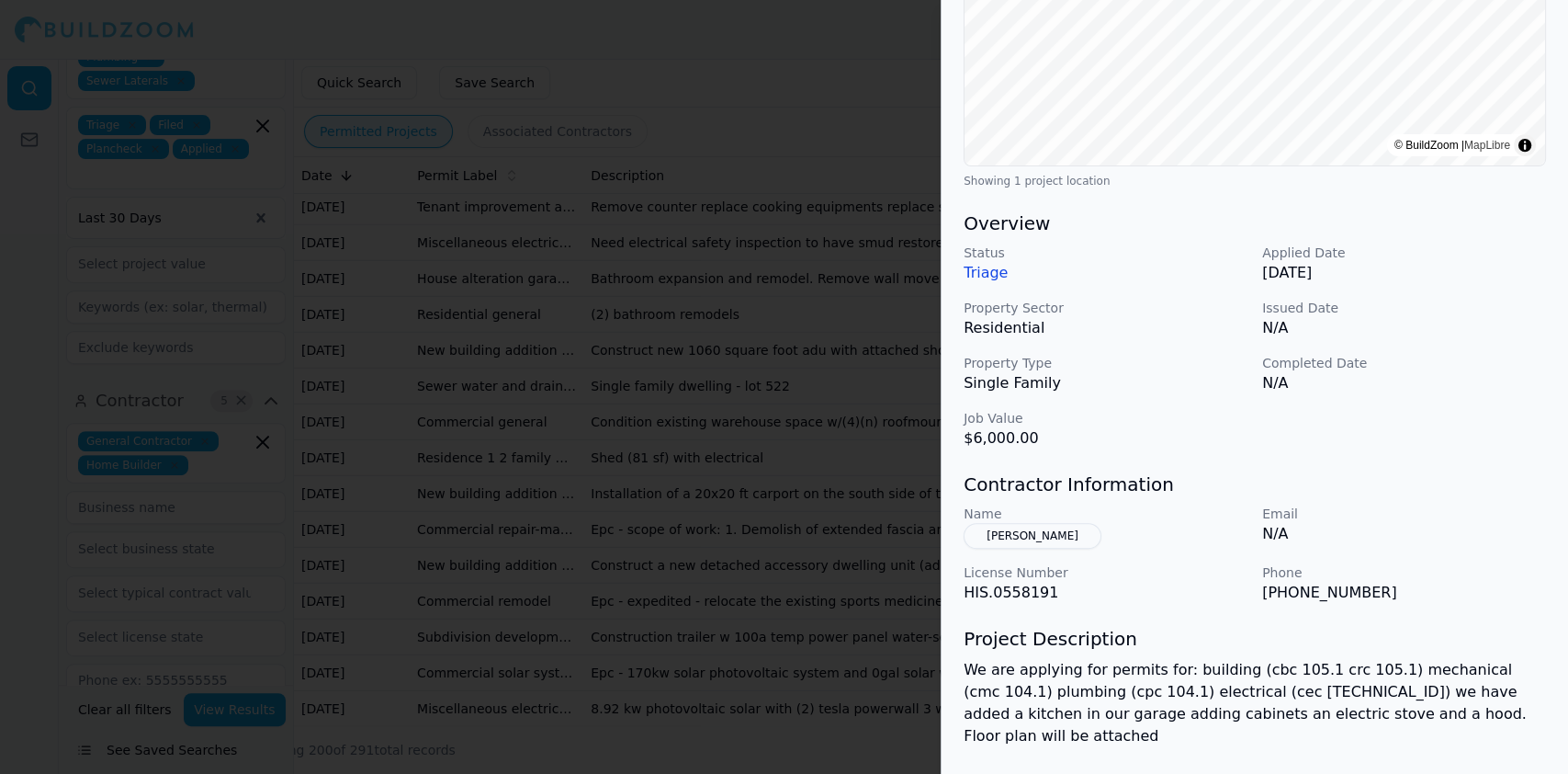
click at [504, 327] on div at bounding box center [784, 387] width 1568 height 774
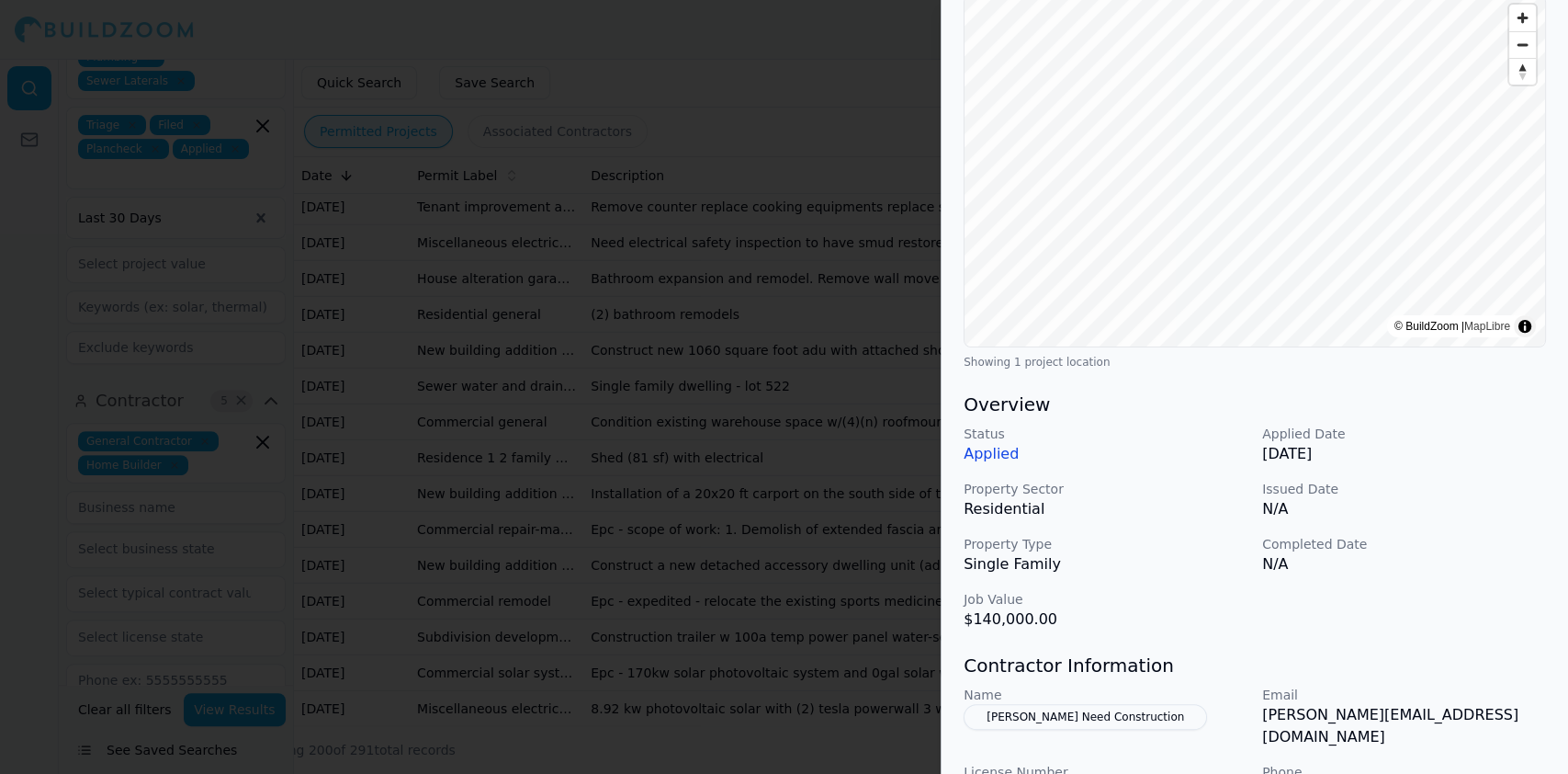
scroll to position [448, 0]
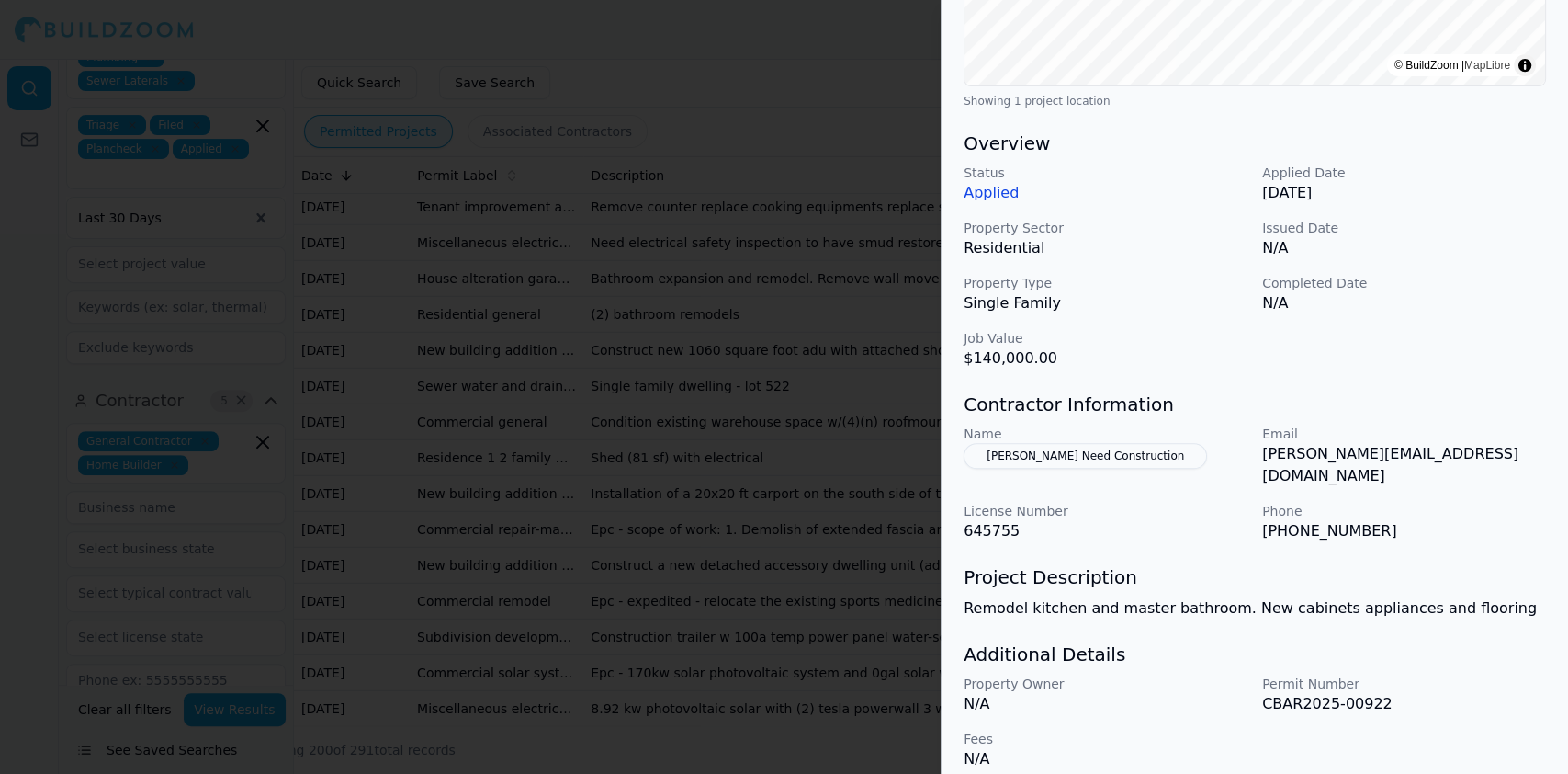
click at [602, 329] on div at bounding box center [784, 387] width 1568 height 774
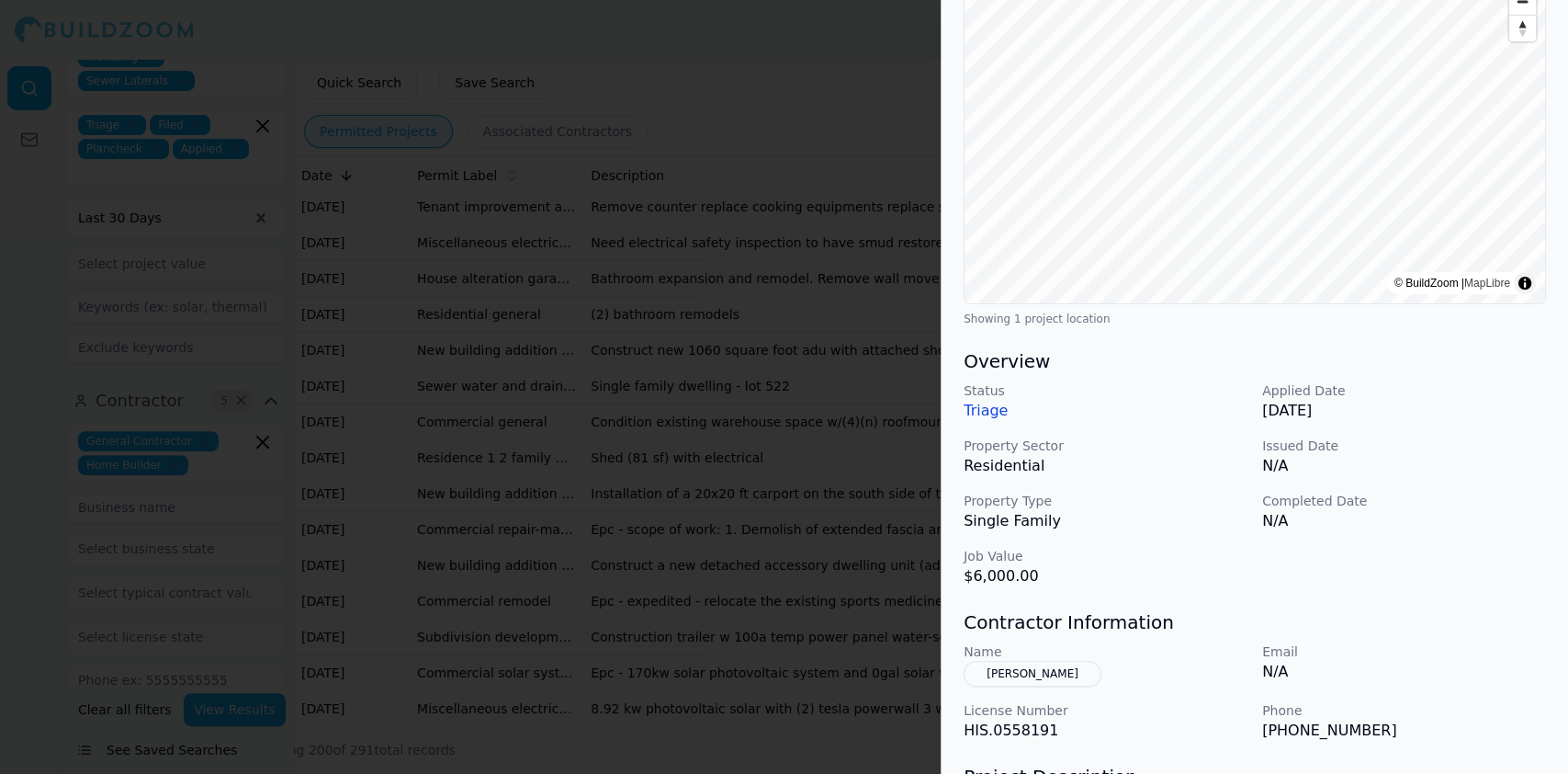
scroll to position [490, 0]
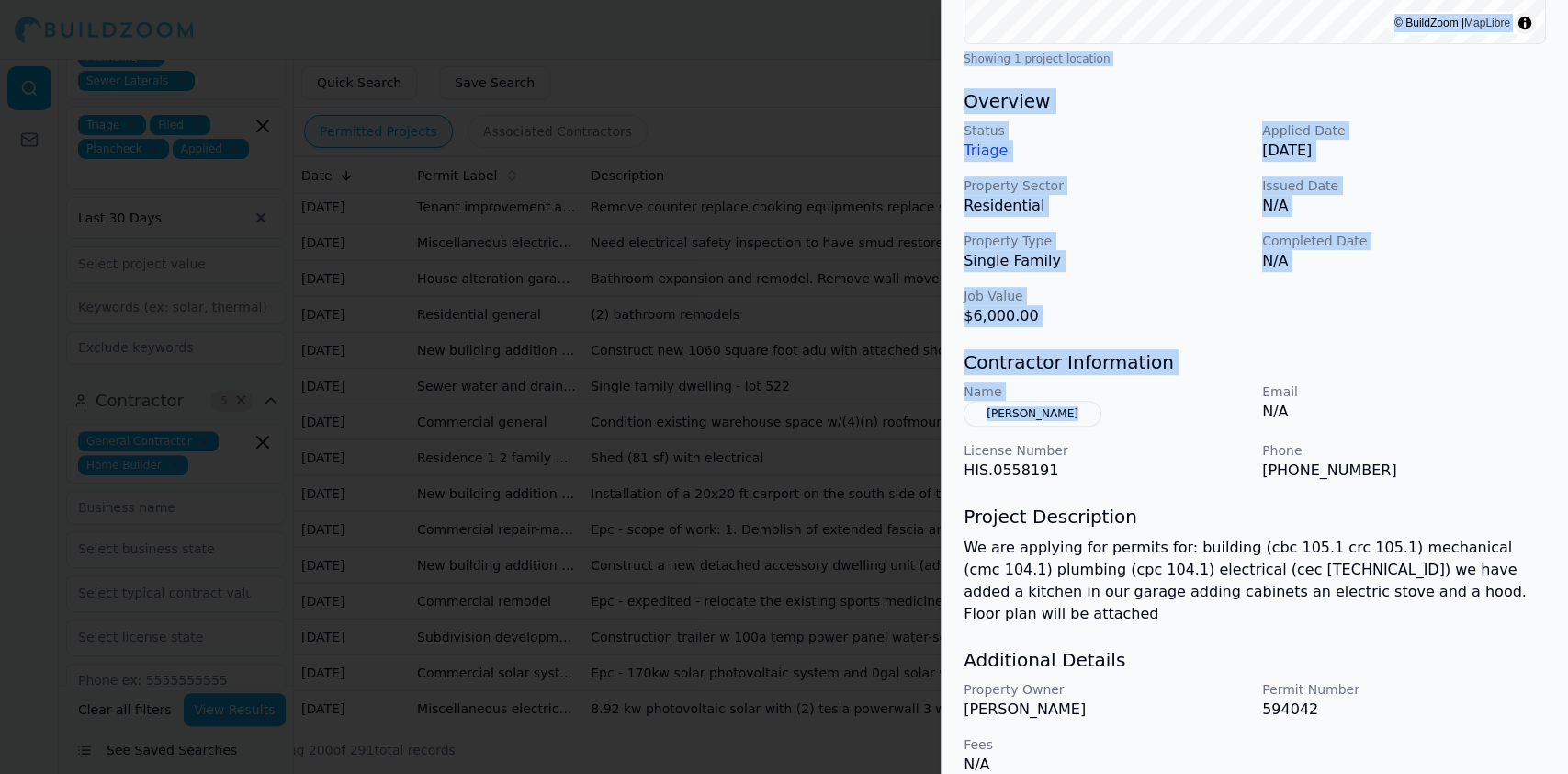
drag, startPoint x: 1095, startPoint y: 417, endPoint x: 923, endPoint y: 404, distance: 172.5
click at [916, 402] on body "Help Sign Out Location 1 × Project 14 × ADU Bathroom Remodel Commercial Renovat…" at bounding box center [784, 416] width 1568 height 715
click at [1113, 424] on div "Name Amandeep Kaur" at bounding box center [1106, 405] width 284 height 44
click at [1105, 411] on div "Name Amandeep Kaur" at bounding box center [1106, 405] width 284 height 44
click at [1156, 416] on div "Name Amandeep Kaur" at bounding box center [1106, 405] width 284 height 44
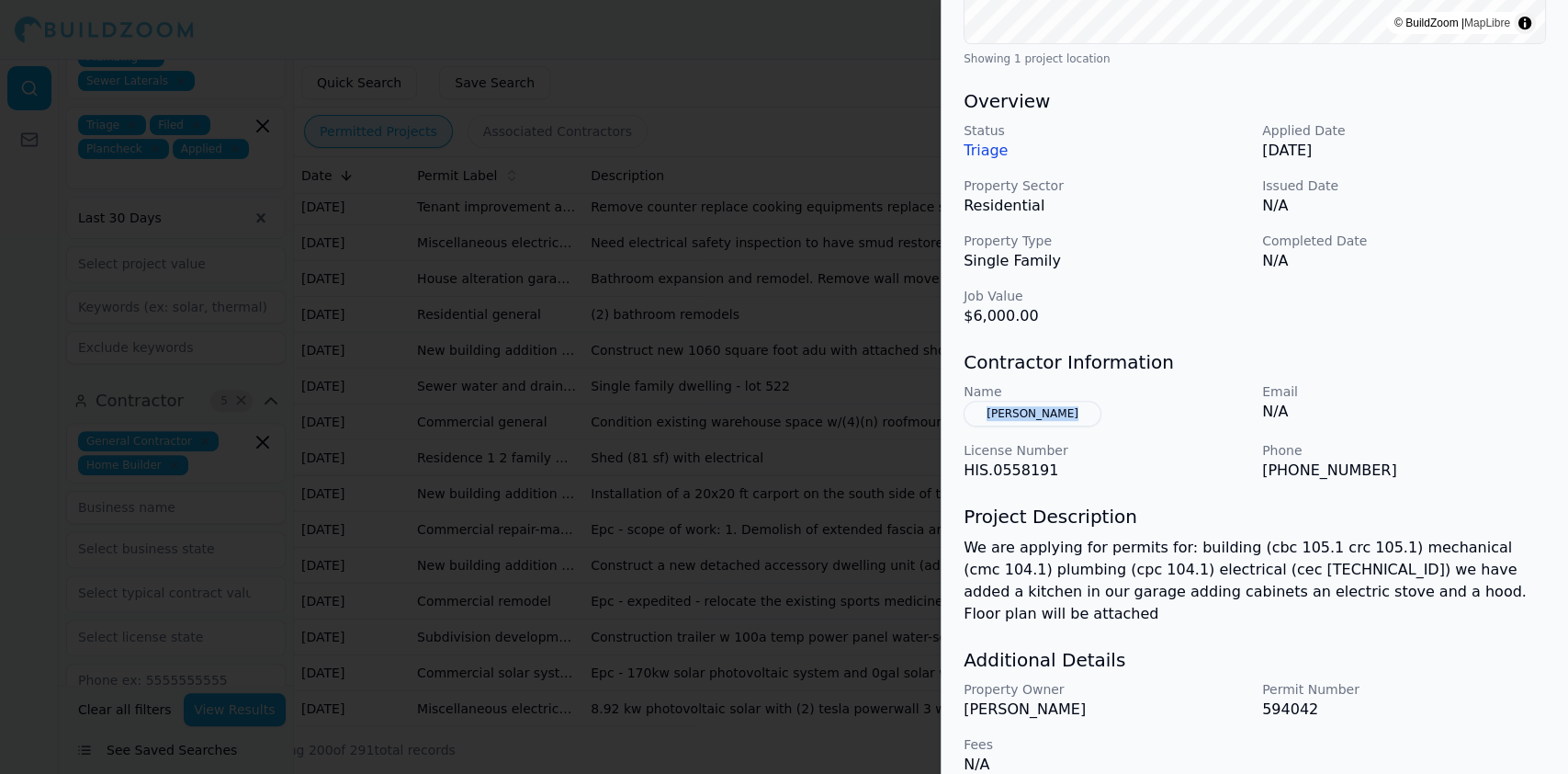
drag, startPoint x: 1095, startPoint y: 411, endPoint x: 974, endPoint y: 408, distance: 121.0
click at [974, 408] on div "Name Amandeep Kaur" at bounding box center [1106, 405] width 284 height 44
click at [1291, 473] on p "(916) 856-7807" at bounding box center [1405, 471] width 284 height 22
click at [1270, 469] on p "(916) 856-7807" at bounding box center [1405, 471] width 284 height 22
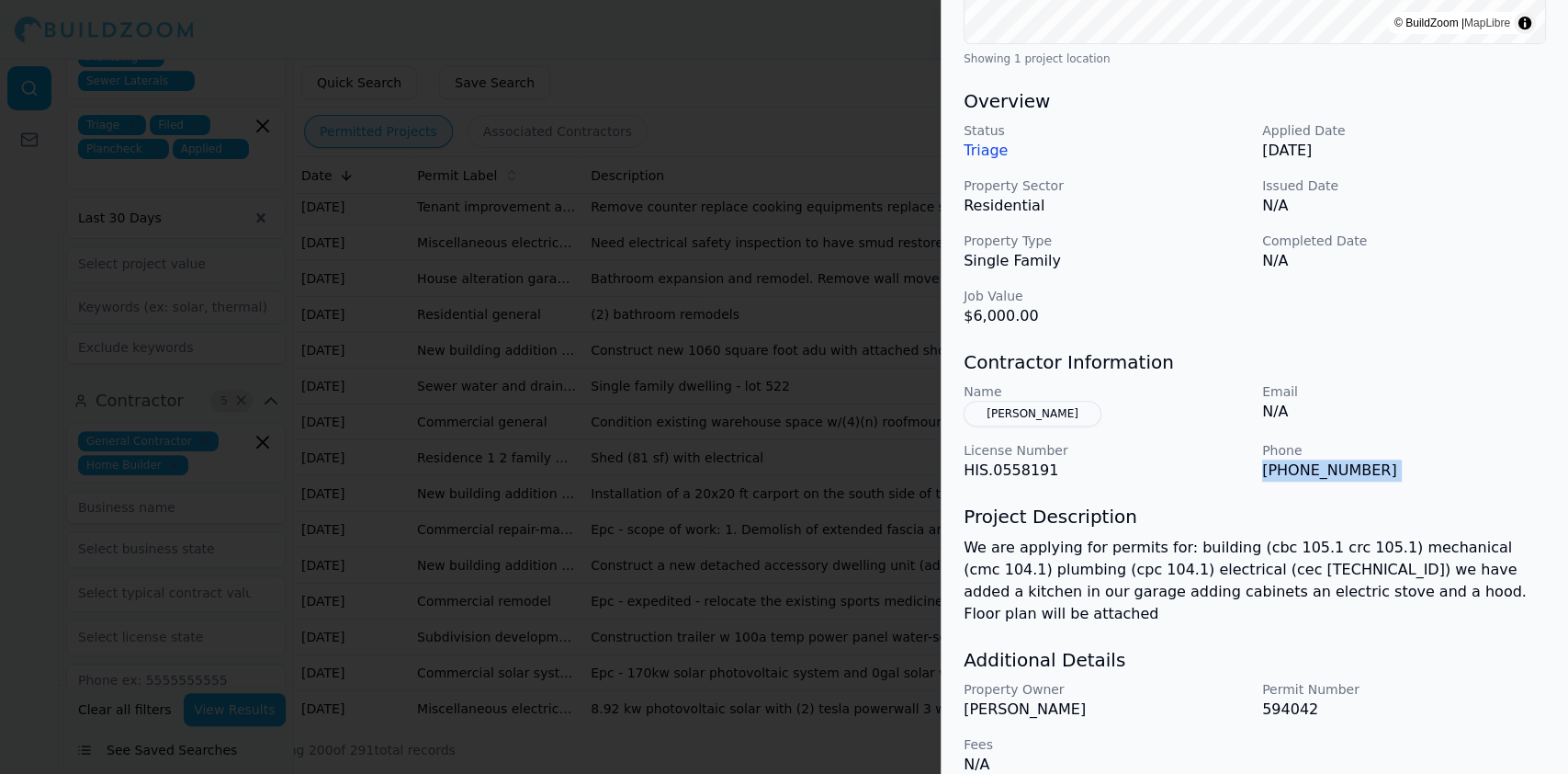
click at [1270, 469] on p "(916) 856-7807" at bounding box center [1405, 471] width 284 height 22
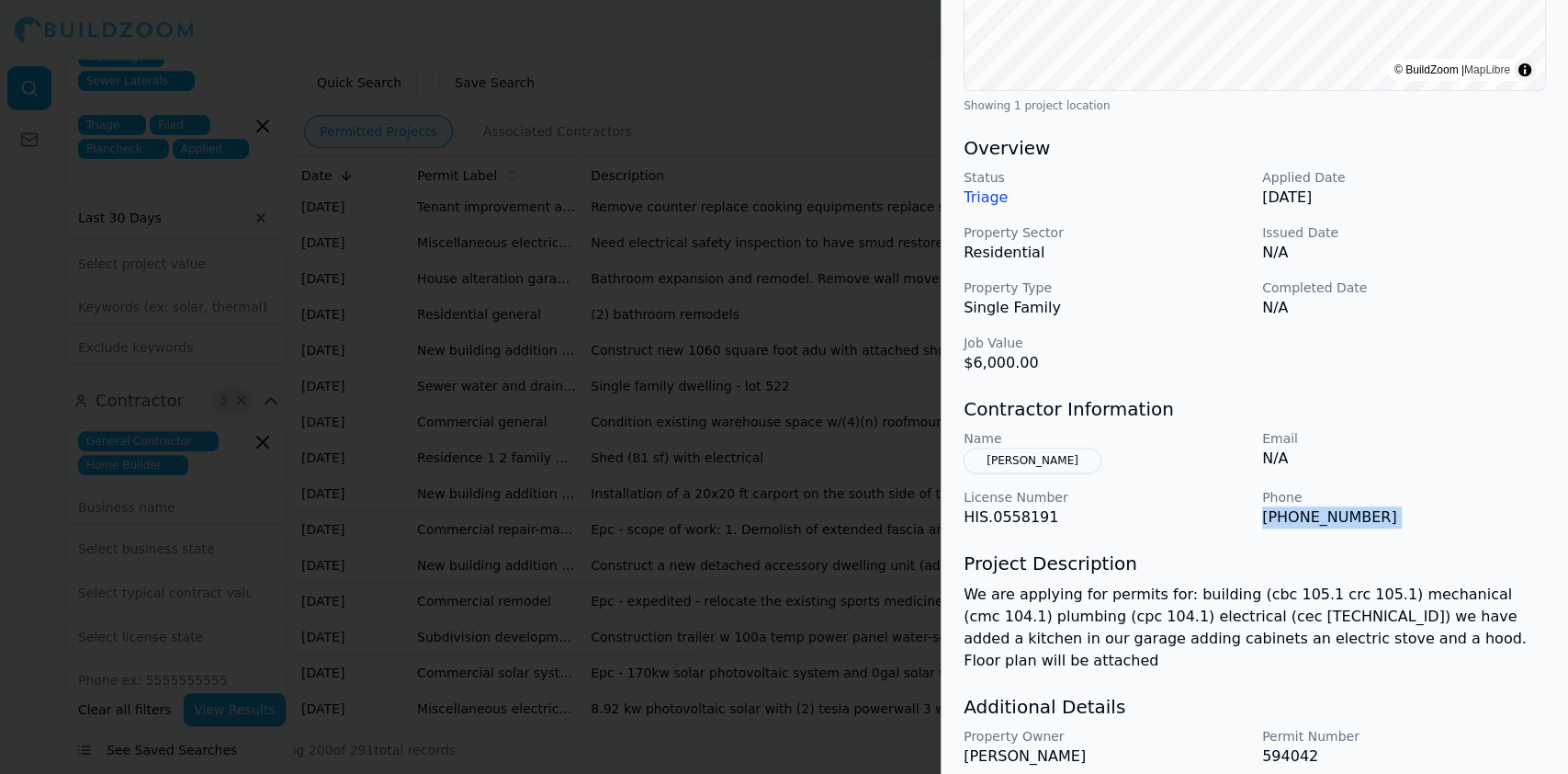
scroll to position [492, 0]
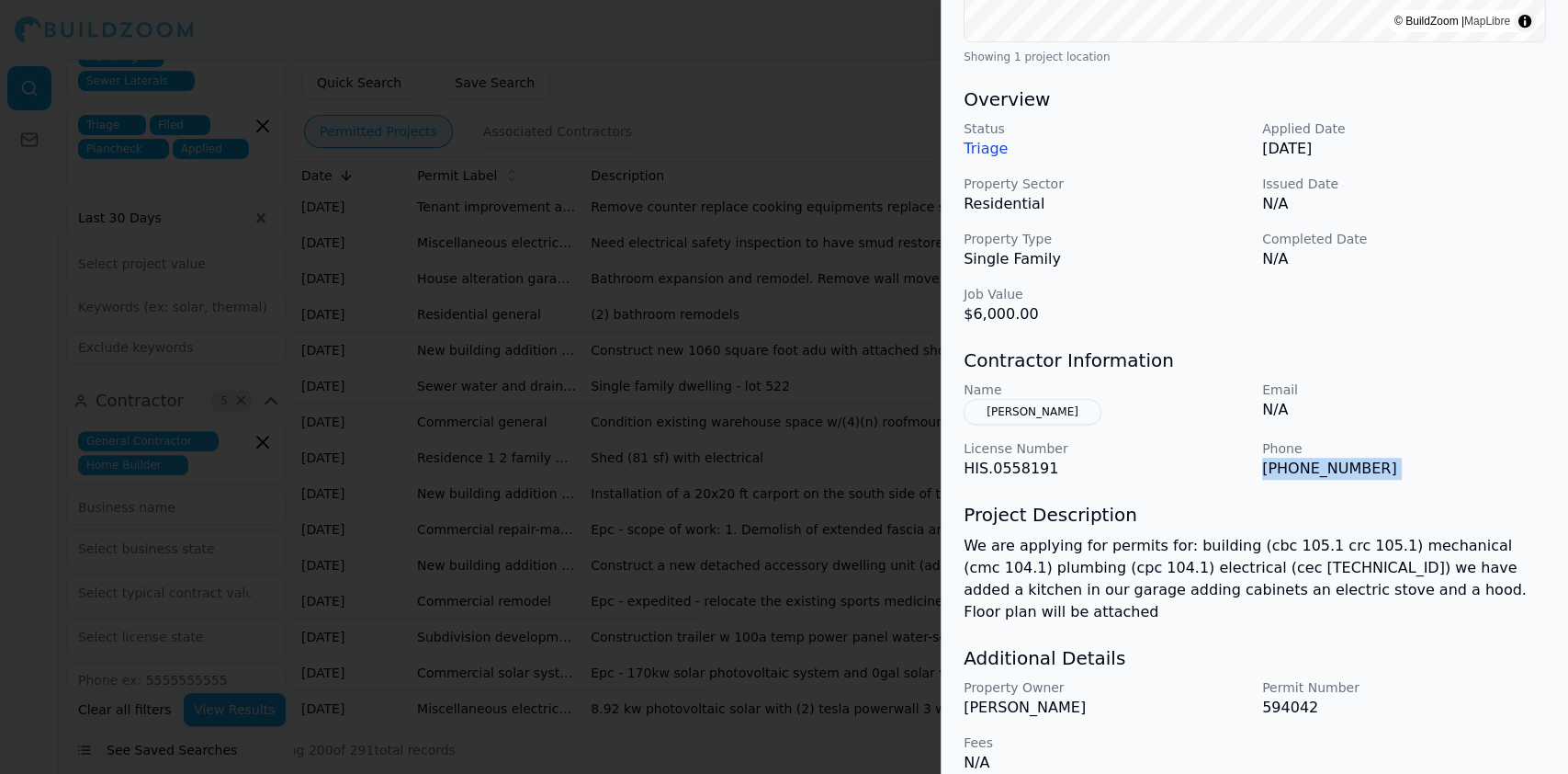
click at [475, 253] on div at bounding box center [784, 387] width 1568 height 774
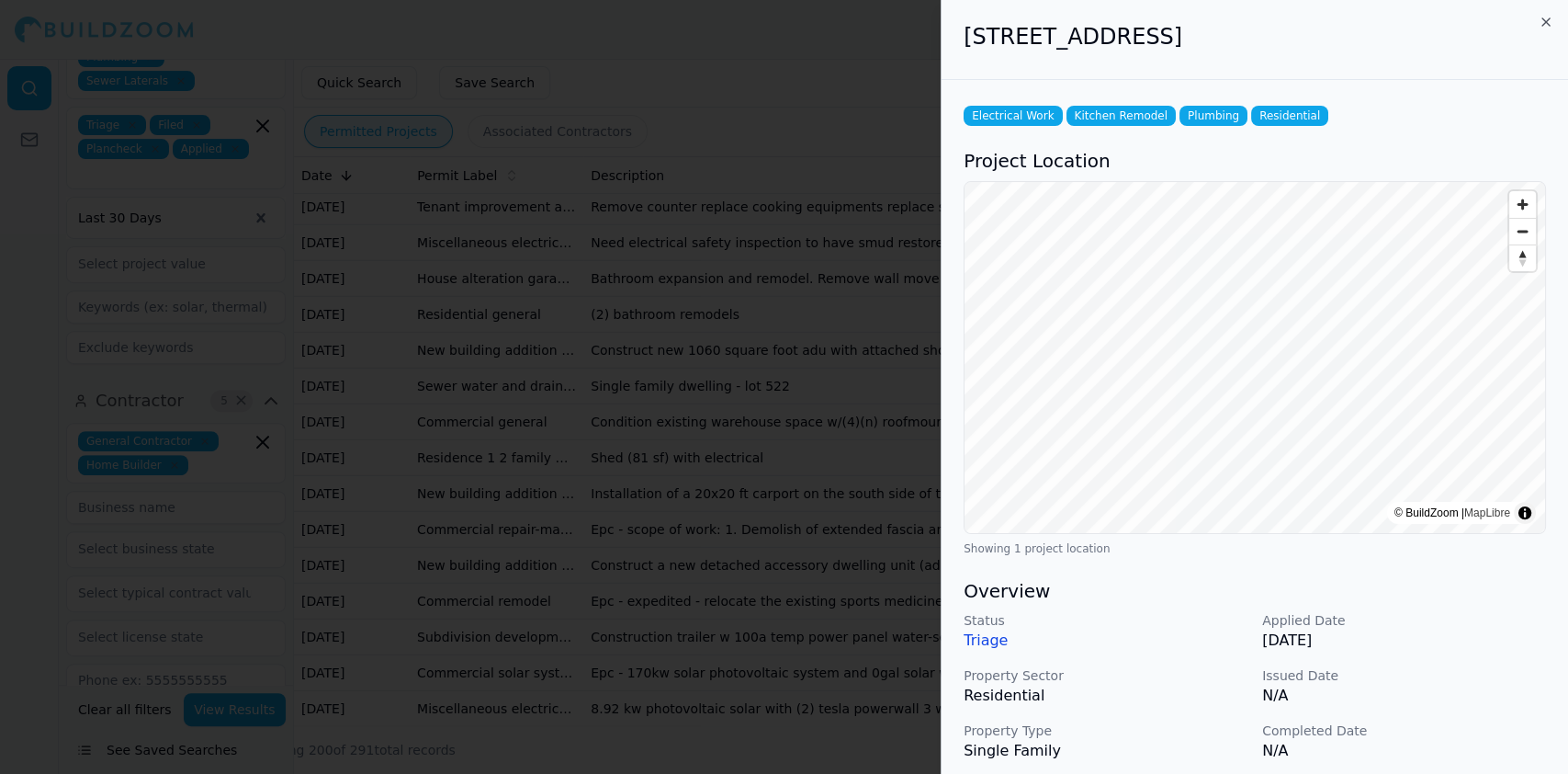
scroll to position [367, 0]
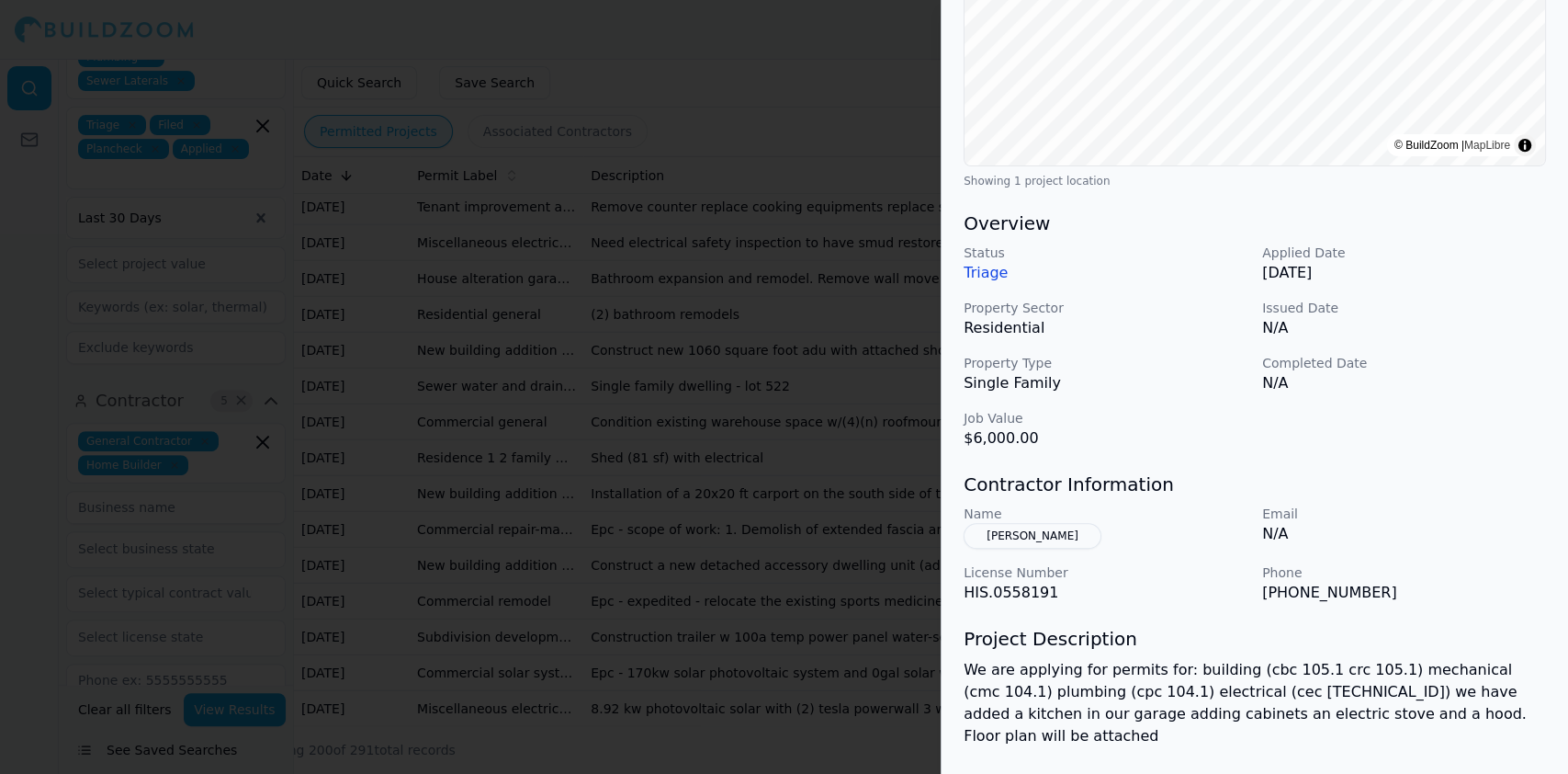
click at [568, 324] on div at bounding box center [784, 387] width 1568 height 774
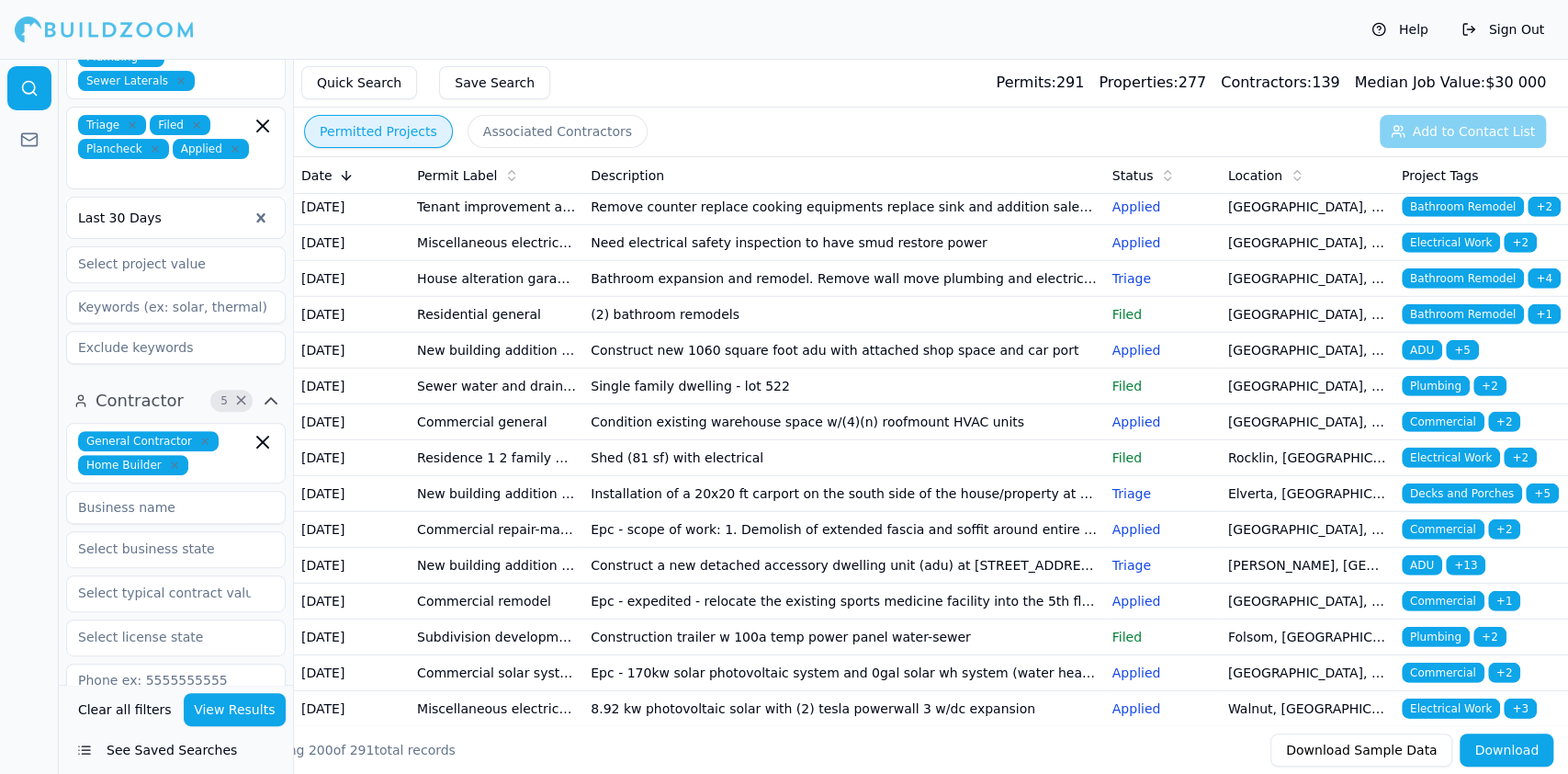
scroll to position [3677, 0]
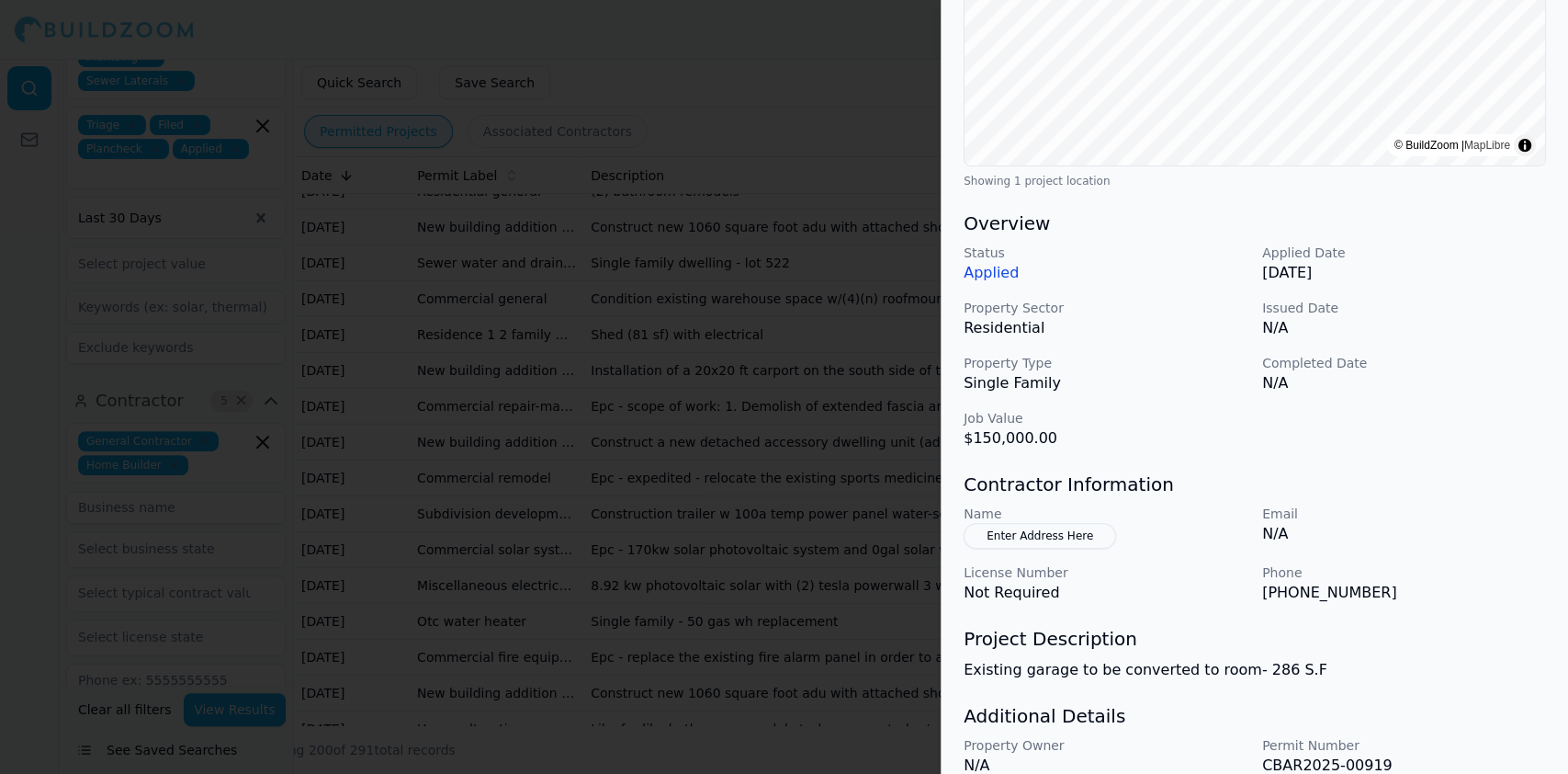
scroll to position [448, 0]
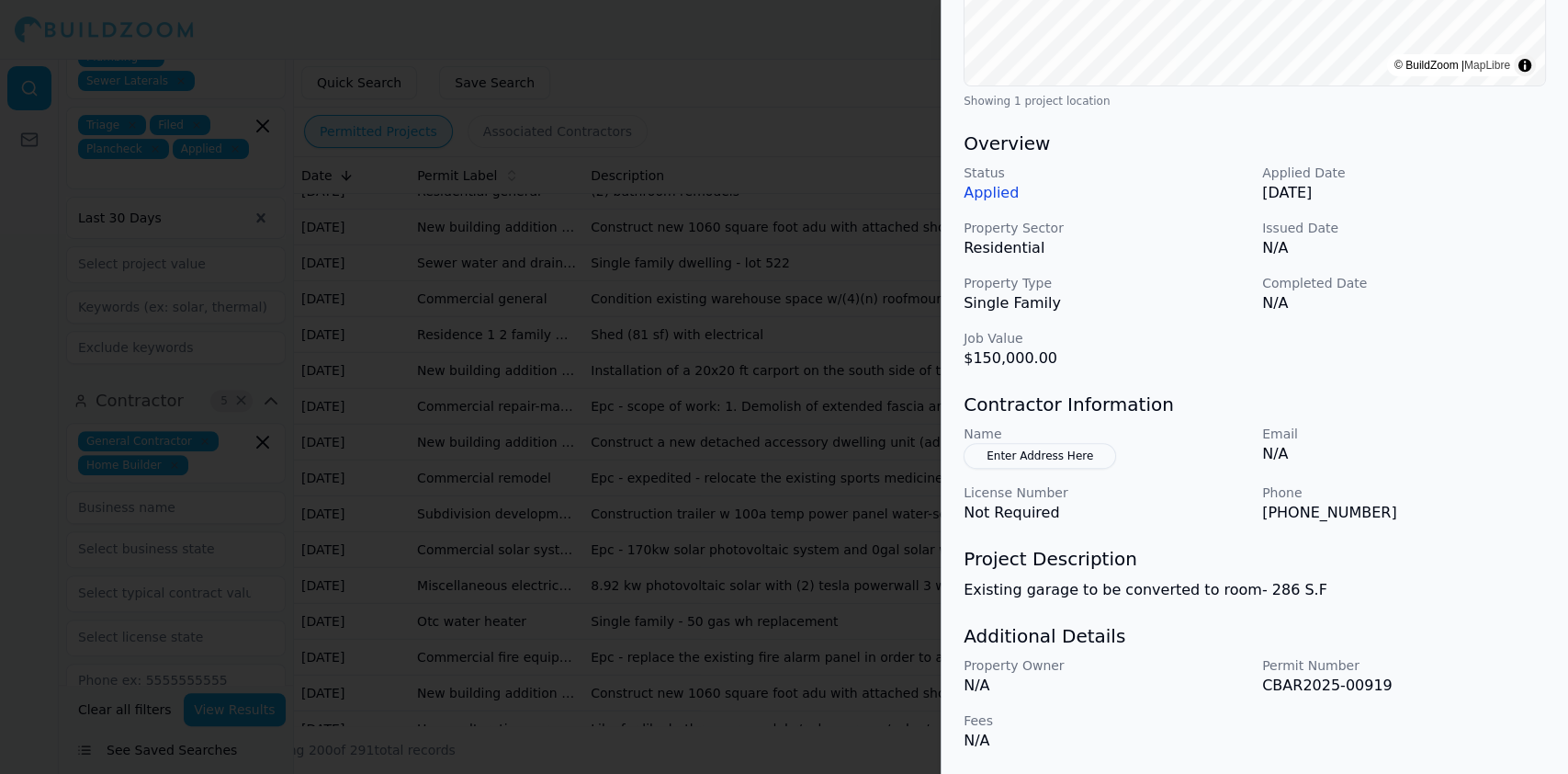
click at [404, 396] on div at bounding box center [784, 387] width 1568 height 774
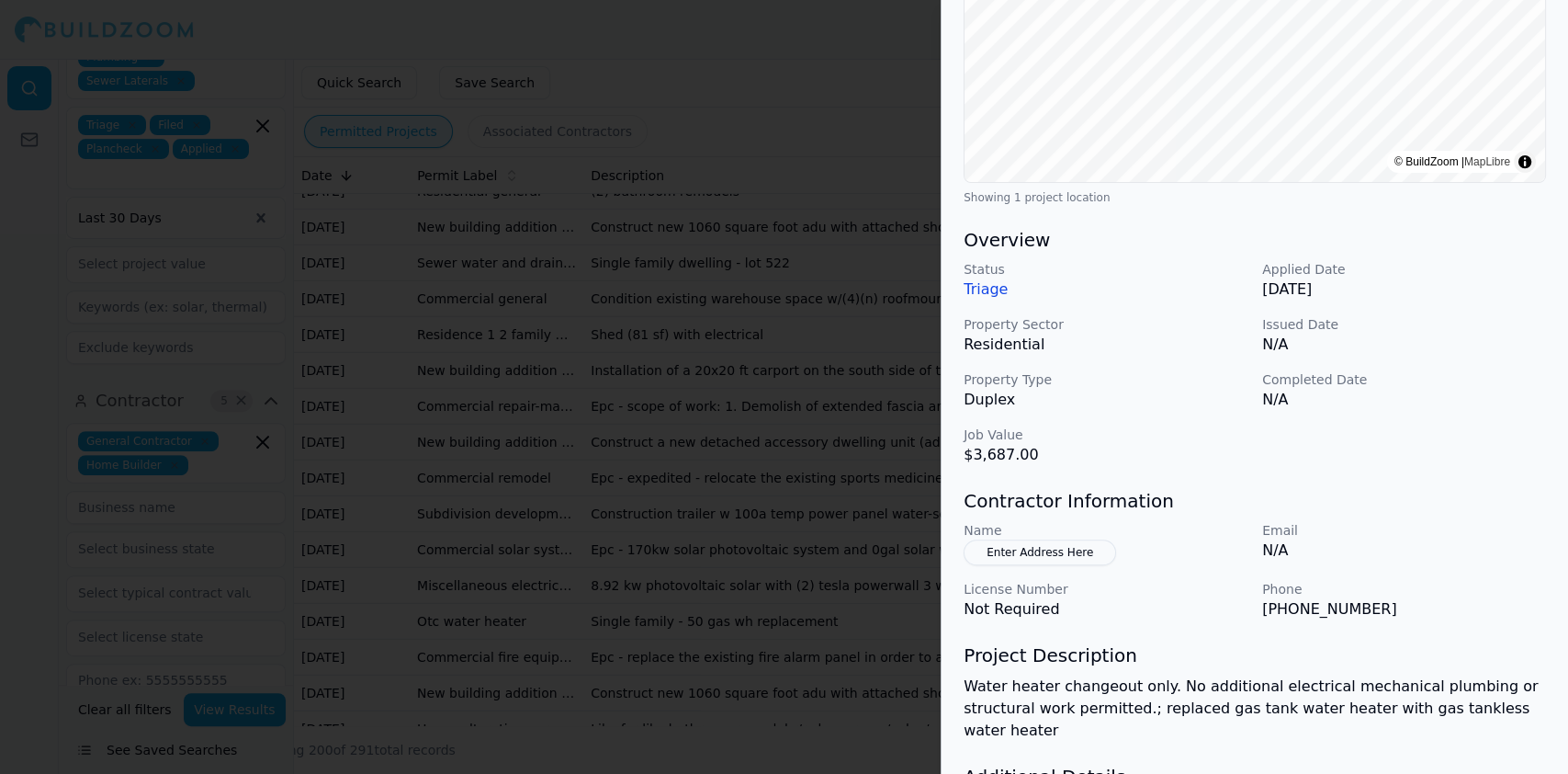
scroll to position [367, 0]
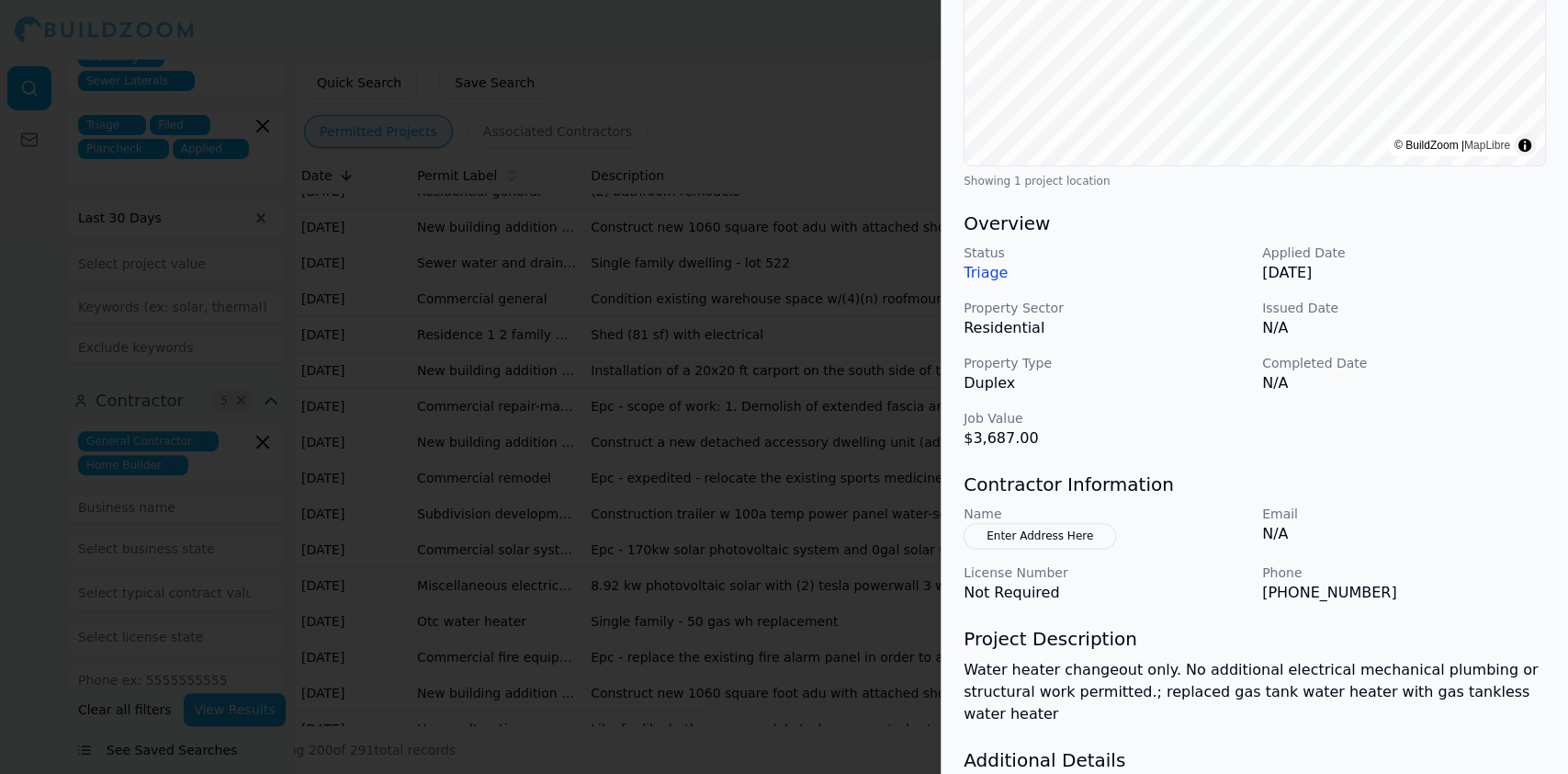
click at [431, 379] on div at bounding box center [784, 387] width 1568 height 774
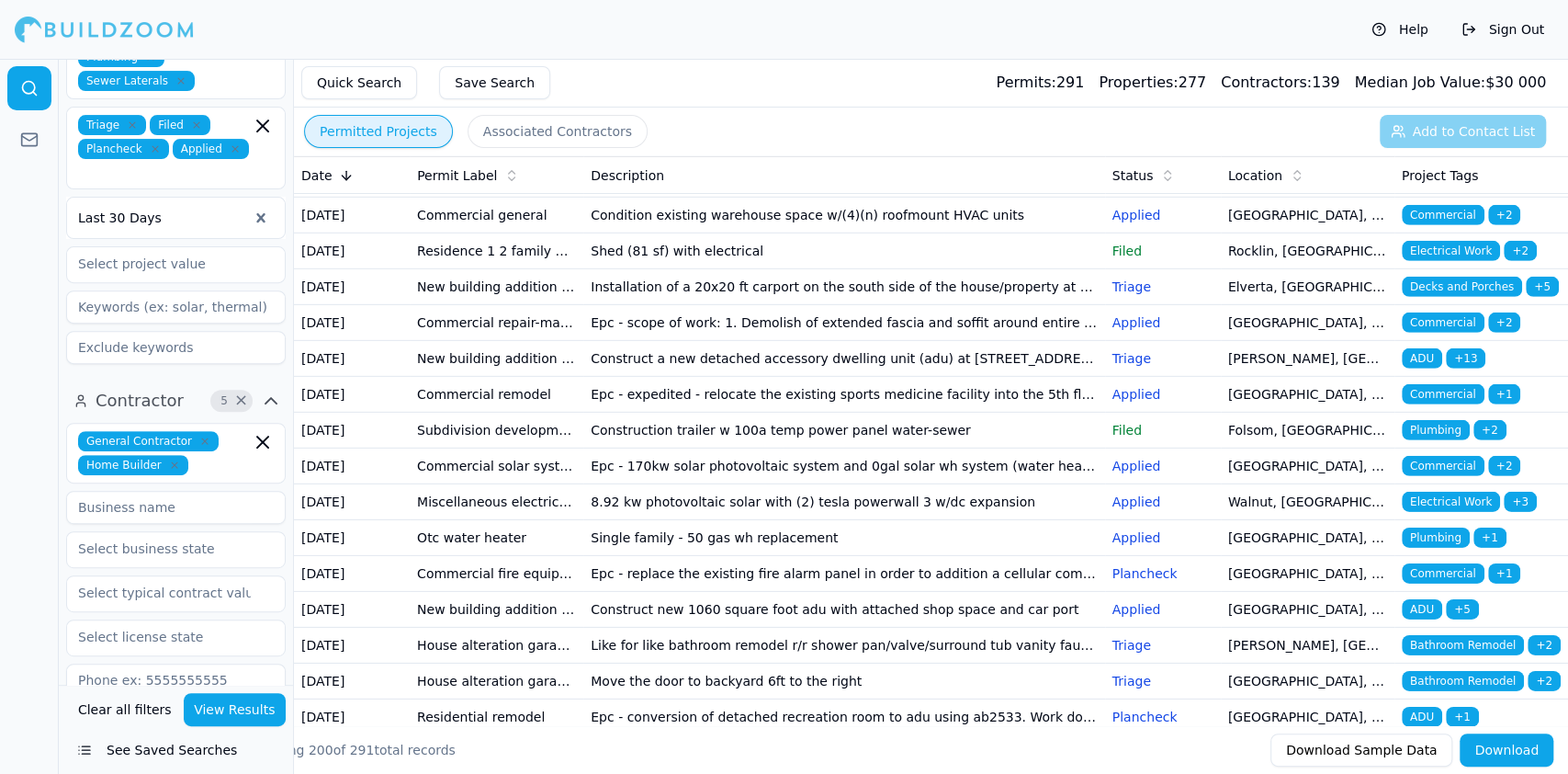
scroll to position [3800, 0]
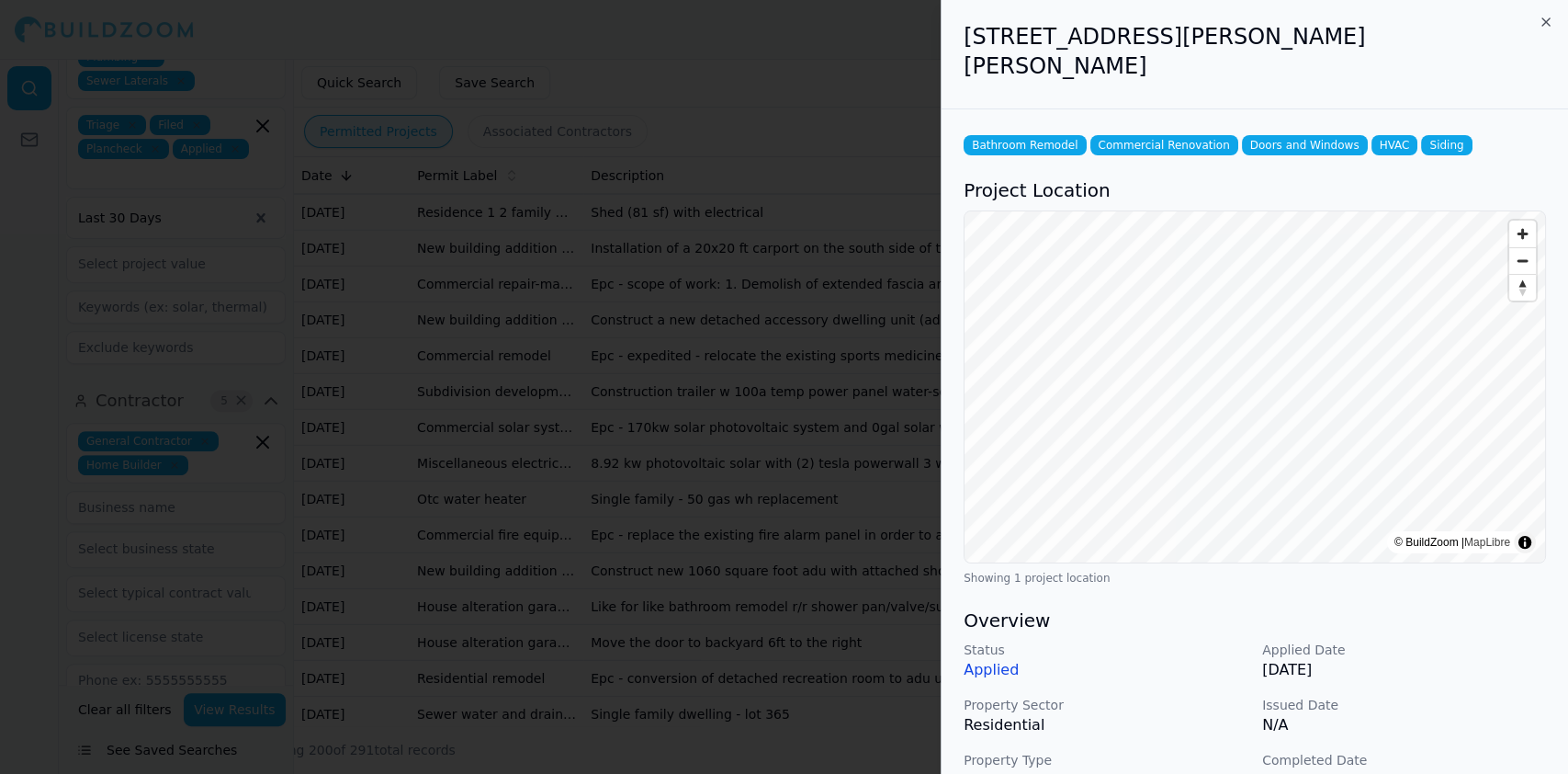
click at [1139, 659] on p "Applied" at bounding box center [1106, 670] width 284 height 22
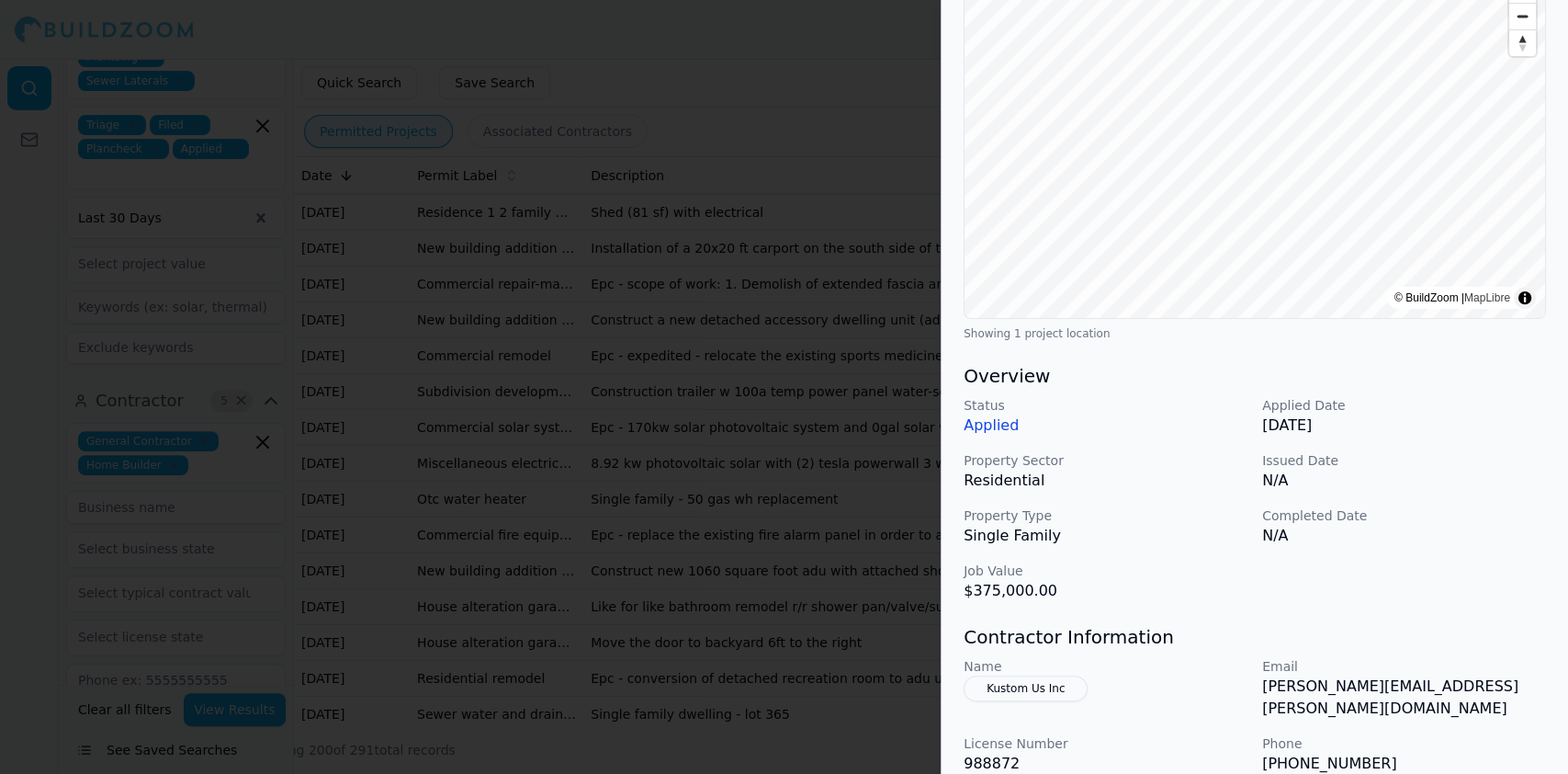
scroll to position [490, 0]
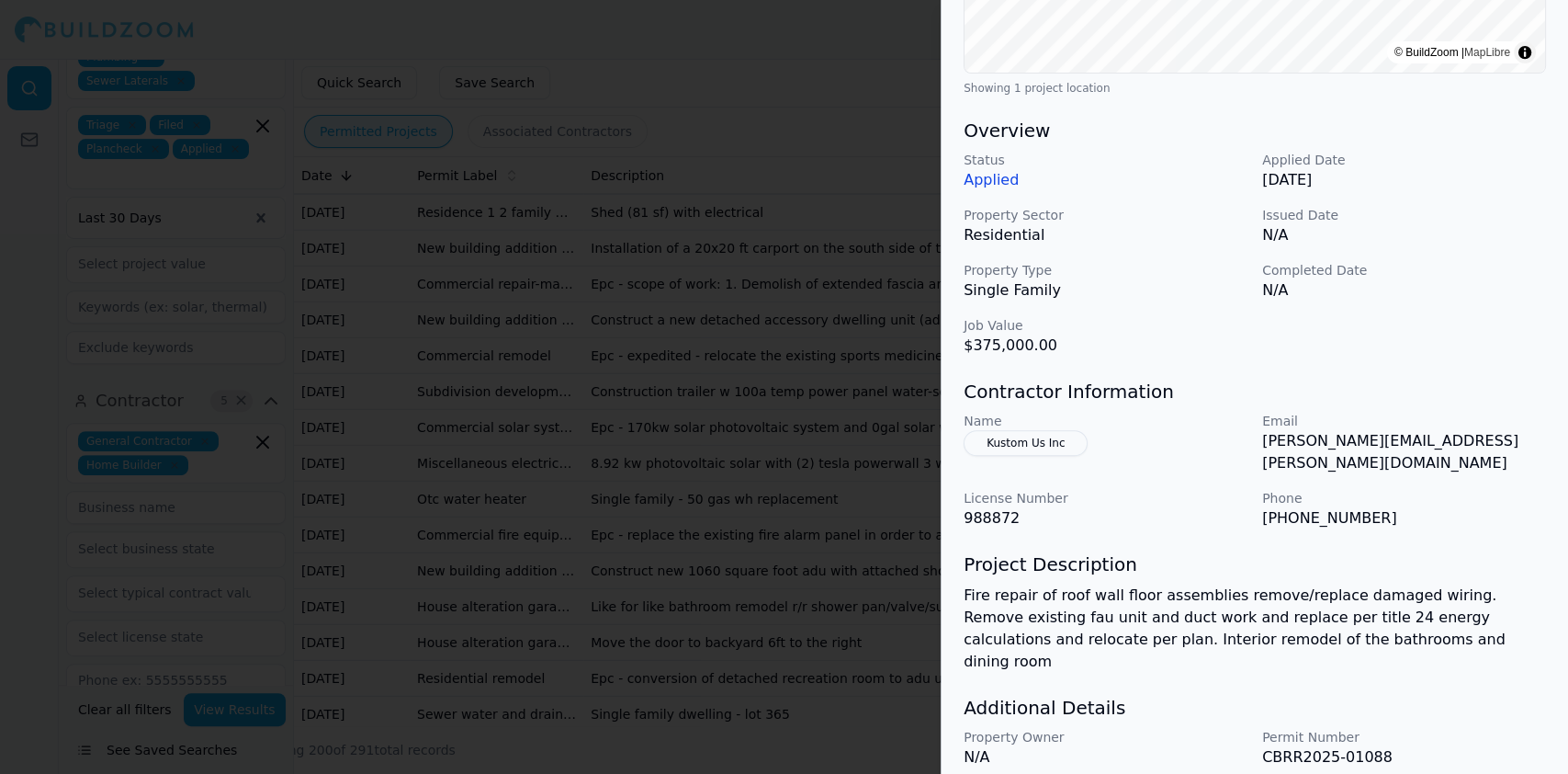
click at [520, 367] on div at bounding box center [784, 387] width 1568 height 774
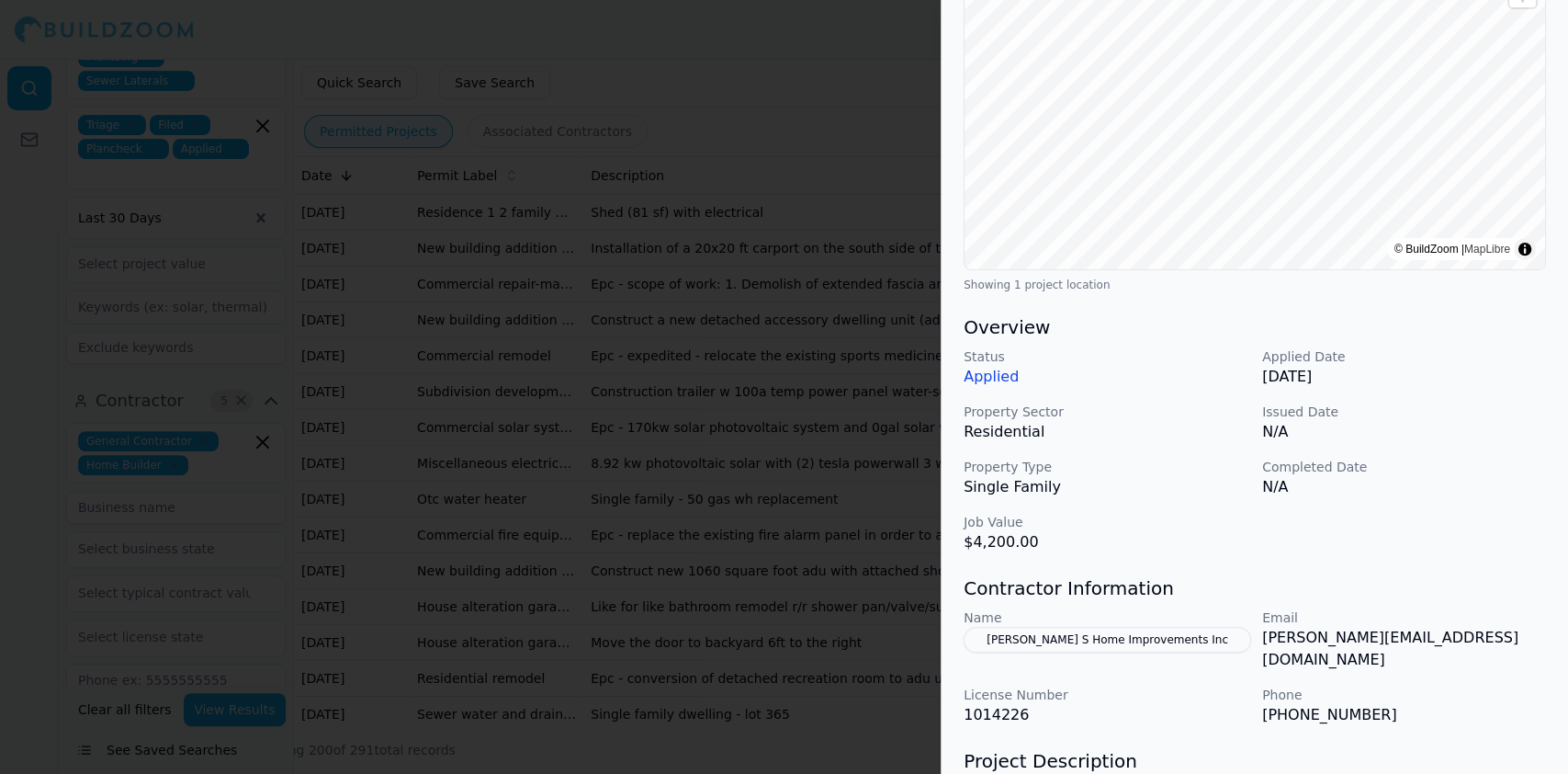
scroll to position [367, 0]
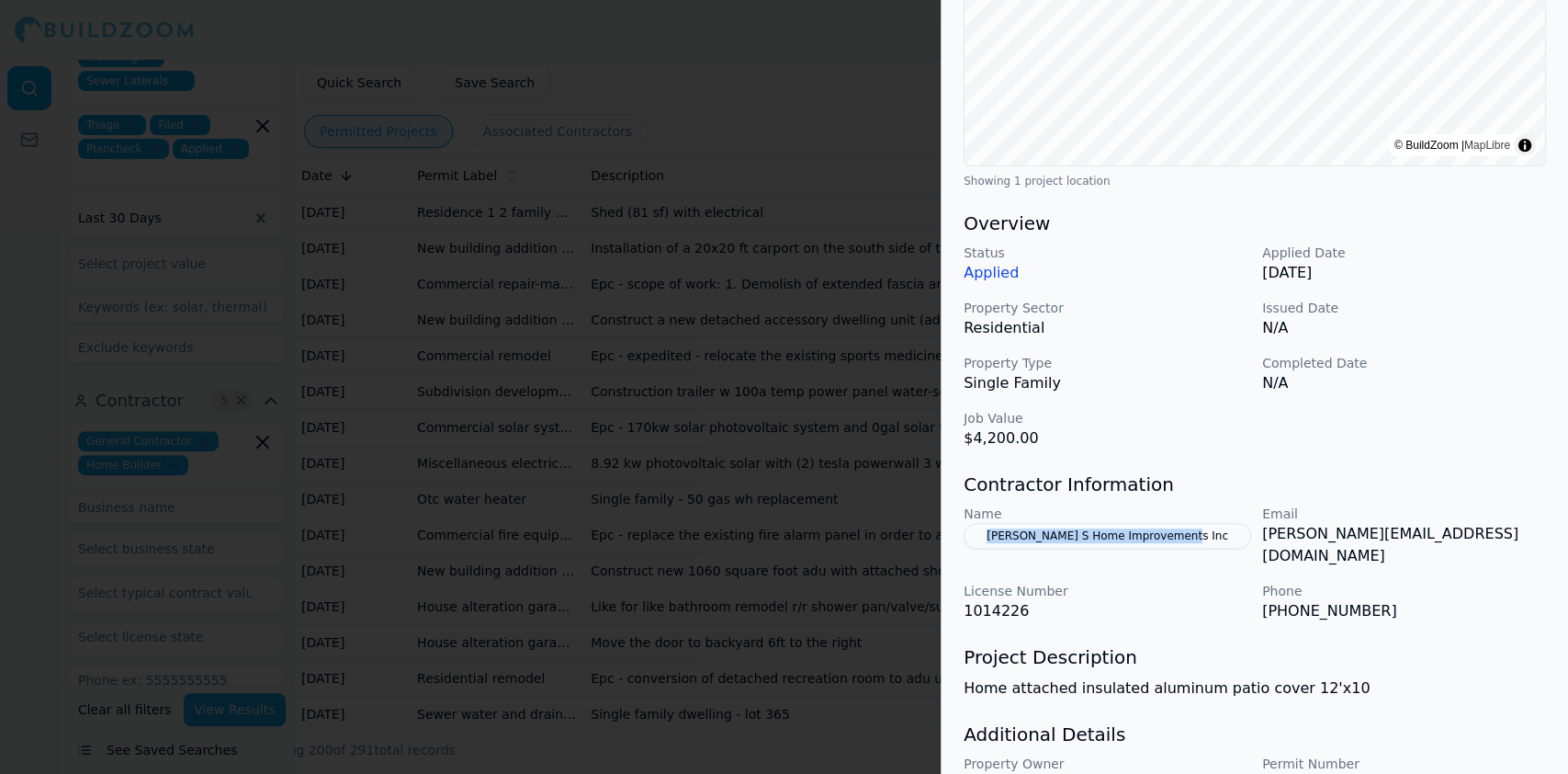
drag, startPoint x: 1189, startPoint y: 540, endPoint x: 989, endPoint y: 538, distance: 200.0
click at [989, 538] on div "Name Escareno S Home Improvements Inc" at bounding box center [1106, 536] width 284 height 63
drag, startPoint x: 1253, startPoint y: 596, endPoint x: 1350, endPoint y: 590, distance: 97.2
click at [1350, 590] on div "Name Escareno S Home Improvements Inc Email al-escareno@hotmail.com License Num…" at bounding box center [1255, 563] width 583 height 117
click at [1392, 607] on div "Decks and Porches Garage Construction Home Addition Patios Residential Project …" at bounding box center [1254, 292] width 627 height 1161
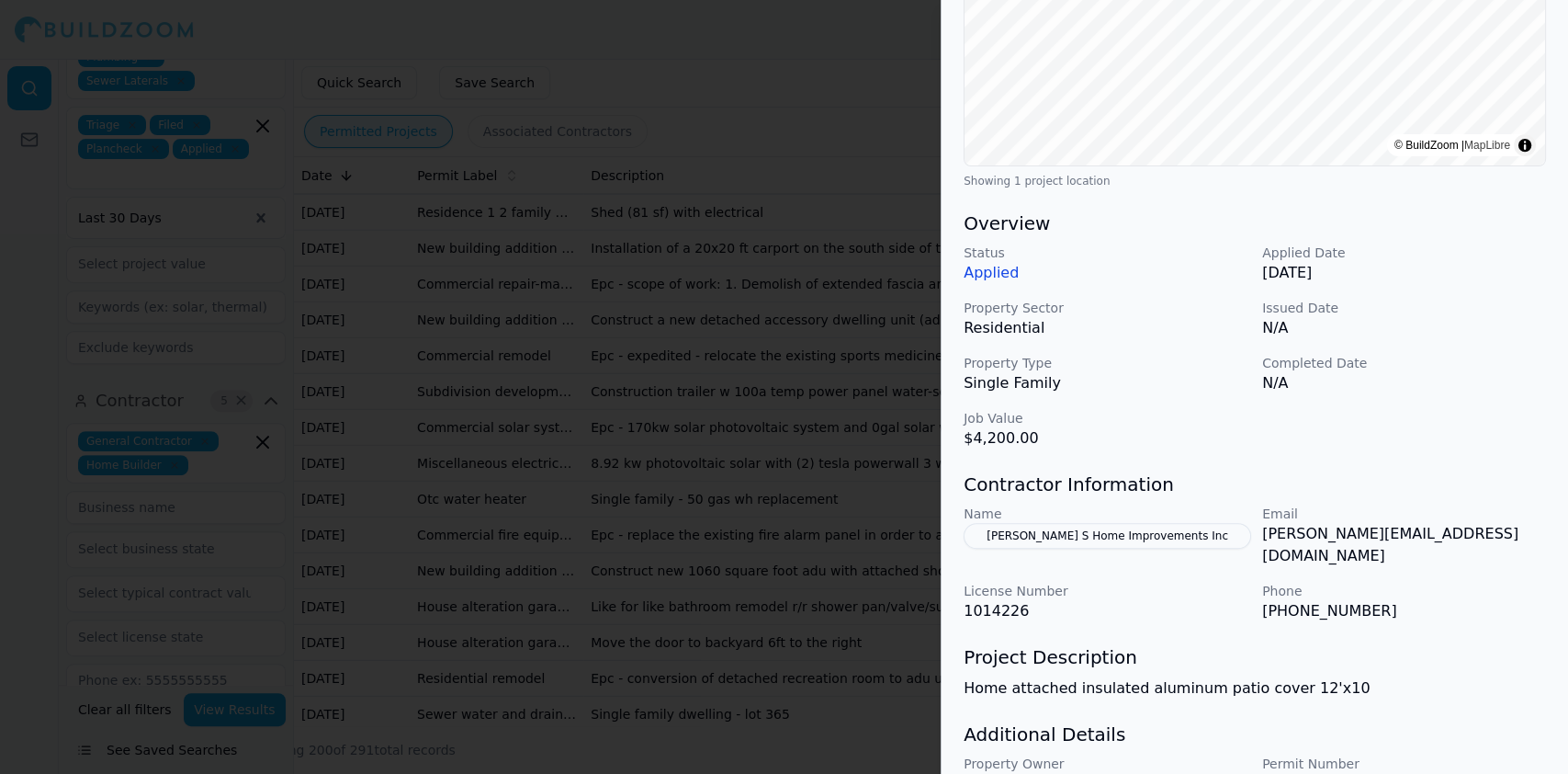
click at [1326, 600] on p "(916) 743-7846" at bounding box center [1405, 611] width 284 height 22
drag, startPoint x: 1260, startPoint y: 536, endPoint x: 1450, endPoint y: 532, distance: 190.0
click at [1449, 533] on div "Name Escareno S Home Improvements Inc Email al-escareno@hotmail.com License Num…" at bounding box center [1255, 563] width 583 height 117
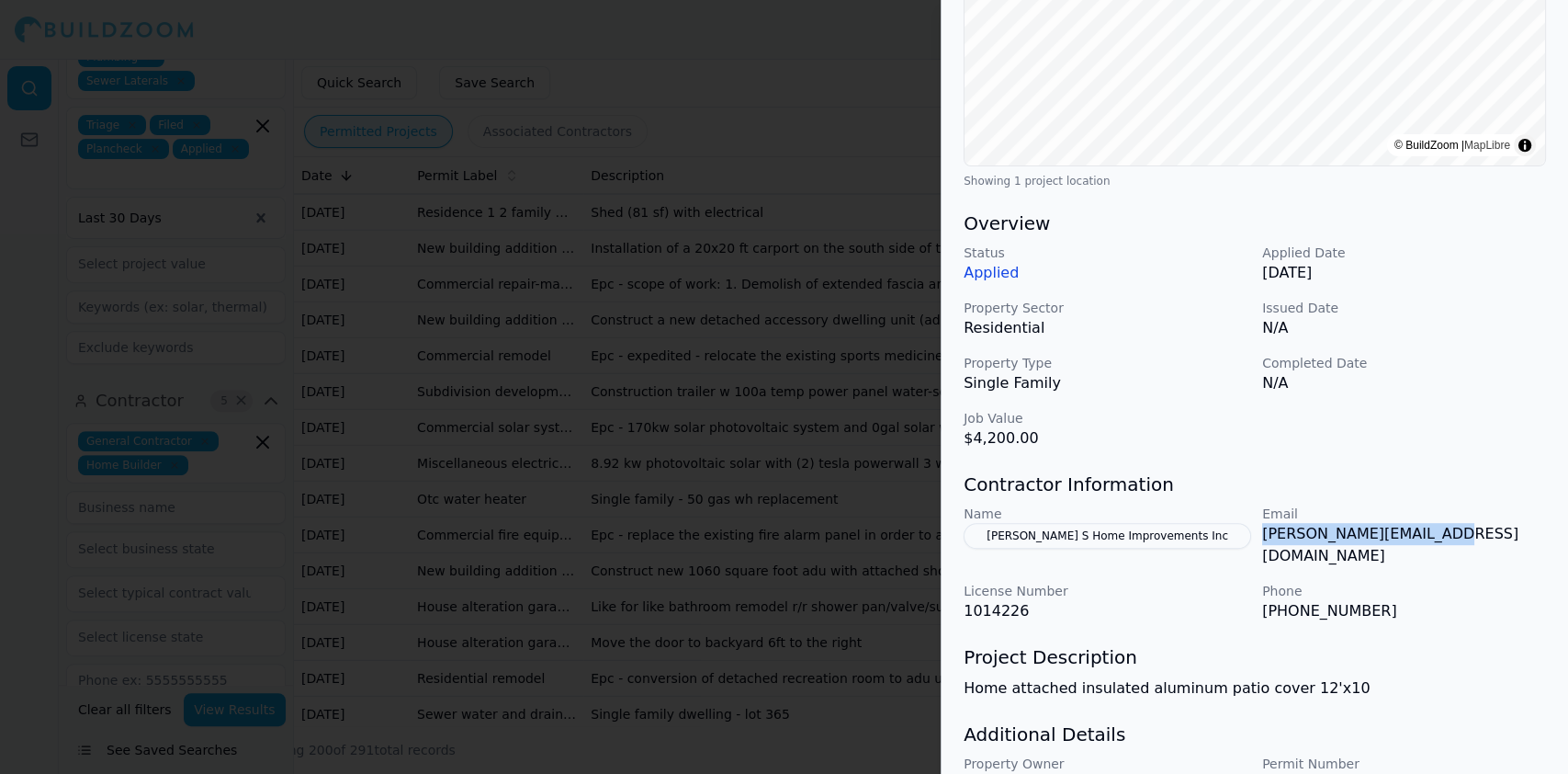
click at [617, 386] on div at bounding box center [784, 387] width 1568 height 774
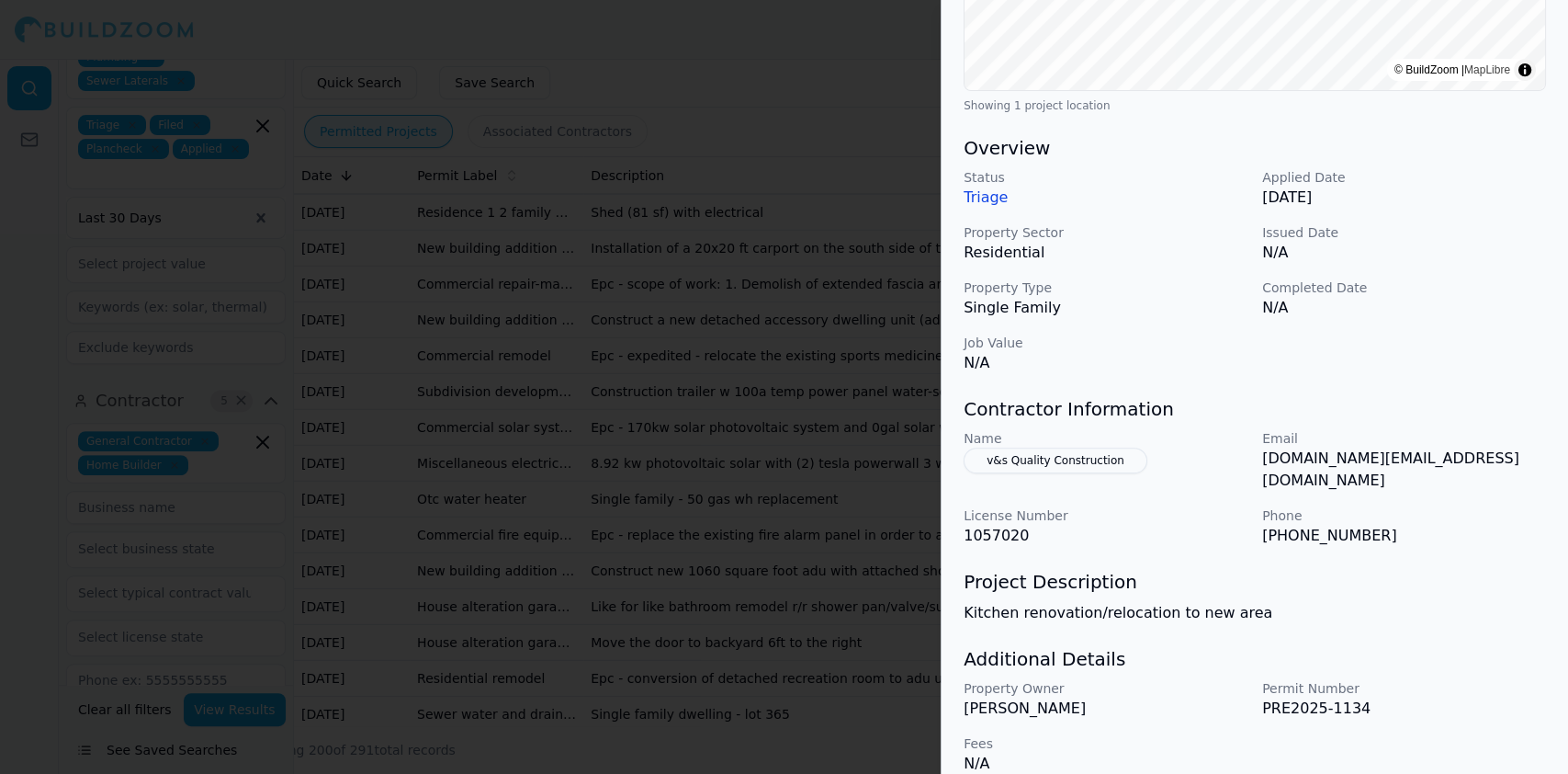
scroll to position [448, 0]
